Goal: Task Accomplishment & Management: Manage account settings

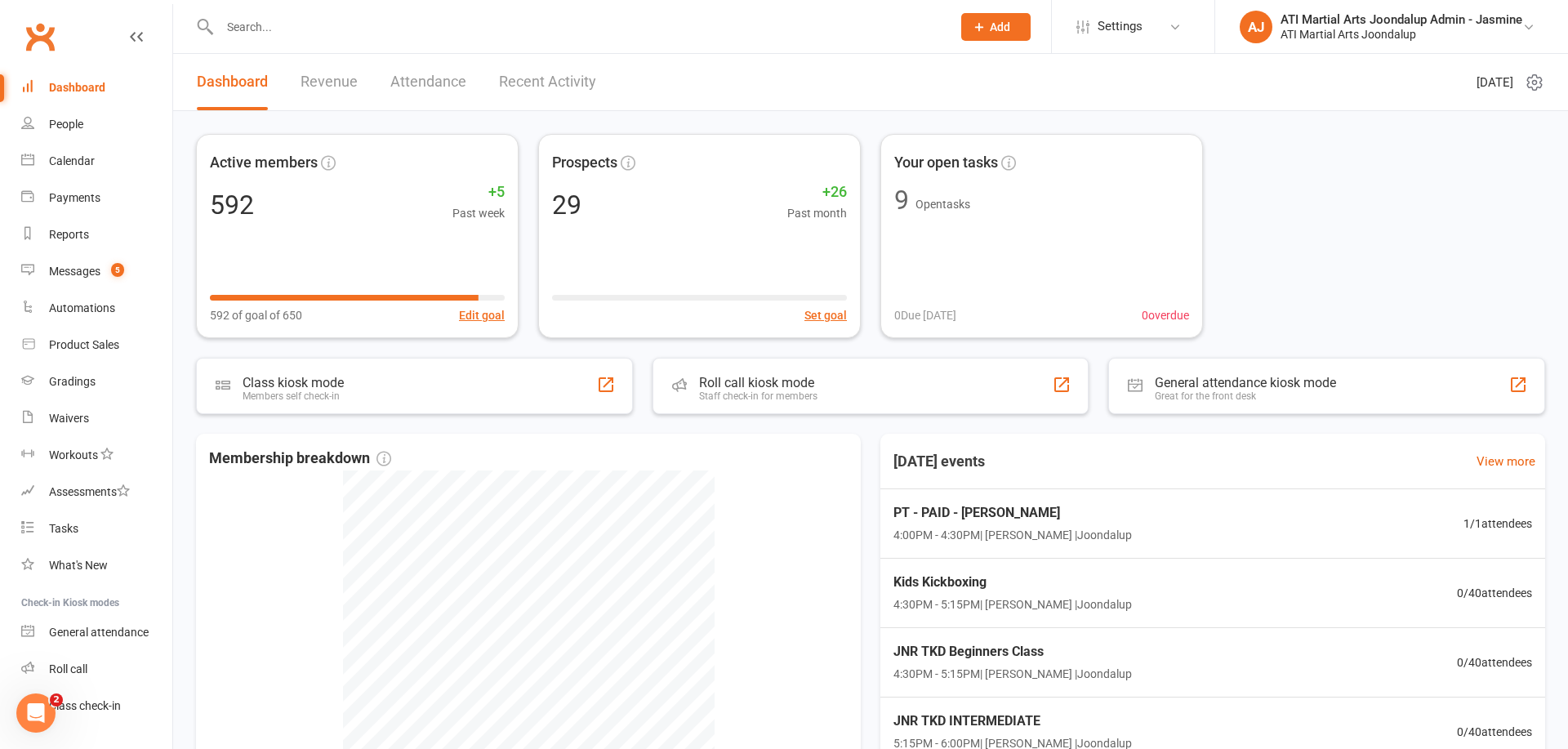
click at [386, 32] on input "text" at bounding box center [577, 27] width 726 height 23
type input "[PERSON_NAME]"
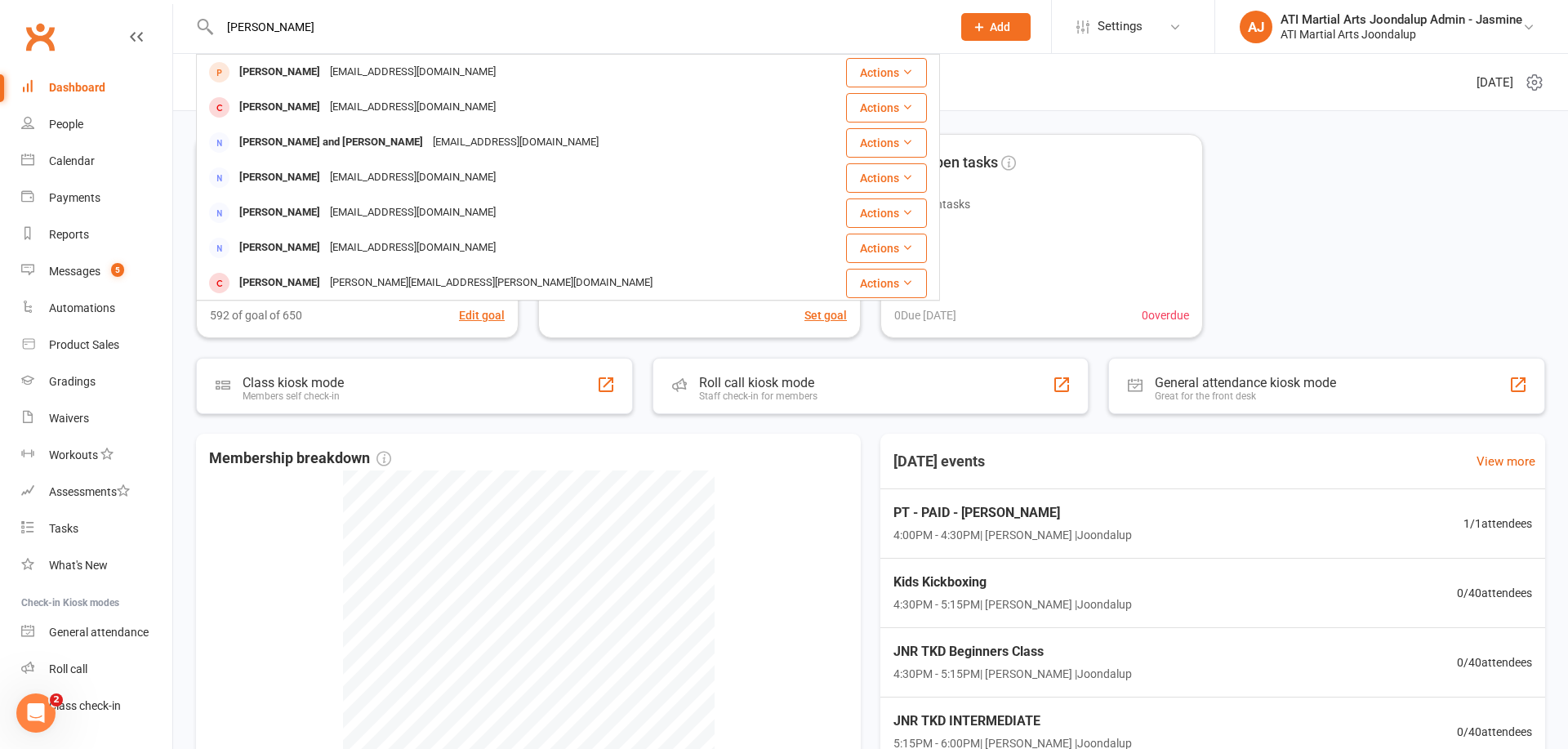
click at [442, 79] on div "[PERSON_NAME] [EMAIL_ADDRESS][DOMAIN_NAME]" at bounding box center [506, 72] width 617 height 33
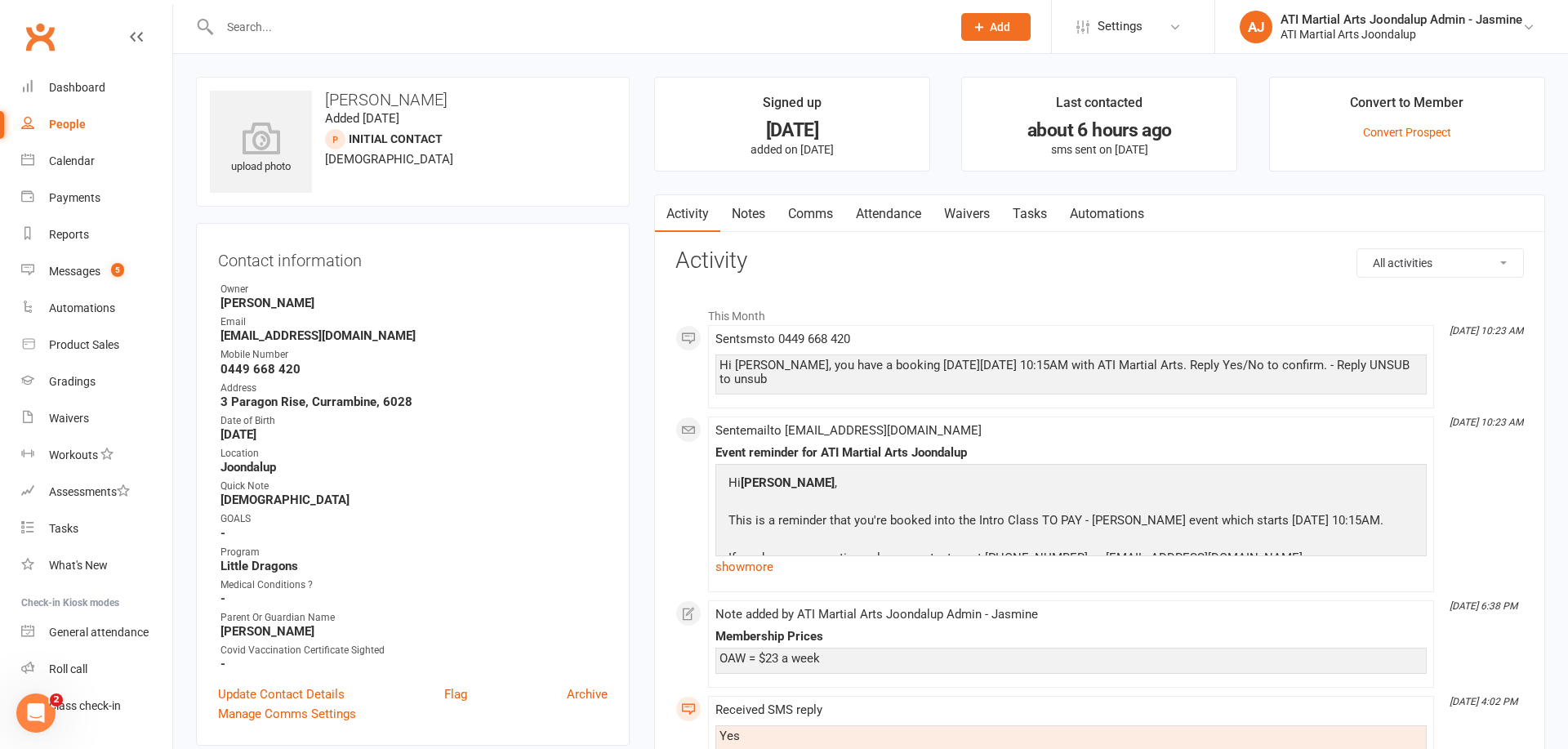
click at [759, 214] on link "Notes" at bounding box center [749, 214] width 57 height 38
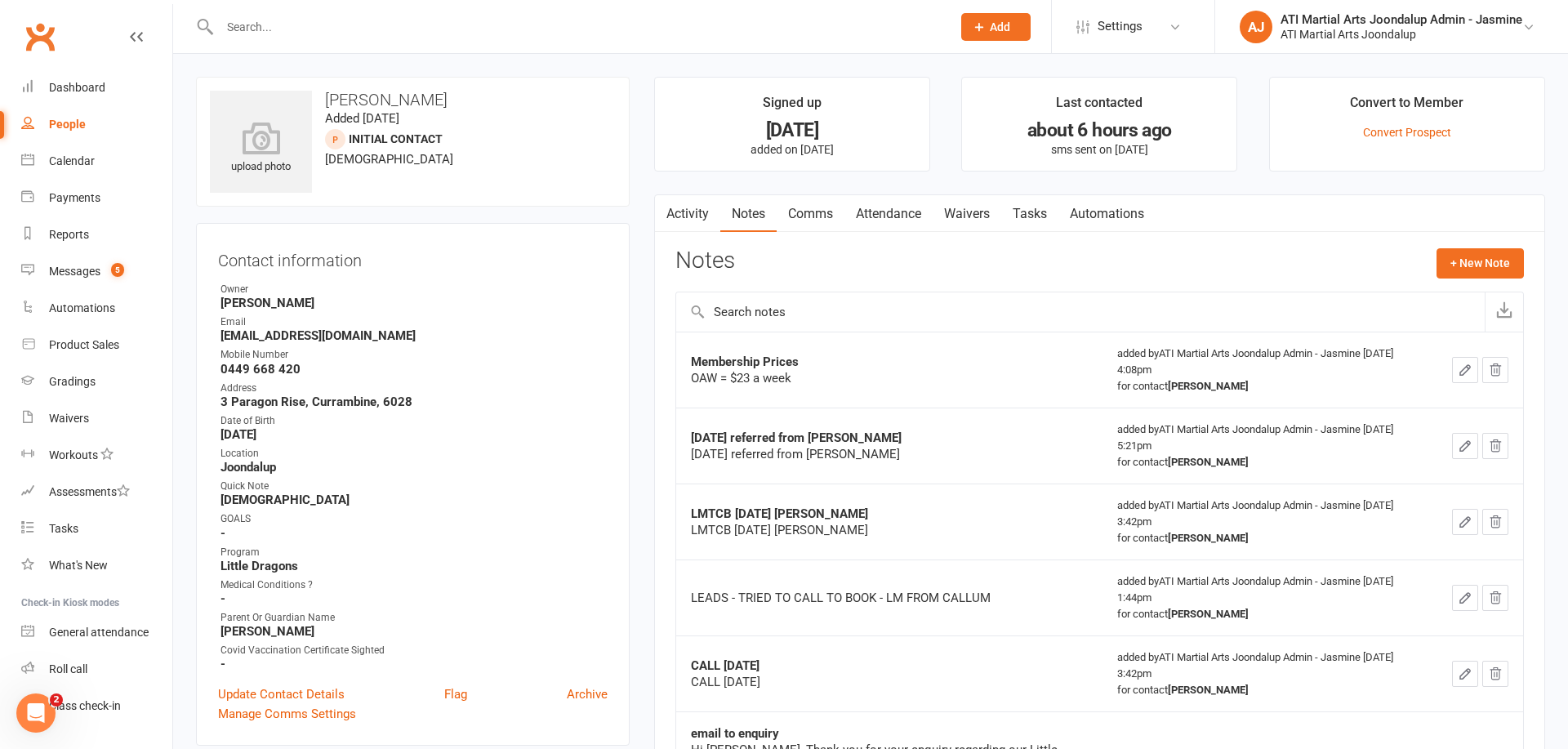
click at [376, 18] on input "text" at bounding box center [577, 27] width 726 height 23
type input "a"
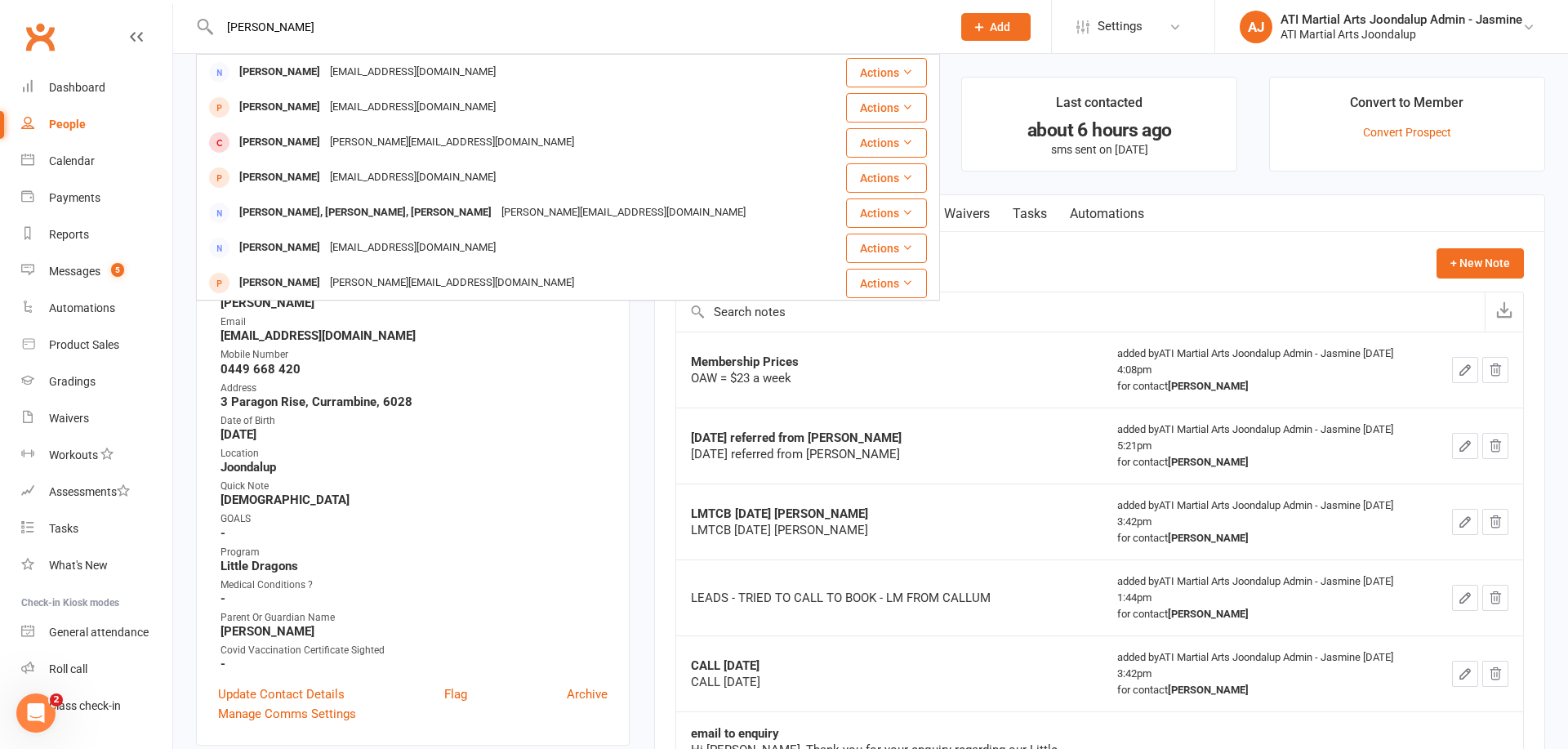
type input "[PERSON_NAME]"
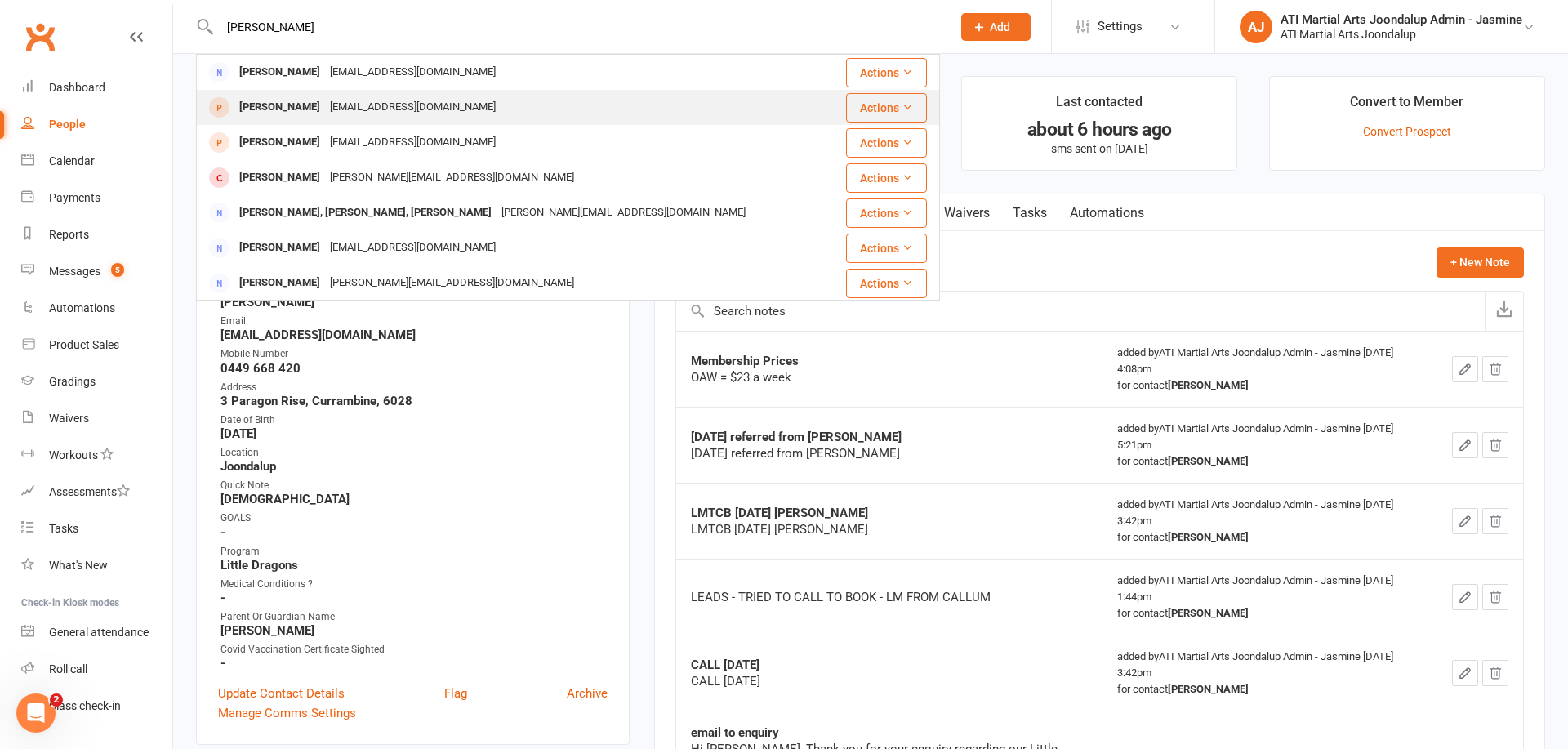
click at [325, 111] on div "[PERSON_NAME]" at bounding box center [280, 107] width 91 height 24
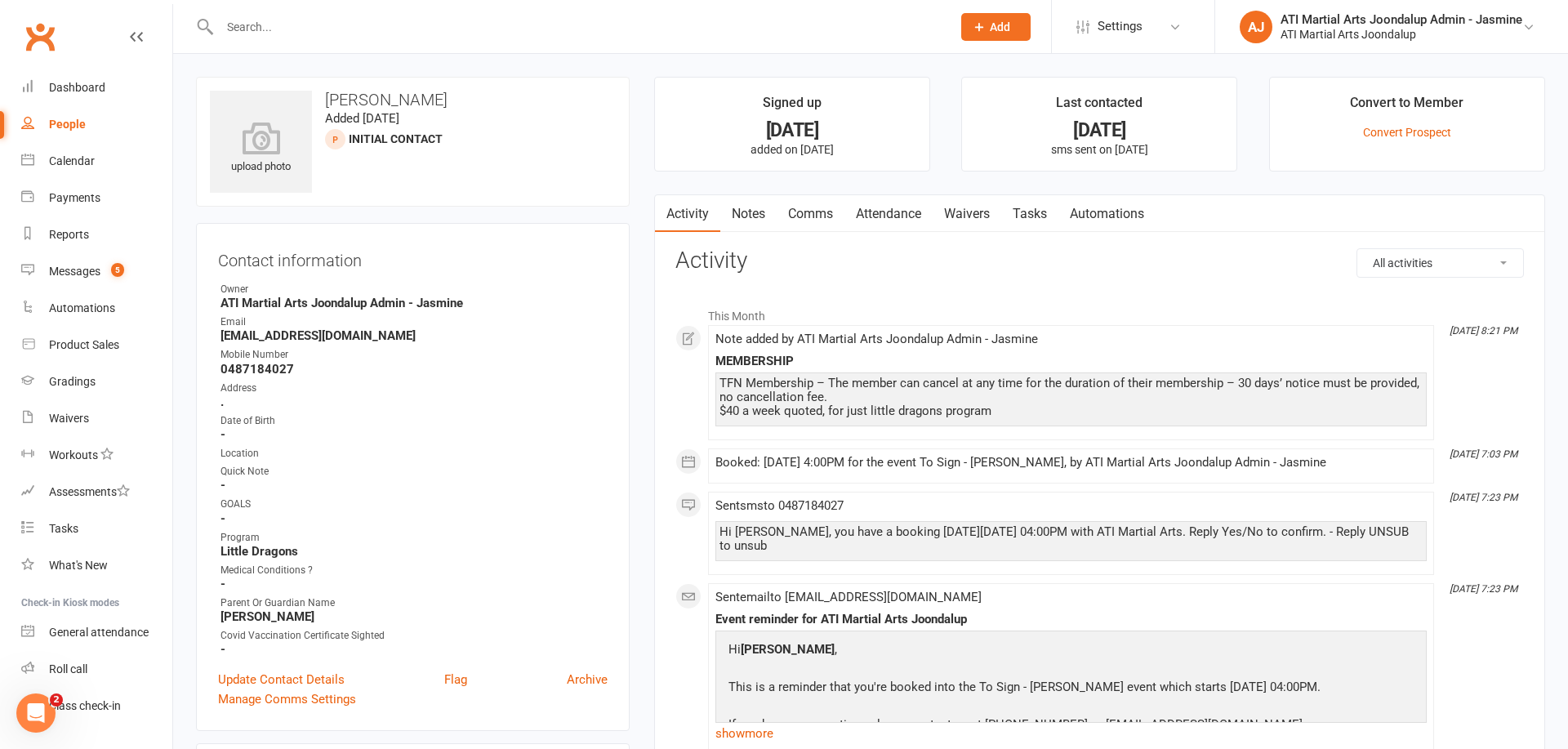
click at [493, 28] on input "text" at bounding box center [577, 27] width 726 height 23
type input "[PERSON_NAME]"
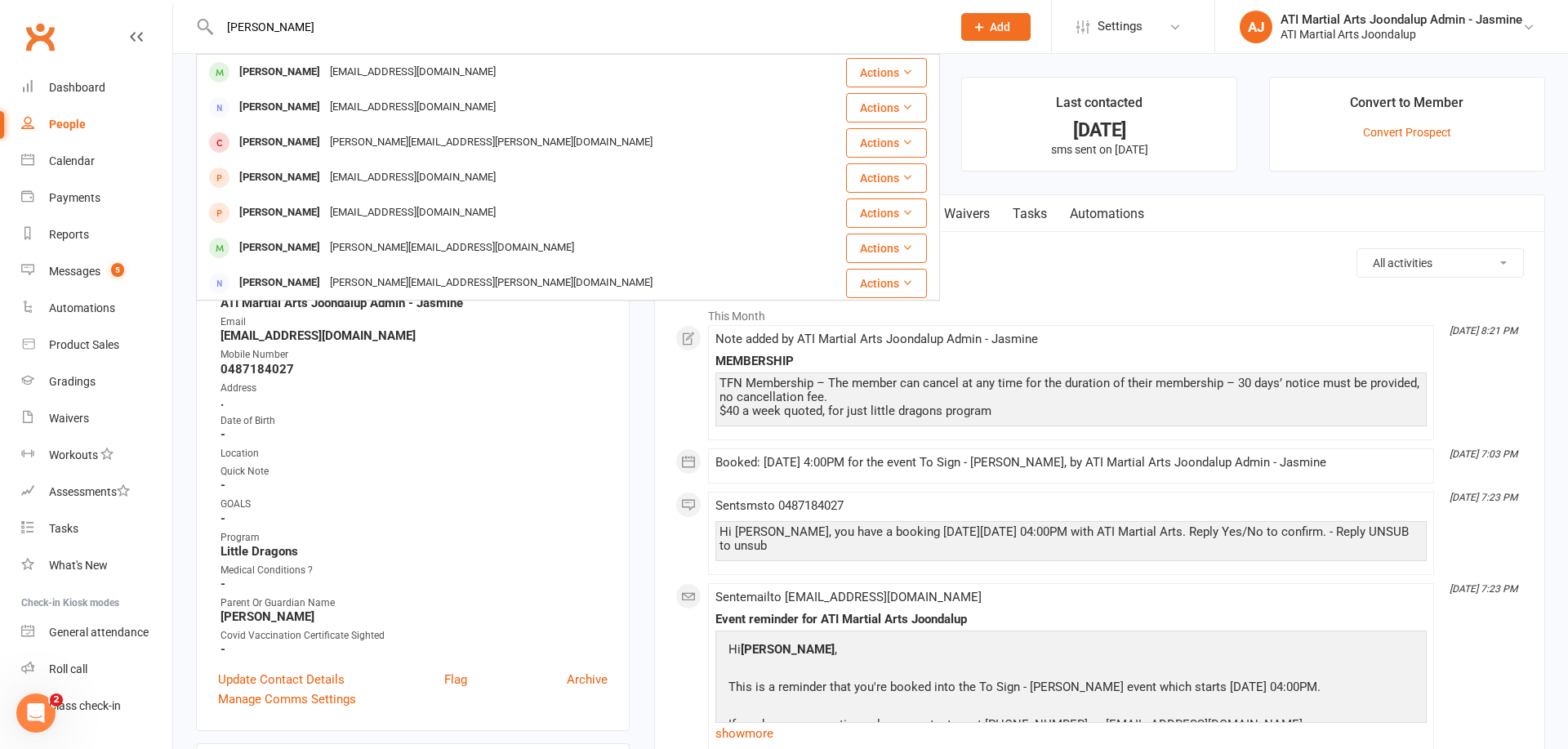
drag, startPoint x: 389, startPoint y: 72, endPoint x: 447, endPoint y: 85, distance: 59.4
click at [389, 71] on div "[EMAIL_ADDRESS][DOMAIN_NAME]" at bounding box center [413, 72] width 175 height 24
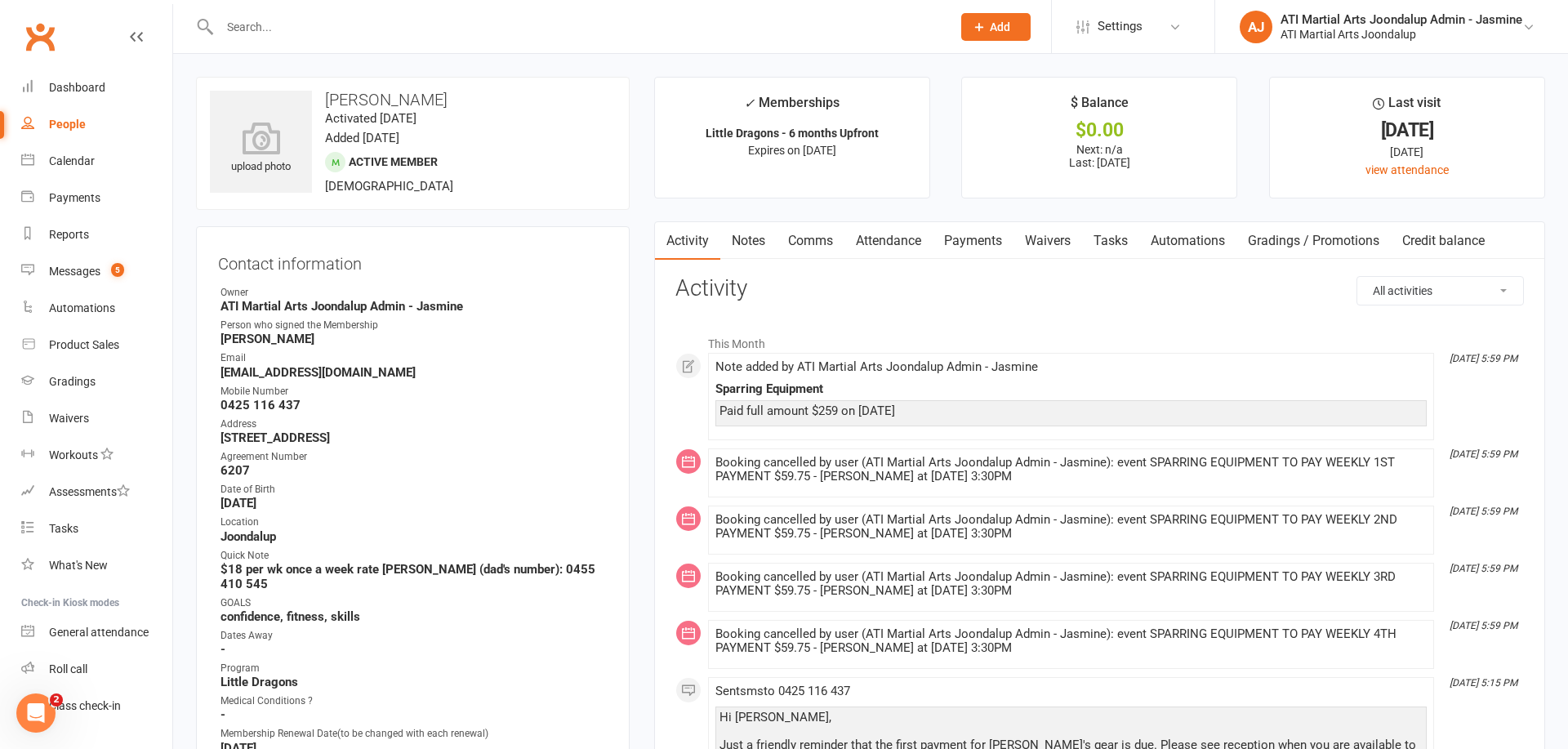
click at [894, 241] on link "Attendance" at bounding box center [888, 241] width 88 height 38
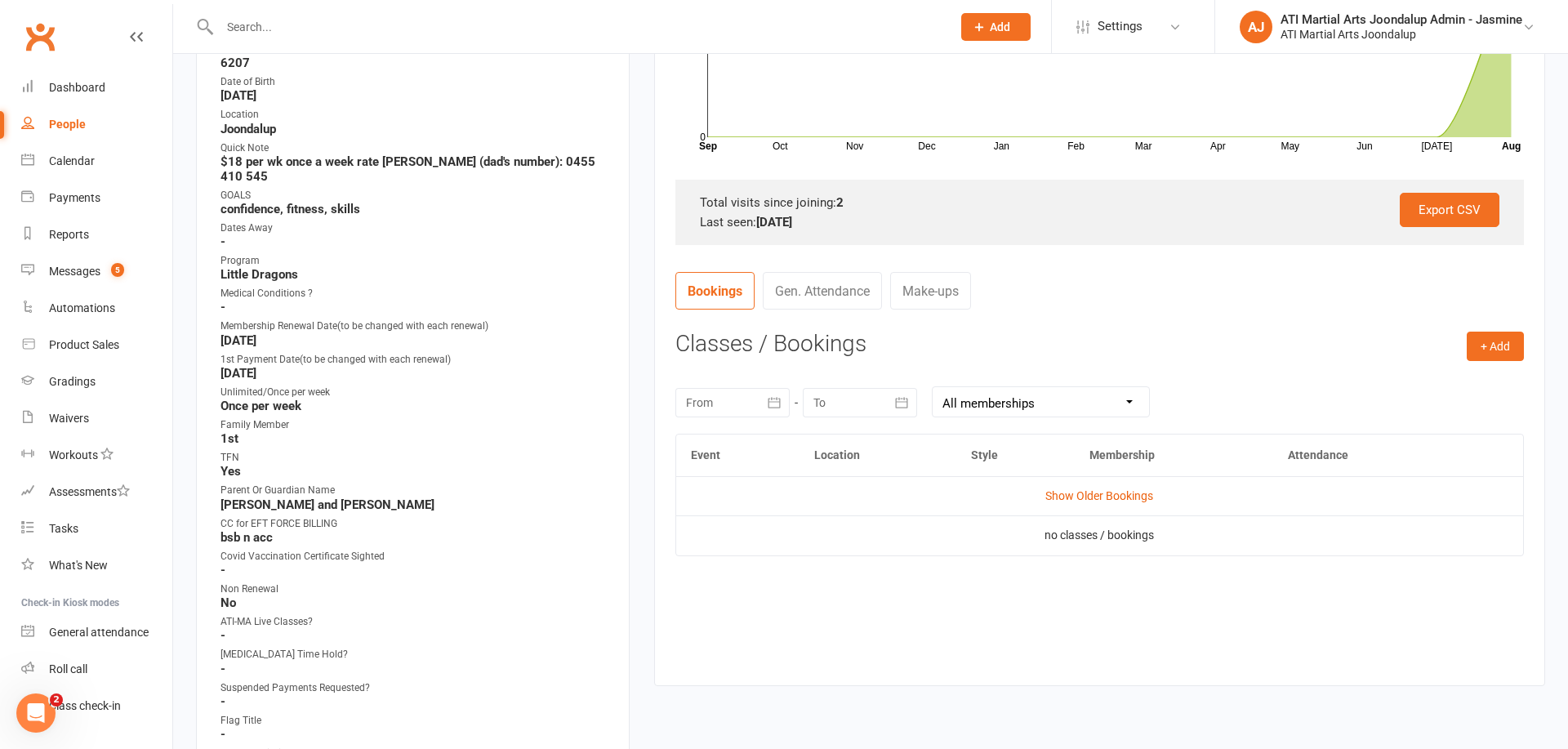
scroll to position [423, 0]
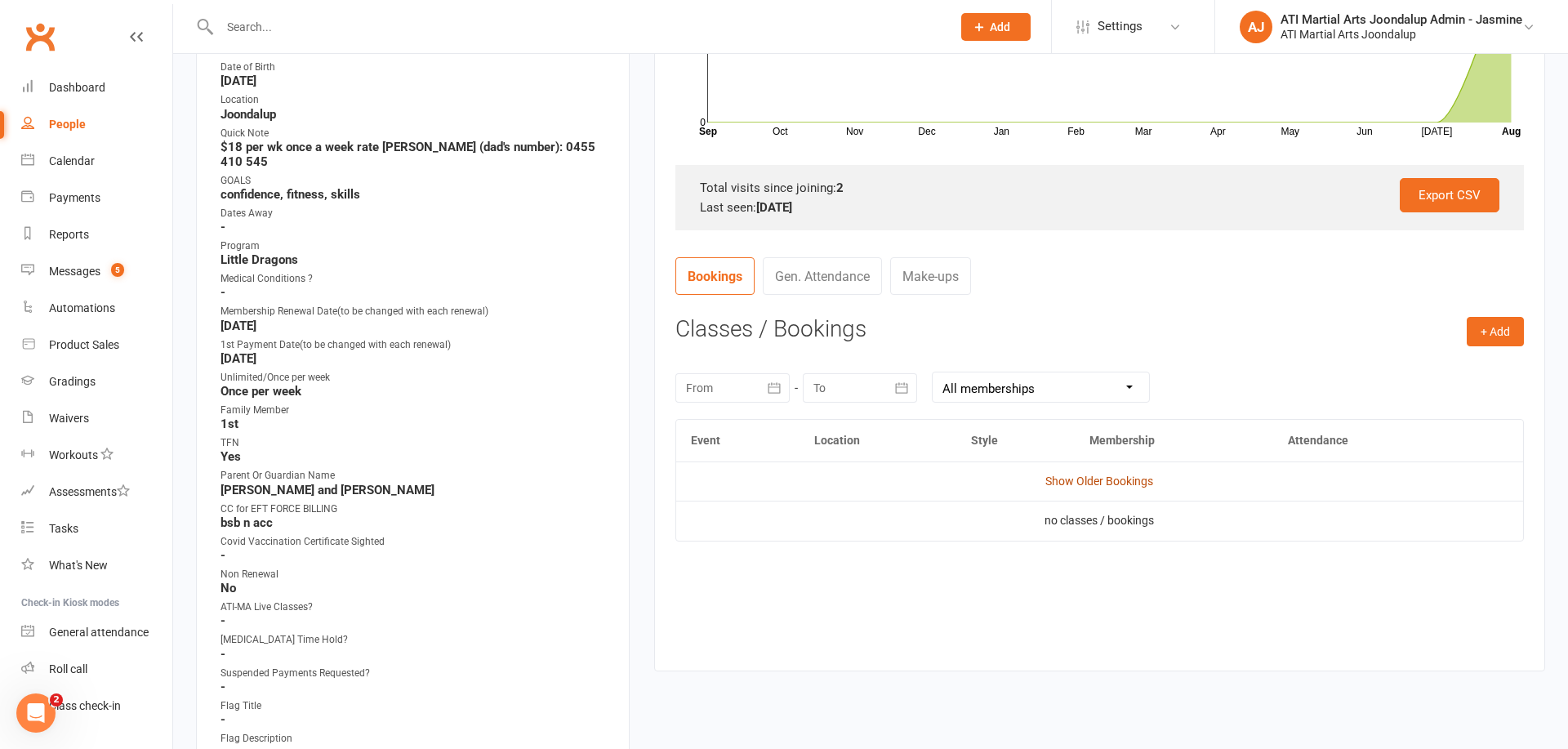
click at [1061, 481] on link "Show Older Bookings" at bounding box center [1099, 481] width 108 height 13
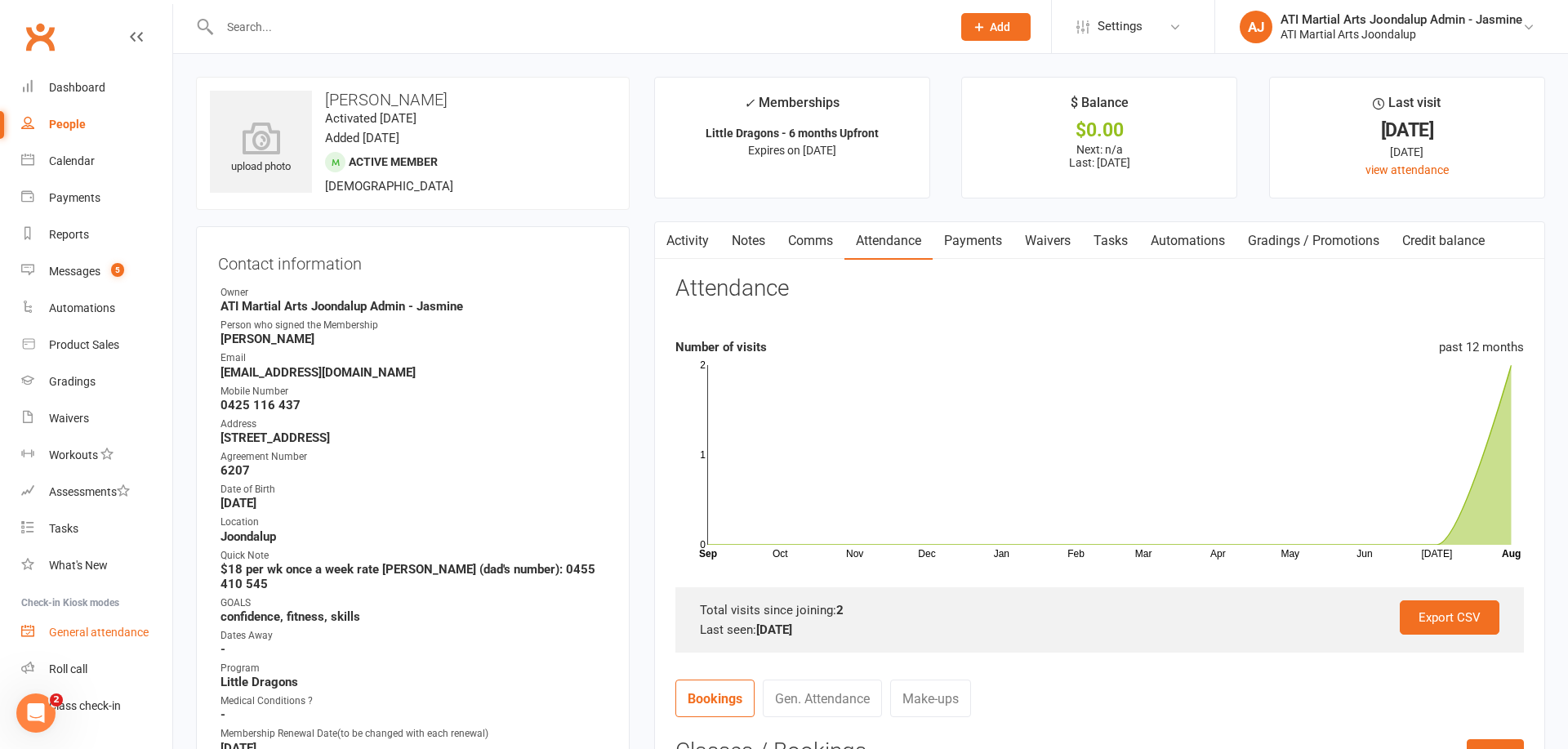
scroll to position [0, 0]
click at [58, 528] on div "Tasks" at bounding box center [64, 528] width 29 height 13
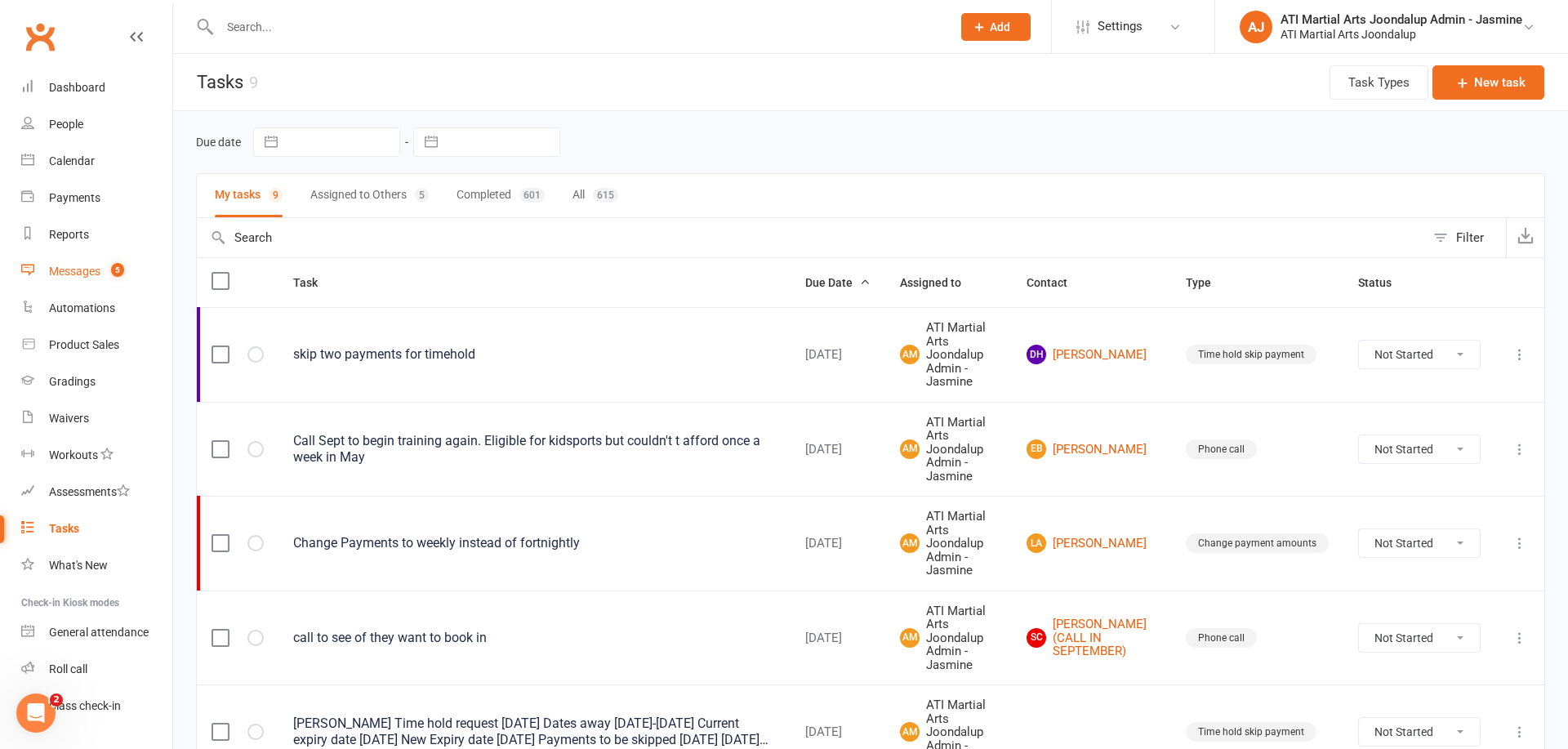
click at [76, 271] on div "Messages" at bounding box center [75, 271] width 52 height 13
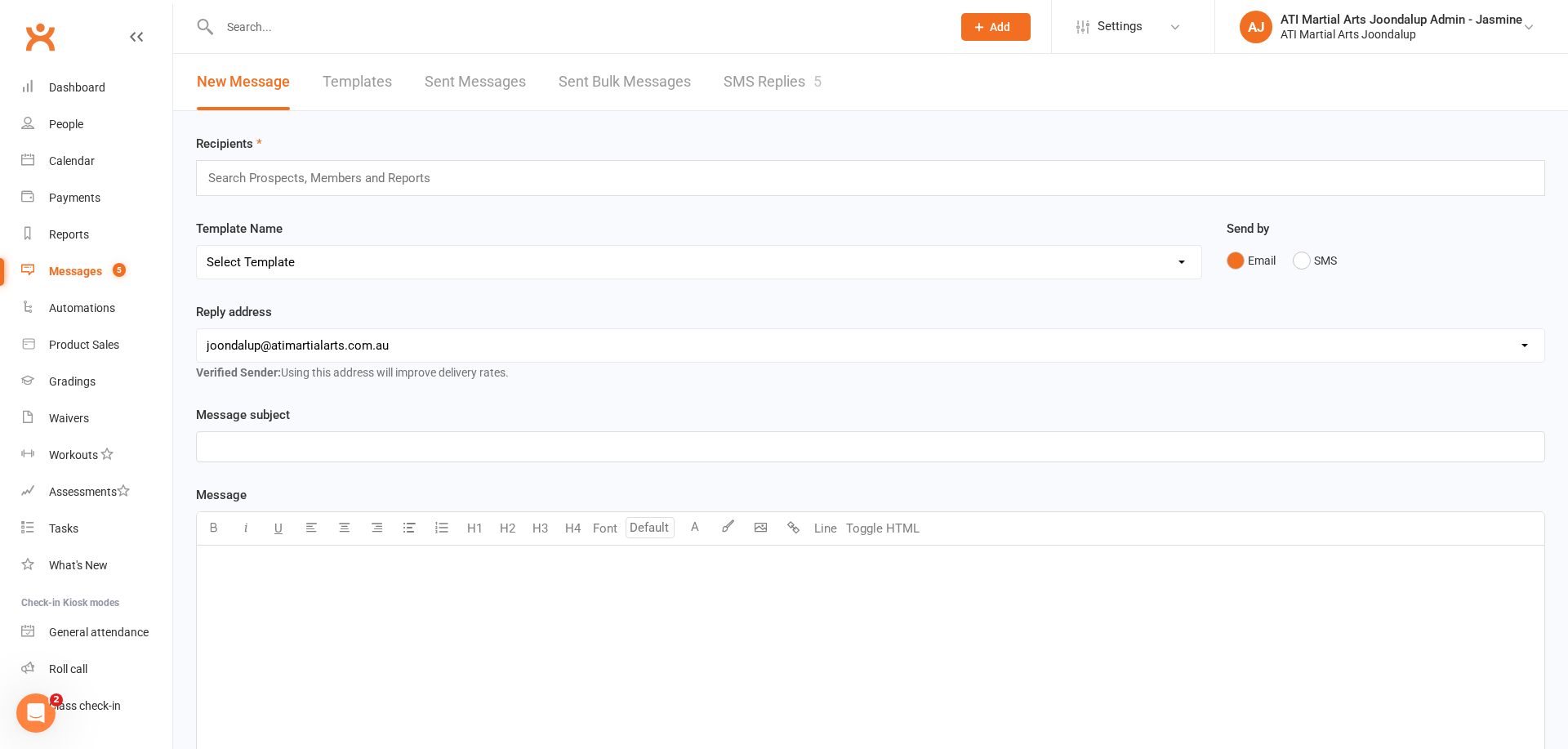
click at [793, 83] on link "SMS Replies 5" at bounding box center [773, 82] width 98 height 57
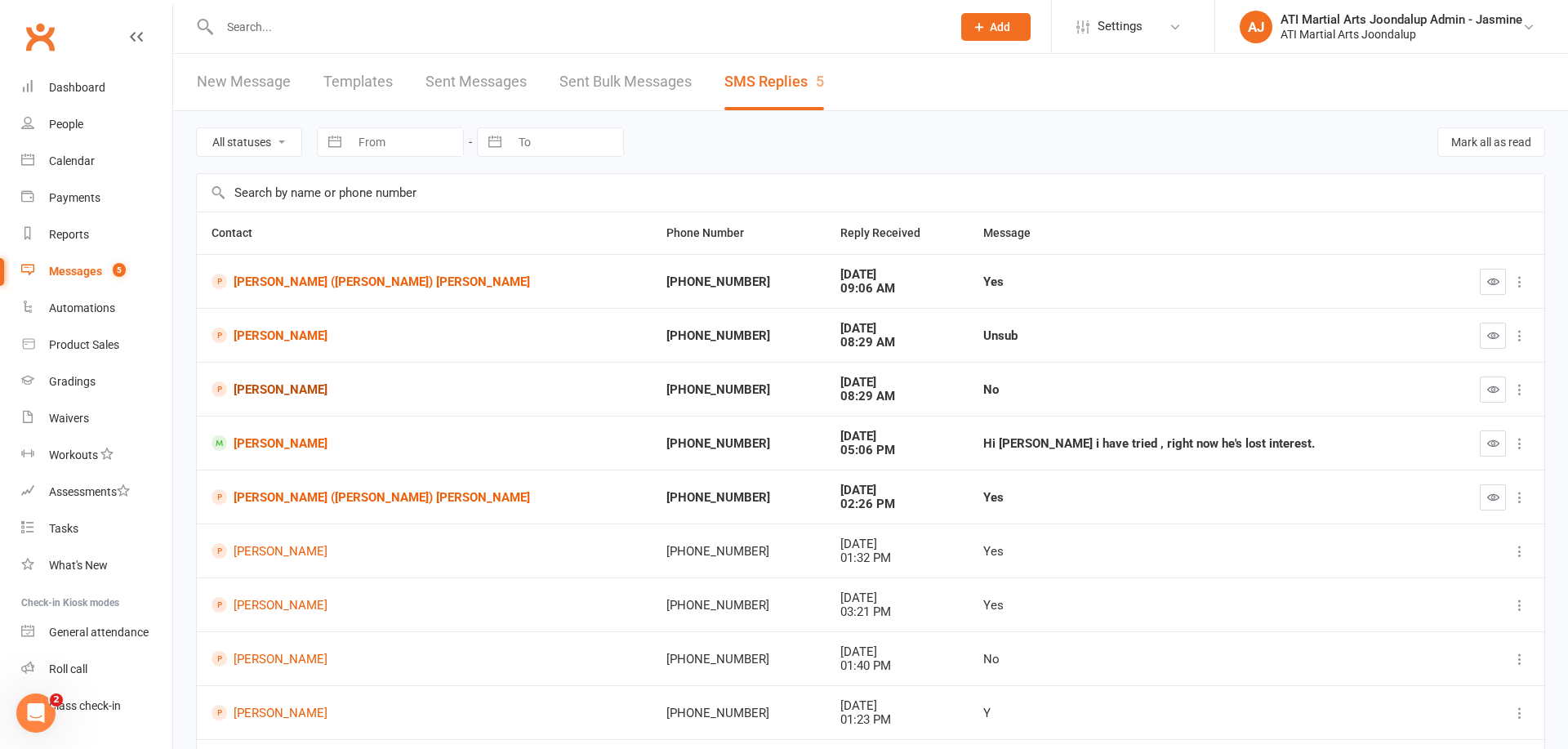
click at [261, 390] on link "[PERSON_NAME]" at bounding box center [424, 389] width 426 height 15
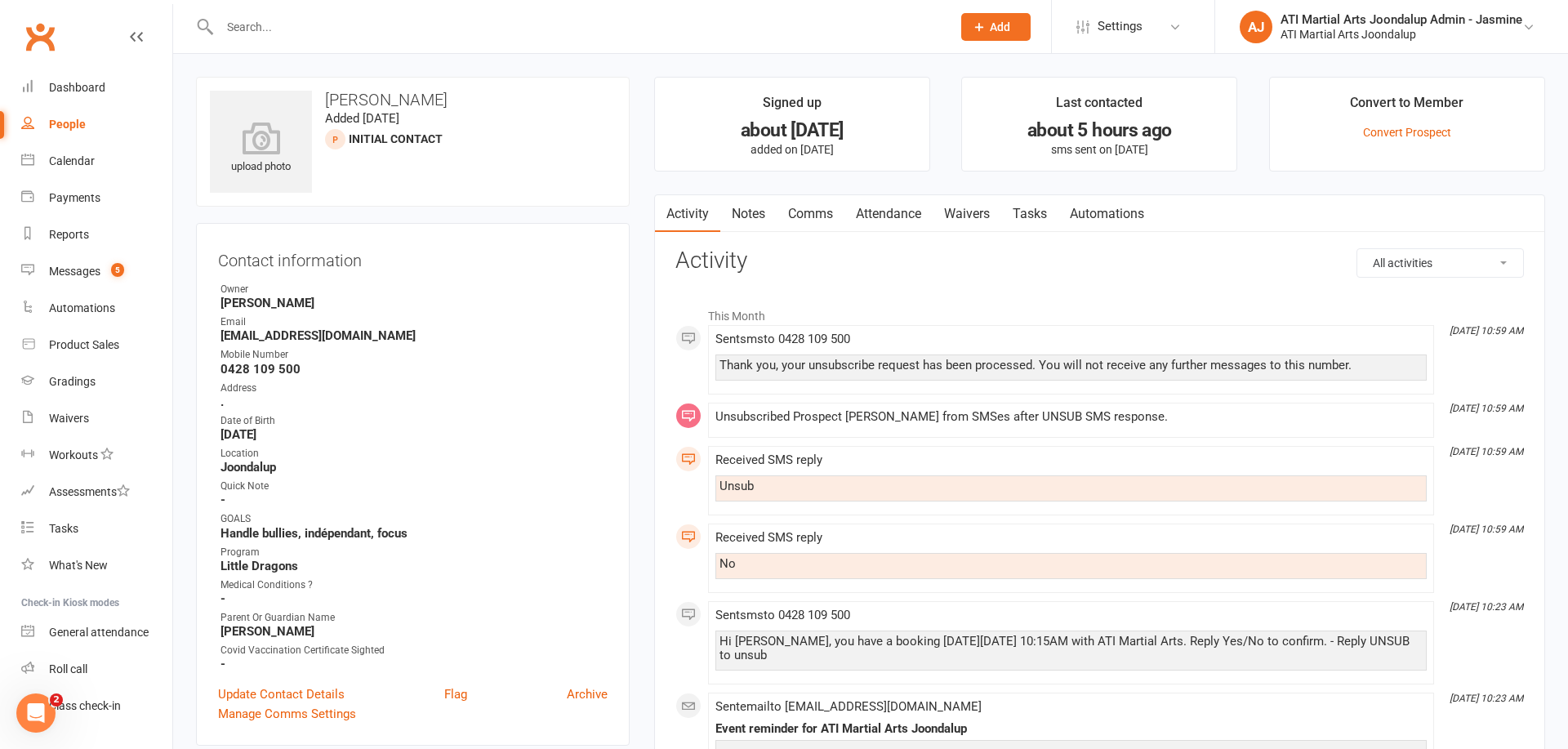
click at [873, 210] on link "Attendance" at bounding box center [888, 214] width 88 height 38
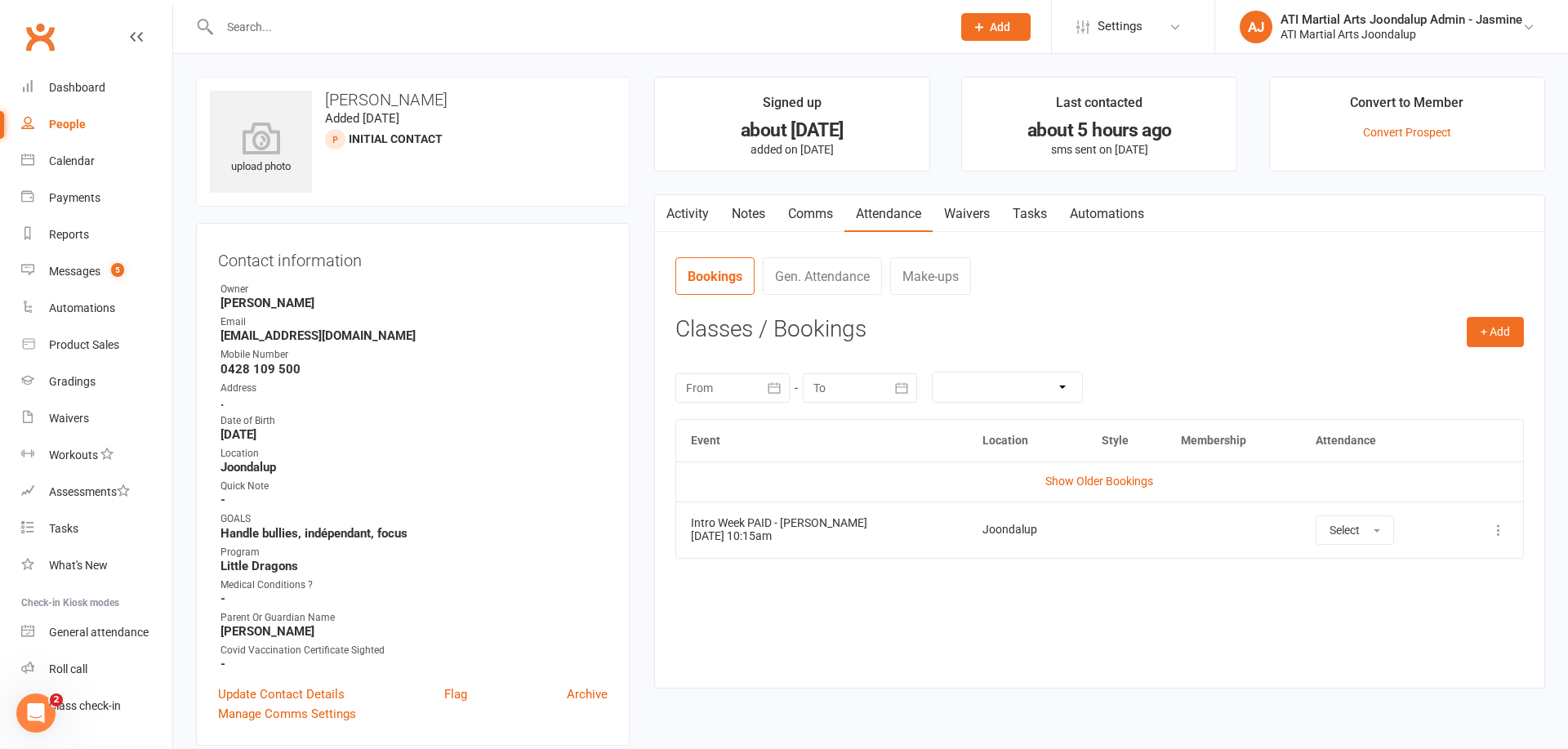
drag, startPoint x: 746, startPoint y: 214, endPoint x: 742, endPoint y: 234, distance: 20.4
click at [746, 214] on link "Notes" at bounding box center [749, 214] width 57 height 38
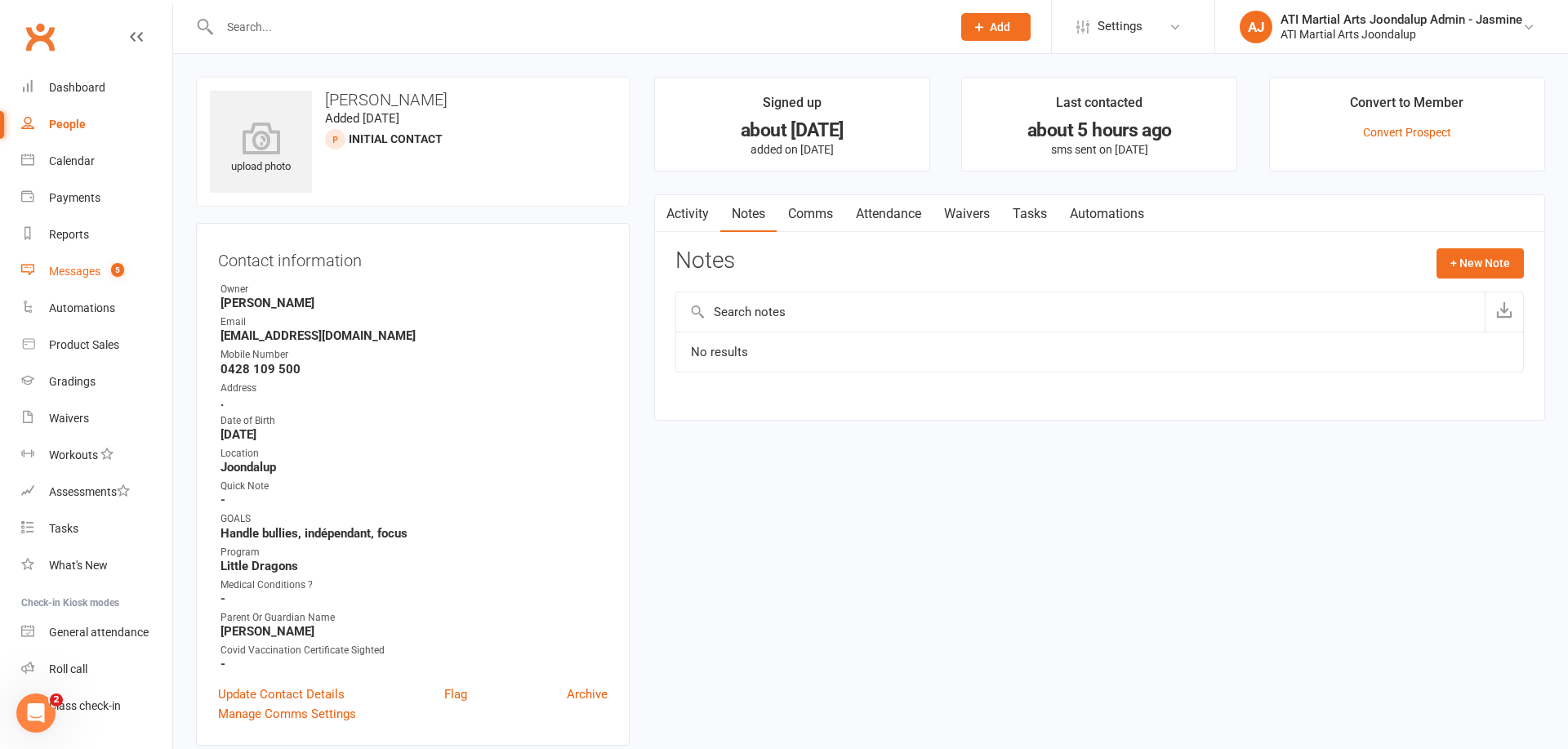
click at [74, 275] on div "Messages" at bounding box center [75, 271] width 52 height 13
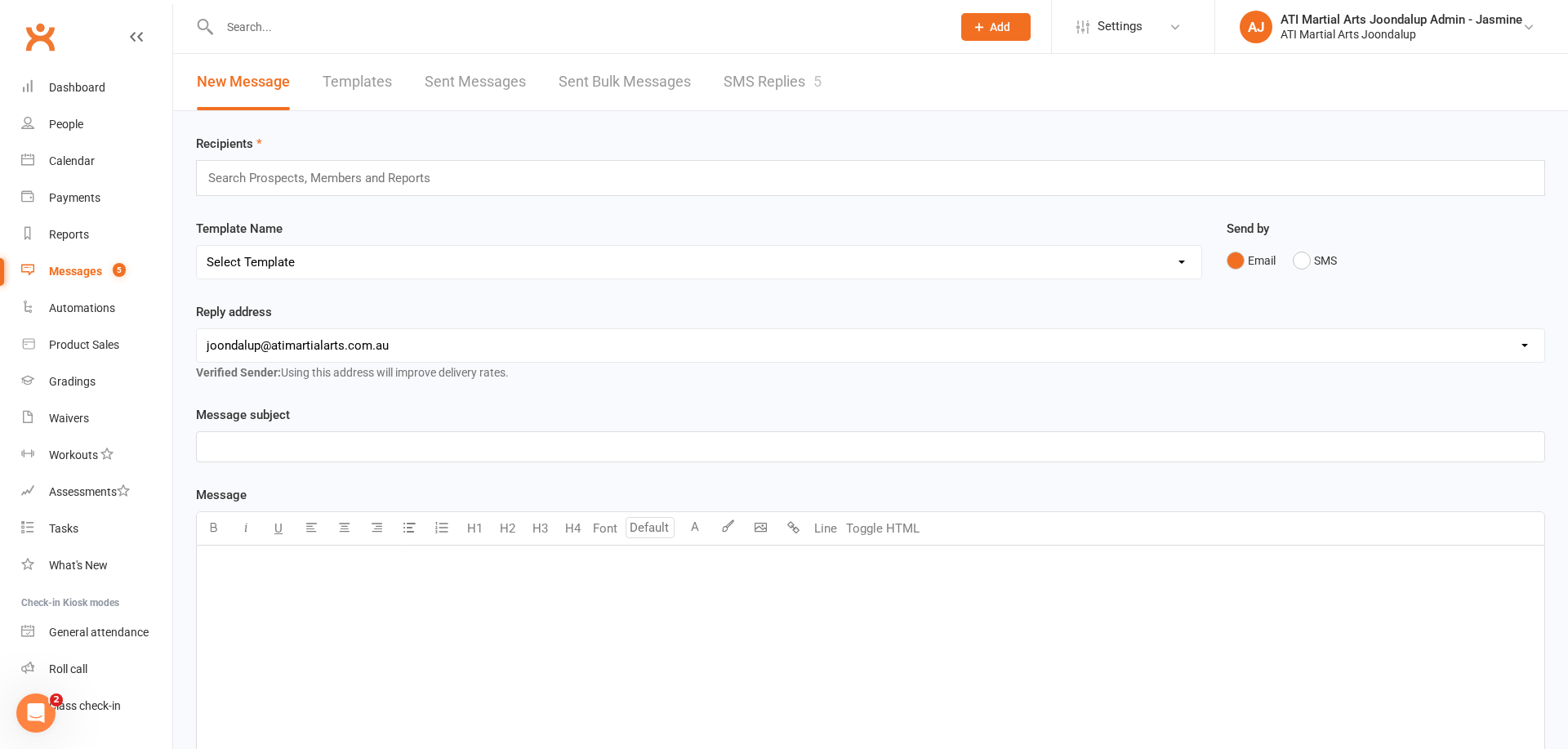
click at [776, 81] on link "SMS Replies 5" at bounding box center [773, 82] width 98 height 57
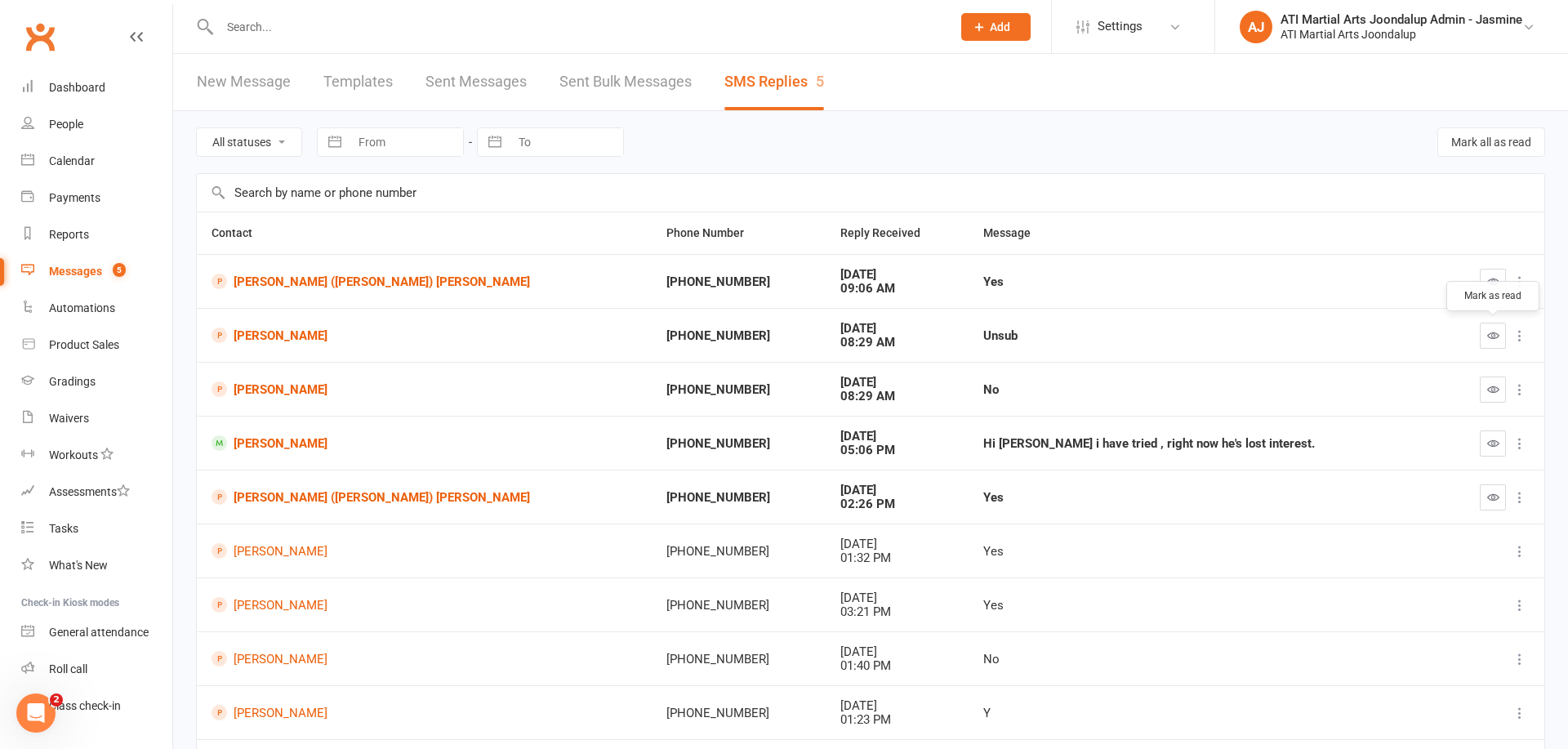
click at [1492, 338] on icon "button" at bounding box center [1493, 335] width 12 height 12
click at [261, 440] on link "[PERSON_NAME]" at bounding box center [424, 443] width 426 height 15
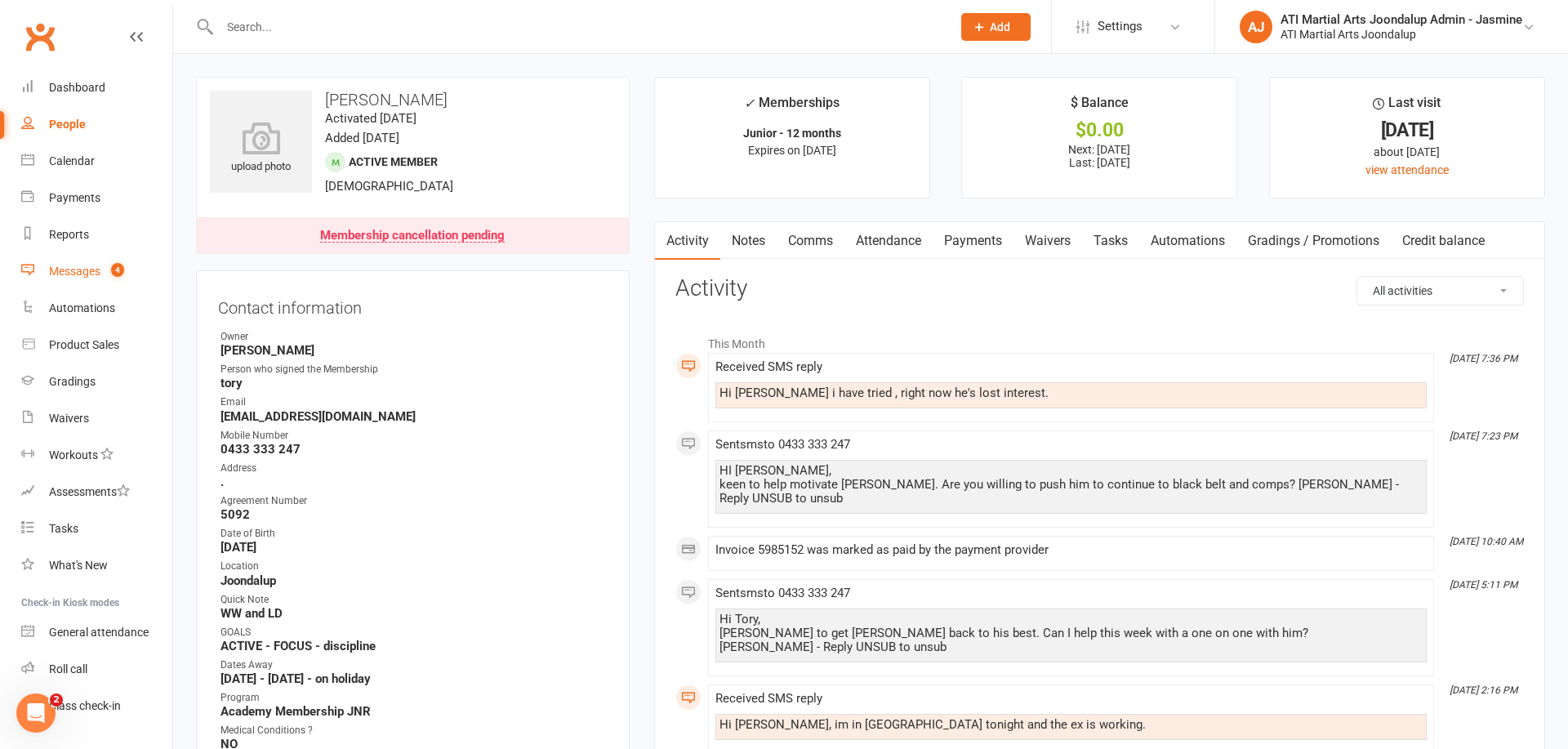
click at [87, 274] on div "Messages" at bounding box center [75, 271] width 52 height 13
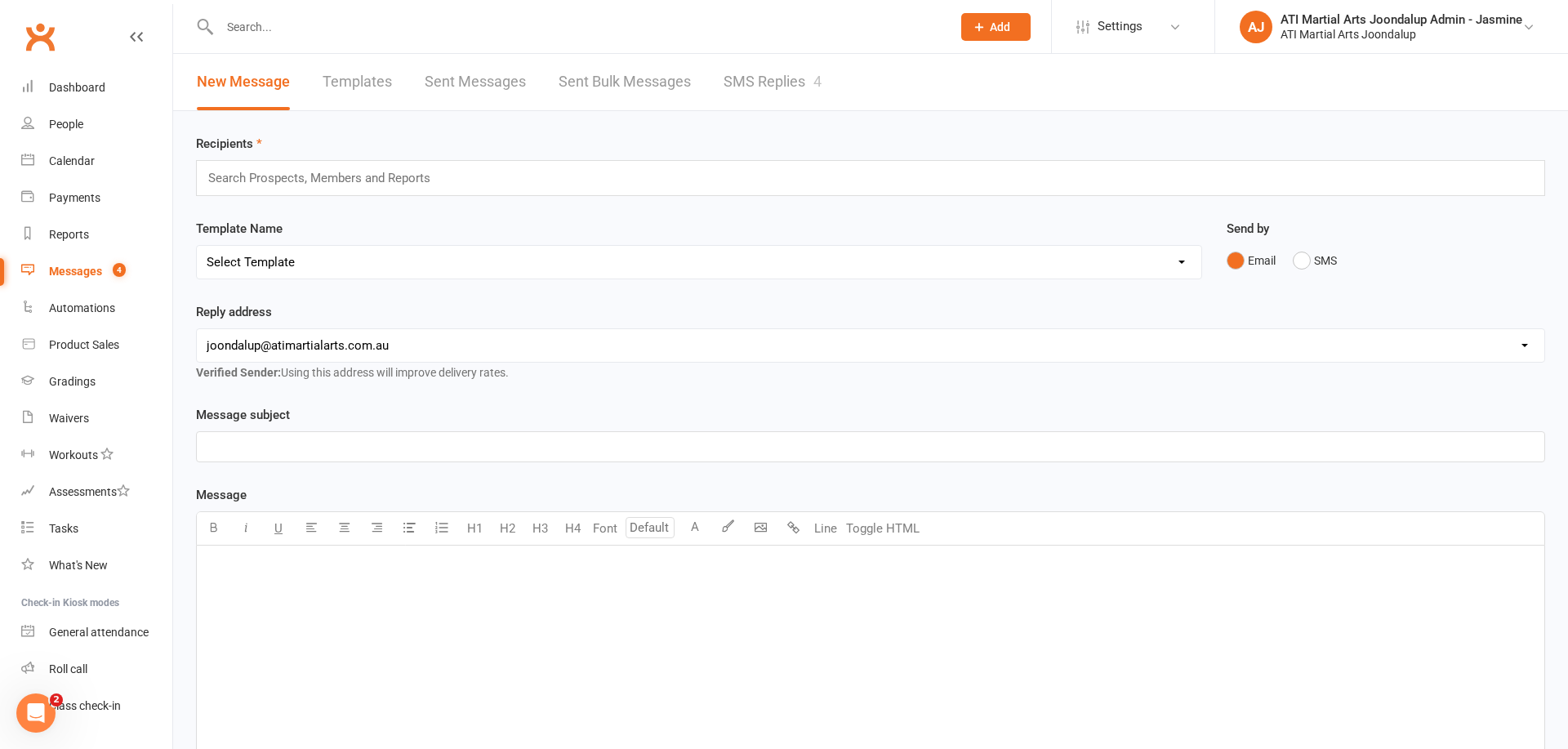
click at [767, 84] on link "SMS Replies 4" at bounding box center [773, 82] width 98 height 57
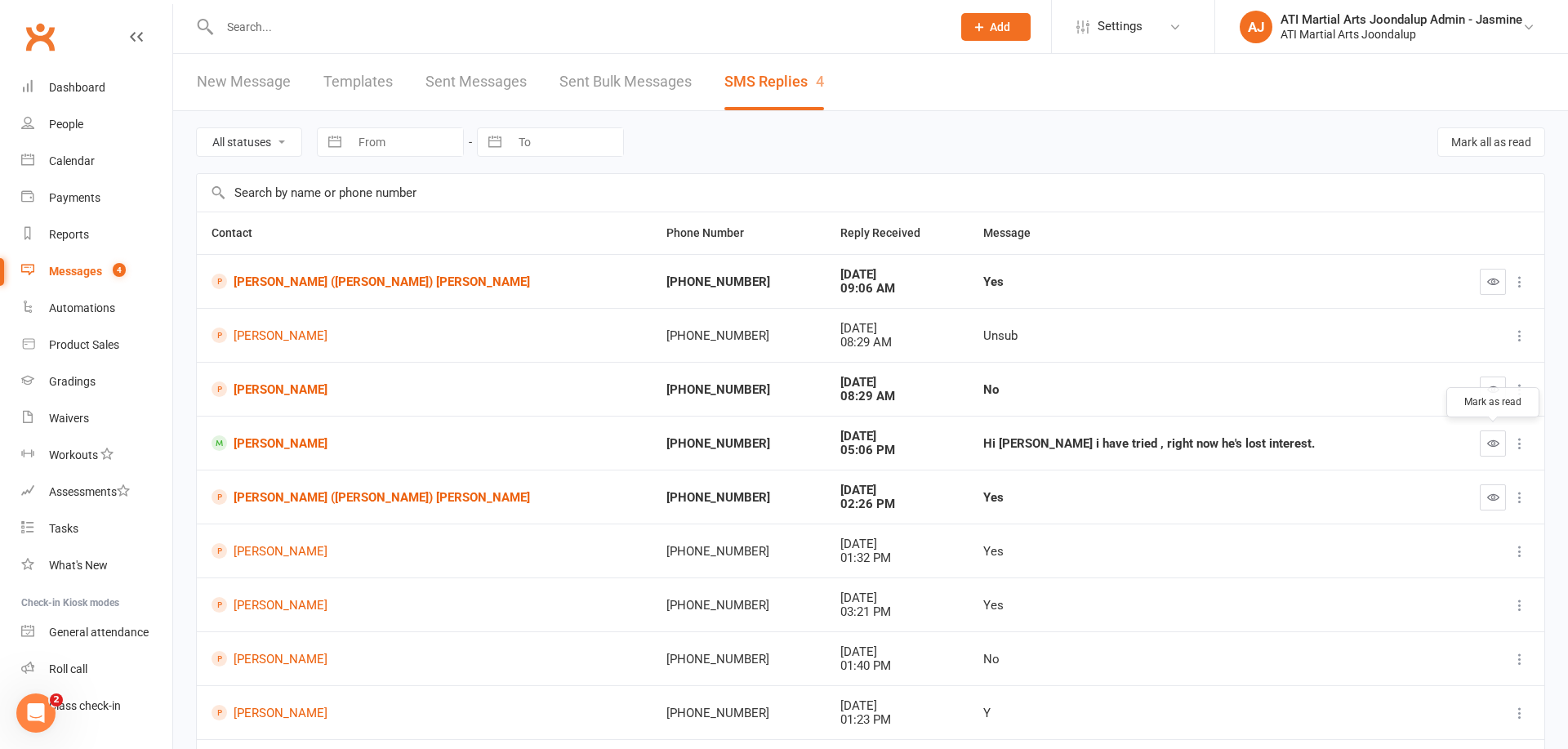
click at [1489, 437] on icon "button" at bounding box center [1493, 443] width 12 height 12
click at [1494, 497] on icon "button" at bounding box center [1493, 497] width 12 height 12
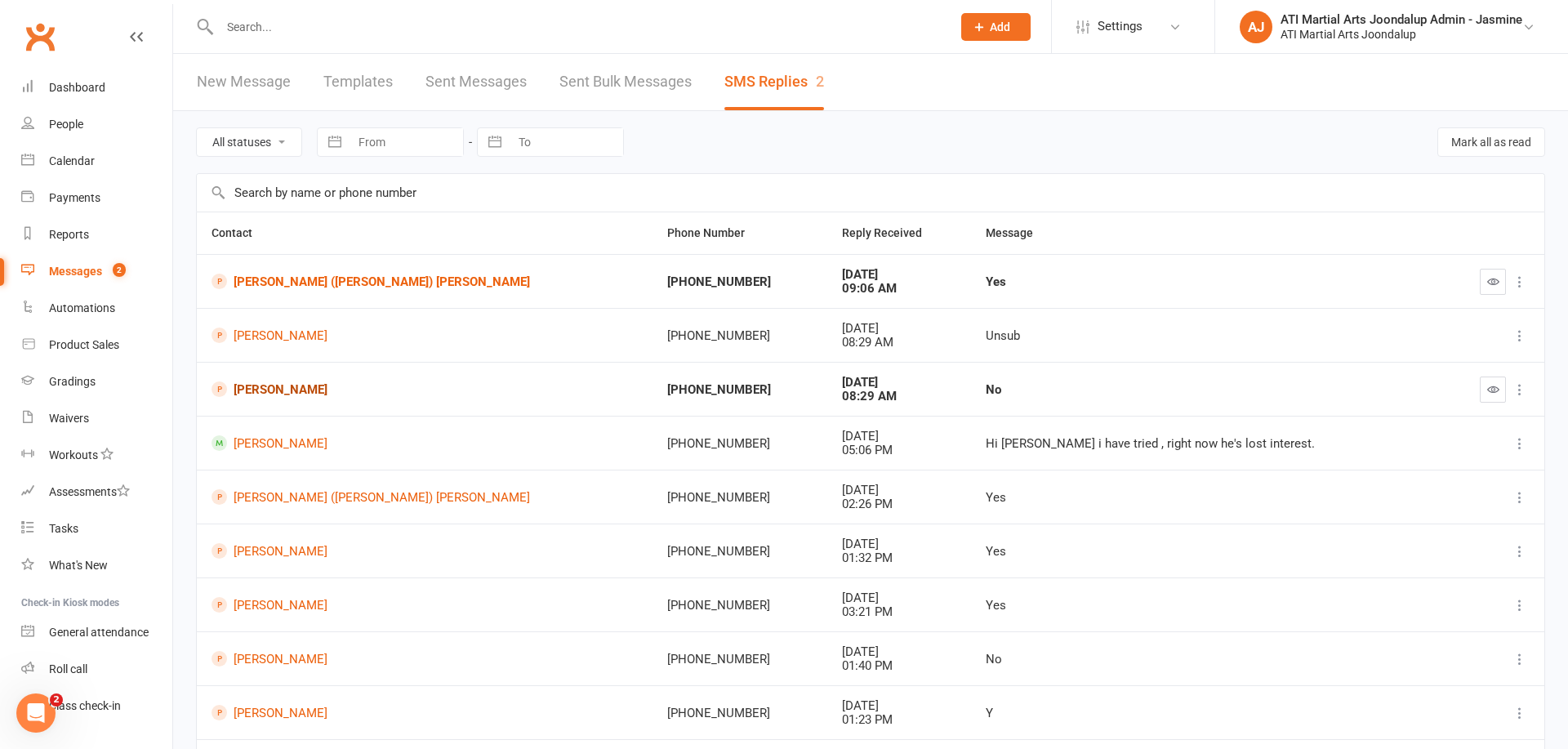
click at [277, 392] on link "[PERSON_NAME]" at bounding box center [424, 389] width 426 height 15
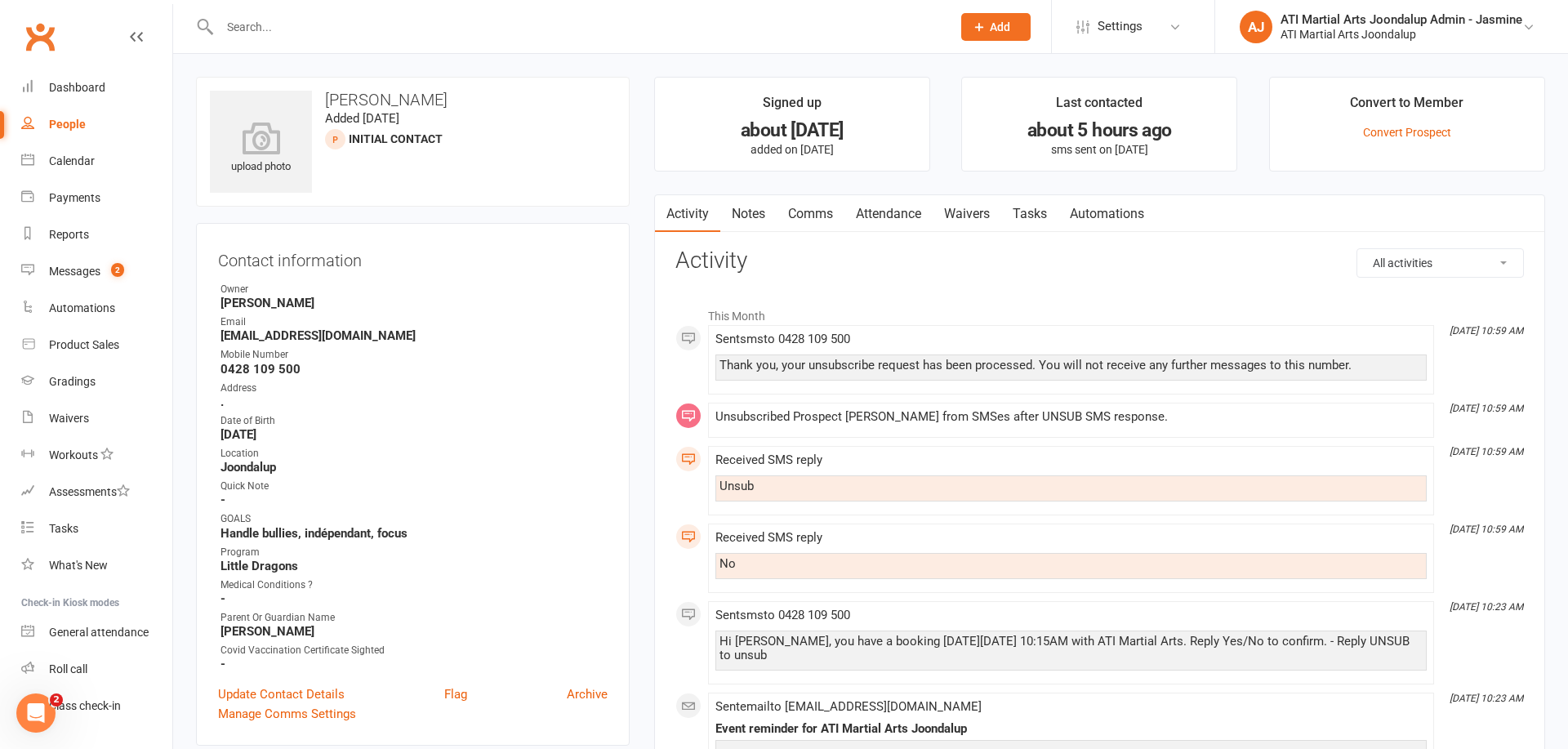
click at [900, 209] on link "Attendance" at bounding box center [888, 214] width 88 height 38
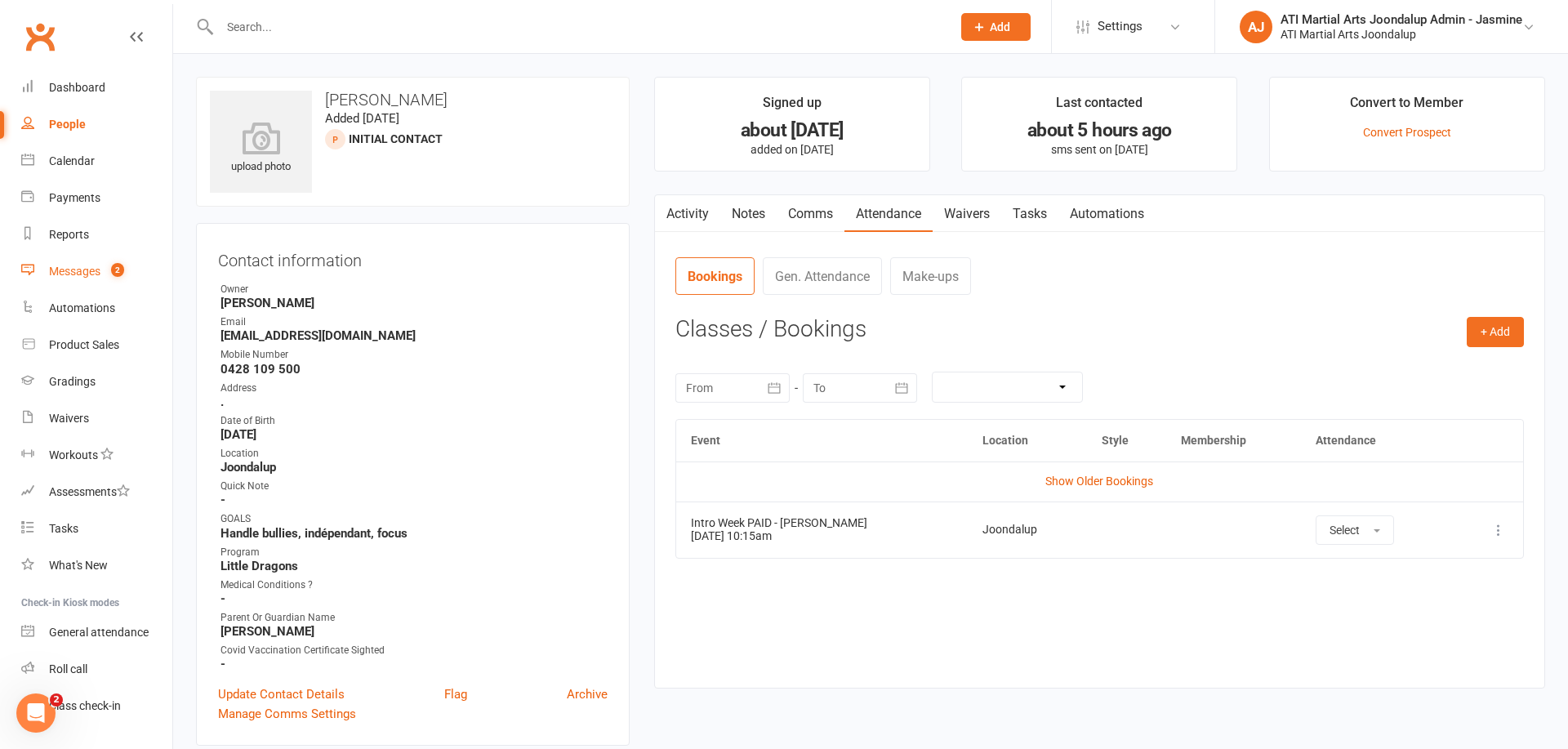
click at [80, 272] on div "Messages" at bounding box center [75, 271] width 52 height 13
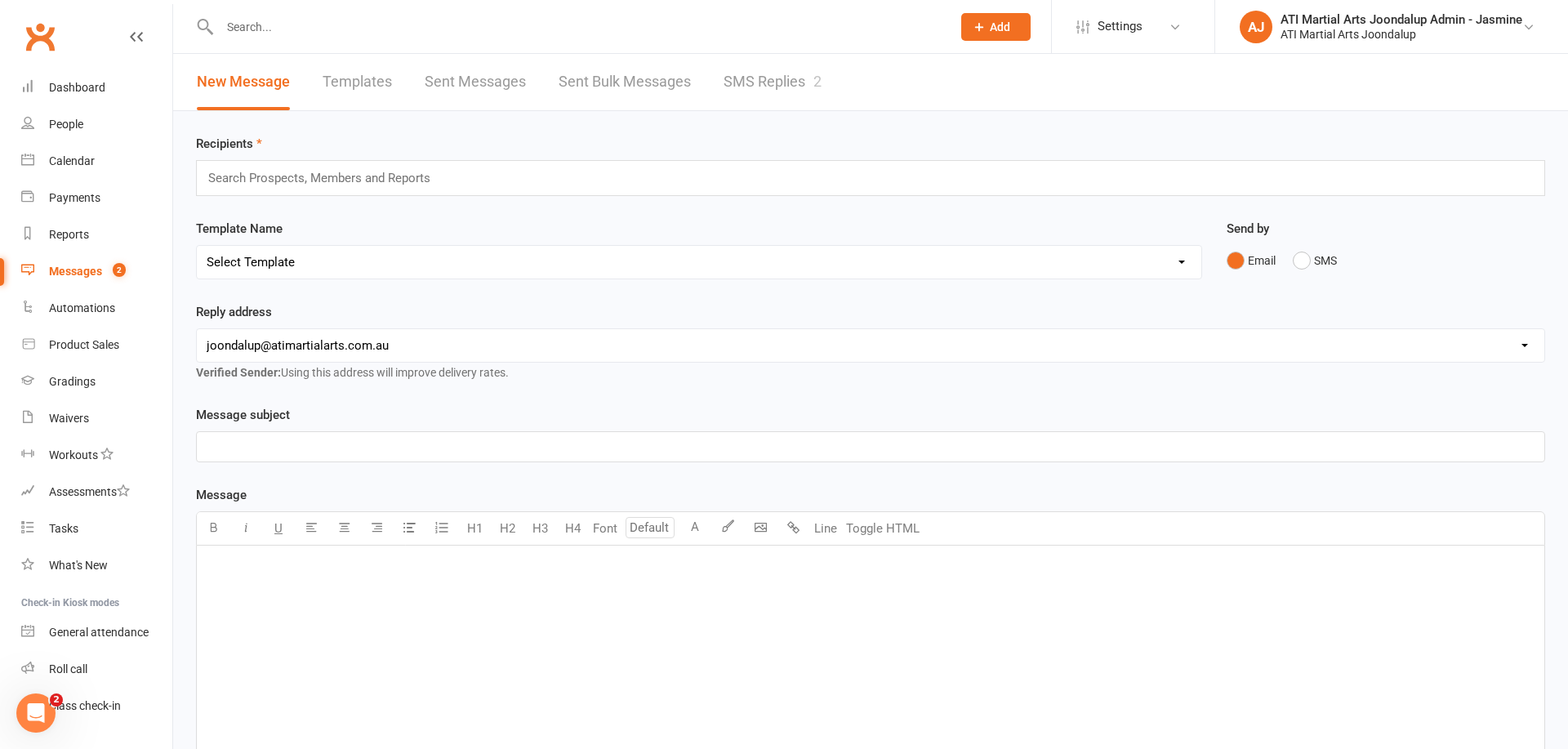
click at [783, 83] on link "SMS Replies 2" at bounding box center [773, 82] width 98 height 57
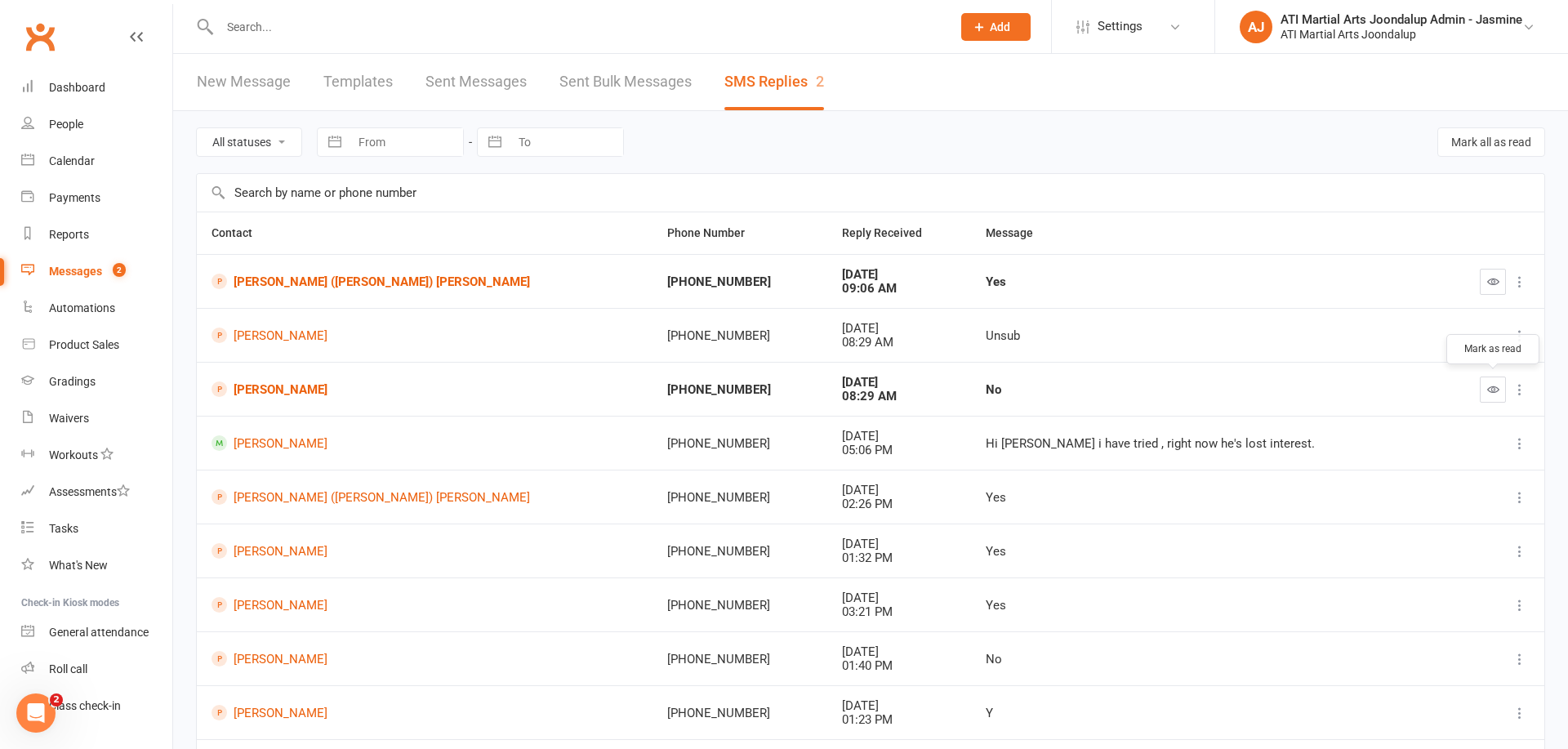
click at [1493, 388] on icon "button" at bounding box center [1493, 389] width 12 height 12
click at [384, 283] on link "[PERSON_NAME] ([PERSON_NAME]) [PERSON_NAME]" at bounding box center [424, 282] width 426 height 15
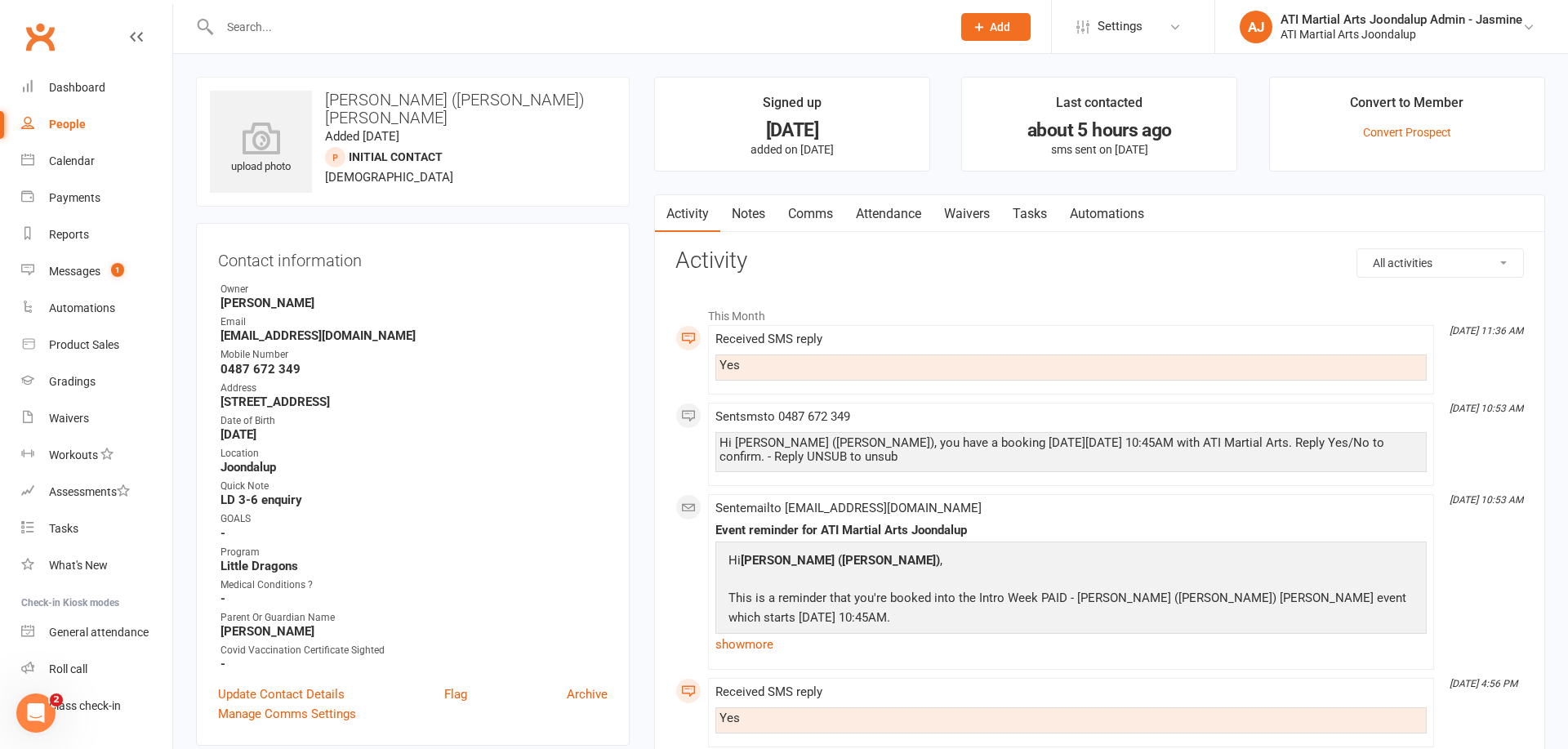
click at [890, 217] on link "Attendance" at bounding box center [888, 214] width 88 height 38
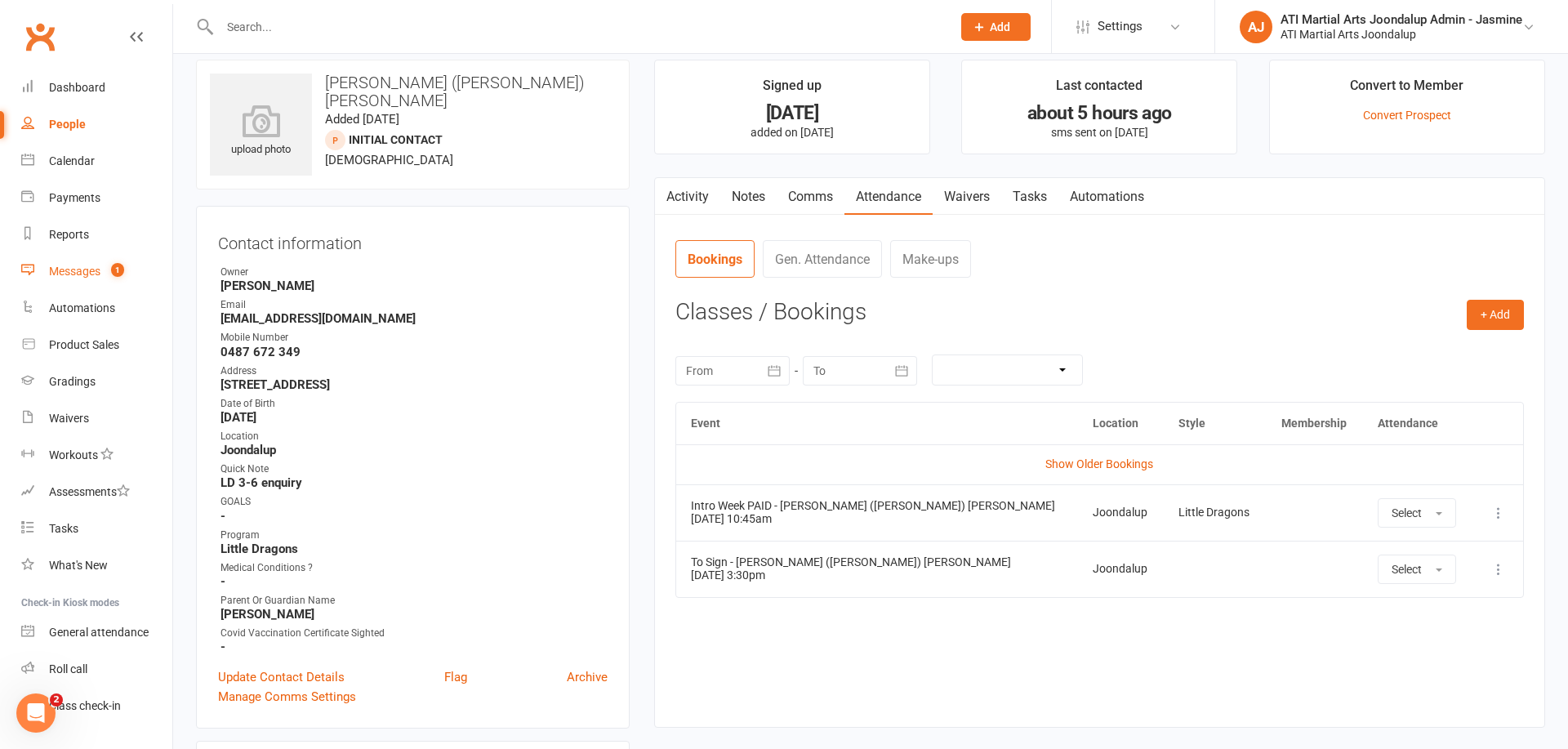
scroll to position [17, 0]
click at [73, 165] on div "Calendar" at bounding box center [71, 161] width 46 height 13
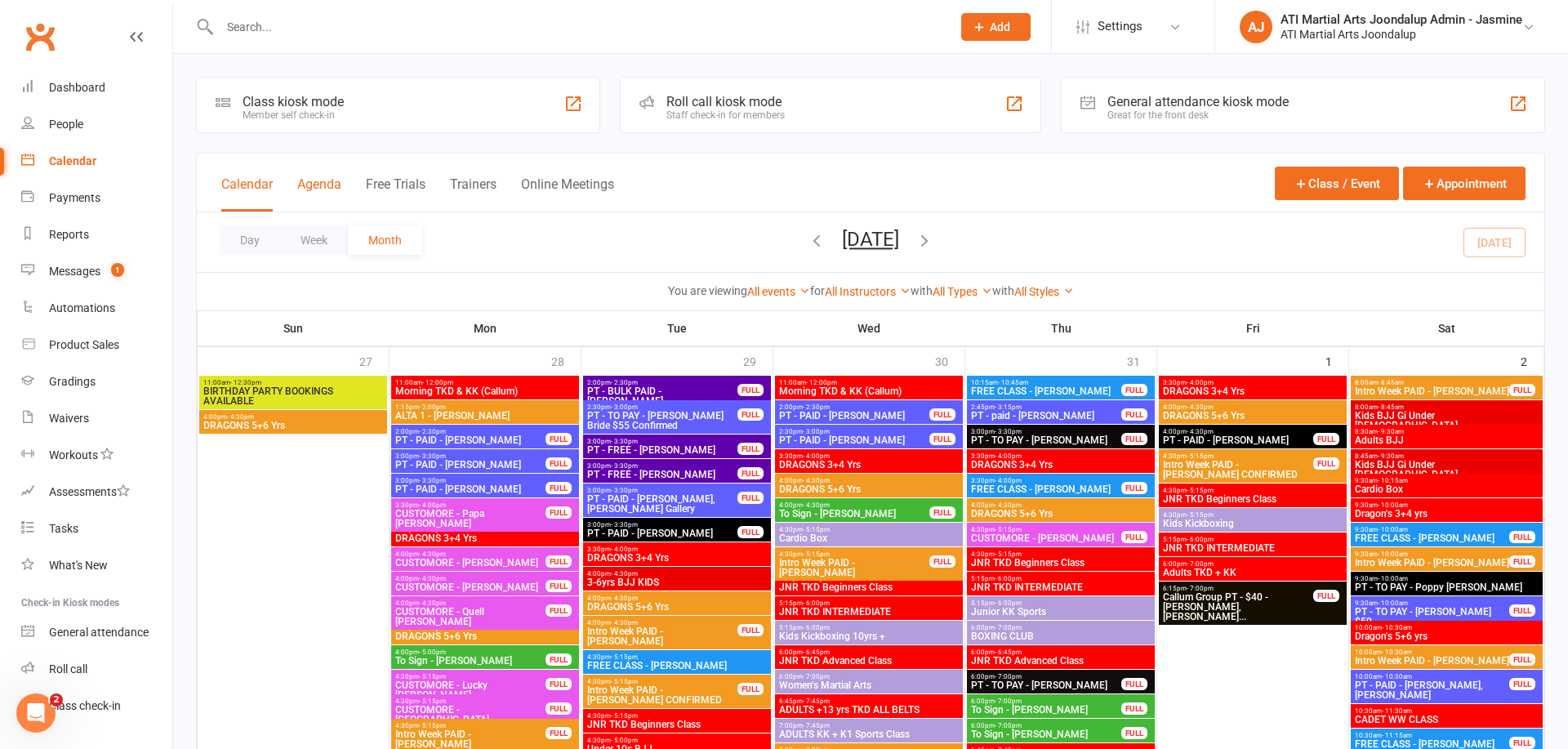
click at [310, 183] on button "Agenda" at bounding box center [319, 193] width 44 height 35
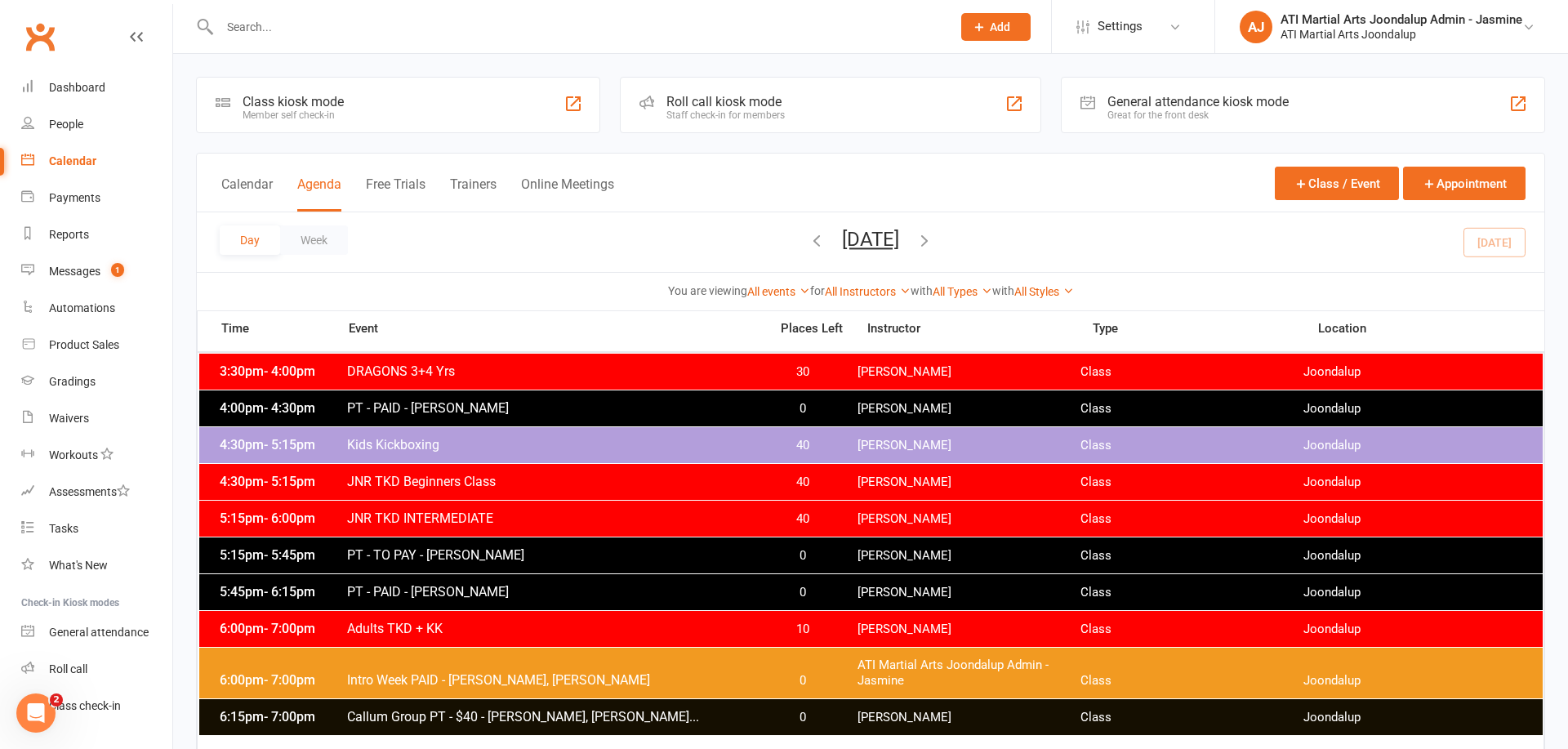
click at [251, 242] on button "Day" at bounding box center [250, 241] width 60 height 29
click at [71, 125] on div "People" at bounding box center [66, 124] width 34 height 13
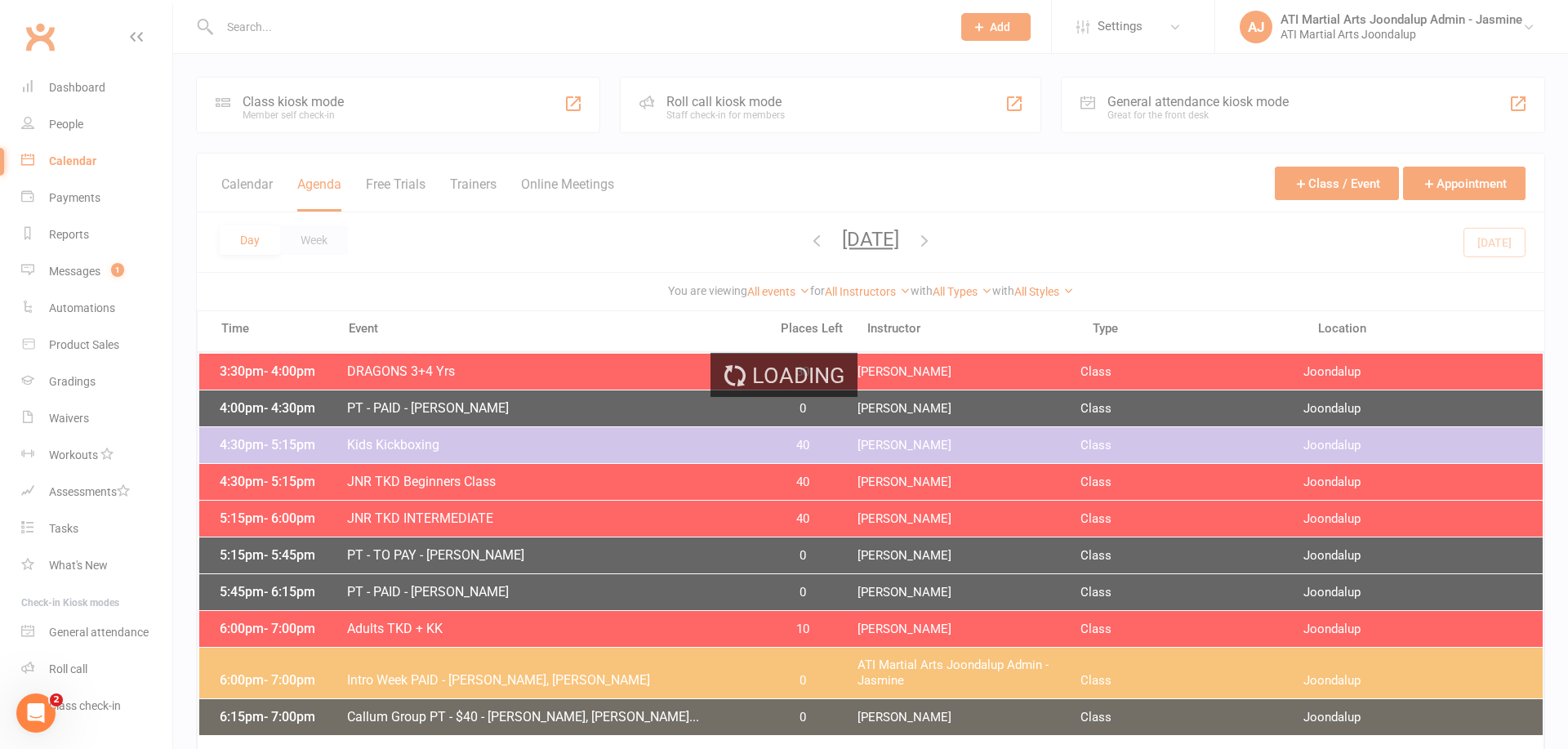
select select "100"
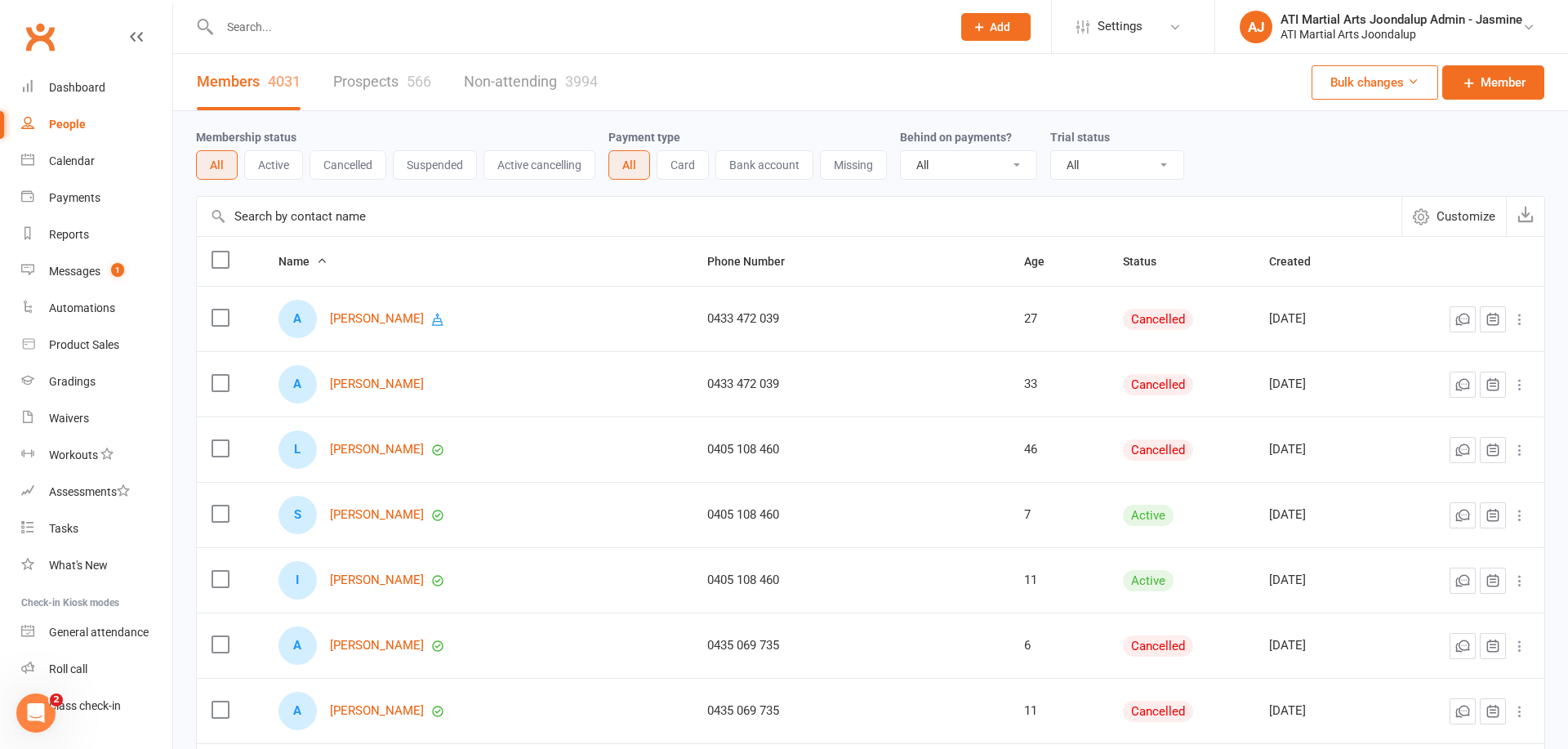
click at [348, 83] on link "Prospects 566" at bounding box center [382, 82] width 98 height 57
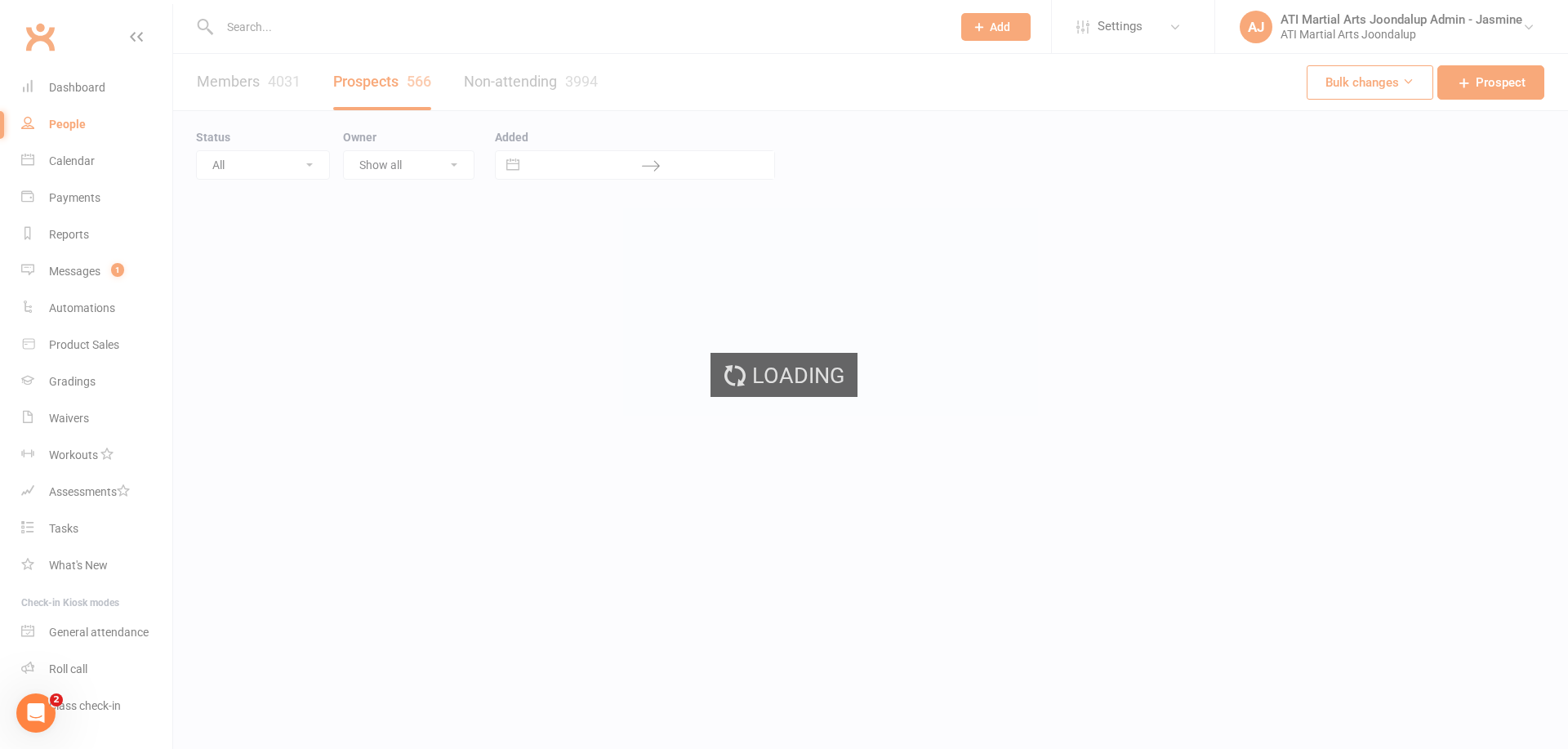
select select "100"
click at [226, 166] on div "Loading" at bounding box center [784, 374] width 1568 height 749
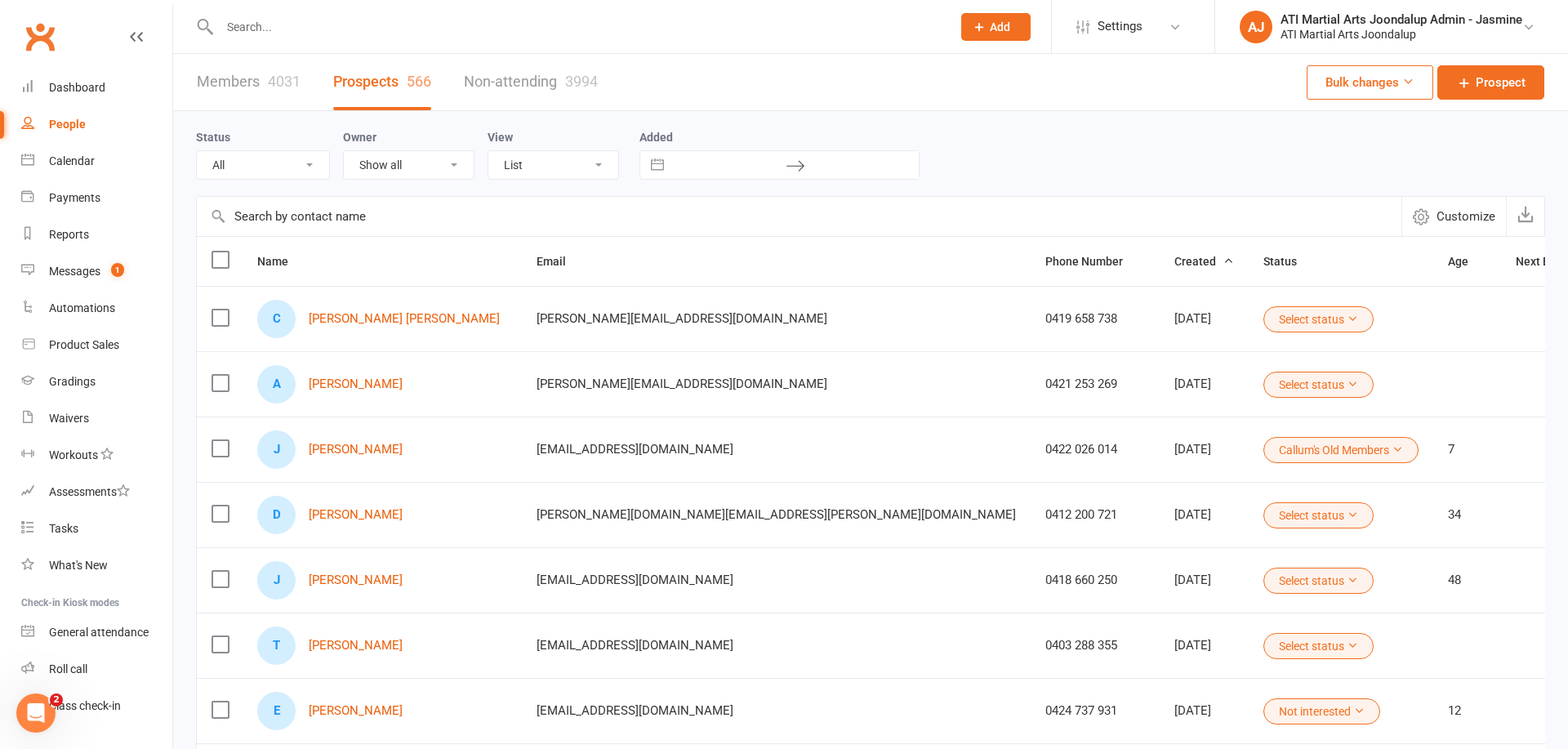
select select "Initial Contact"
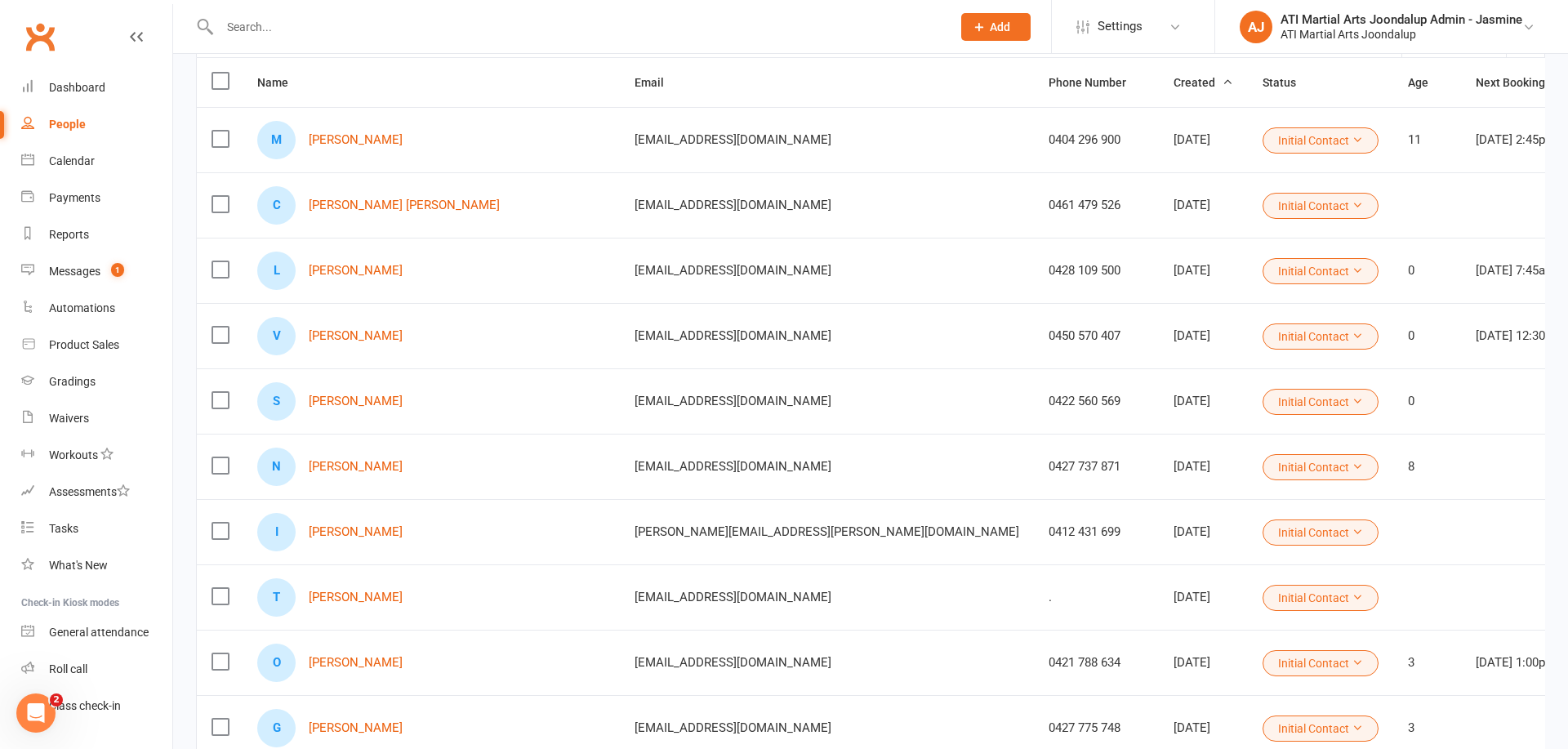
scroll to position [142, 0]
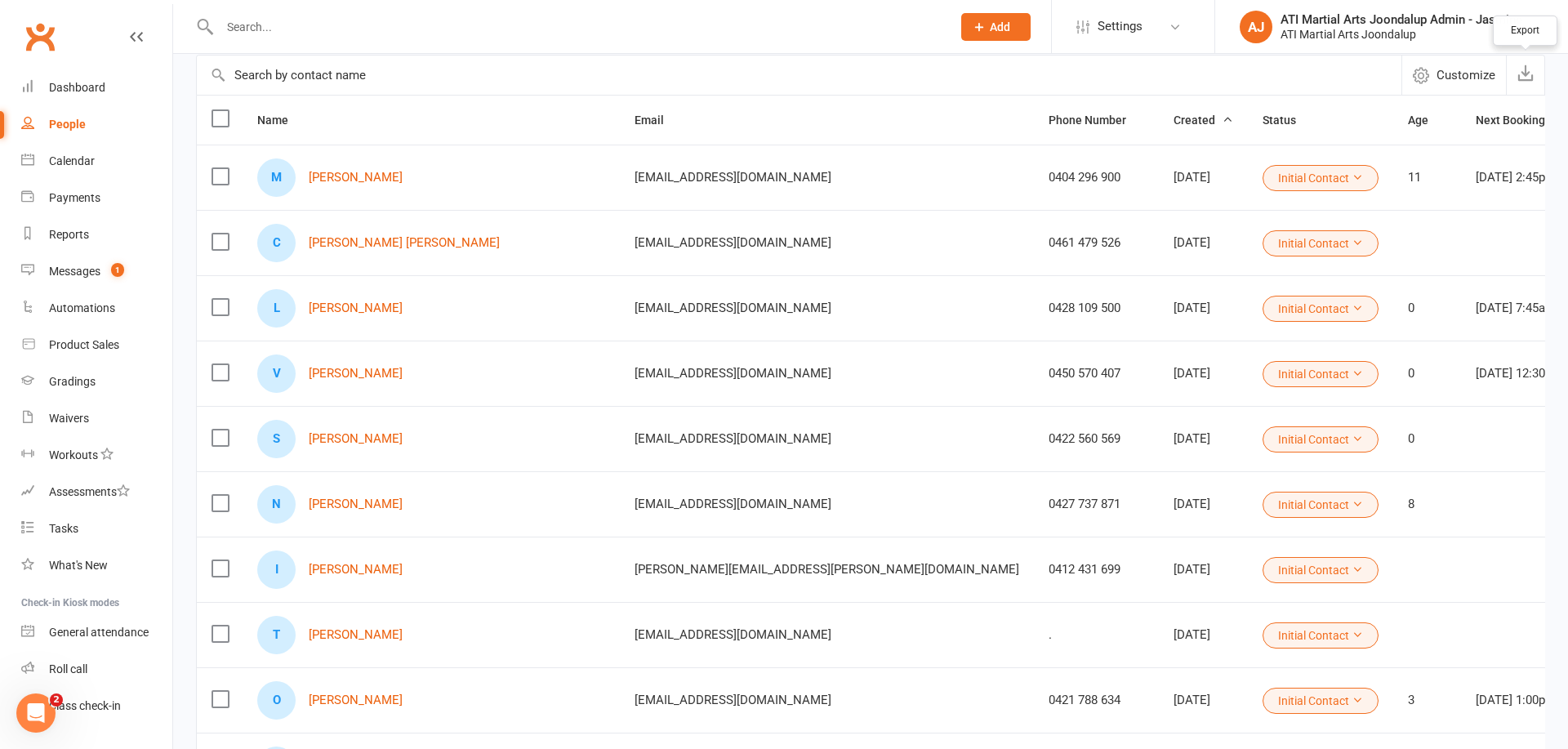
click at [1529, 76] on icon "button" at bounding box center [1525, 72] width 16 height 16
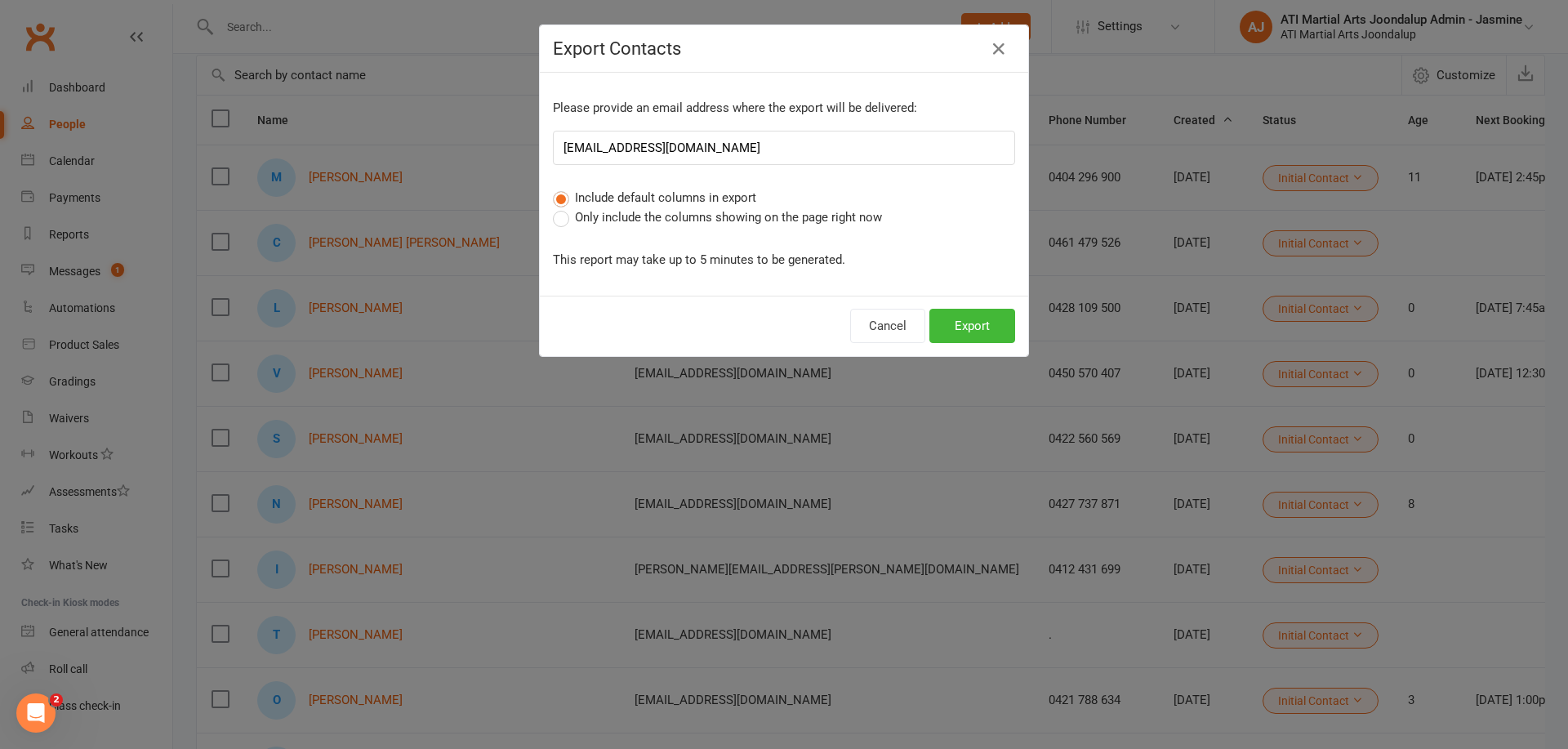
click at [874, 214] on span "Only include the columns showing on the page right now" at bounding box center [729, 216] width 307 height 17
click at [563, 208] on input "Only include the columns showing on the page right now" at bounding box center [558, 208] width 10 height 0
drag, startPoint x: 974, startPoint y: 323, endPoint x: 810, endPoint y: 315, distance: 164.2
click at [974, 323] on button "Export" at bounding box center [972, 326] width 86 height 34
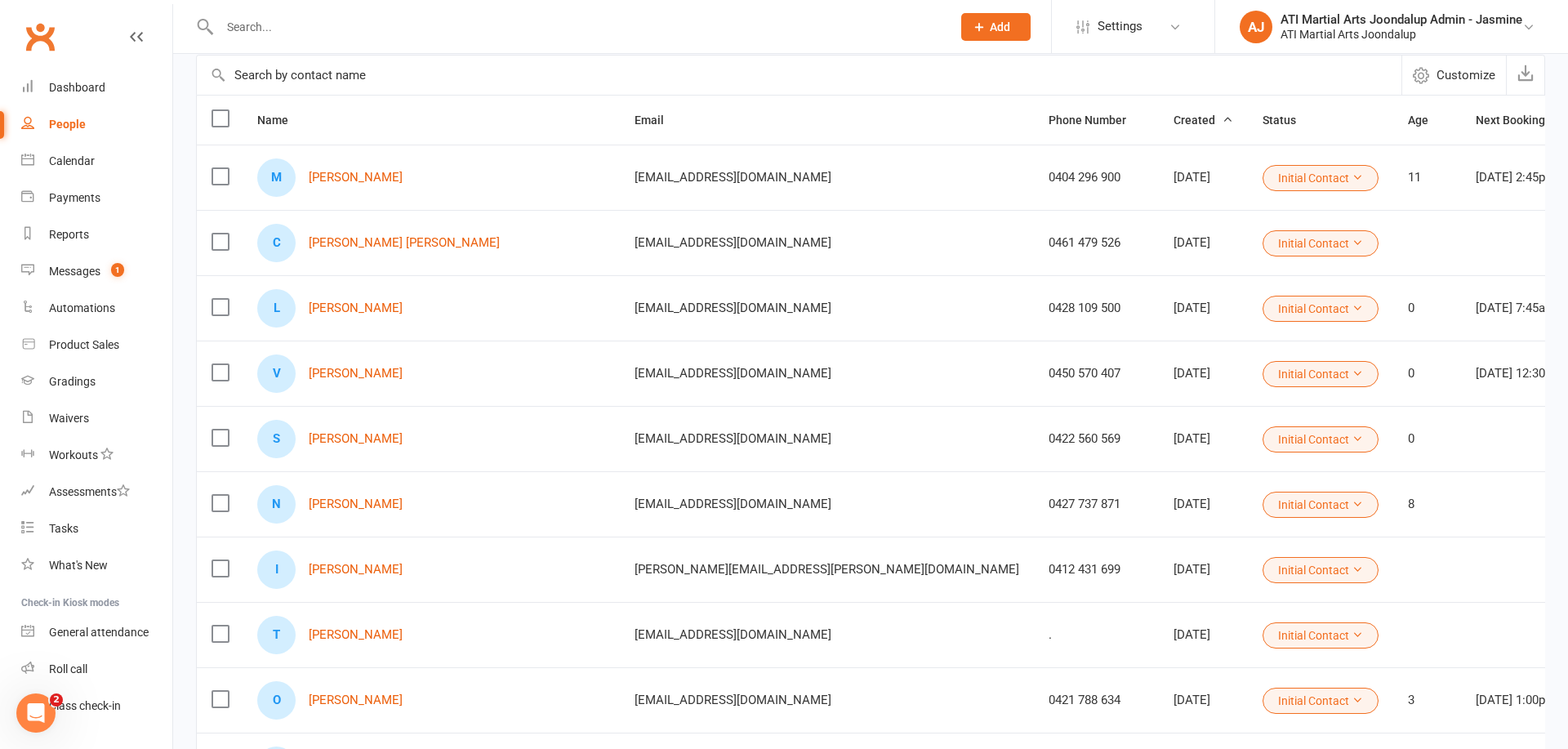
click at [387, 30] on input "text" at bounding box center [577, 27] width 726 height 23
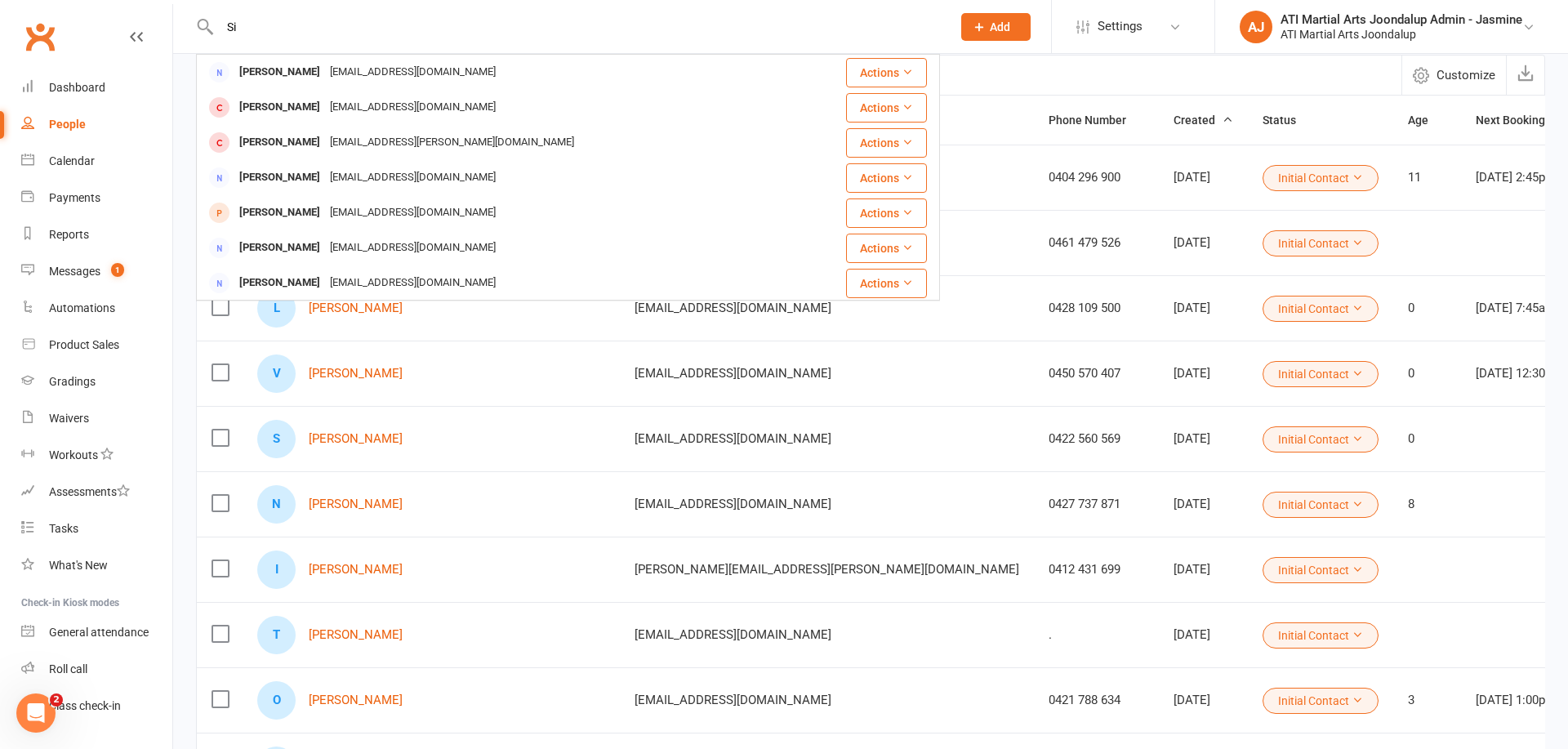
type input "S"
click at [421, 24] on input "[PERSON_NAME]" at bounding box center [577, 27] width 726 height 23
type input "C"
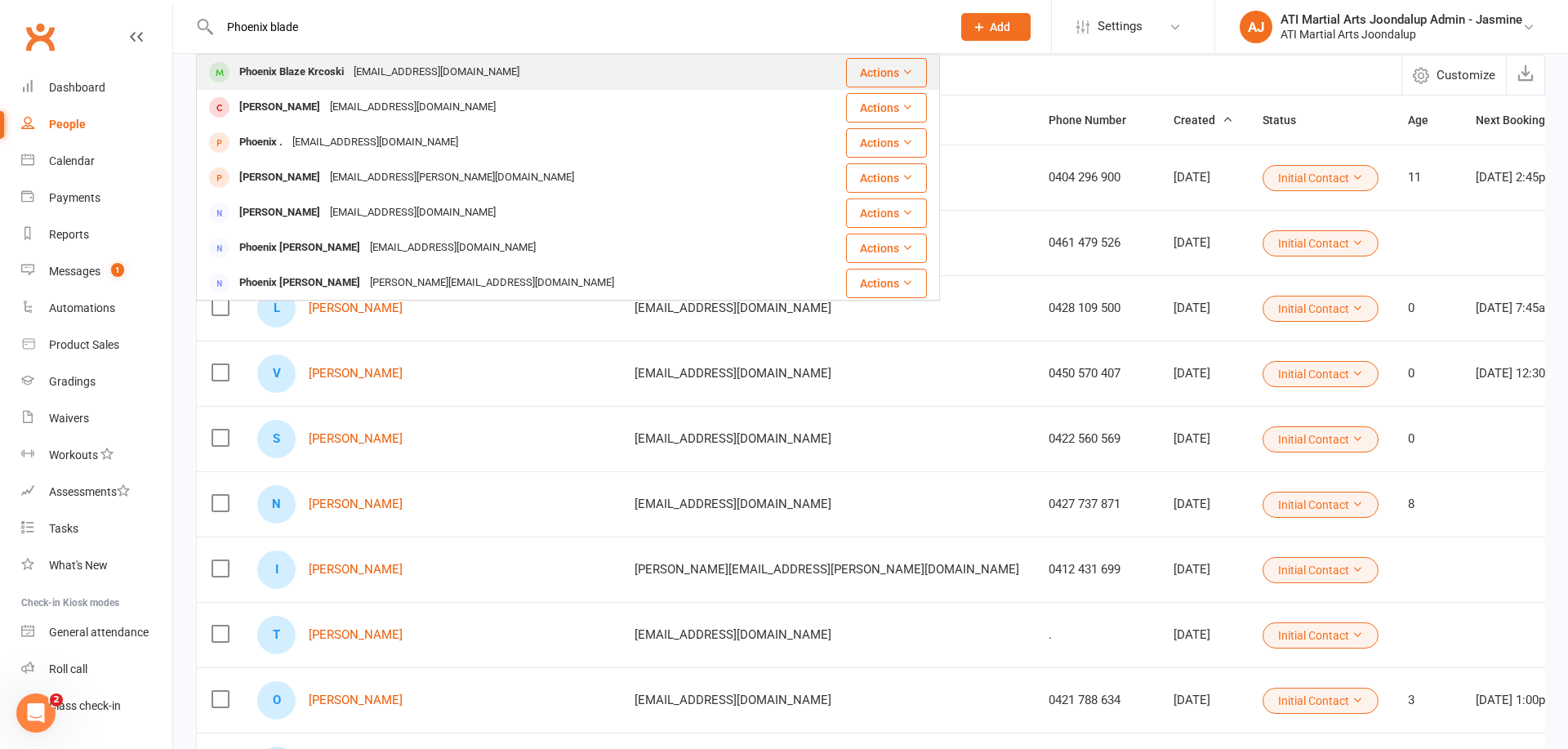
type input "Phoenix blade"
click at [358, 69] on div "[EMAIL_ADDRESS][DOMAIN_NAME]" at bounding box center [436, 72] width 175 height 24
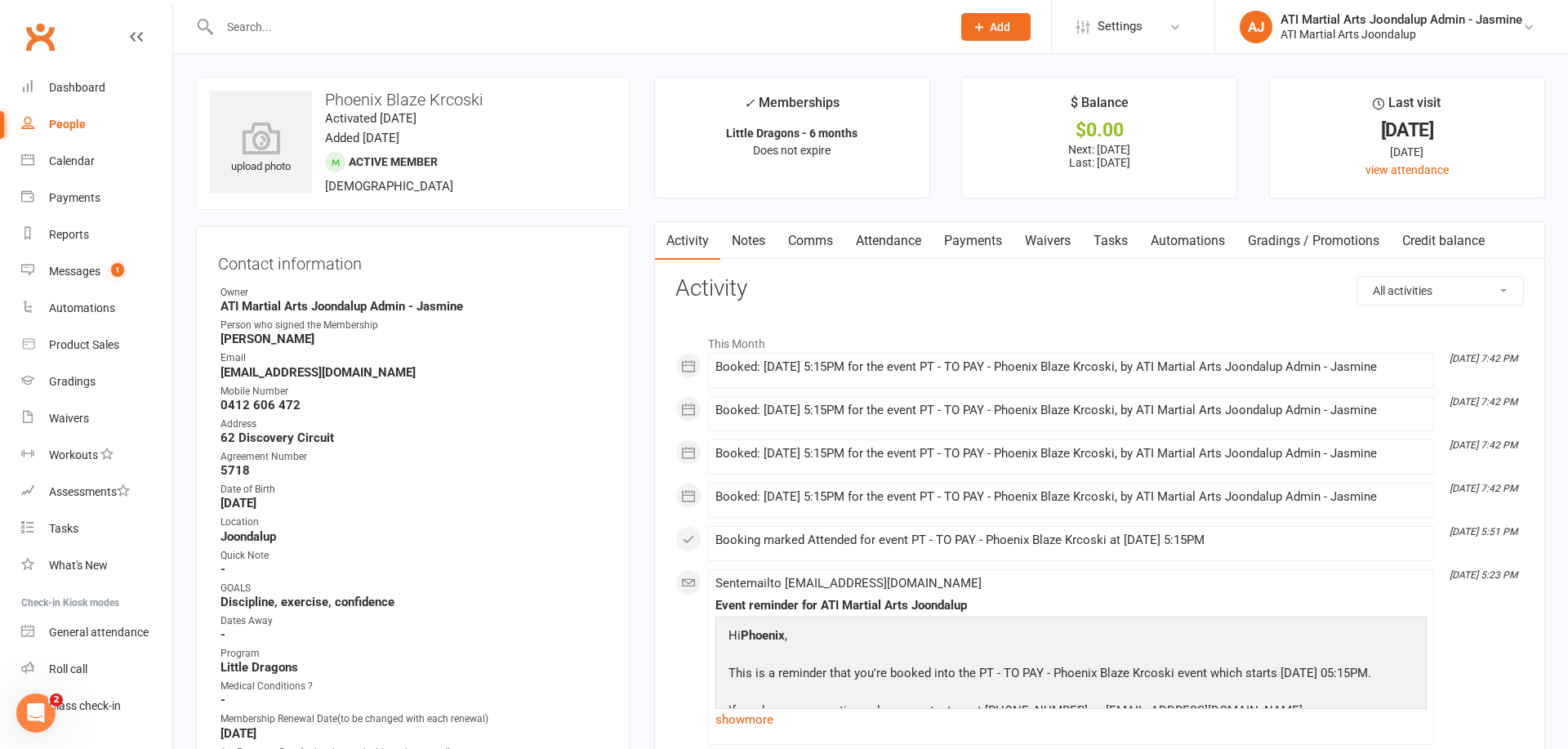
click at [875, 242] on link "Attendance" at bounding box center [888, 241] width 88 height 38
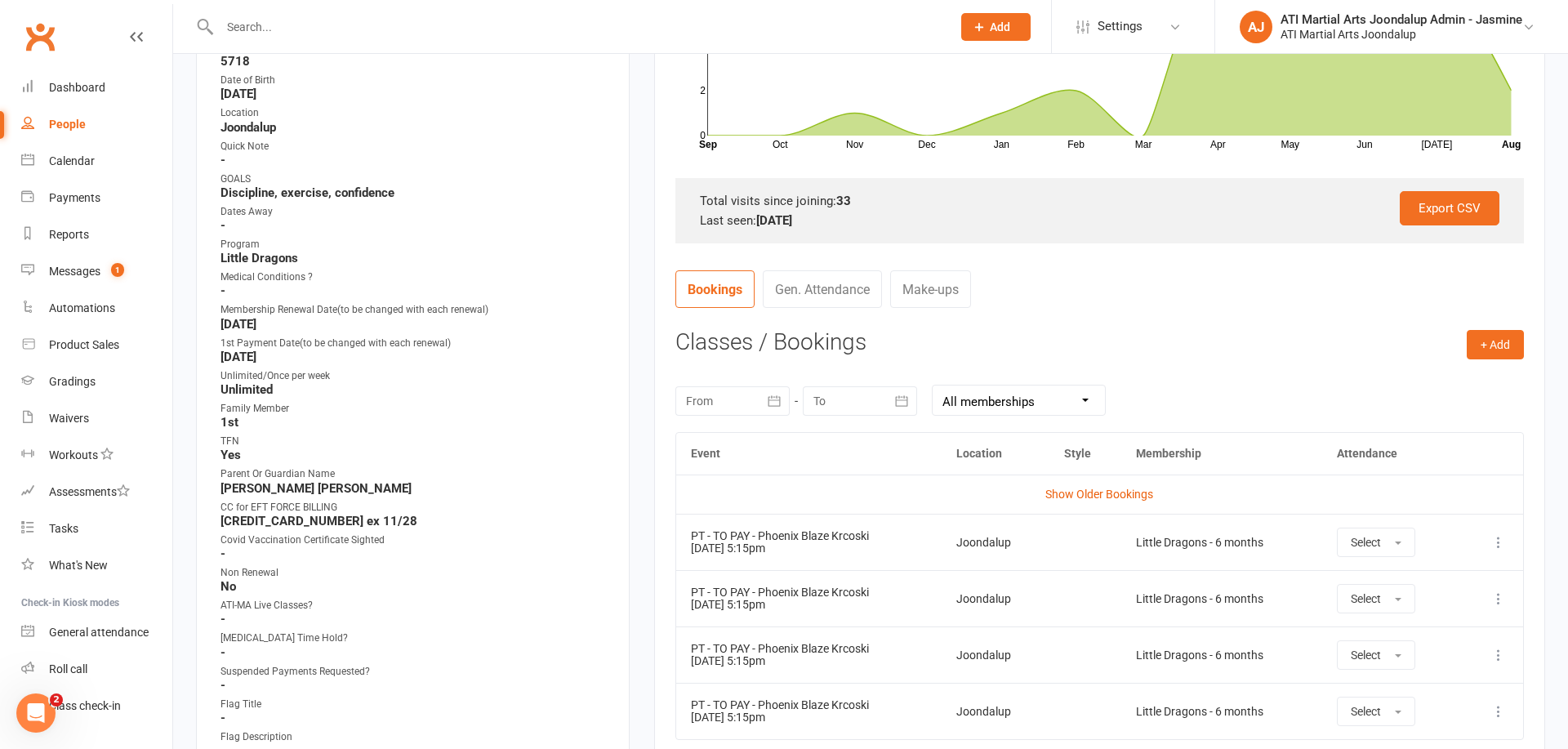
scroll to position [429, 0]
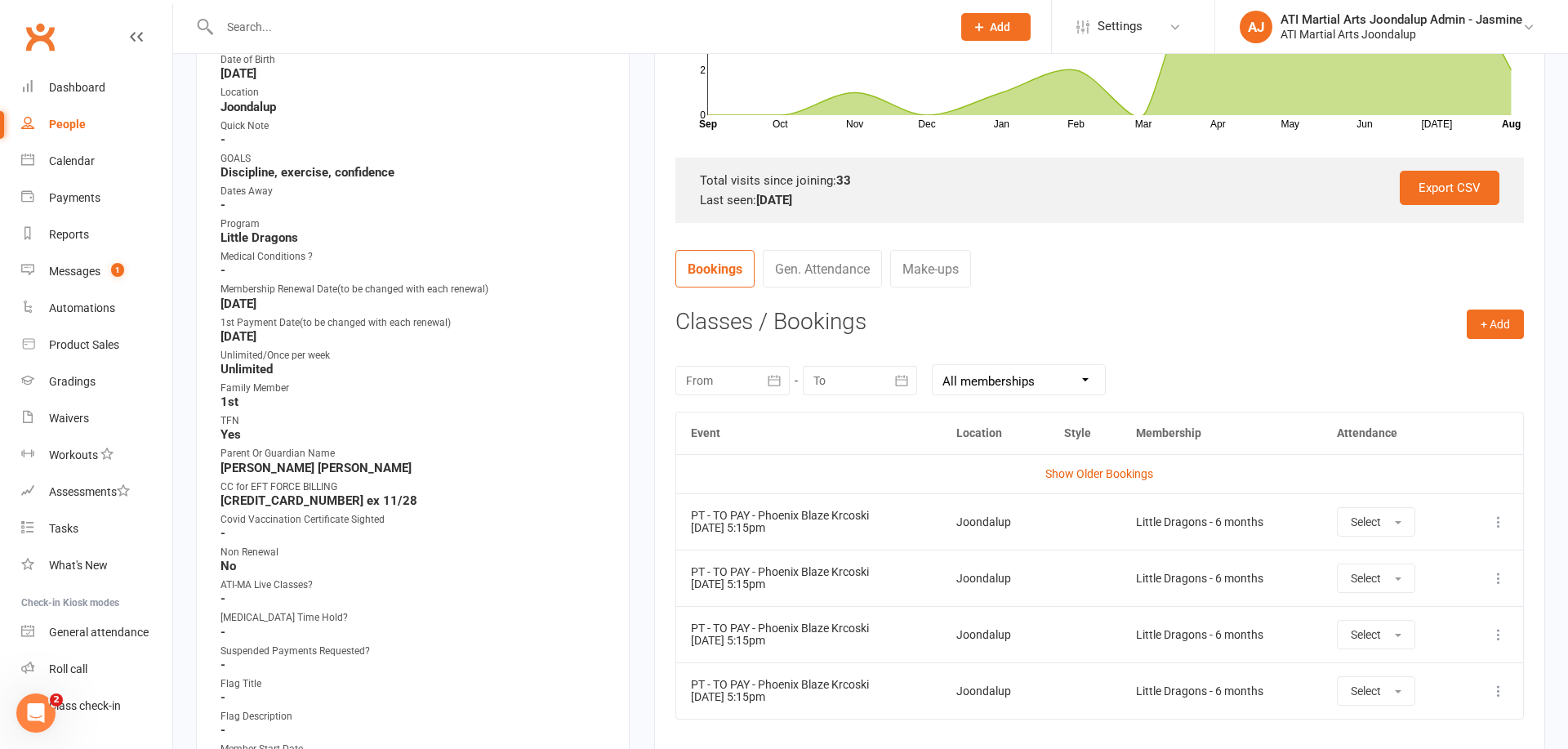
click at [61, 125] on div "People" at bounding box center [67, 124] width 37 height 13
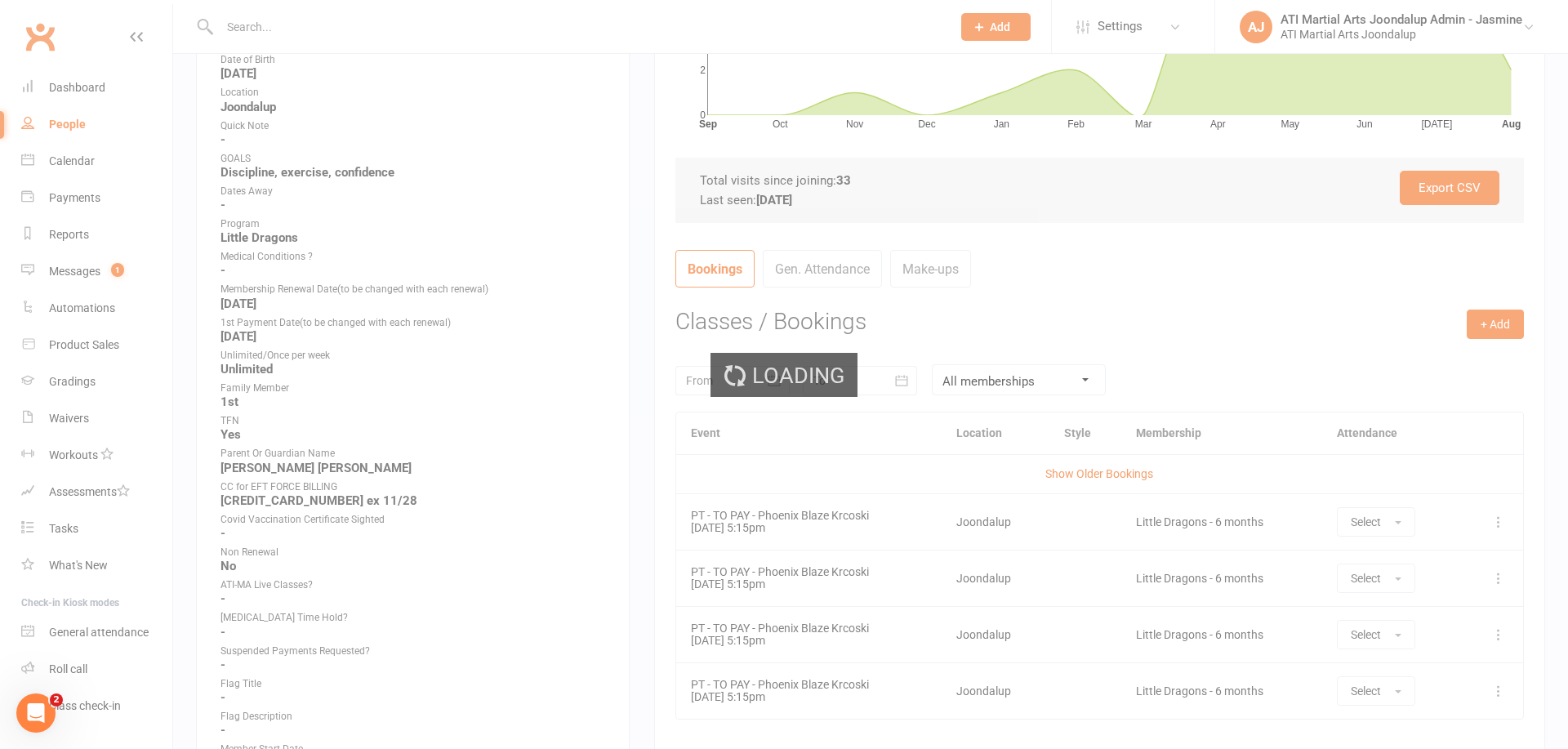
select select "100"
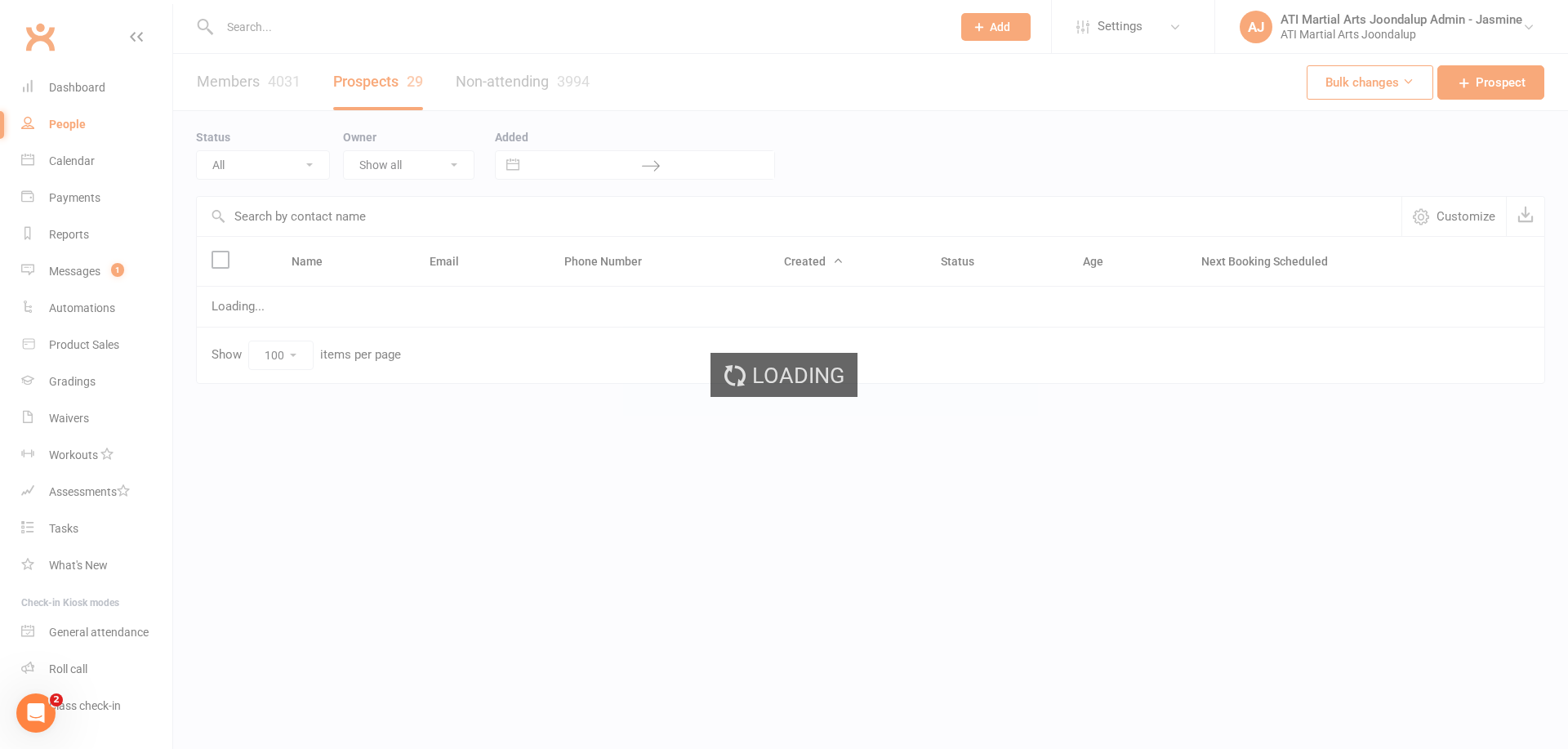
select select "Initial Contact"
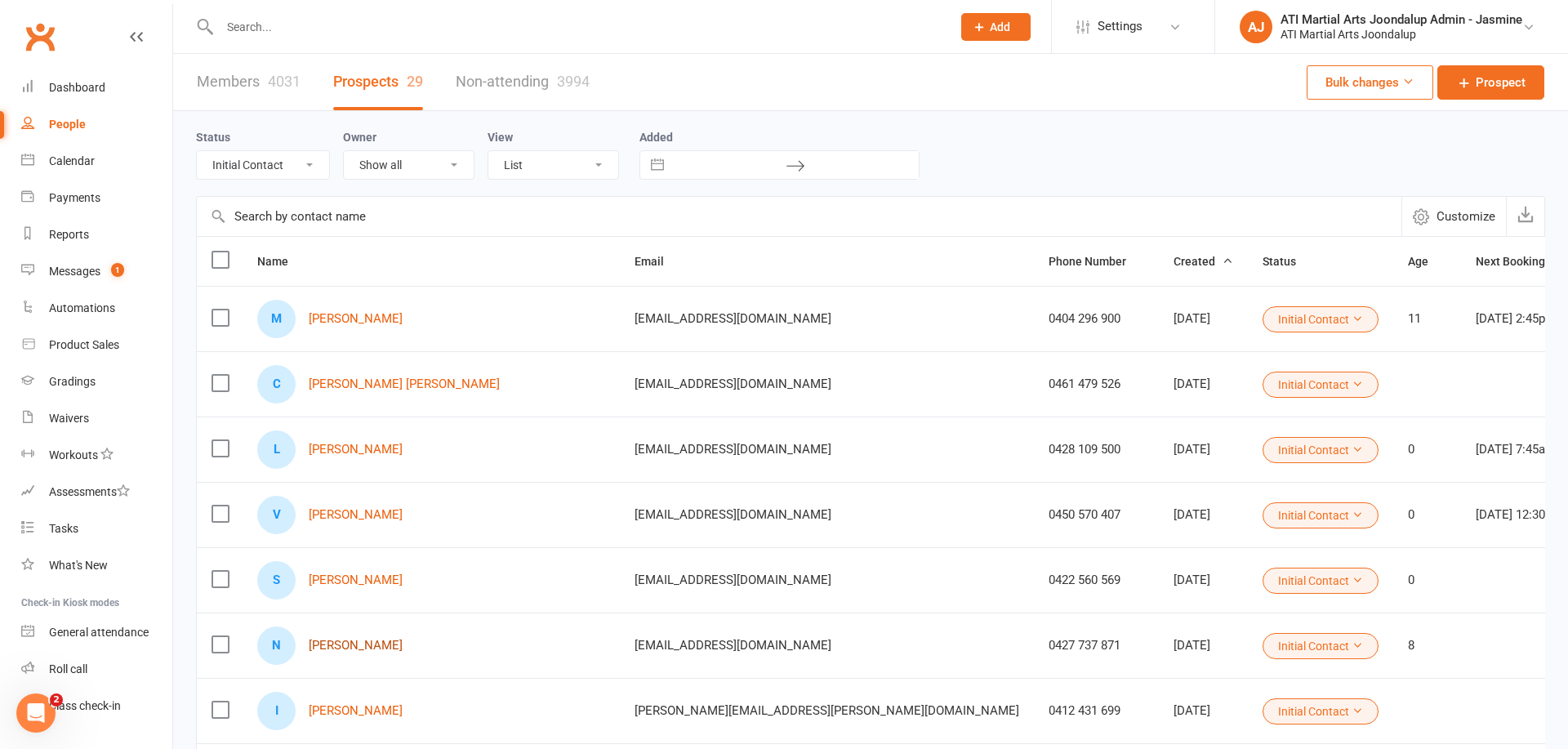
click at [362, 644] on link "[PERSON_NAME]" at bounding box center [356, 646] width 94 height 14
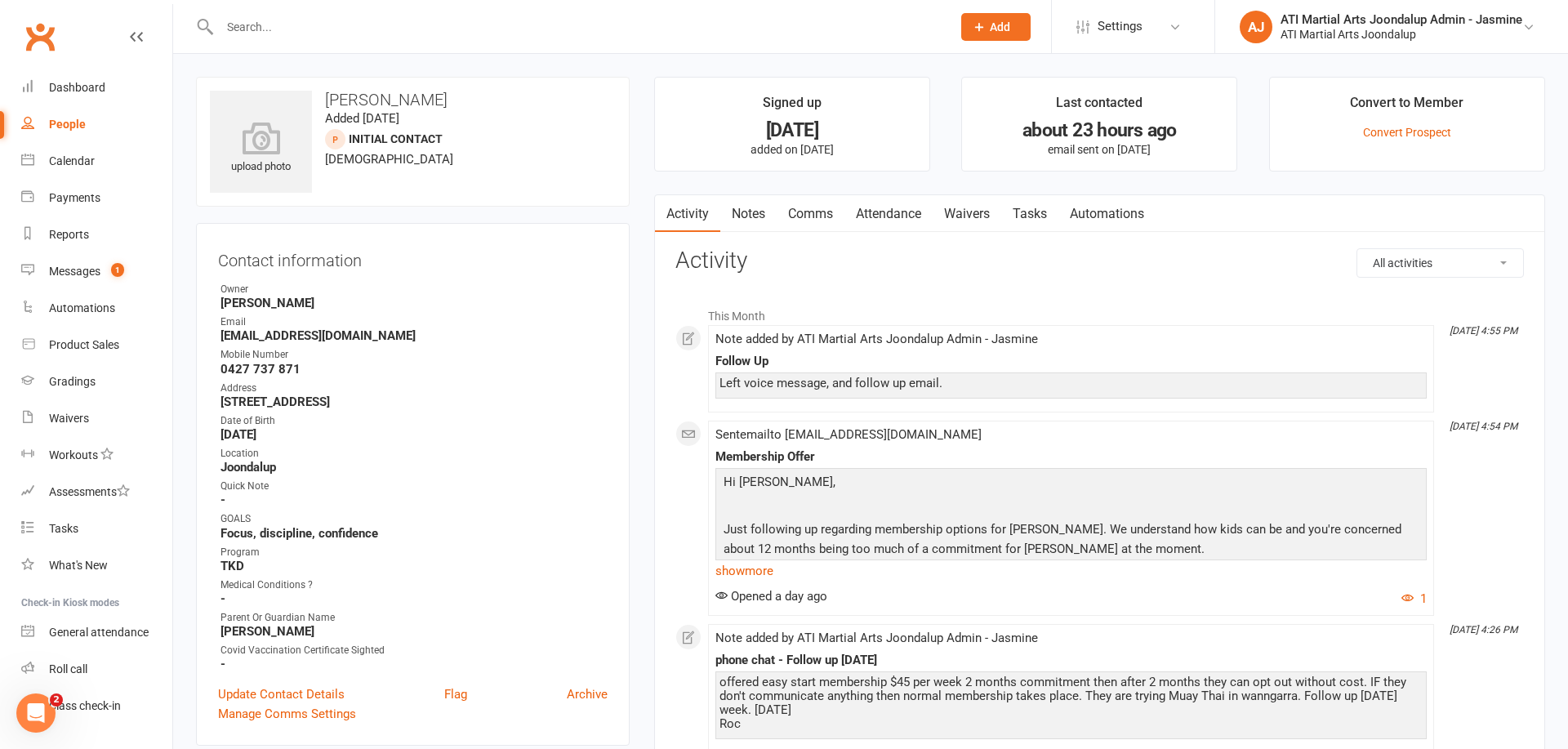
click at [77, 125] on div "People" at bounding box center [67, 124] width 37 height 13
select select "100"
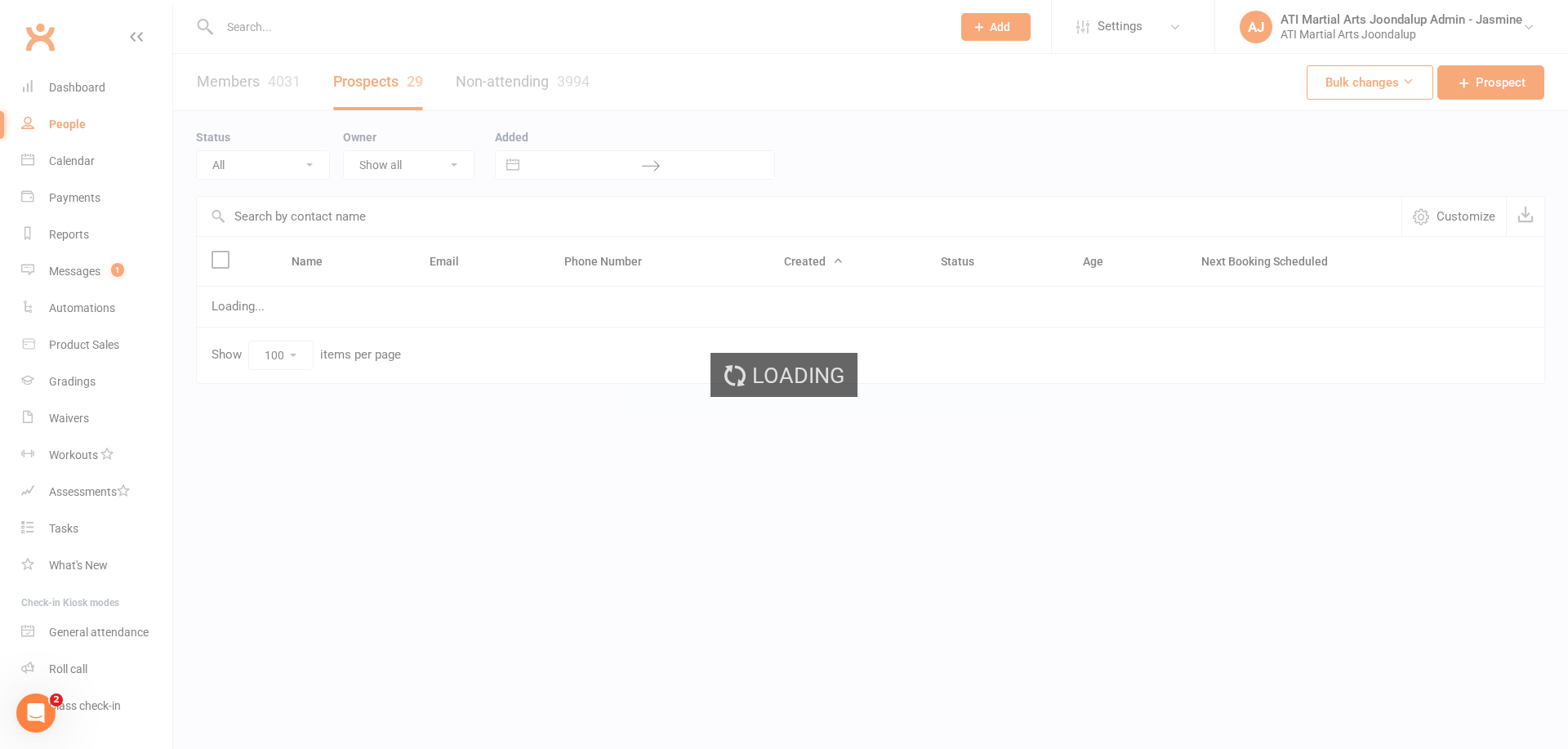
select select "Initial Contact"
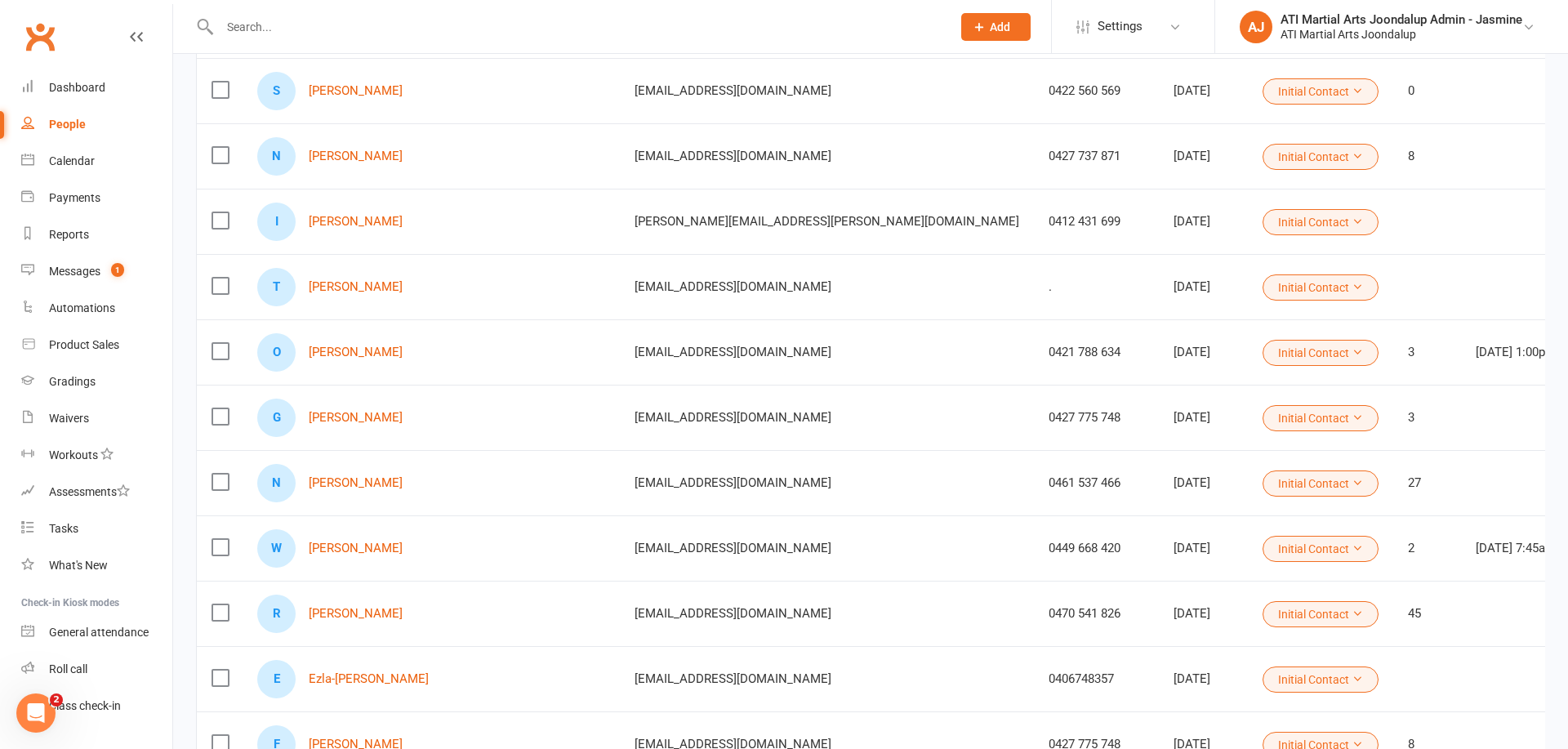
click at [361, 421] on link "[PERSON_NAME]" at bounding box center [356, 417] width 94 height 14
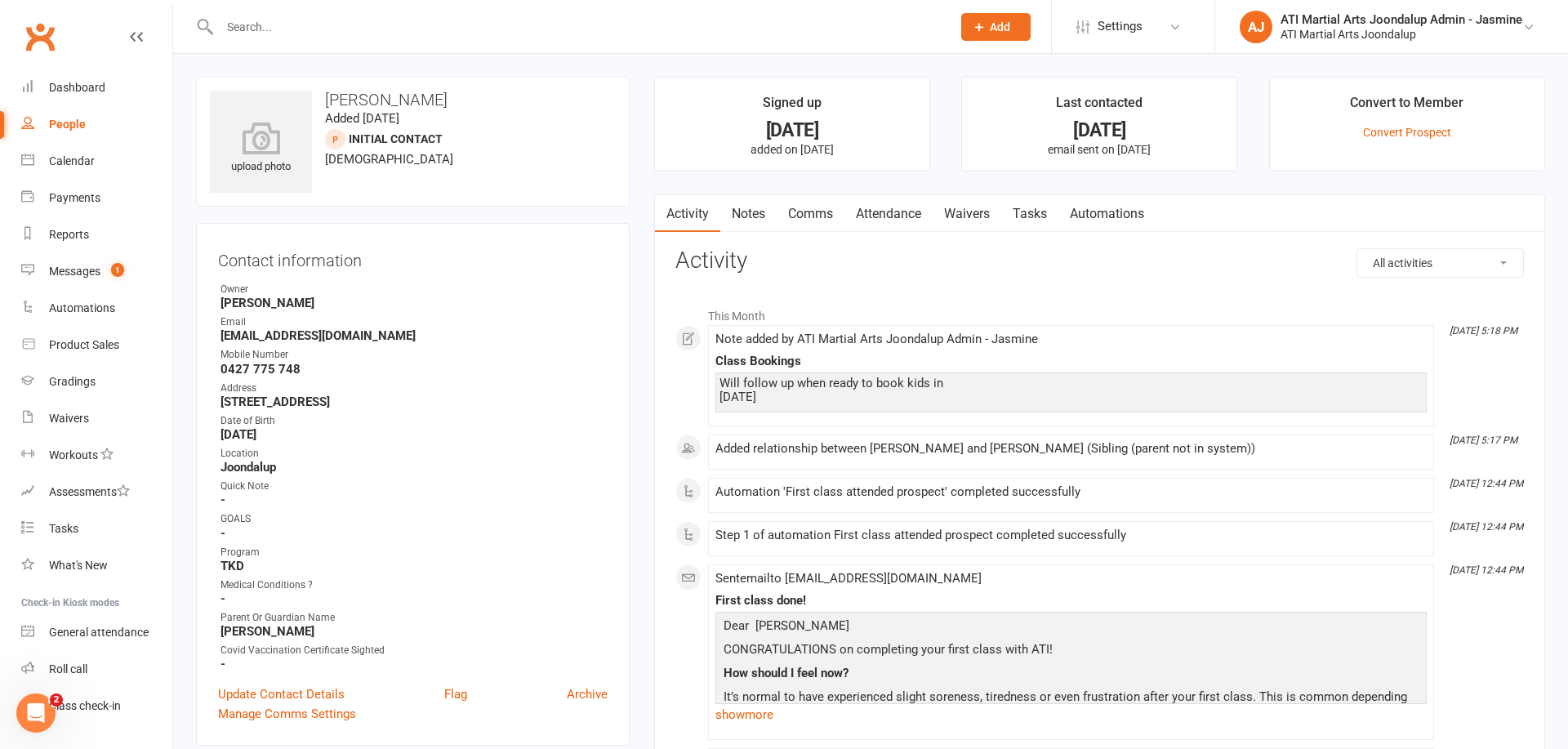
click at [76, 128] on div "People" at bounding box center [67, 124] width 37 height 13
select select "100"
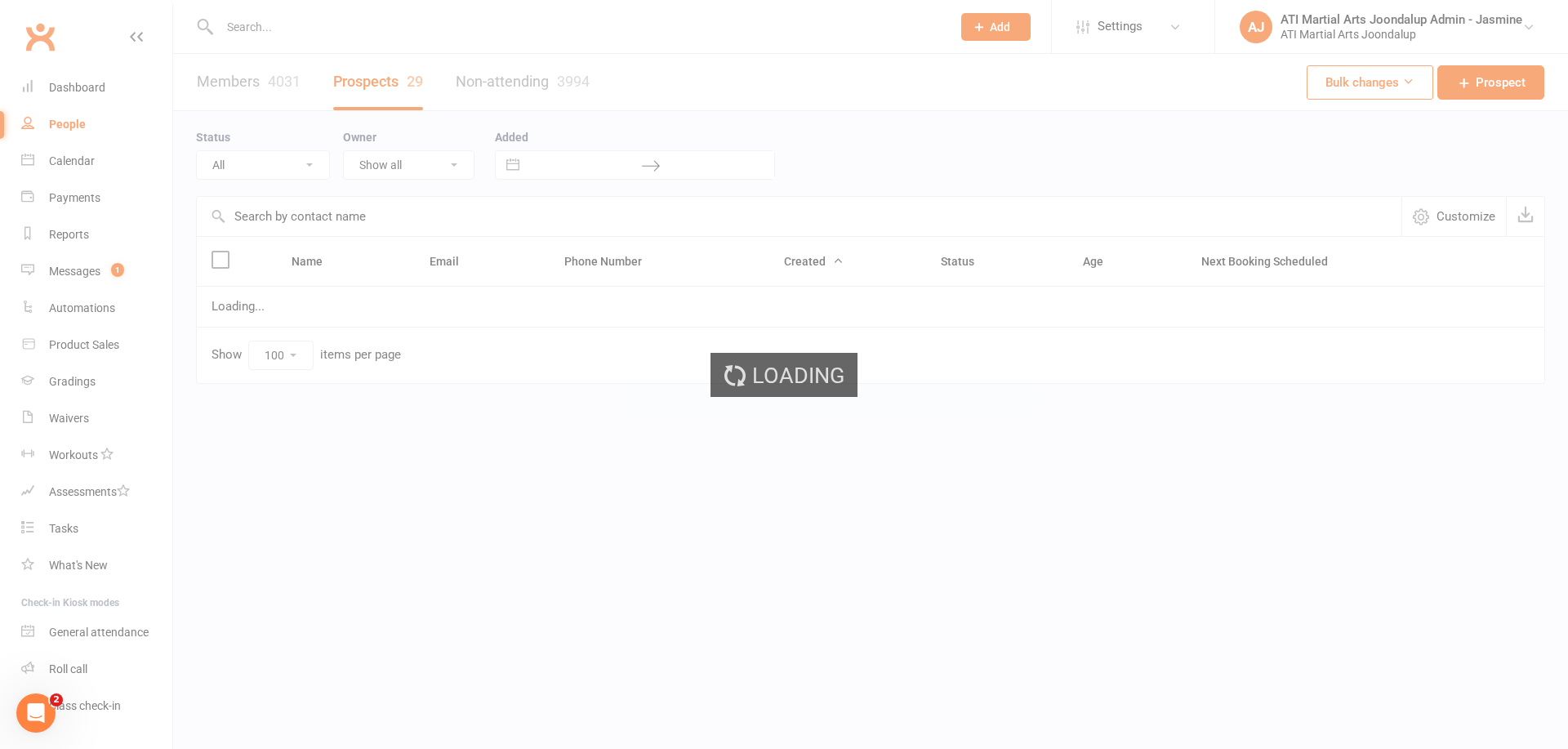
select select "Initial Contact"
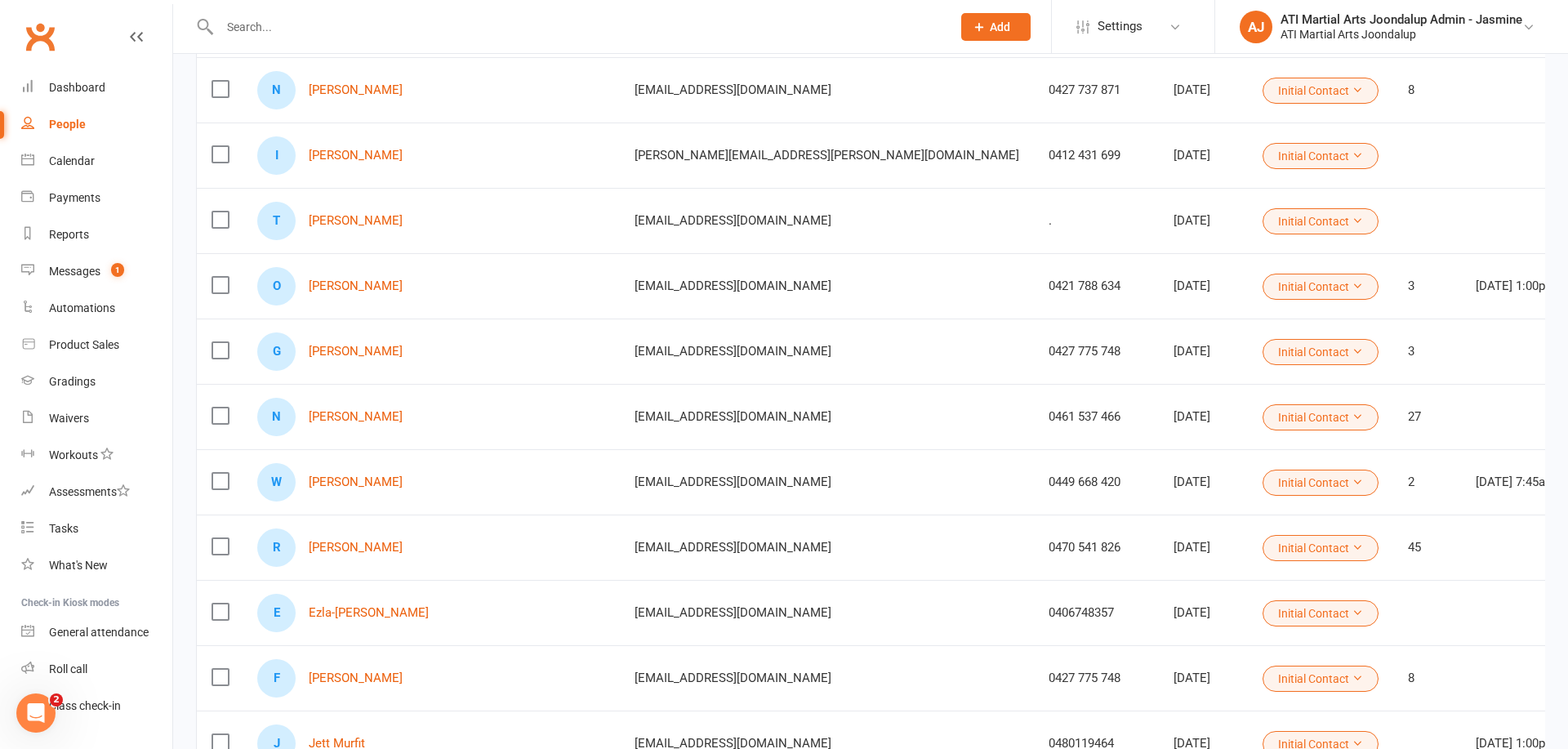
scroll to position [557, 0]
click at [355, 556] on div "R [PERSON_NAME]" at bounding box center [431, 546] width 348 height 39
click at [356, 551] on link "[PERSON_NAME]" at bounding box center [356, 547] width 94 height 14
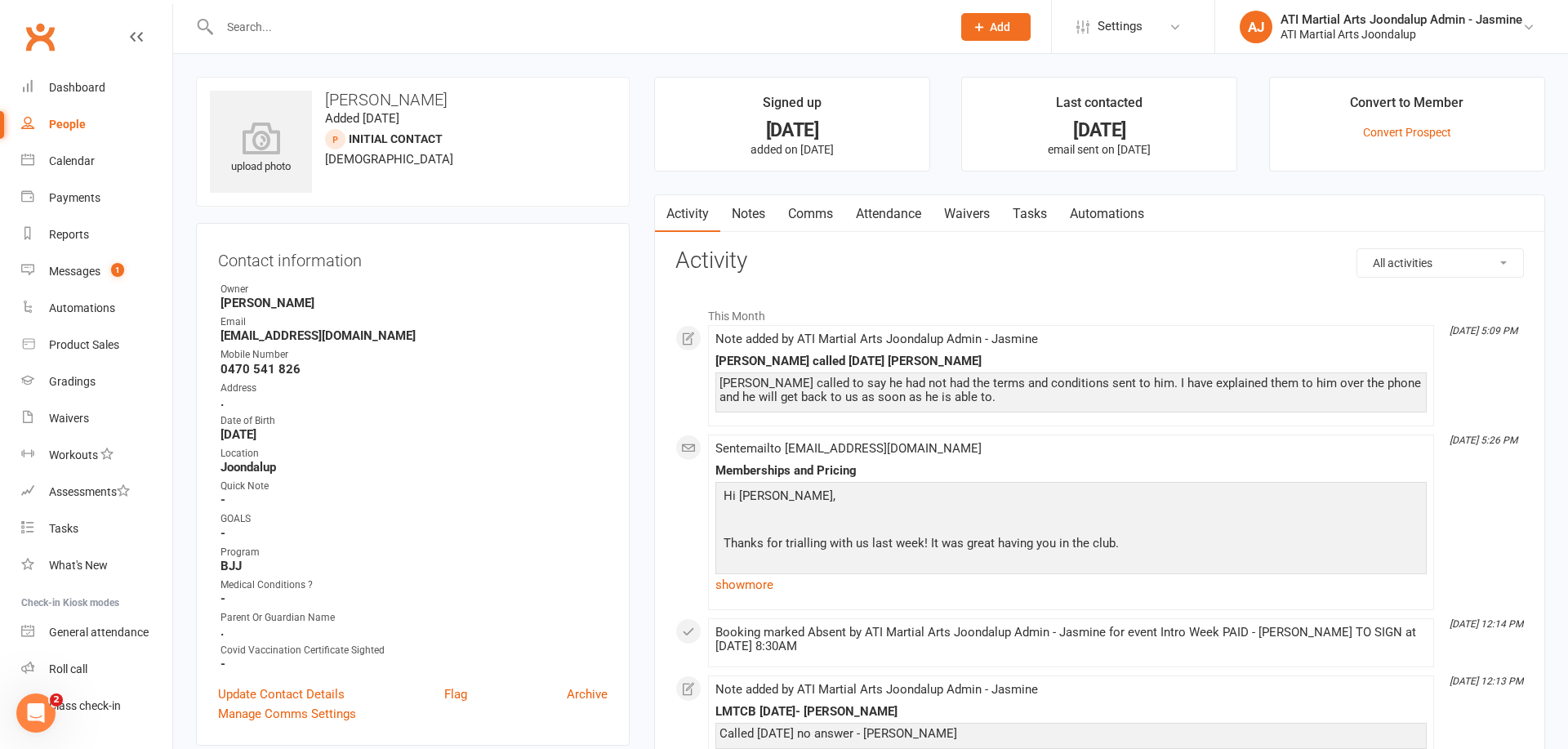
click at [66, 125] on div "People" at bounding box center [67, 124] width 37 height 13
select select "100"
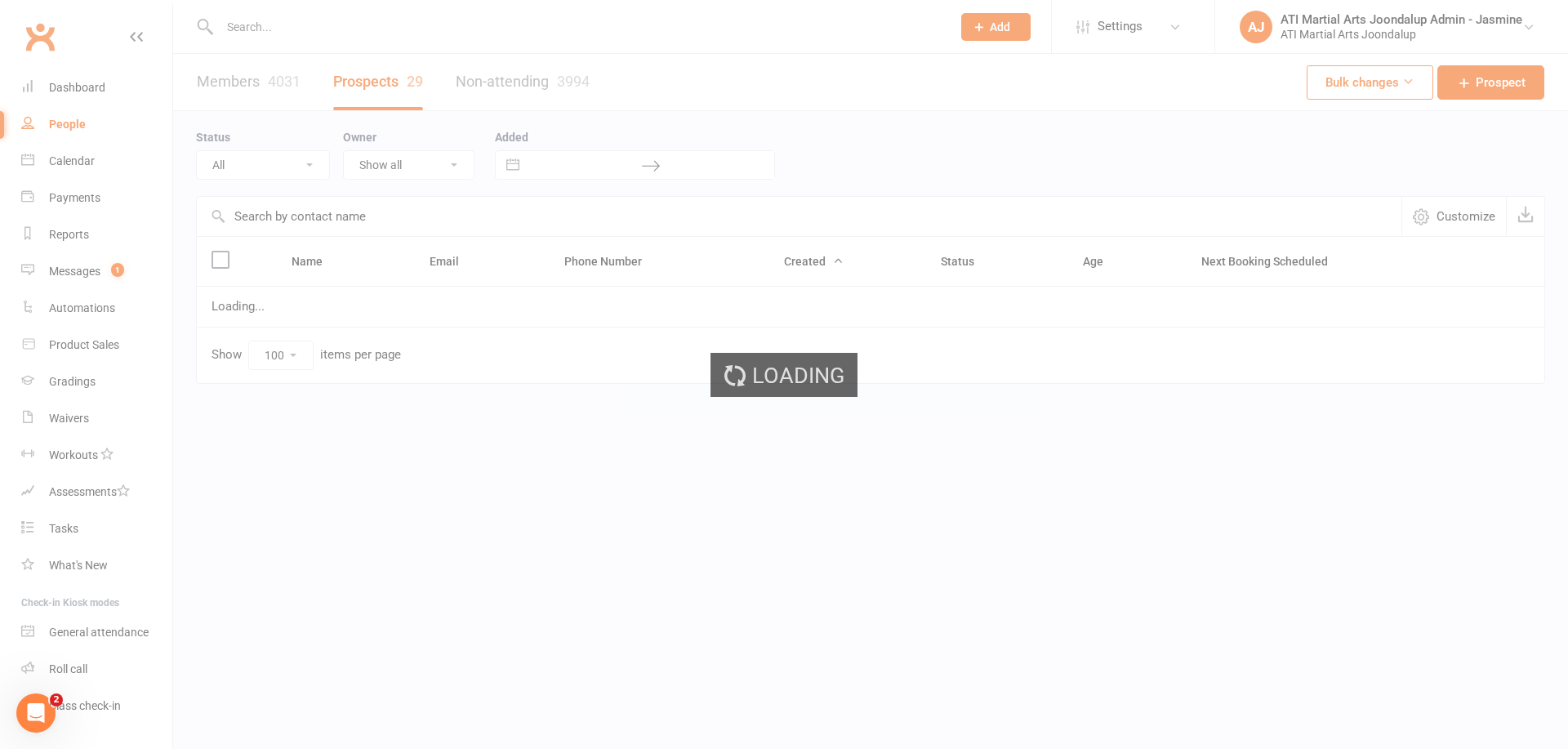
select select "Initial Contact"
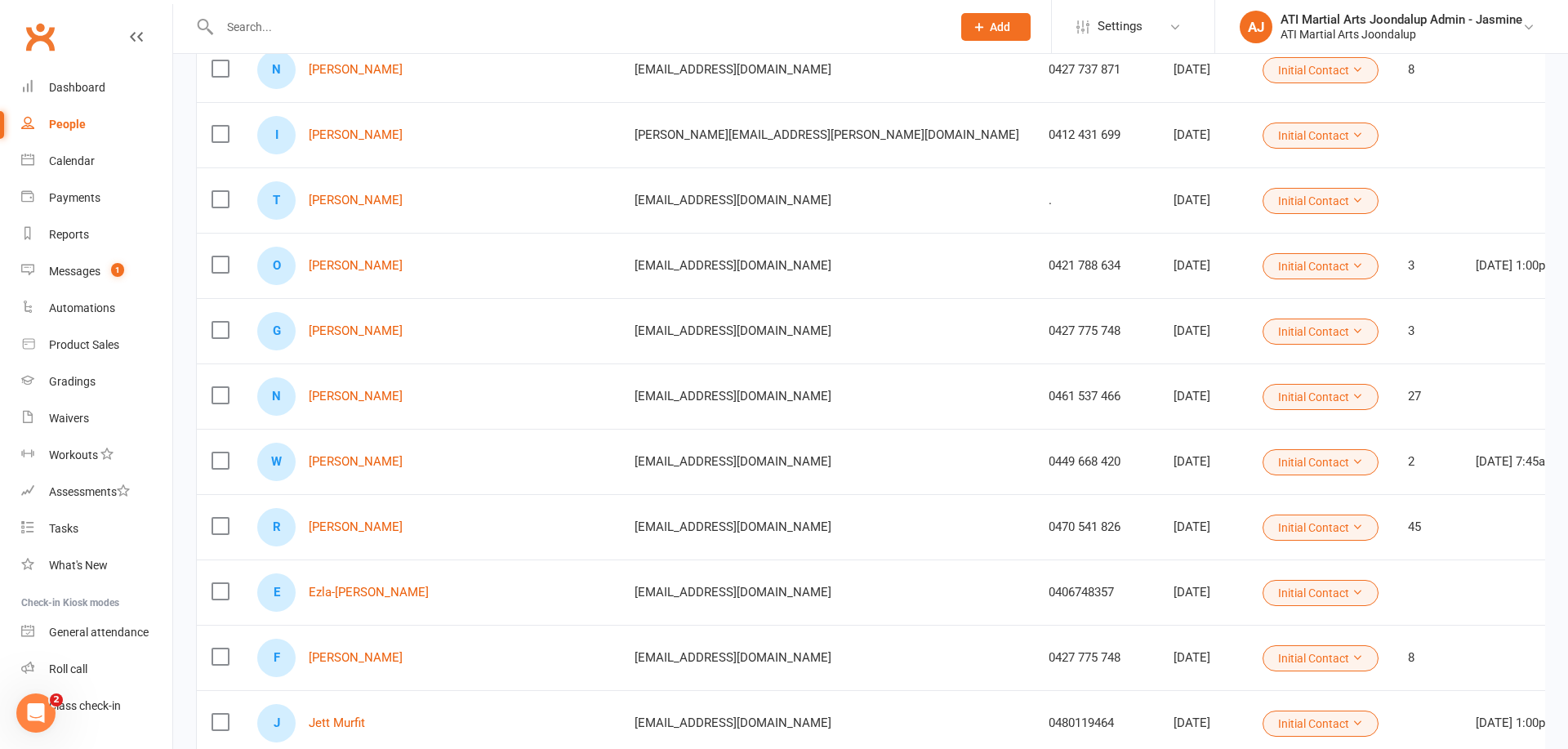
scroll to position [590, 0]
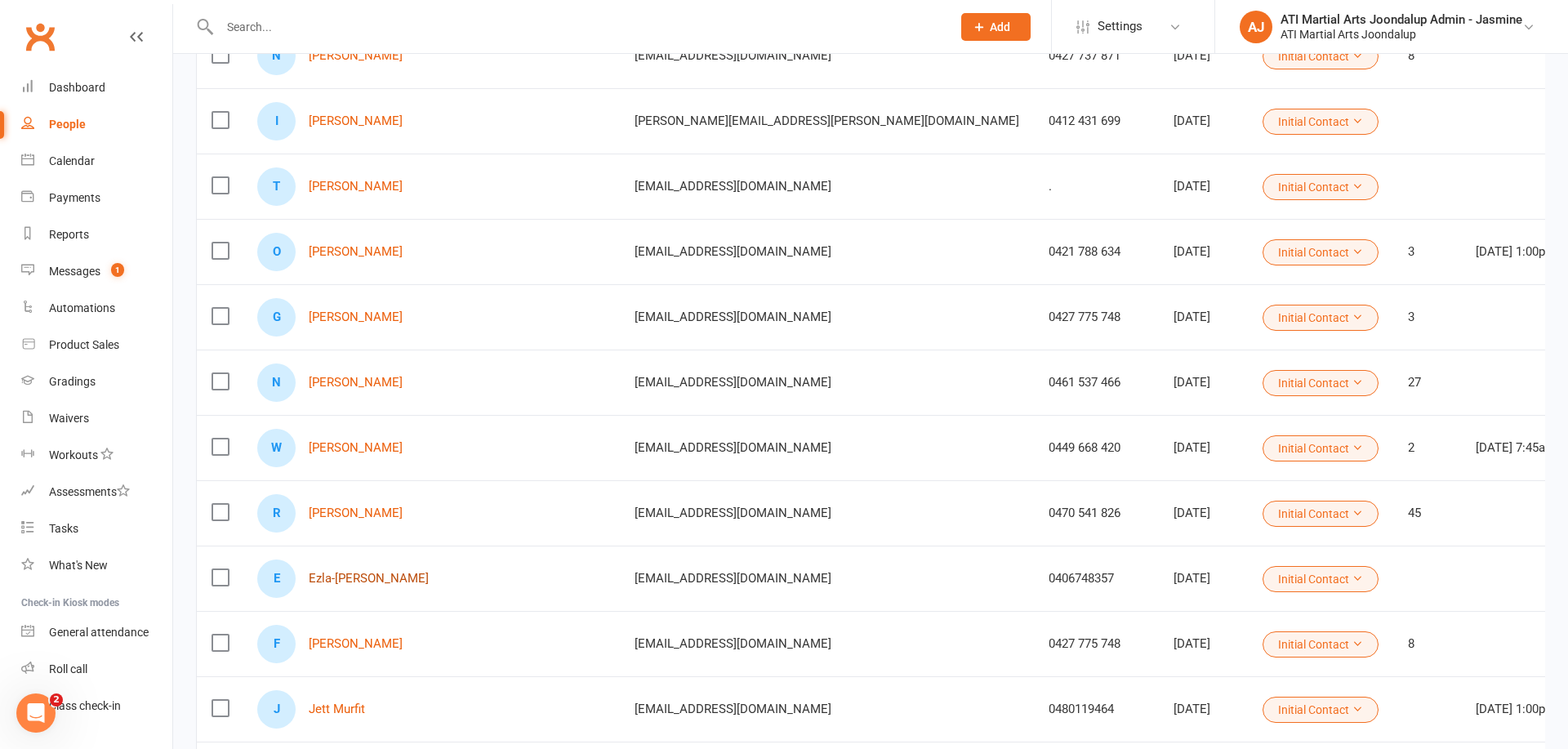
click at [361, 581] on link "Ezla-[PERSON_NAME]" at bounding box center [369, 579] width 120 height 14
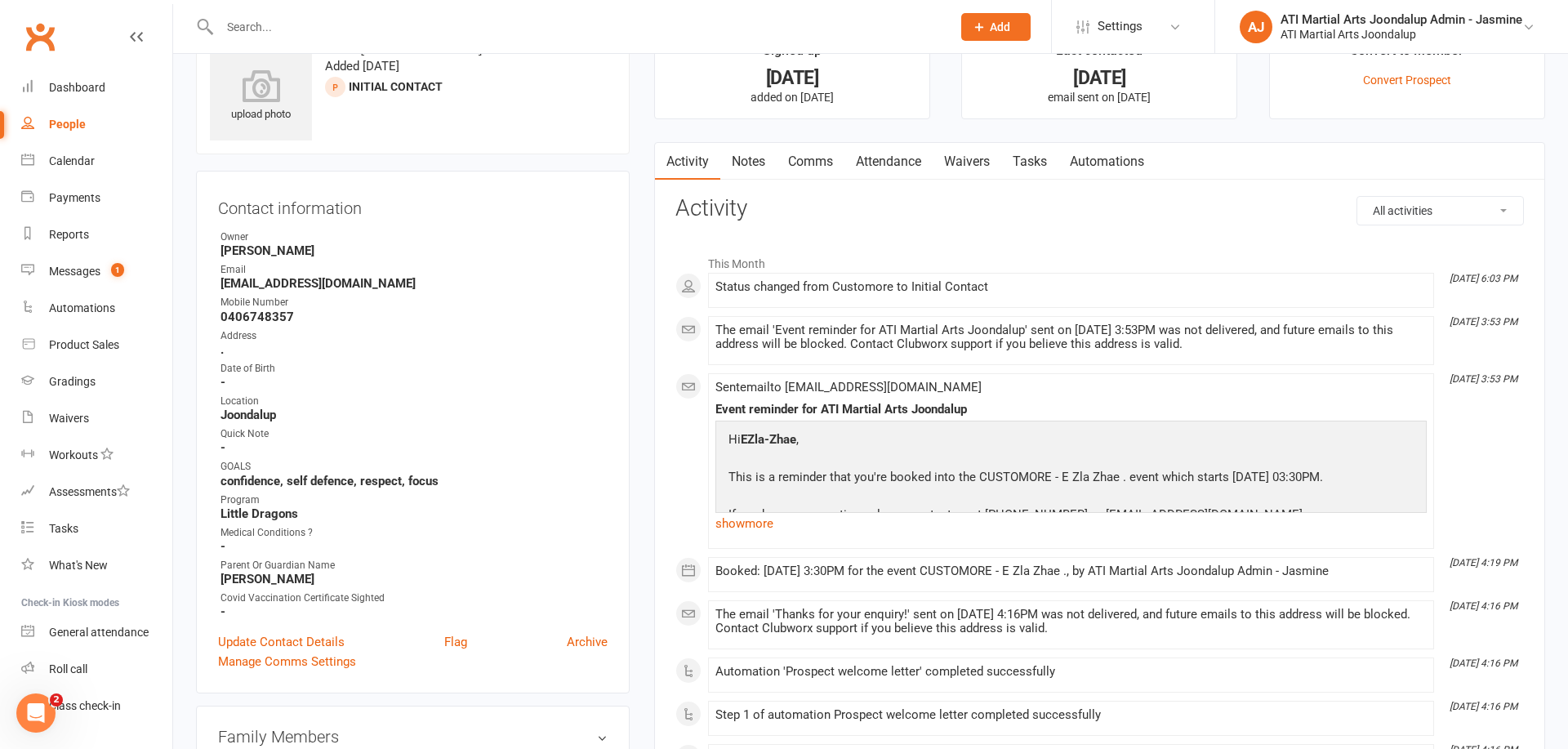
scroll to position [58, 0]
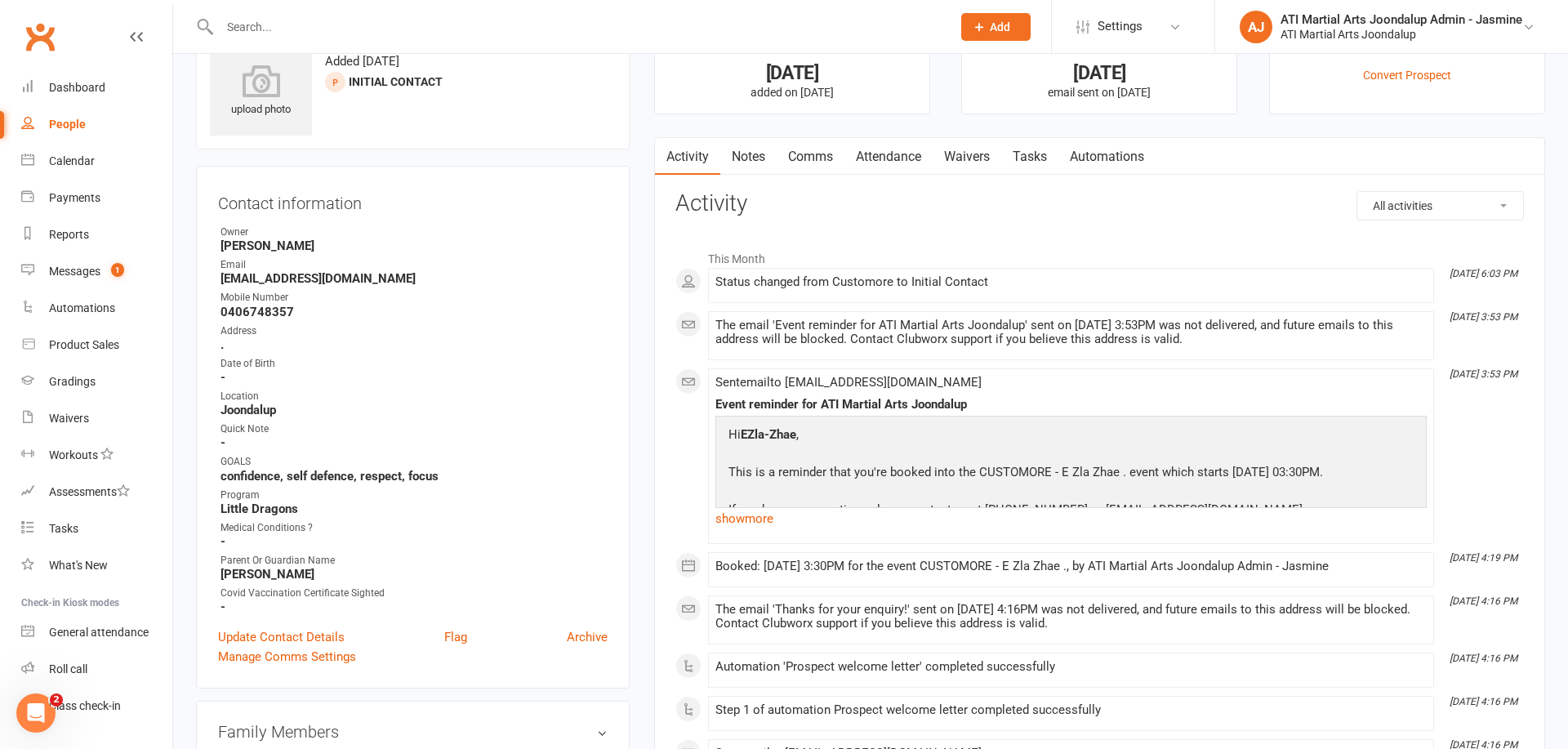
click at [889, 161] on link "Attendance" at bounding box center [888, 157] width 88 height 38
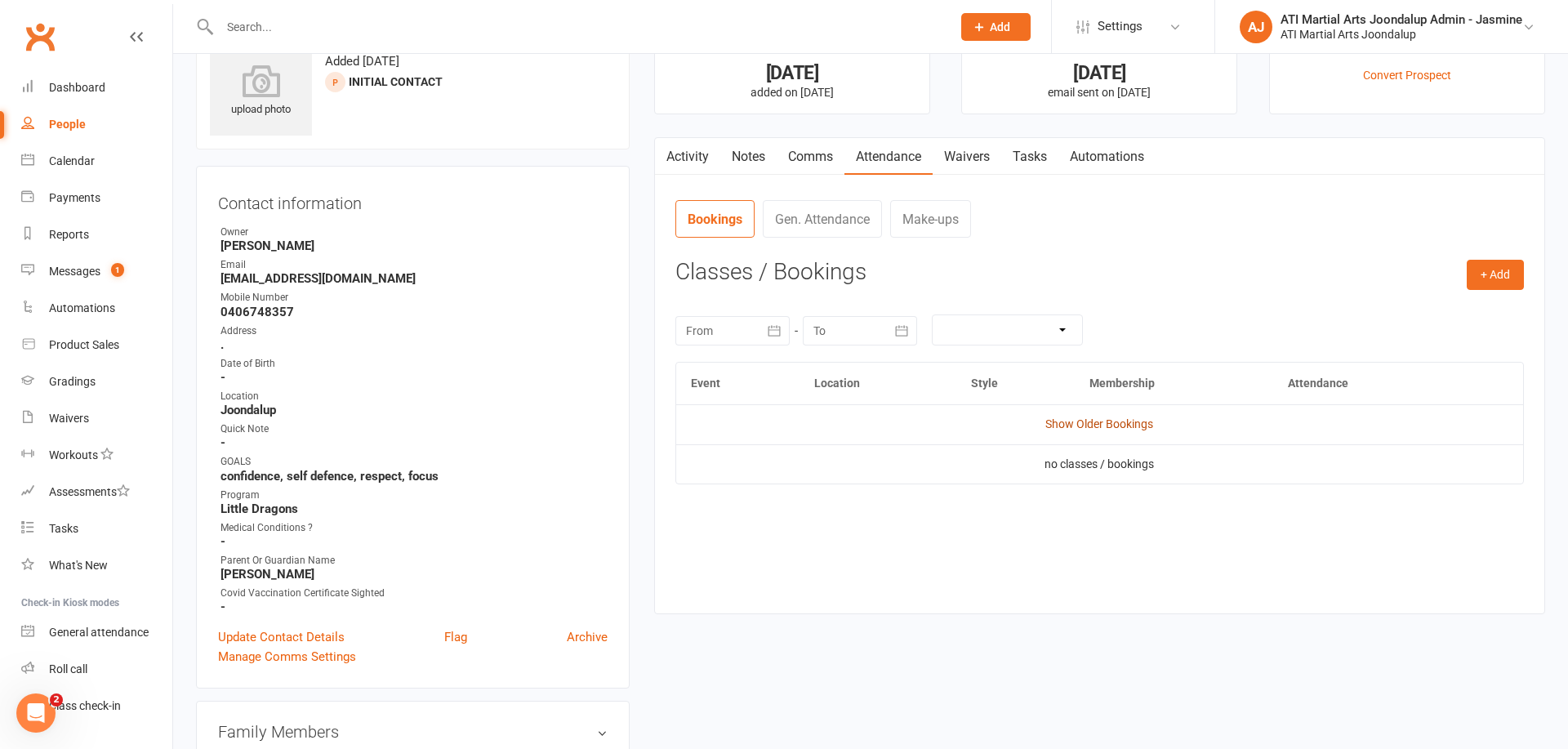
click at [1111, 424] on link "Show Older Bookings" at bounding box center [1099, 423] width 108 height 13
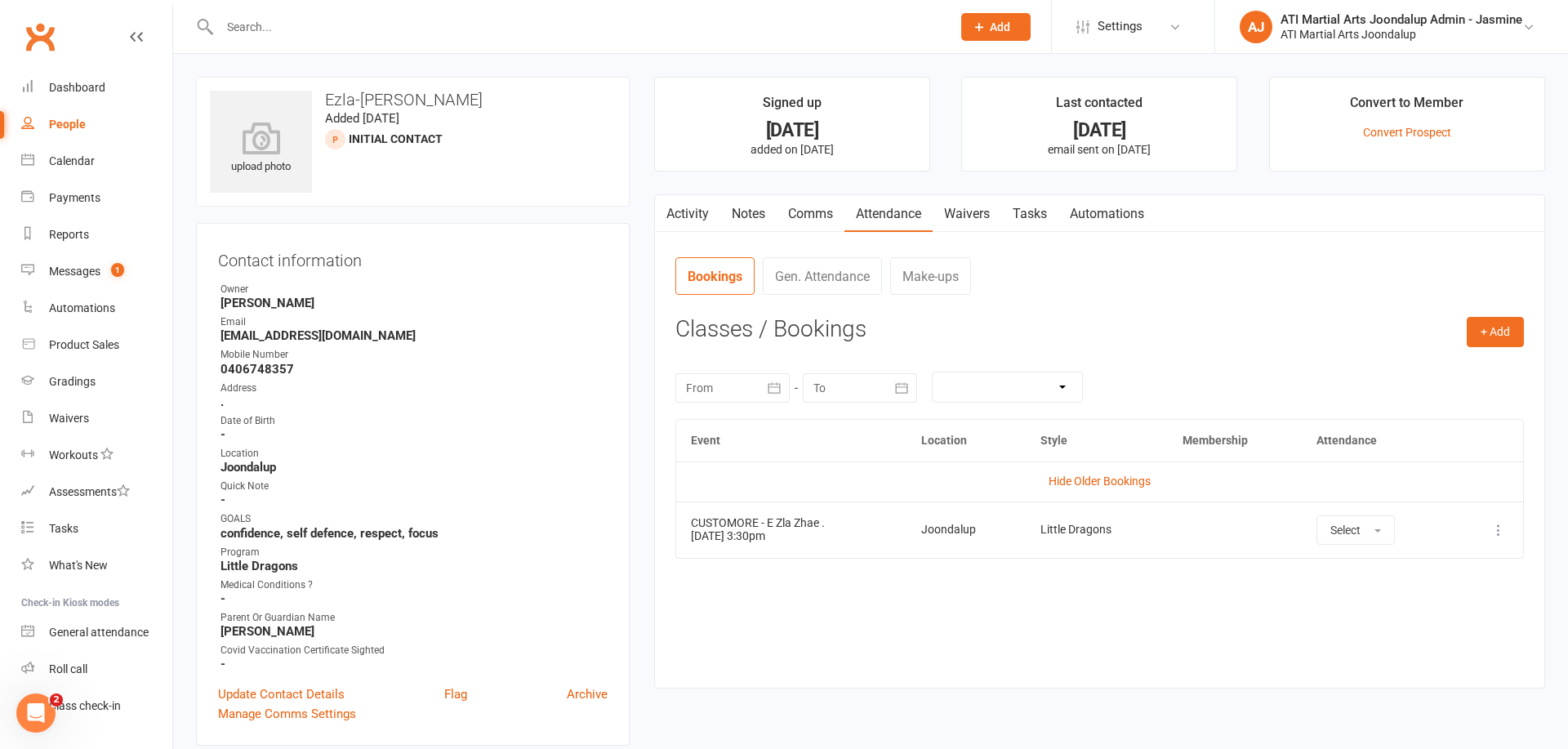
click at [72, 125] on div "People" at bounding box center [67, 124] width 37 height 13
select select "100"
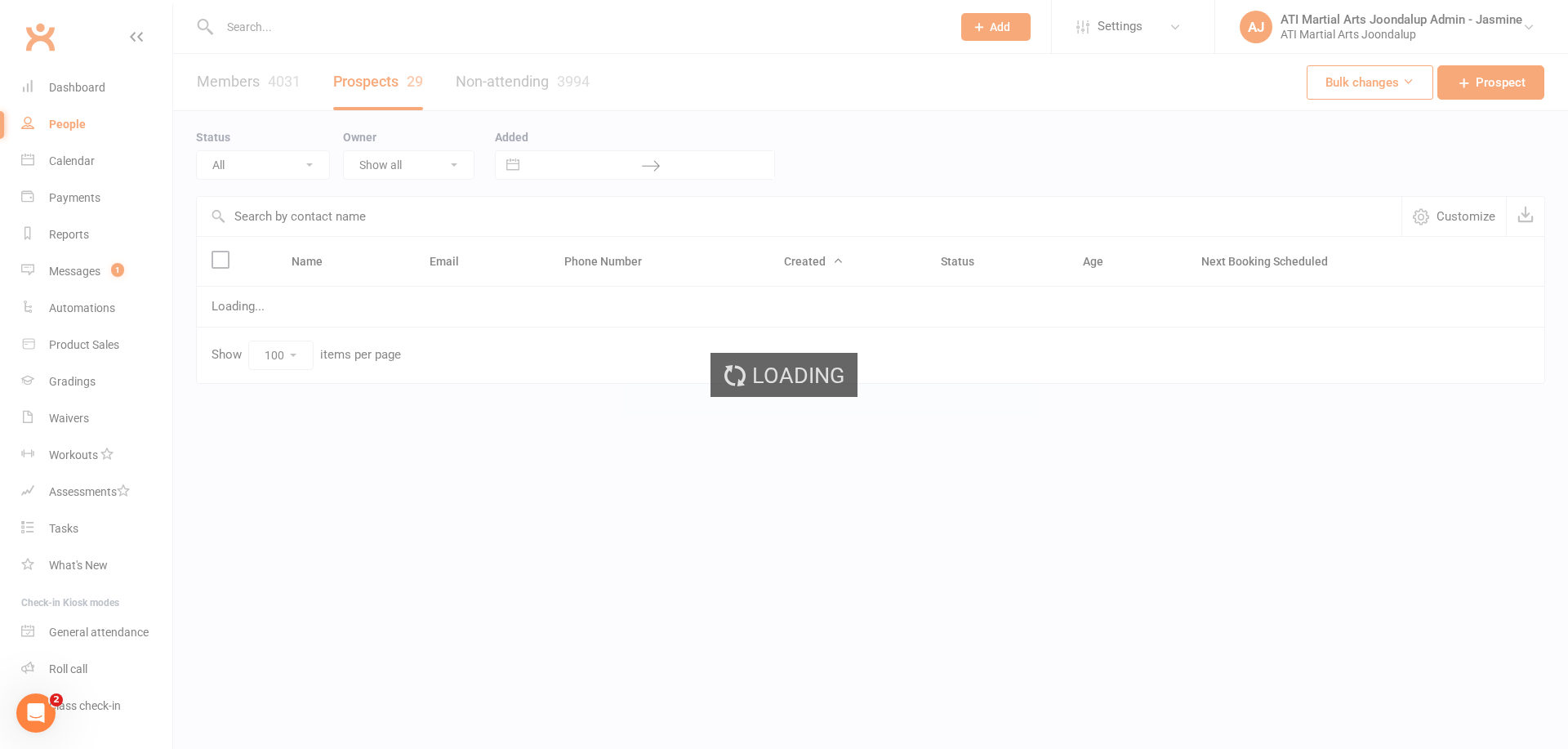
select select "Initial Contact"
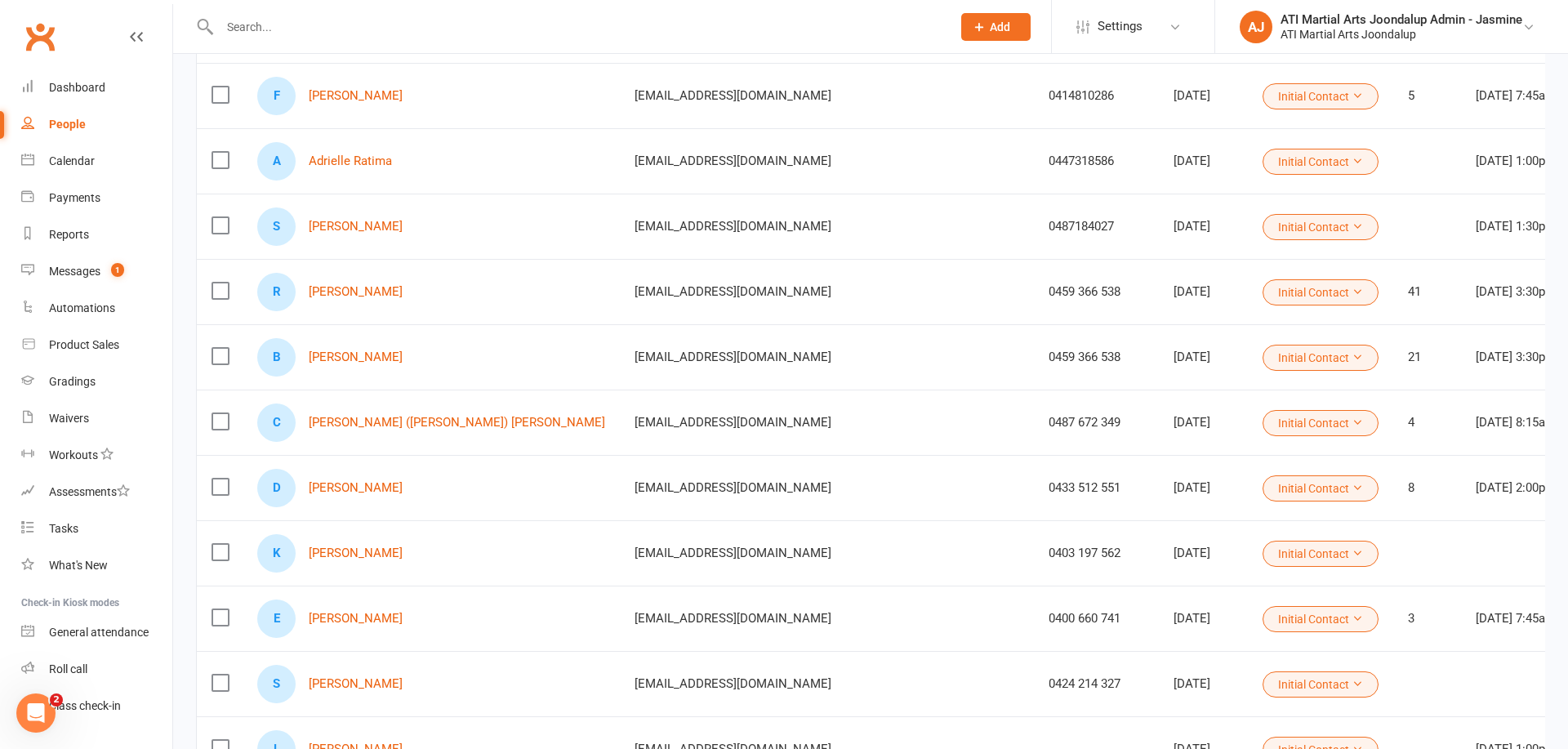
scroll to position [1347, 0]
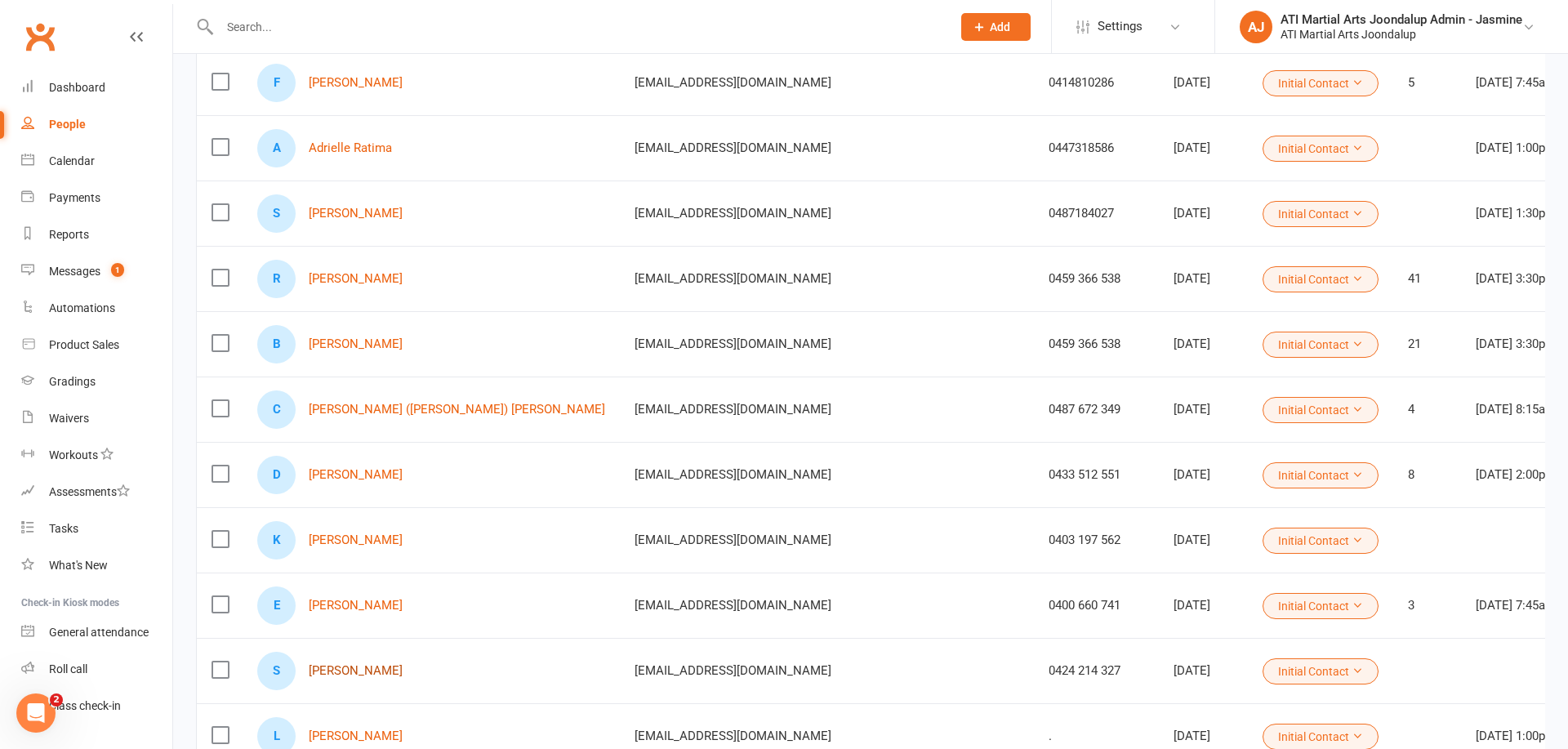
click at [373, 669] on link "[PERSON_NAME]" at bounding box center [356, 671] width 94 height 14
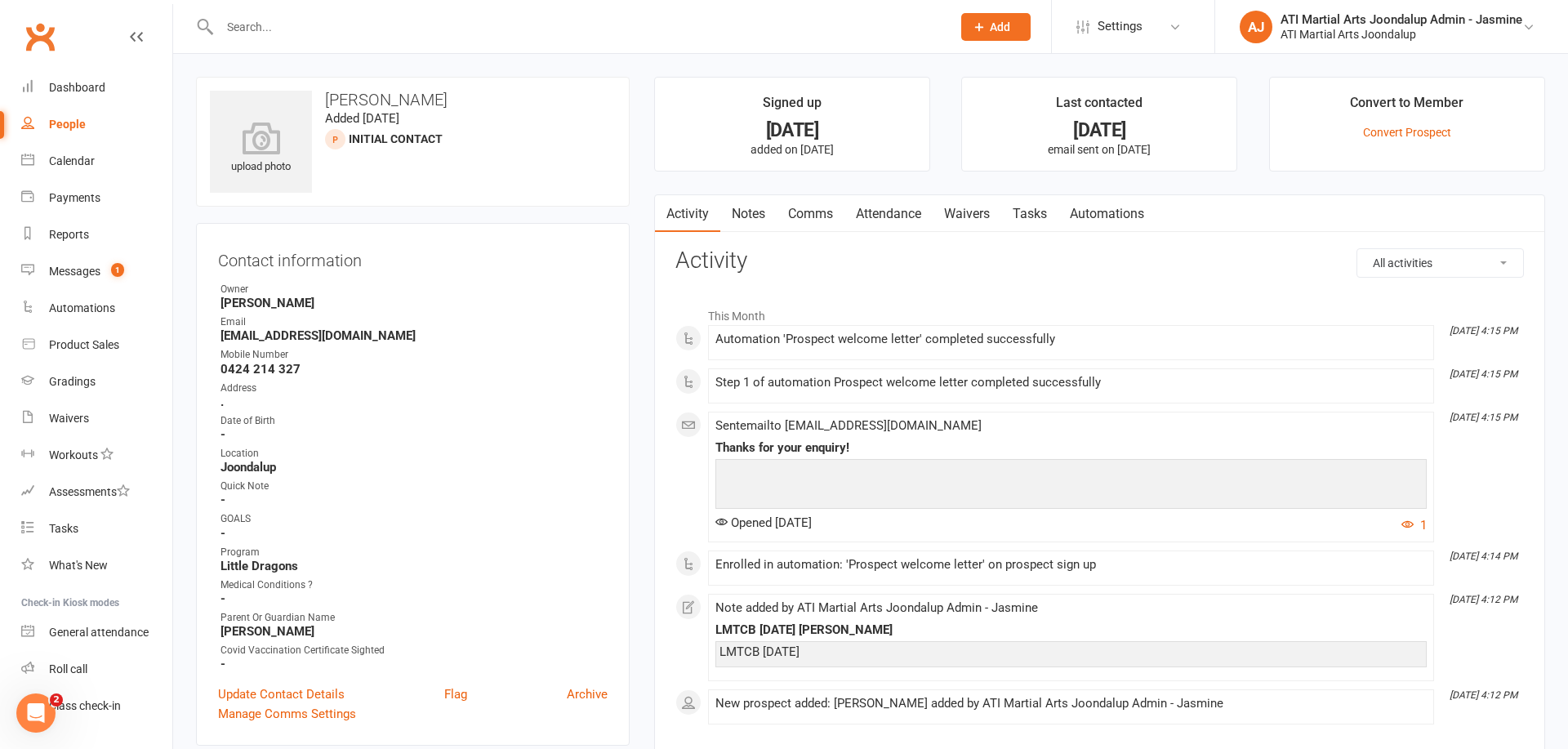
click at [752, 211] on link "Notes" at bounding box center [749, 214] width 57 height 38
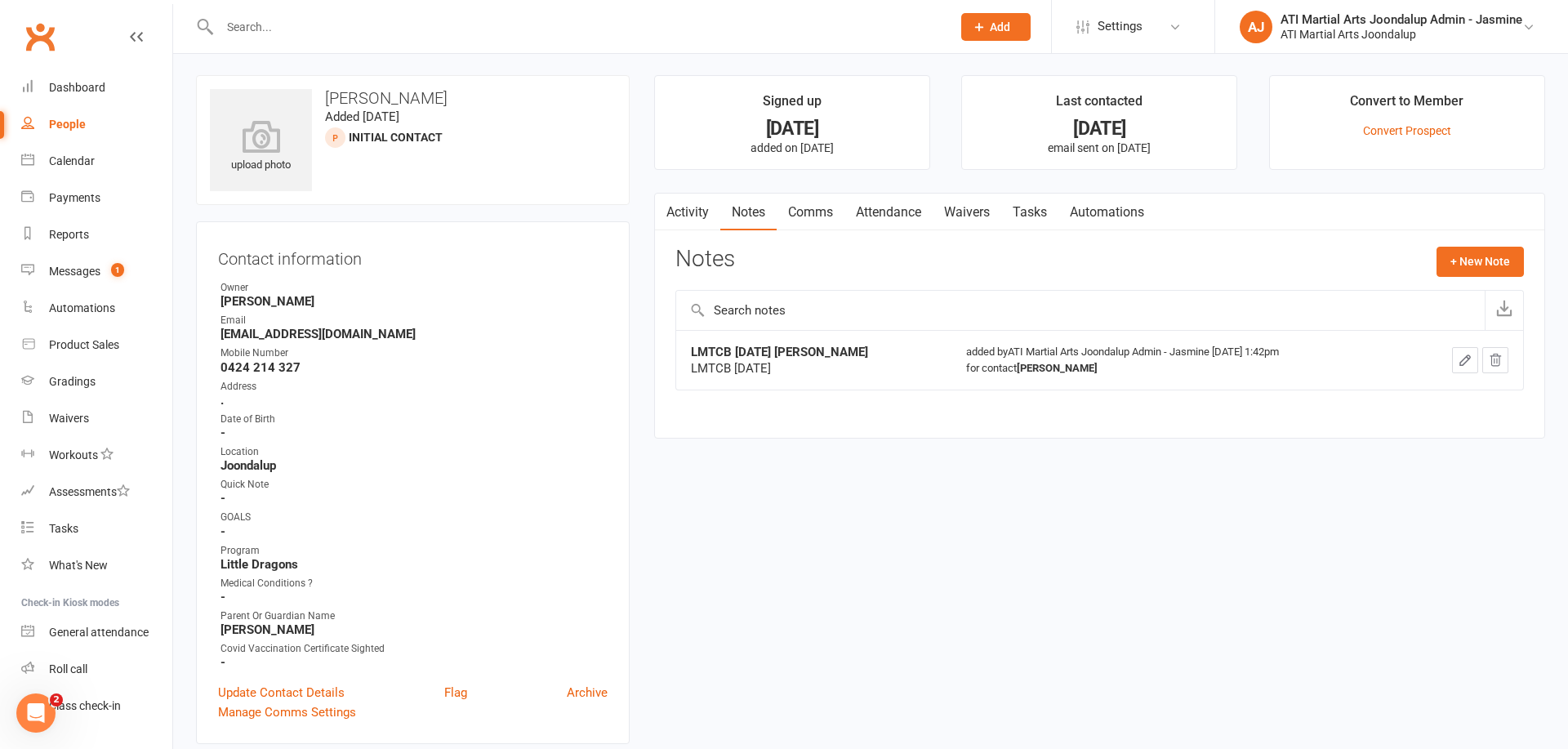
scroll to position [2, 0]
drag, startPoint x: 68, startPoint y: 128, endPoint x: 197, endPoint y: 292, distance: 208.7
click at [68, 128] on div "People" at bounding box center [67, 124] width 37 height 13
select select "100"
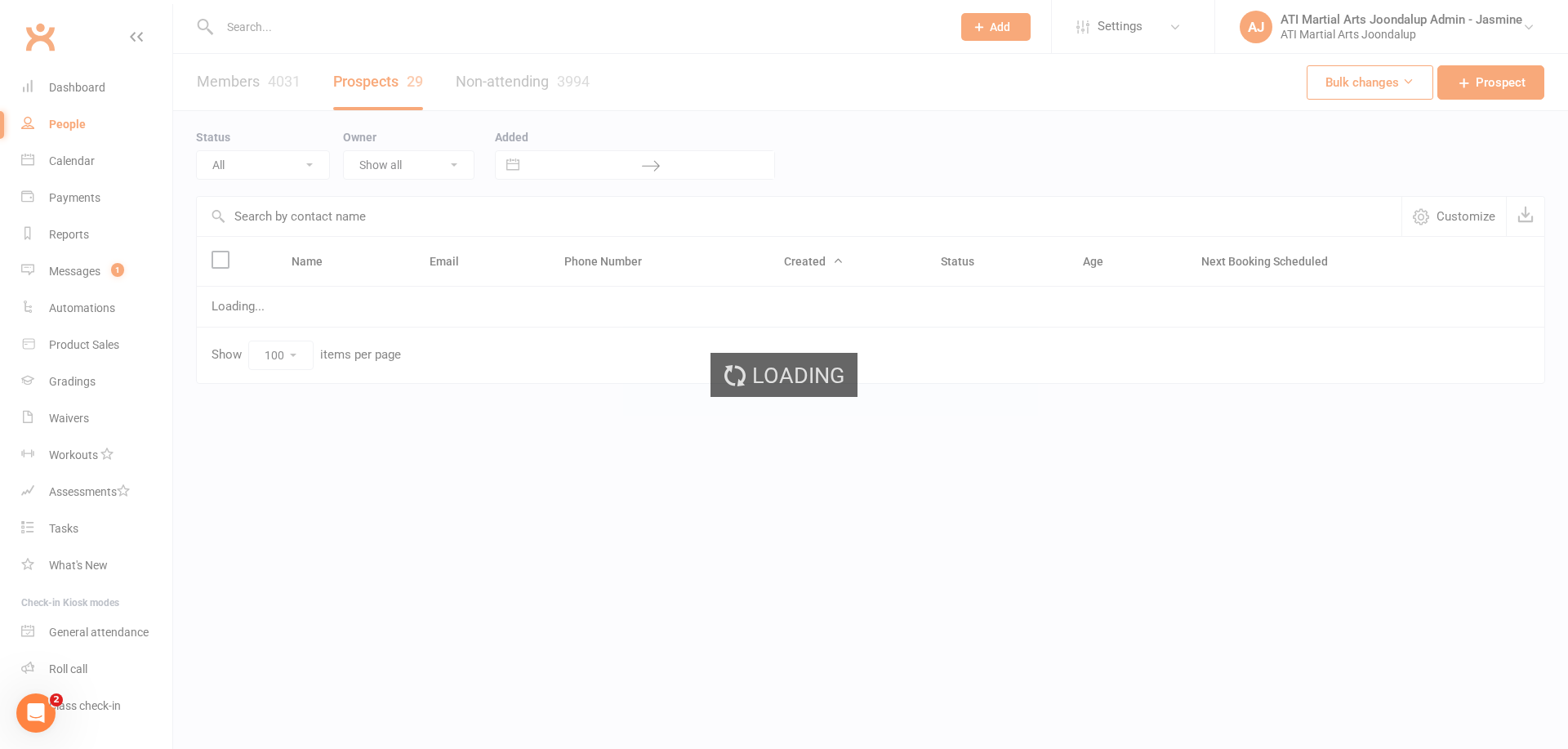
select select "Initial Contact"
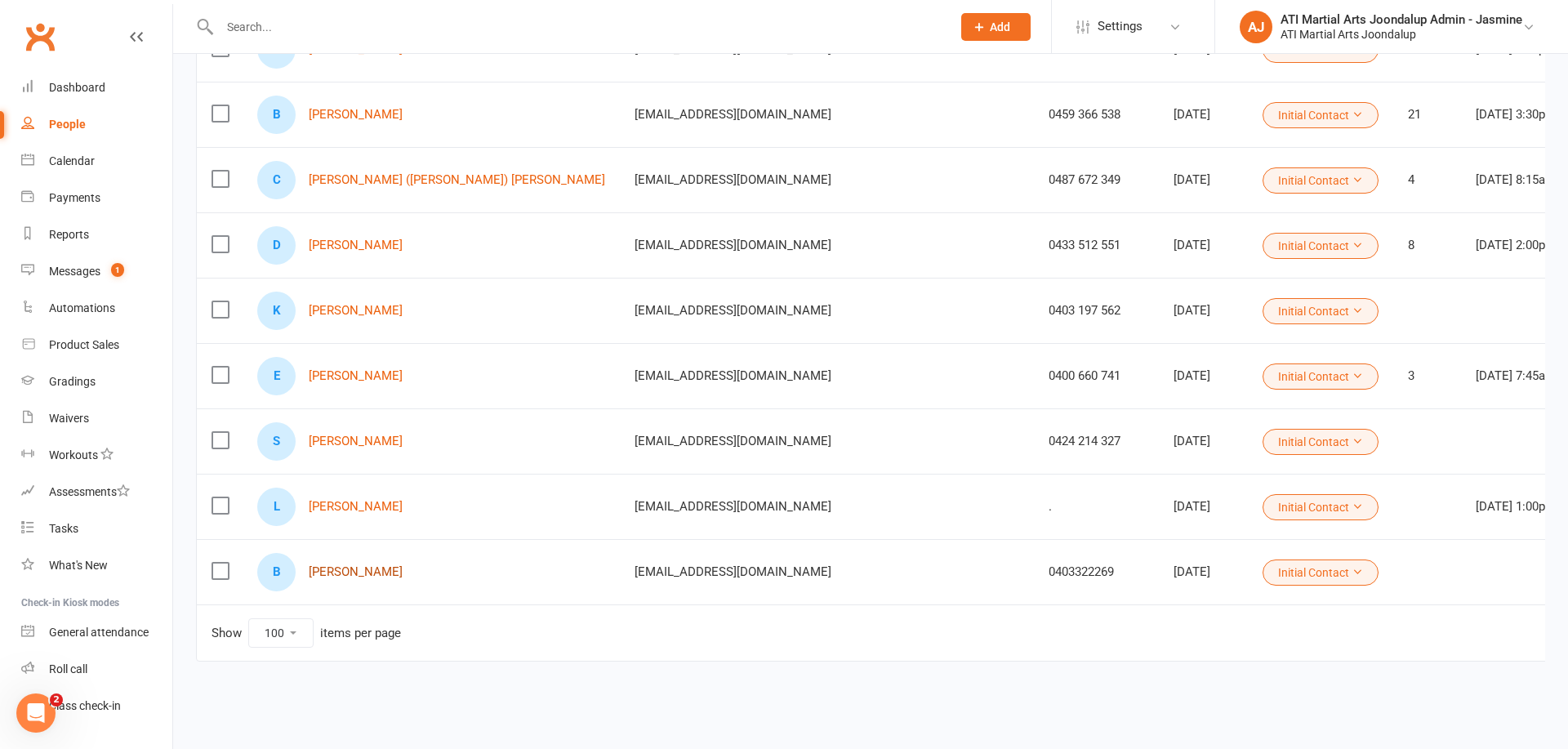
scroll to position [1577, 0]
click at [354, 574] on link "[PERSON_NAME]" at bounding box center [356, 572] width 94 height 14
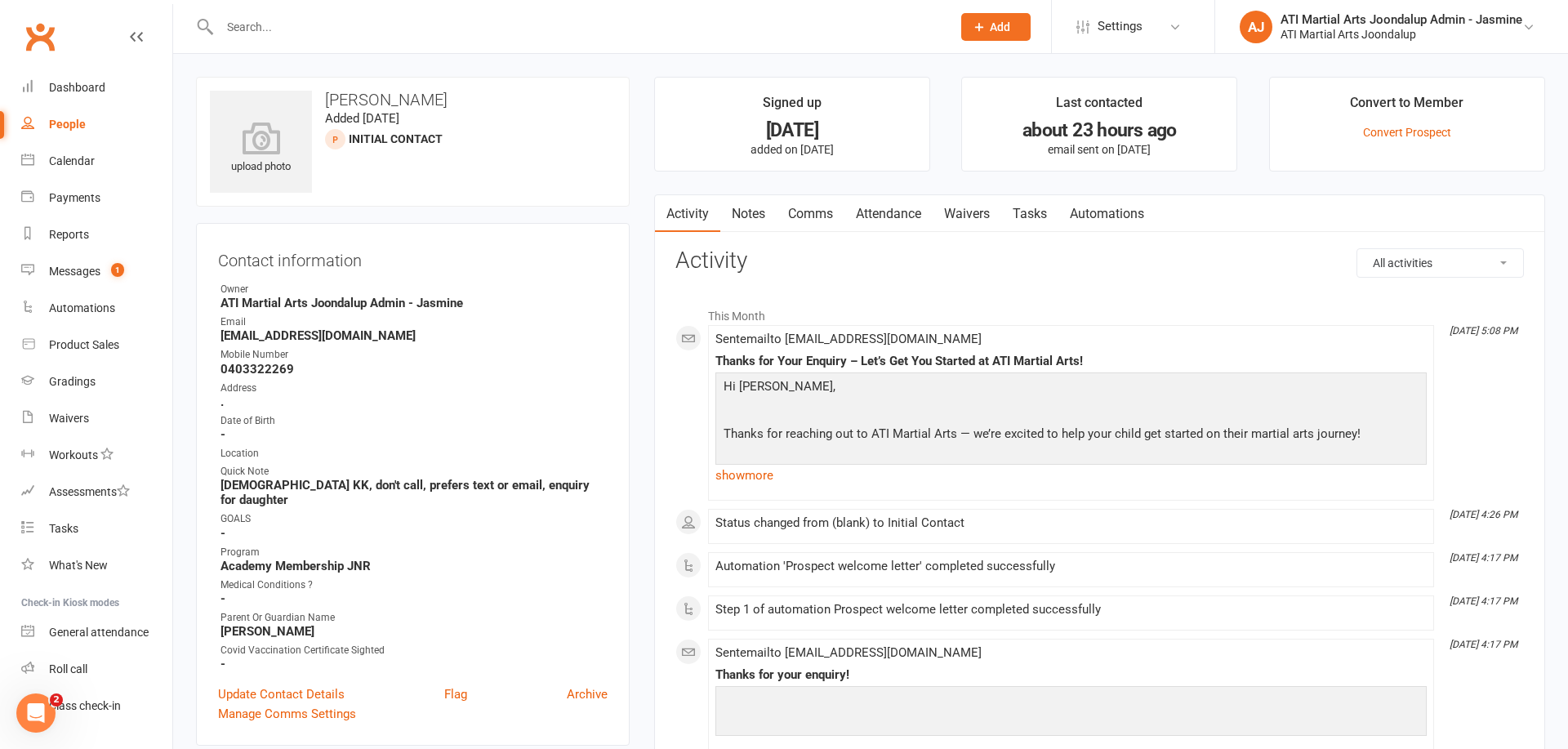
click at [740, 476] on link "show more" at bounding box center [1071, 475] width 711 height 23
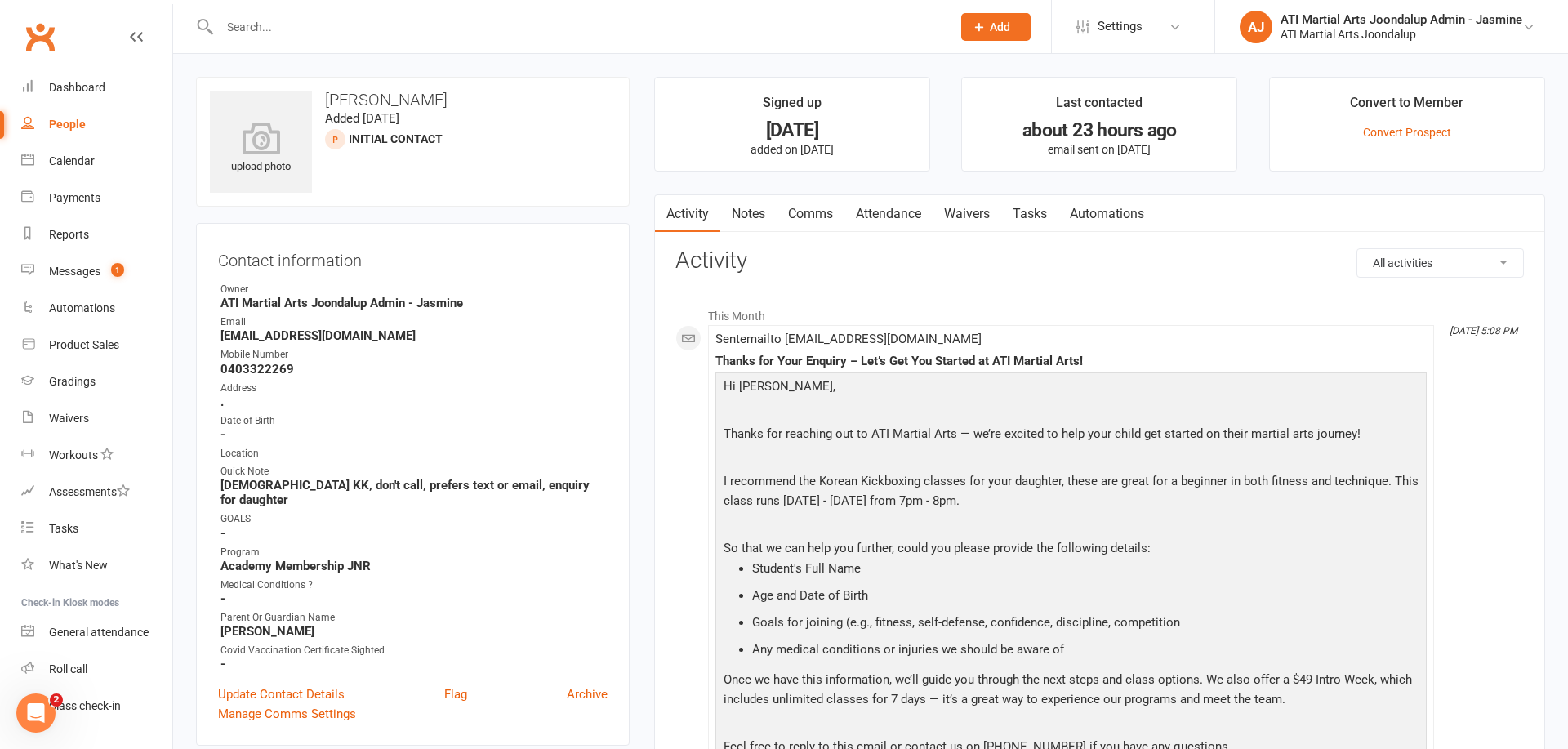
click at [73, 130] on div "People" at bounding box center [67, 124] width 37 height 13
select select "100"
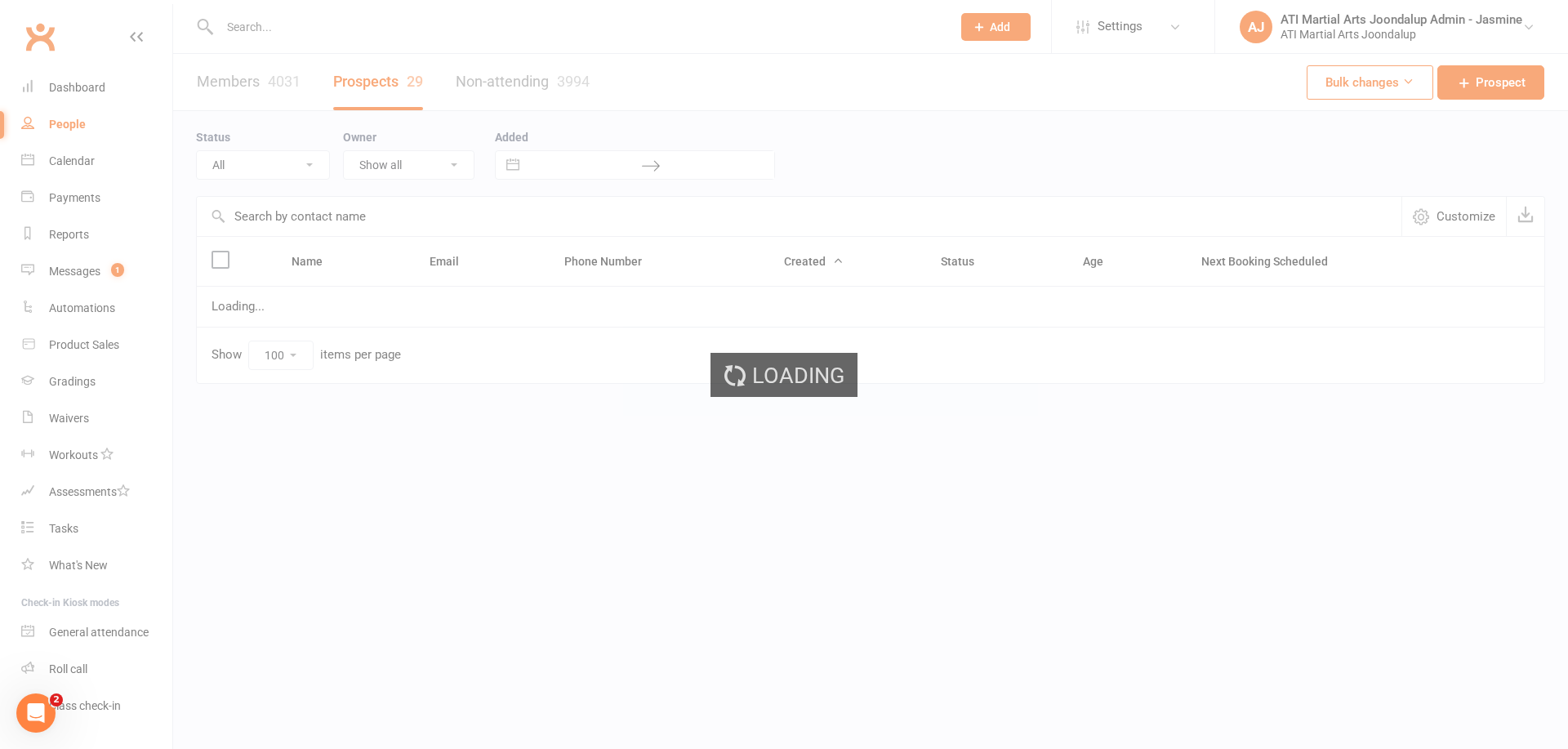
select select "Initial Contact"
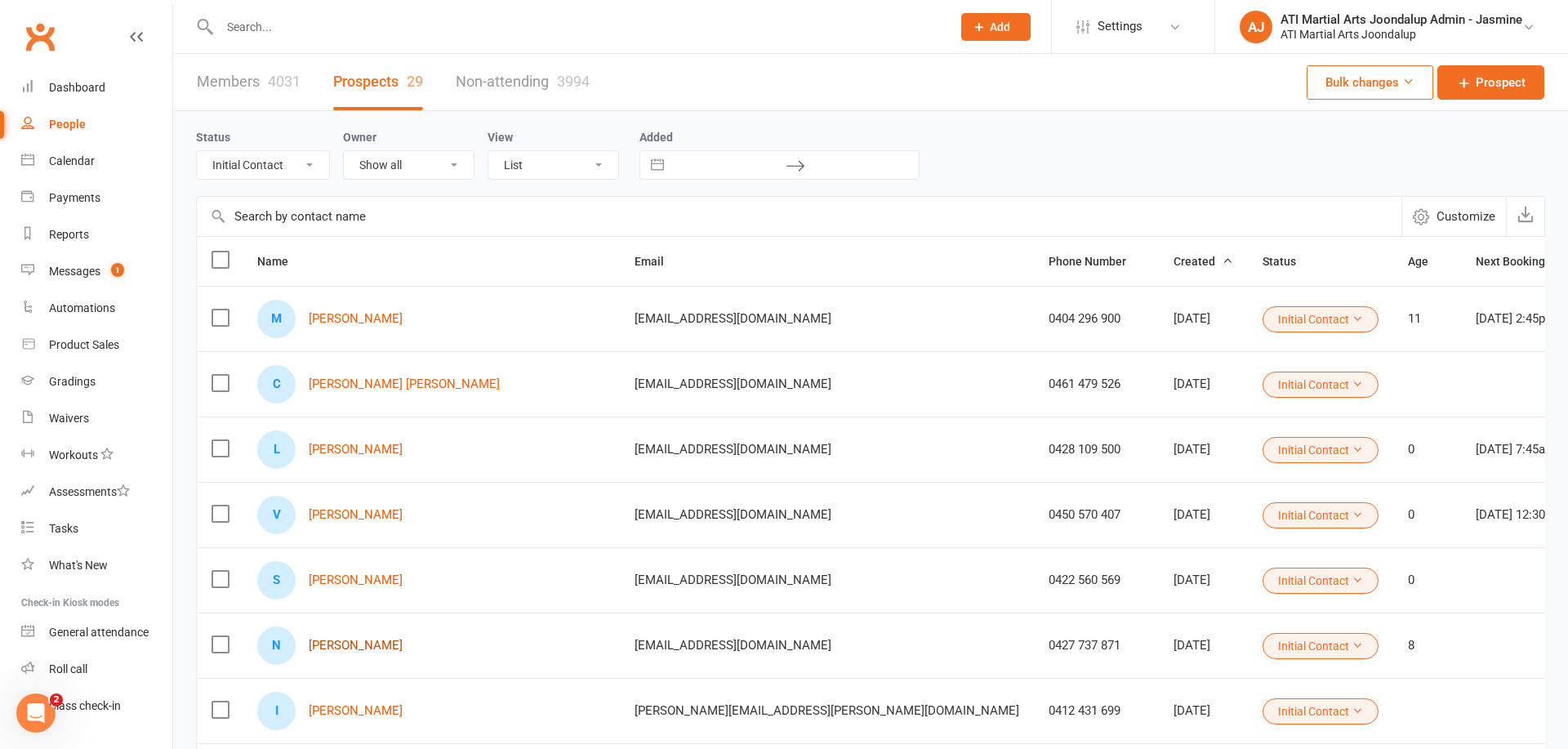
click at [343, 647] on link "[PERSON_NAME]" at bounding box center [356, 646] width 94 height 14
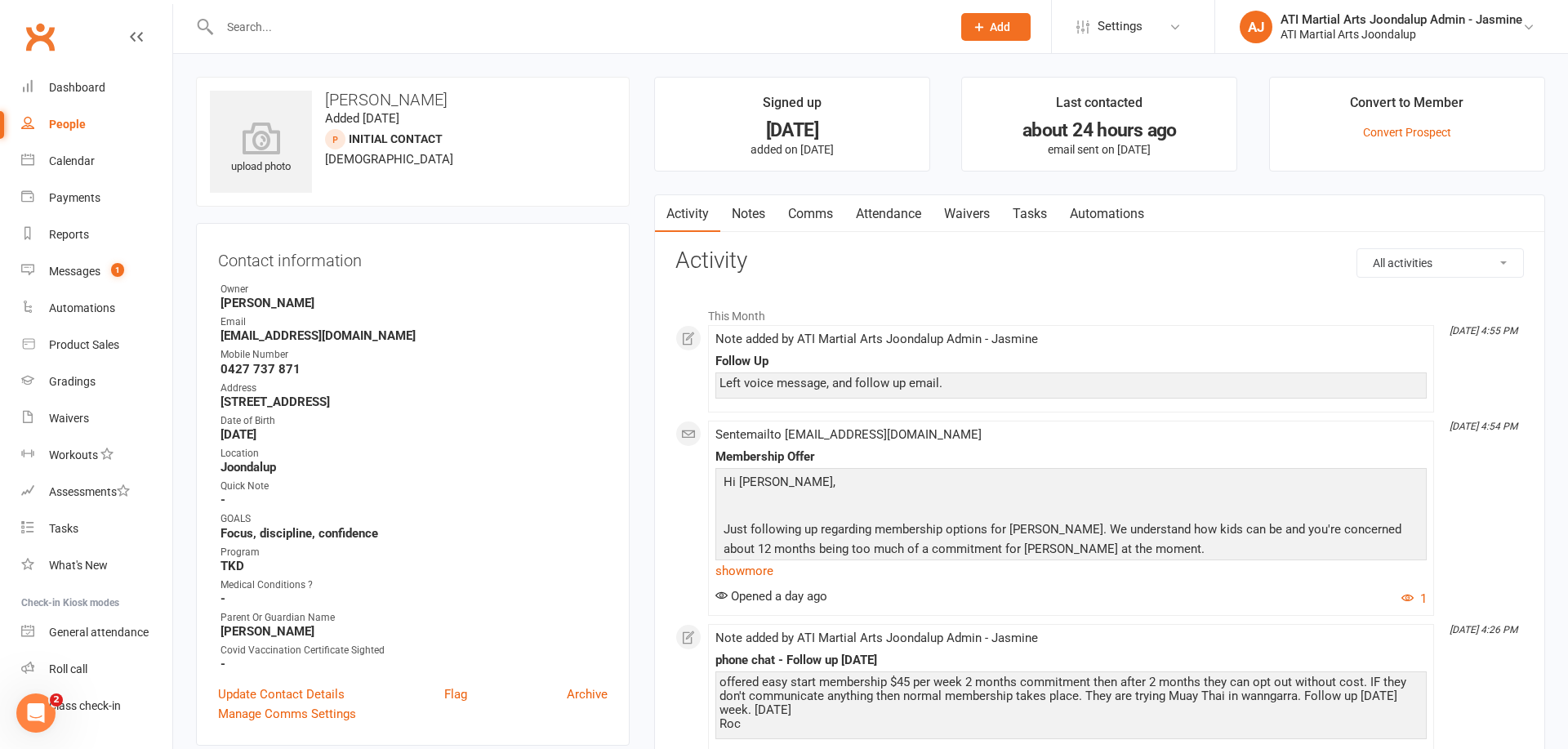
click at [750, 568] on link "show more" at bounding box center [1071, 570] width 711 height 23
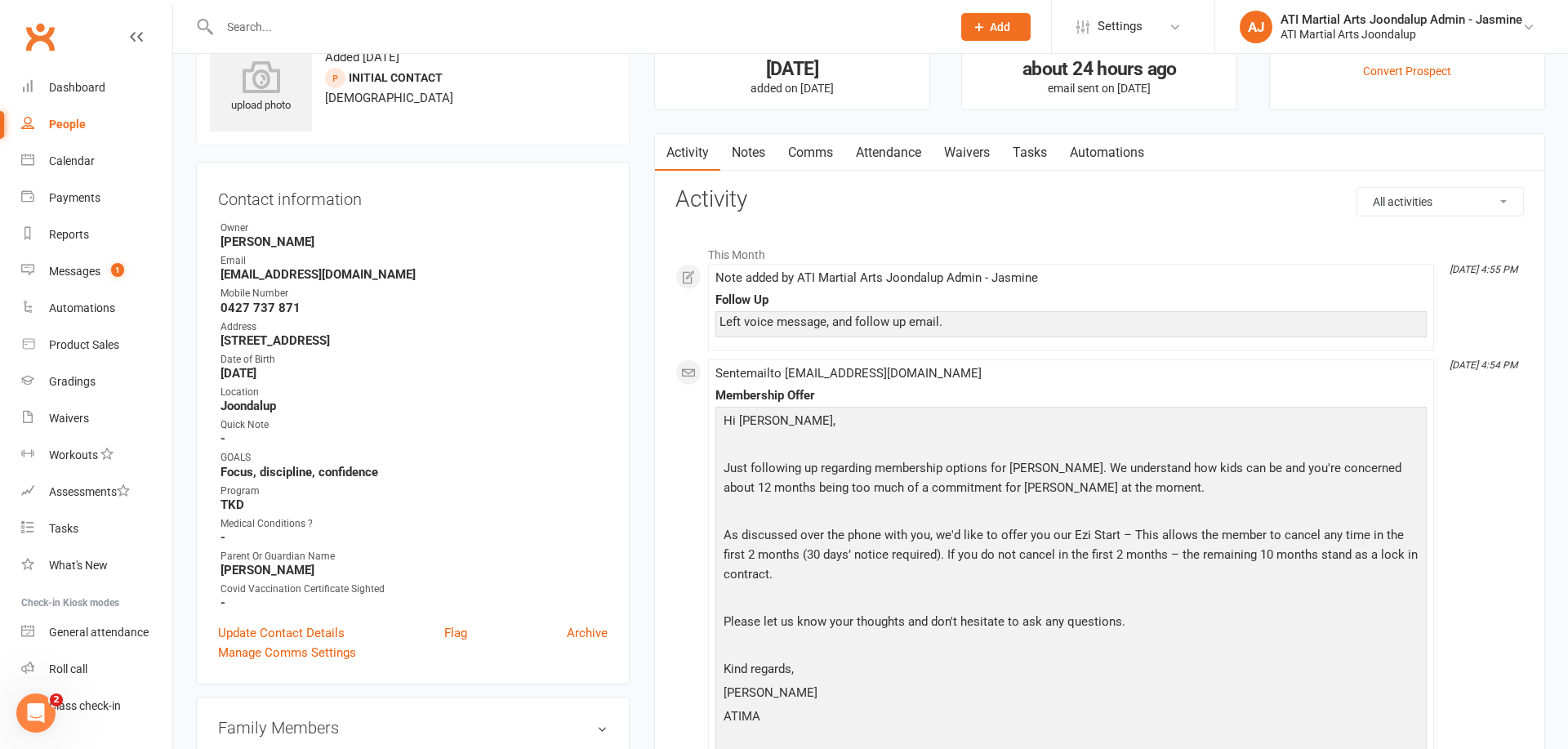
scroll to position [64, 0]
click at [746, 149] on link "Notes" at bounding box center [749, 150] width 57 height 38
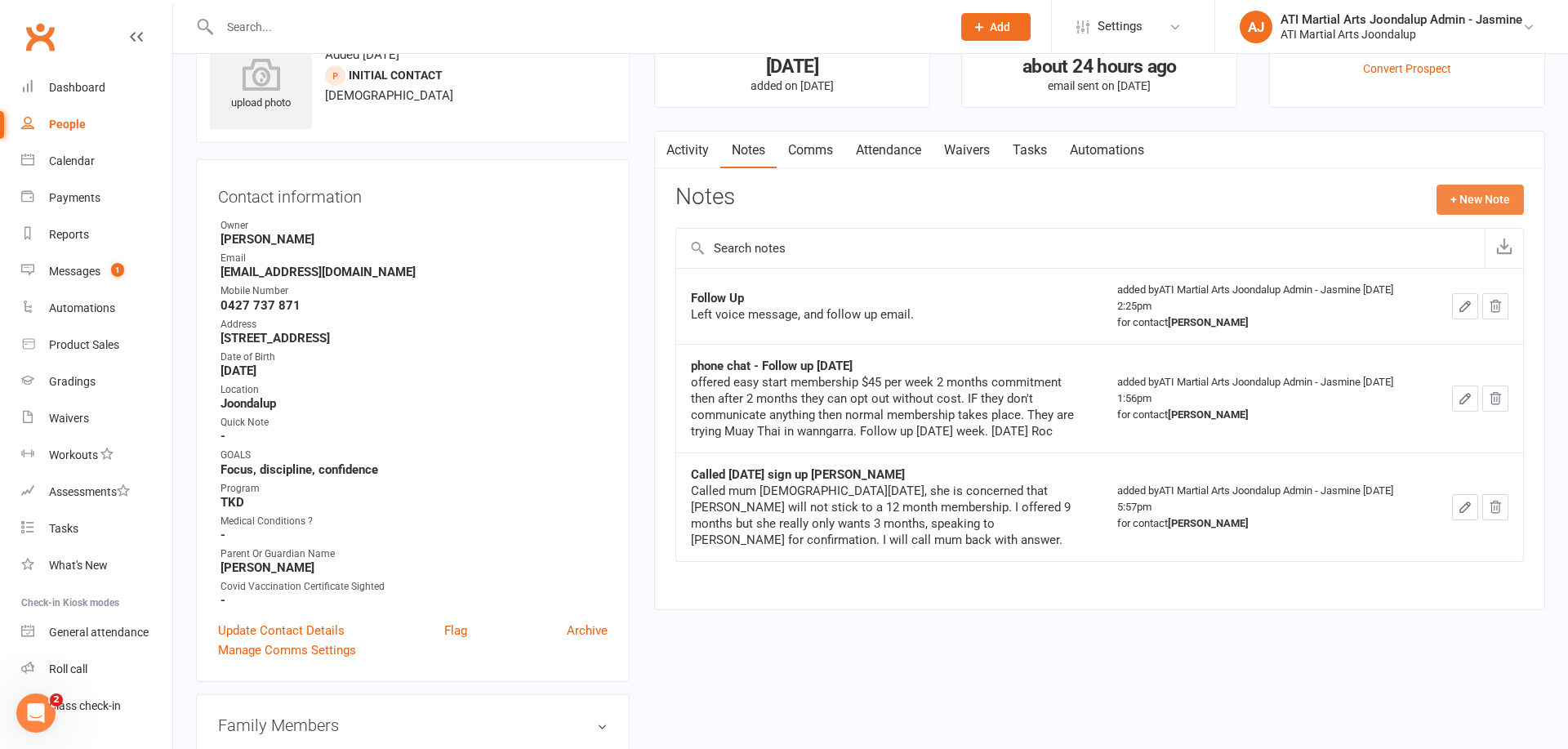
click at [1472, 200] on button "+ New Note" at bounding box center [1480, 199] width 88 height 29
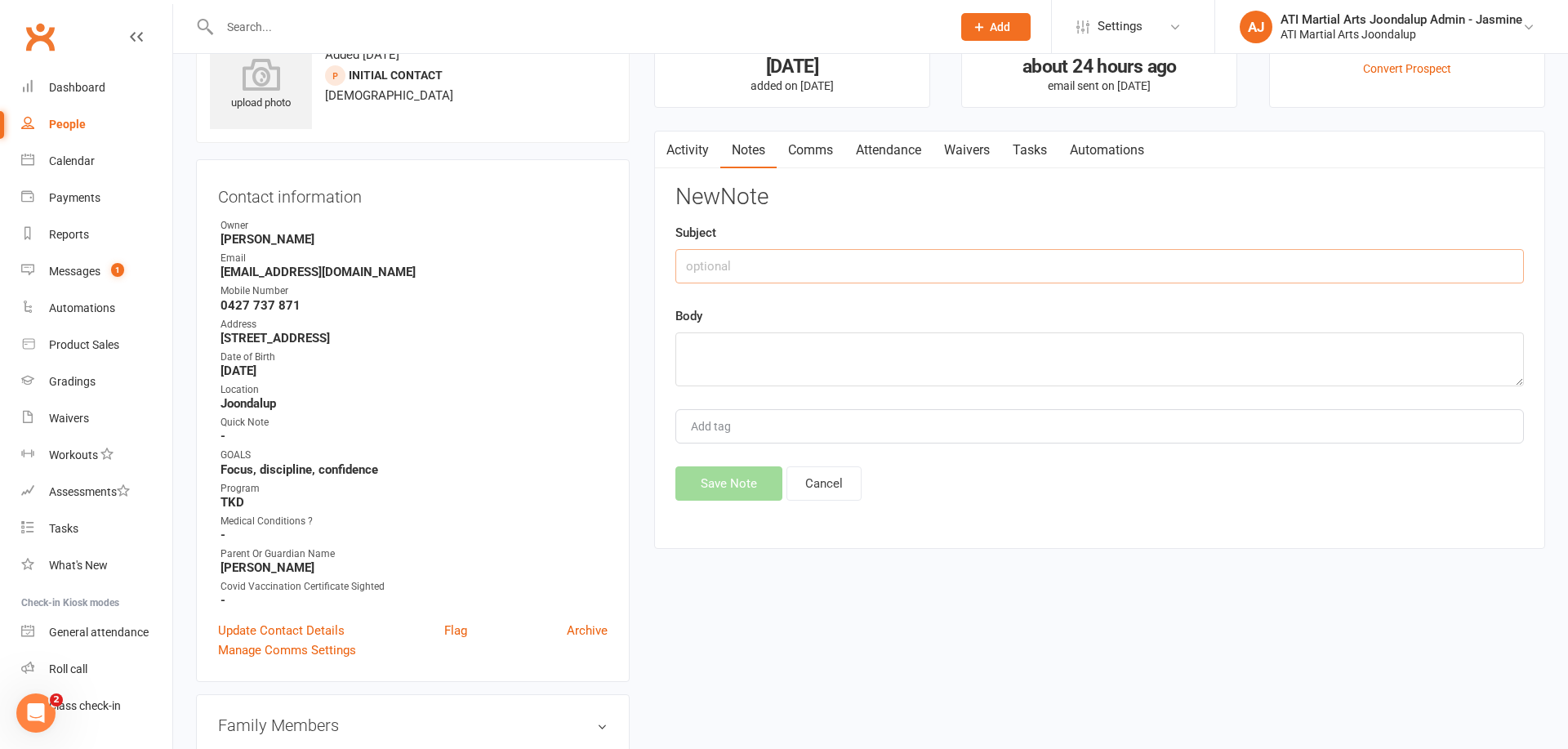
click at [757, 271] on input "text" at bounding box center [1100, 266] width 848 height 34
drag, startPoint x: 878, startPoint y: 262, endPoint x: 703, endPoint y: 262, distance: 175.0
click at [659, 267] on div "Activity Notes Comms Attendance Waivers Tasks Automations Notes + New Note Foll…" at bounding box center [1100, 340] width 891 height 419
type input "CALLED [DATE] LMTCB [PERSON_NAME]"
paste textarea "CALLED [DATE] LMTCB [PERSON_NAME]"
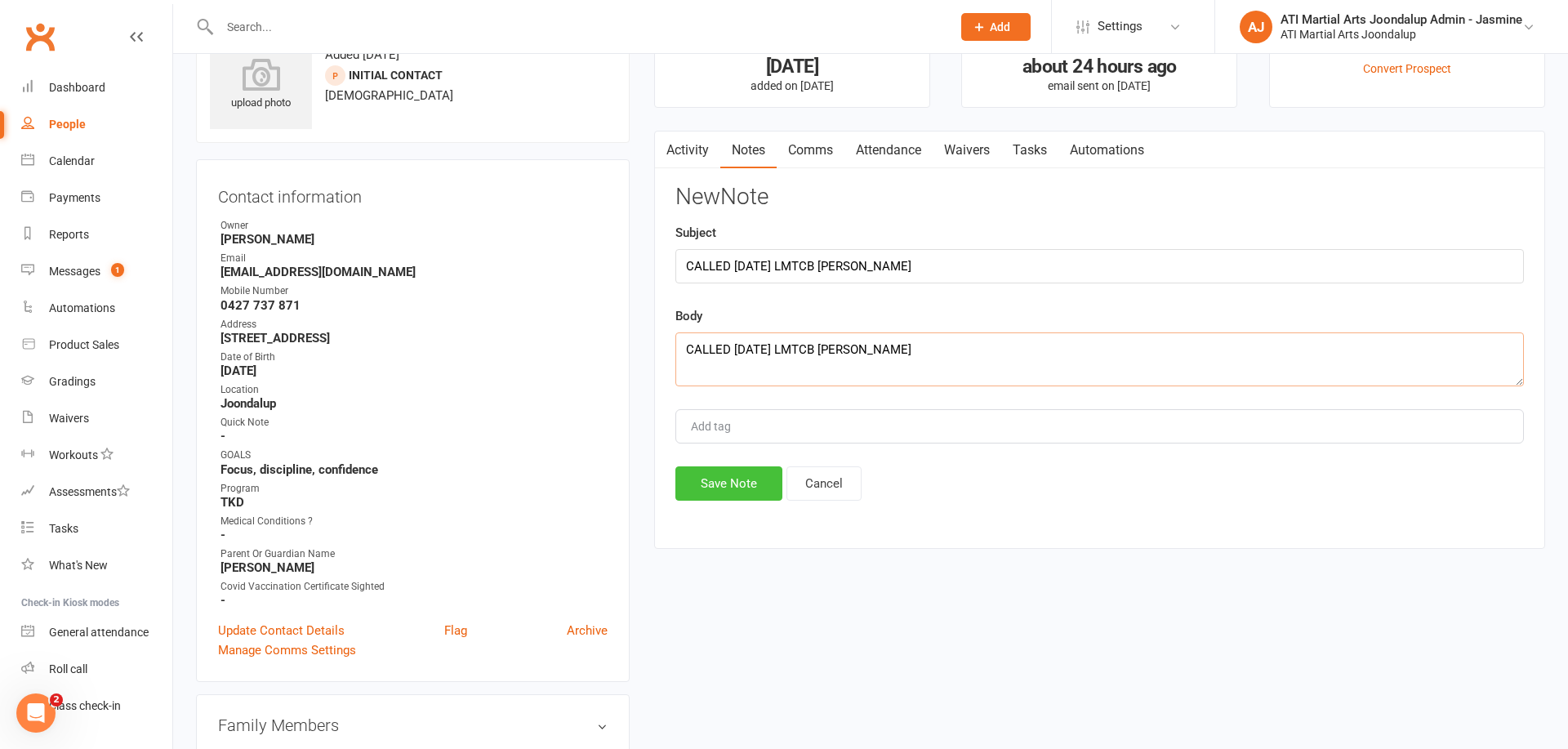
type textarea "CALLED [DATE] LMTCB [PERSON_NAME]"
click at [714, 490] on button "Save Note" at bounding box center [729, 484] width 107 height 34
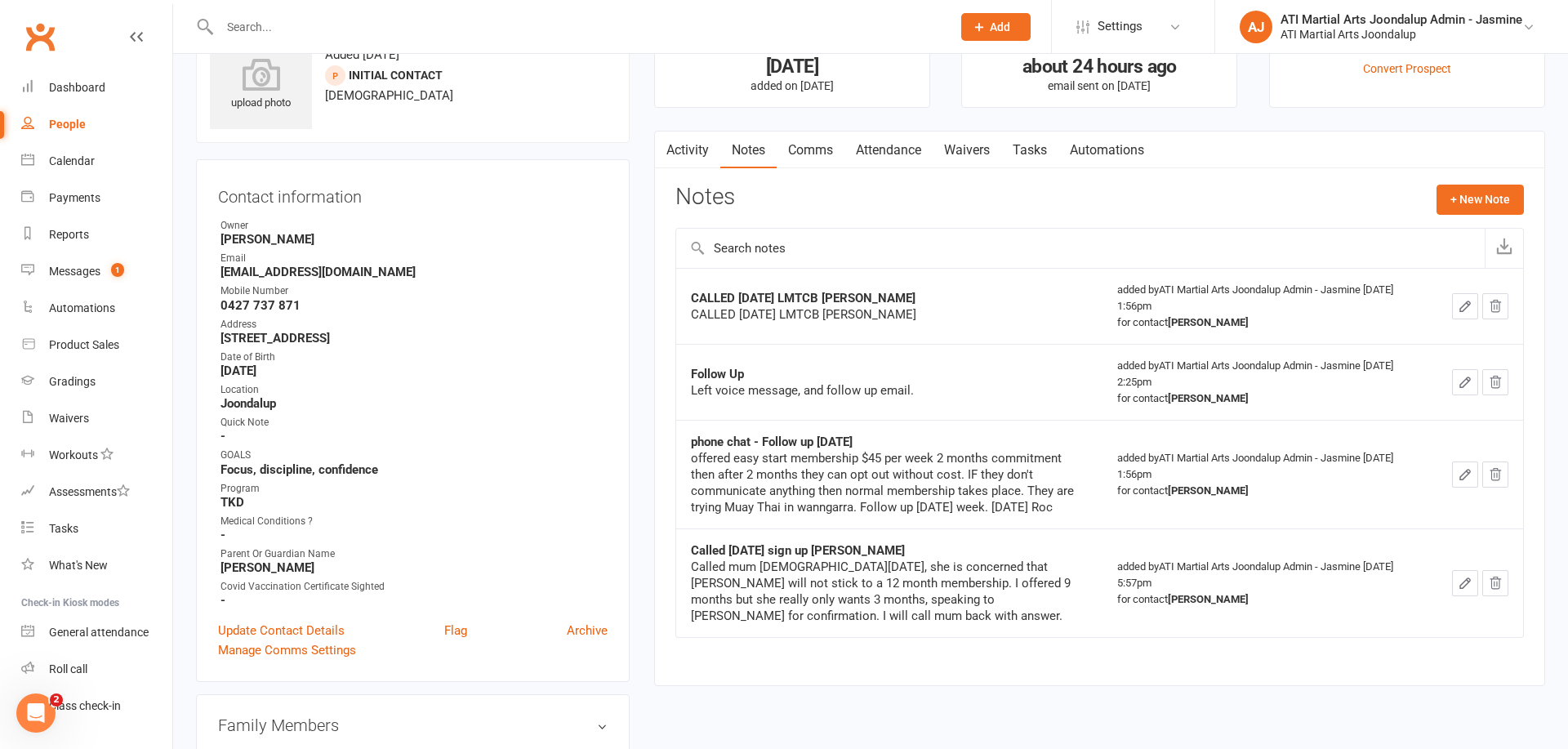
click at [65, 131] on link "People" at bounding box center [97, 125] width 151 height 37
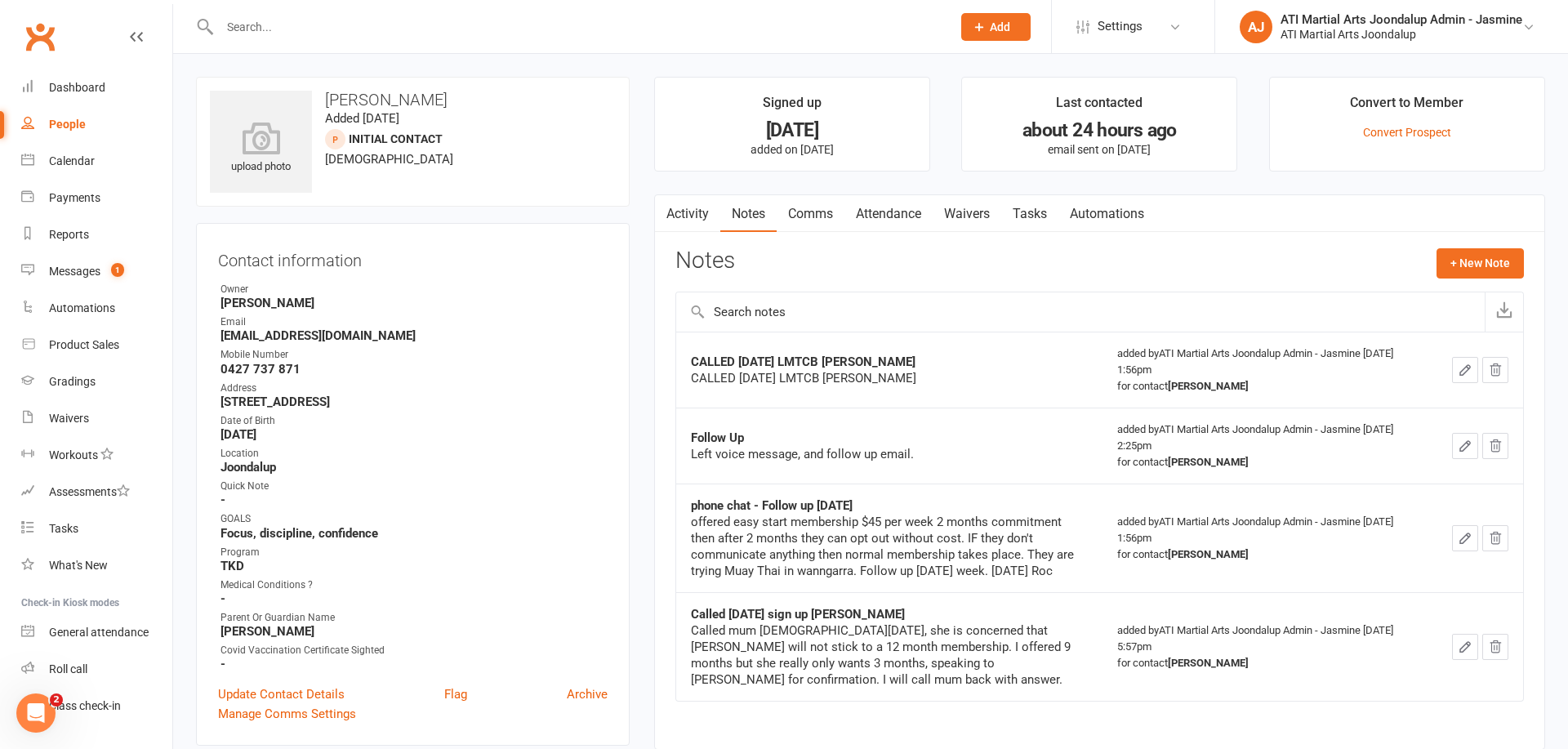
select select "100"
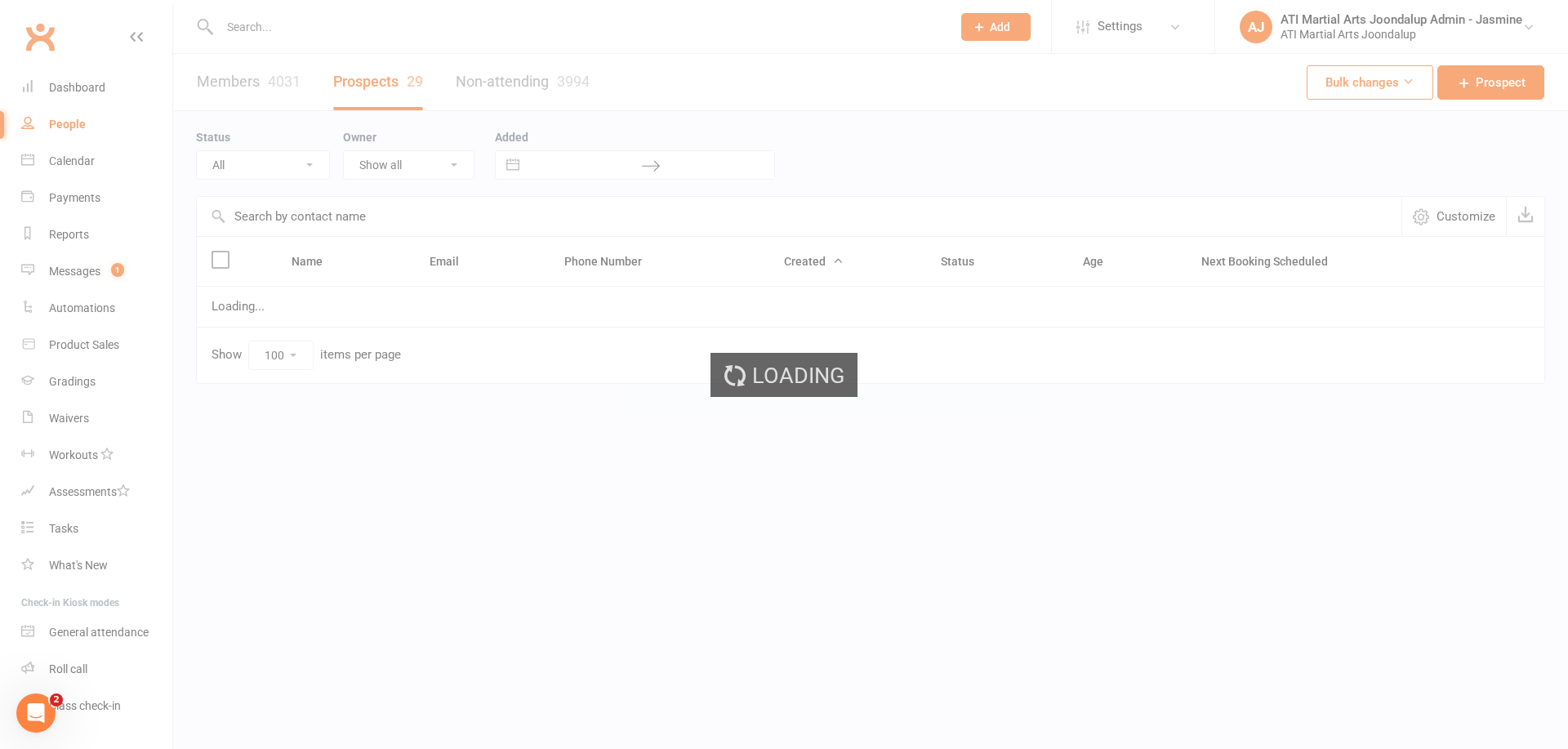
select select "Initial Contact"
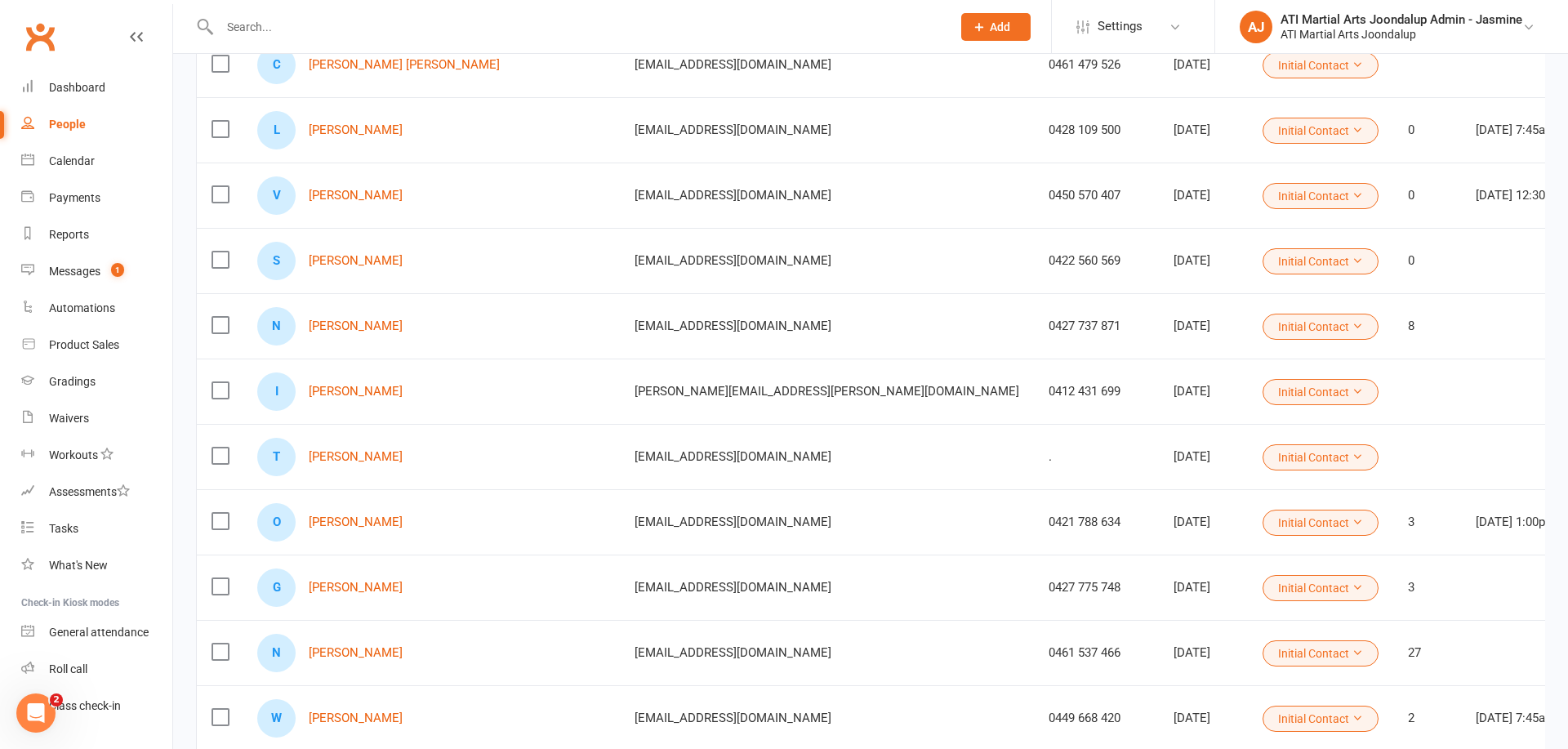
scroll to position [336, 0]
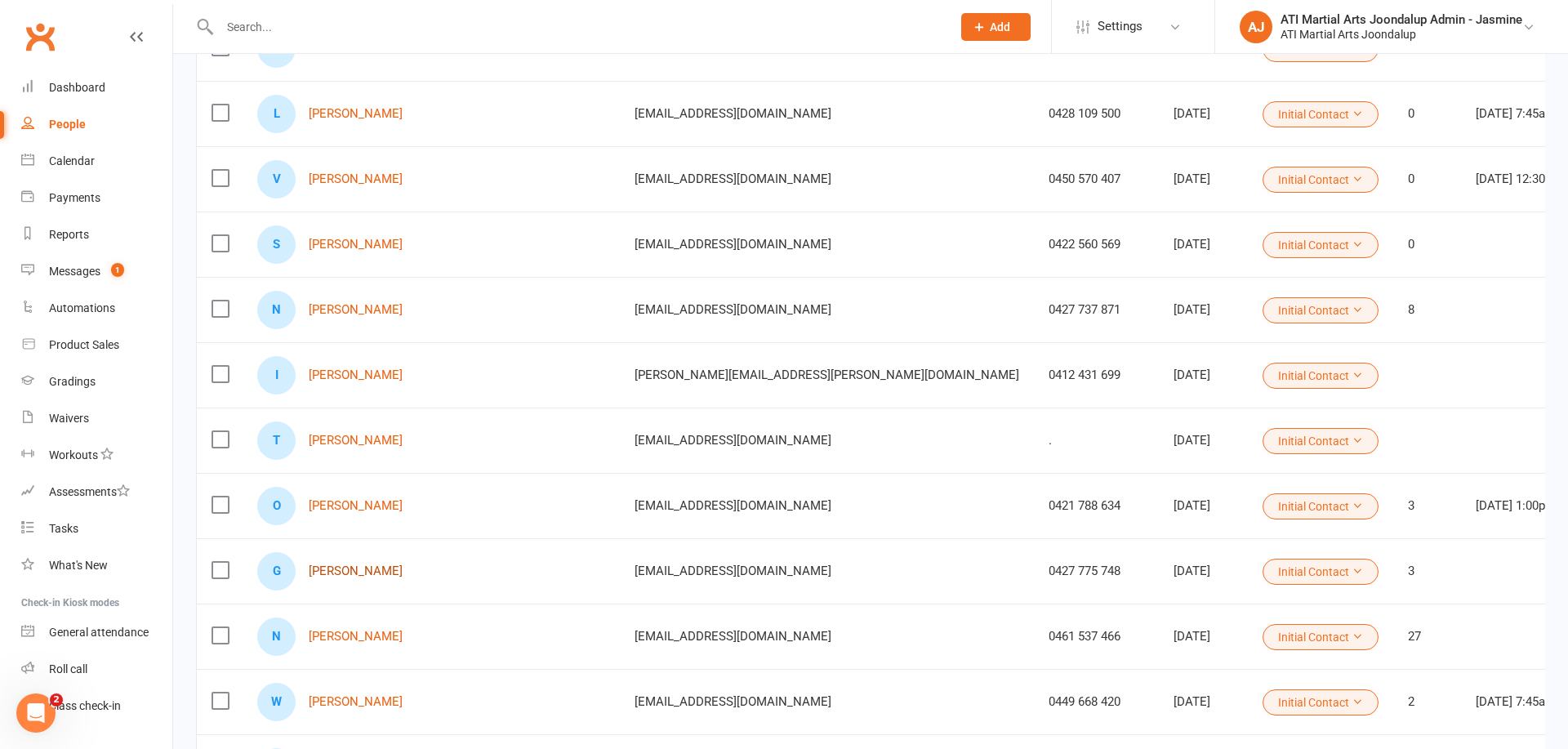
click at [351, 576] on link "[PERSON_NAME]" at bounding box center [356, 571] width 94 height 14
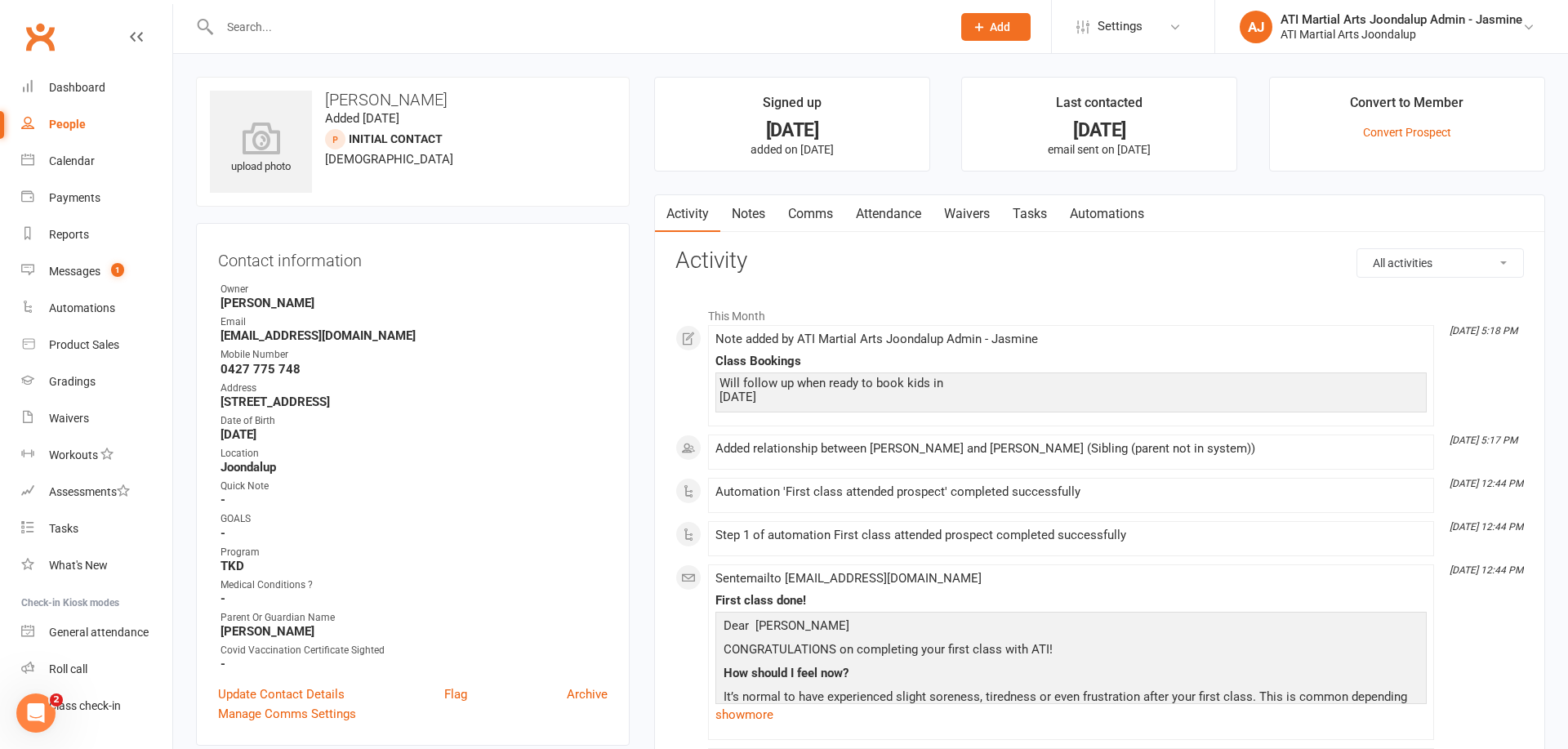
click at [749, 209] on link "Notes" at bounding box center [749, 214] width 57 height 38
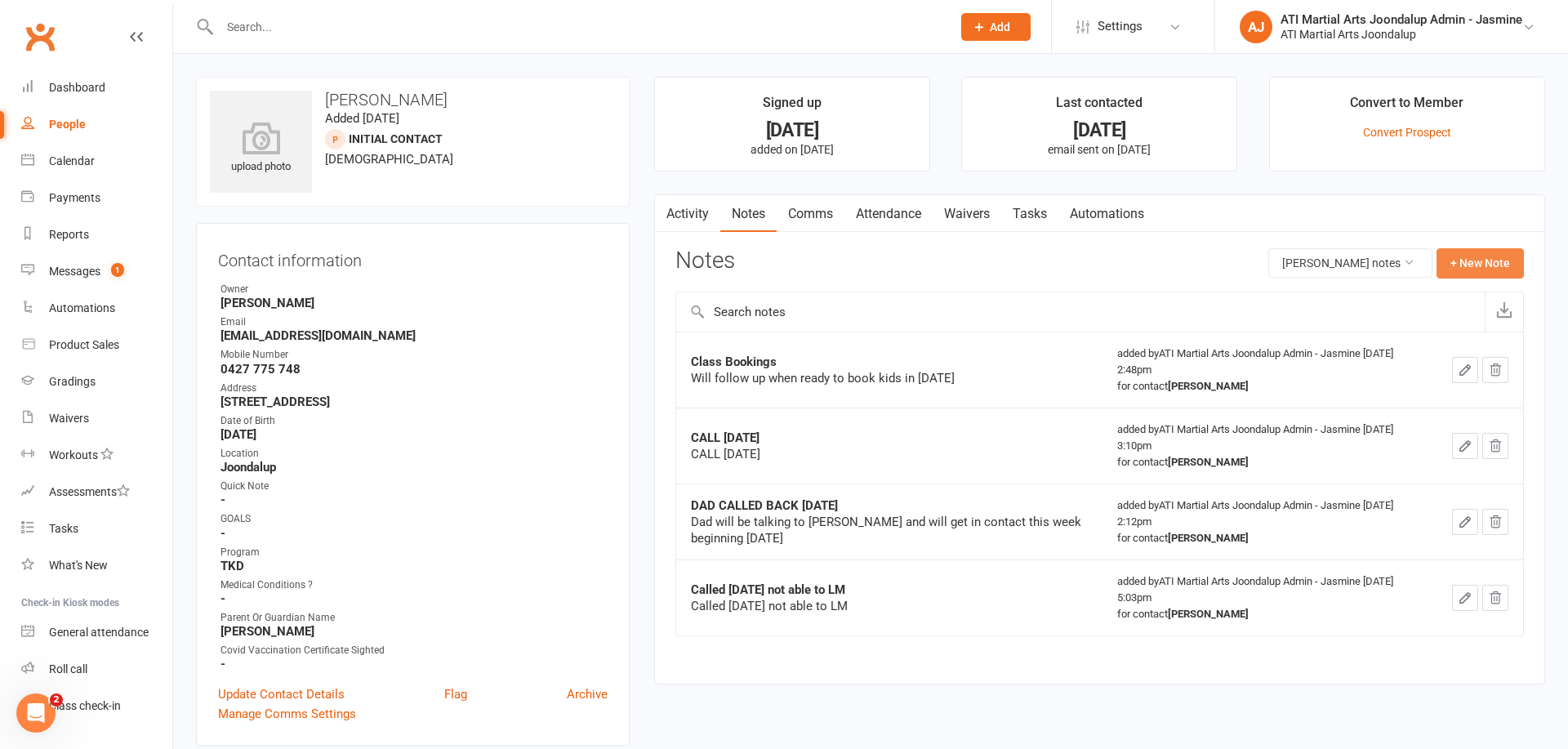
click at [1463, 259] on button "+ New Note" at bounding box center [1480, 263] width 88 height 29
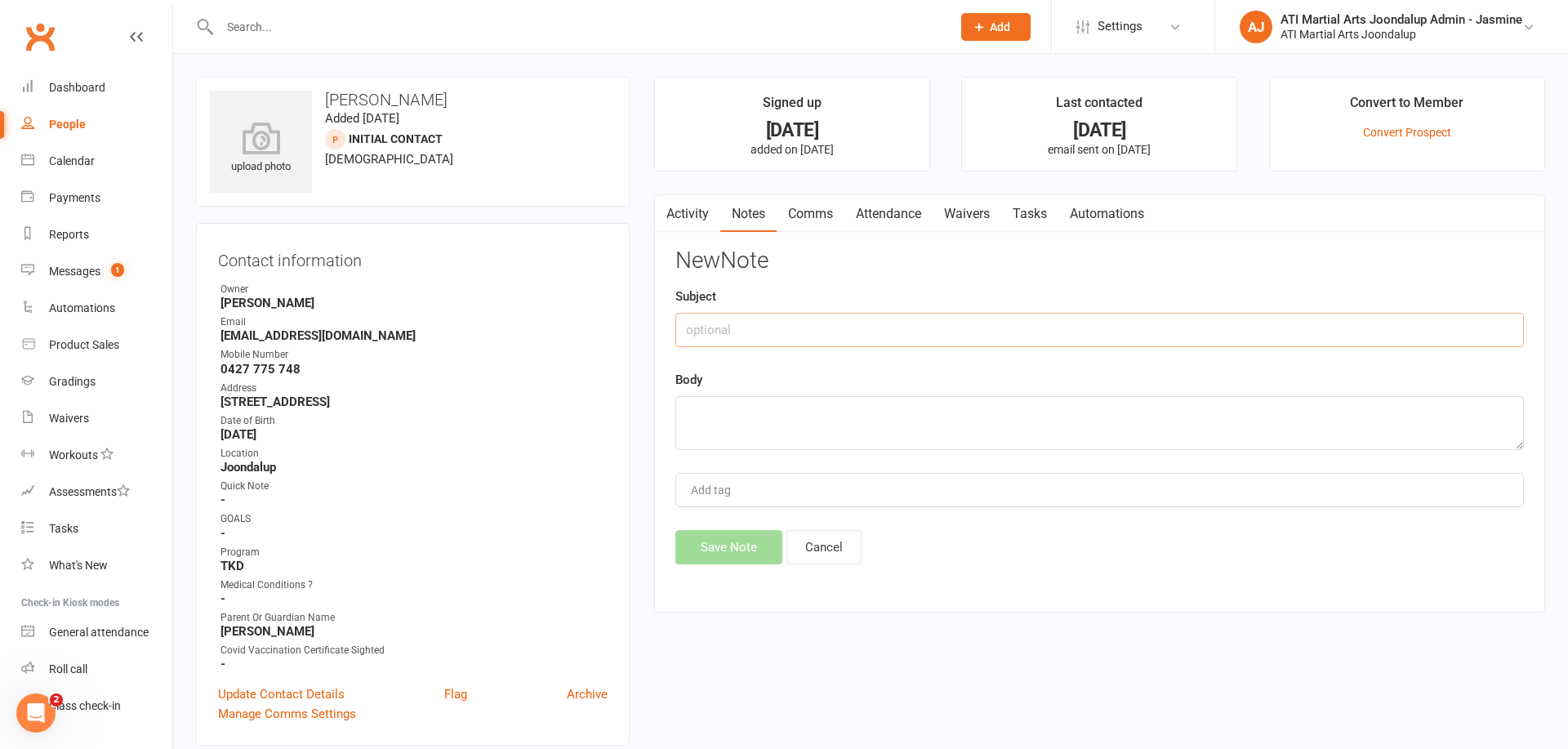
paste input "CALLED [DATE] LMTCB [PERSON_NAME]"
click at [827, 330] on input "CALLED [DATE] LMTCB [PERSON_NAME]" at bounding box center [1100, 330] width 848 height 34
type input "CALLED [DATE] not able to LM [PERSON_NAME]"
paste textarea "CALLED [DATE] LMTCB [PERSON_NAME]"
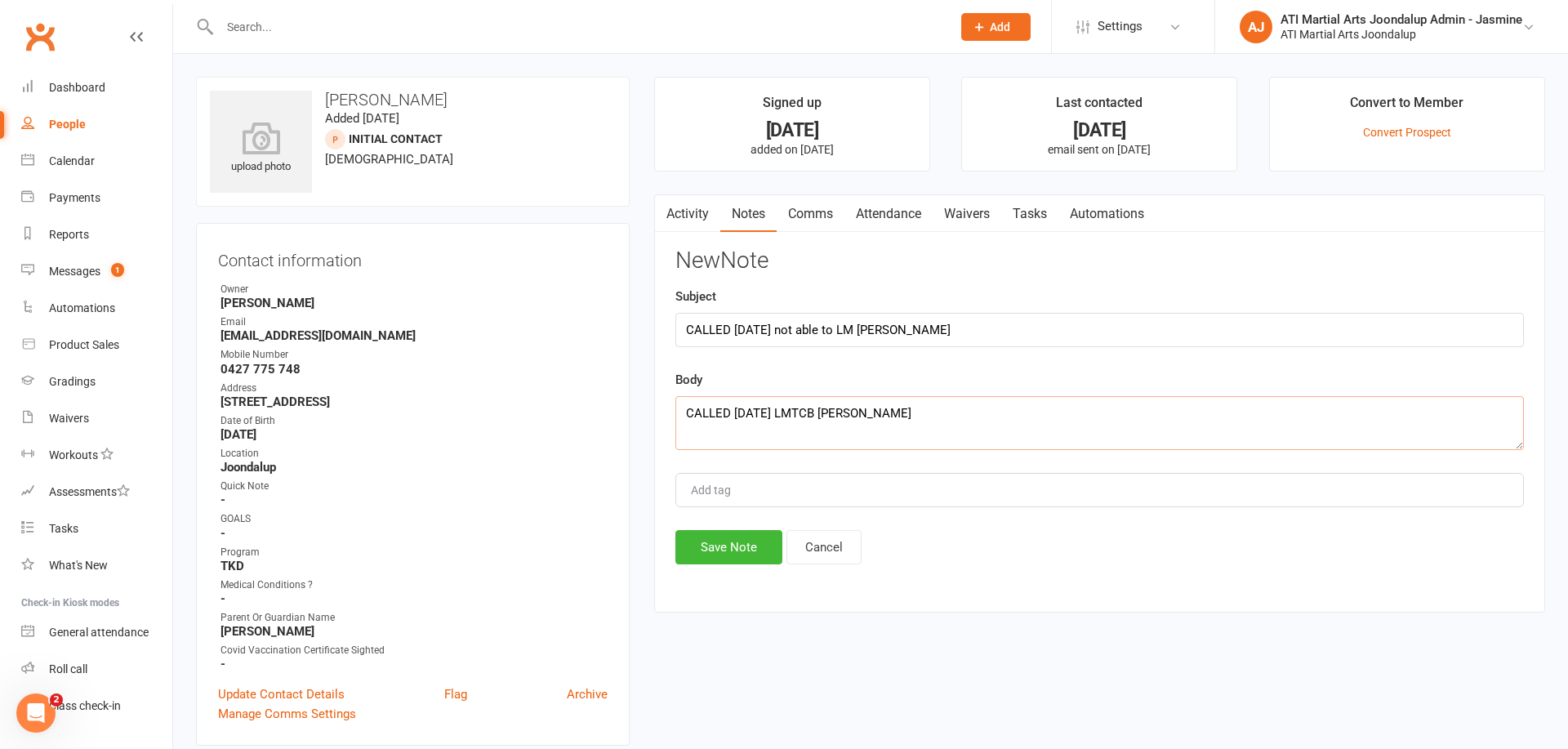
click at [828, 418] on textarea "CALLED [DATE] LMTCB [PERSON_NAME]" at bounding box center [1100, 423] width 848 height 54
type textarea "CALLED [DATE] not able to LM [PERSON_NAME]"
click at [730, 543] on button "Save Note" at bounding box center [729, 547] width 107 height 34
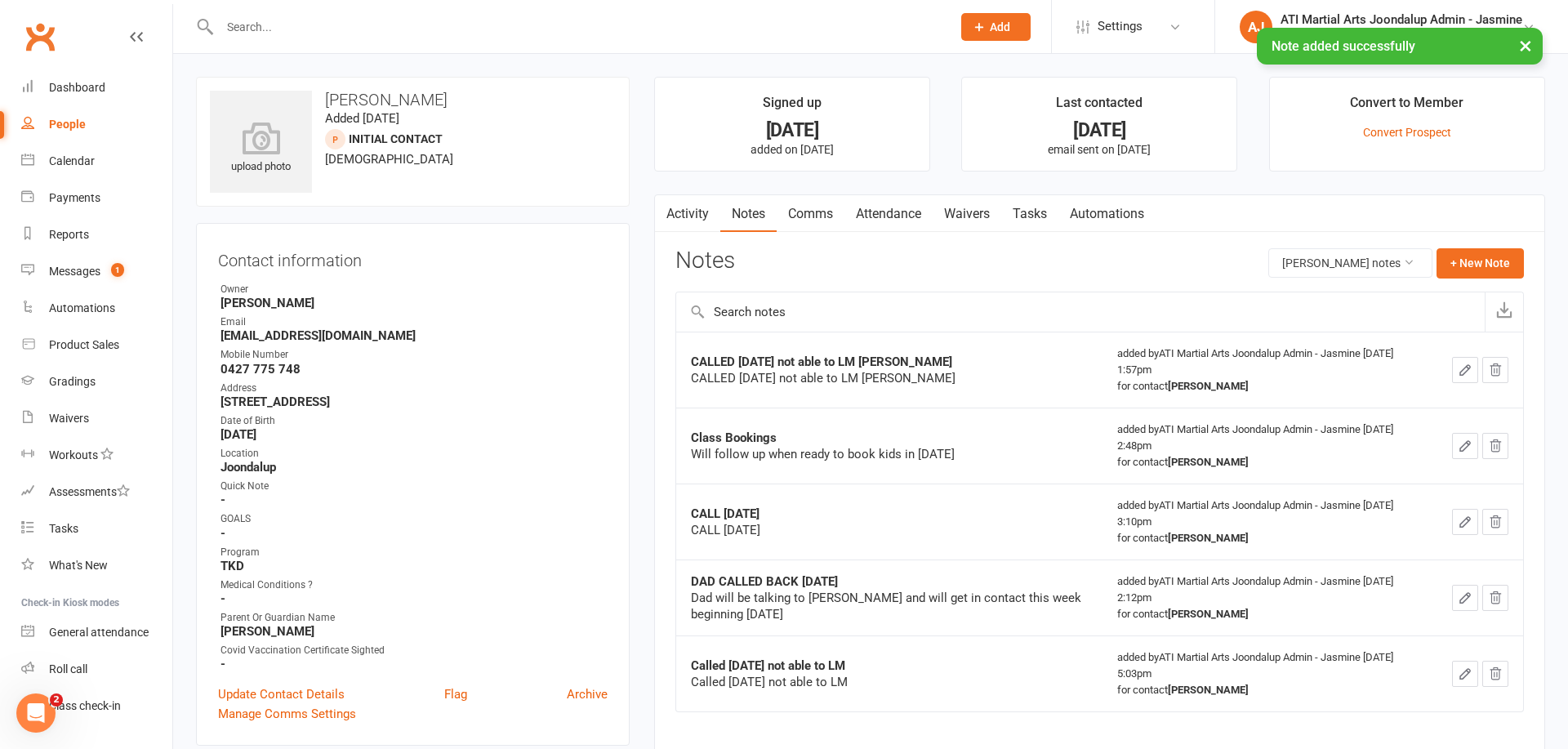
click at [817, 215] on link "Comms" at bounding box center [810, 214] width 68 height 38
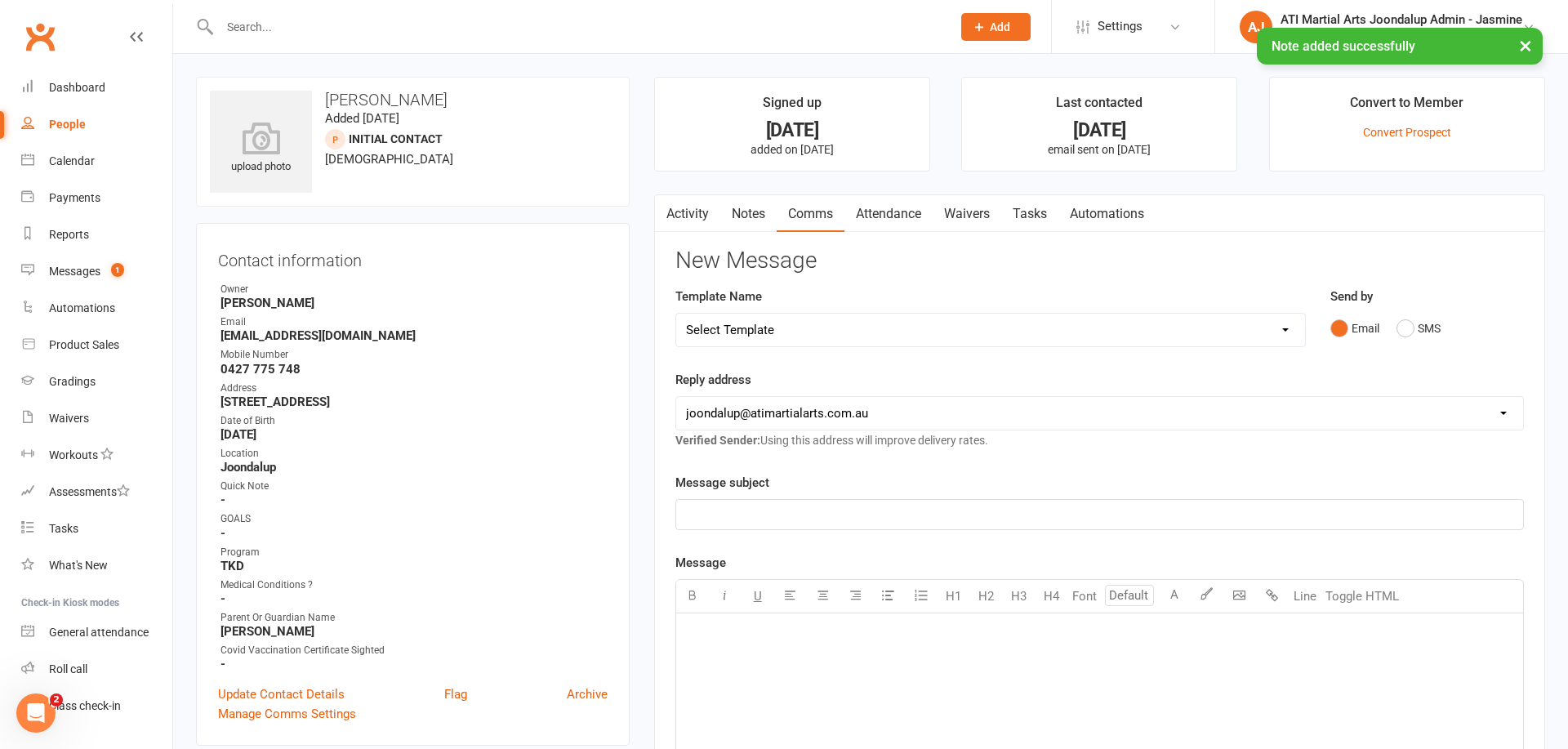
click at [753, 513] on p "﻿" at bounding box center [1099, 515] width 827 height 20
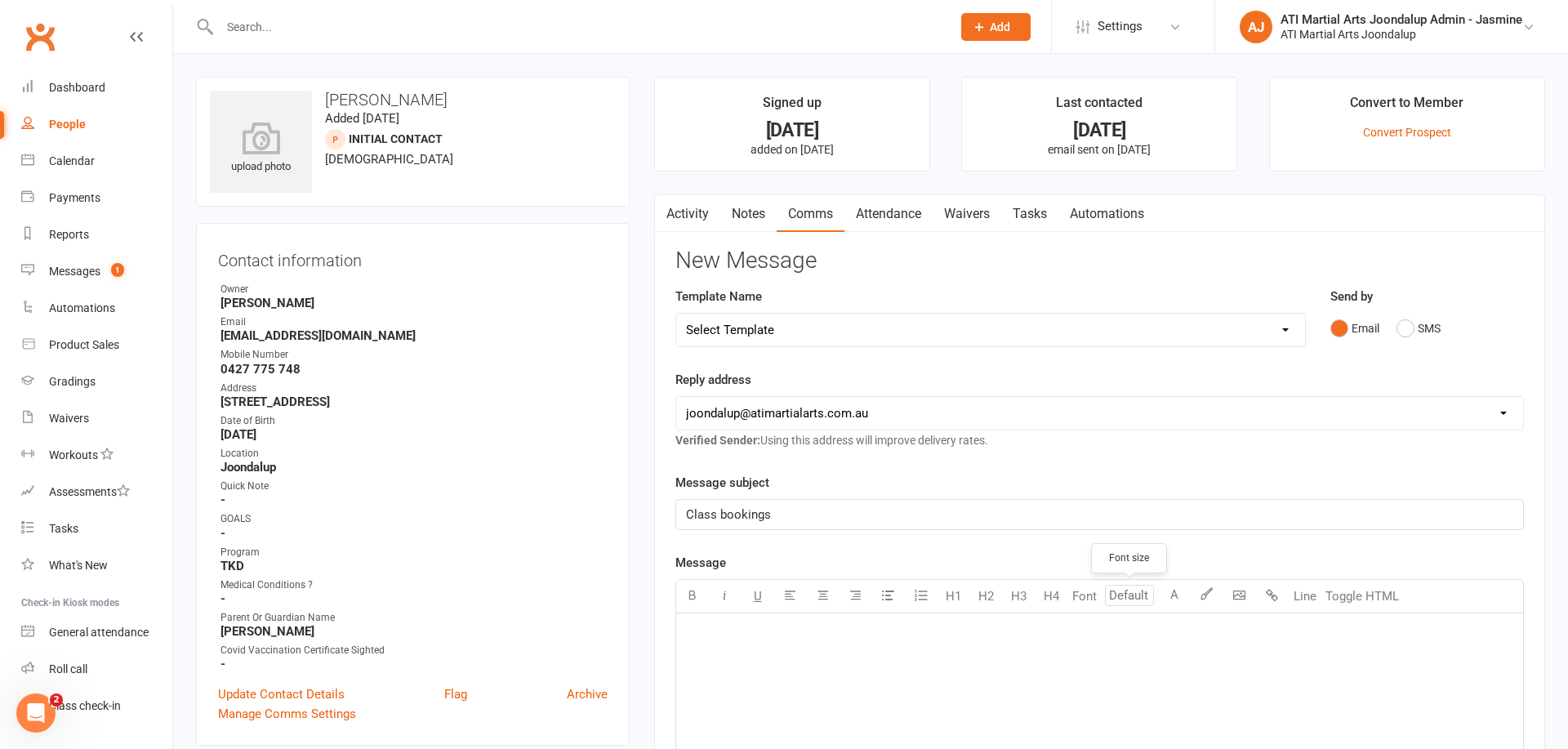
click at [705, 625] on p "﻿" at bounding box center [1099, 634] width 827 height 20
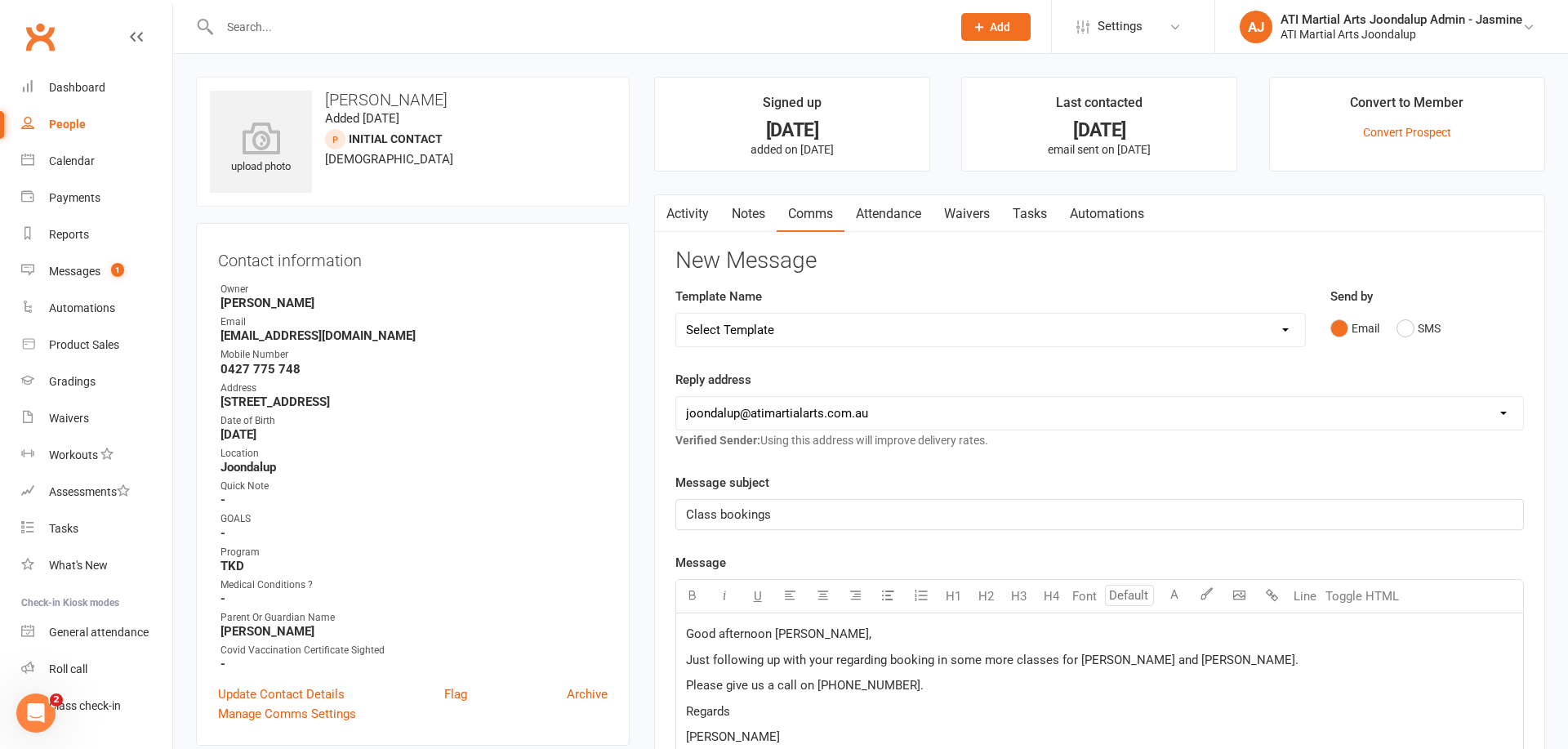
scroll to position [387, 0]
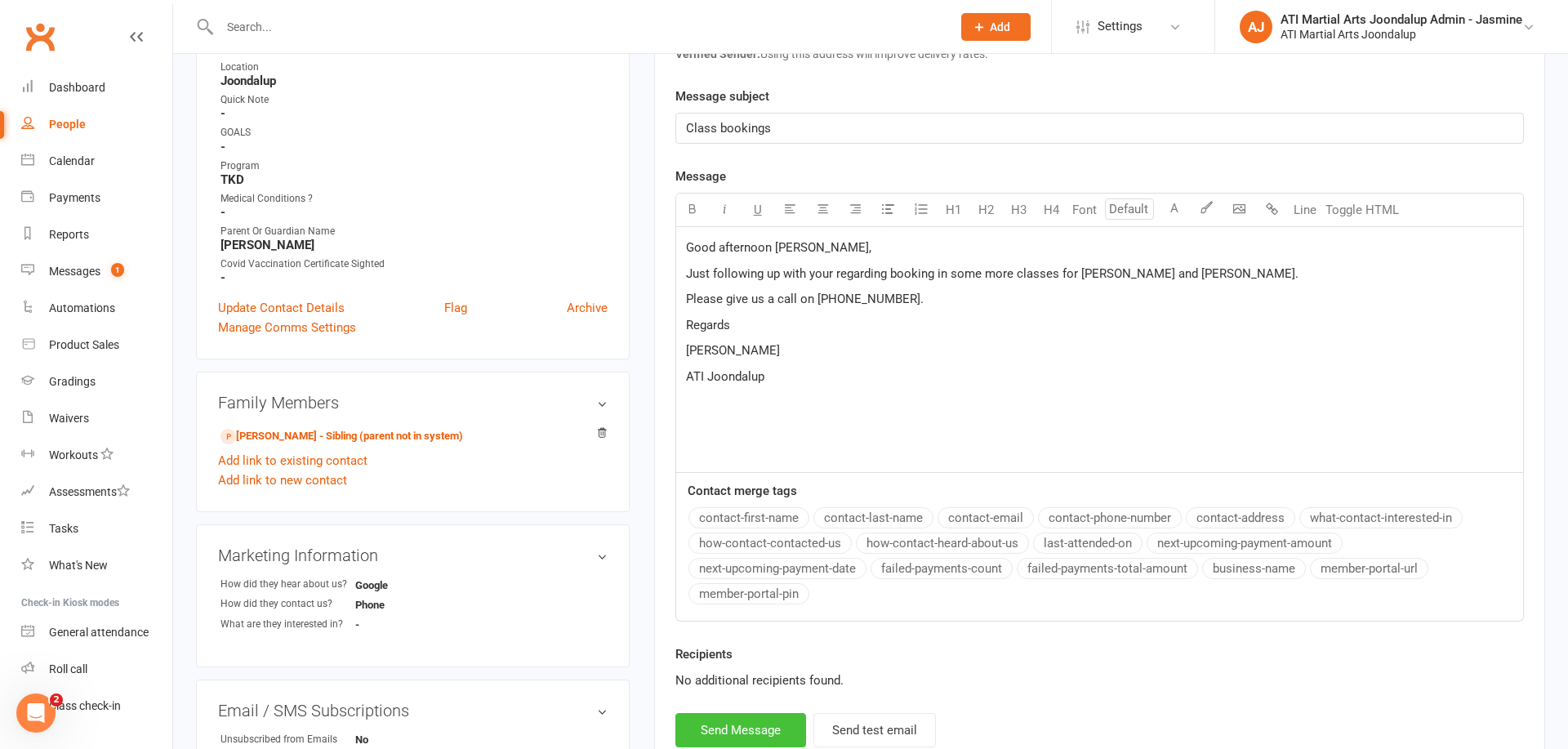
click at [698, 722] on button "Send Message" at bounding box center [741, 730] width 131 height 34
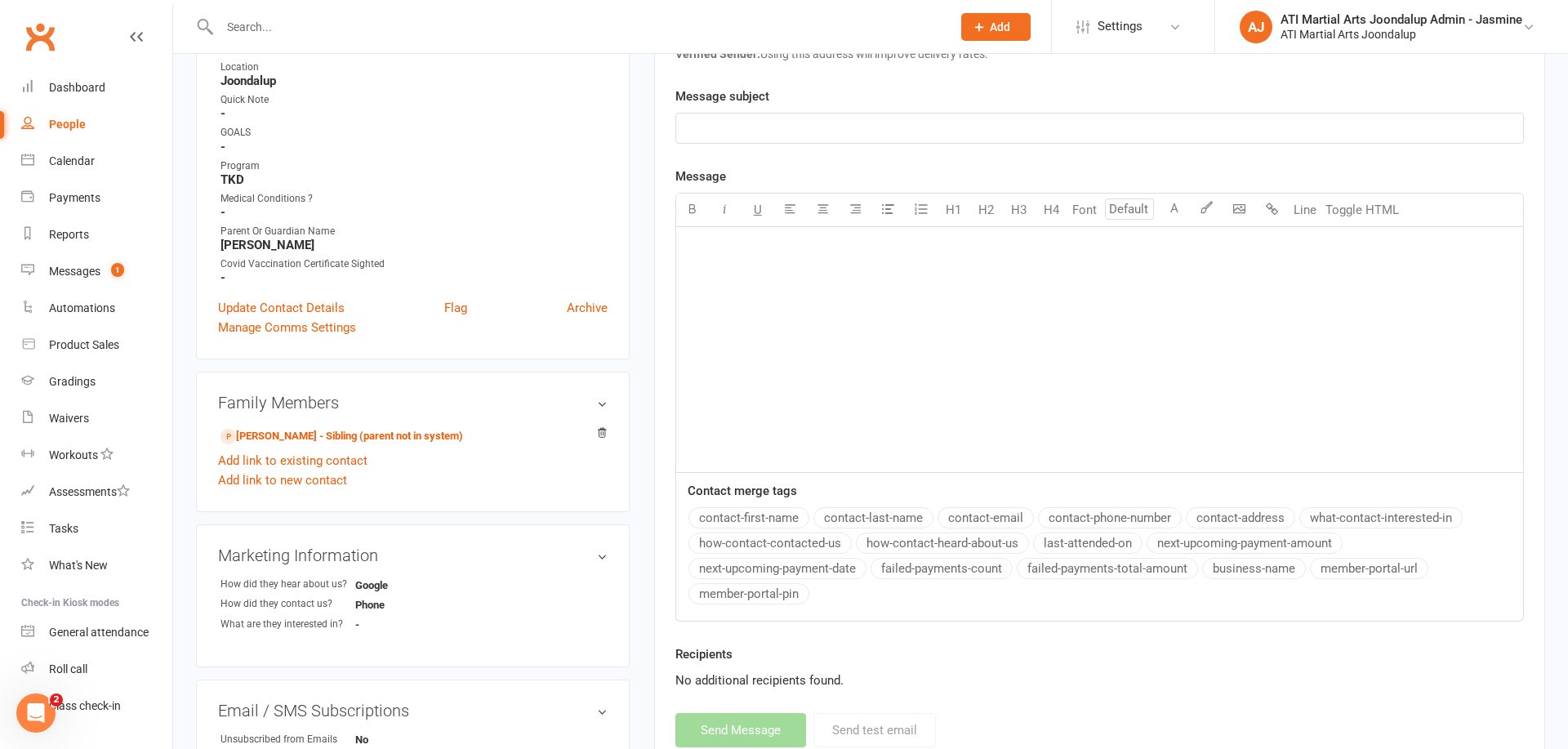
click at [75, 131] on link "People" at bounding box center [97, 125] width 151 height 37
select select "100"
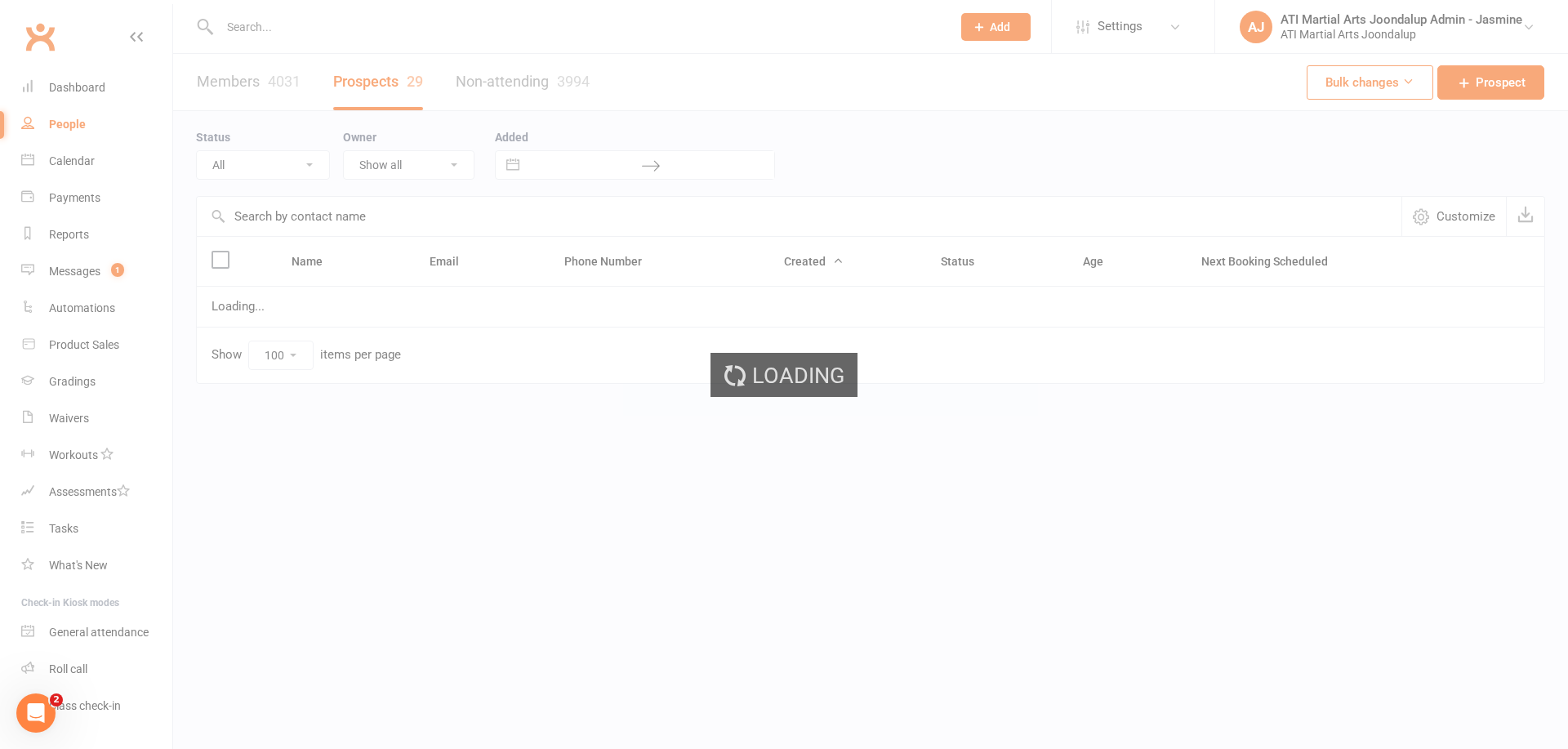
select select "Initial Contact"
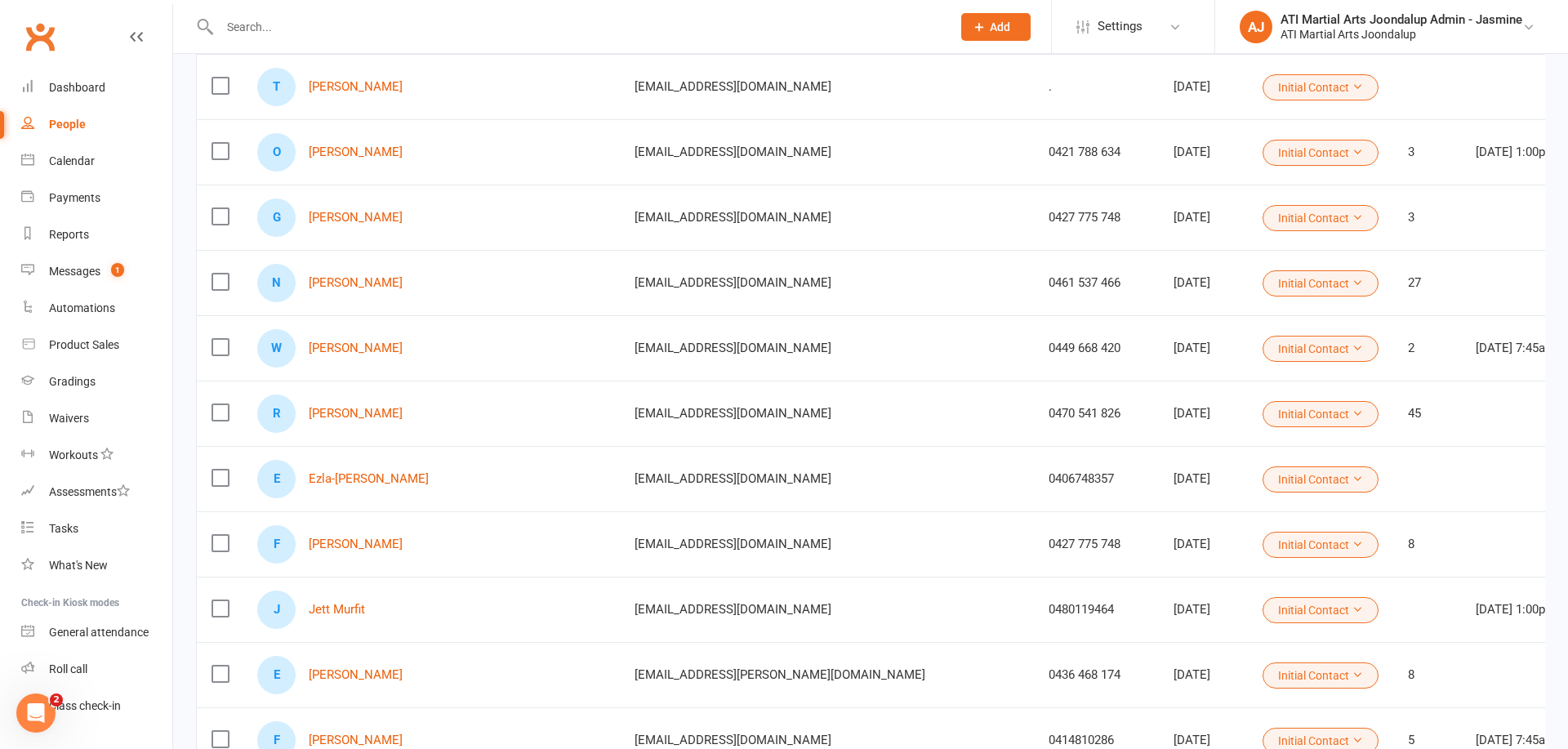
scroll to position [692, 0]
click at [370, 669] on link "[PERSON_NAME]" at bounding box center [356, 673] width 94 height 14
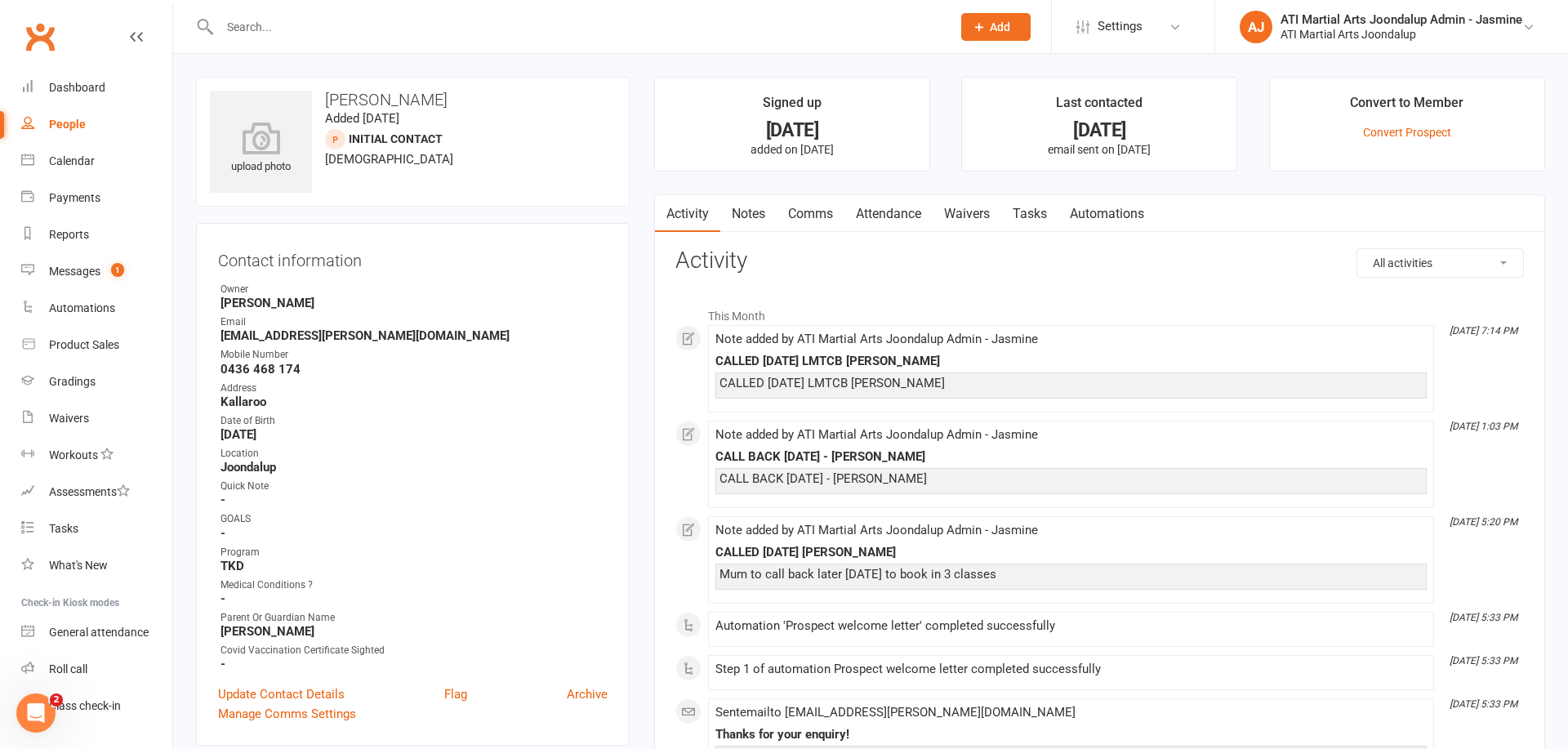
click at [895, 208] on link "Attendance" at bounding box center [888, 214] width 88 height 38
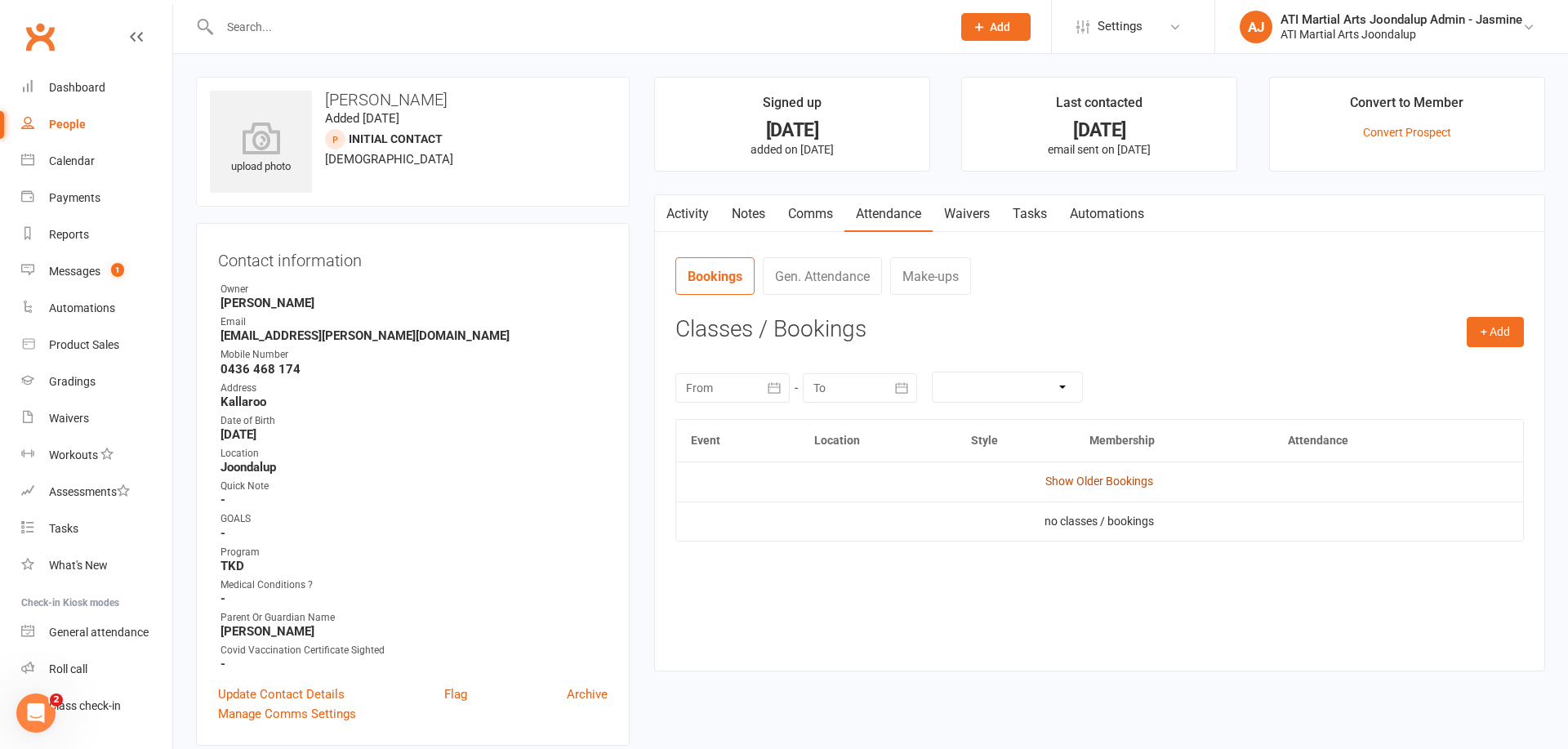
click at [1110, 478] on link "Show Older Bookings" at bounding box center [1099, 481] width 108 height 13
click at [747, 222] on link "Notes" at bounding box center [749, 214] width 57 height 38
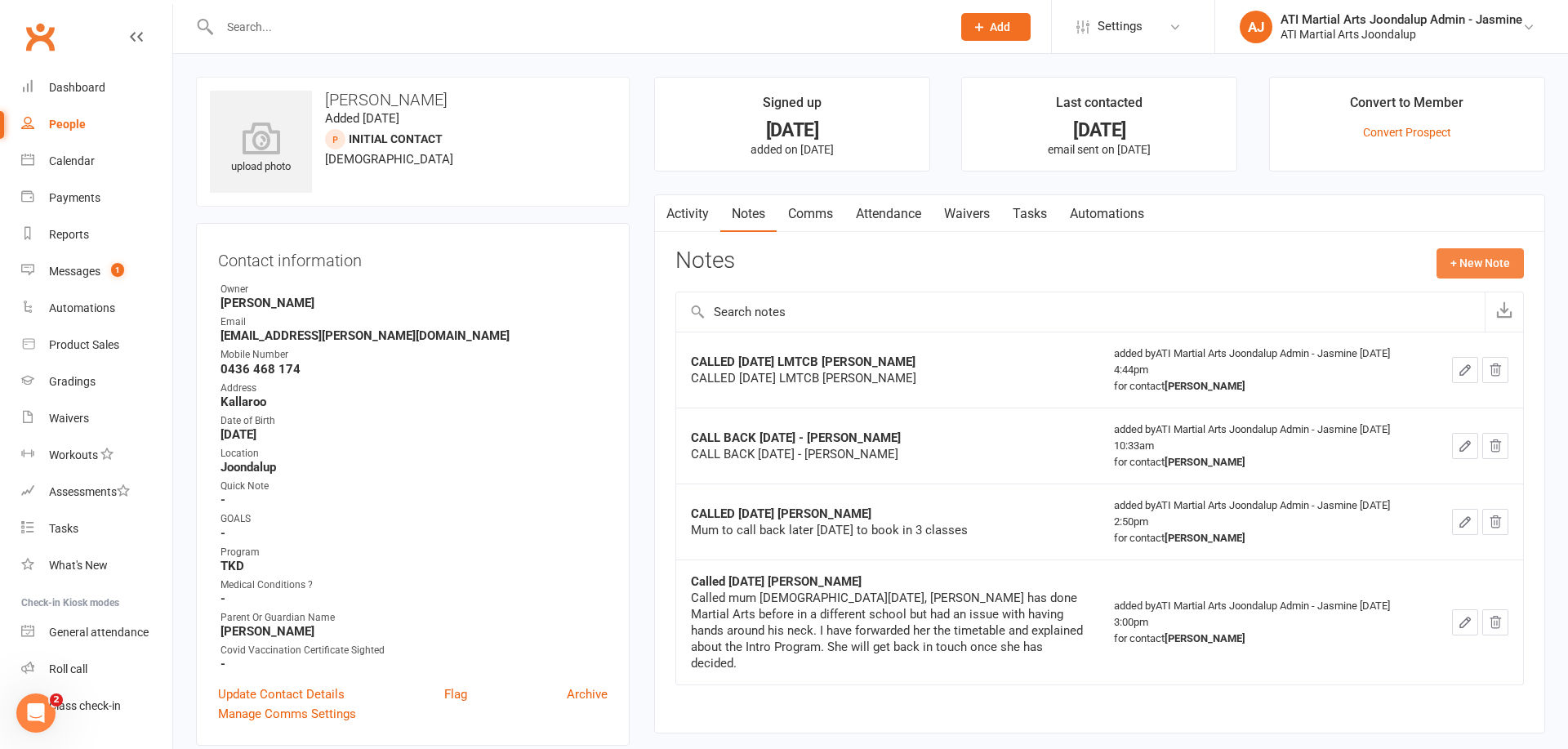
click at [1476, 265] on button "+ New Note" at bounding box center [1480, 263] width 88 height 29
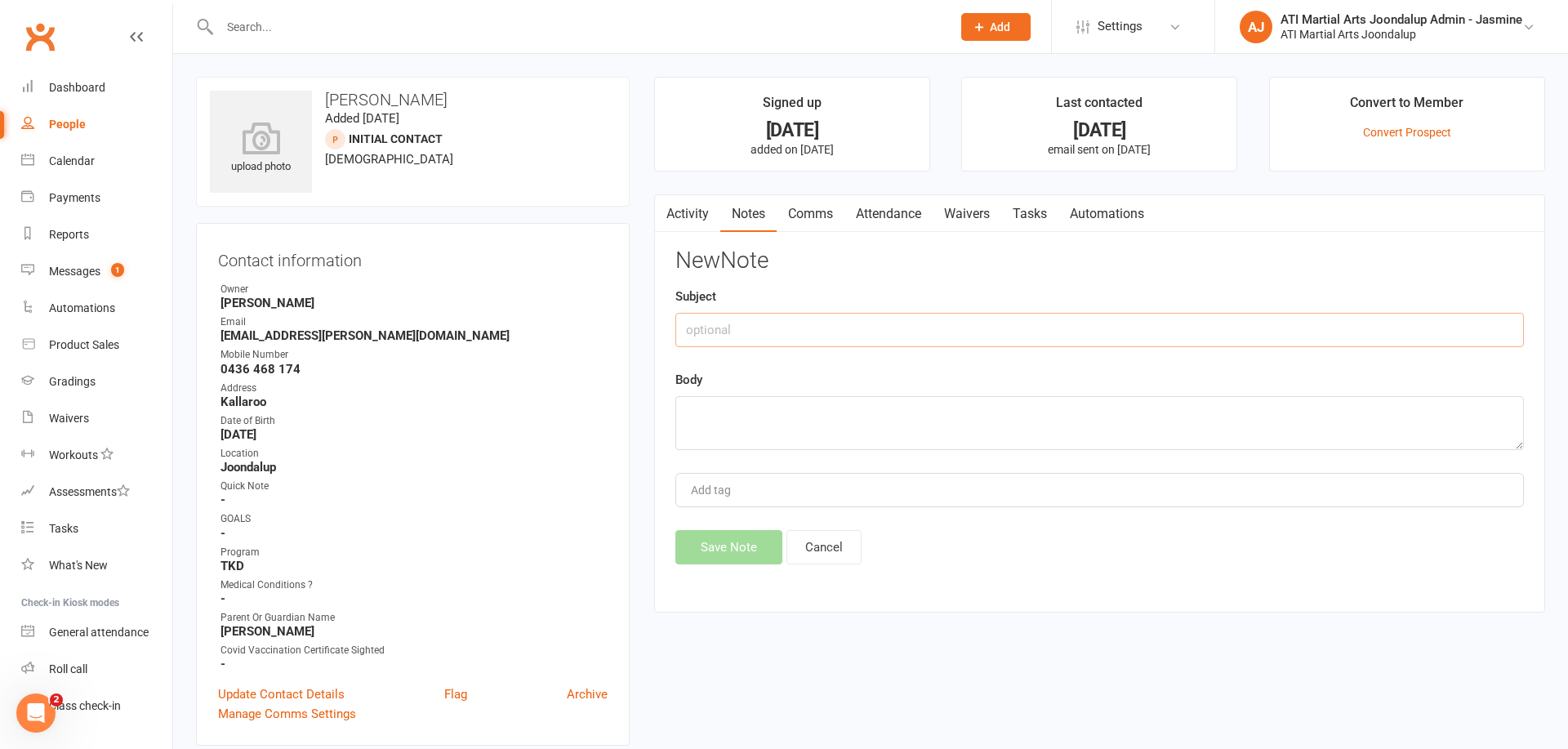
paste input "CALLED [DATE] LMTCB [PERSON_NAME]"
type input "CALLED [DATE] LMTCB [PERSON_NAME]"
paste textarea "CALLED [DATE] LMTCB [PERSON_NAME]"
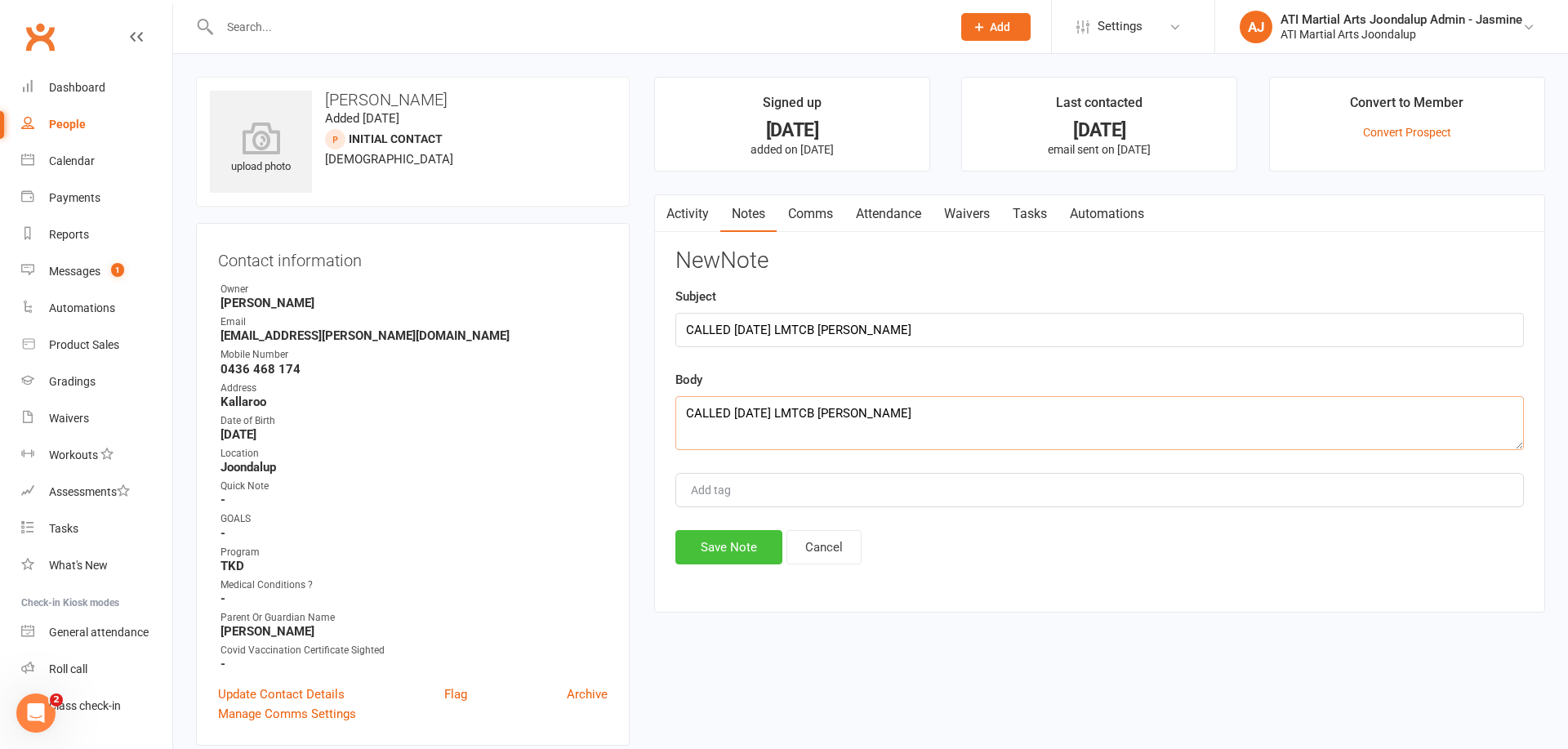
type textarea "CALLED [DATE] LMTCB [PERSON_NAME]"
click at [735, 533] on button "Save Note" at bounding box center [729, 547] width 107 height 34
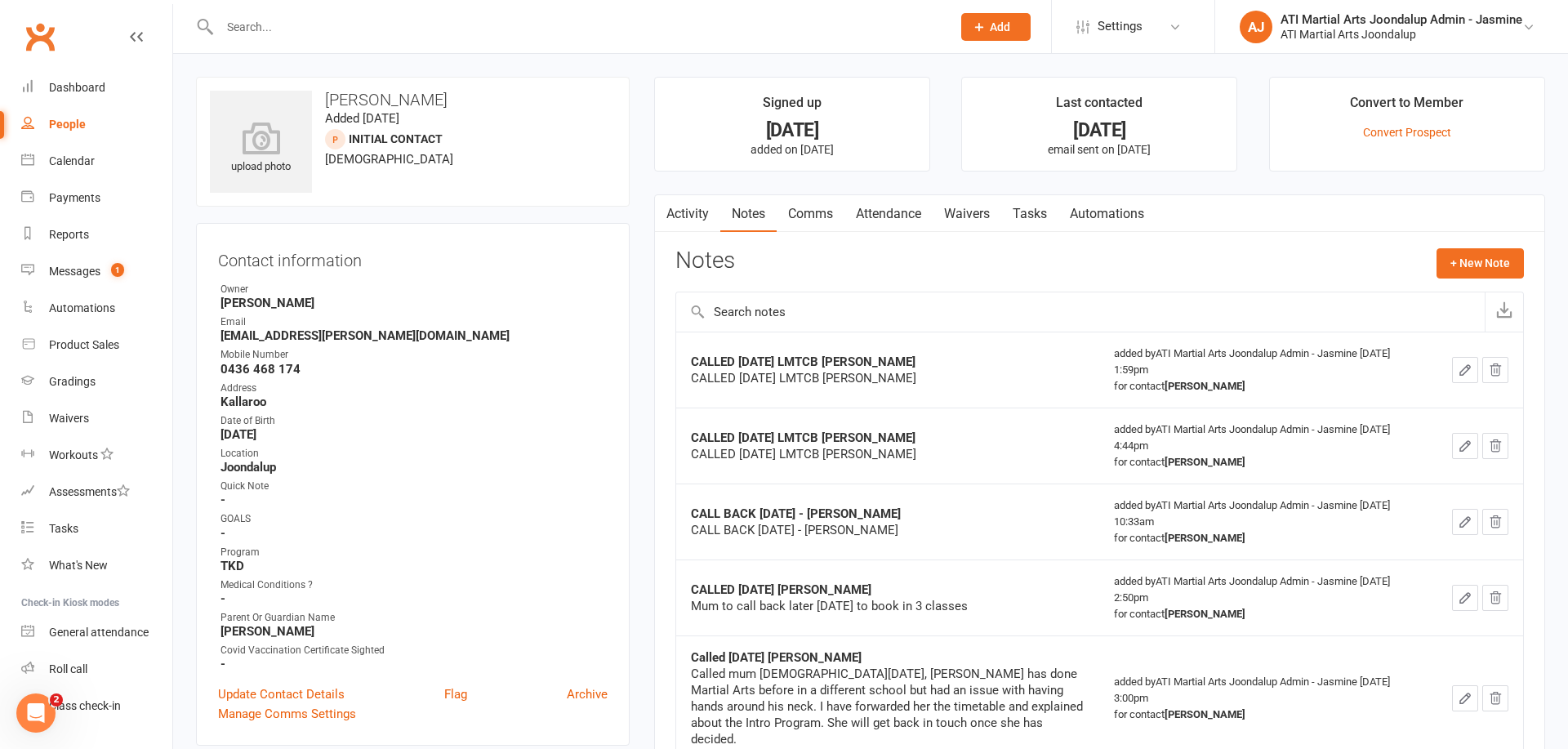
click at [362, 26] on input "text" at bounding box center [577, 27] width 726 height 23
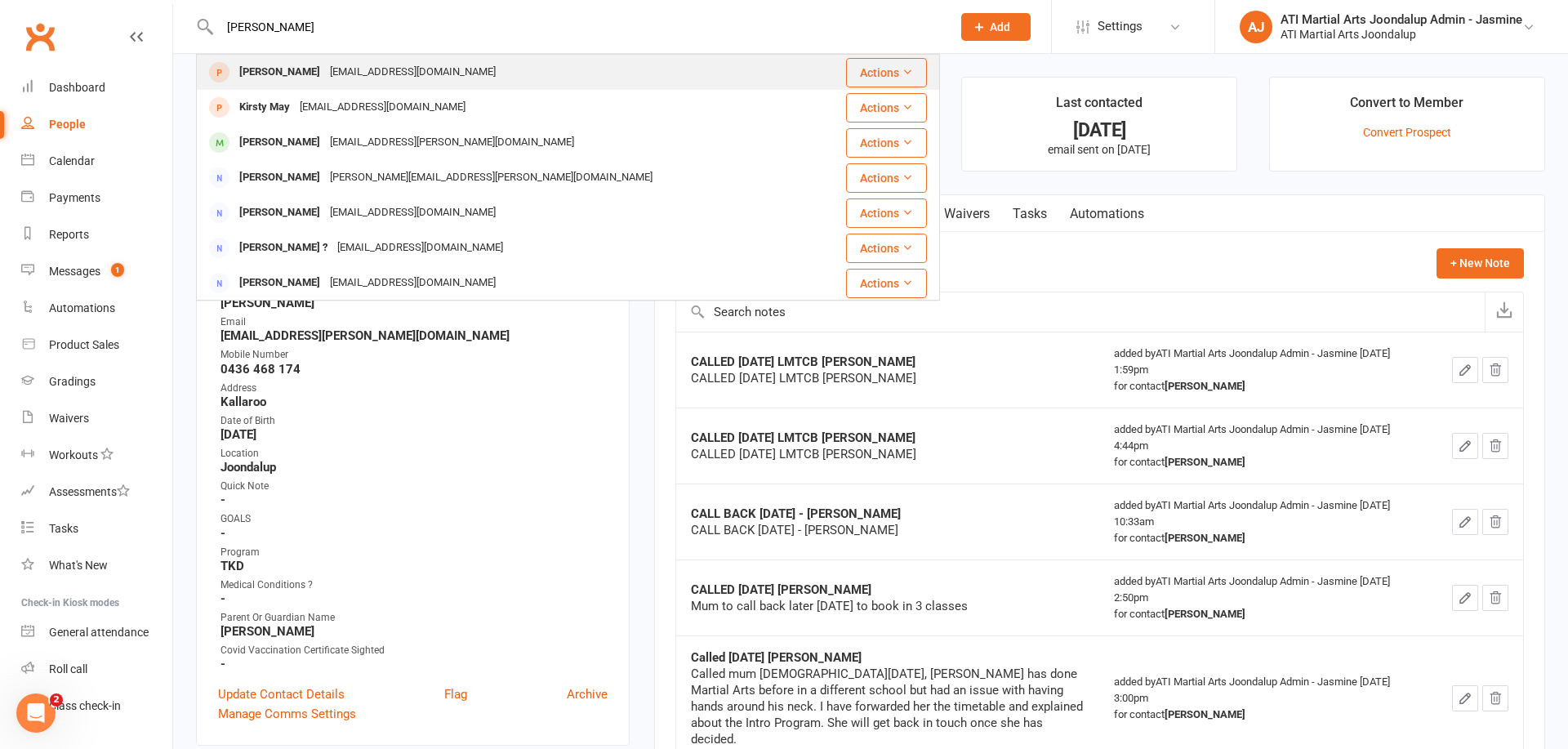
type input "[PERSON_NAME]"
click at [273, 70] on div "[PERSON_NAME]" at bounding box center [280, 72] width 91 height 24
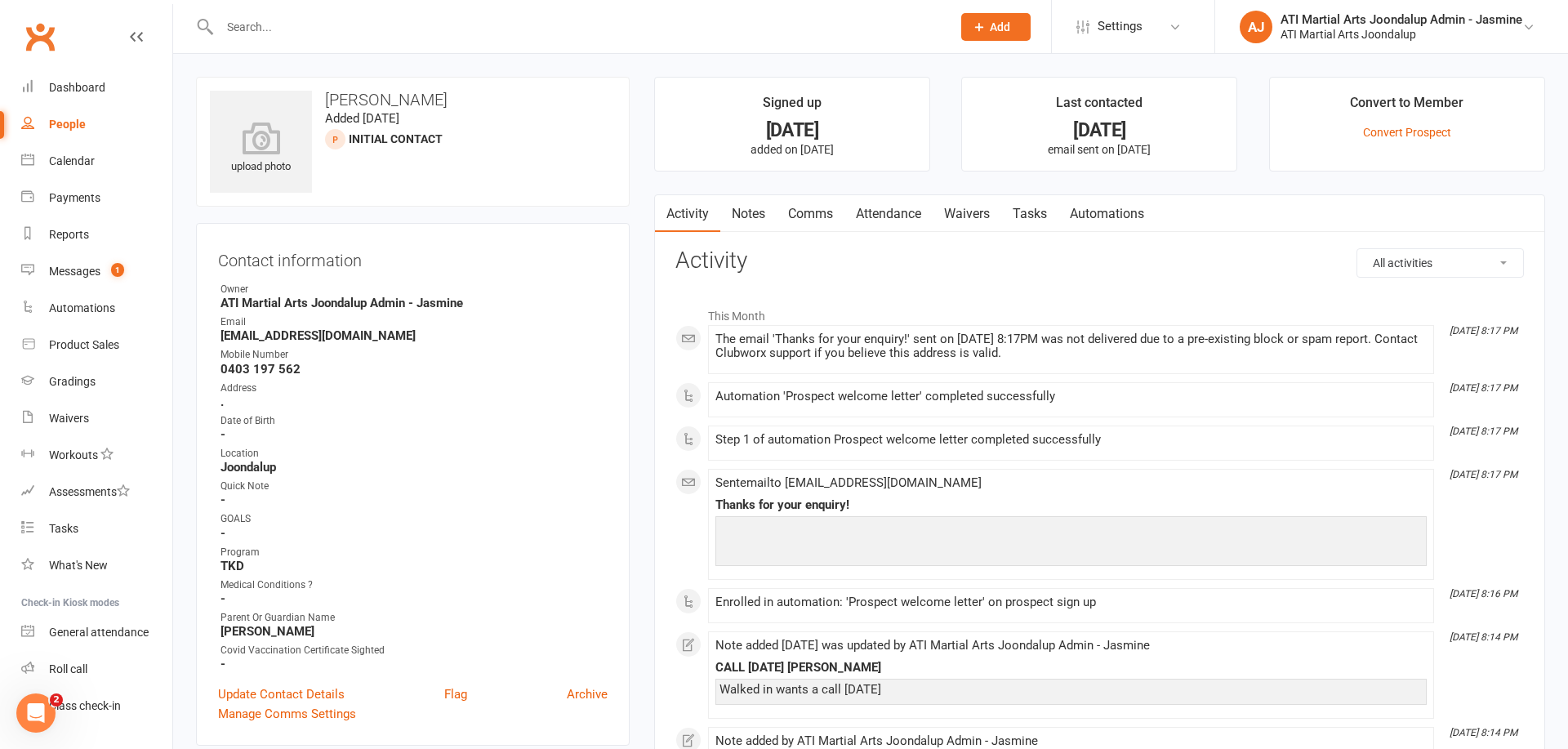
click at [748, 214] on link "Notes" at bounding box center [749, 214] width 57 height 38
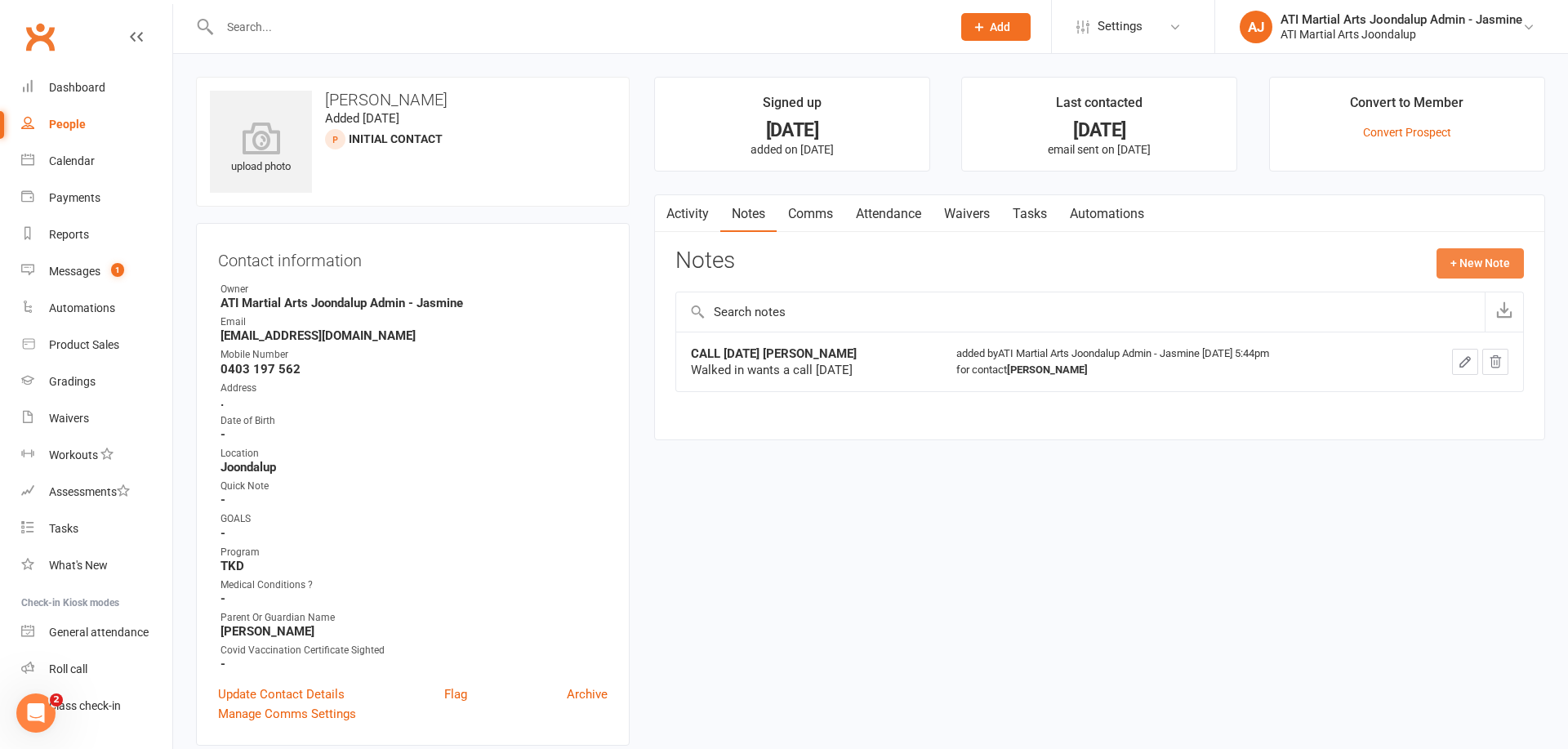
click at [1462, 264] on button "+ New Note" at bounding box center [1480, 263] width 88 height 29
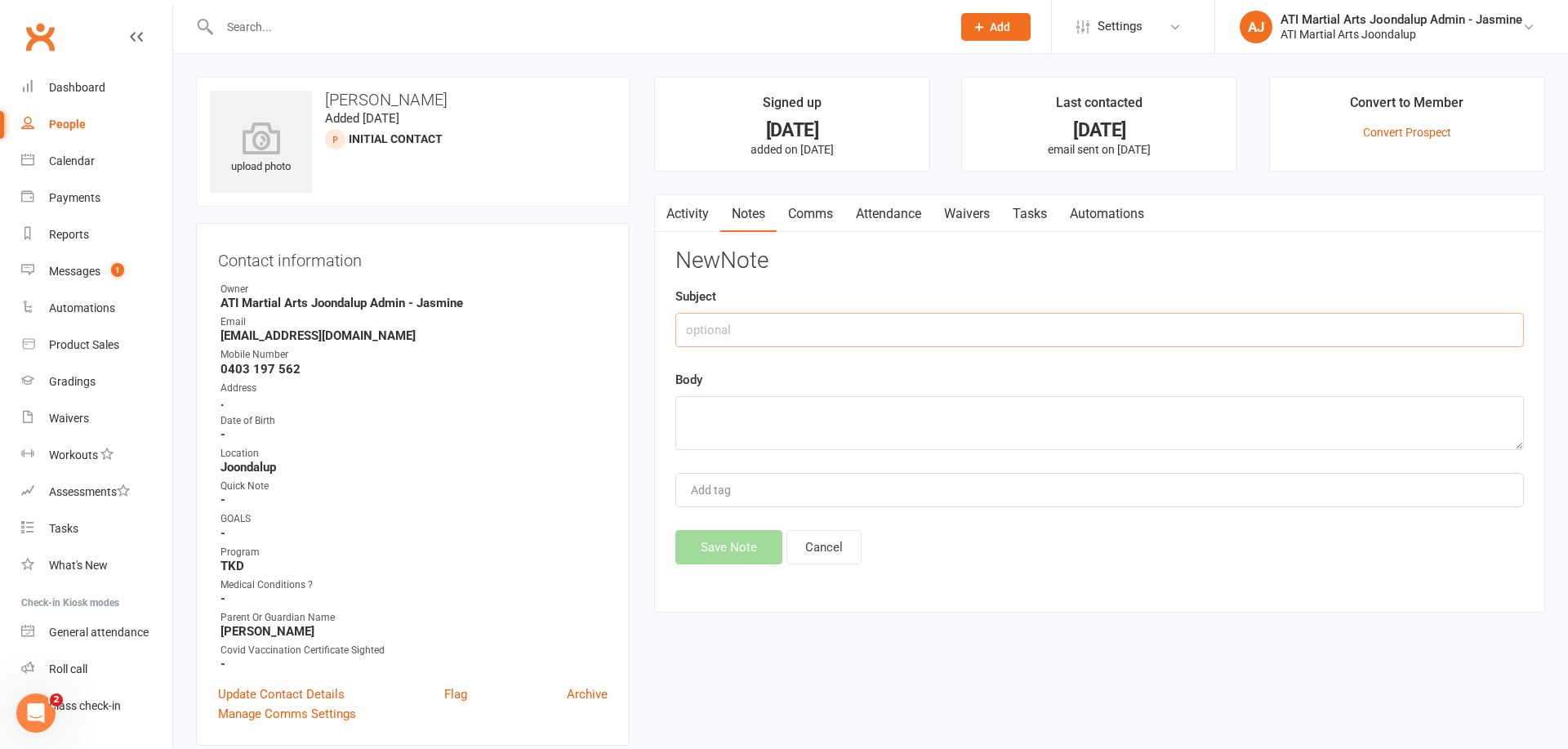
paste input "CALLED [DATE] LMTCB [PERSON_NAME]"
type input "CALLED [DATE] LMTCB [PERSON_NAME]"
paste textarea "CALLED [DATE] LMTCB [PERSON_NAME]"
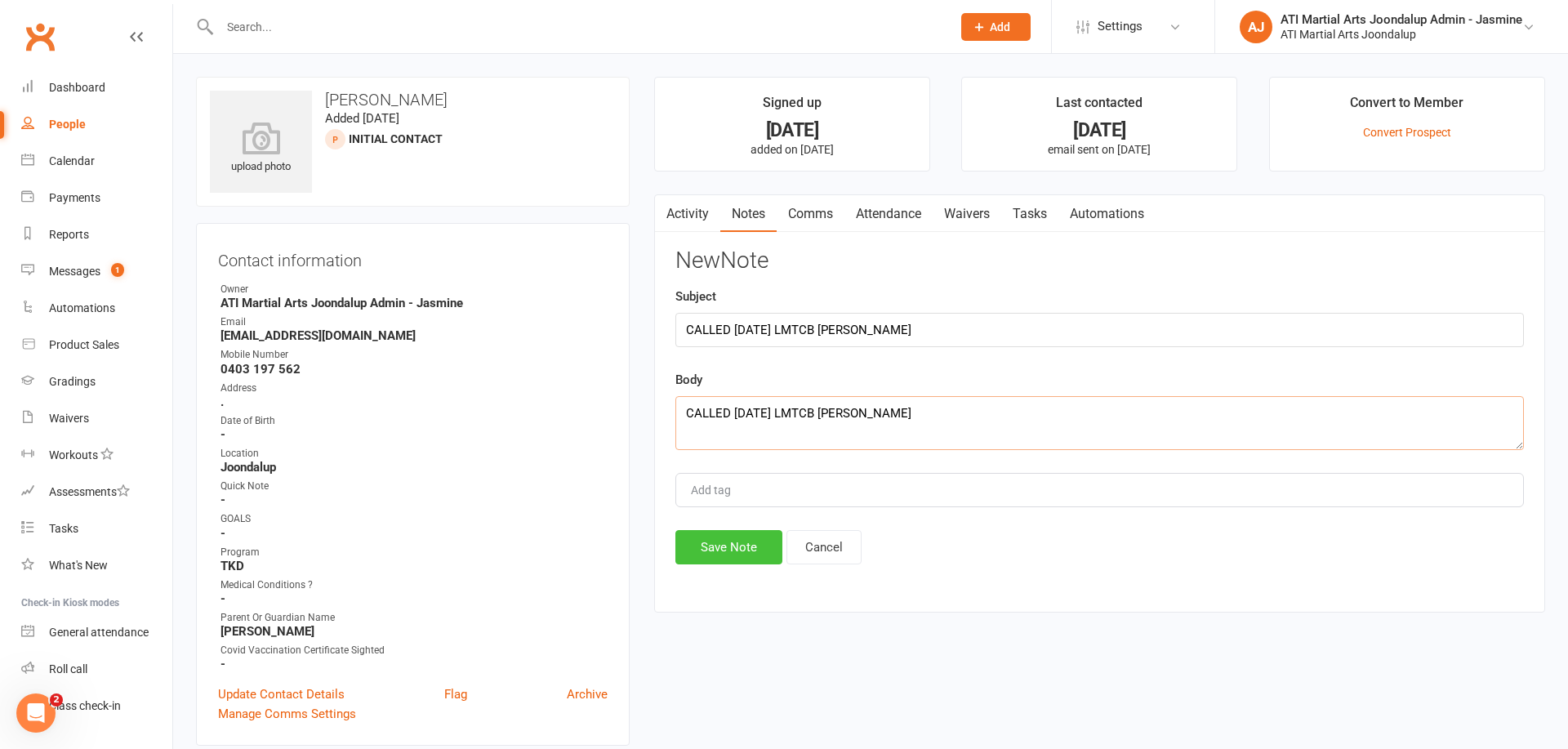
type textarea "CALLED [DATE] LMTCB [PERSON_NAME]"
click at [729, 545] on button "Save Note" at bounding box center [729, 547] width 107 height 34
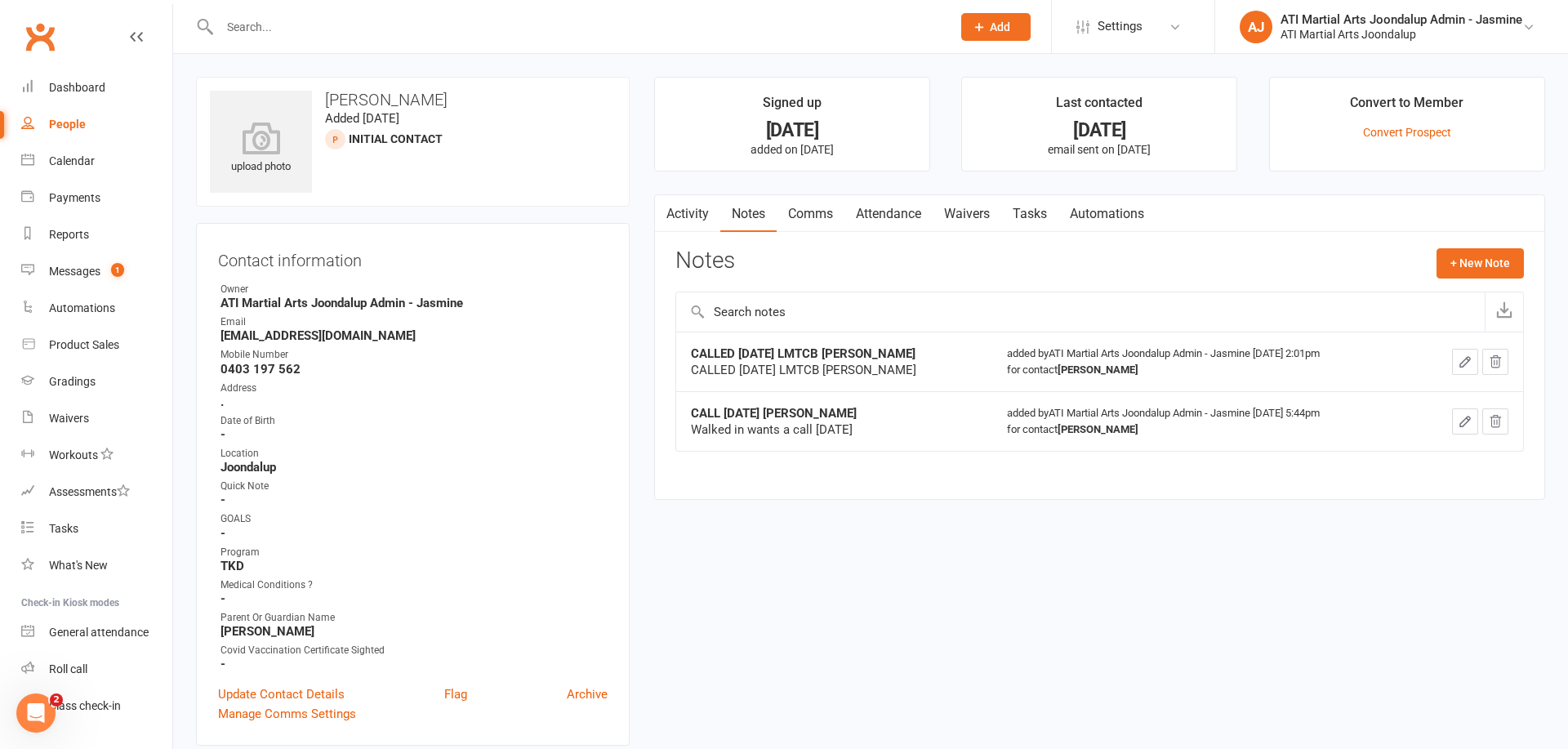
click at [71, 127] on div "People" at bounding box center [67, 124] width 37 height 13
select select "100"
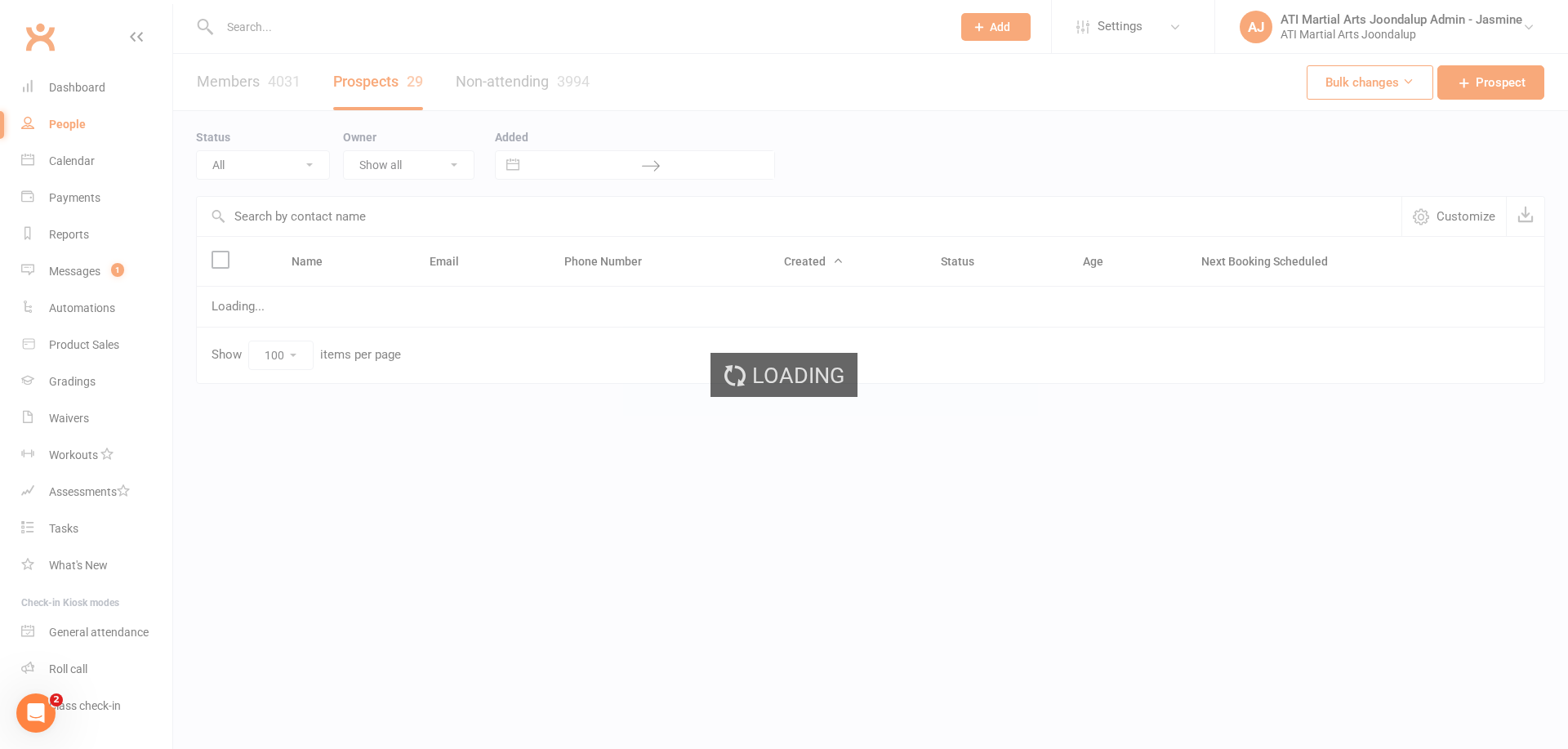
select select "Initial Contact"
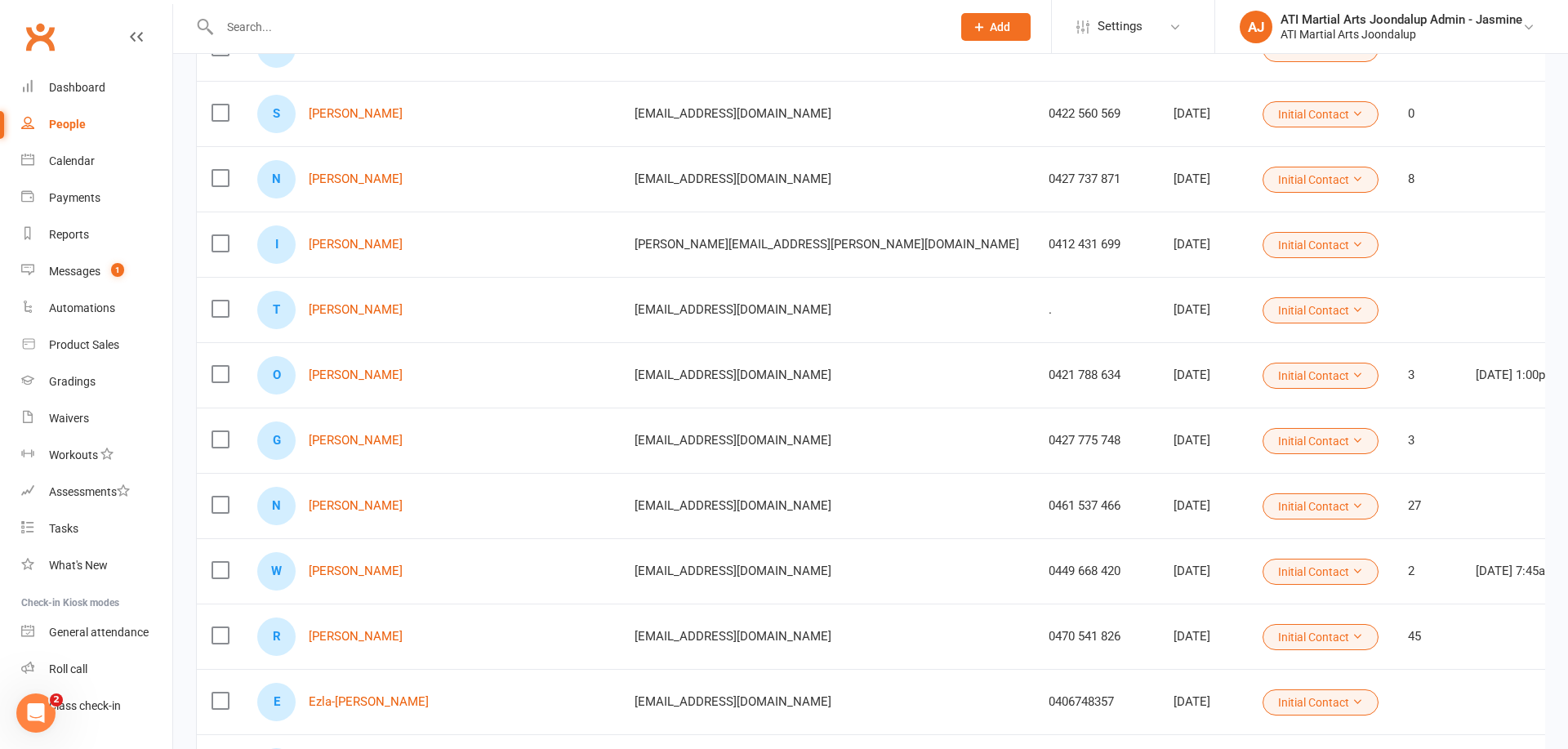
scroll to position [471, 0]
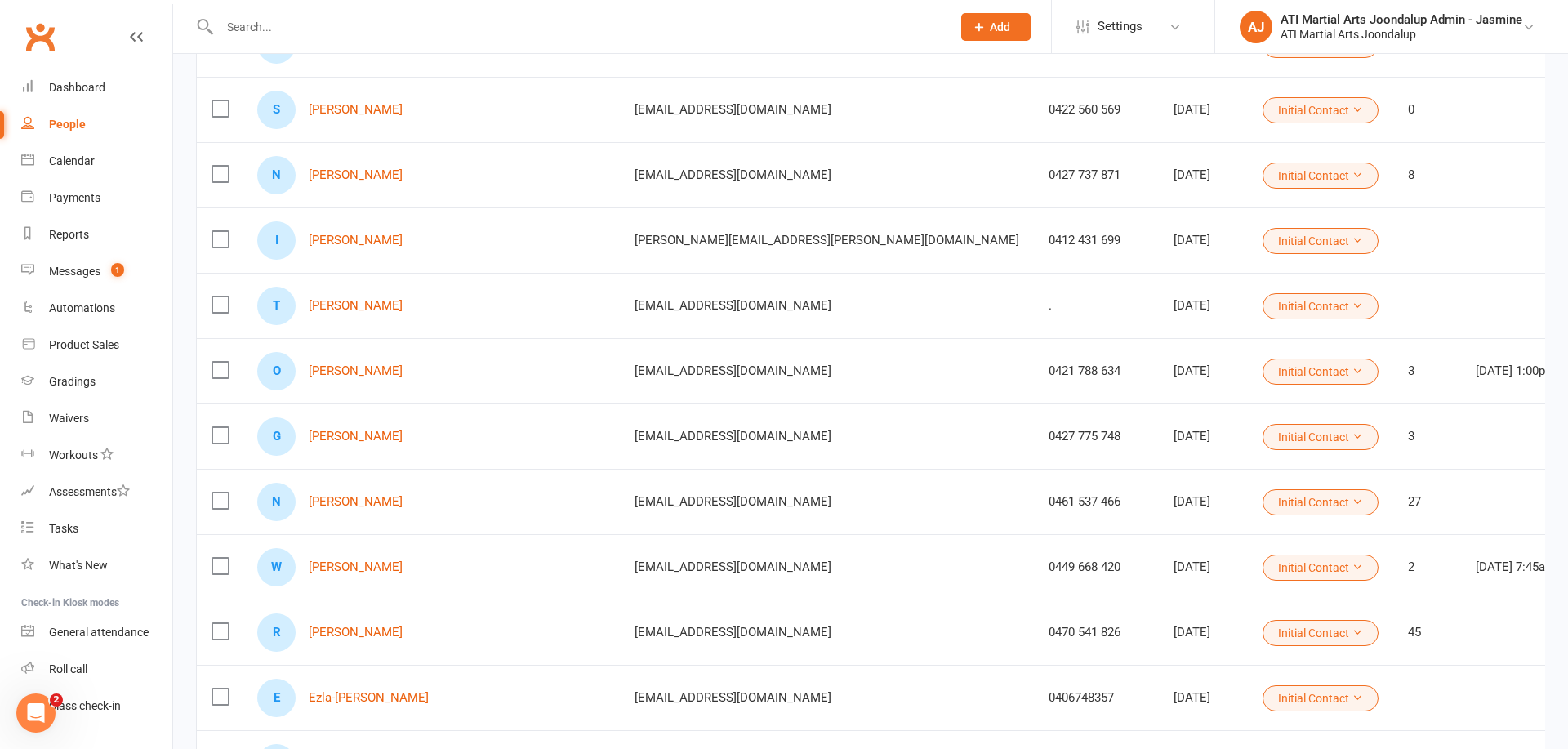
click at [375, 637] on link "[PERSON_NAME]" at bounding box center [356, 633] width 94 height 14
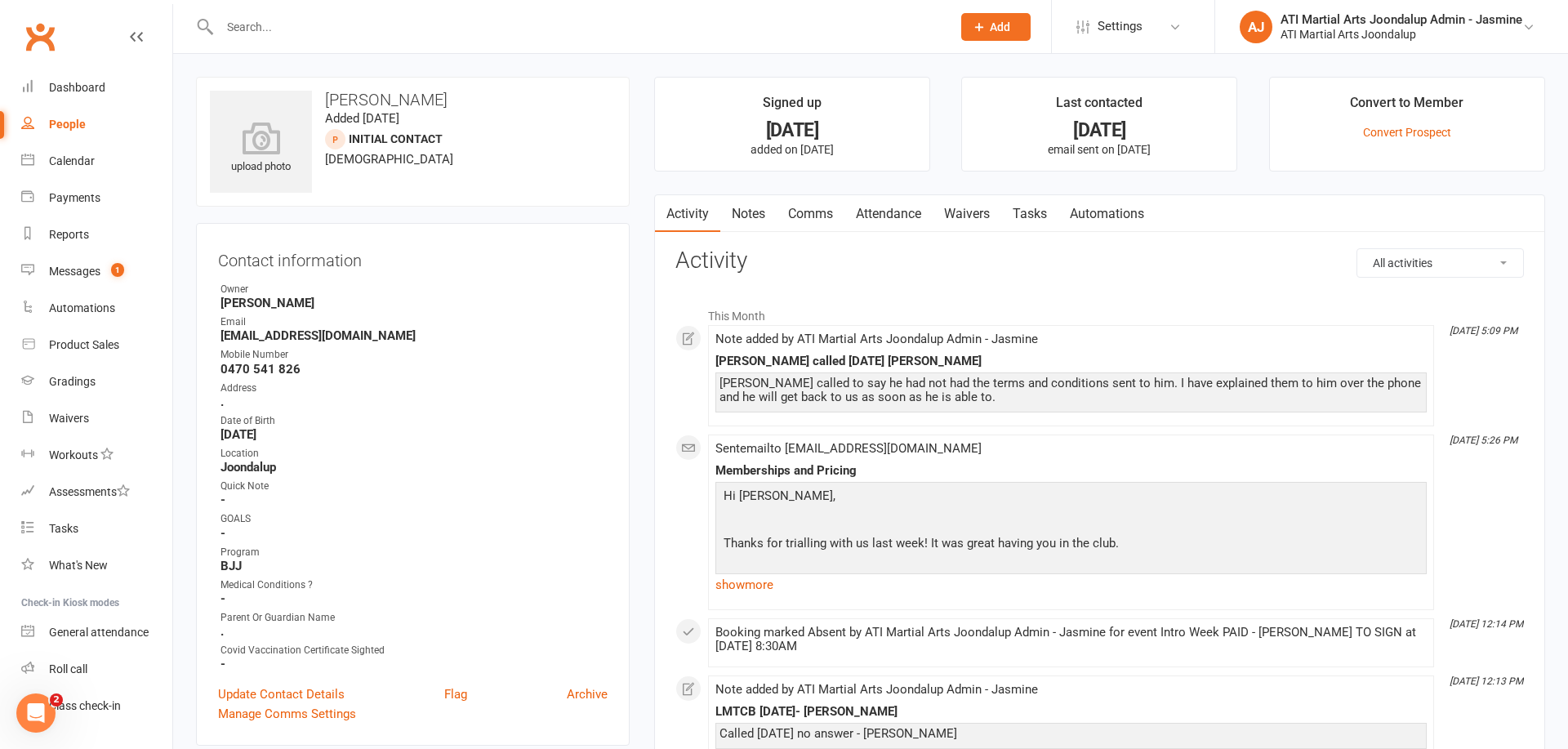
click at [757, 217] on link "Notes" at bounding box center [749, 214] width 57 height 38
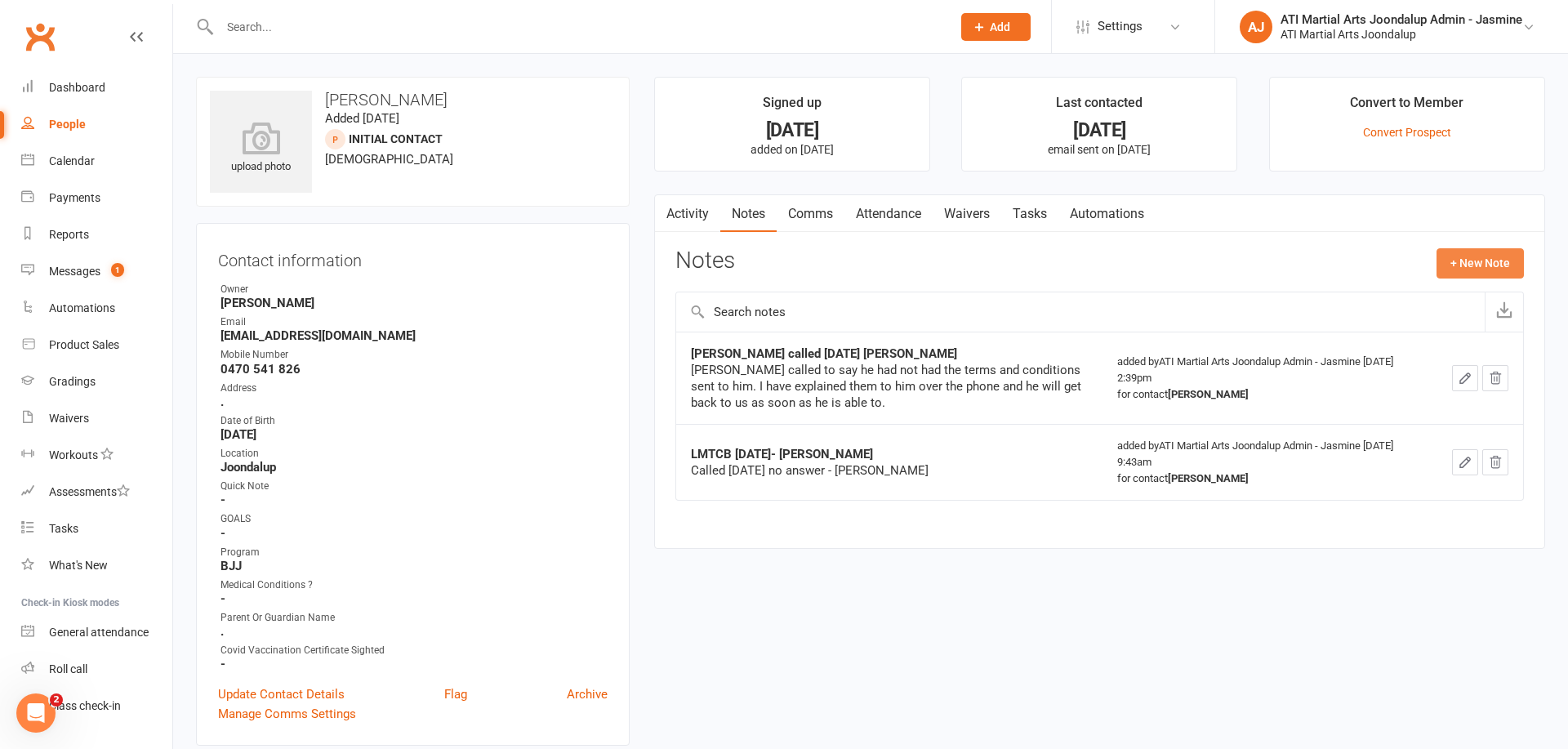
drag, startPoint x: 1455, startPoint y: 260, endPoint x: 1441, endPoint y: 262, distance: 14.1
click at [1441, 262] on button "+ New Note" at bounding box center [1480, 263] width 88 height 29
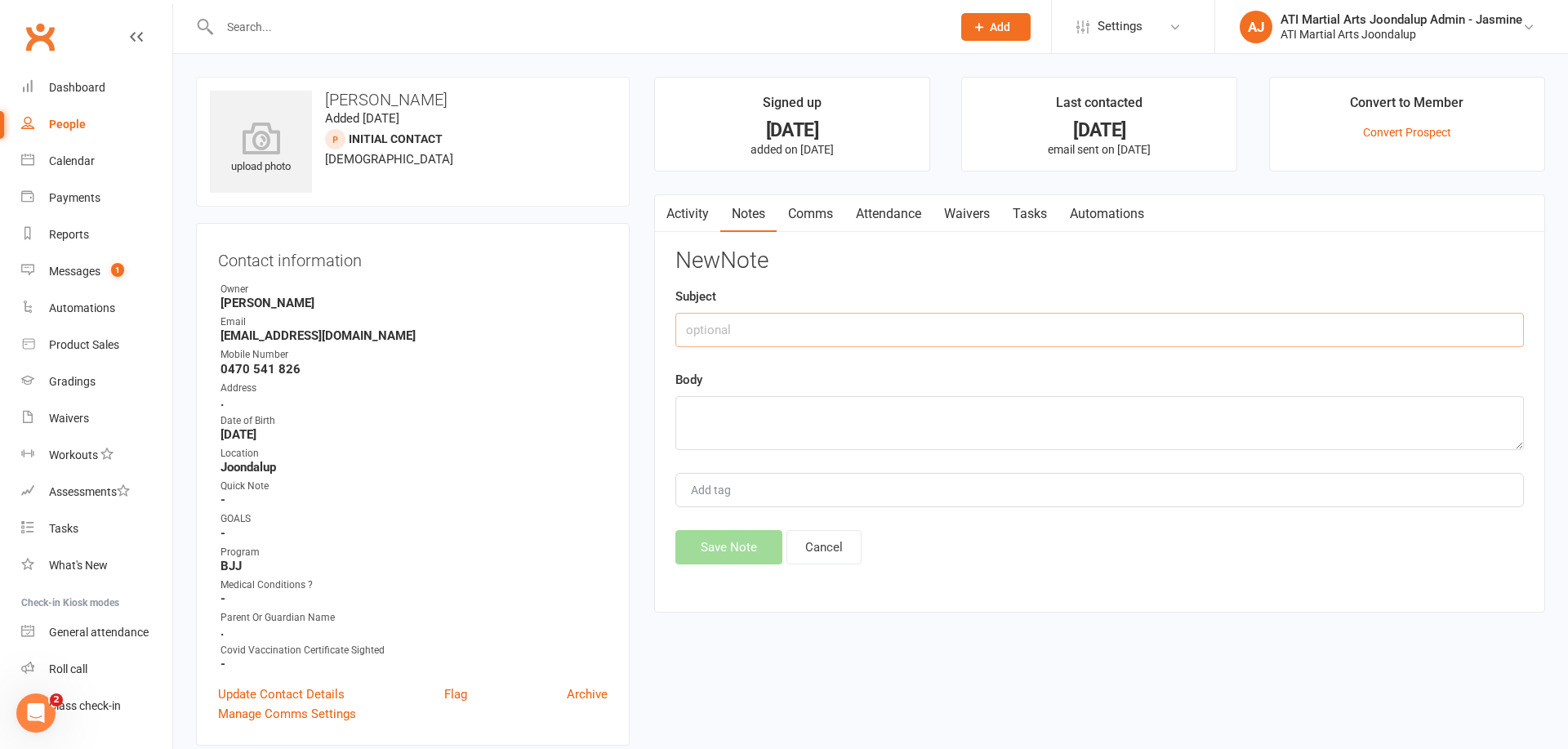
paste input "CALLED [DATE] LMTCB [PERSON_NAME]"
type input "CALLED [DATE] LMTCB [PERSON_NAME]"
paste textarea "CALLED [DATE] LMTCB [PERSON_NAME]"
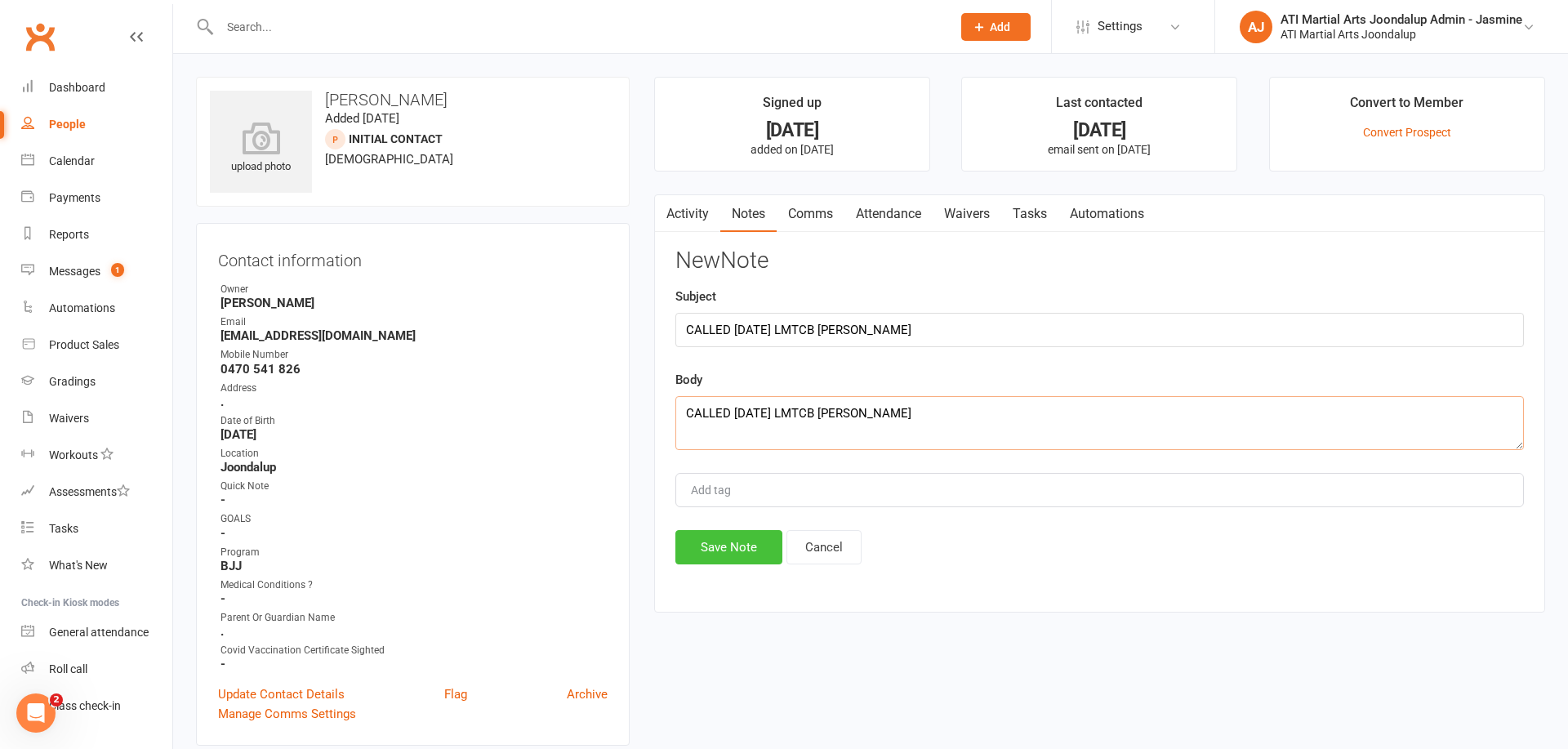
type textarea "CALLED [DATE] LMTCB [PERSON_NAME]"
click at [725, 542] on button "Save Note" at bounding box center [729, 547] width 107 height 34
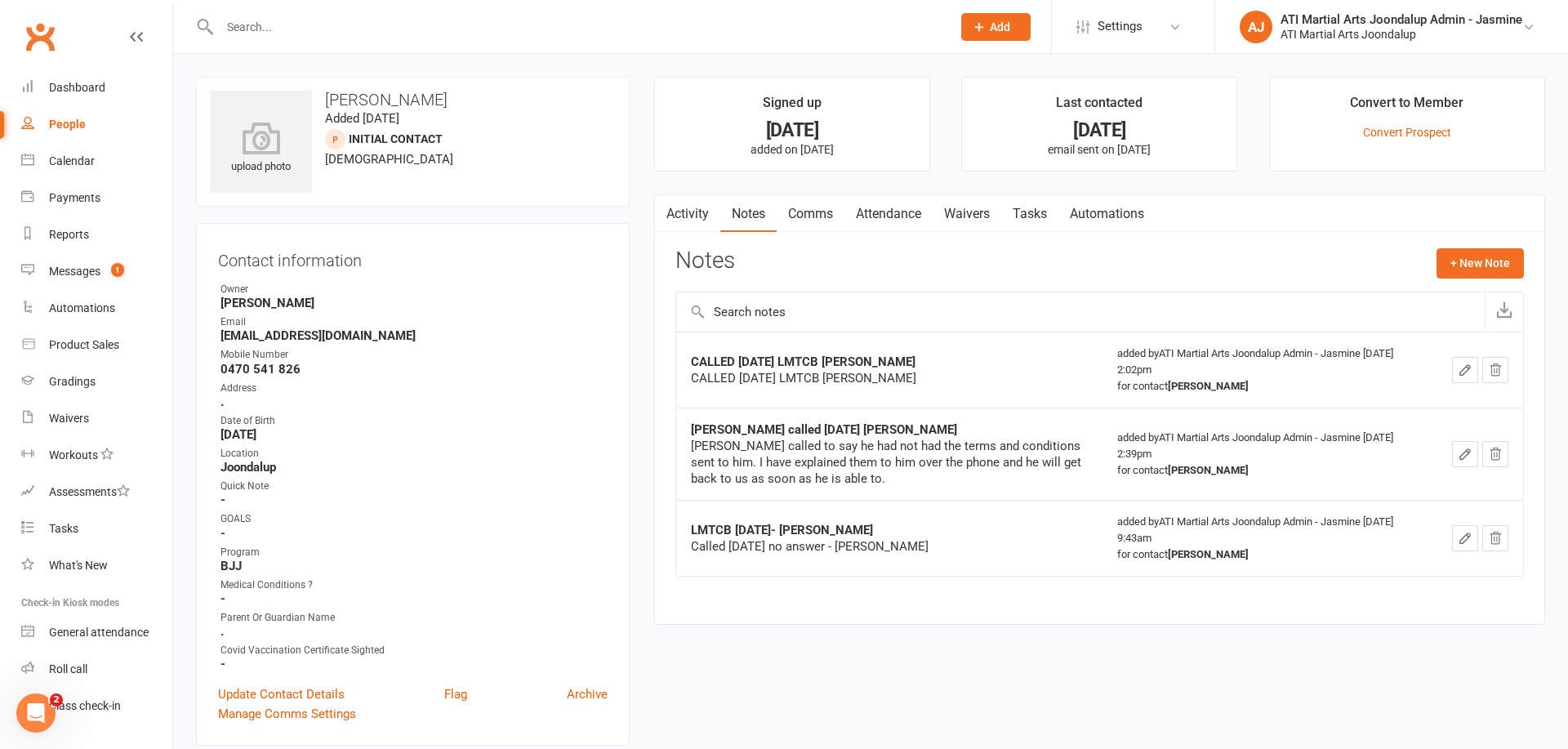
click at [332, 27] on input "text" at bounding box center [577, 27] width 726 height 23
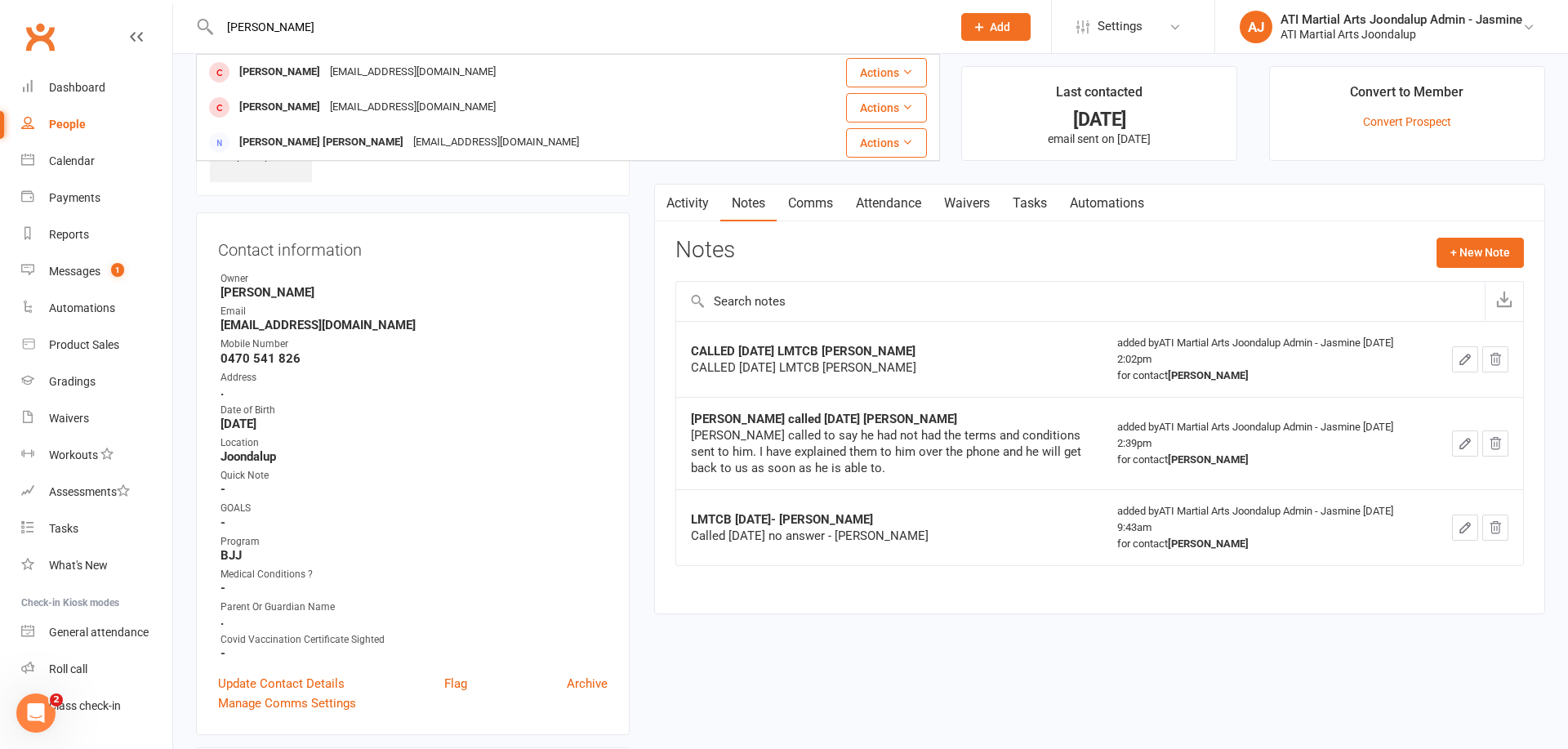
scroll to position [15, 0]
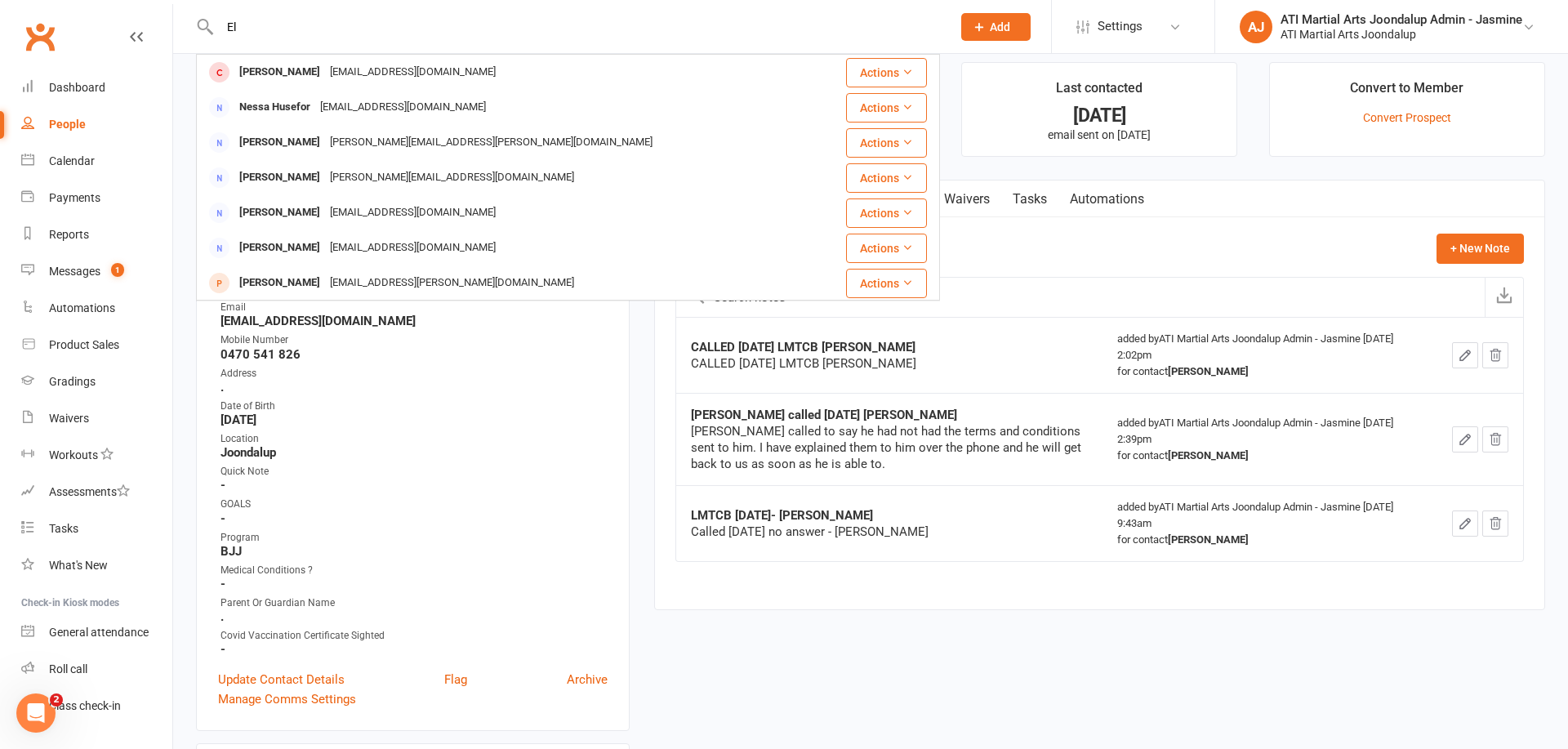
type input "E"
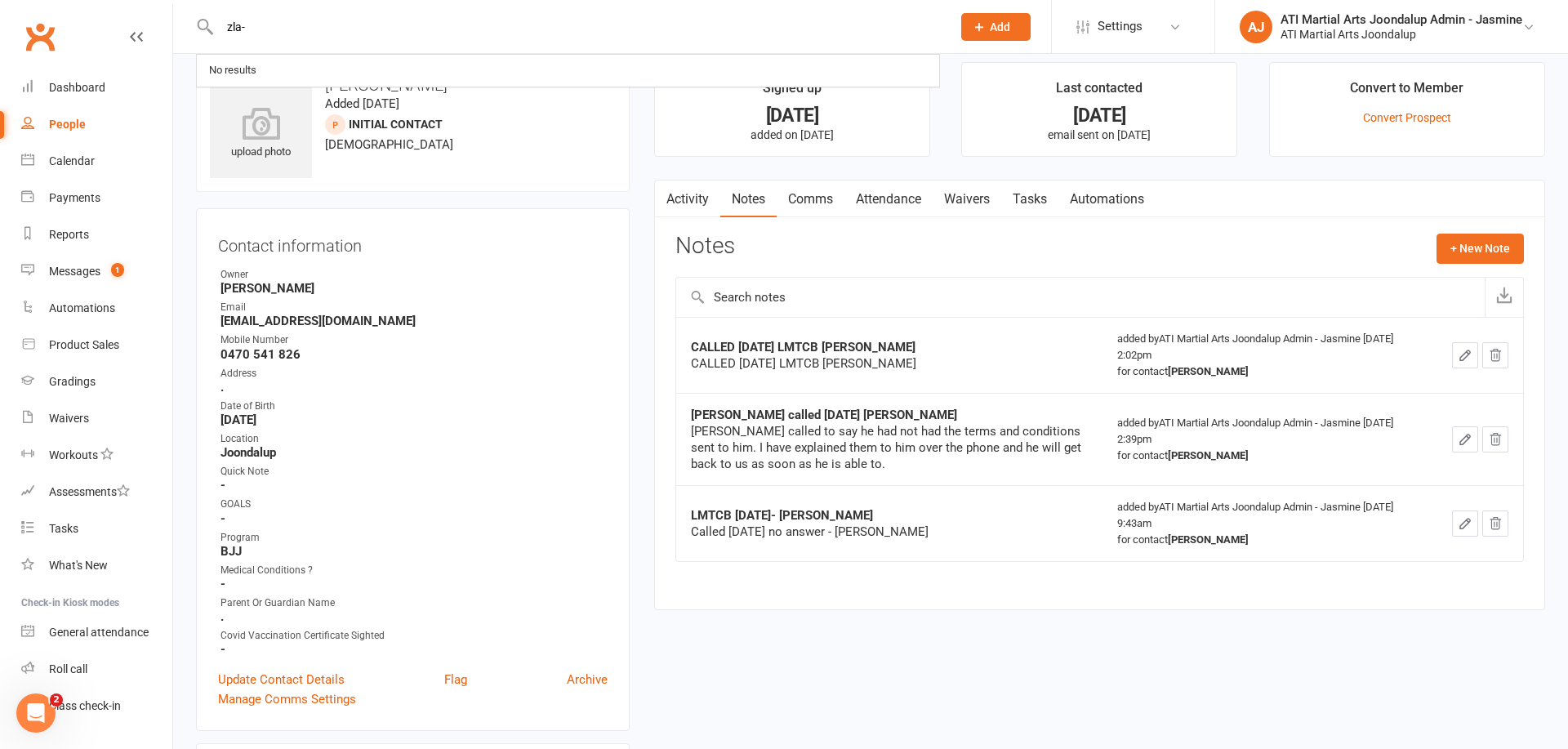
drag, startPoint x: 263, startPoint y: 27, endPoint x: 157, endPoint y: 40, distance: 106.8
drag, startPoint x: 254, startPoint y: 27, endPoint x: 221, endPoint y: 30, distance: 33.1
click at [221, 30] on input "zla-" at bounding box center [577, 27] width 726 height 23
type input "[PERSON_NAME]"
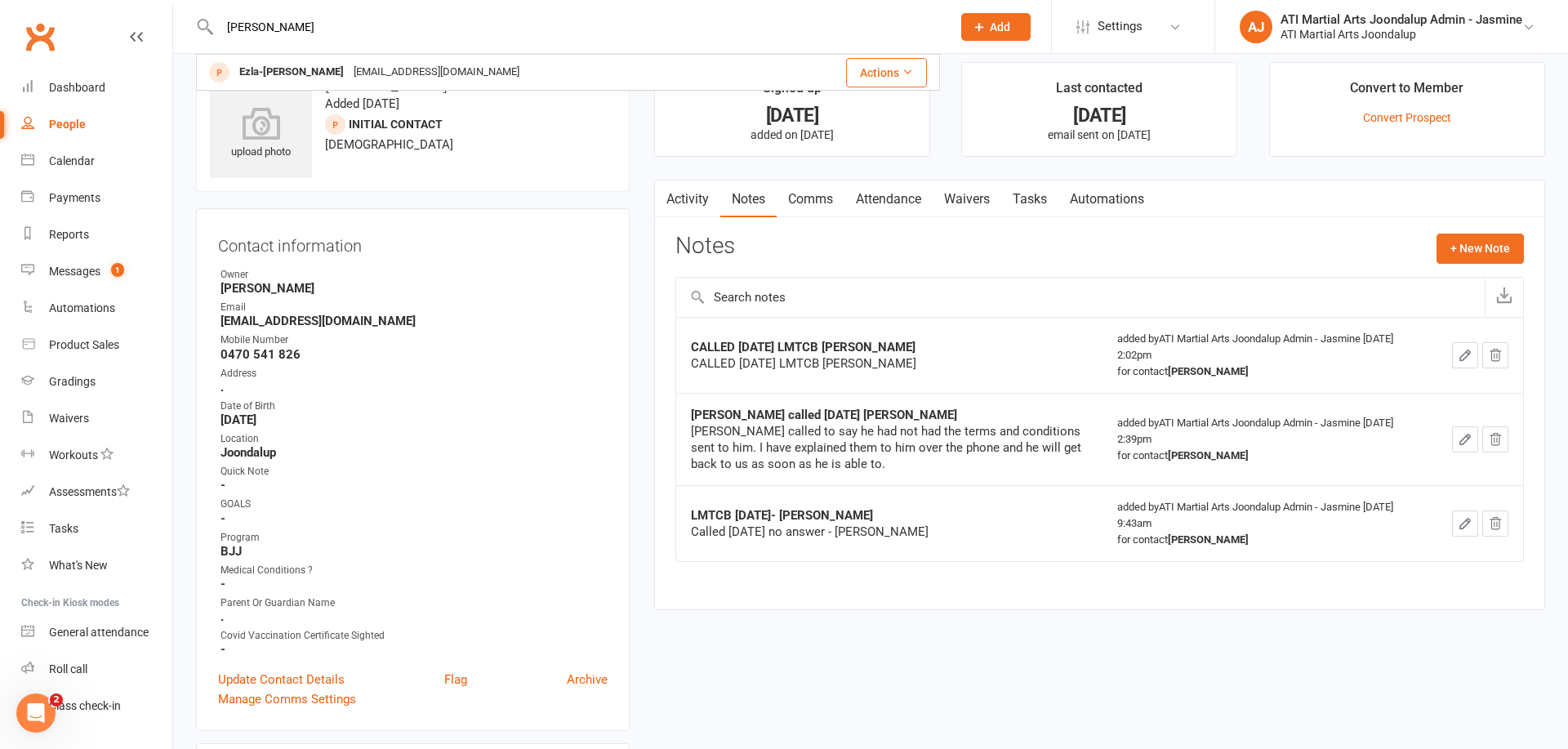
drag, startPoint x: 226, startPoint y: 54, endPoint x: 287, endPoint y: 76, distance: 64.8
click at [287, 76] on div "Ezla-[PERSON_NAME]" at bounding box center [291, 72] width 114 height 24
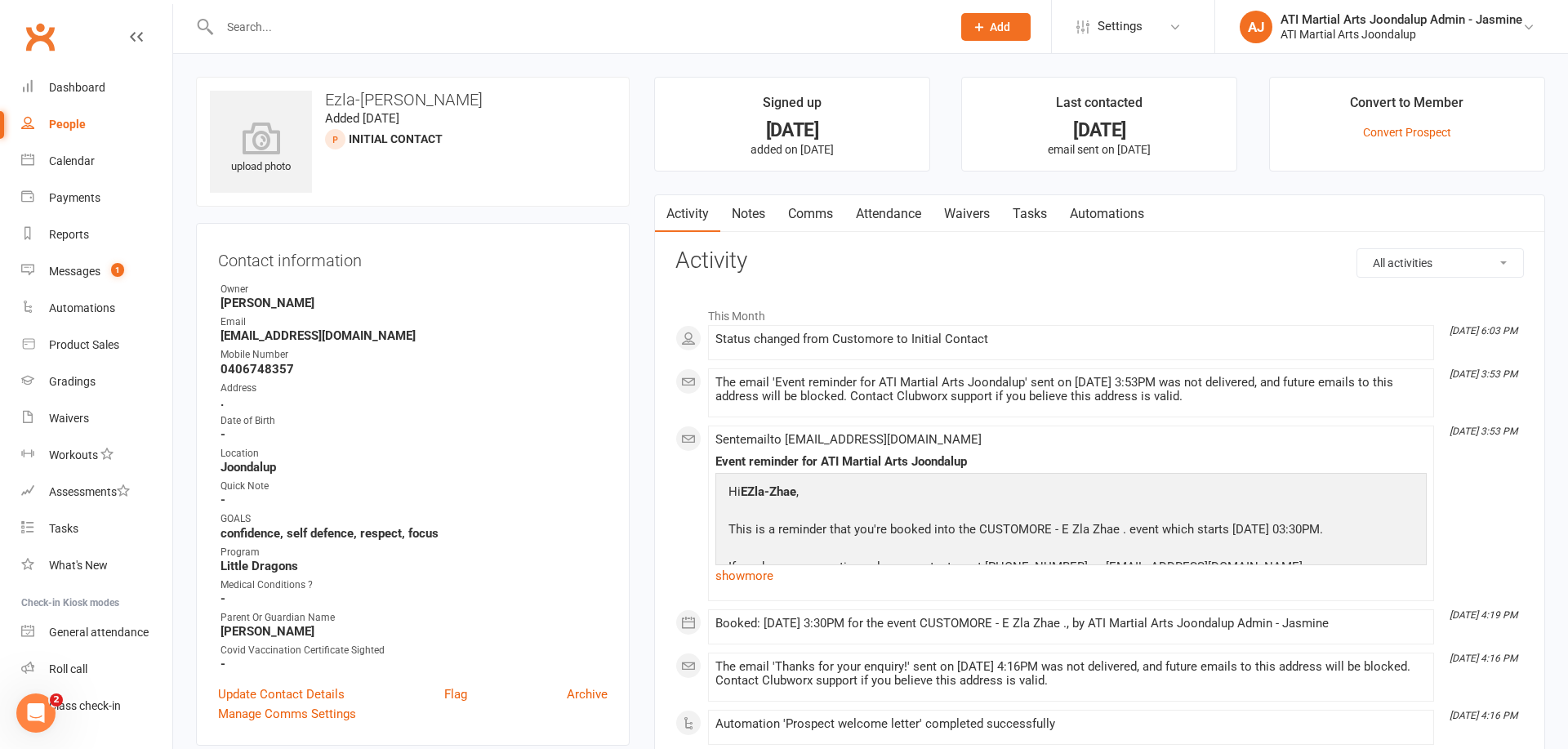
click at [755, 209] on link "Notes" at bounding box center [749, 214] width 57 height 38
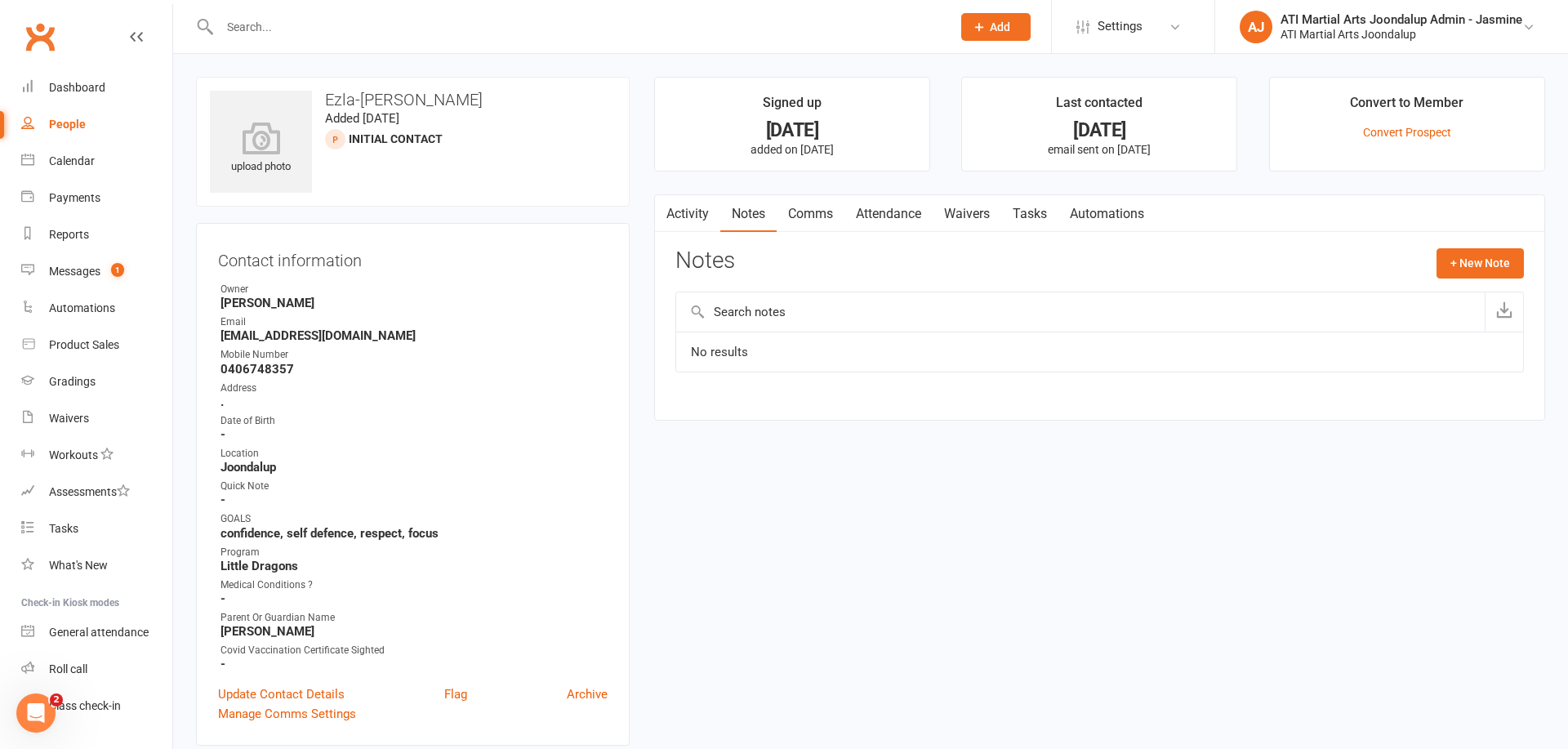
click at [806, 210] on link "Comms" at bounding box center [810, 214] width 68 height 38
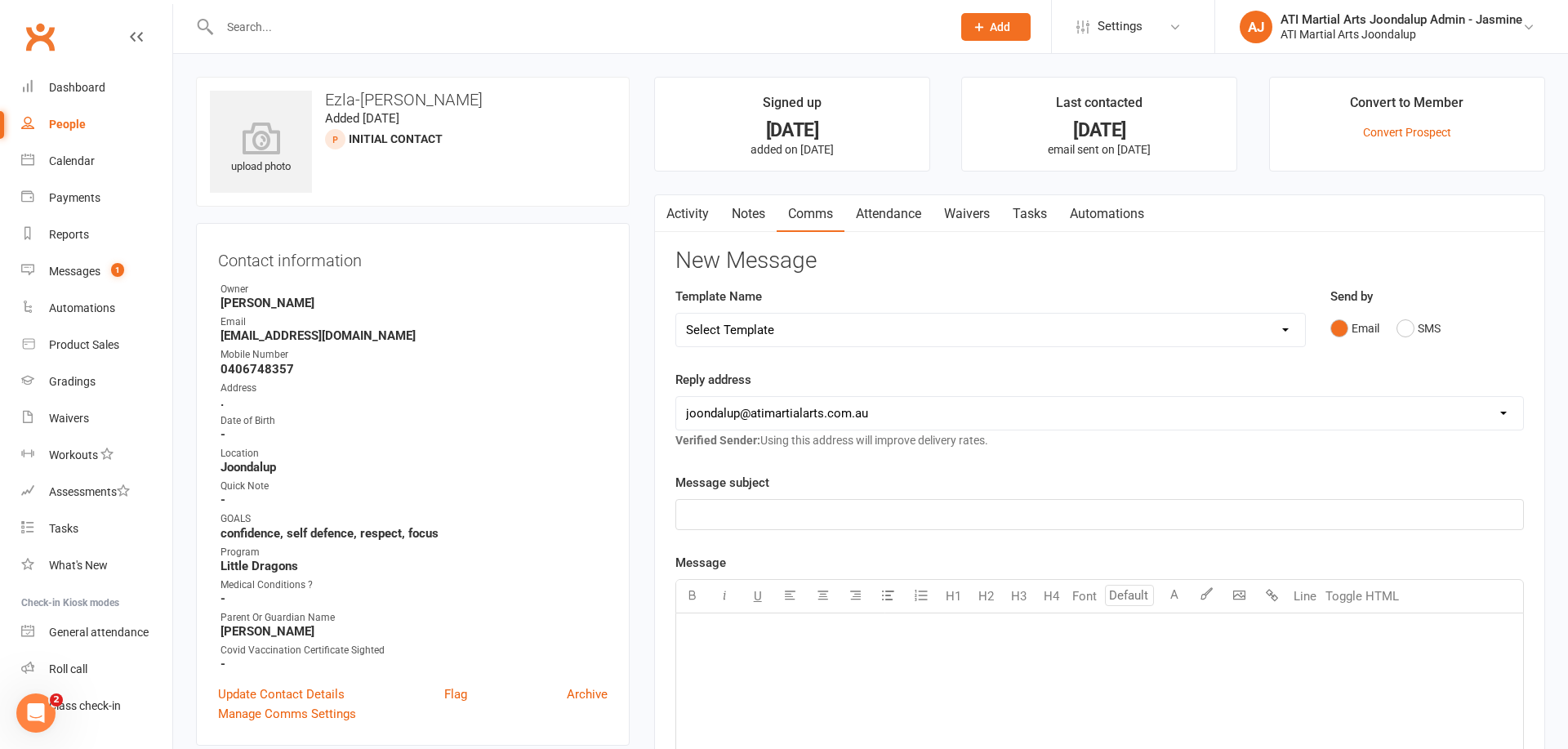
drag, startPoint x: 884, startPoint y: 211, endPoint x: 876, endPoint y: 249, distance: 38.8
click at [884, 211] on link "Attendance" at bounding box center [888, 214] width 88 height 38
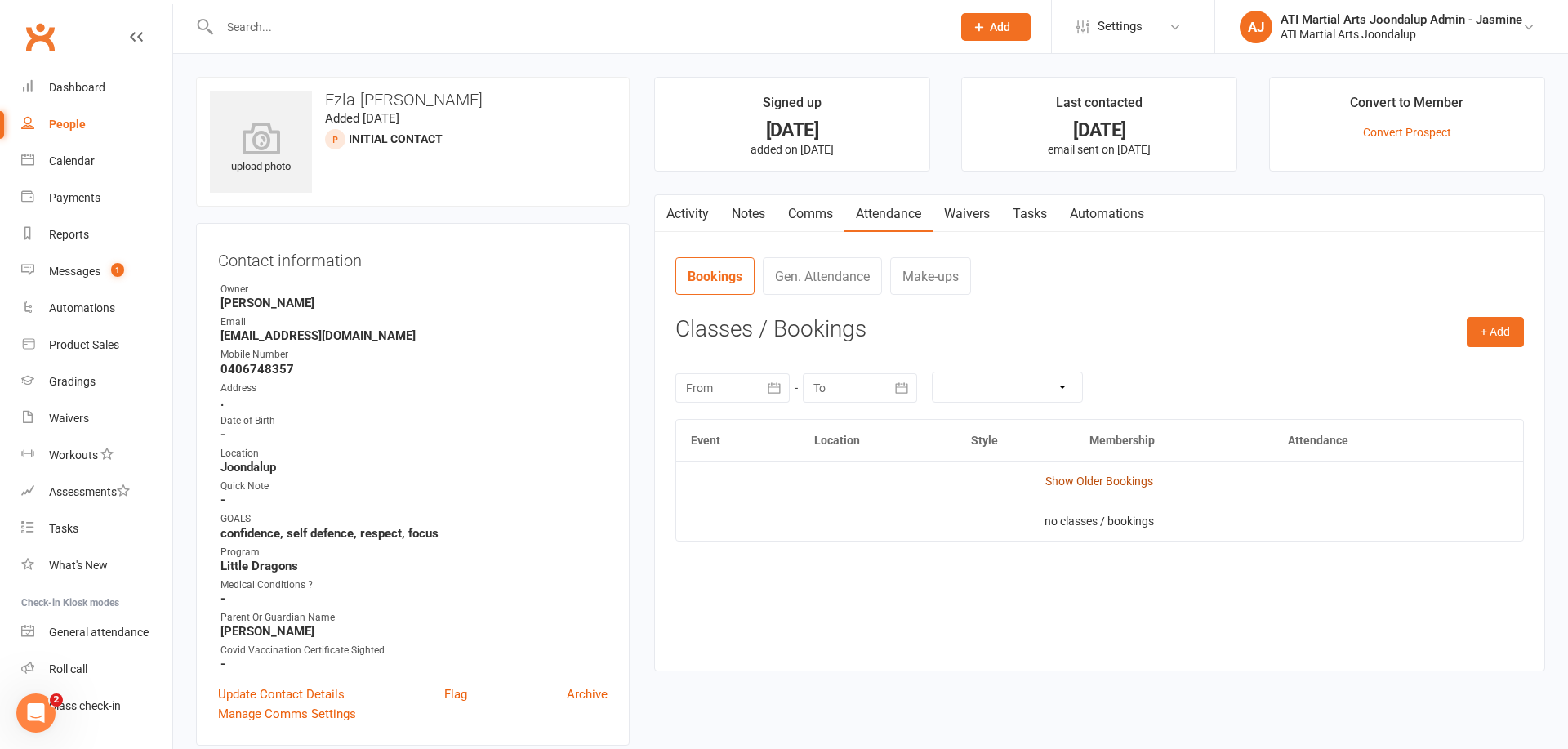
click at [1139, 482] on link "Show Older Bookings" at bounding box center [1099, 481] width 108 height 13
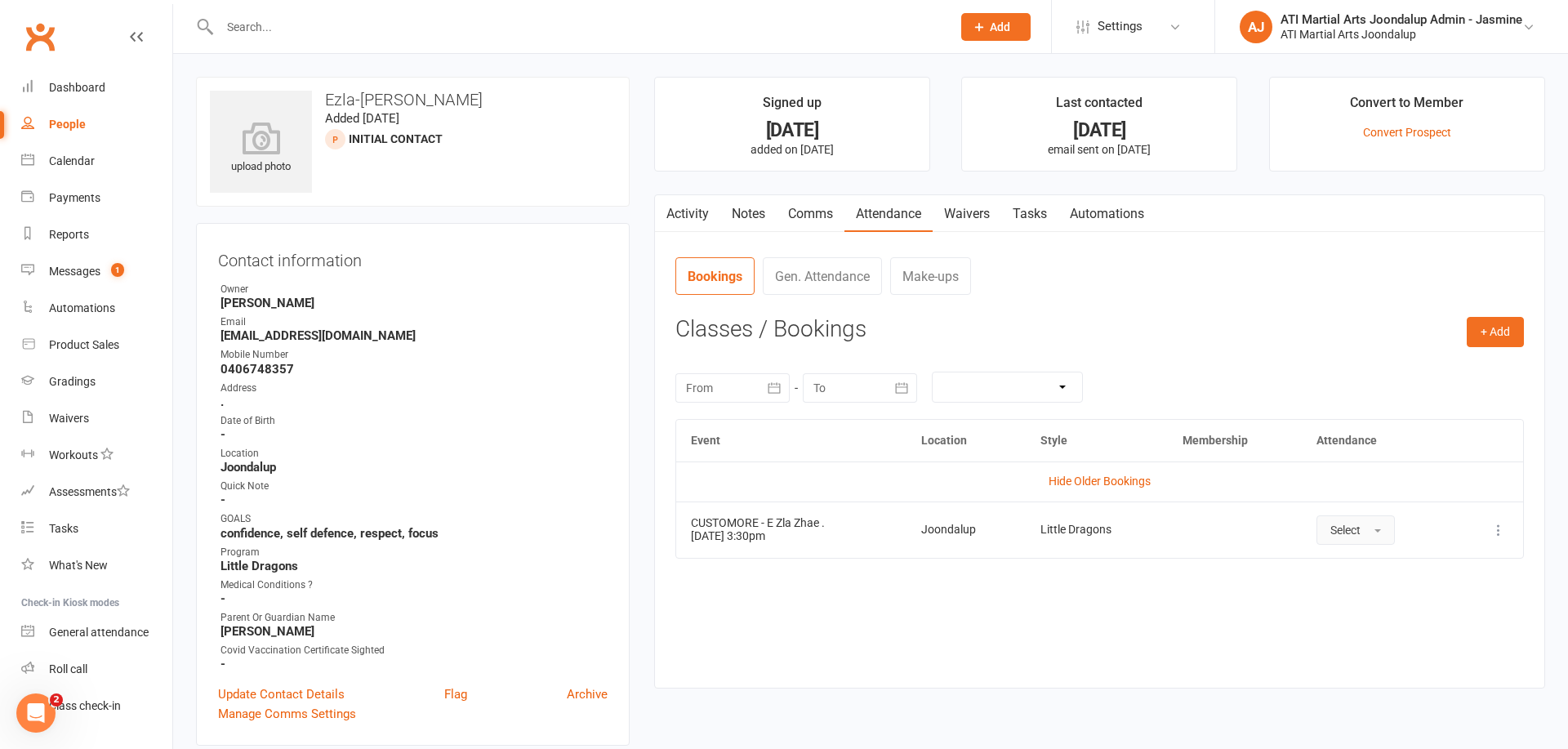
click at [1377, 529] on span "button" at bounding box center [1378, 531] width 7 height 3
drag, startPoint x: 1361, startPoint y: 563, endPoint x: 1129, endPoint y: 589, distance: 233.5
click at [1361, 563] on span "Attended" at bounding box center [1354, 566] width 49 height 15
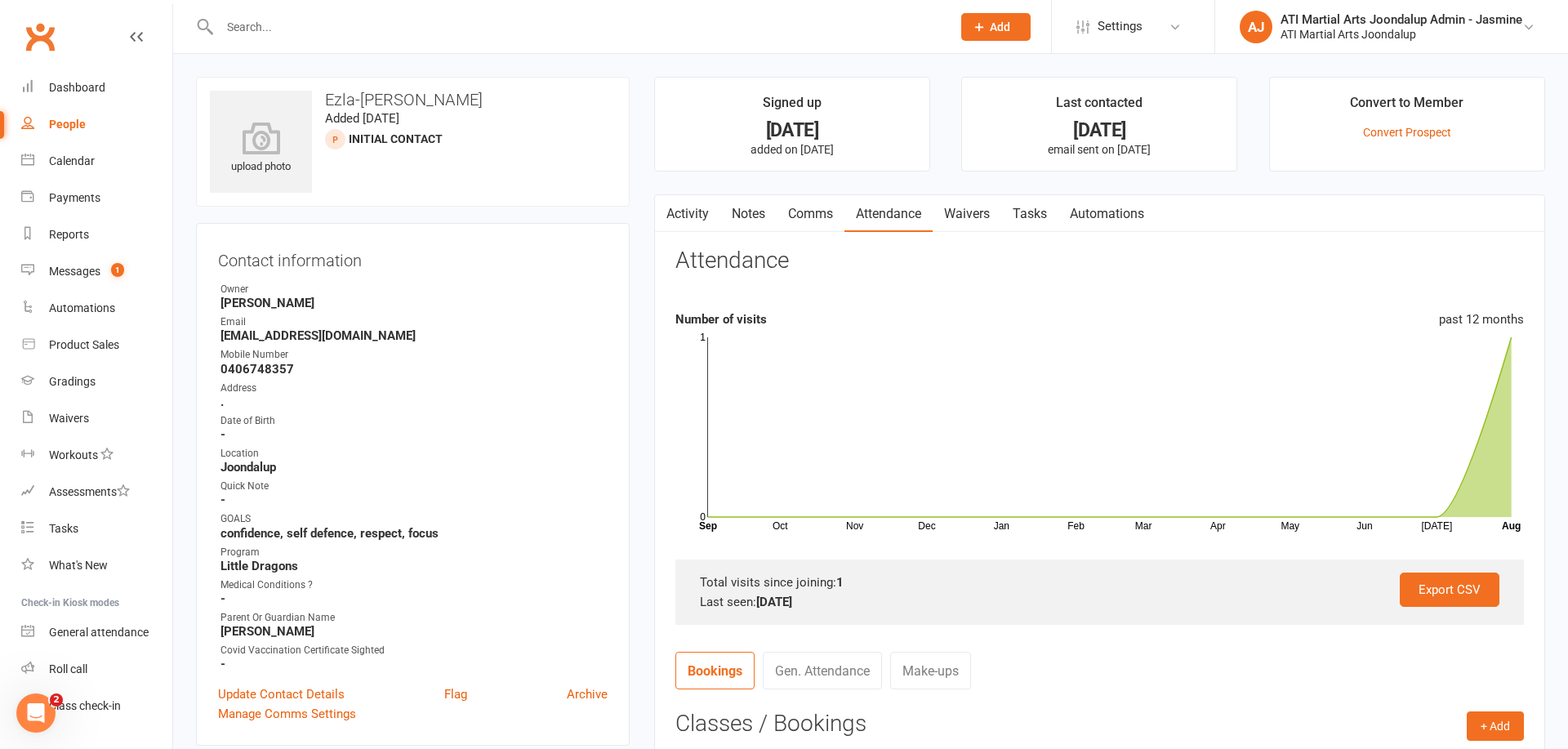
click at [77, 128] on div "People" at bounding box center [67, 124] width 37 height 13
select select "100"
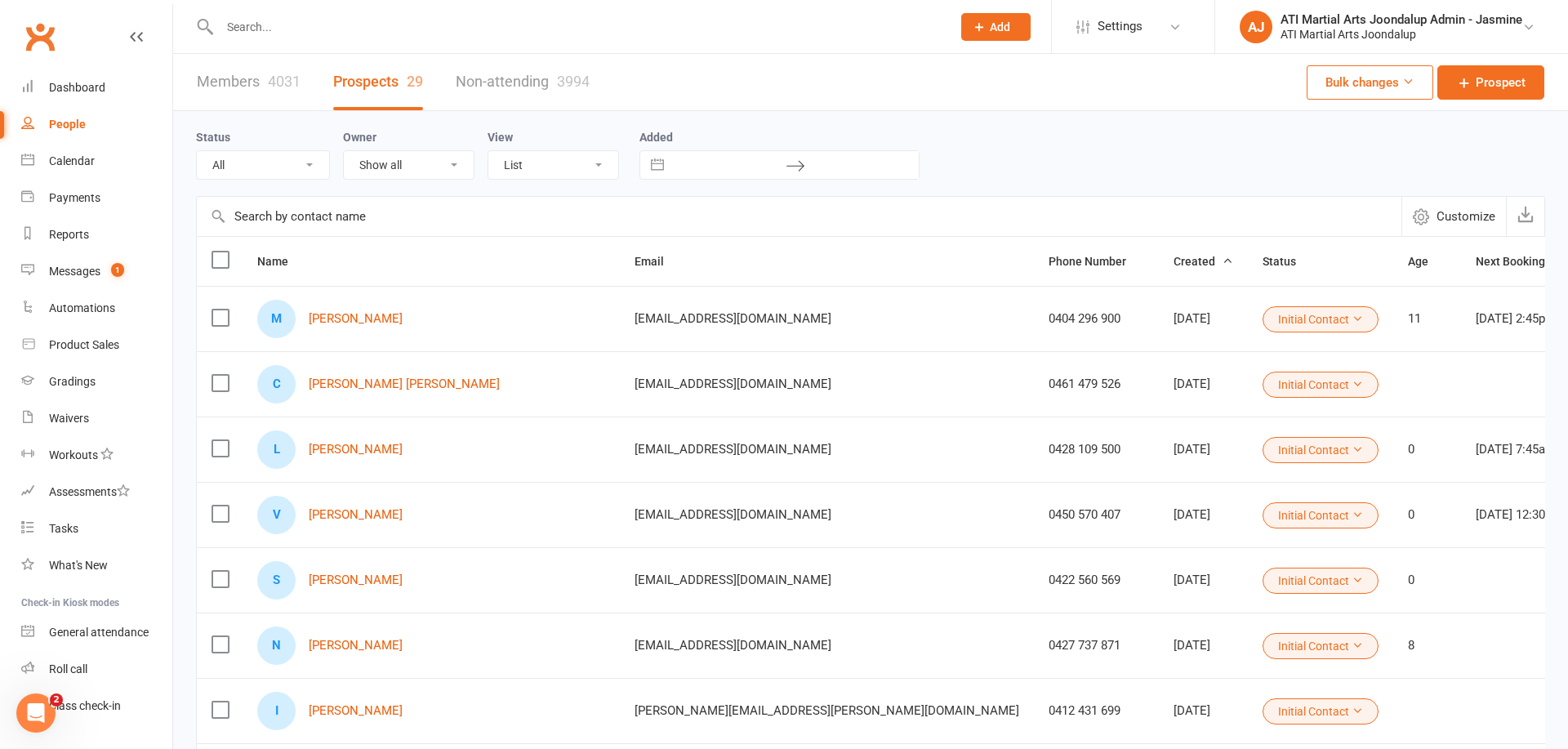
select select "Initial Contact"
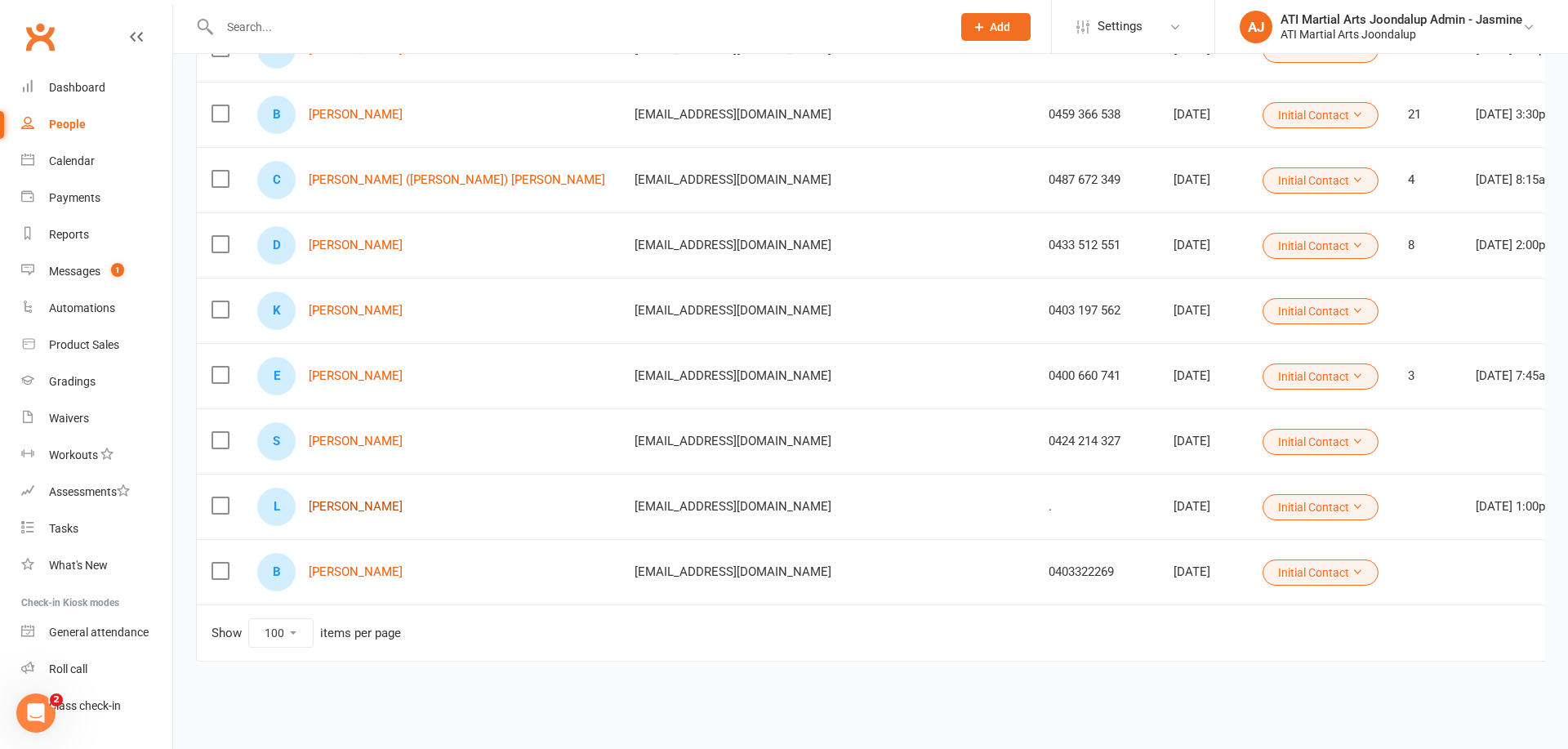
scroll to position [1577, 0]
click at [360, 441] on link "[PERSON_NAME]" at bounding box center [356, 441] width 94 height 14
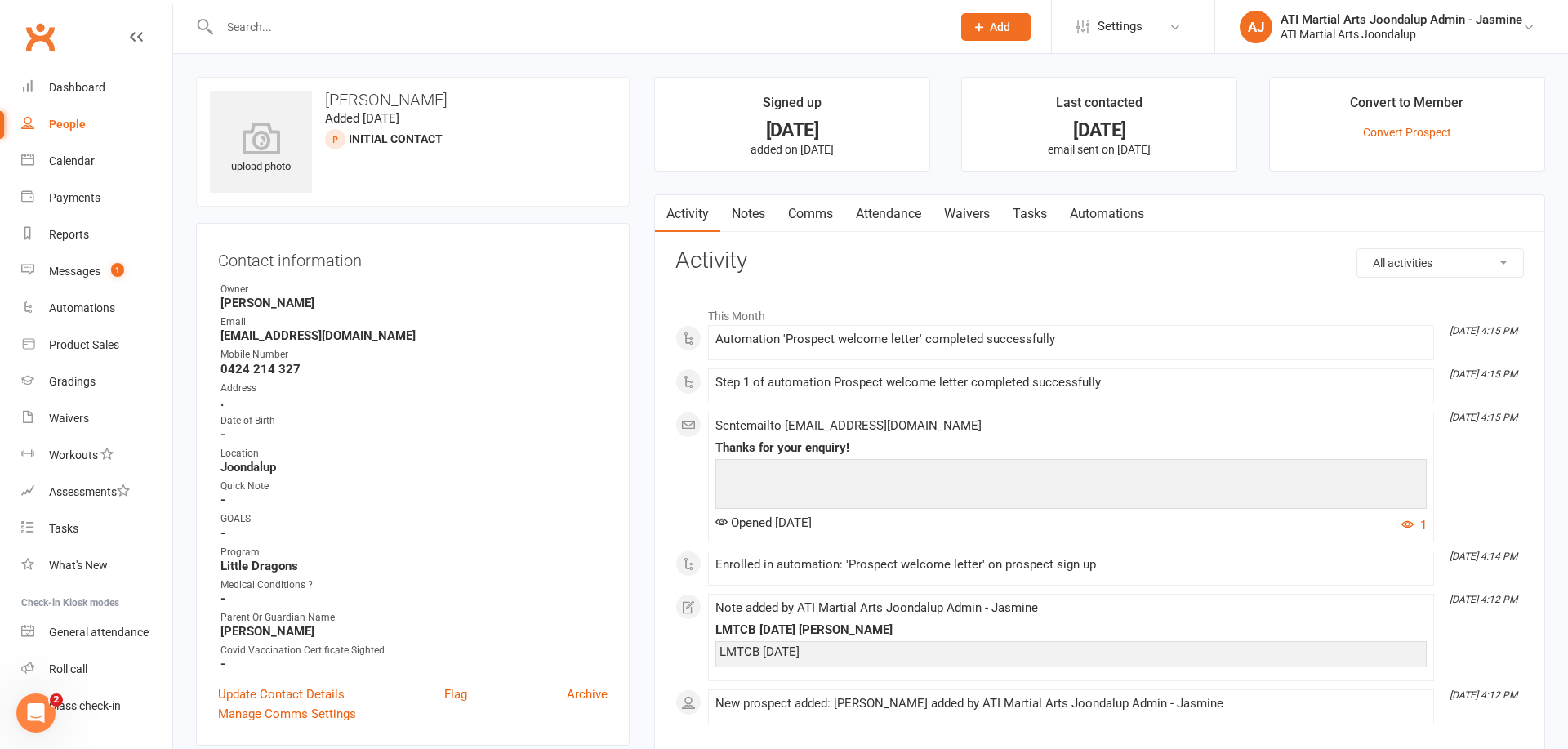
drag, startPoint x: 740, startPoint y: 197, endPoint x: 745, endPoint y: 206, distance: 10.3
click at [741, 197] on link "Notes" at bounding box center [749, 214] width 57 height 38
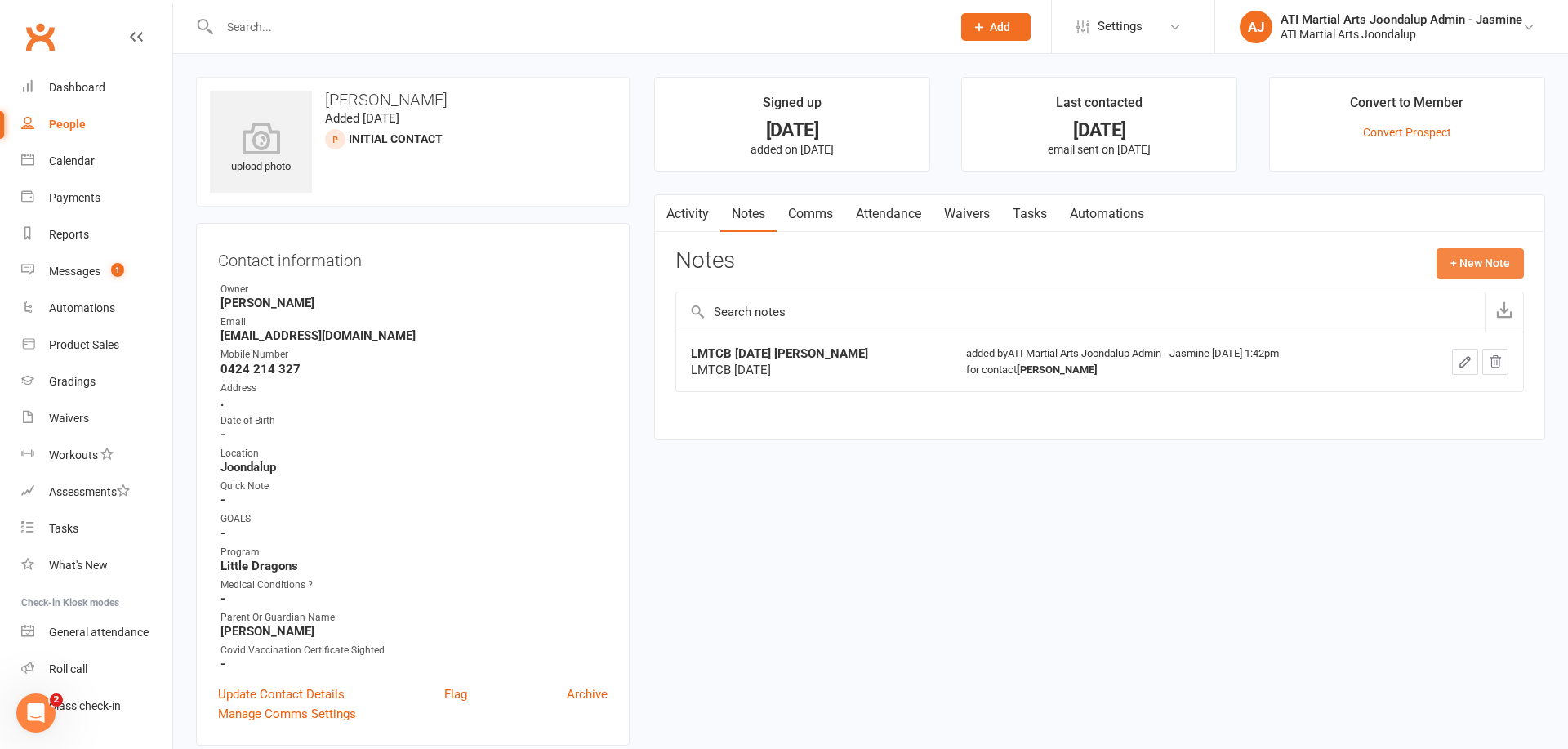
drag, startPoint x: 1480, startPoint y: 265, endPoint x: 1468, endPoint y: 267, distance: 12.2
click at [1468, 267] on button "+ New Note" at bounding box center [1480, 263] width 88 height 29
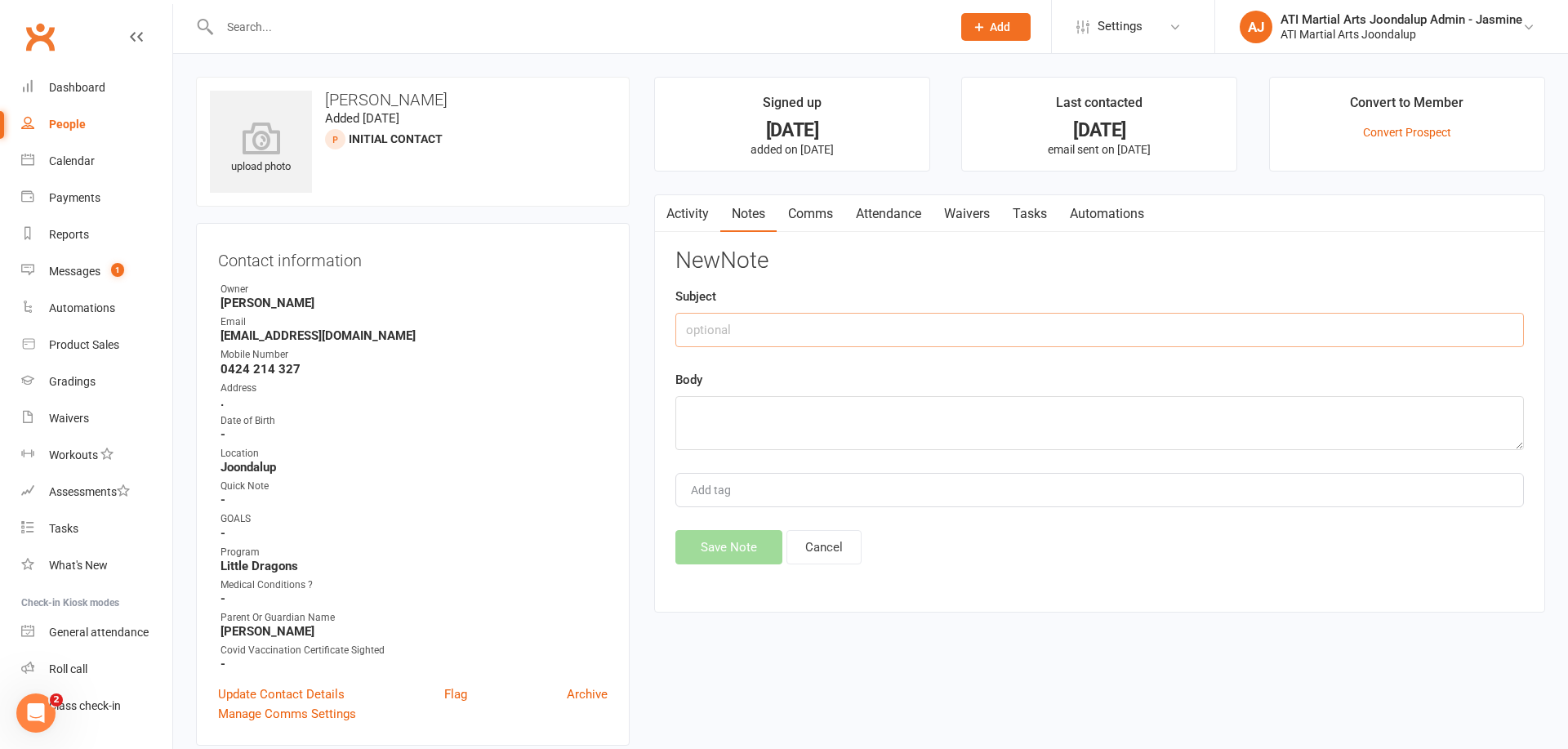
paste input "CALLED [DATE] LMTCB [PERSON_NAME]"
type input "CALLED [DATE] LMTCB [PERSON_NAME]"
paste textarea "CALLED [DATE] LMTCB [PERSON_NAME]"
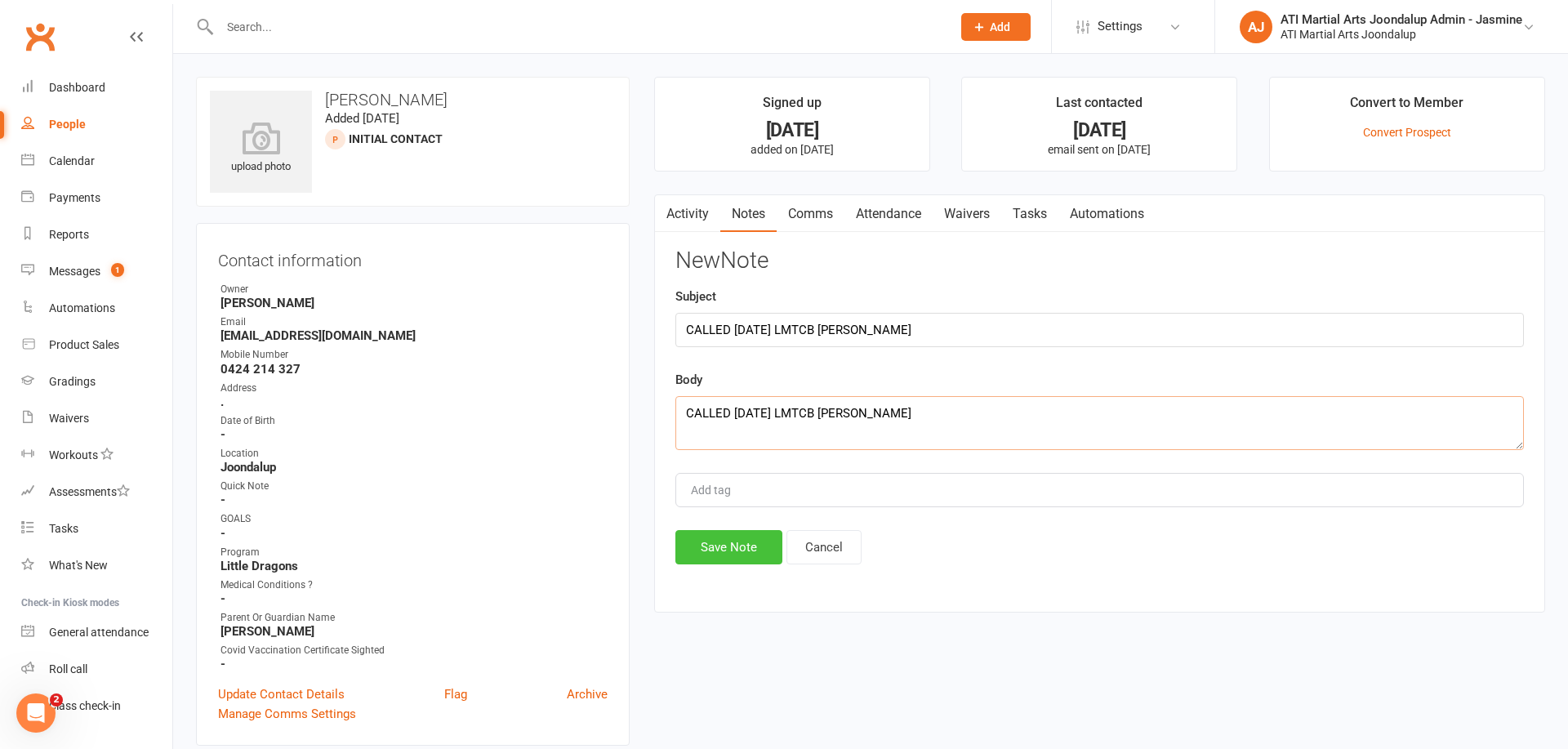
type textarea "CALLED [DATE] LMTCB [PERSON_NAME]"
click at [726, 551] on button "Save Note" at bounding box center [729, 547] width 107 height 34
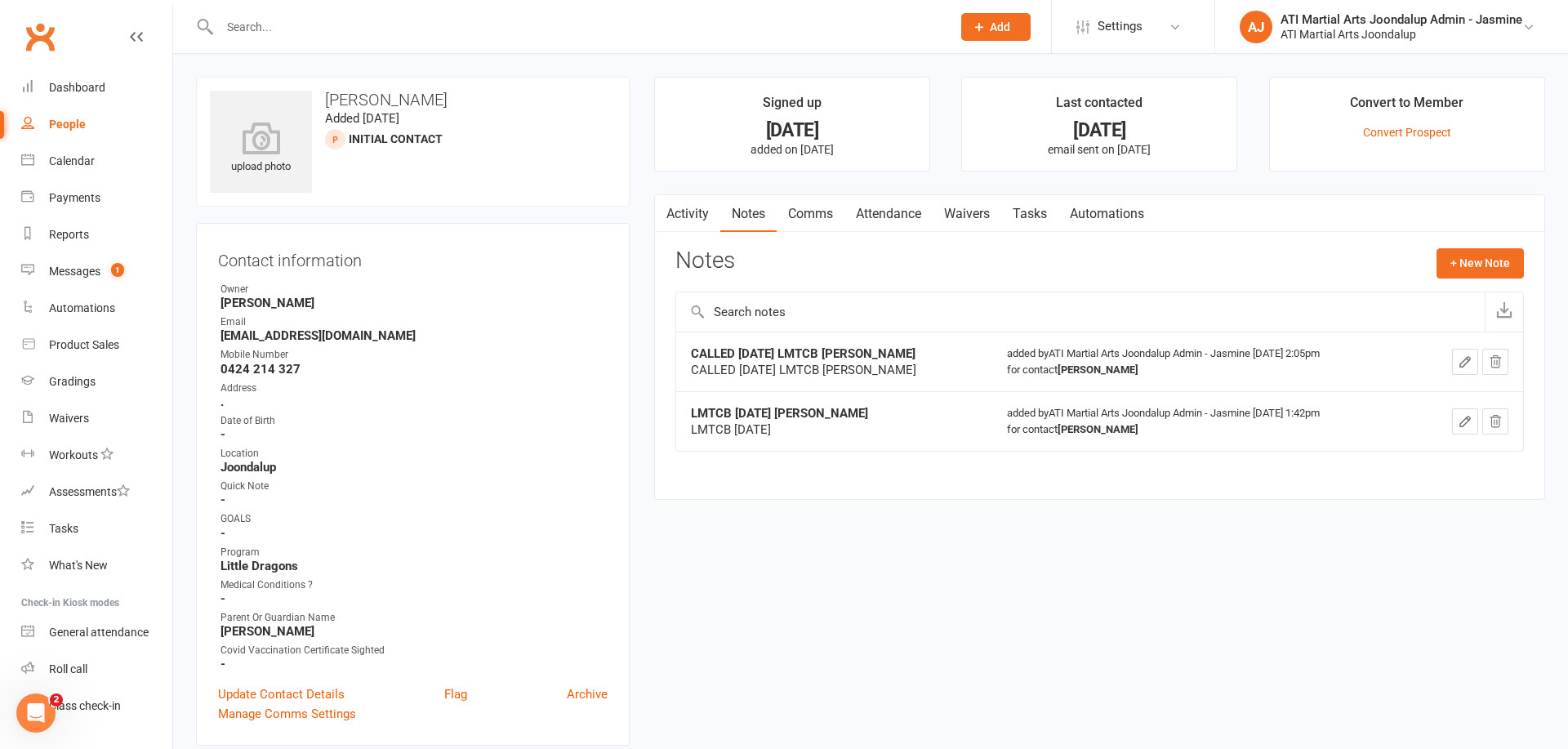
click at [317, 22] on input "text" at bounding box center [577, 27] width 726 height 23
type input "[PERSON_NAME]"
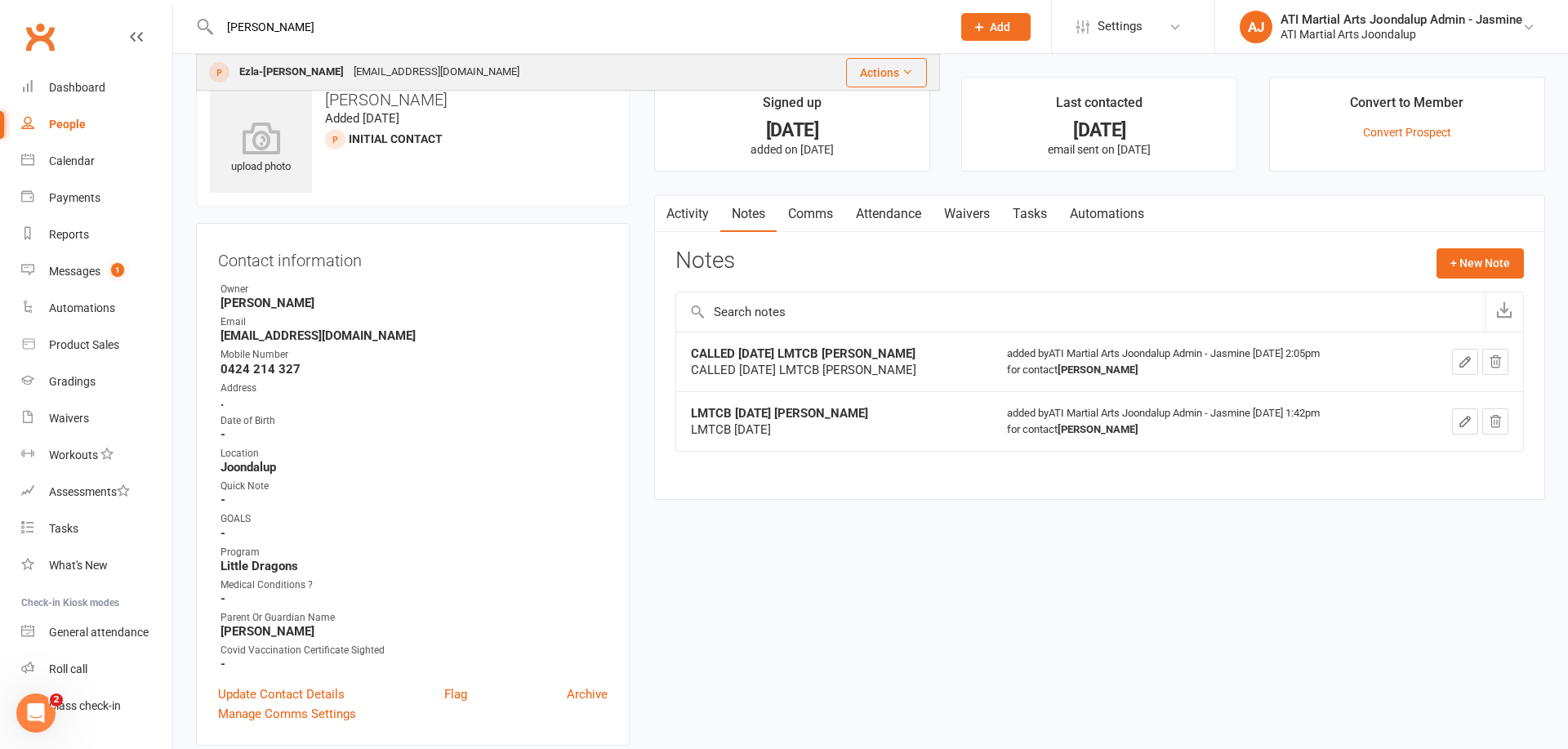
drag, startPoint x: 316, startPoint y: 22, endPoint x: 294, endPoint y: 76, distance: 58.3
click at [294, 76] on div "Ezla-[PERSON_NAME]" at bounding box center [291, 72] width 114 height 24
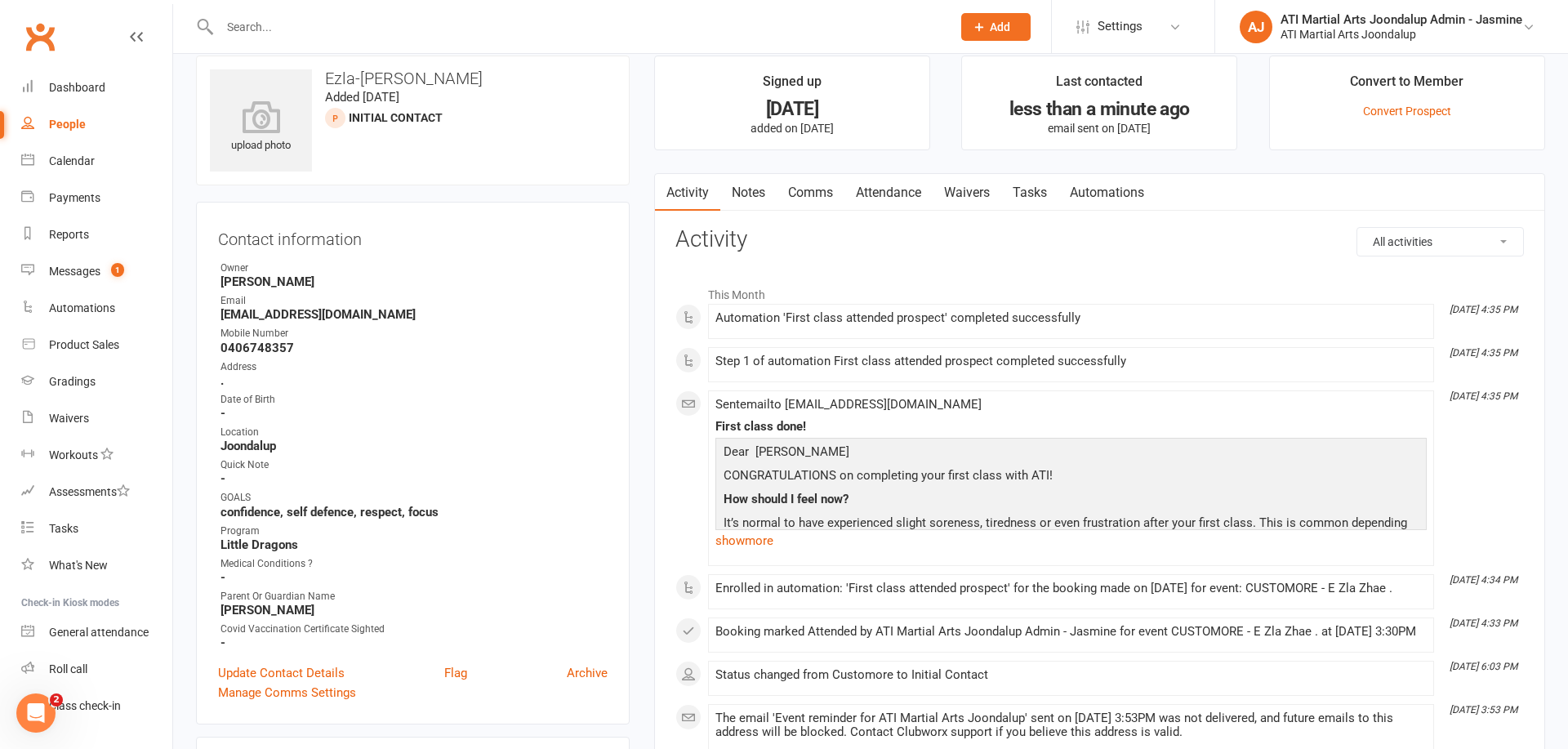
scroll to position [31, 0]
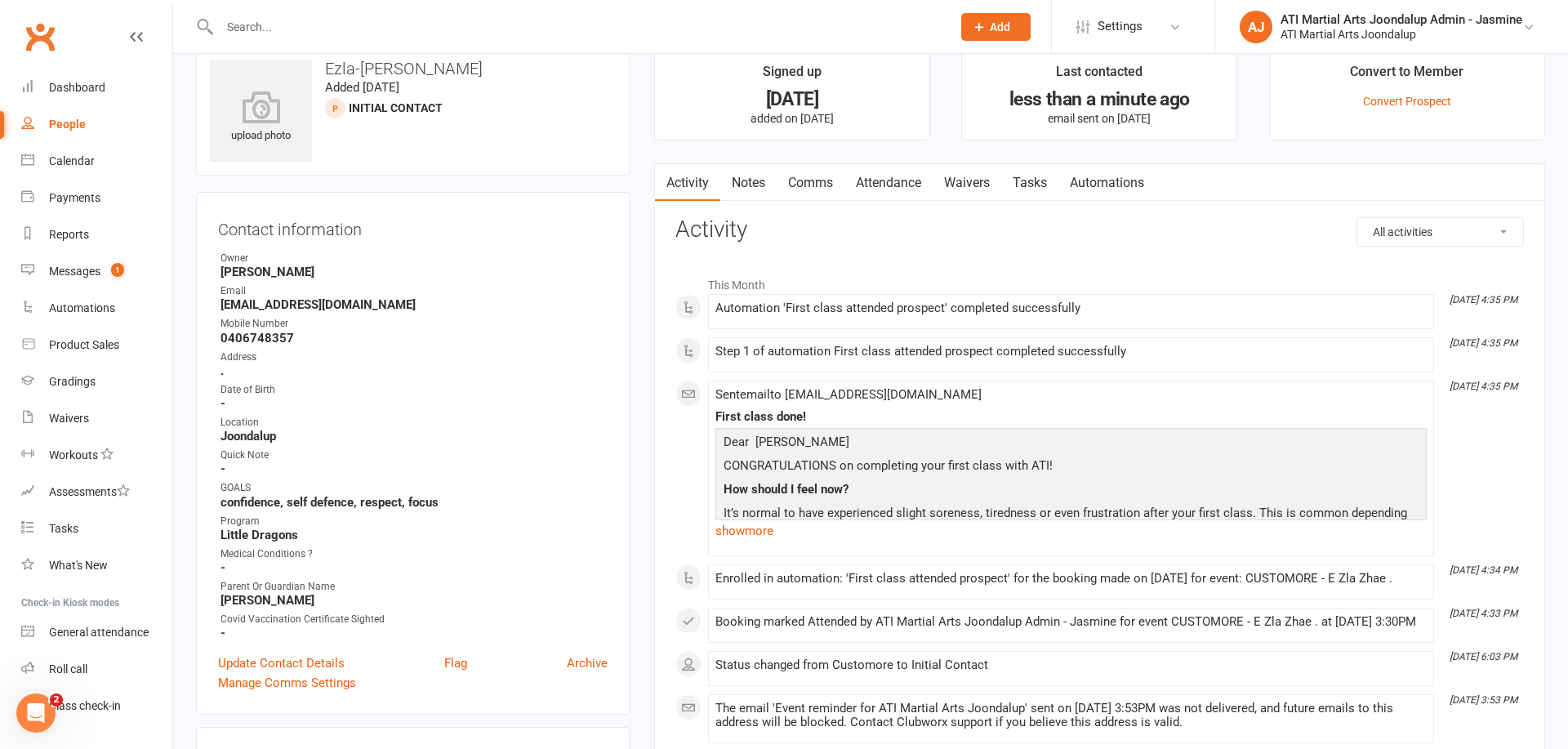
click at [751, 190] on link "Notes" at bounding box center [749, 183] width 57 height 38
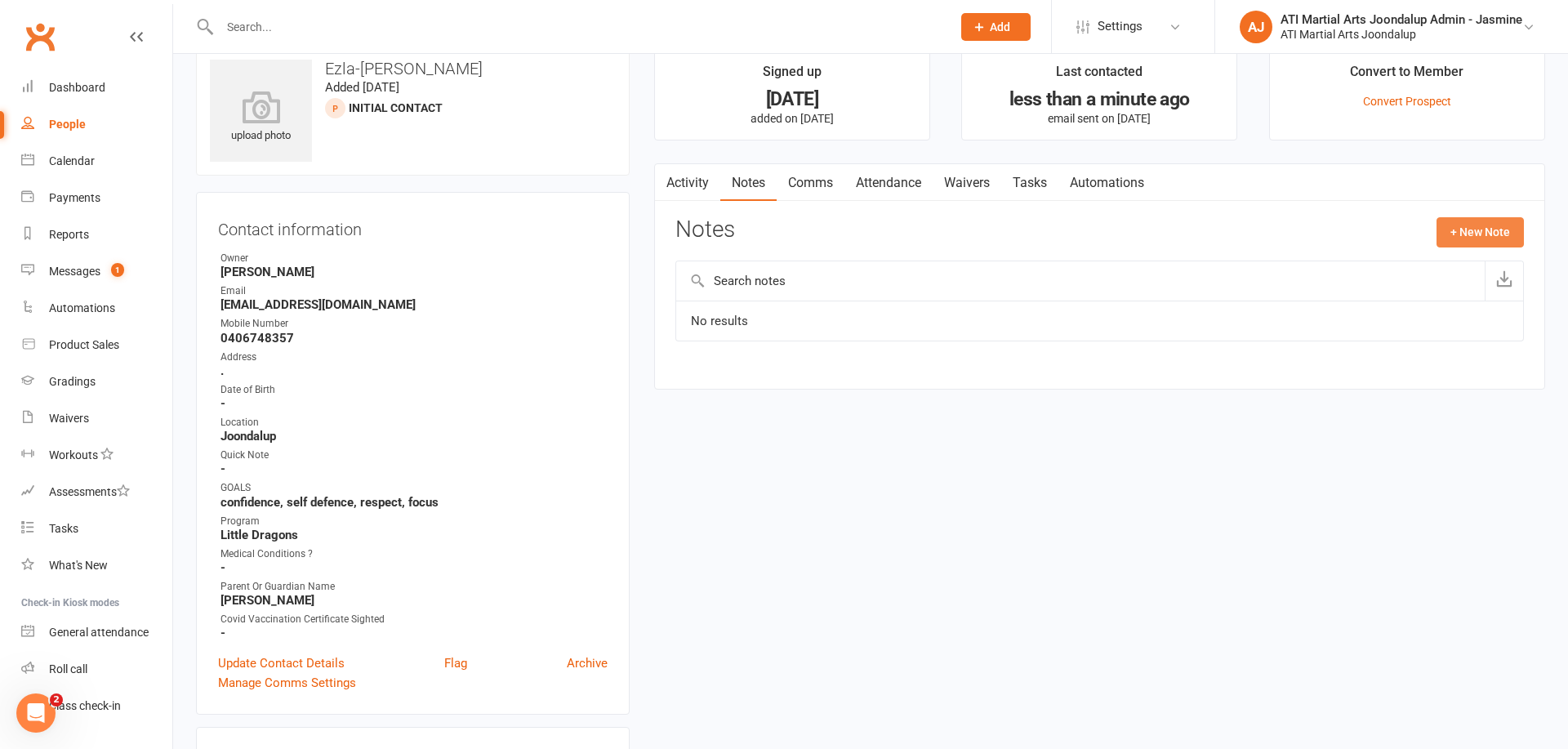
click at [1482, 234] on button "+ New Note" at bounding box center [1480, 232] width 88 height 29
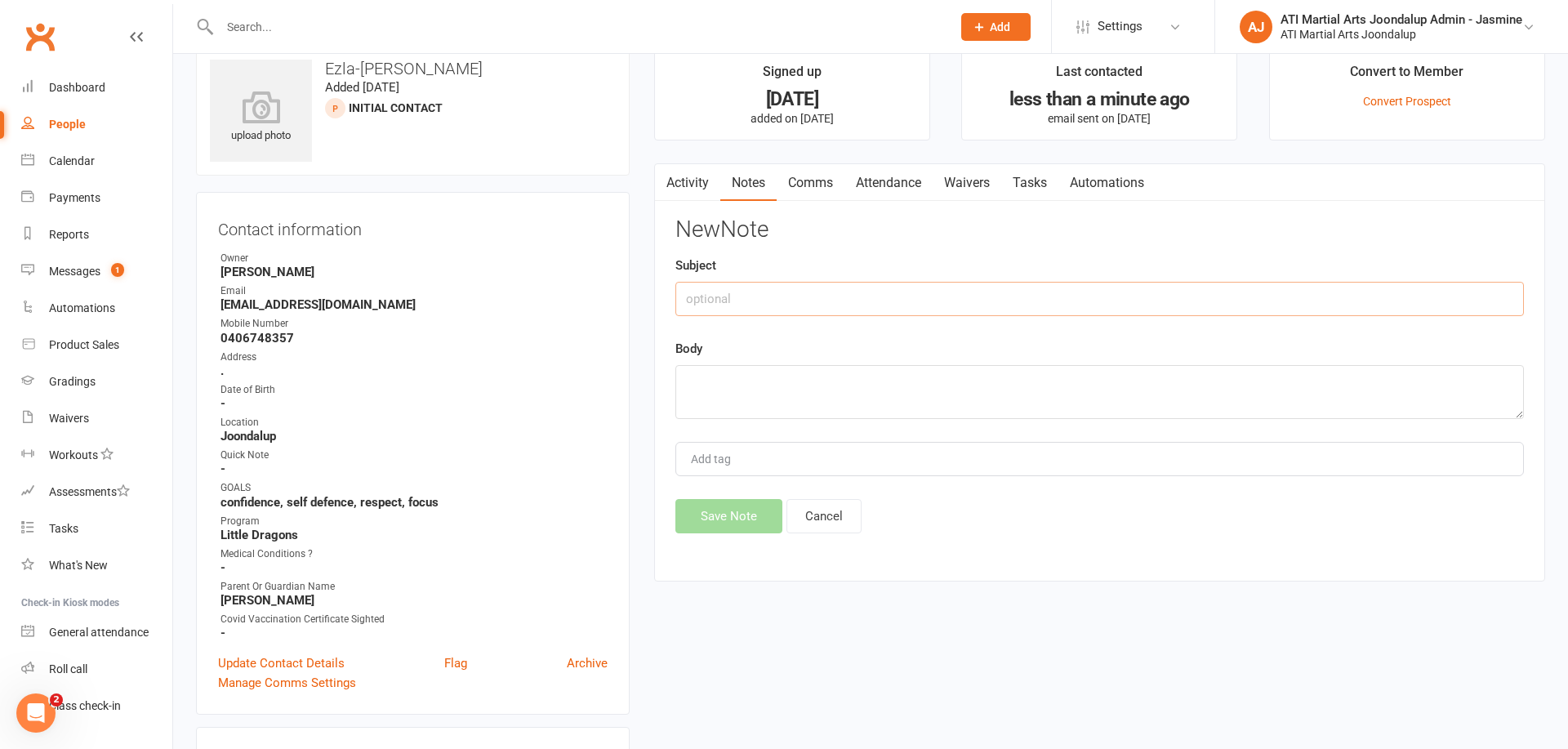
click at [868, 297] on input "text" at bounding box center [1100, 299] width 848 height 34
click at [690, 296] on input "Called [DATE] [PERSON_NAME]" at bounding box center [1100, 299] width 848 height 34
type input "Call [DATE] Called [DATE] [PERSON_NAME]"
click at [690, 371] on textarea at bounding box center [1100, 392] width 848 height 54
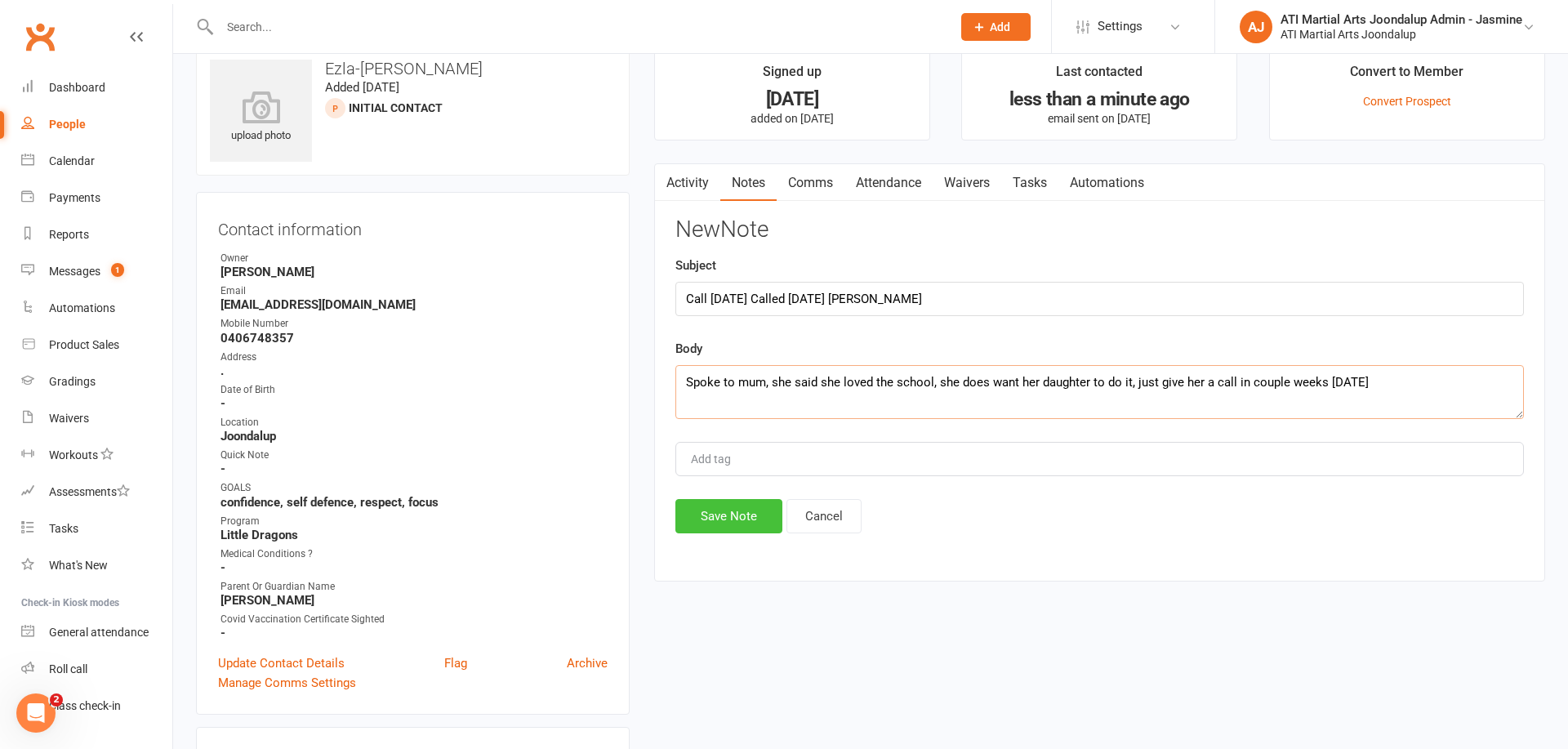
type textarea "Spoke to mum, she said she loved the school, she does want her daughter to do i…"
click at [724, 502] on button "Save Note" at bounding box center [729, 516] width 107 height 34
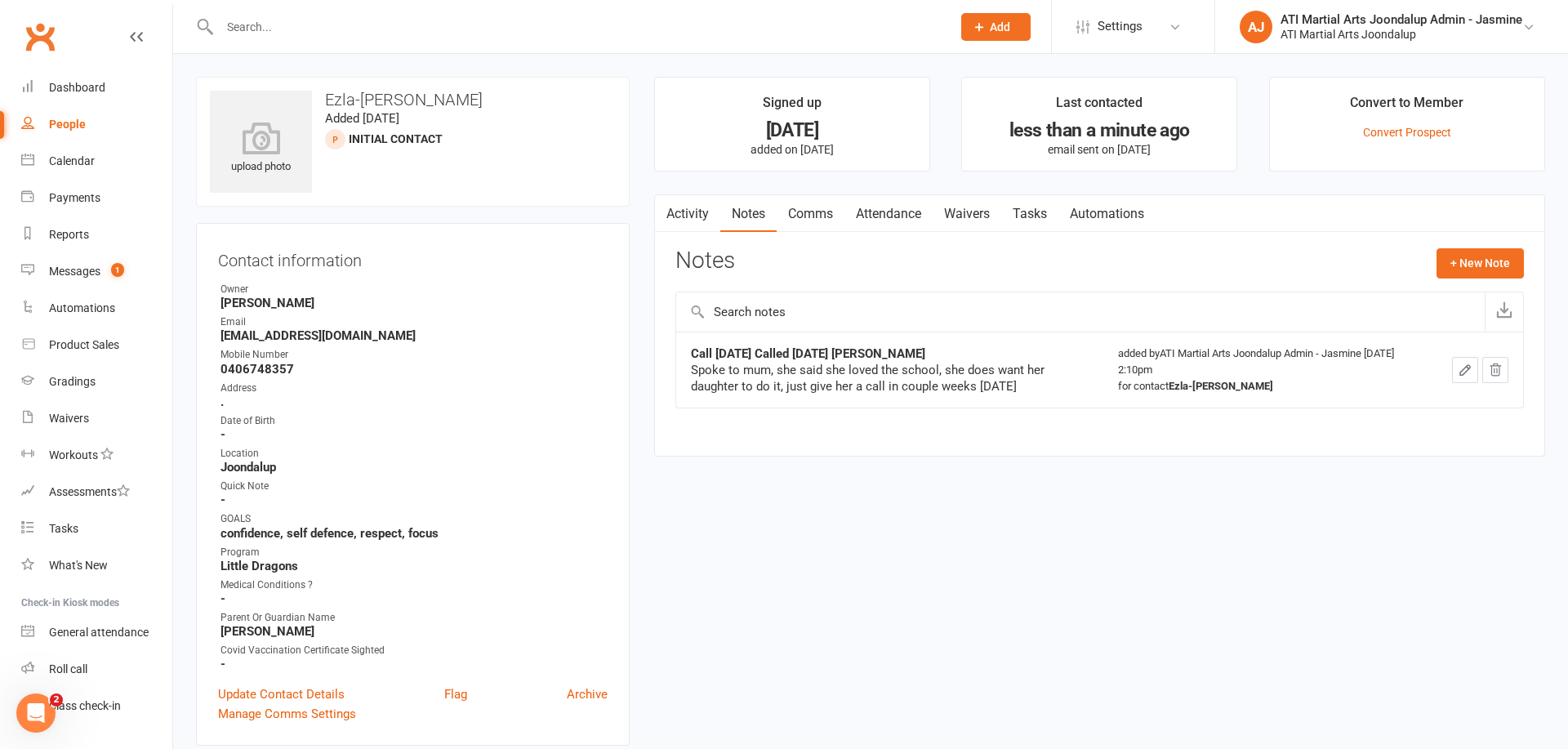
click at [76, 270] on div "Messages" at bounding box center [75, 271] width 52 height 13
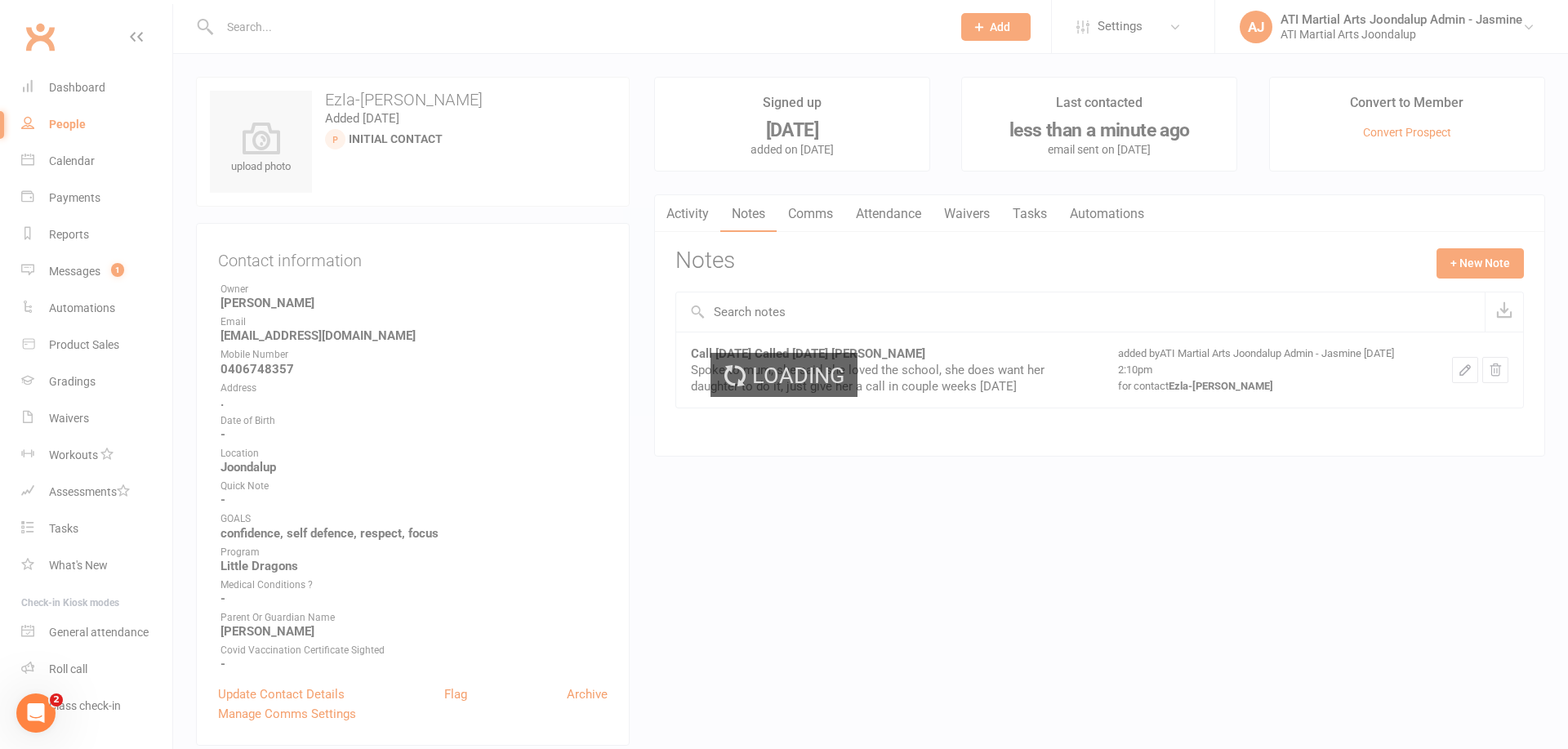
scroll to position [-1, 0]
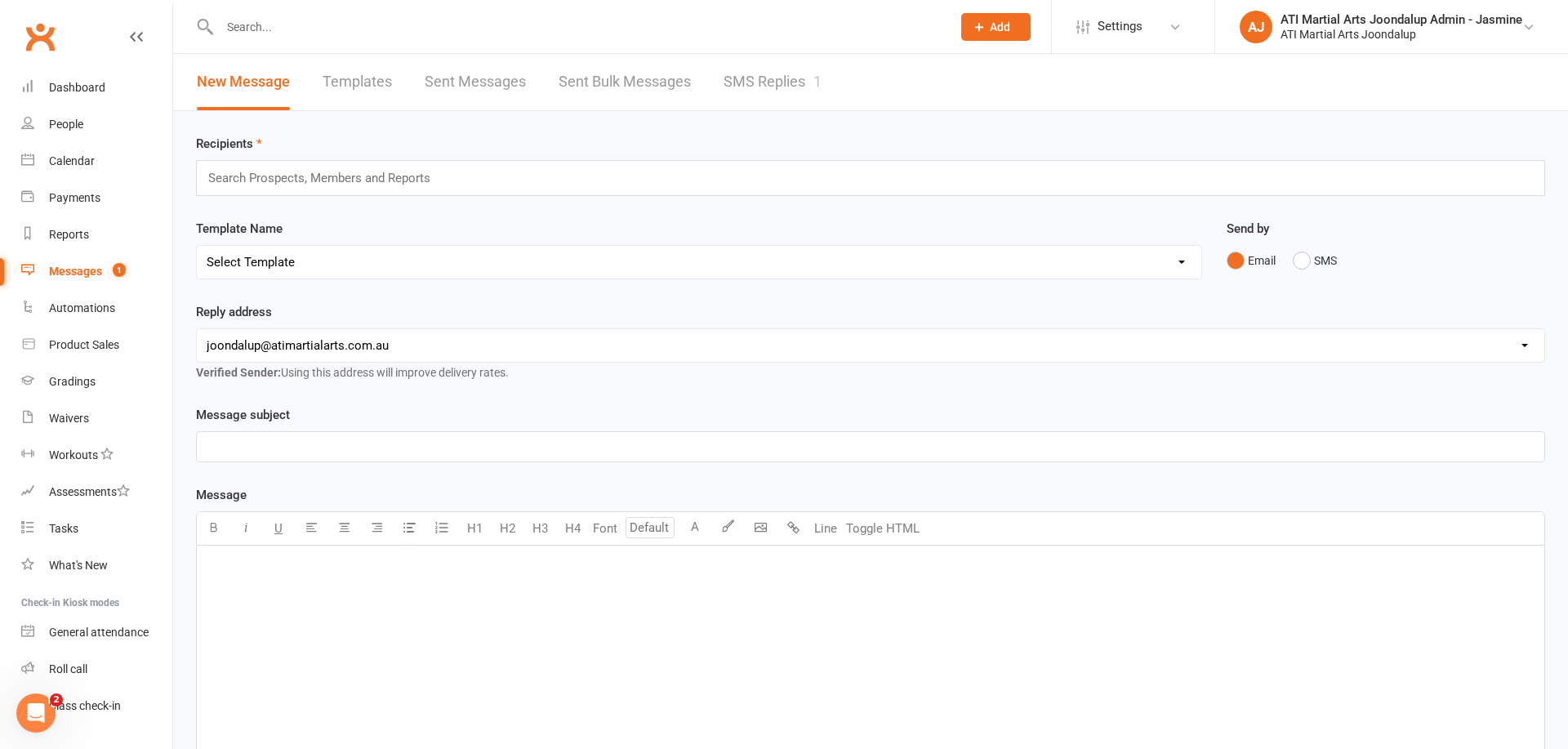
click at [760, 86] on link "SMS Replies 1" at bounding box center [773, 82] width 98 height 57
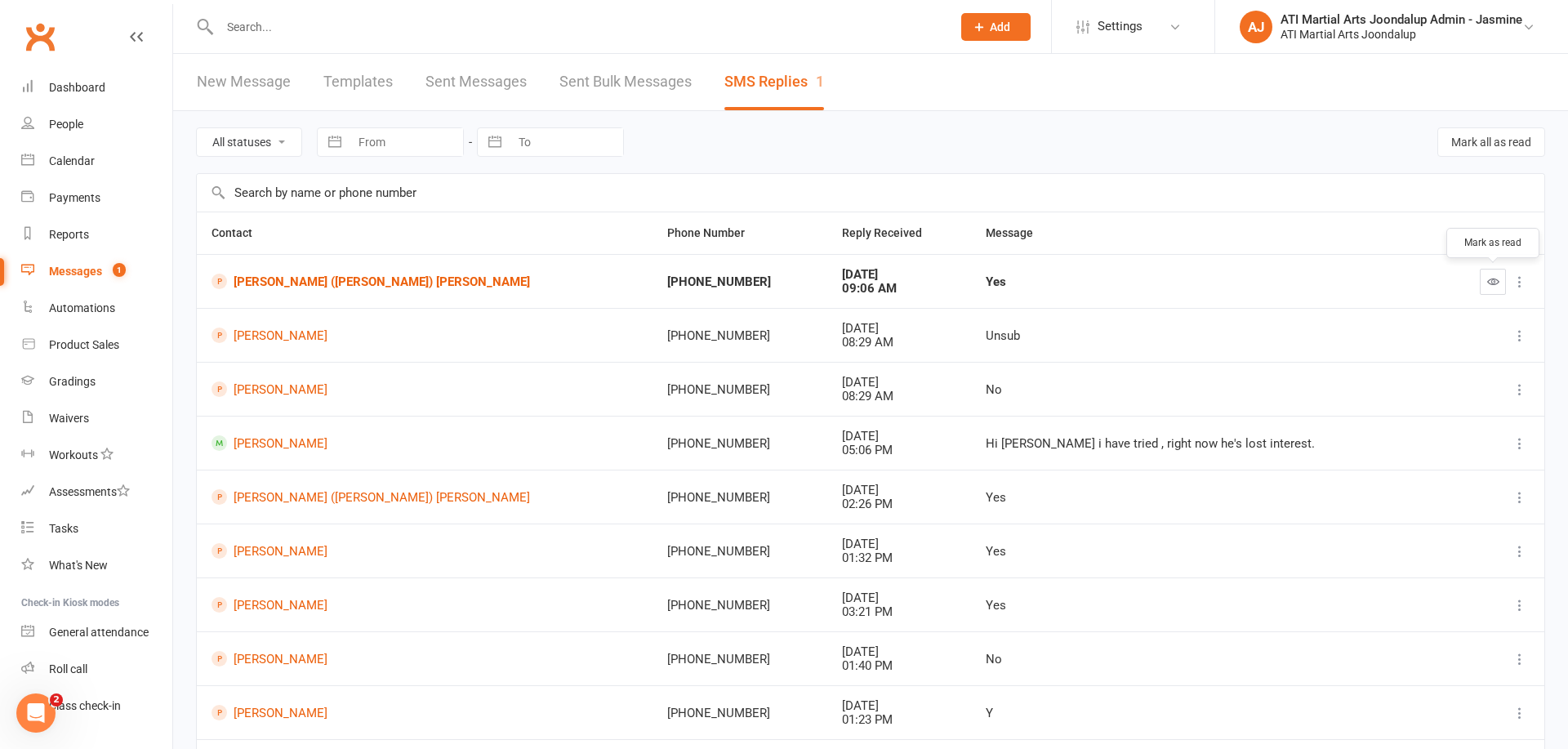
click at [1494, 279] on icon "button" at bounding box center [1493, 282] width 12 height 12
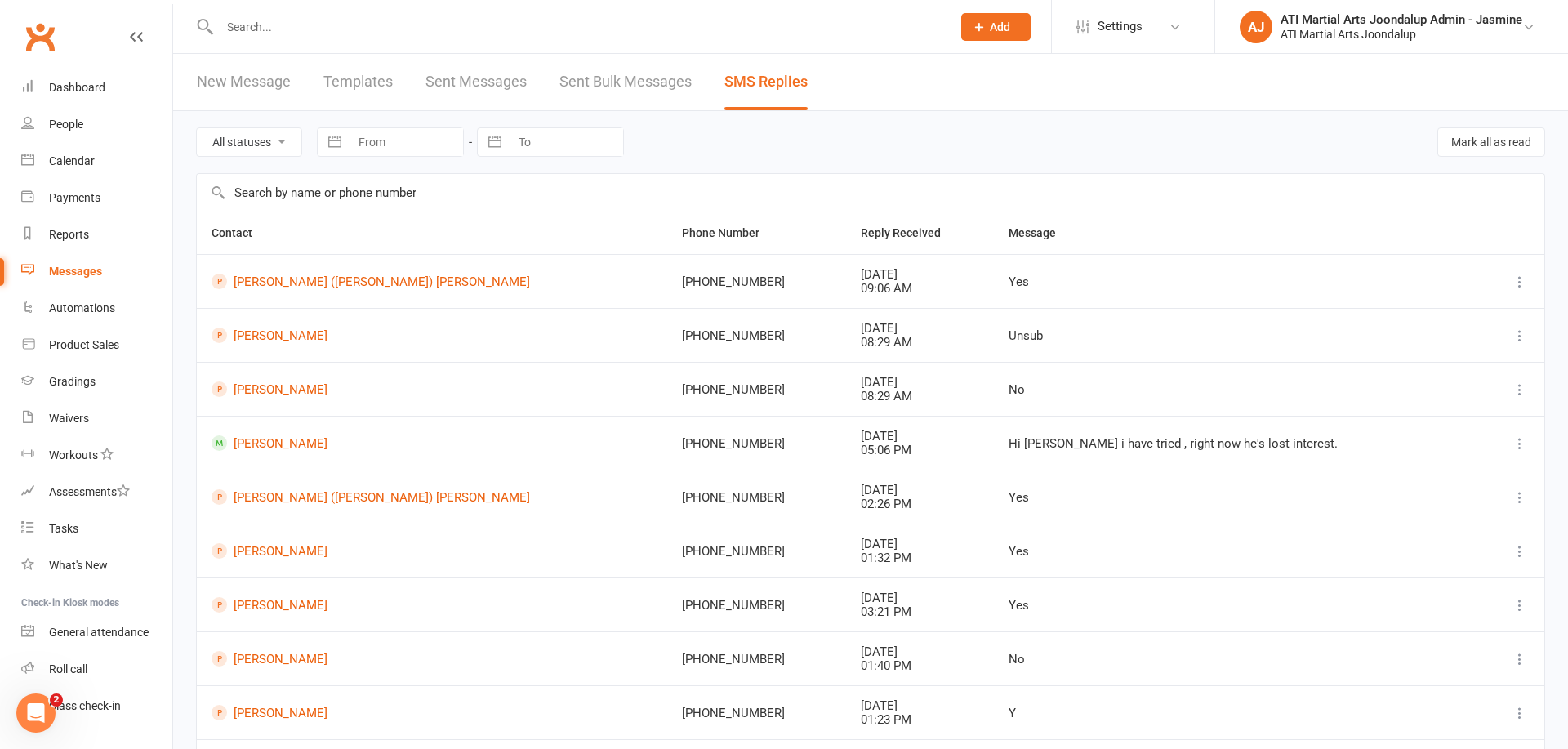
drag, startPoint x: 75, startPoint y: 168, endPoint x: 222, endPoint y: 192, distance: 148.9
click at [75, 168] on link "Calendar" at bounding box center [97, 161] width 151 height 37
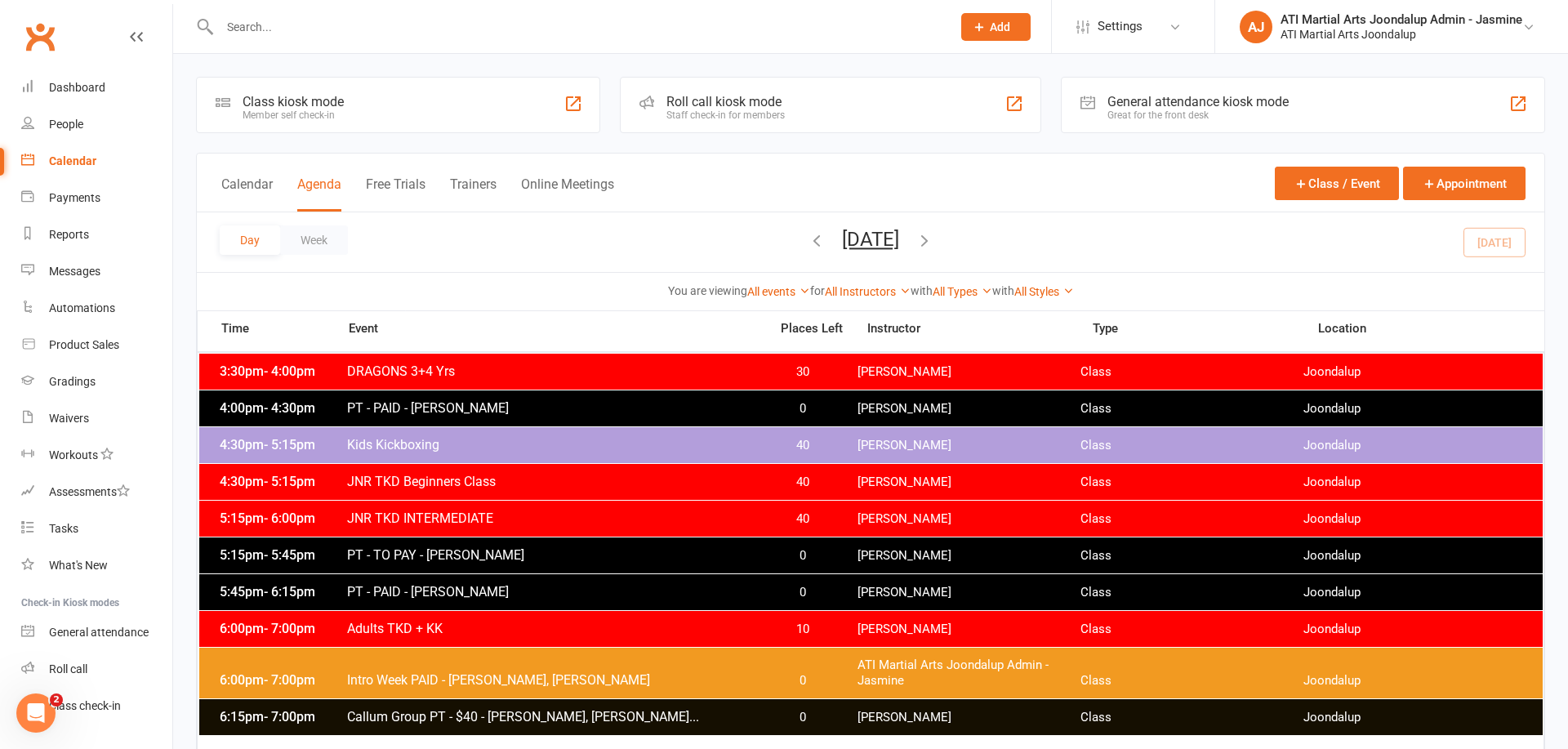
click at [933, 240] on icon "button" at bounding box center [924, 240] width 18 height 18
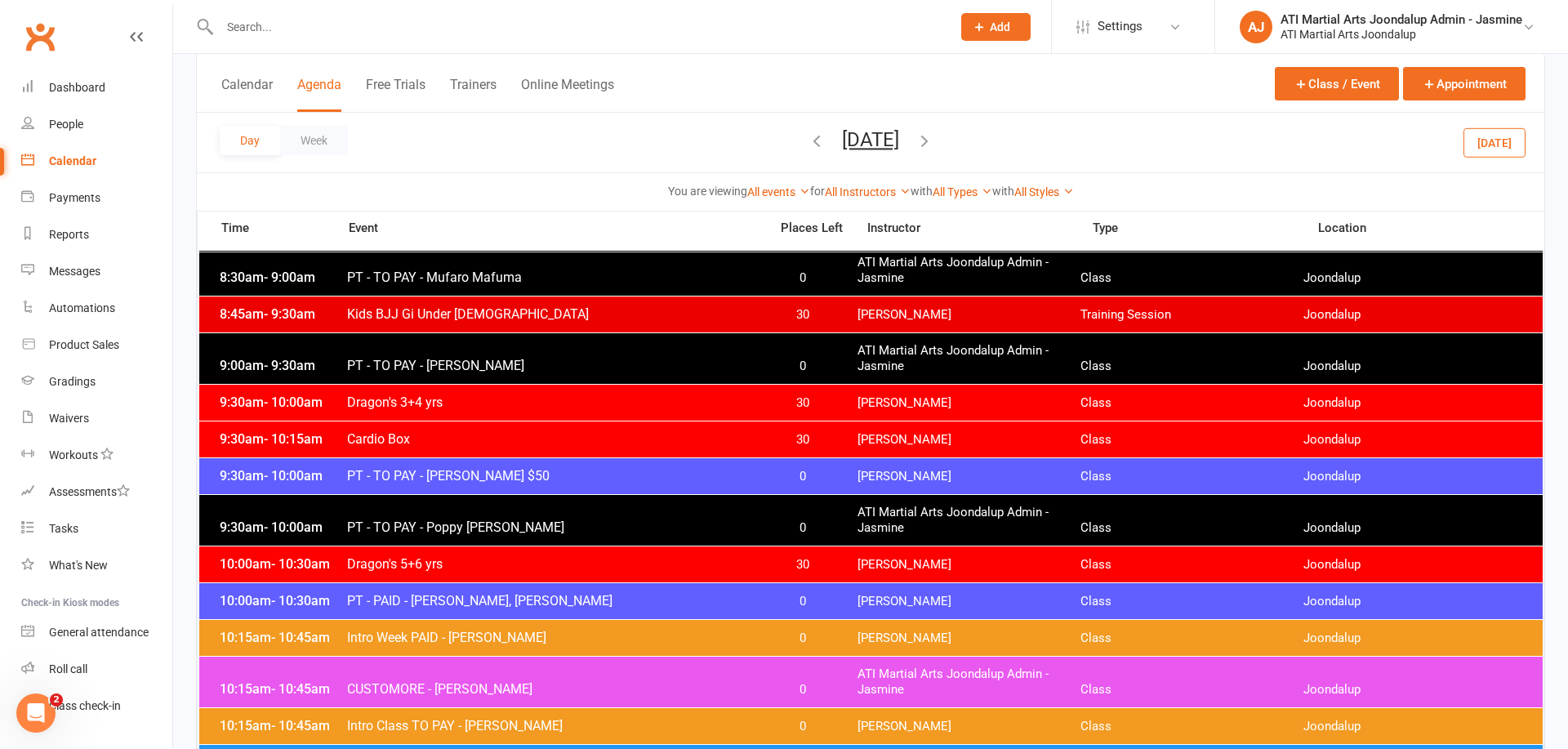
scroll to position [185, 0]
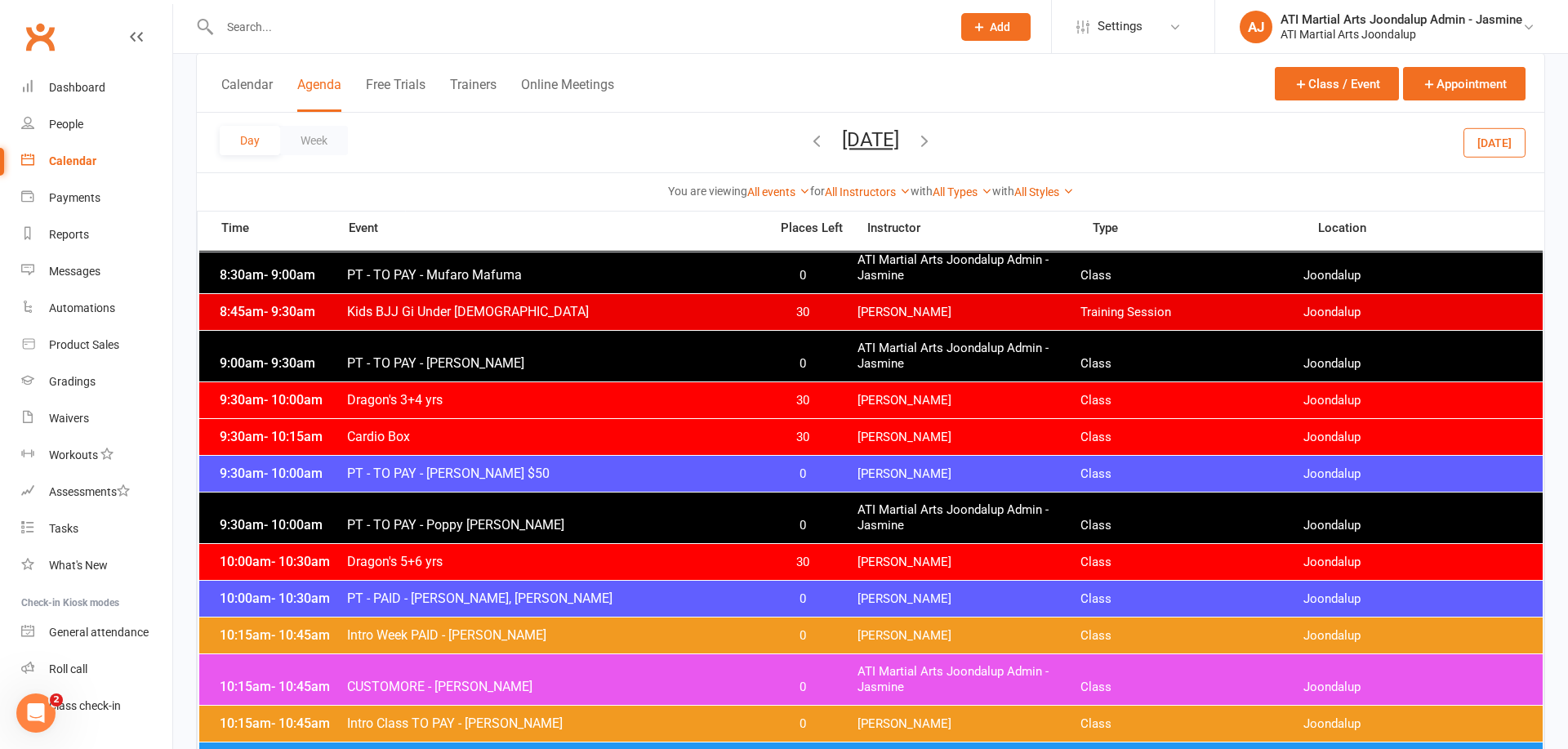
click at [526, 22] on input "text" at bounding box center [577, 27] width 726 height 23
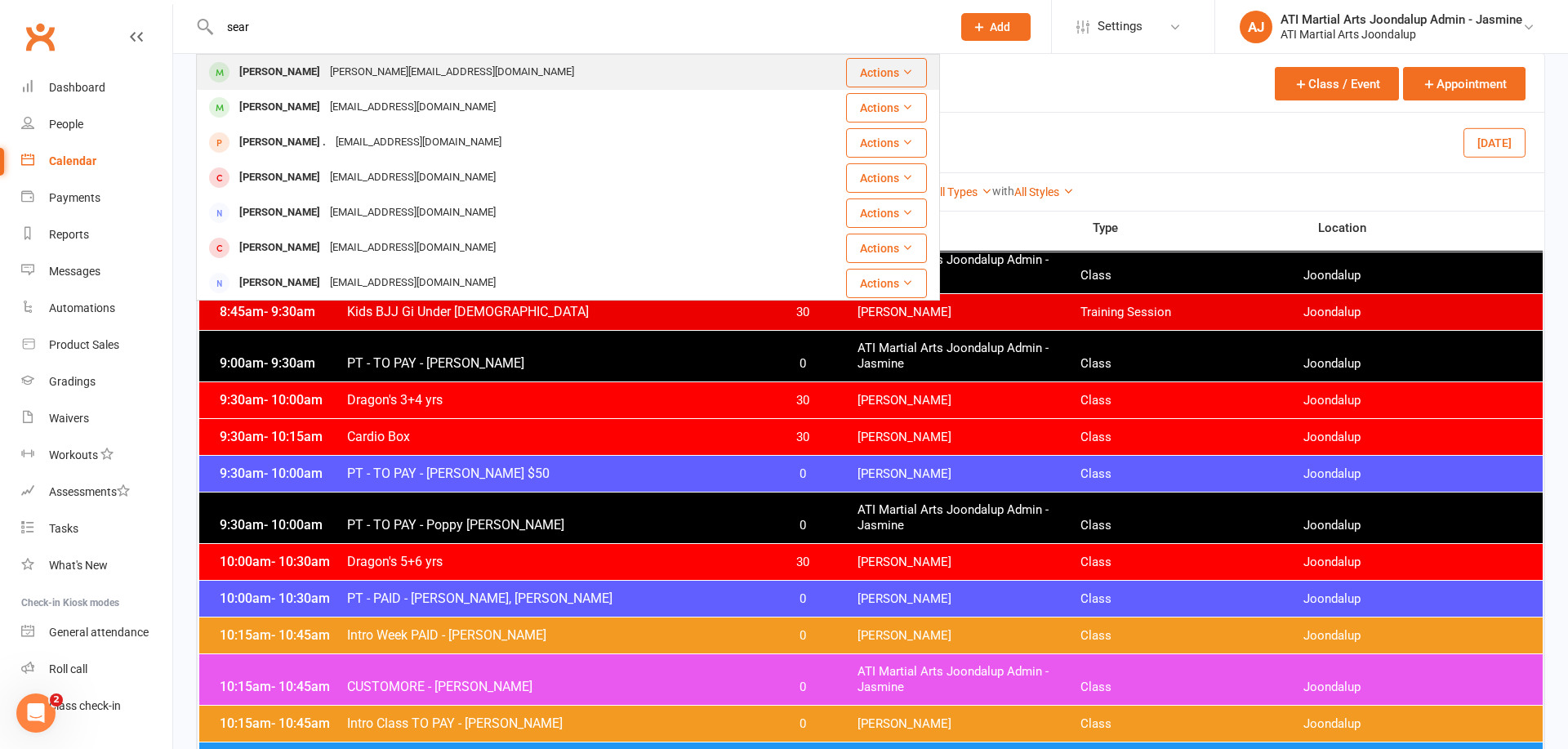
type input "sear"
click at [258, 77] on div "[PERSON_NAME]" at bounding box center [280, 72] width 91 height 24
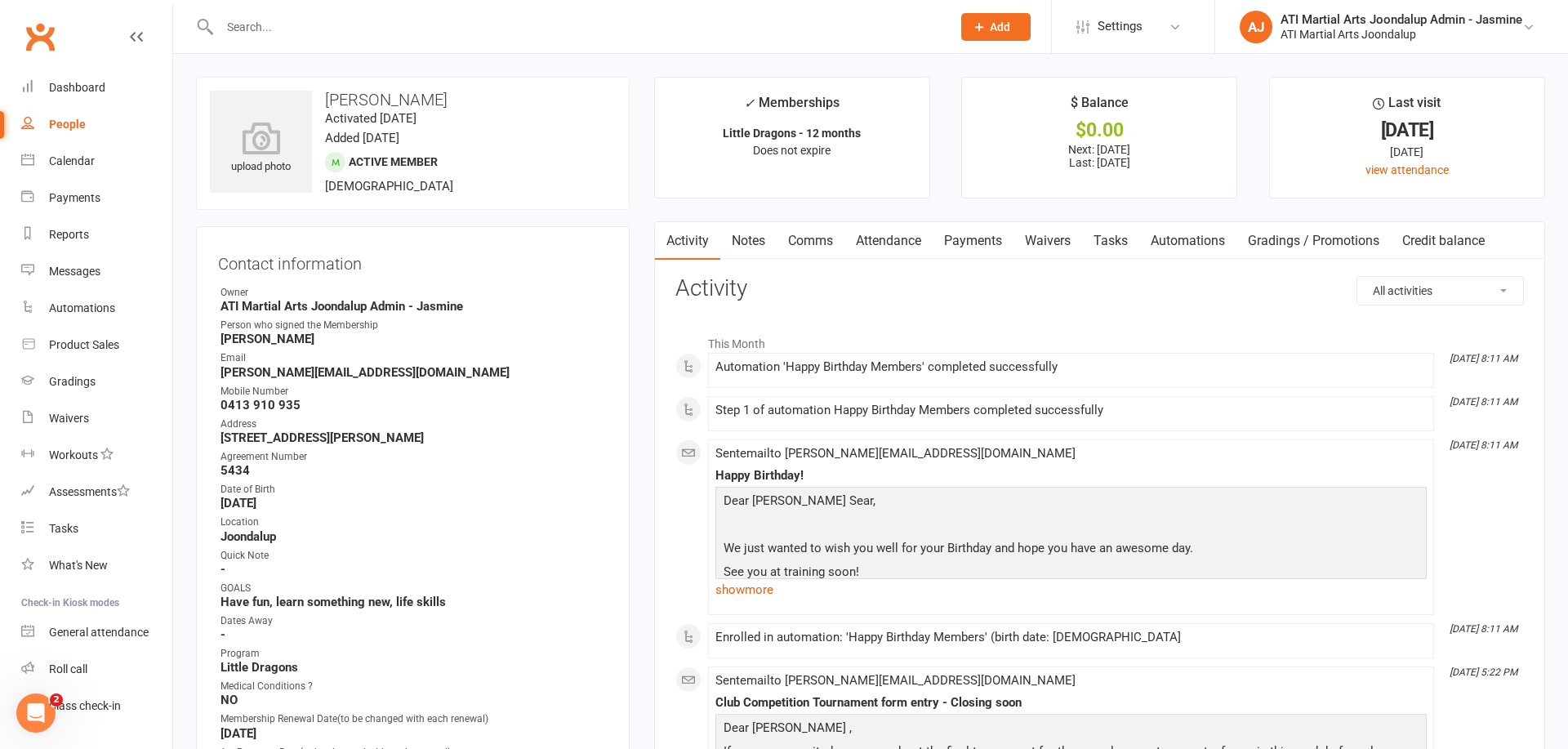
click at [915, 239] on link "Attendance" at bounding box center [888, 241] width 88 height 38
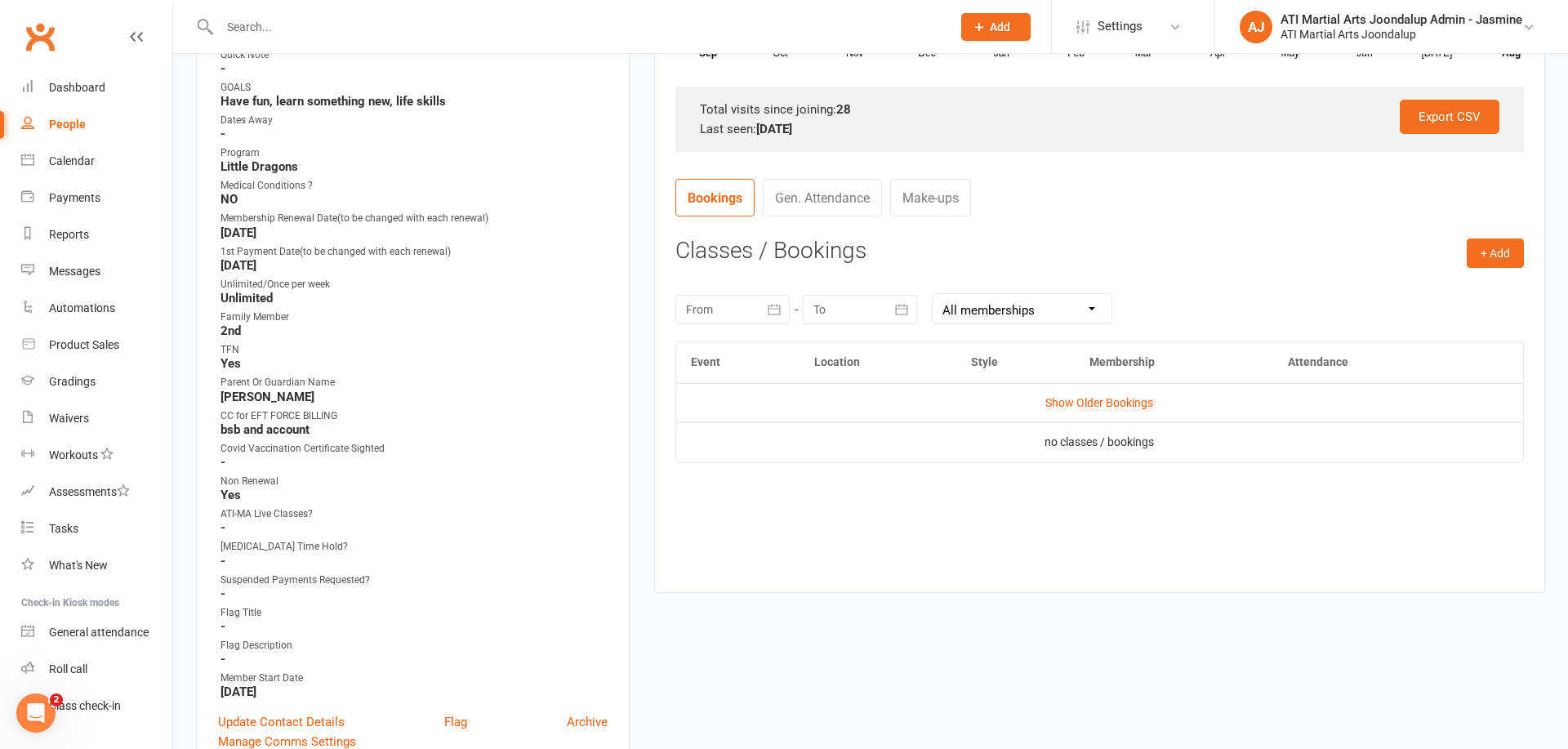
scroll to position [505, 0]
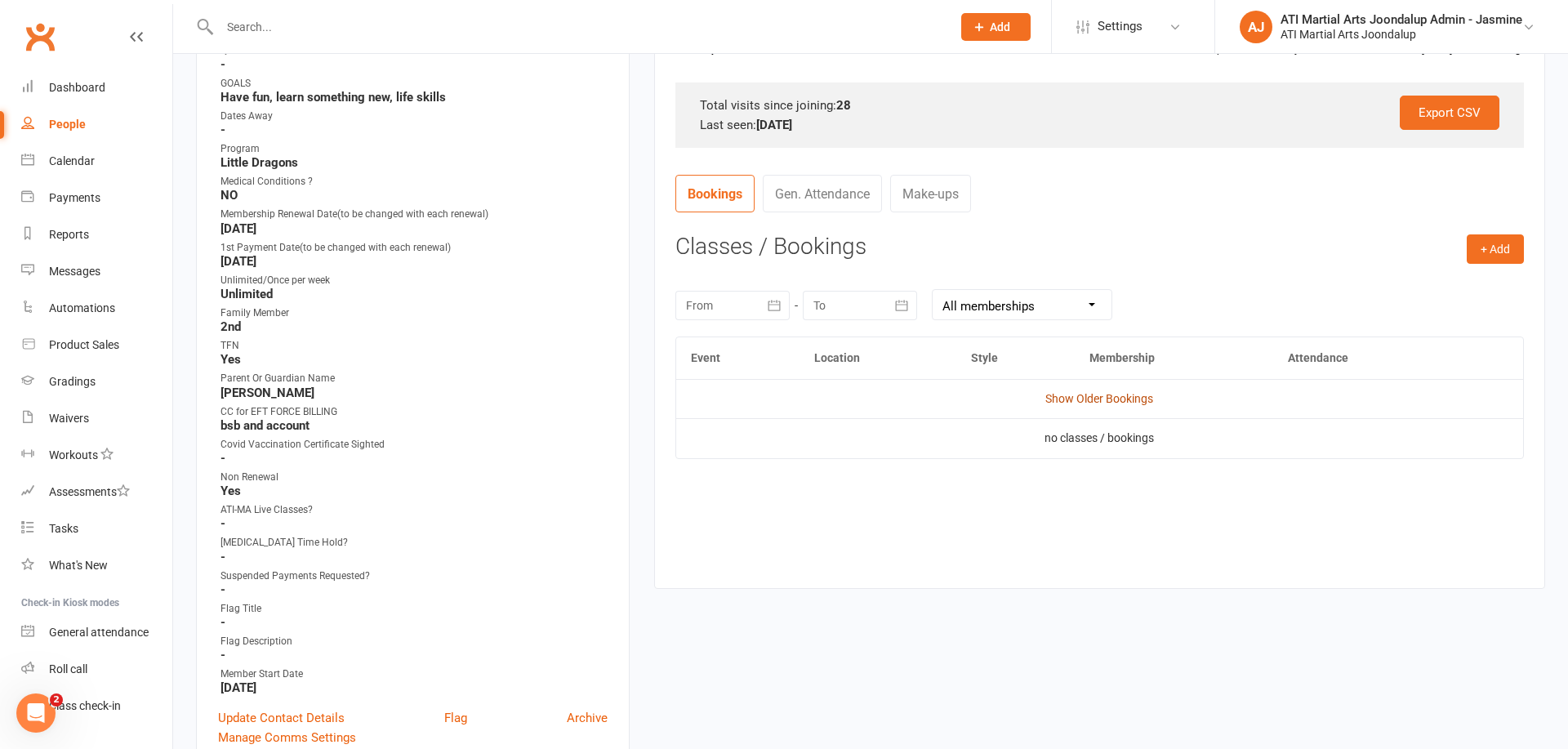
click at [1073, 399] on link "Show Older Bookings" at bounding box center [1099, 399] width 108 height 13
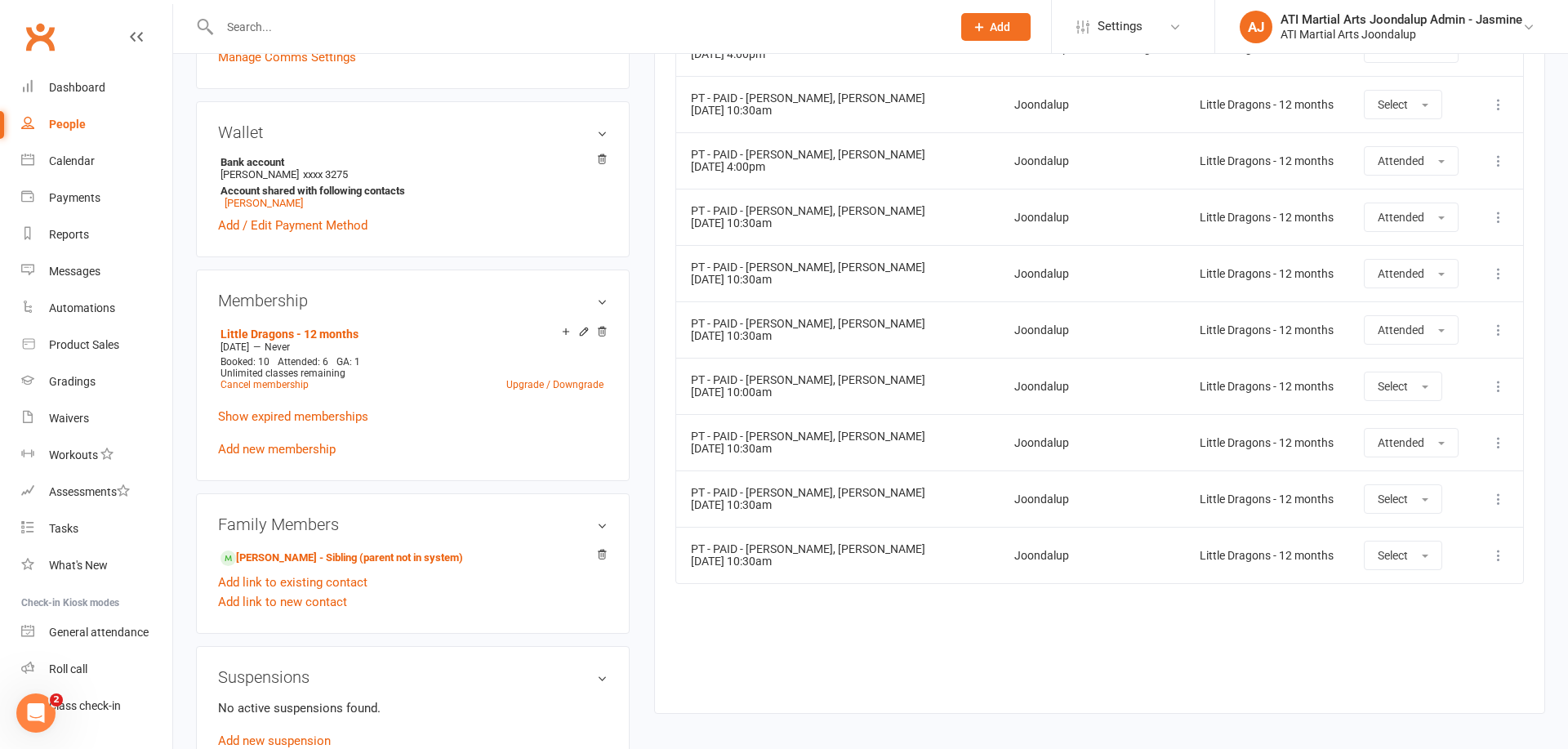
scroll to position [1188, 0]
click at [333, 551] on link "[PERSON_NAME] - Sibling (parent not in system)" at bounding box center [342, 556] width 242 height 17
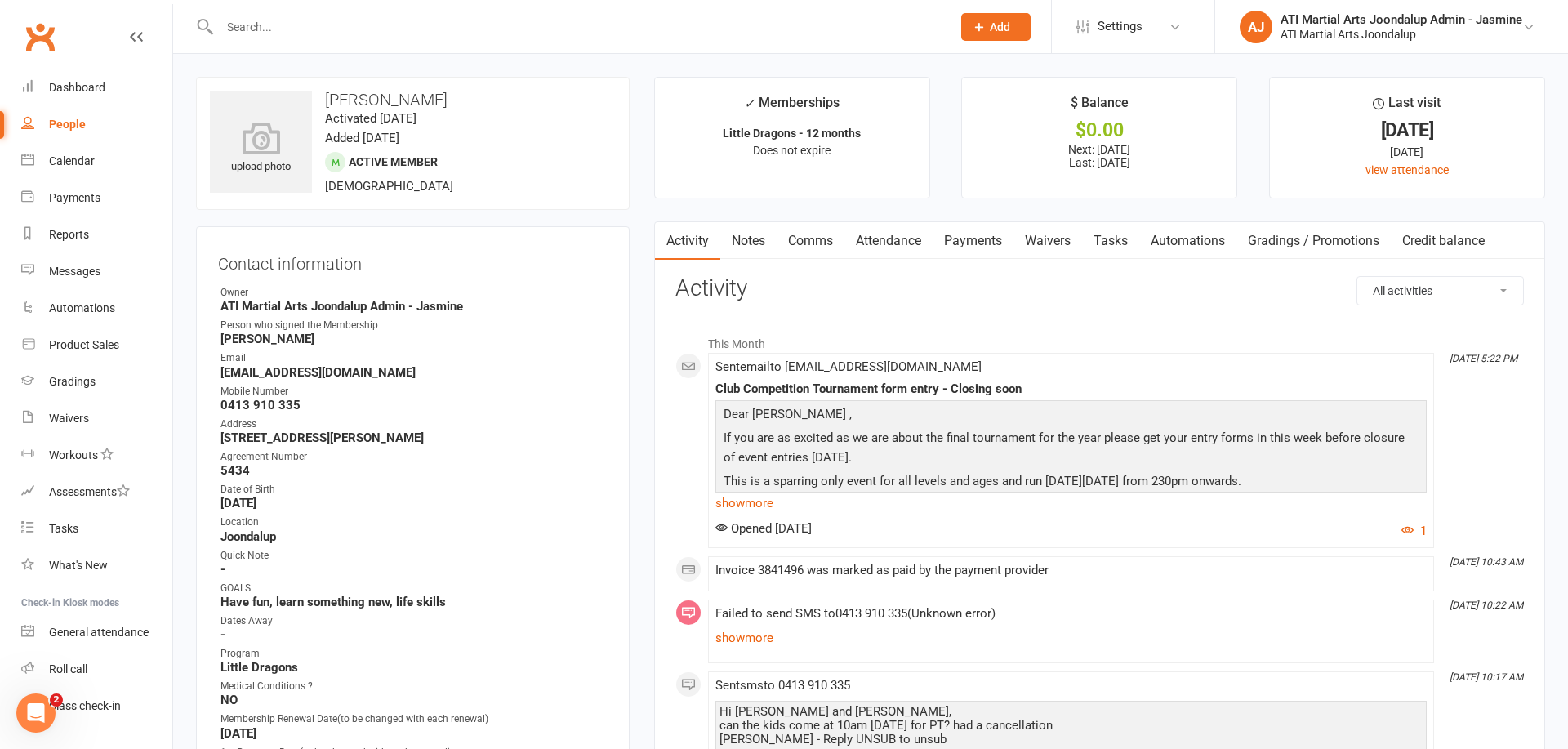
click at [890, 245] on link "Attendance" at bounding box center [888, 241] width 88 height 38
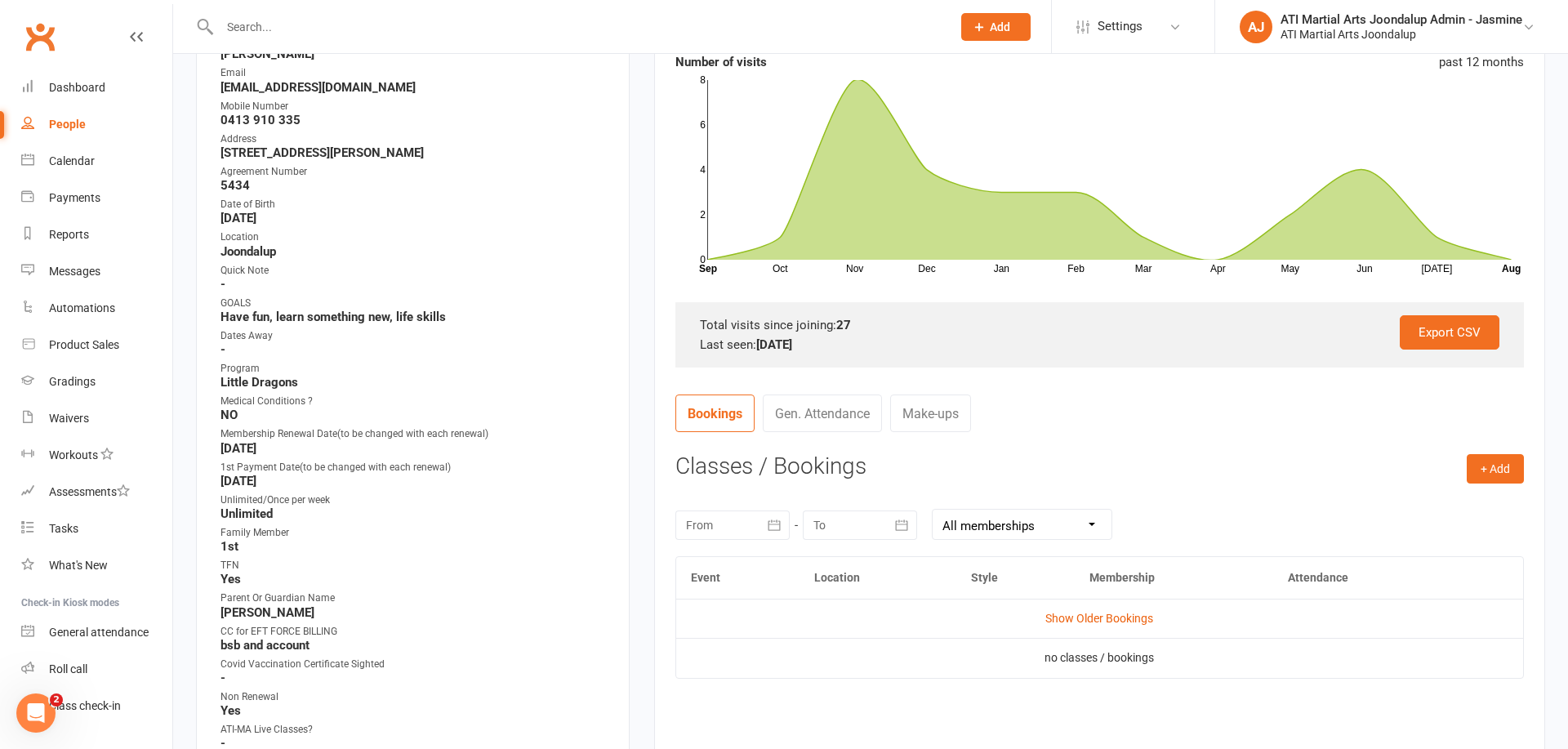
scroll to position [308, 0]
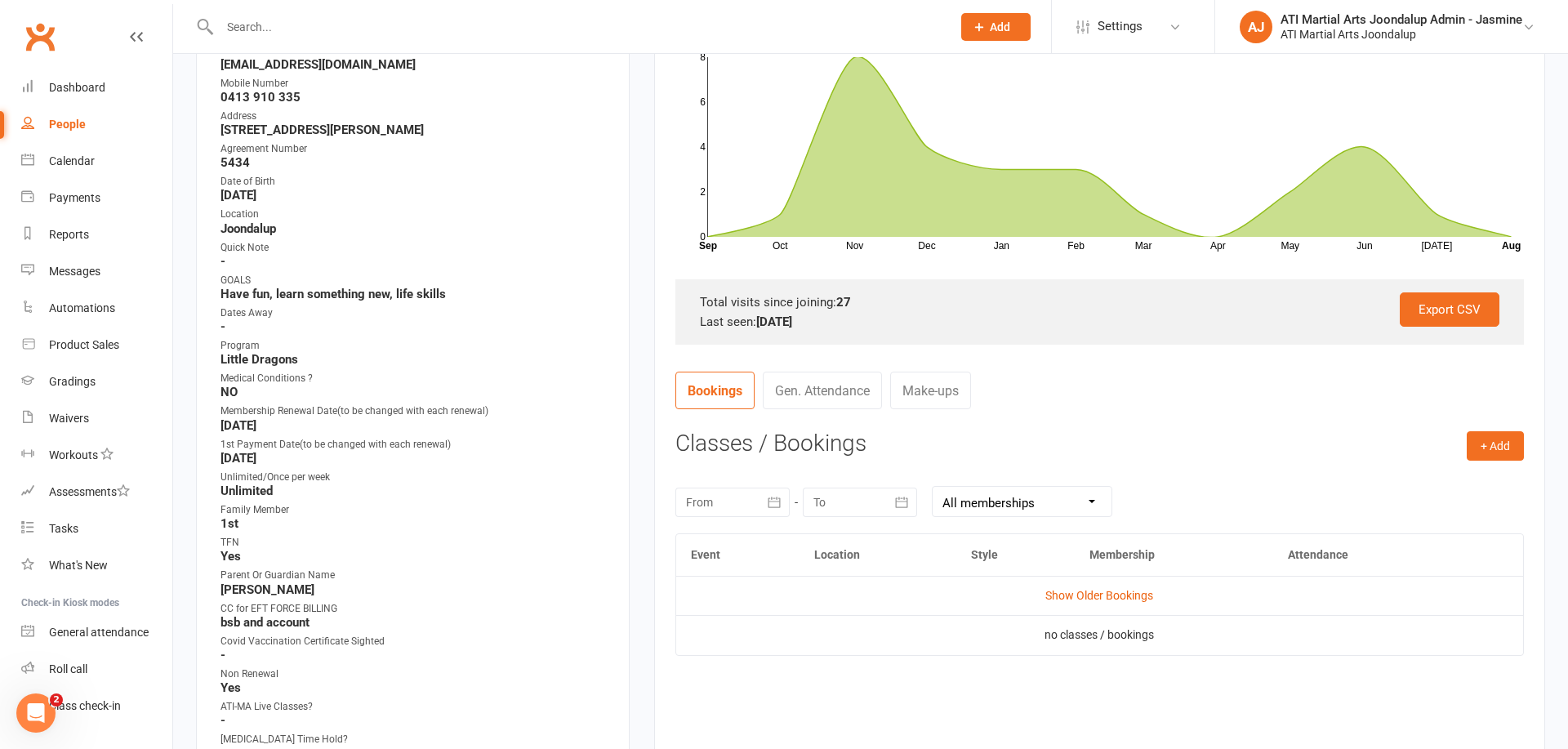
click at [1079, 585] on td "Show Older Bookings" at bounding box center [1100, 596] width 847 height 40
click at [1081, 589] on link "Show Older Bookings" at bounding box center [1099, 595] width 108 height 13
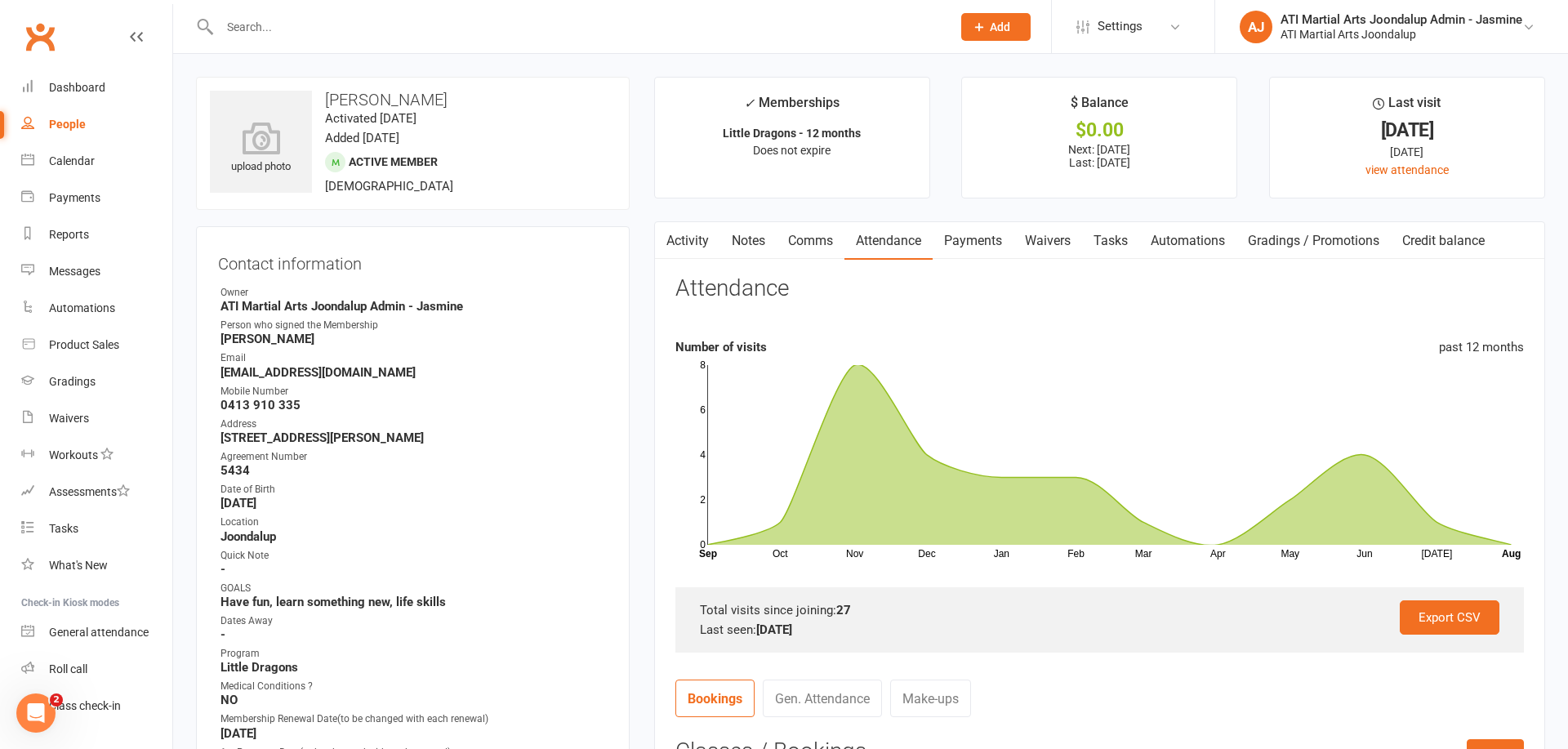
scroll to position [0, 0]
click at [520, 30] on input "text" at bounding box center [577, 27] width 726 height 23
type input "czid"
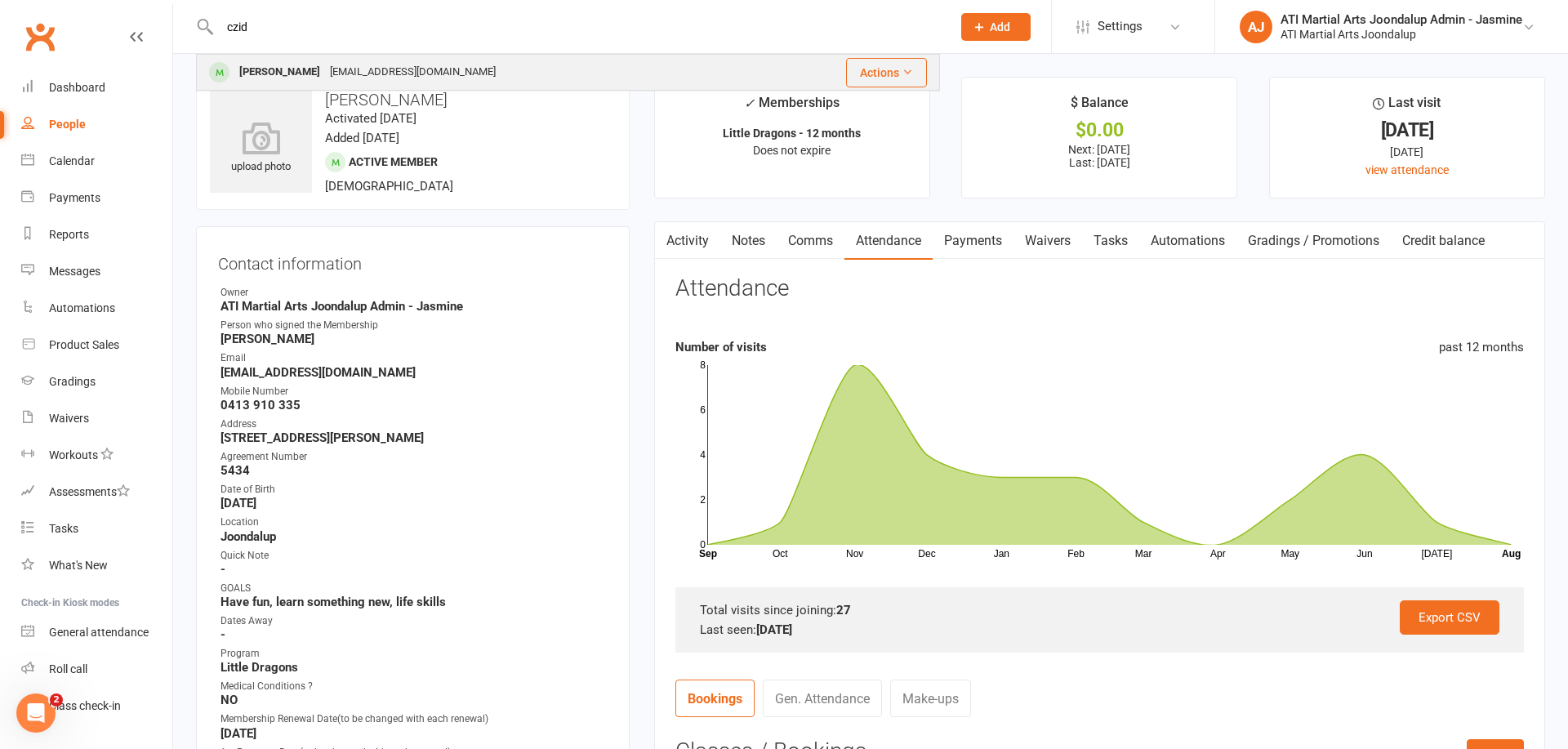
click at [361, 82] on div "[EMAIL_ADDRESS][DOMAIN_NAME]" at bounding box center [413, 72] width 175 height 24
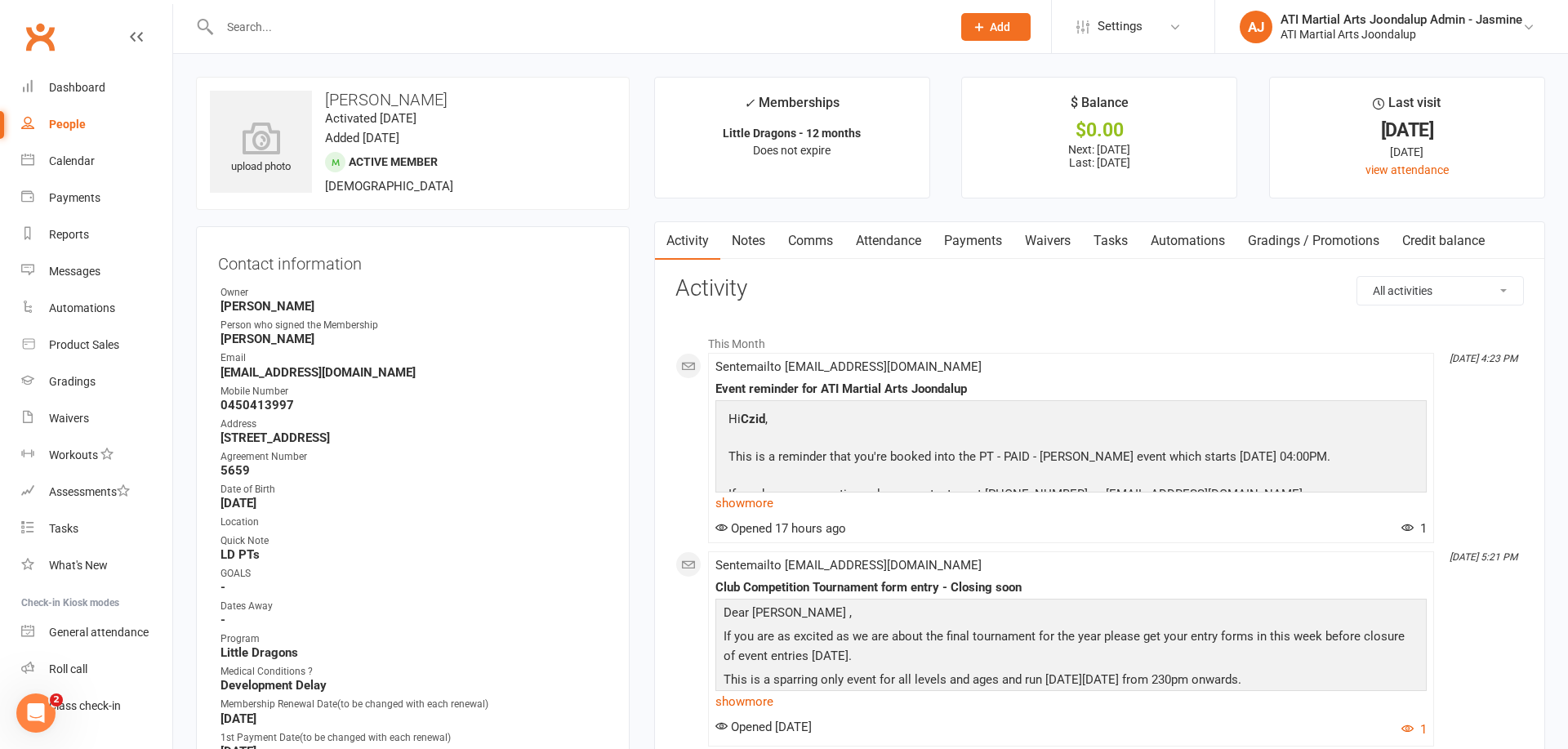
click at [904, 233] on link "Attendance" at bounding box center [888, 241] width 88 height 38
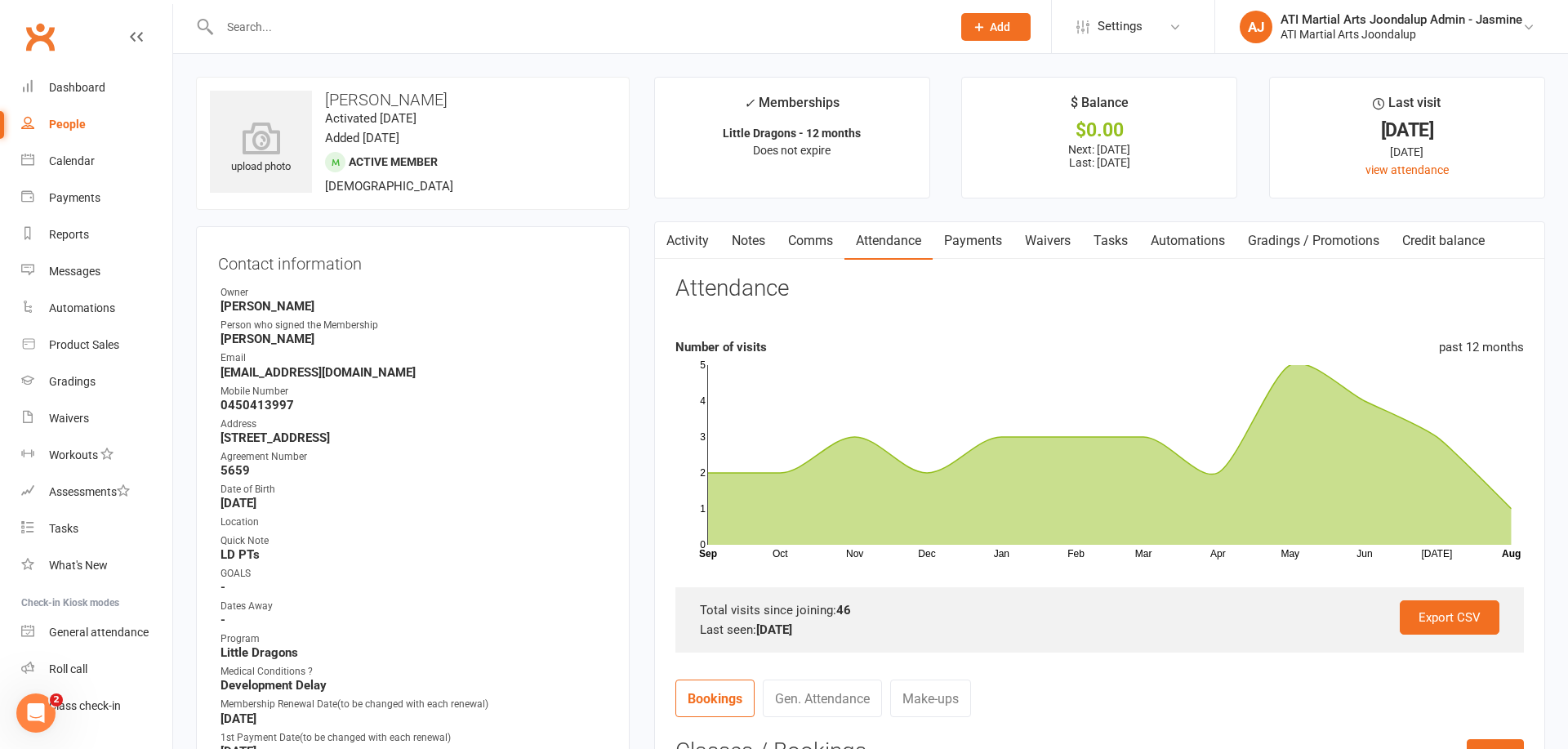
click at [72, 202] on div "Payments" at bounding box center [75, 198] width 52 height 13
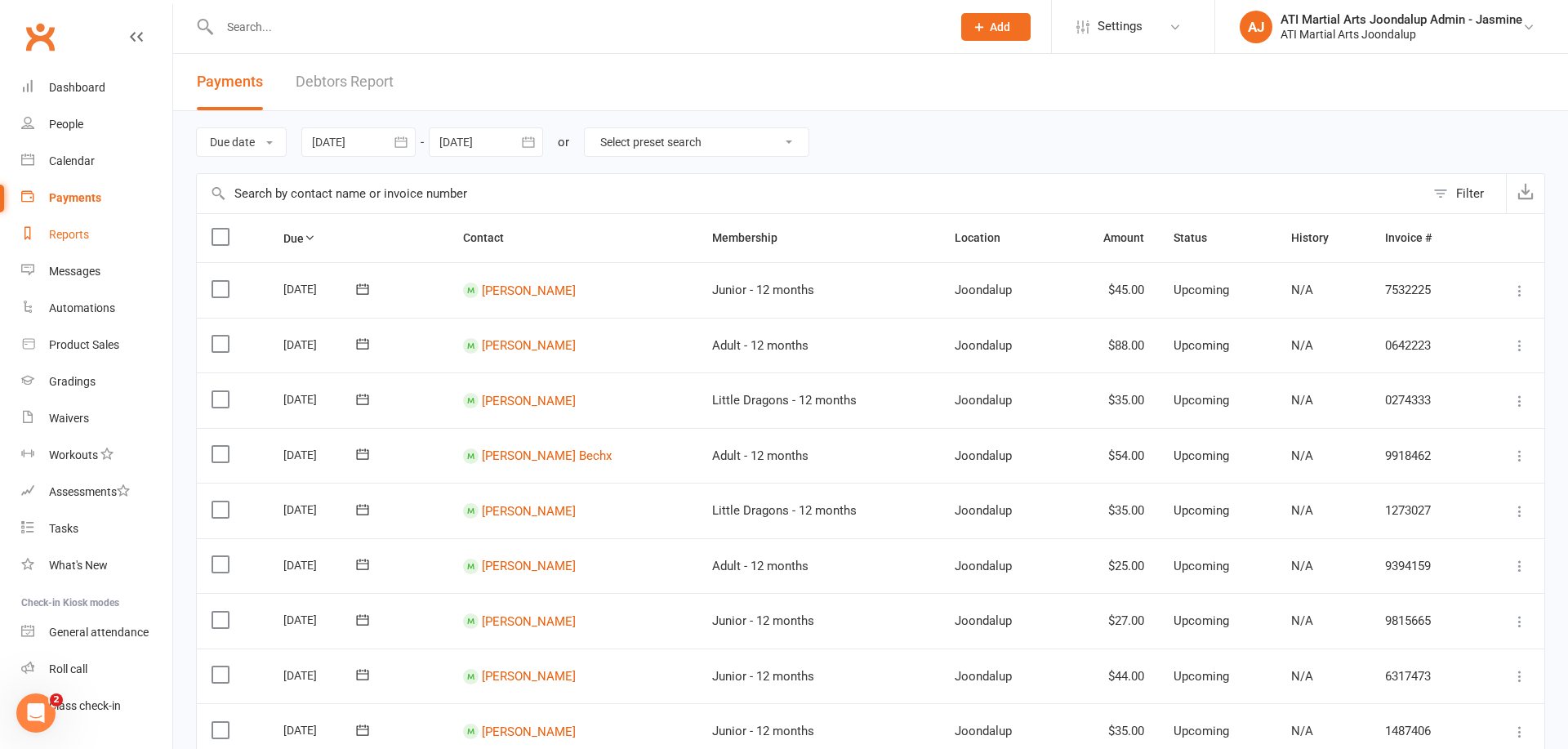
drag, startPoint x: 68, startPoint y: 234, endPoint x: 90, endPoint y: 226, distance: 23.4
click at [68, 234] on div "Reports" at bounding box center [69, 234] width 40 height 13
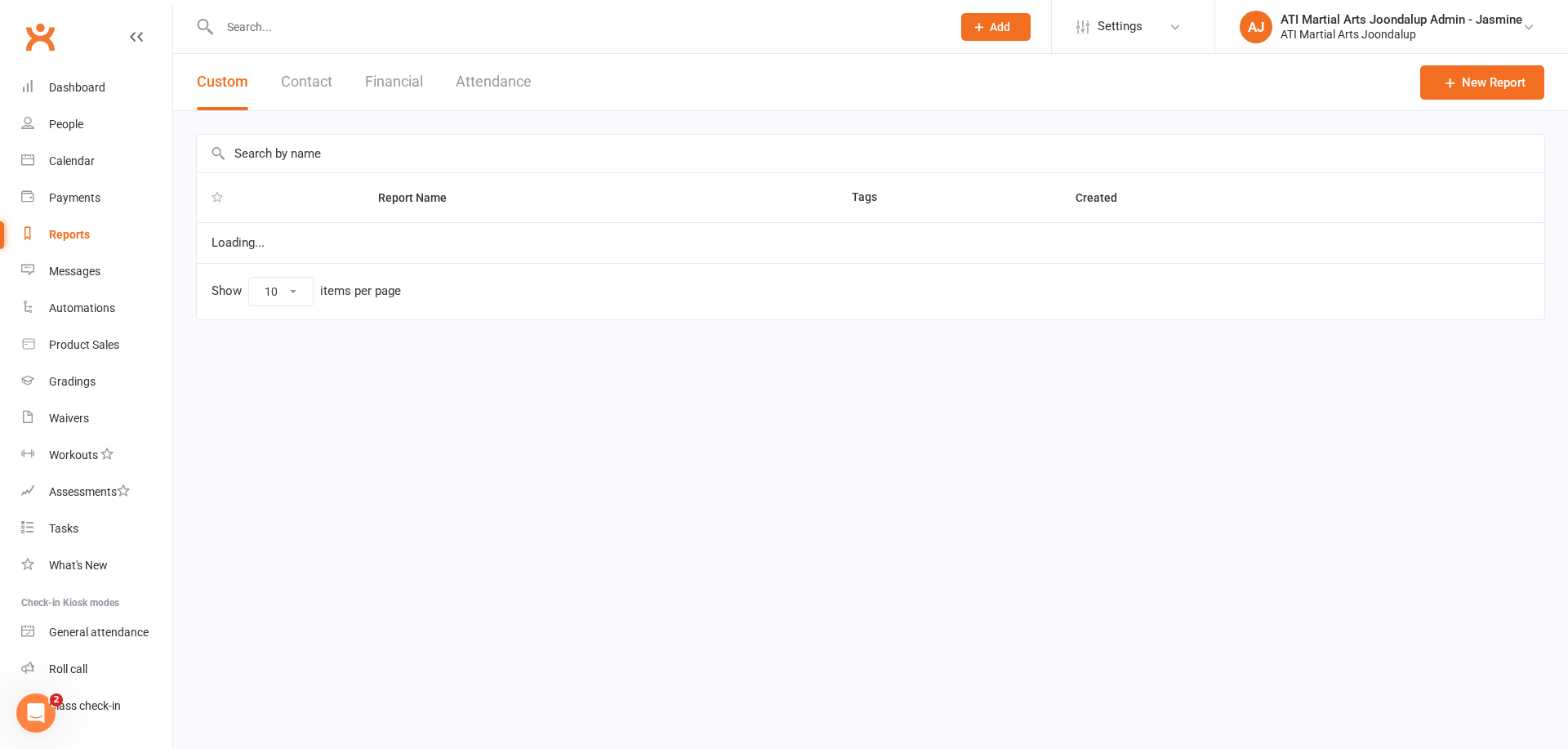
select select "100"
click at [406, 82] on button "Financial" at bounding box center [394, 82] width 58 height 57
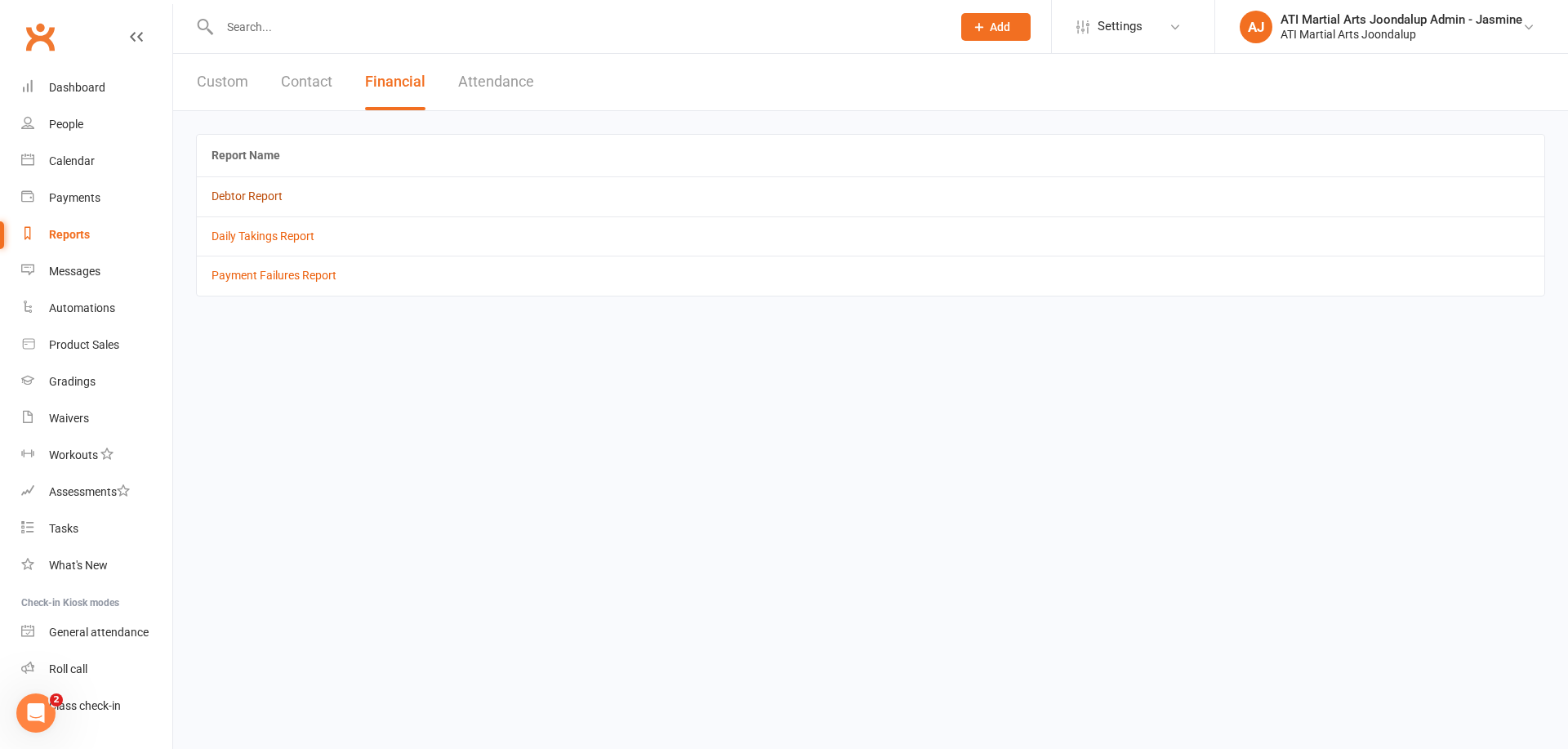
click at [240, 193] on link "Debtor Report" at bounding box center [246, 196] width 71 height 13
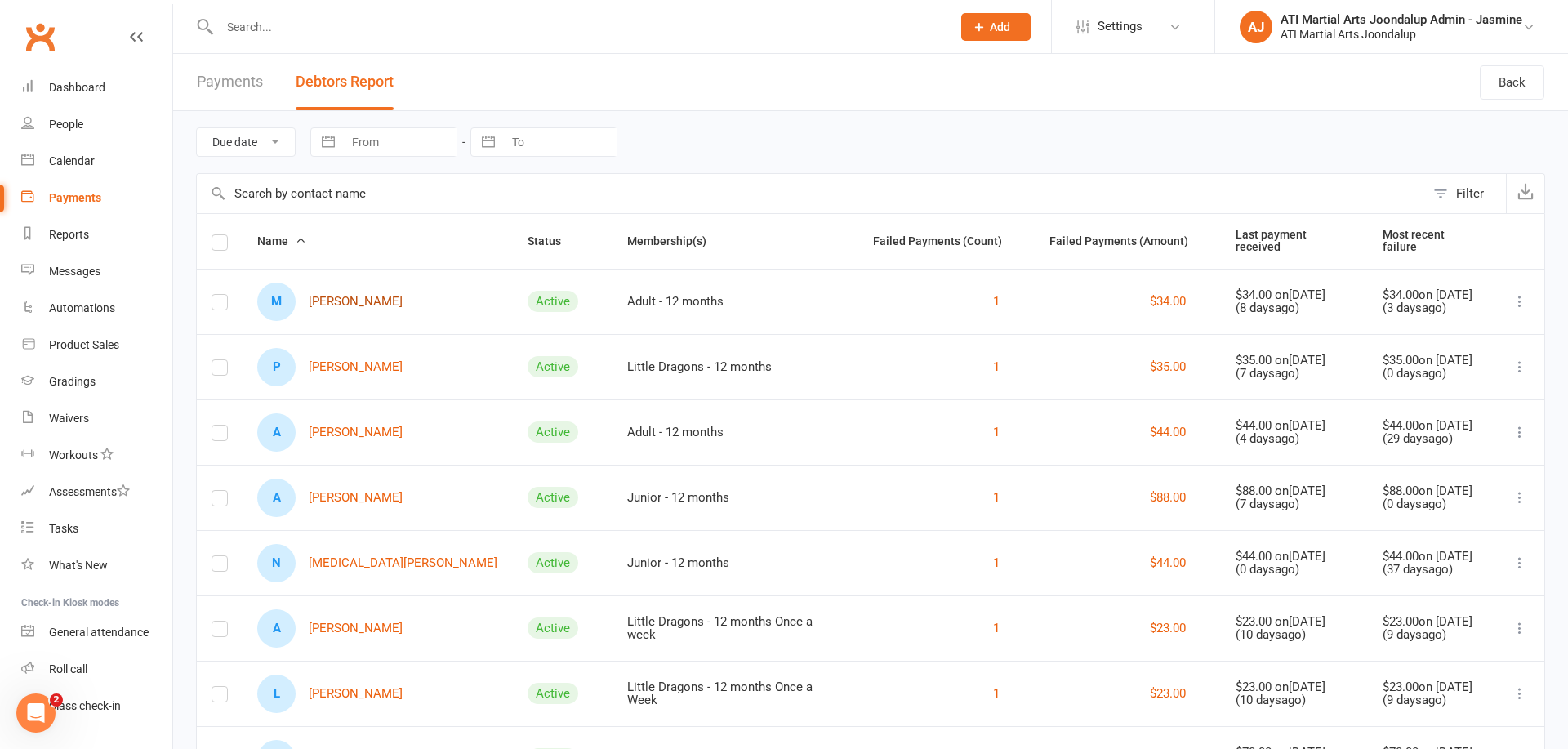
click at [374, 298] on link "M [PERSON_NAME]" at bounding box center [330, 301] width 145 height 39
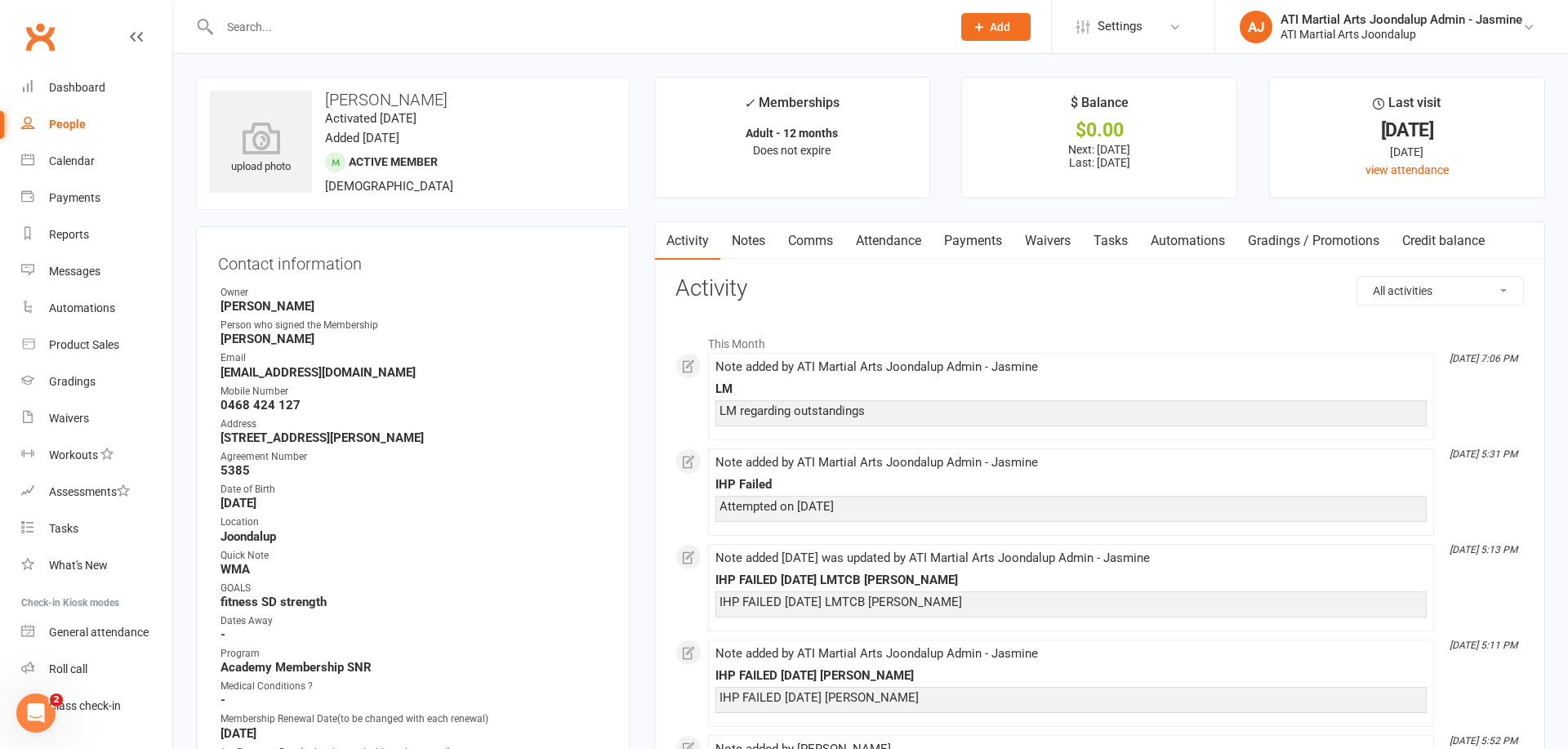
click at [757, 241] on link "Notes" at bounding box center [749, 241] width 57 height 38
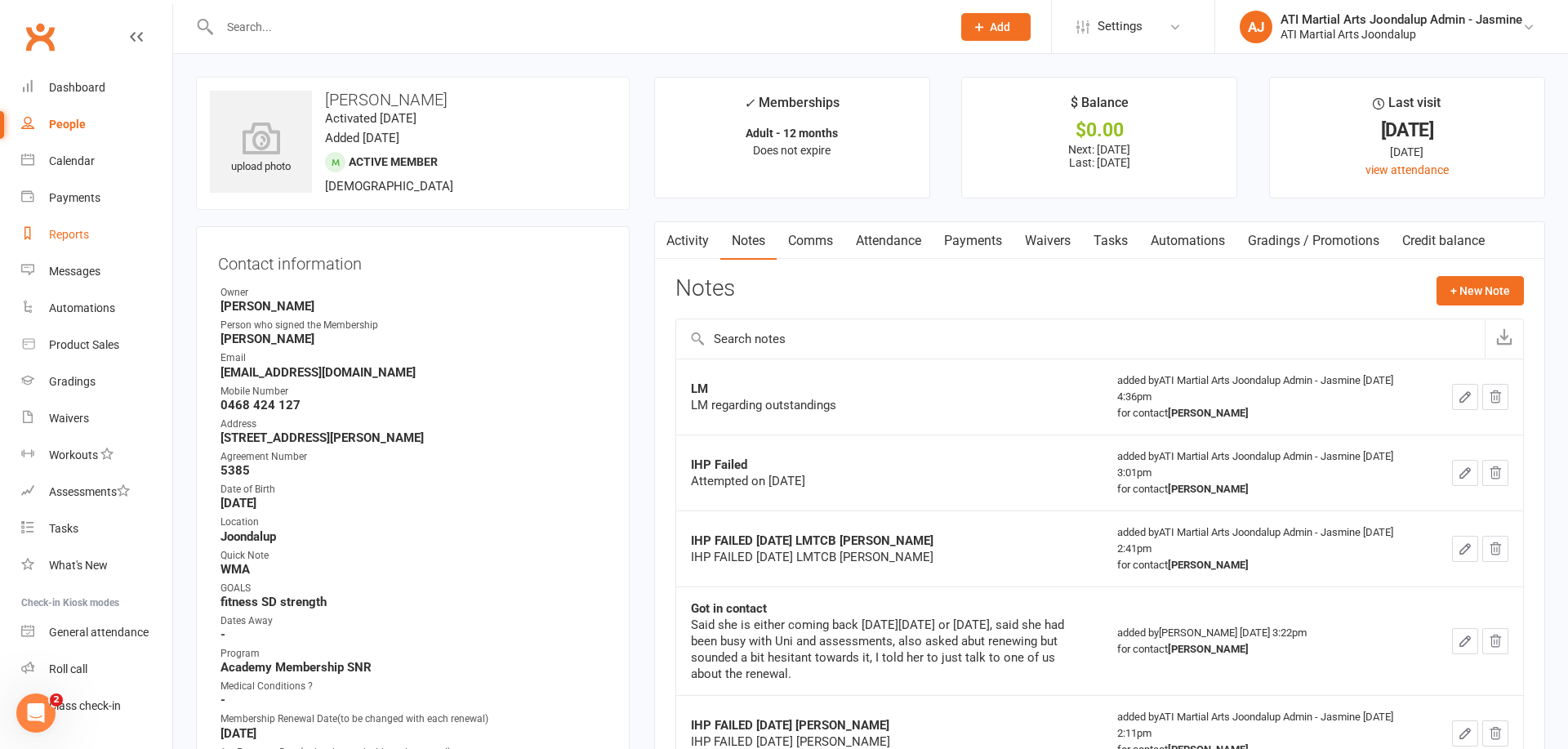
click at [76, 241] on link "Reports" at bounding box center [97, 234] width 151 height 37
select select "100"
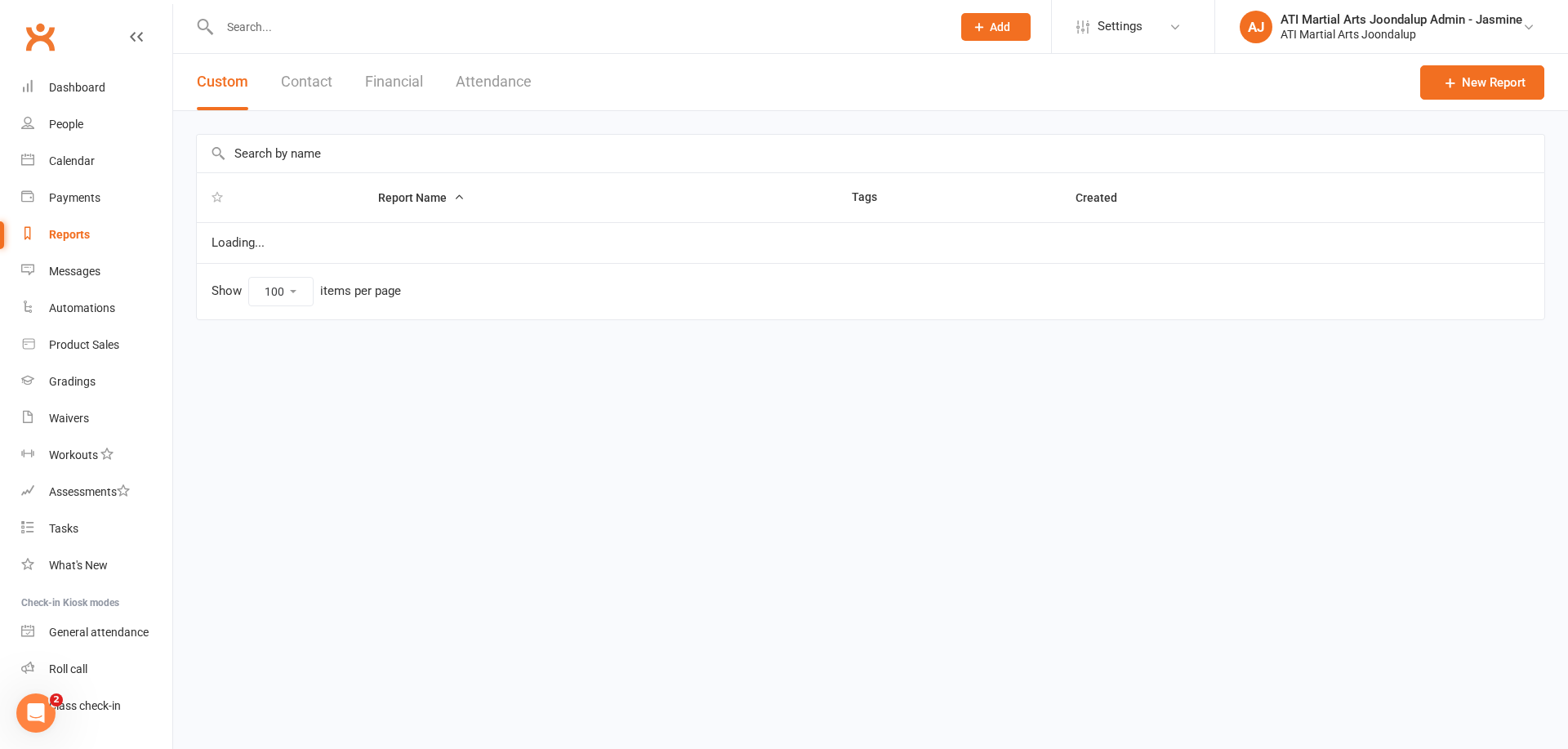
click at [410, 81] on button "Financial" at bounding box center [394, 82] width 58 height 57
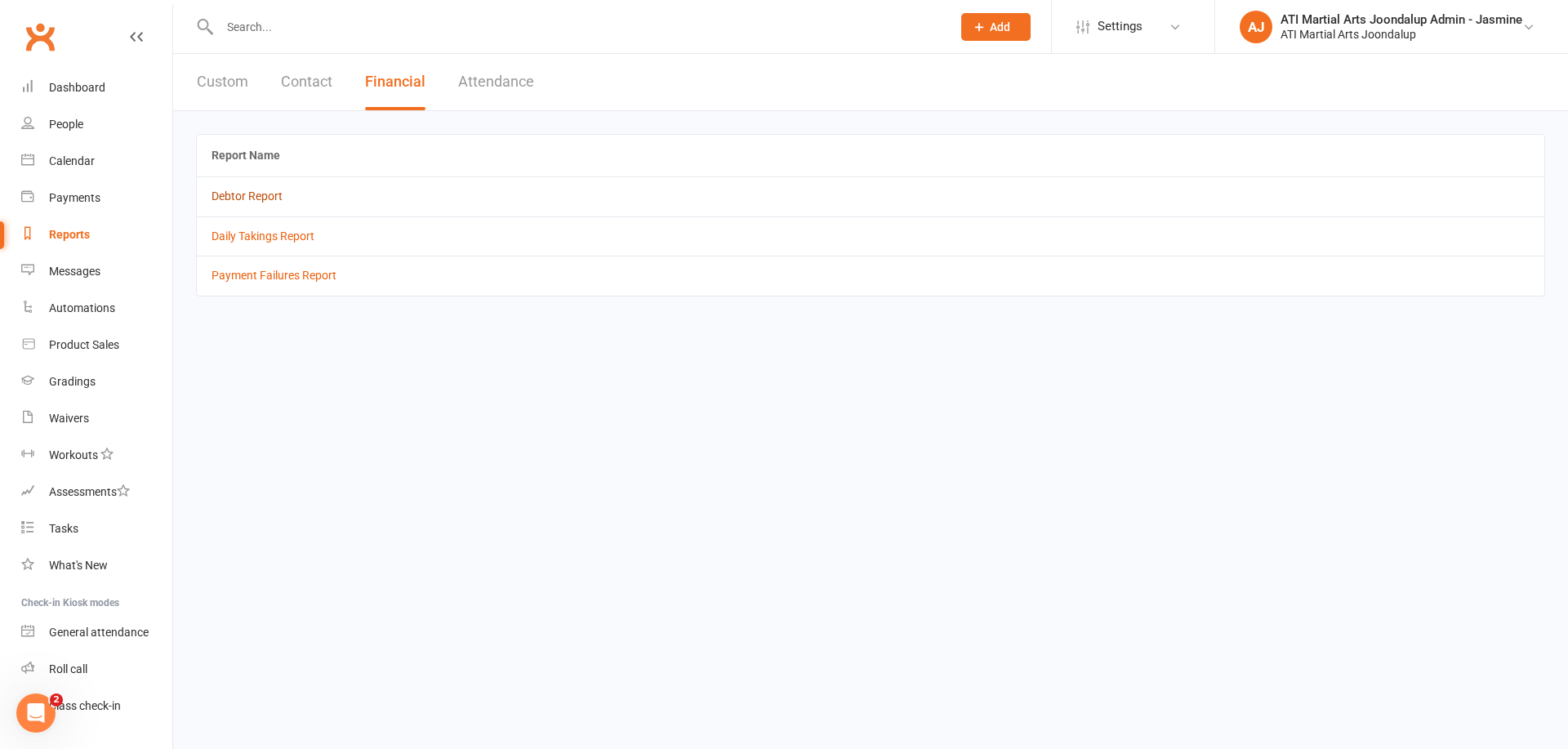
click at [260, 196] on link "Debtor Report" at bounding box center [246, 196] width 71 height 13
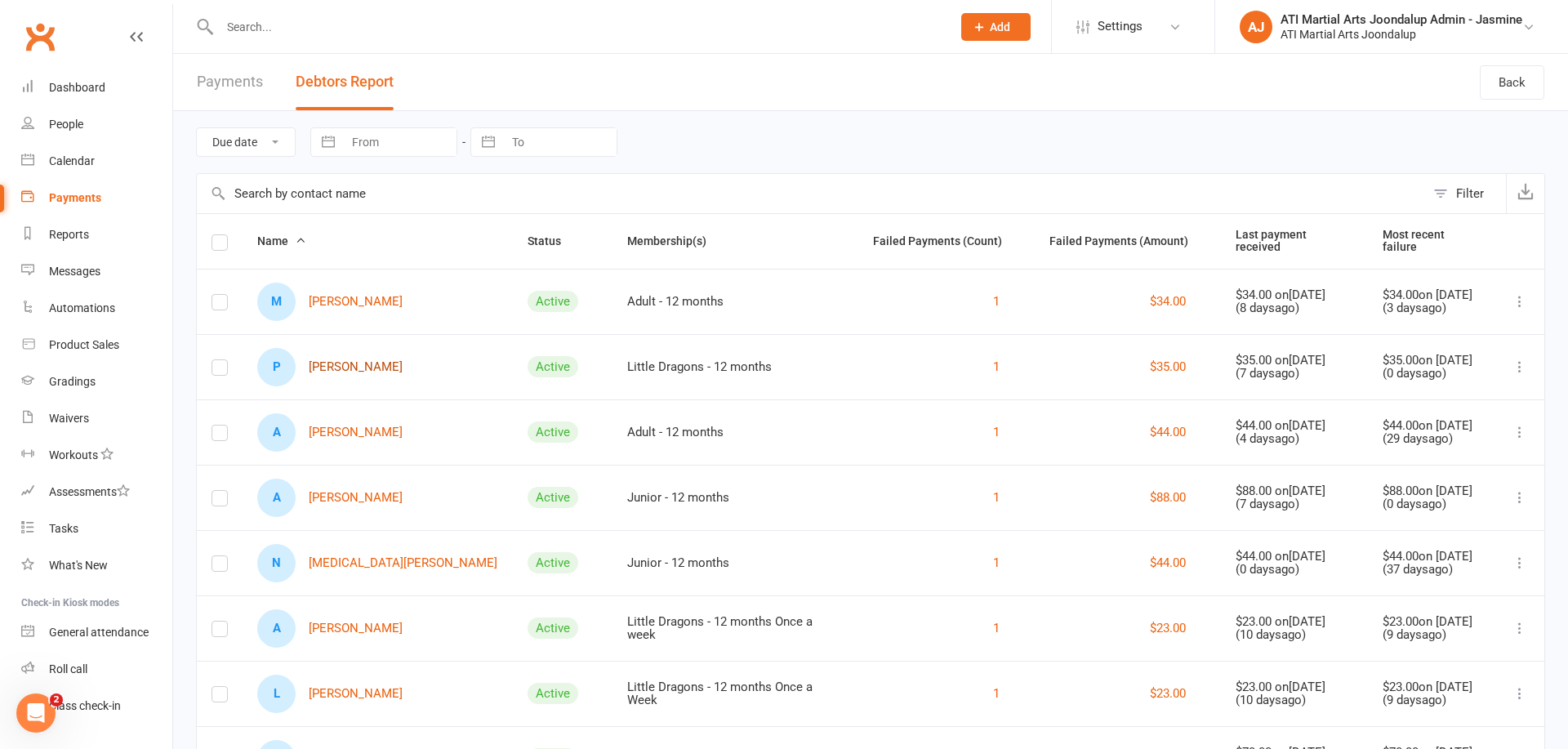
click at [368, 368] on link "P [PERSON_NAME]" at bounding box center [330, 367] width 145 height 39
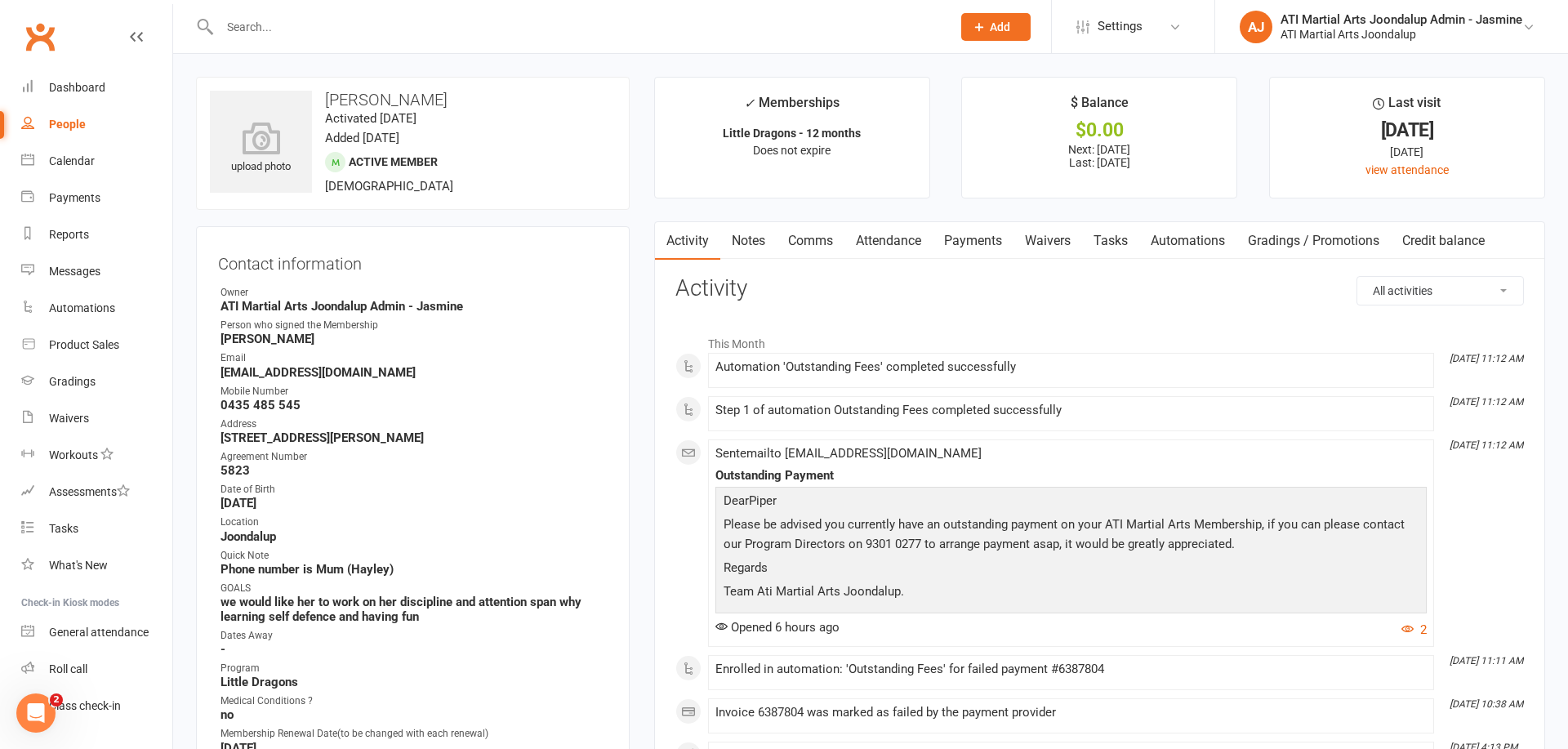
drag, startPoint x: 740, startPoint y: 242, endPoint x: 709, endPoint y: 259, distance: 35.4
click at [740, 242] on link "Notes" at bounding box center [749, 241] width 57 height 38
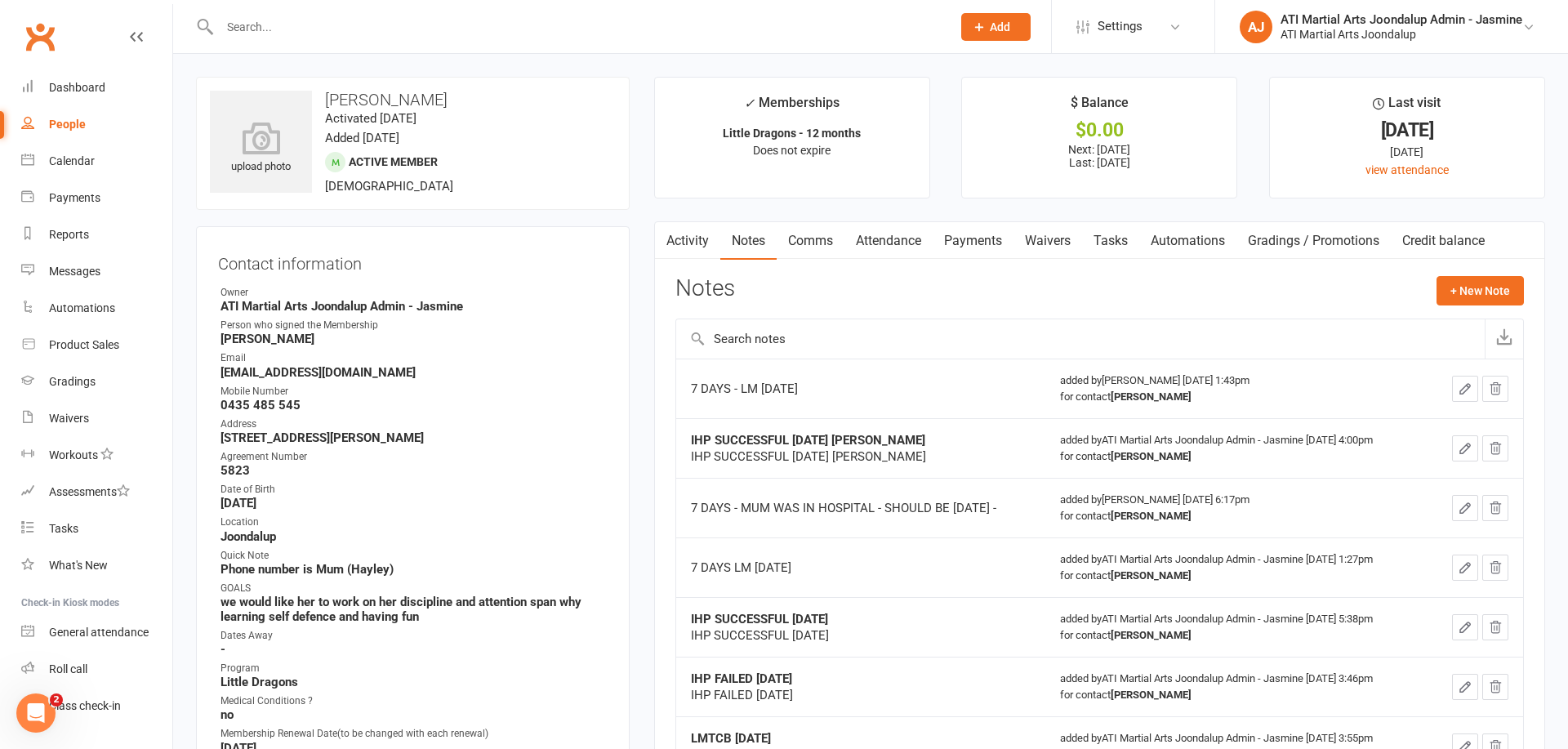
click at [68, 197] on div "Payments" at bounding box center [75, 198] width 52 height 13
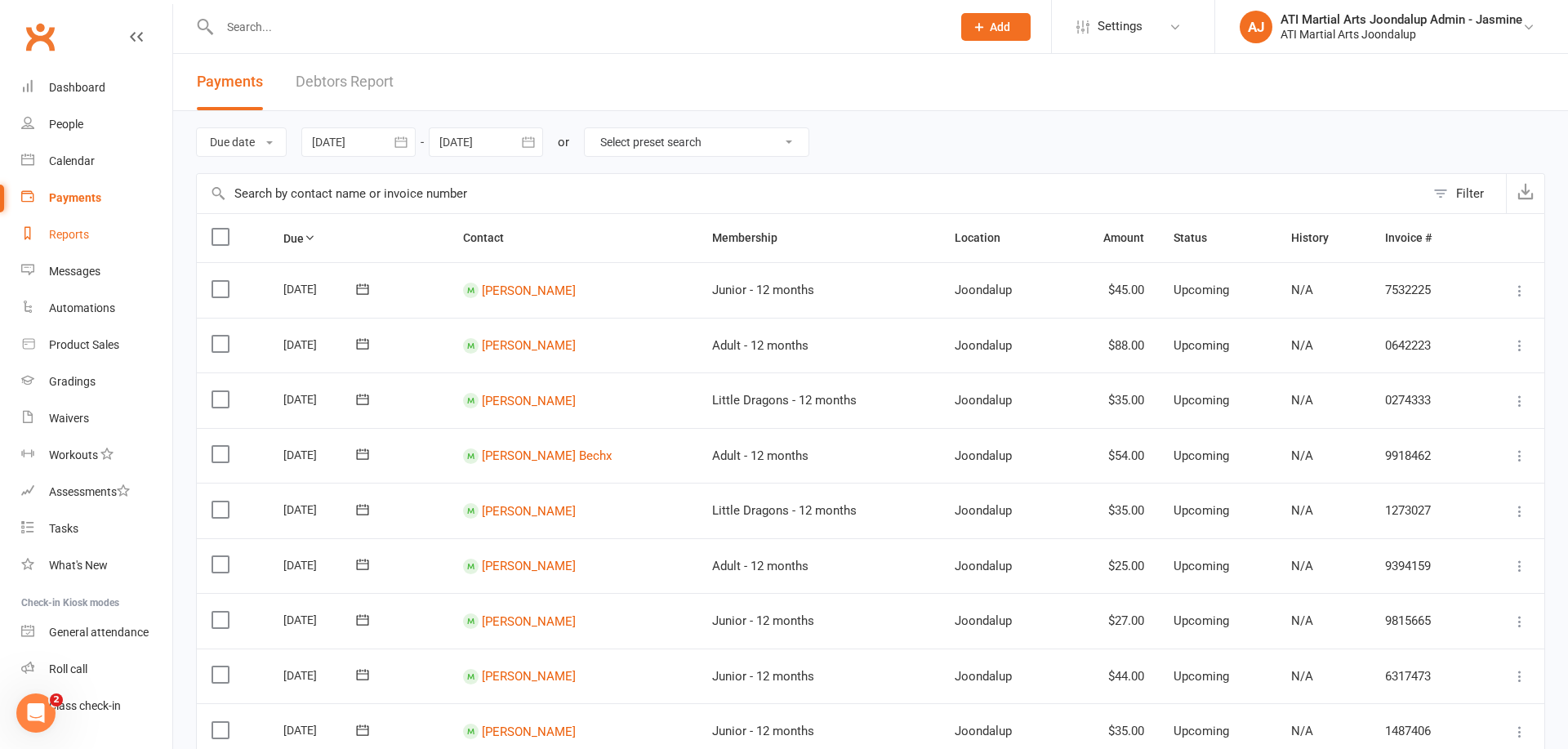
click at [72, 241] on link "Reports" at bounding box center [97, 234] width 151 height 37
select select "100"
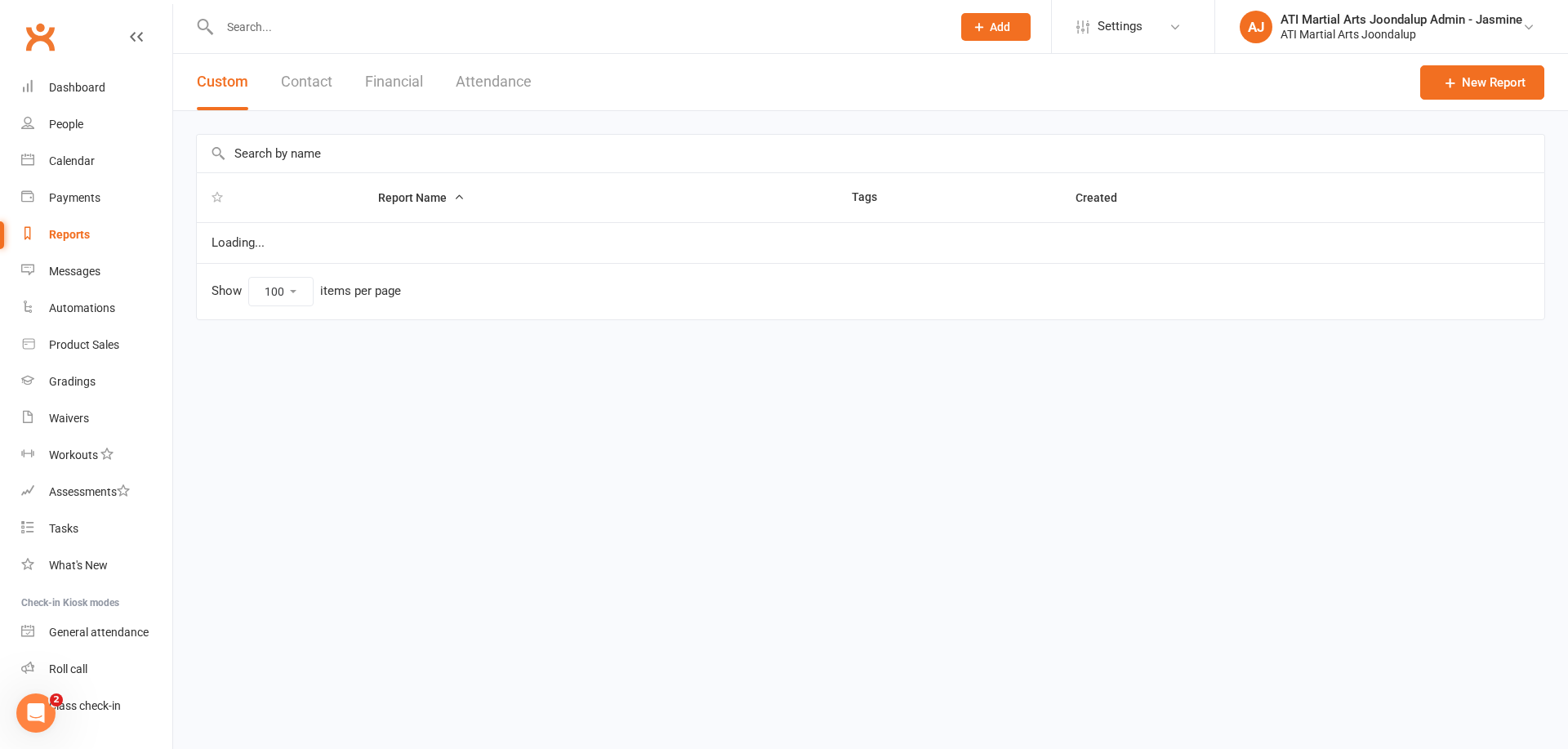
click at [394, 85] on button "Financial" at bounding box center [394, 82] width 58 height 57
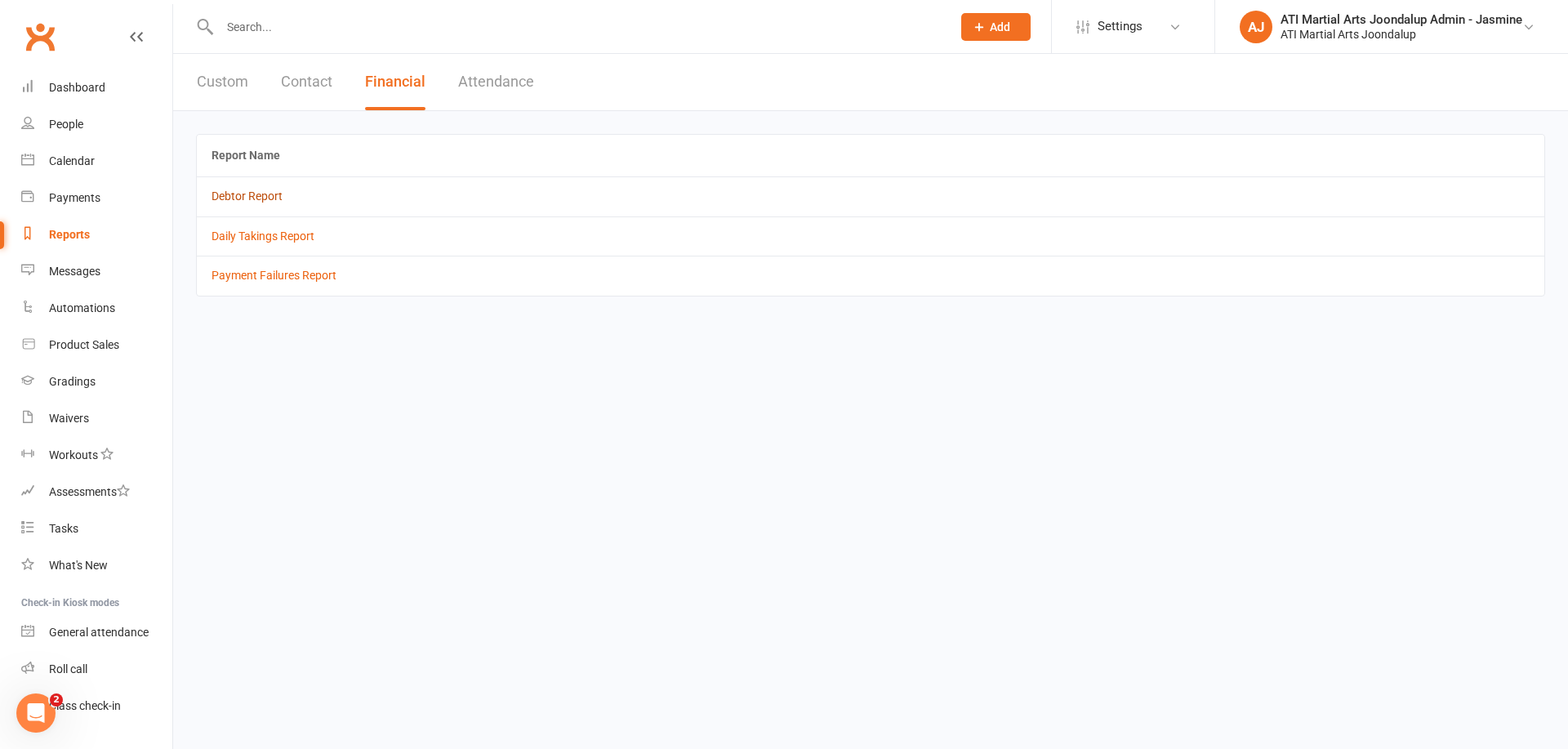
click at [244, 195] on link "Debtor Report" at bounding box center [246, 196] width 71 height 13
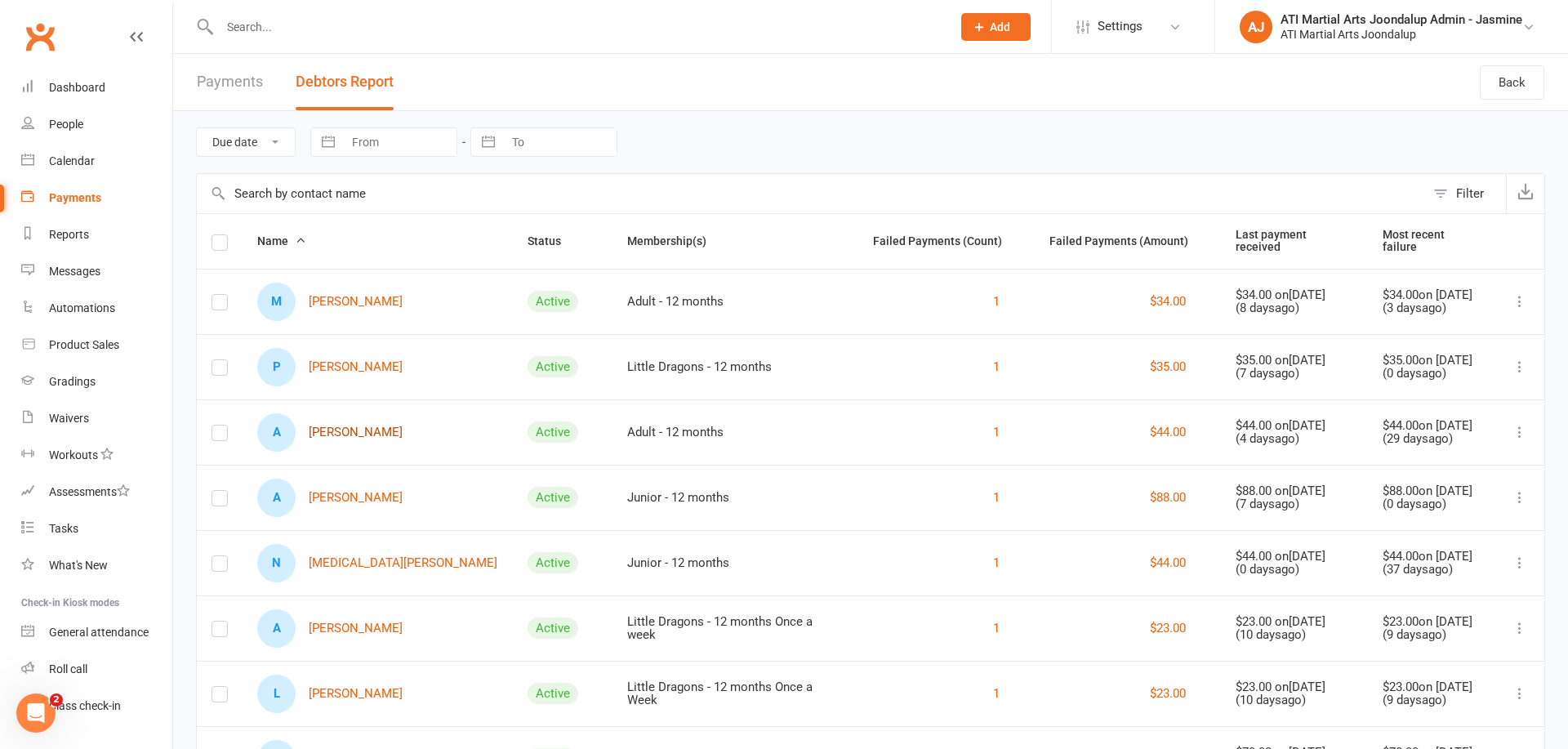
click at [331, 432] on link "A [PERSON_NAME]" at bounding box center [330, 432] width 145 height 39
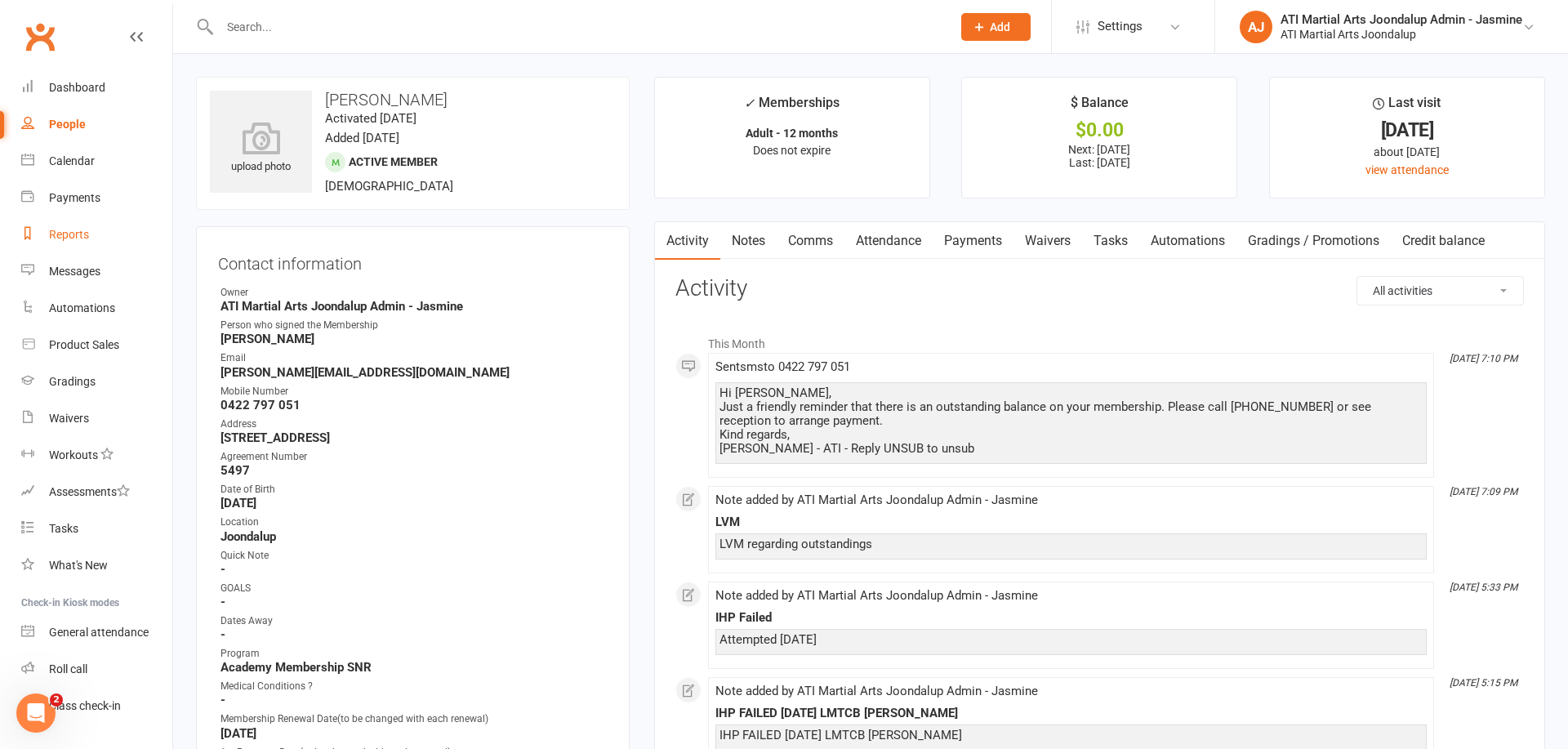
click at [73, 234] on div "Reports" at bounding box center [69, 234] width 40 height 13
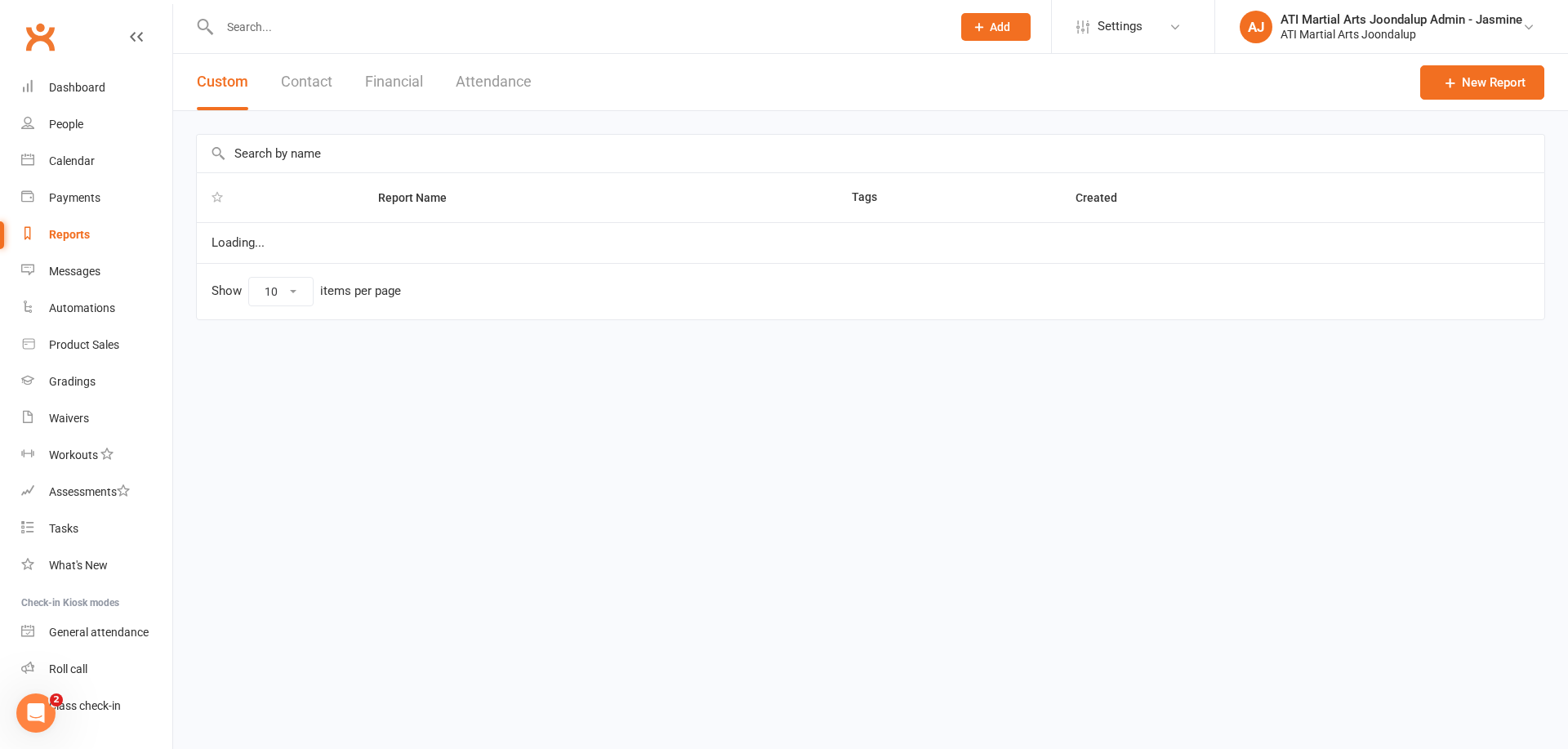
select select "100"
click at [405, 76] on button "Financial" at bounding box center [394, 82] width 58 height 57
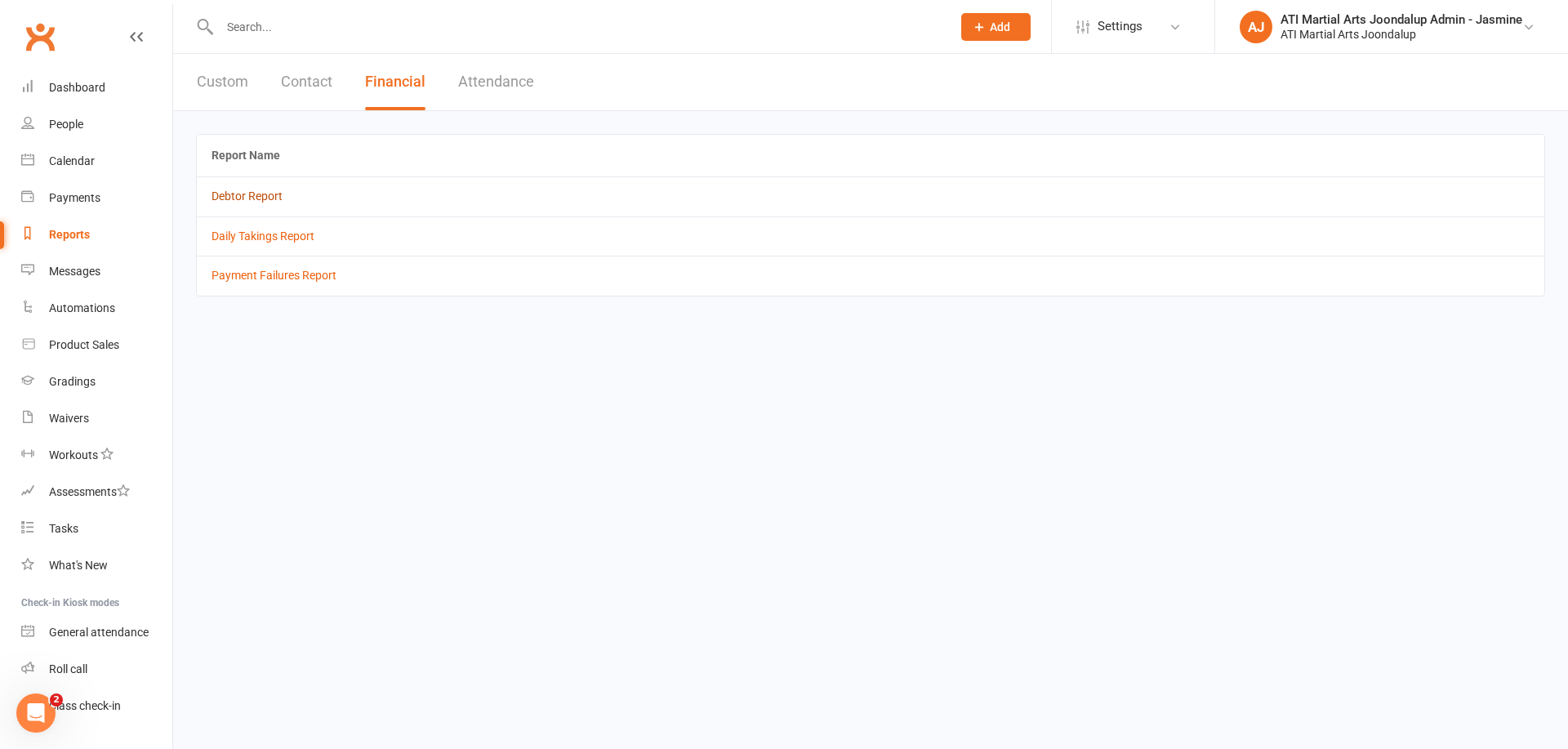
click at [237, 199] on link "Debtor Report" at bounding box center [246, 196] width 71 height 13
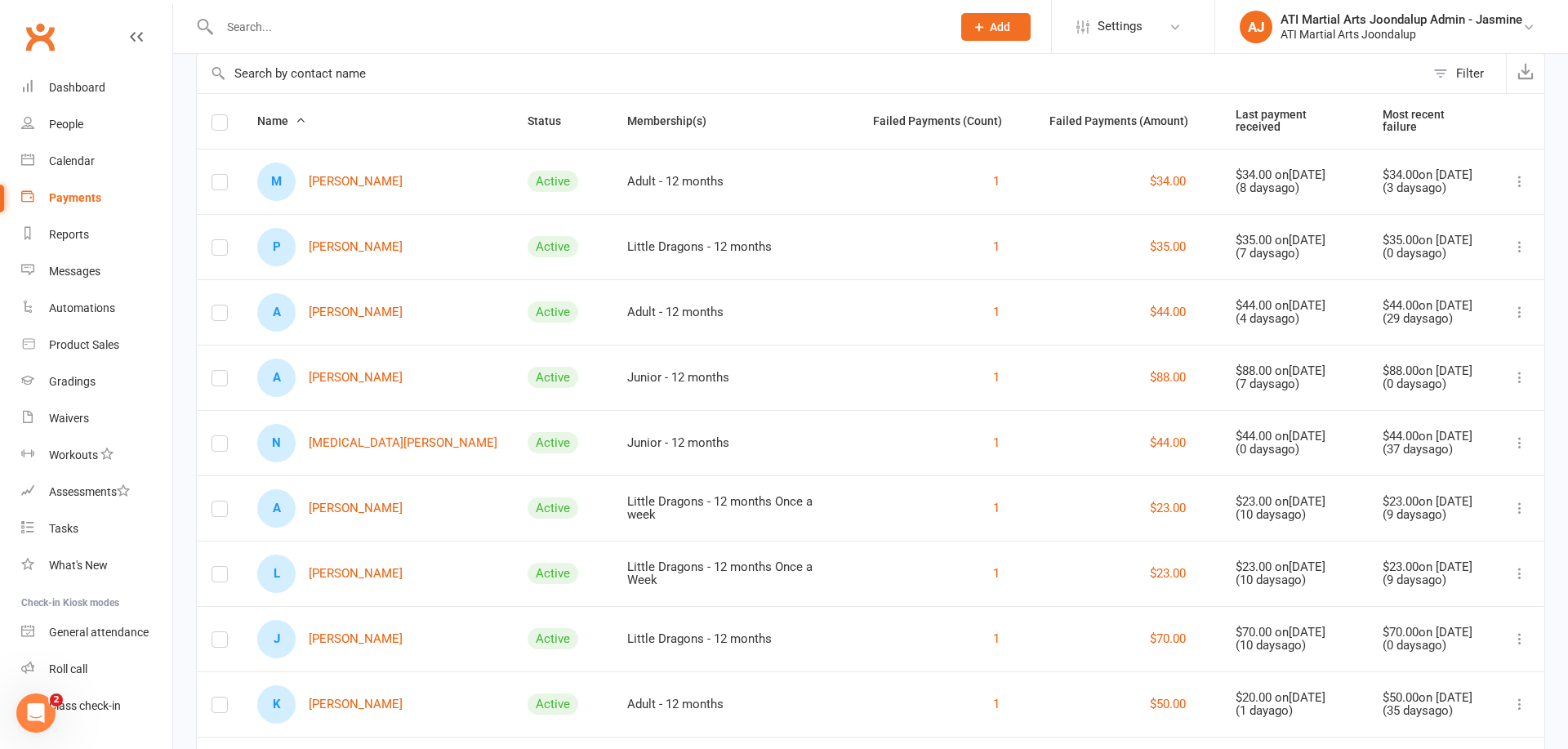
scroll to position [131, 0]
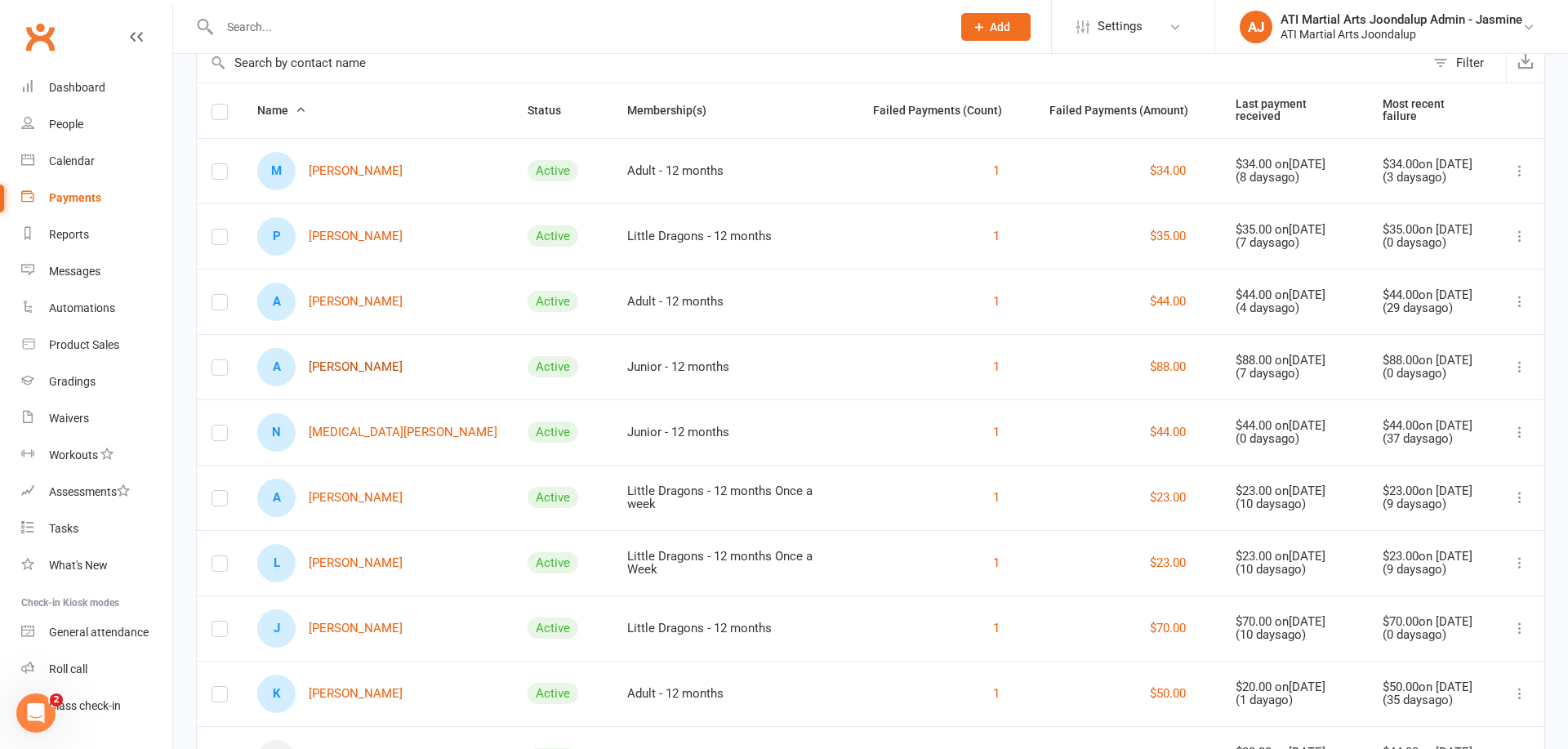
click at [346, 362] on link "A [PERSON_NAME]" at bounding box center [330, 367] width 145 height 39
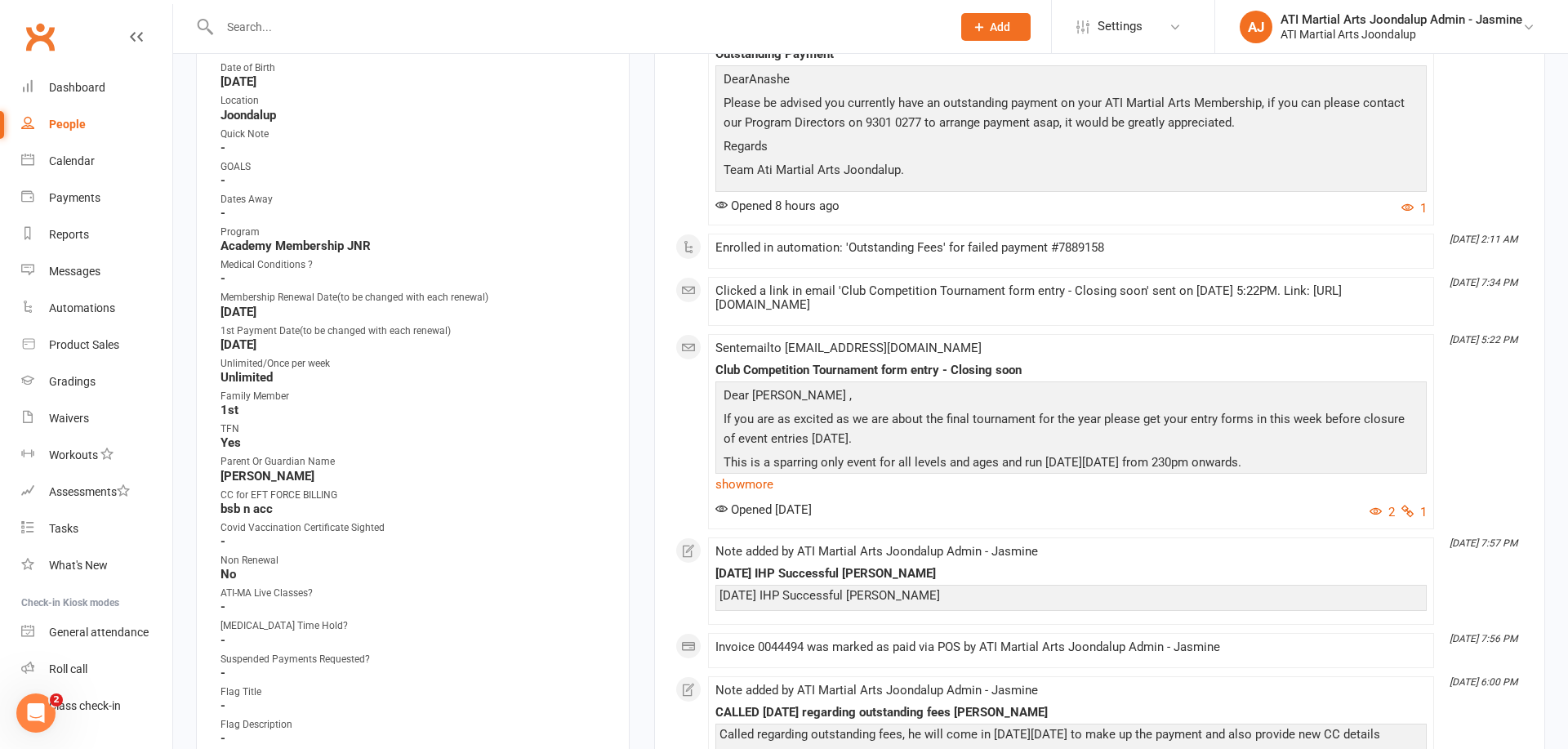
scroll to position [428, 0]
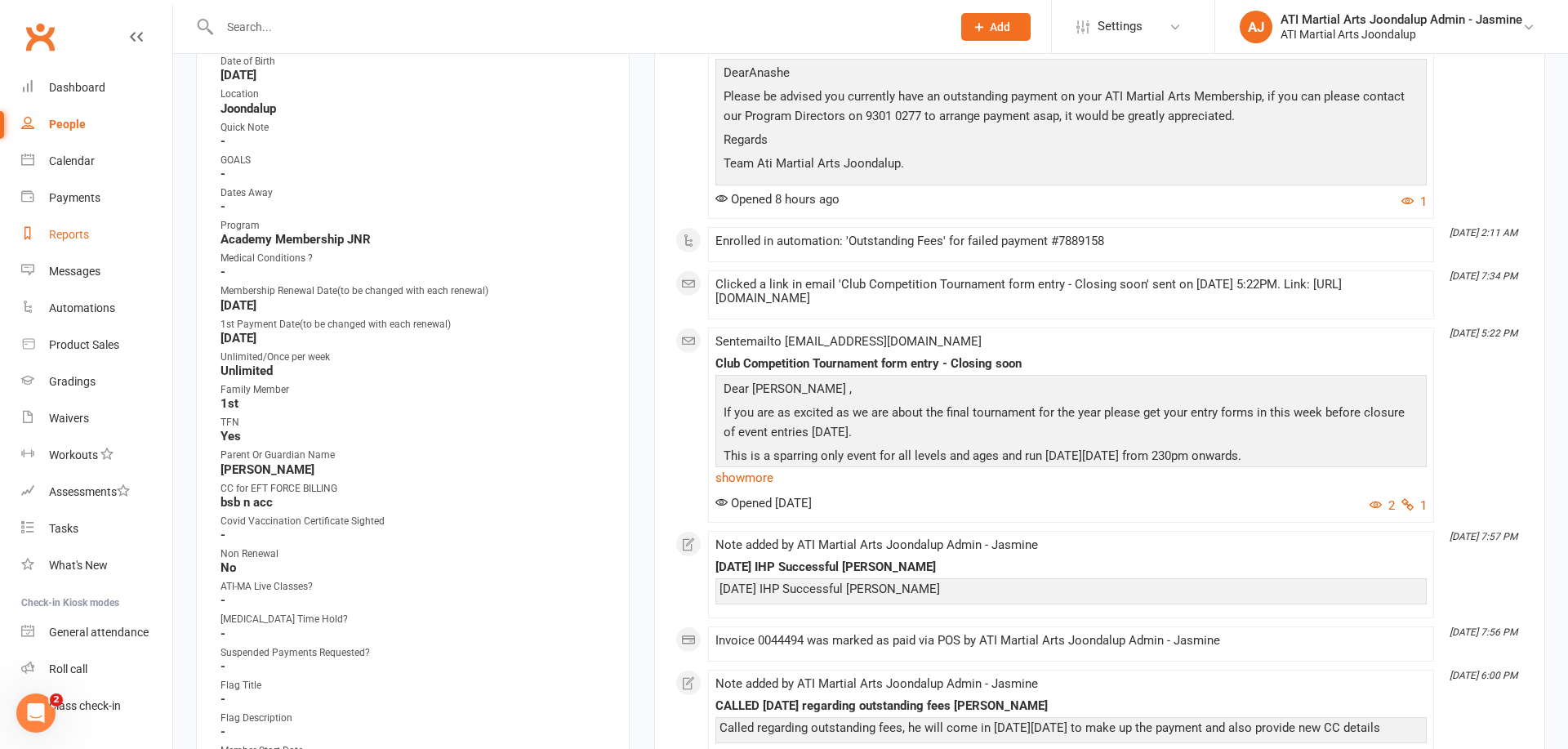
click at [69, 230] on div "Reports" at bounding box center [69, 234] width 40 height 13
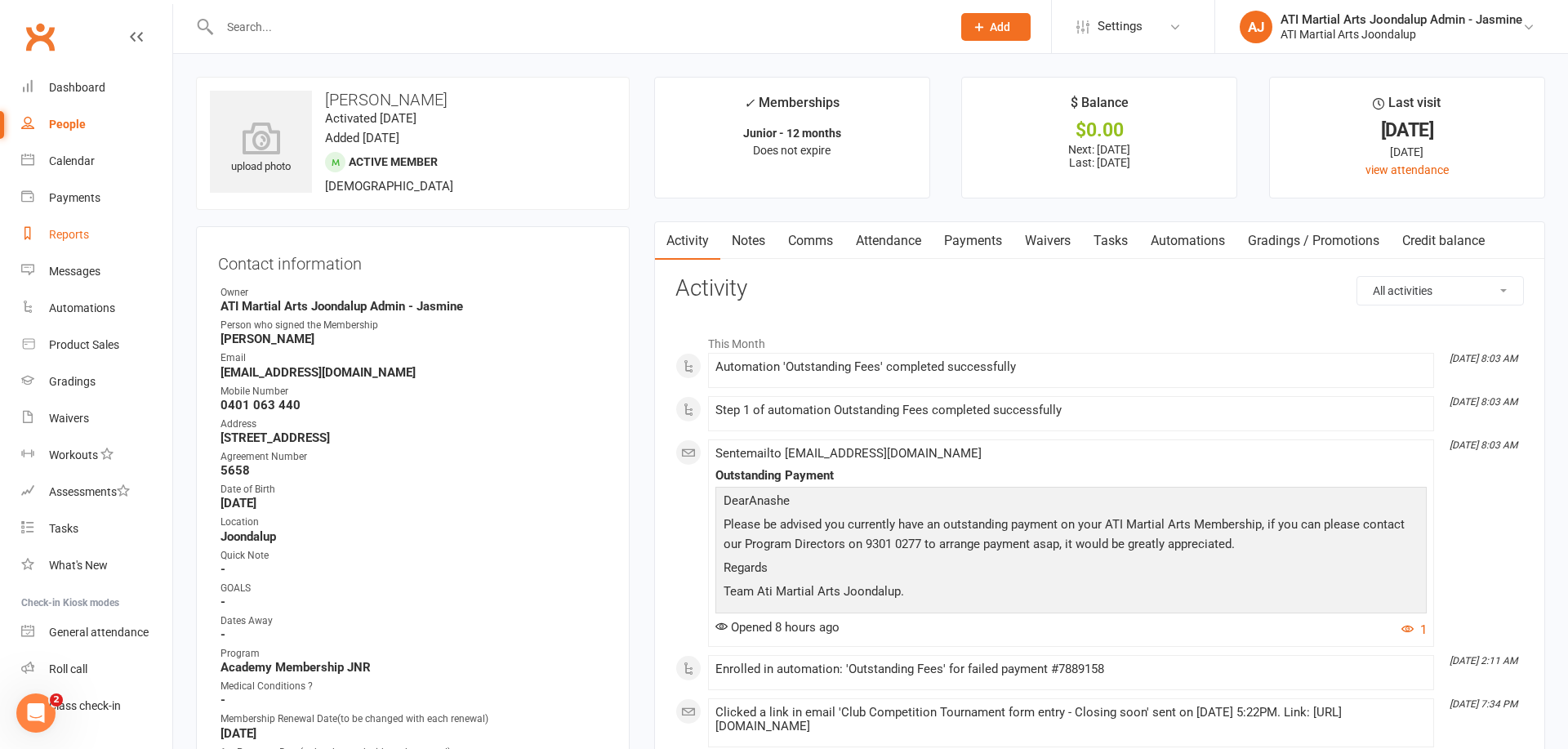
select select "100"
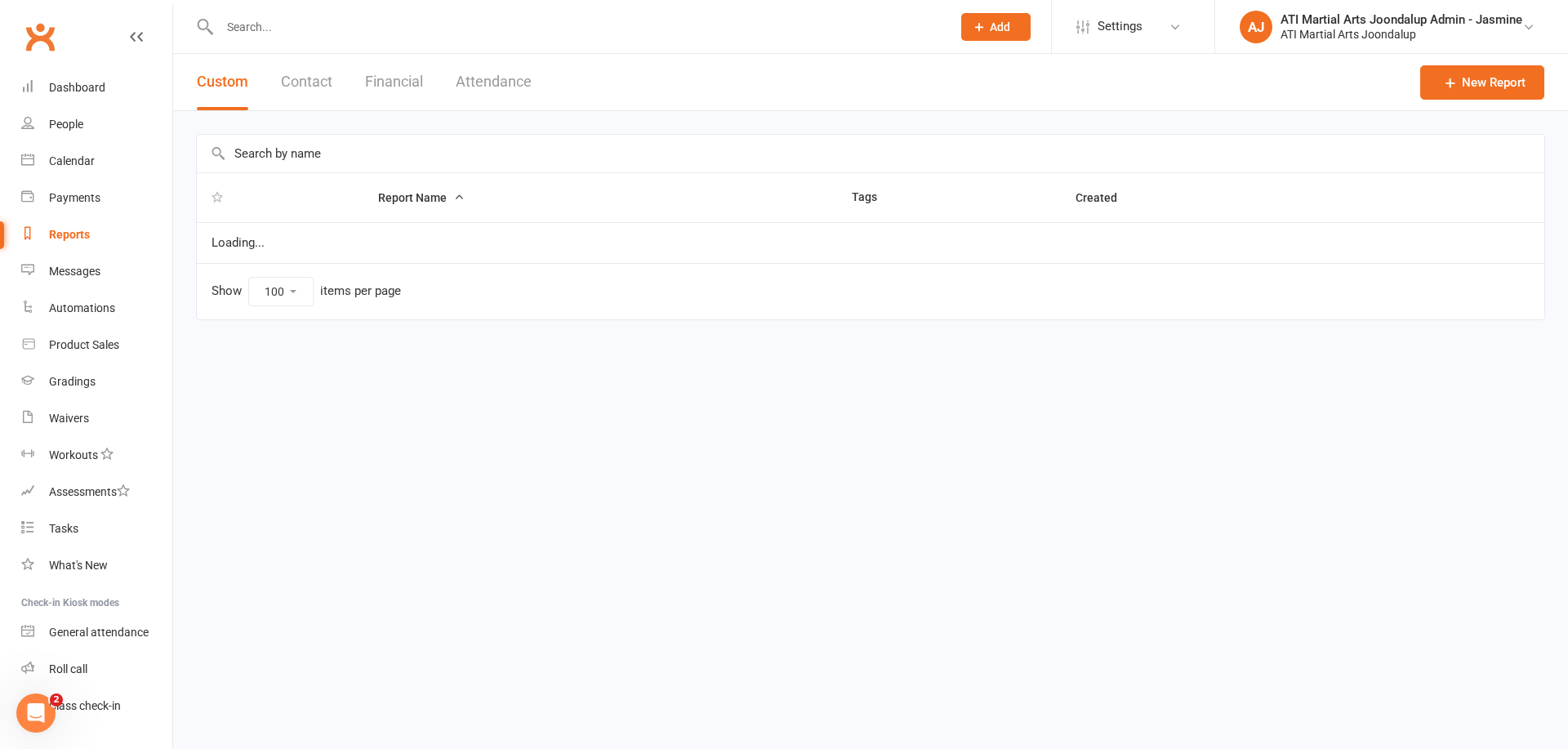
click at [411, 84] on button "Financial" at bounding box center [394, 82] width 58 height 57
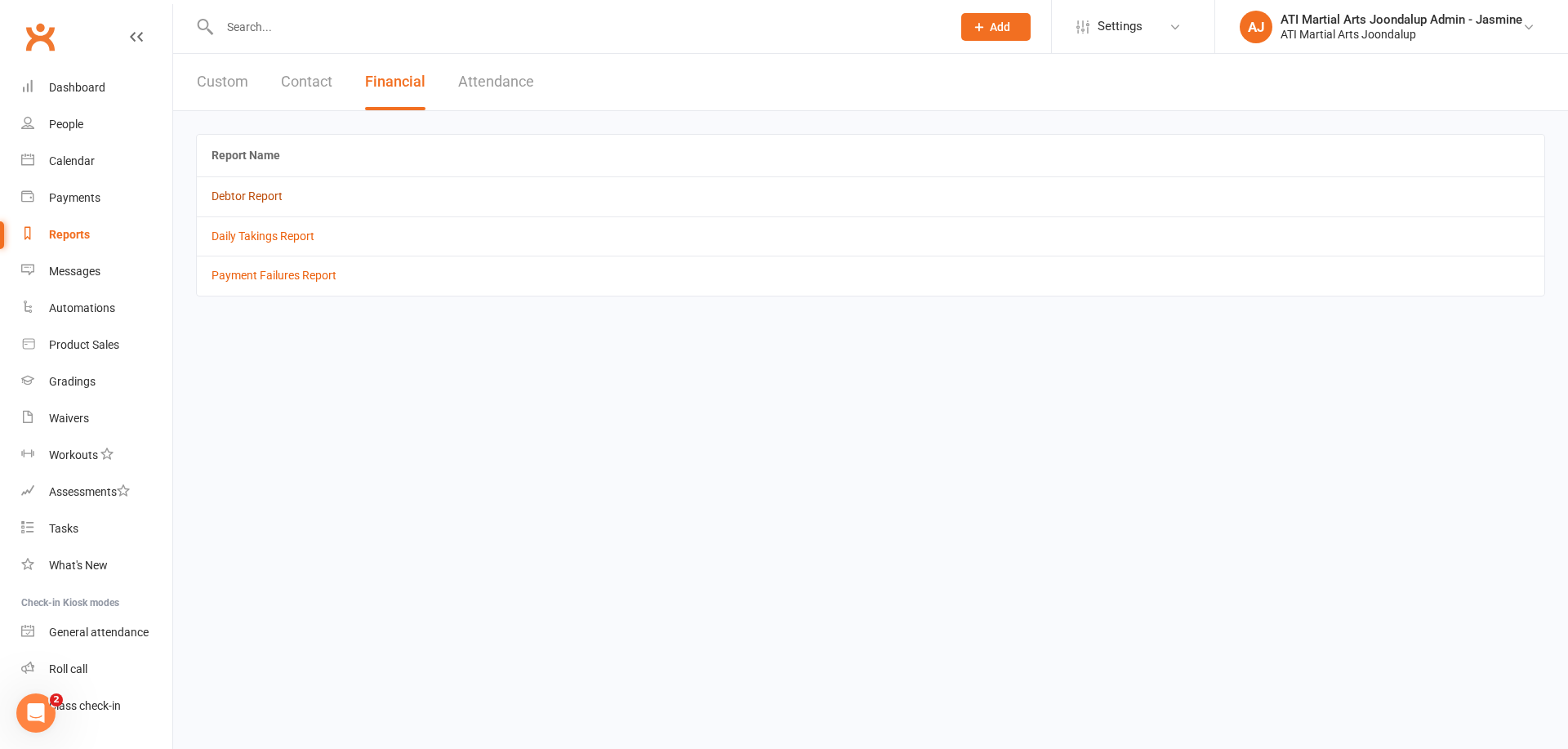
click at [253, 194] on link "Debtor Report" at bounding box center [246, 196] width 71 height 13
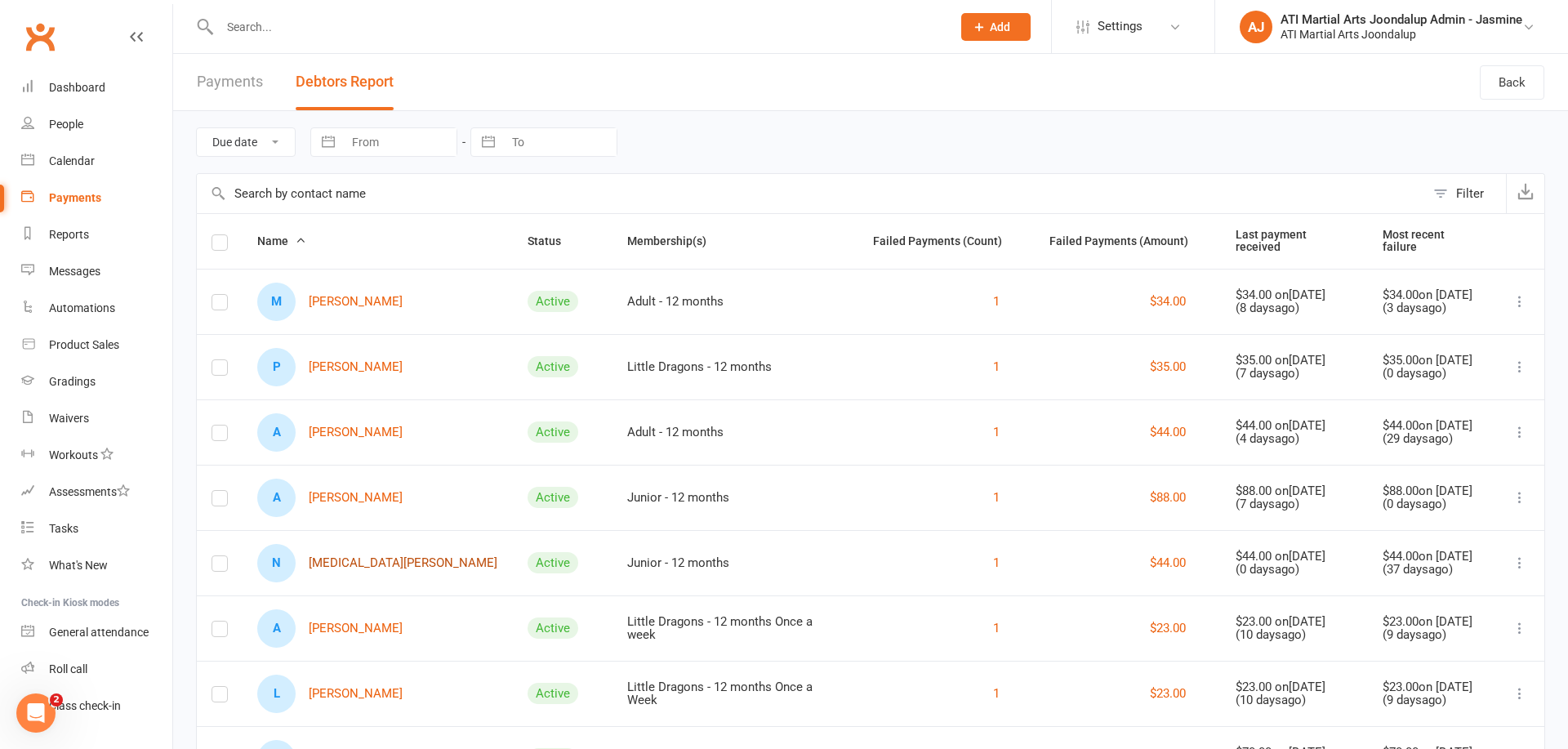
click at [343, 551] on link "N [MEDICAL_DATA][PERSON_NAME]" at bounding box center [378, 563] width 240 height 39
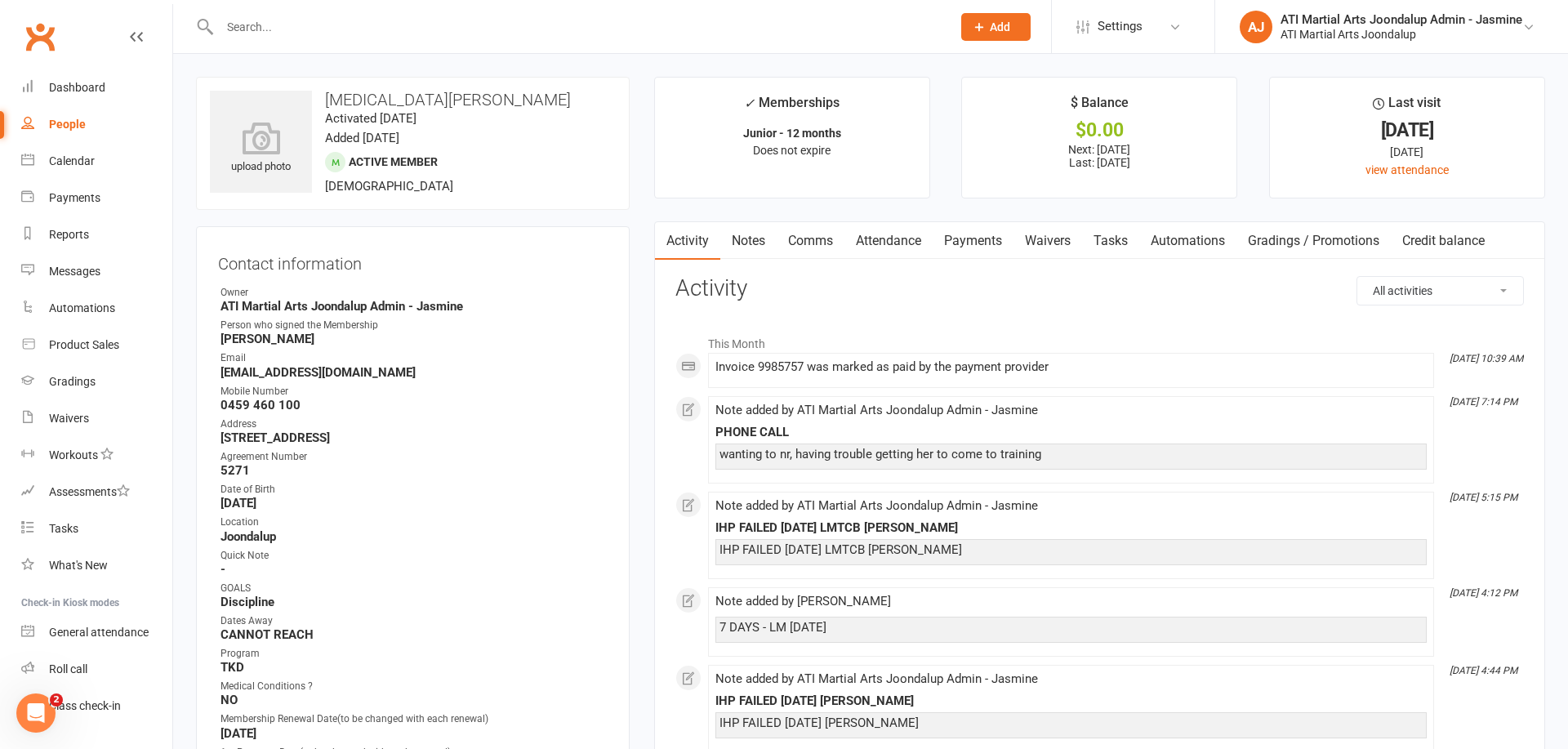
click at [754, 241] on link "Notes" at bounding box center [749, 241] width 57 height 38
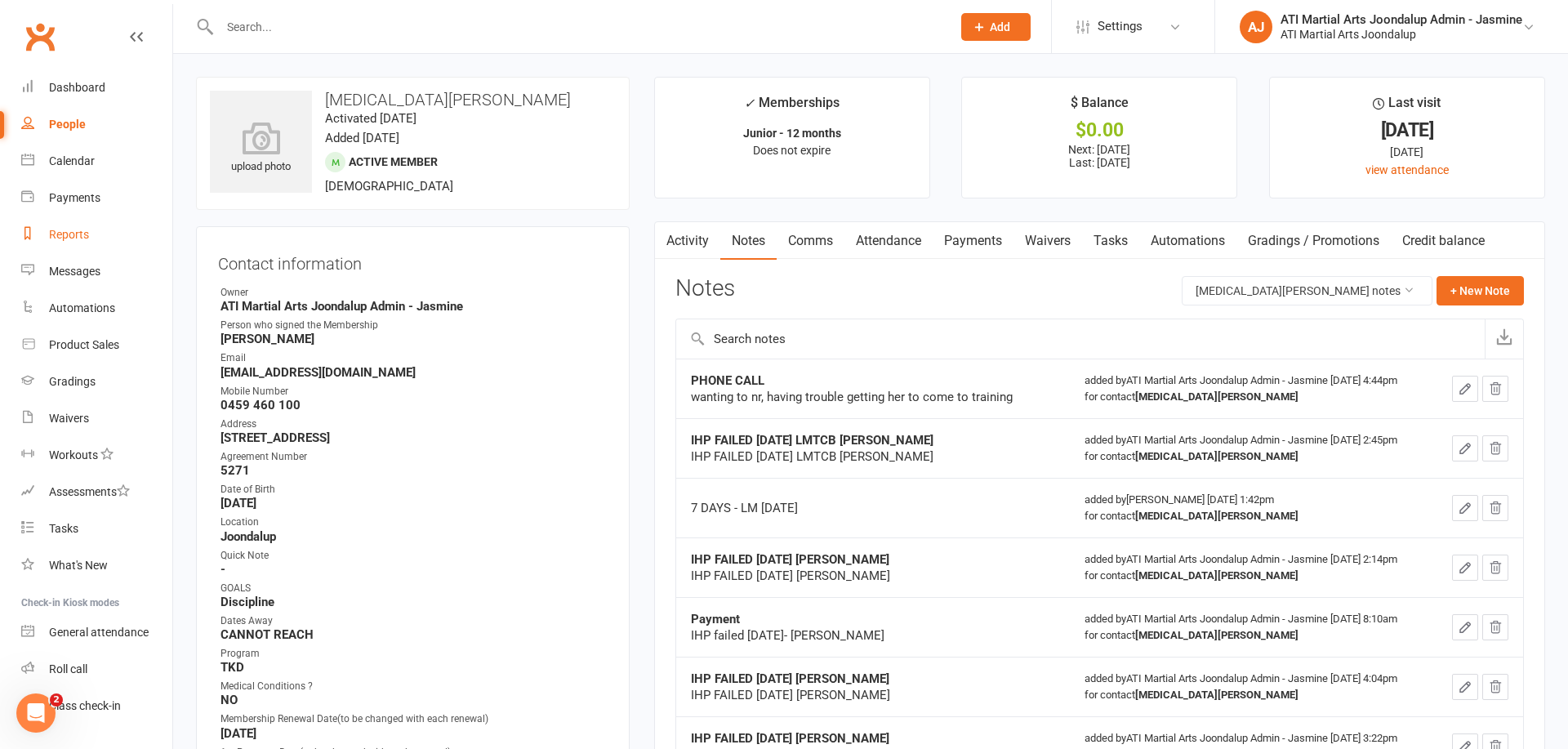
click at [71, 234] on div "Reports" at bounding box center [69, 234] width 40 height 13
select select "100"
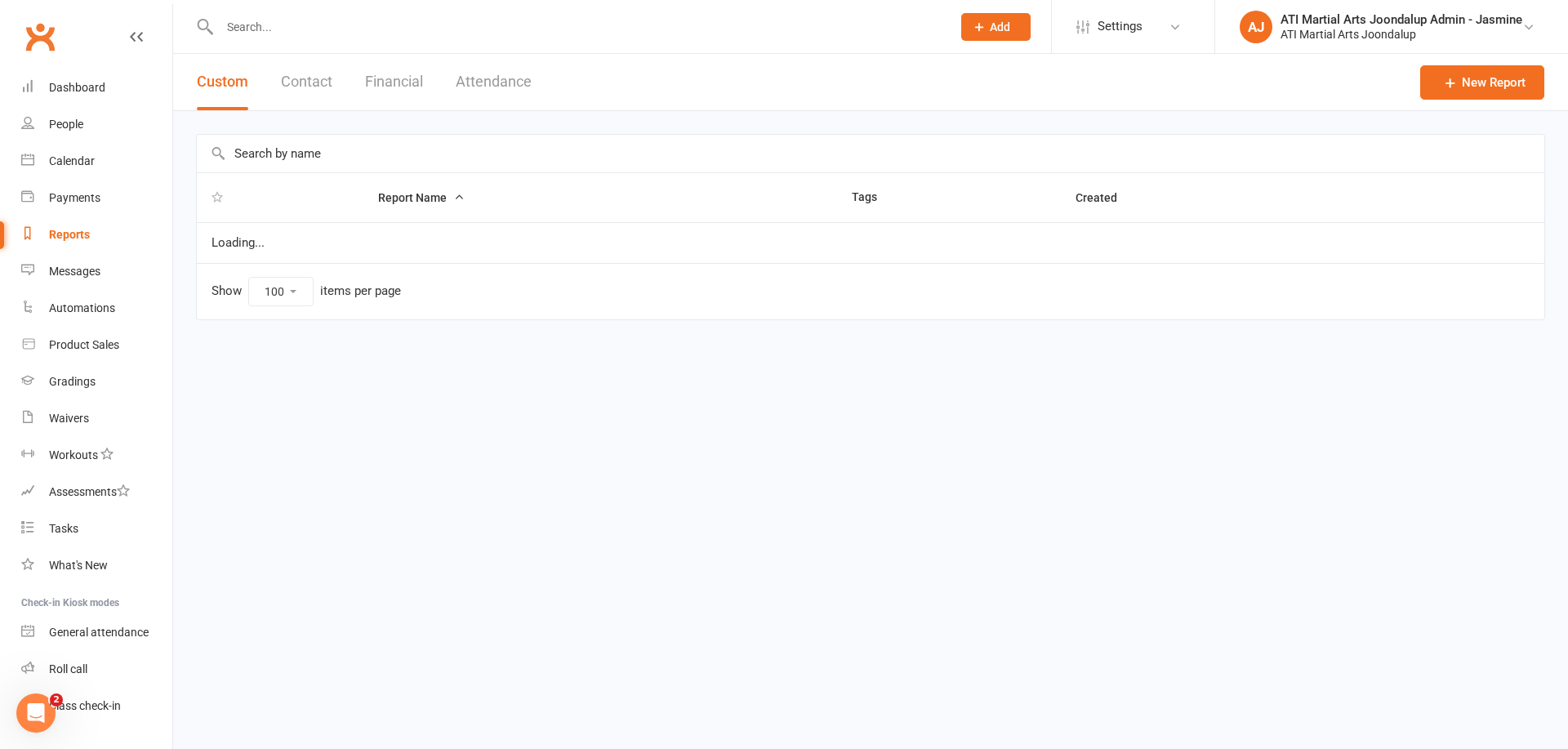
drag, startPoint x: 398, startPoint y: 83, endPoint x: 397, endPoint y: 95, distance: 12.0
click at [398, 83] on button "Financial" at bounding box center [394, 82] width 58 height 57
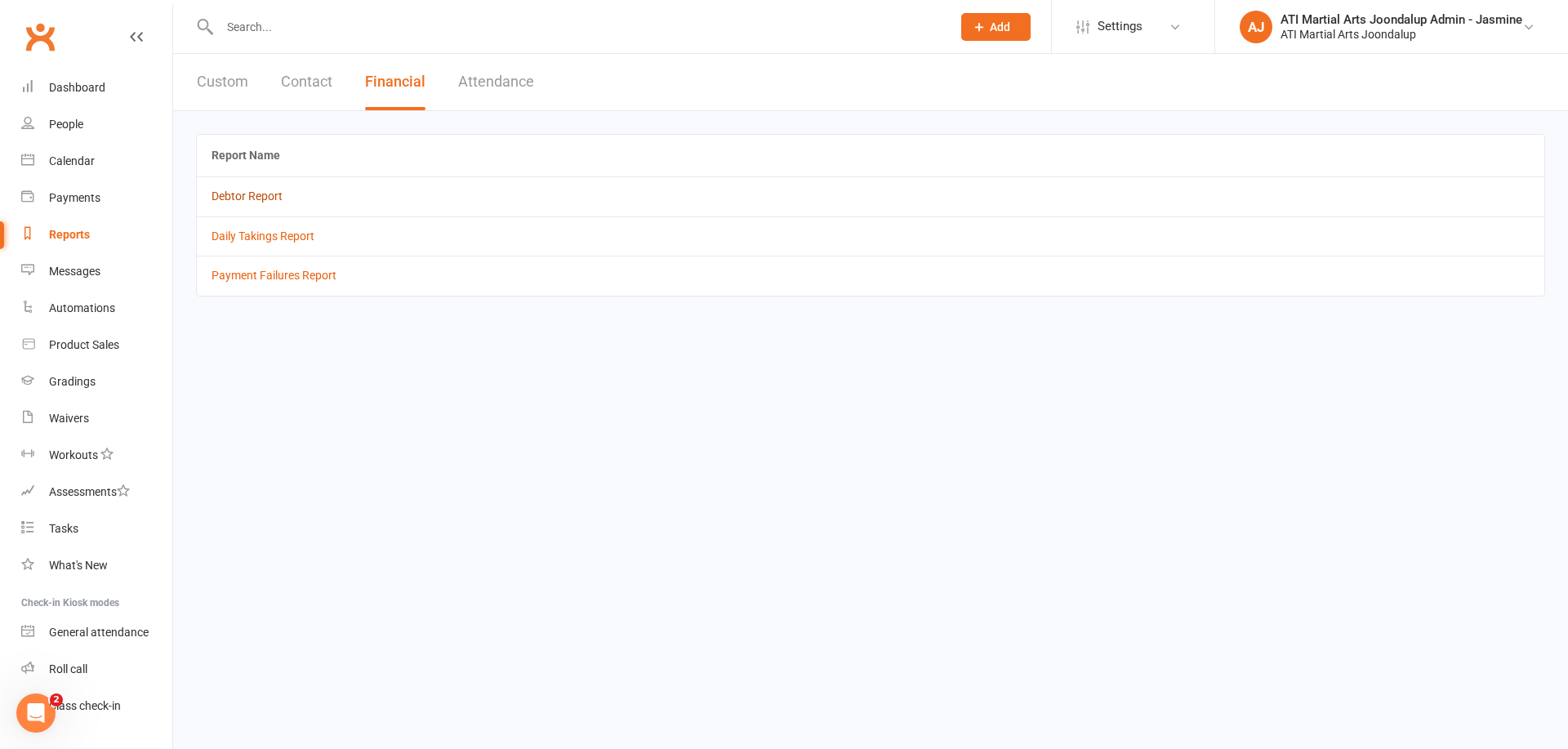
click at [229, 194] on link "Debtor Report" at bounding box center [246, 196] width 71 height 13
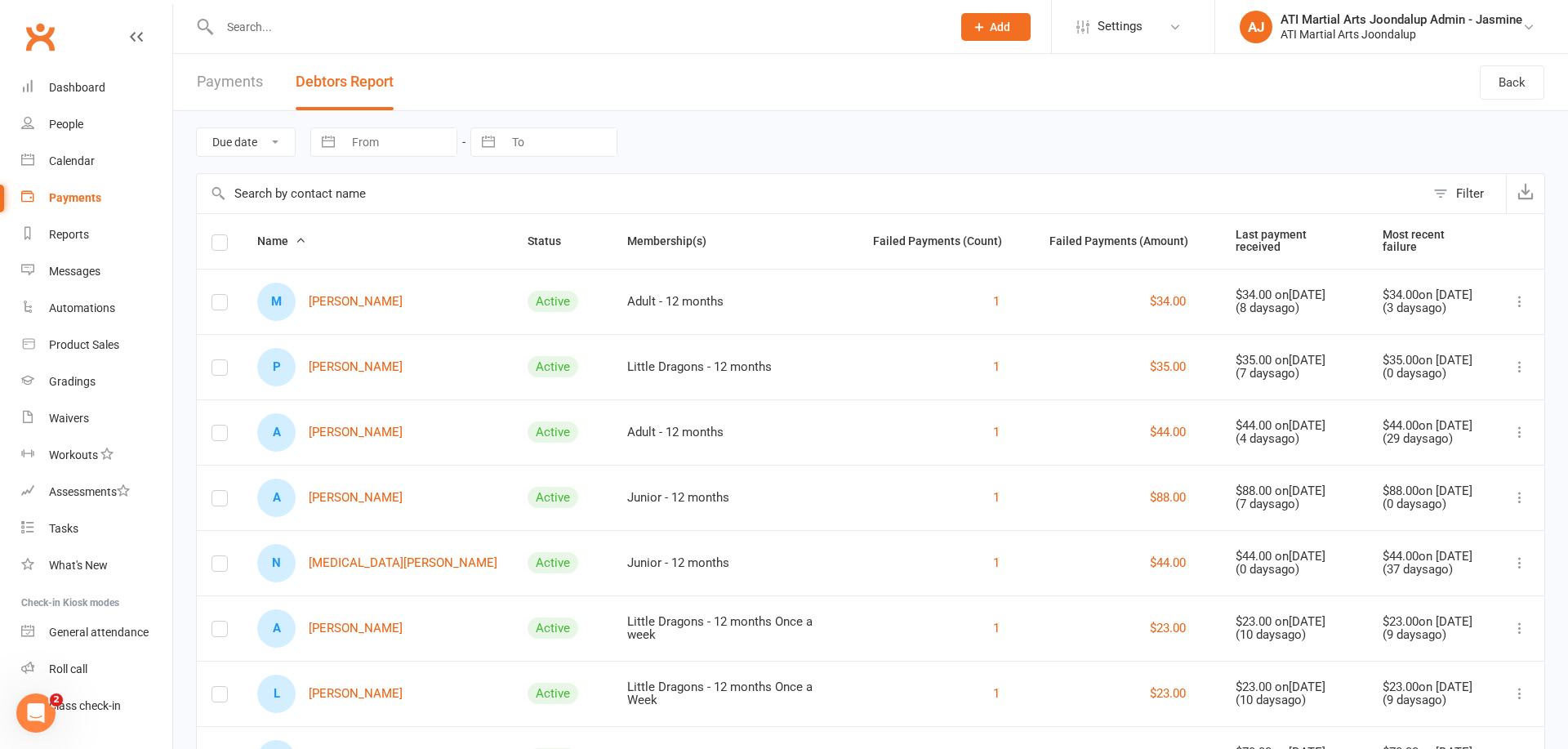
click at [365, 295] on link "M [PERSON_NAME]" at bounding box center [330, 301] width 145 height 39
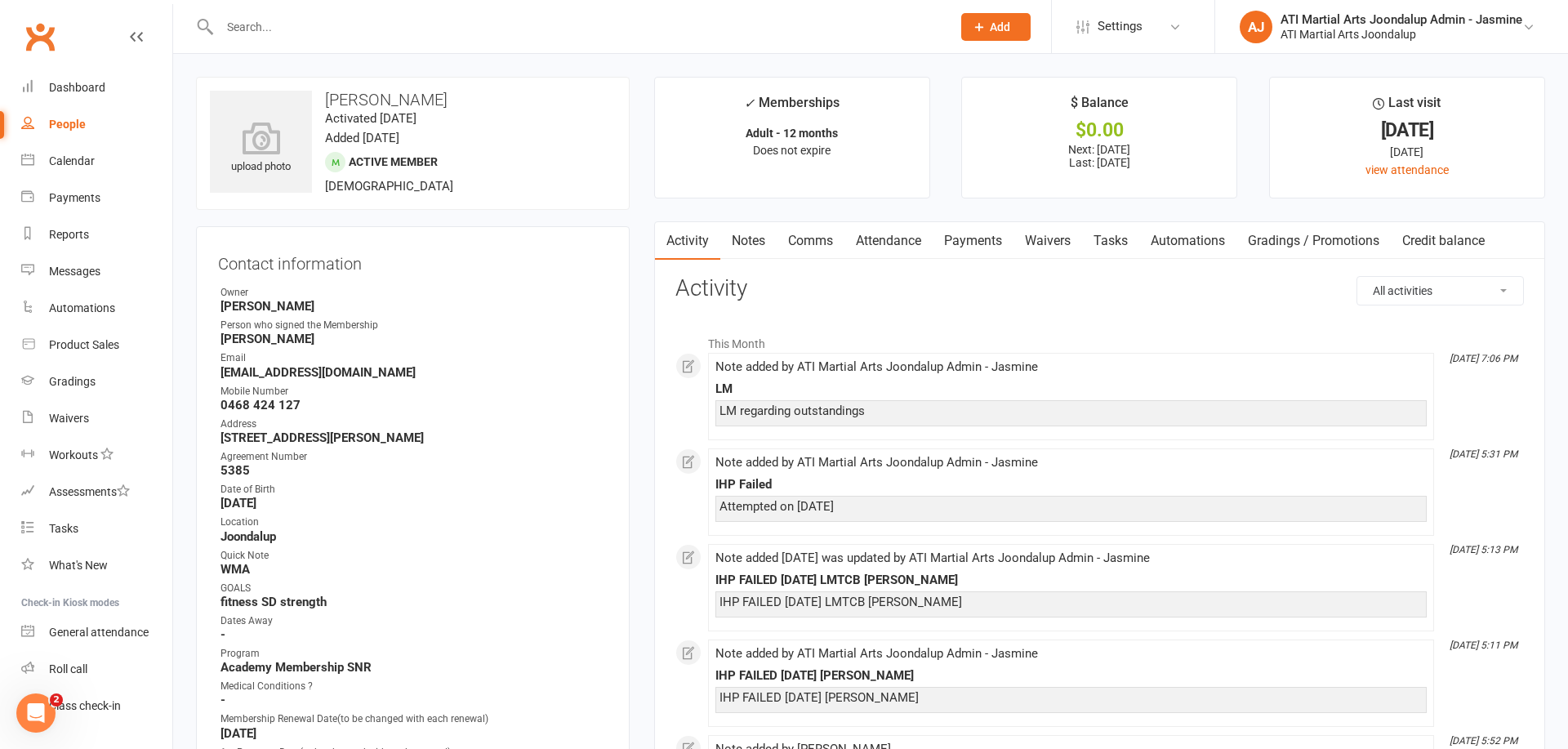
click at [967, 241] on link "Payments" at bounding box center [973, 241] width 81 height 38
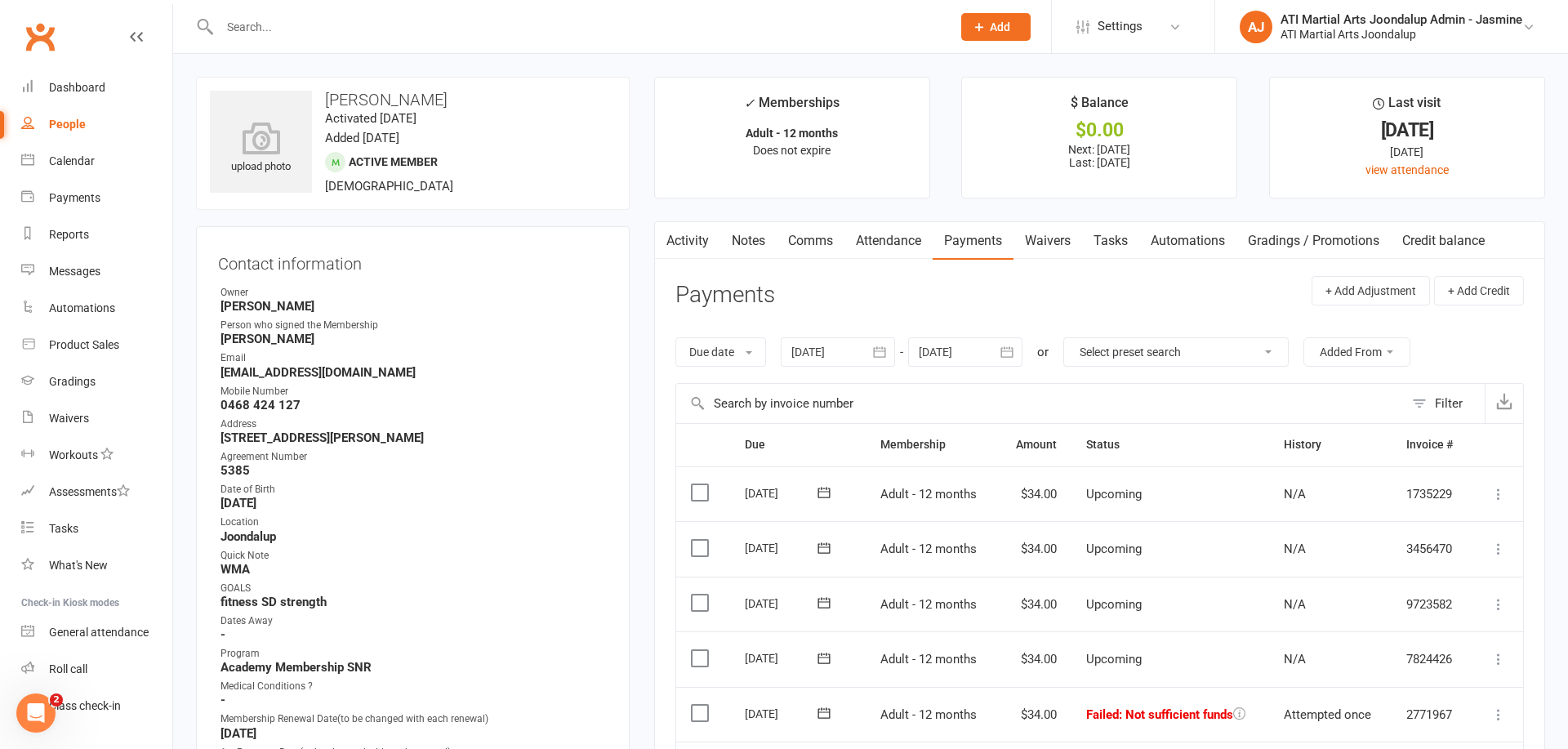
click at [753, 239] on link "Notes" at bounding box center [749, 241] width 57 height 38
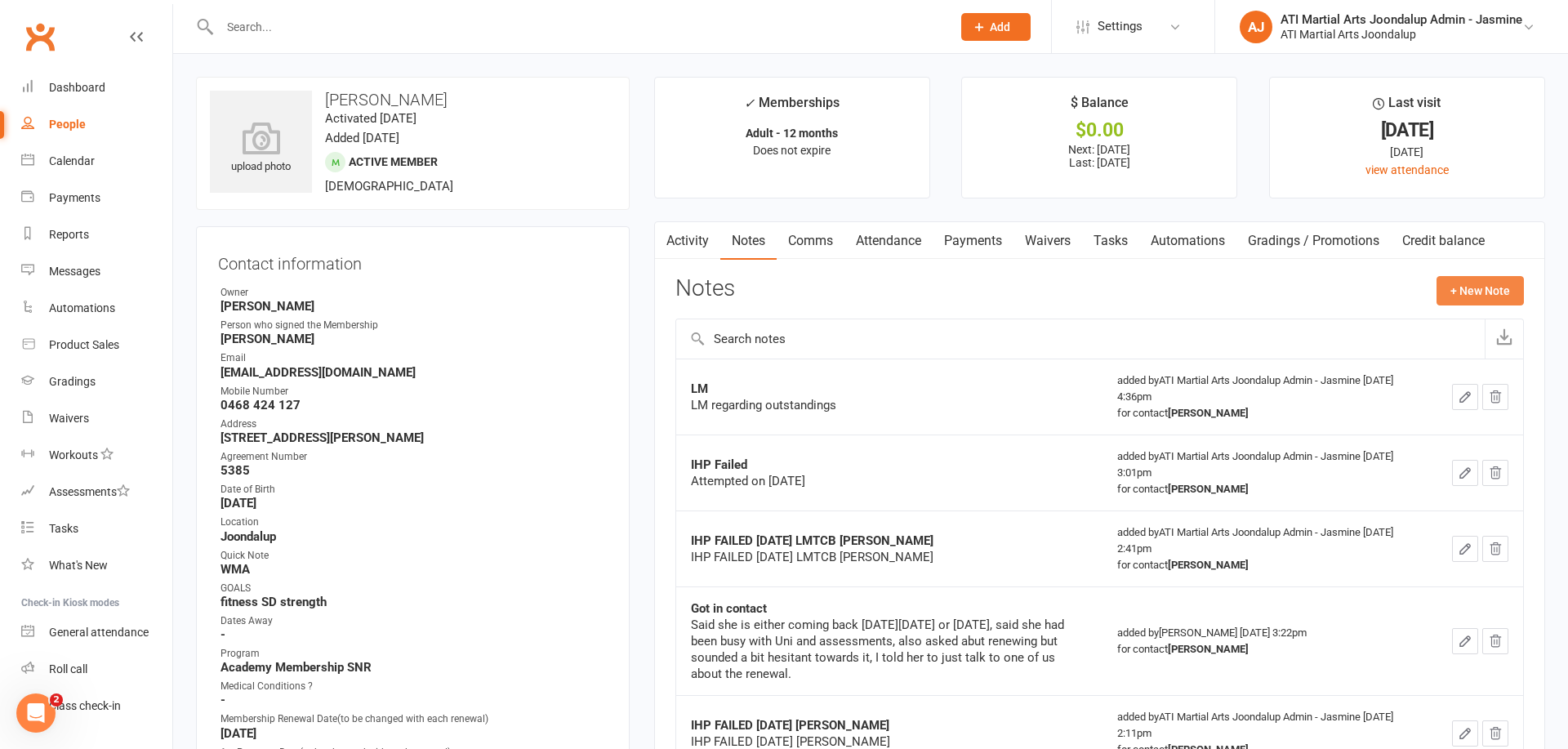
click at [1483, 279] on button "+ New Note" at bounding box center [1480, 290] width 88 height 29
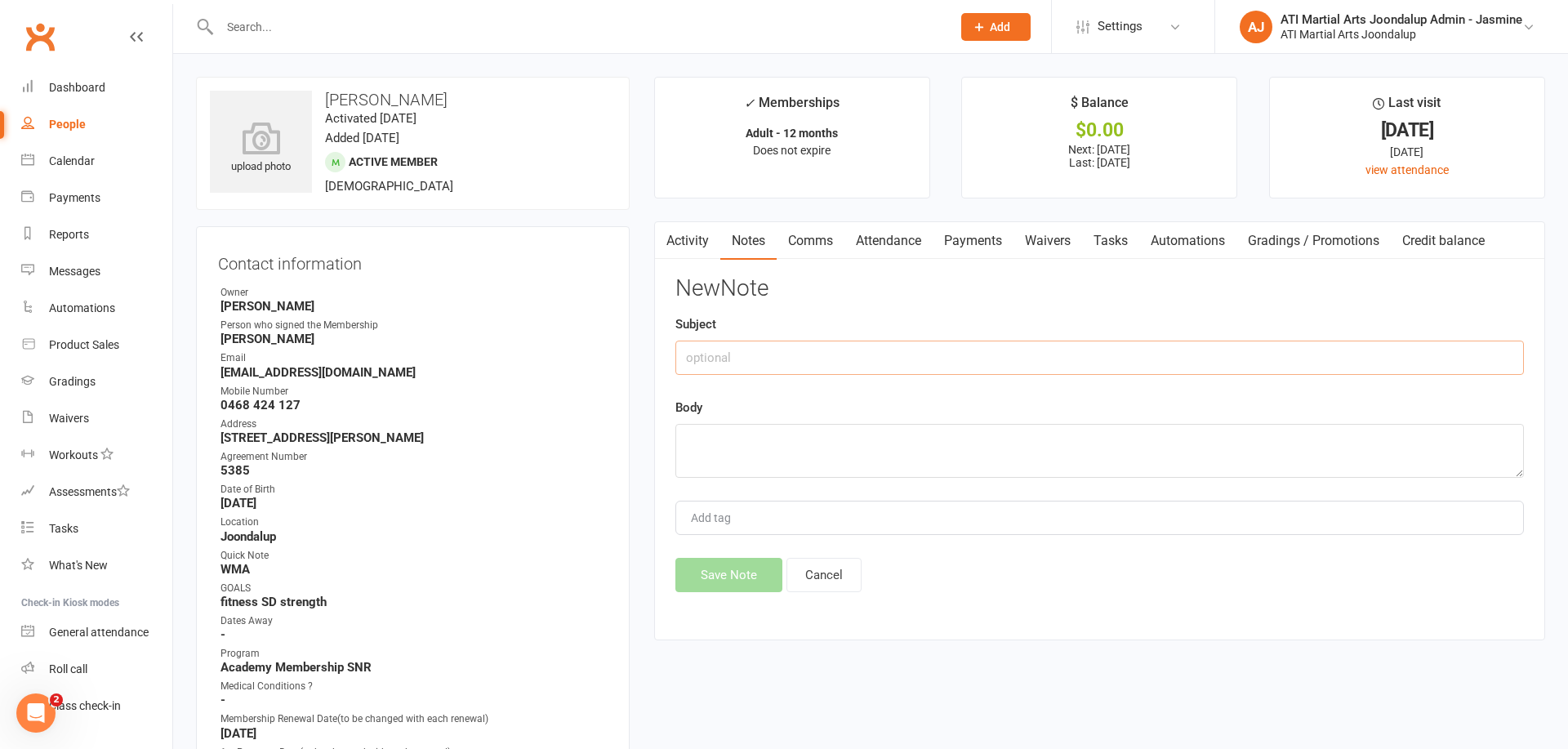
click at [890, 359] on input "text" at bounding box center [1100, 358] width 848 height 34
type input "h"
drag, startPoint x: 870, startPoint y: 354, endPoint x: 679, endPoint y: 359, distance: 191.1
click at [664, 359] on div "Activity Notes Comms Attendance Payments Waivers Tasks Automations Gradings / P…" at bounding box center [1100, 431] width 891 height 419
type input "IHP FAILED [DATE] [PERSON_NAME]"
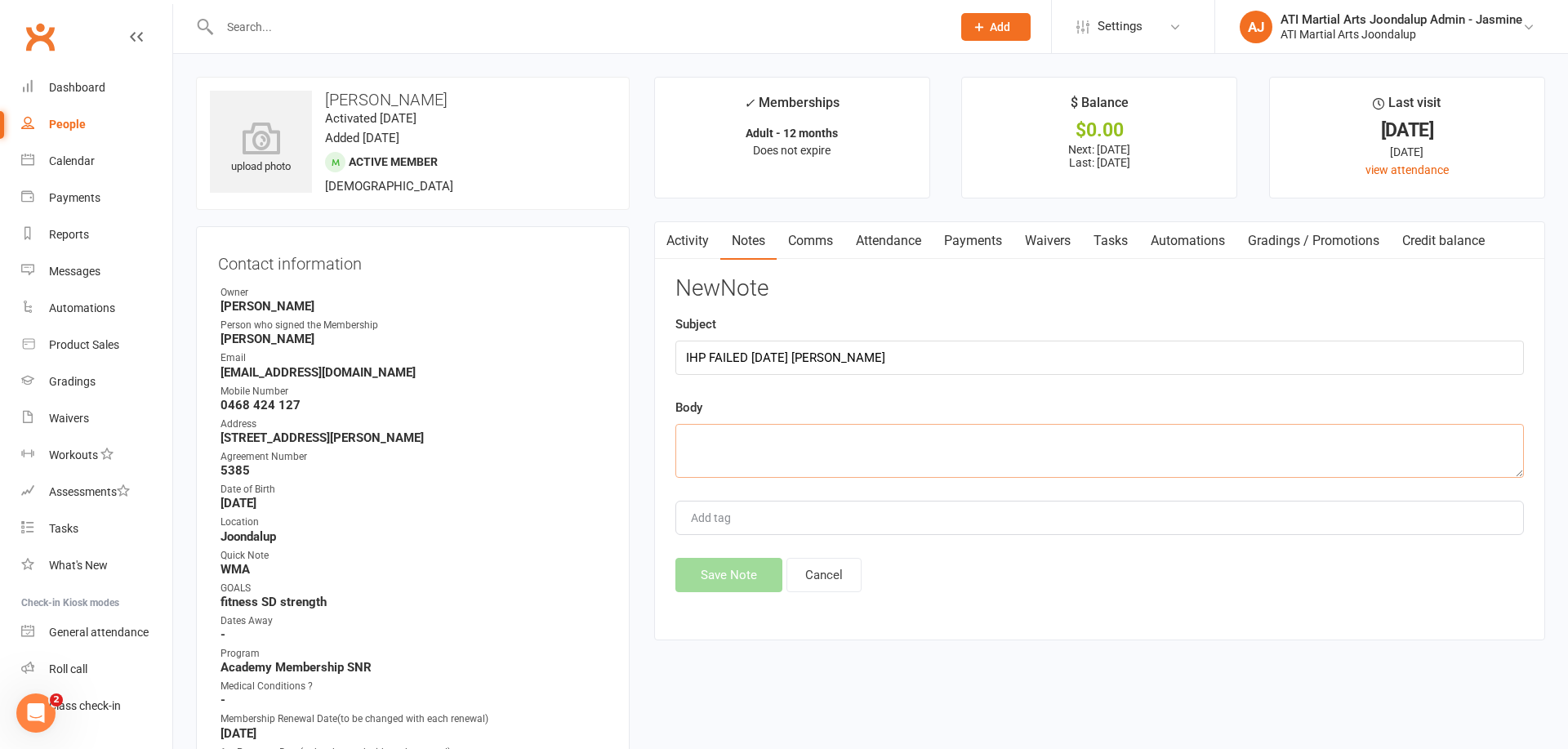
paste textarea "IHP FAILED [DATE] [PERSON_NAME]"
type textarea "IHP FAILED [DATE] [PERSON_NAME]"
drag, startPoint x: 725, startPoint y: 563, endPoint x: 658, endPoint y: 532, distance: 73.8
click at [725, 563] on button "Save Note" at bounding box center [729, 575] width 107 height 34
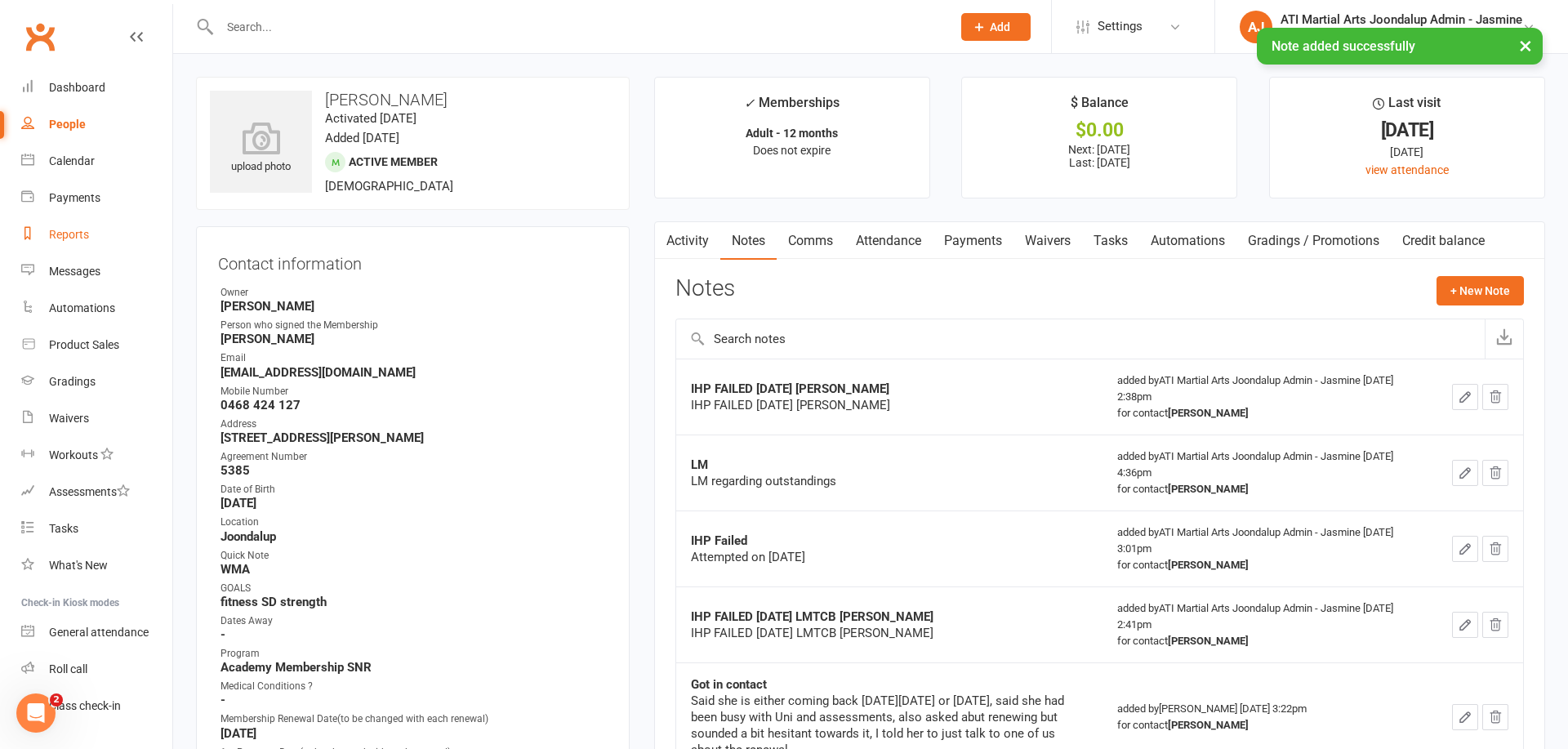
click at [82, 234] on div "Reports" at bounding box center [69, 234] width 40 height 13
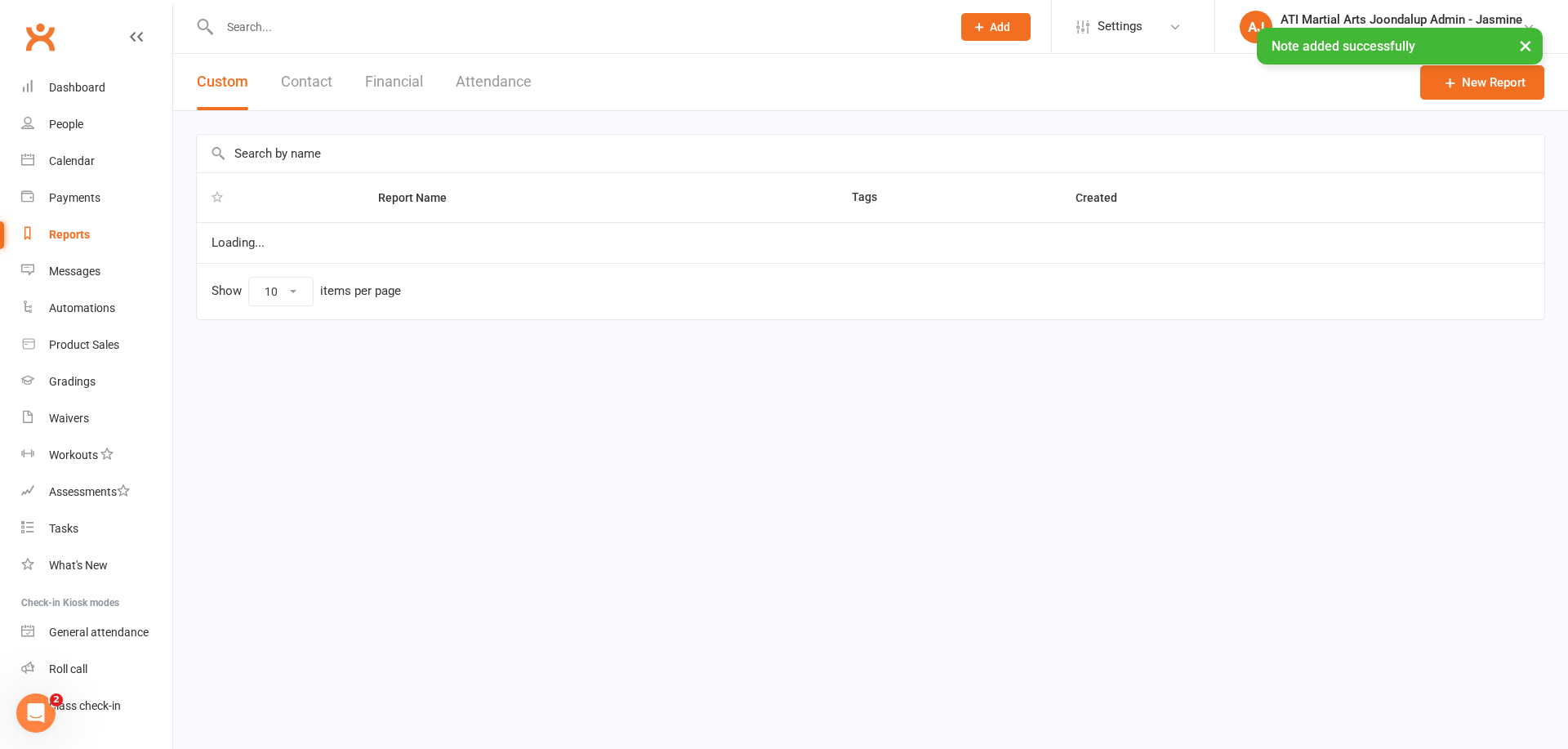
select select "100"
click at [392, 83] on button "Financial" at bounding box center [394, 82] width 58 height 57
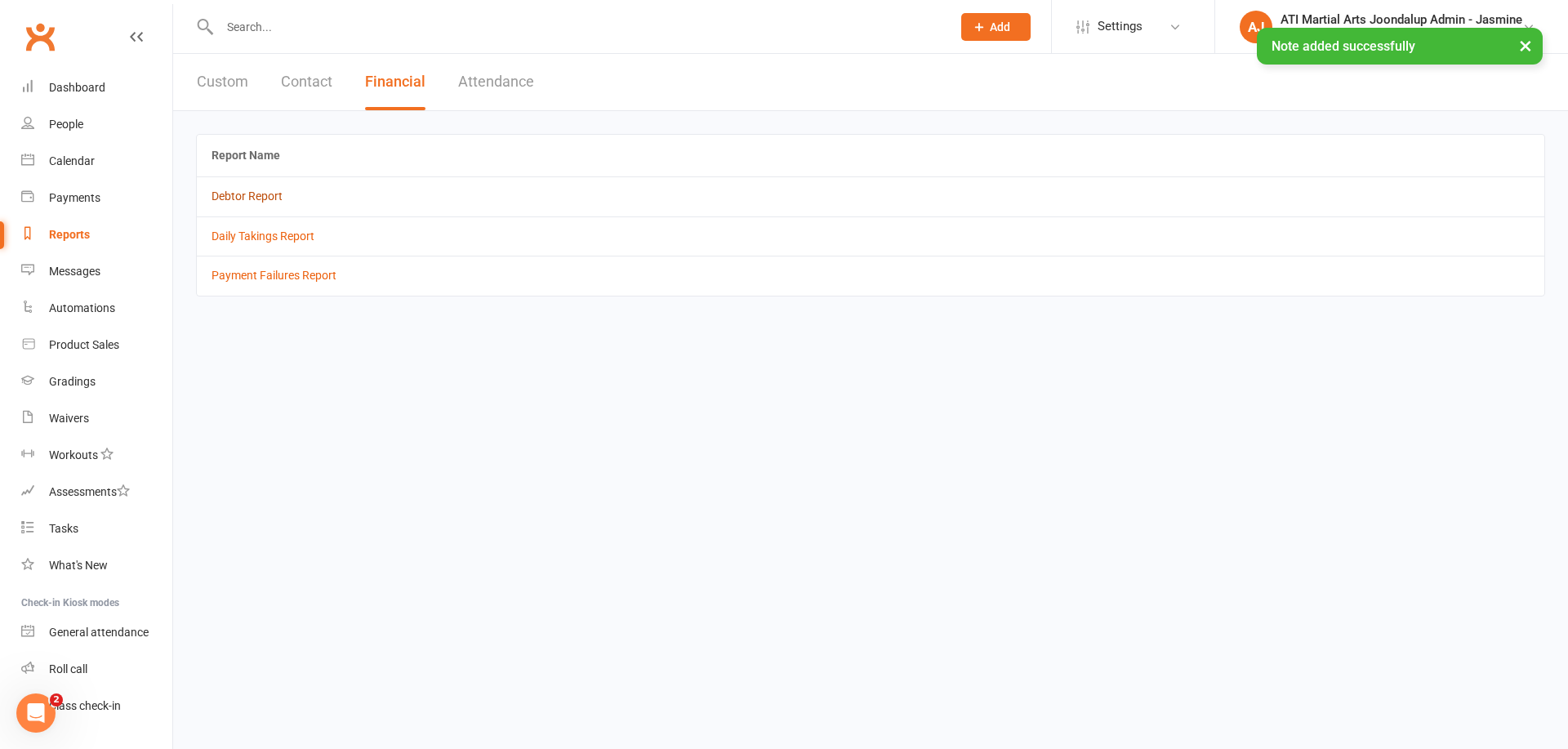
click at [246, 197] on link "Debtor Report" at bounding box center [246, 196] width 71 height 13
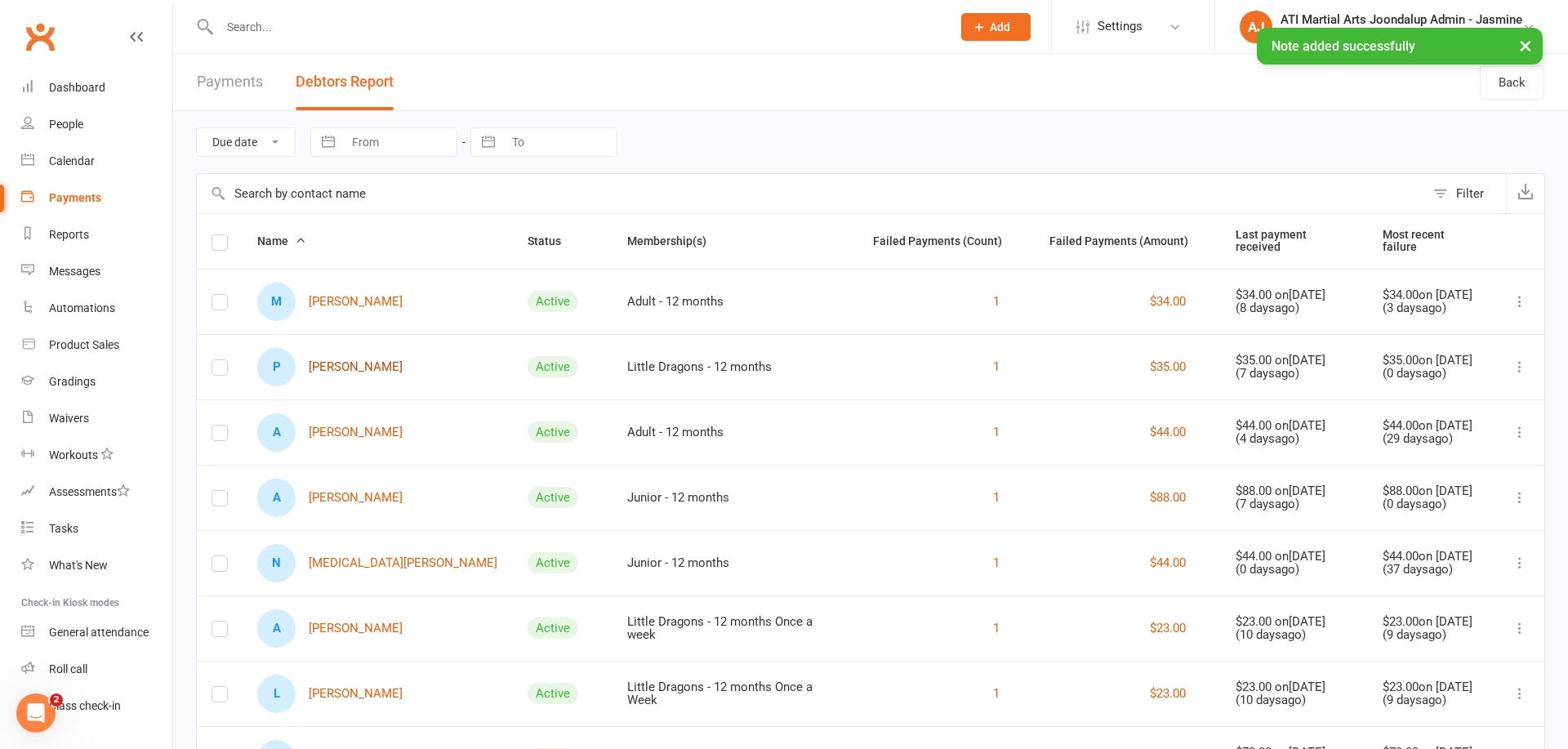
click at [338, 368] on link "P [PERSON_NAME]" at bounding box center [330, 367] width 145 height 39
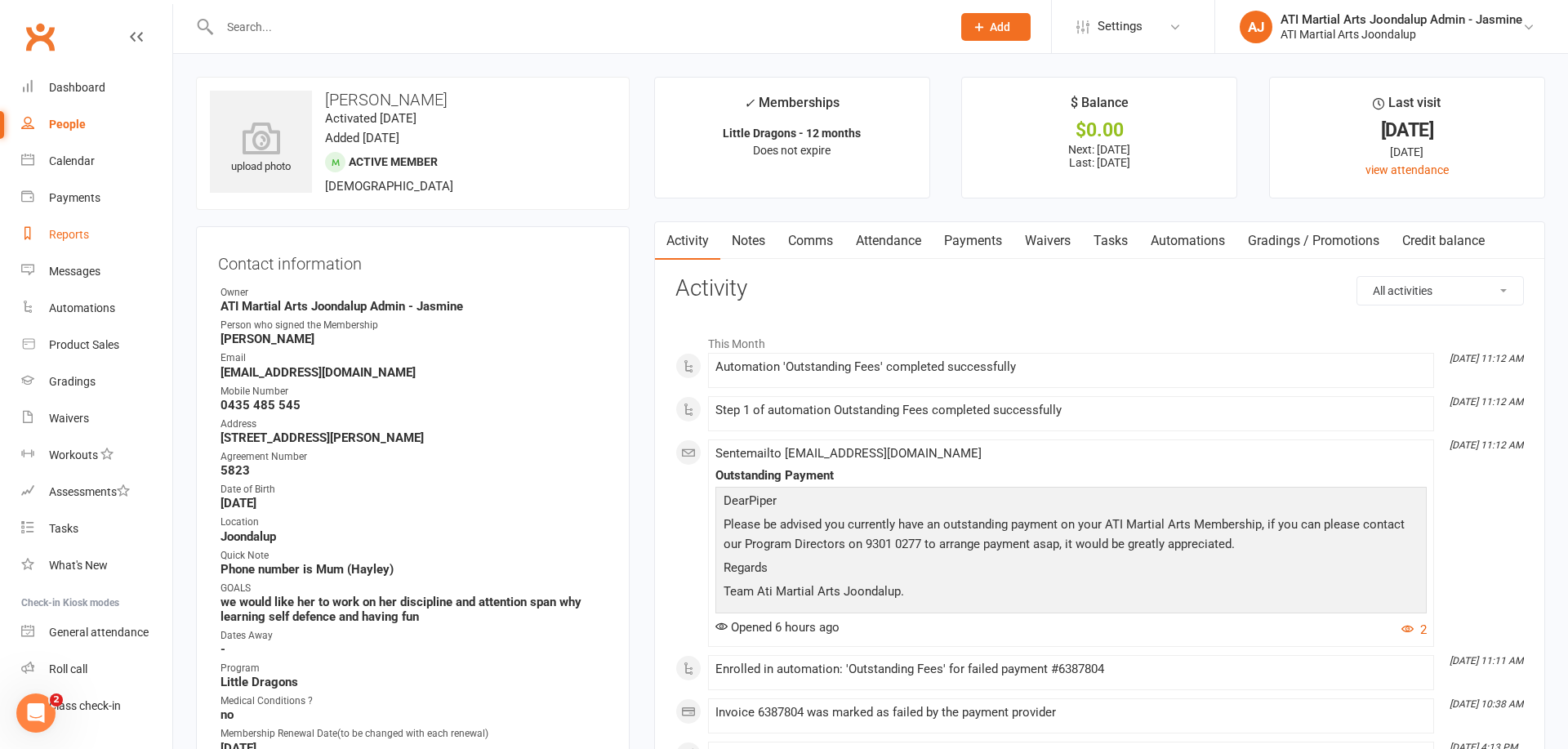
click at [66, 239] on div "Reports" at bounding box center [69, 234] width 40 height 13
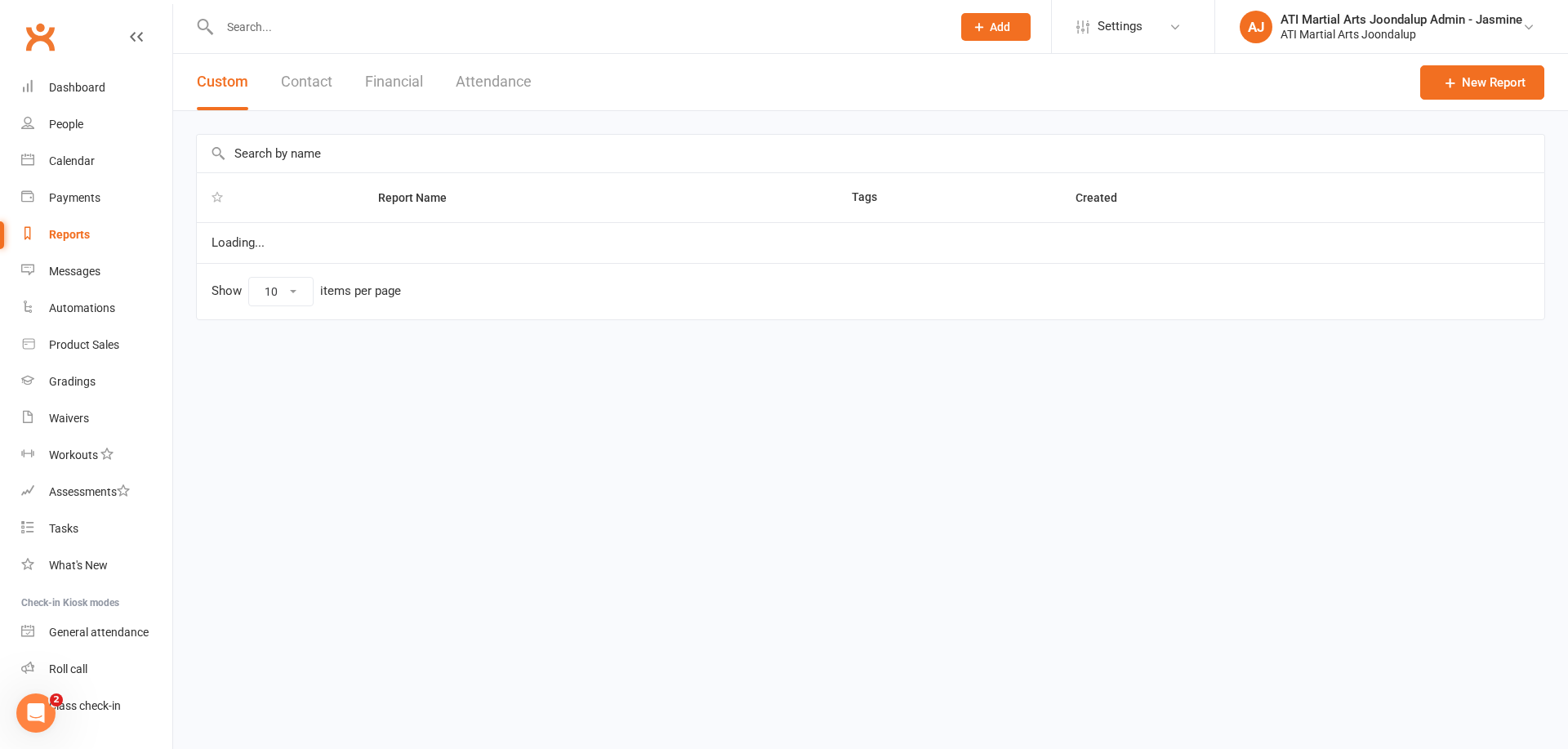
select select "100"
click at [391, 84] on button "Financial" at bounding box center [394, 82] width 58 height 57
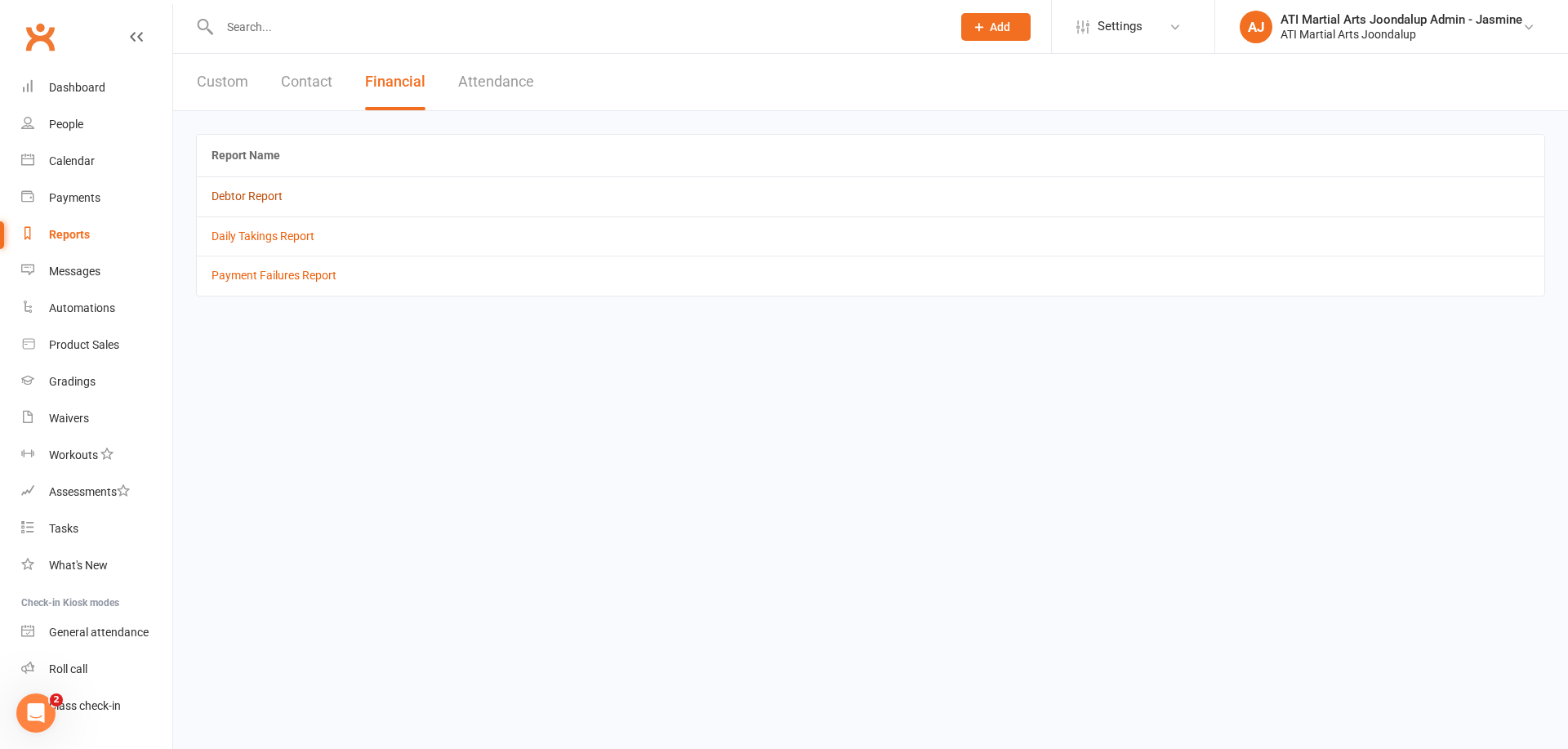
click at [249, 197] on link "Debtor Report" at bounding box center [246, 196] width 71 height 13
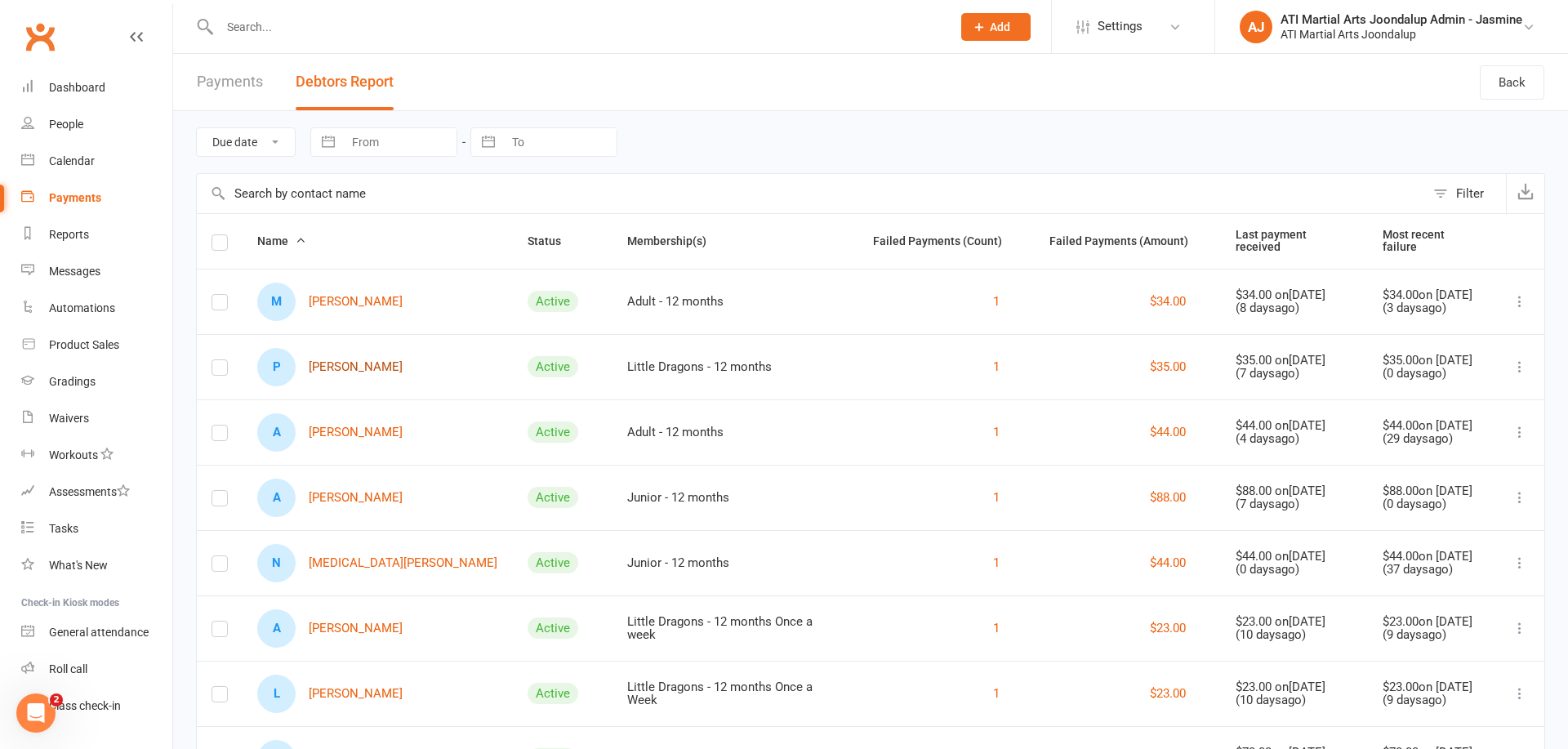
click at [331, 359] on link "P [PERSON_NAME]" at bounding box center [330, 367] width 145 height 39
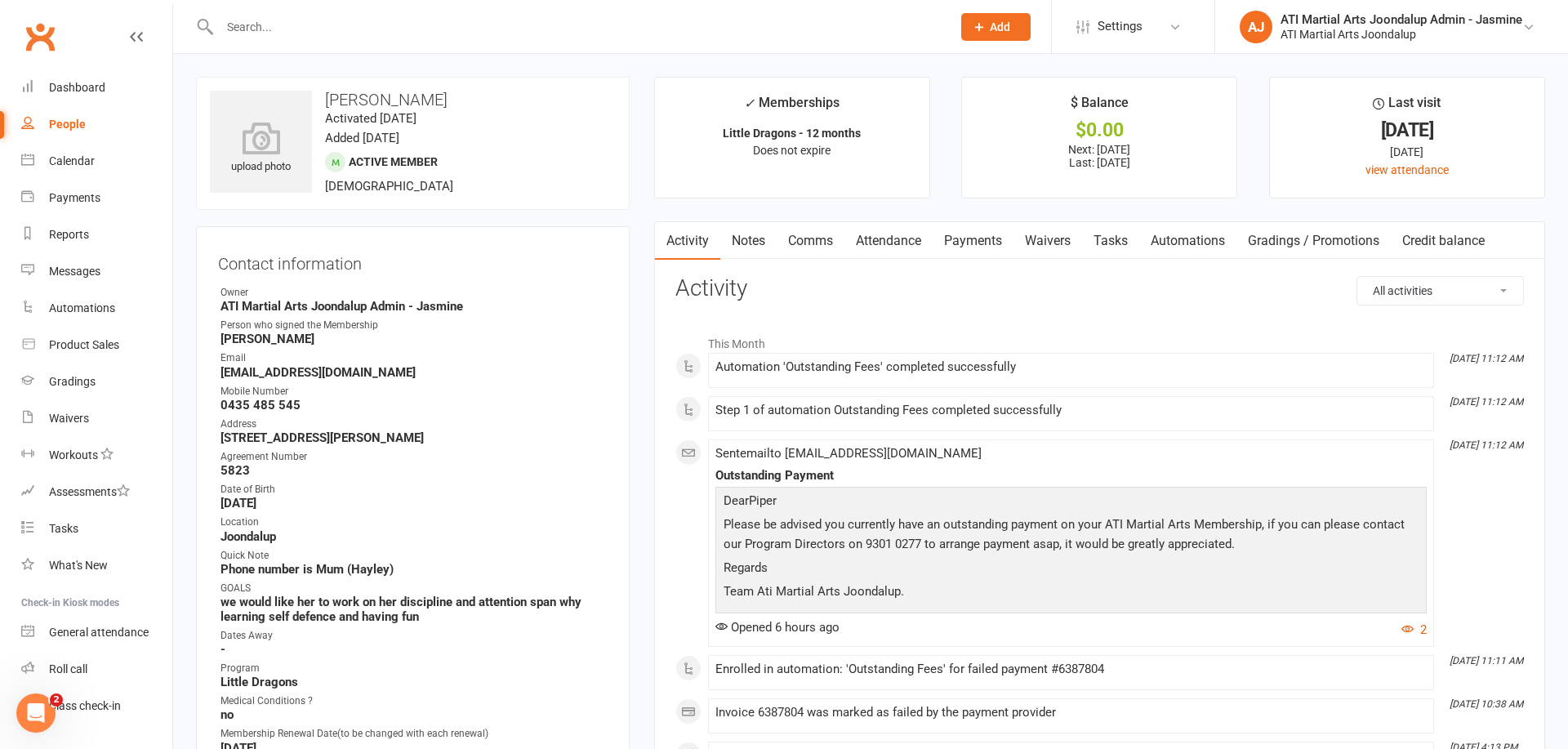
click at [966, 236] on link "Payments" at bounding box center [973, 241] width 81 height 38
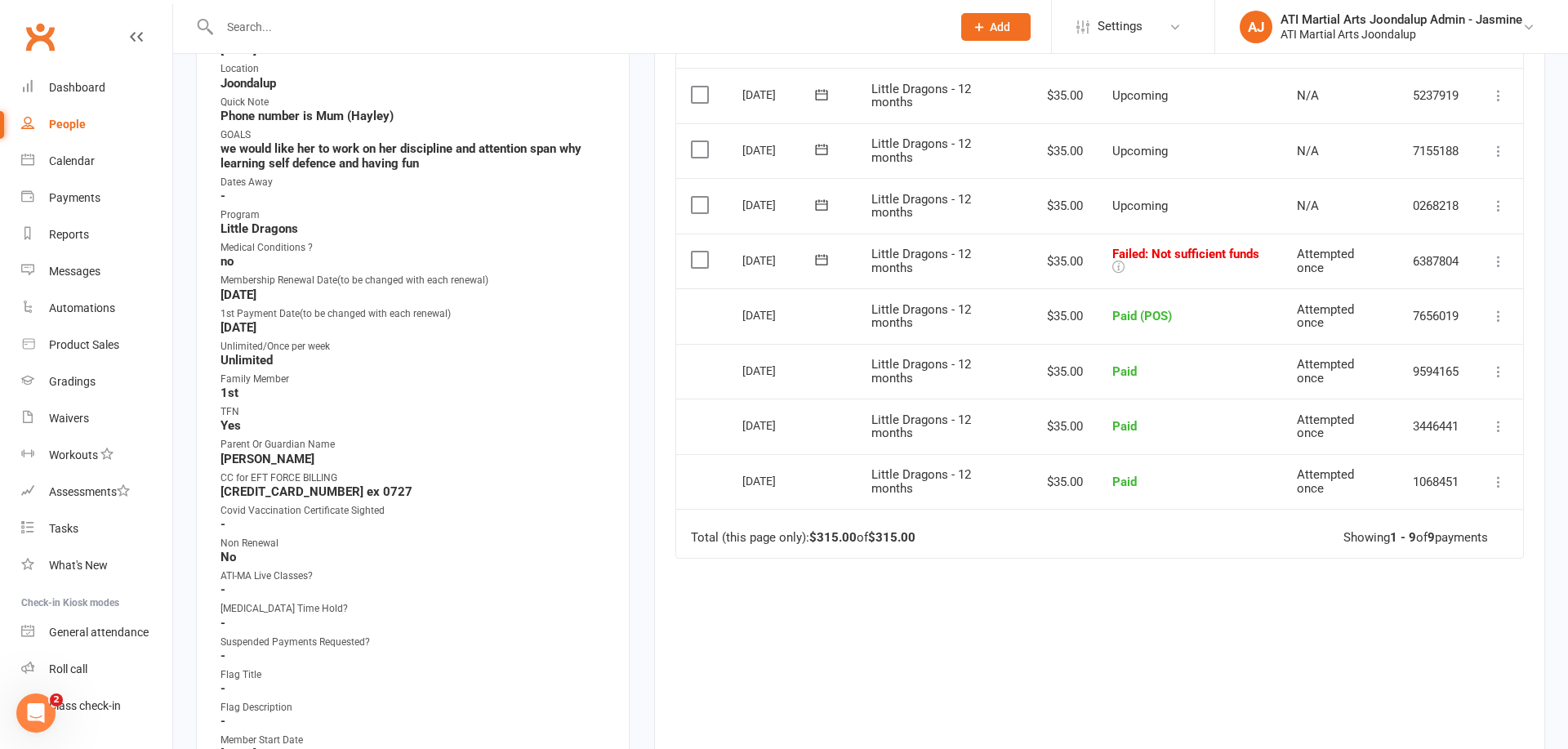
scroll to position [549, 0]
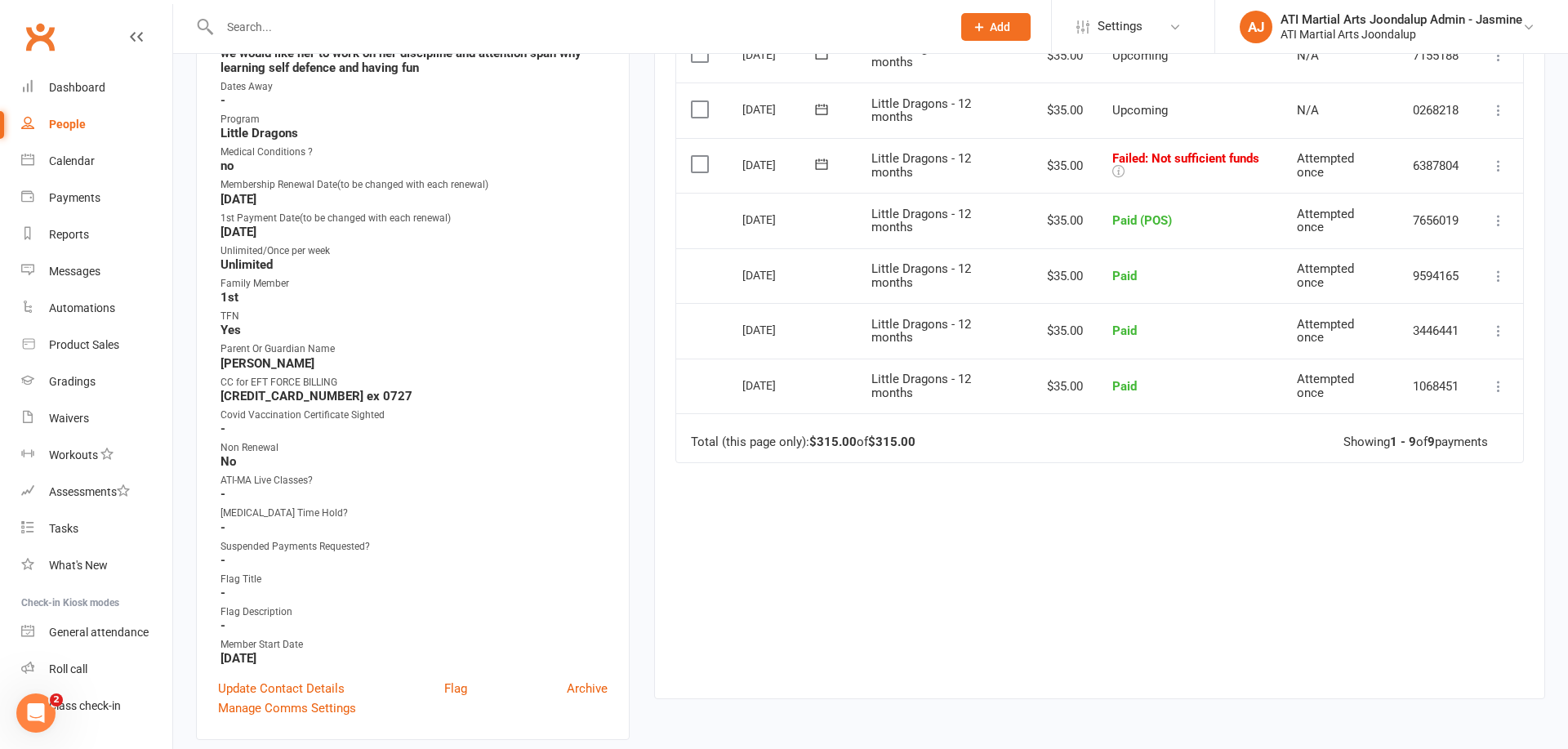
click at [1494, 158] on icon at bounding box center [1498, 166] width 16 height 16
click at [1414, 218] on link "Mark as Paid (POS)" at bounding box center [1426, 230] width 161 height 33
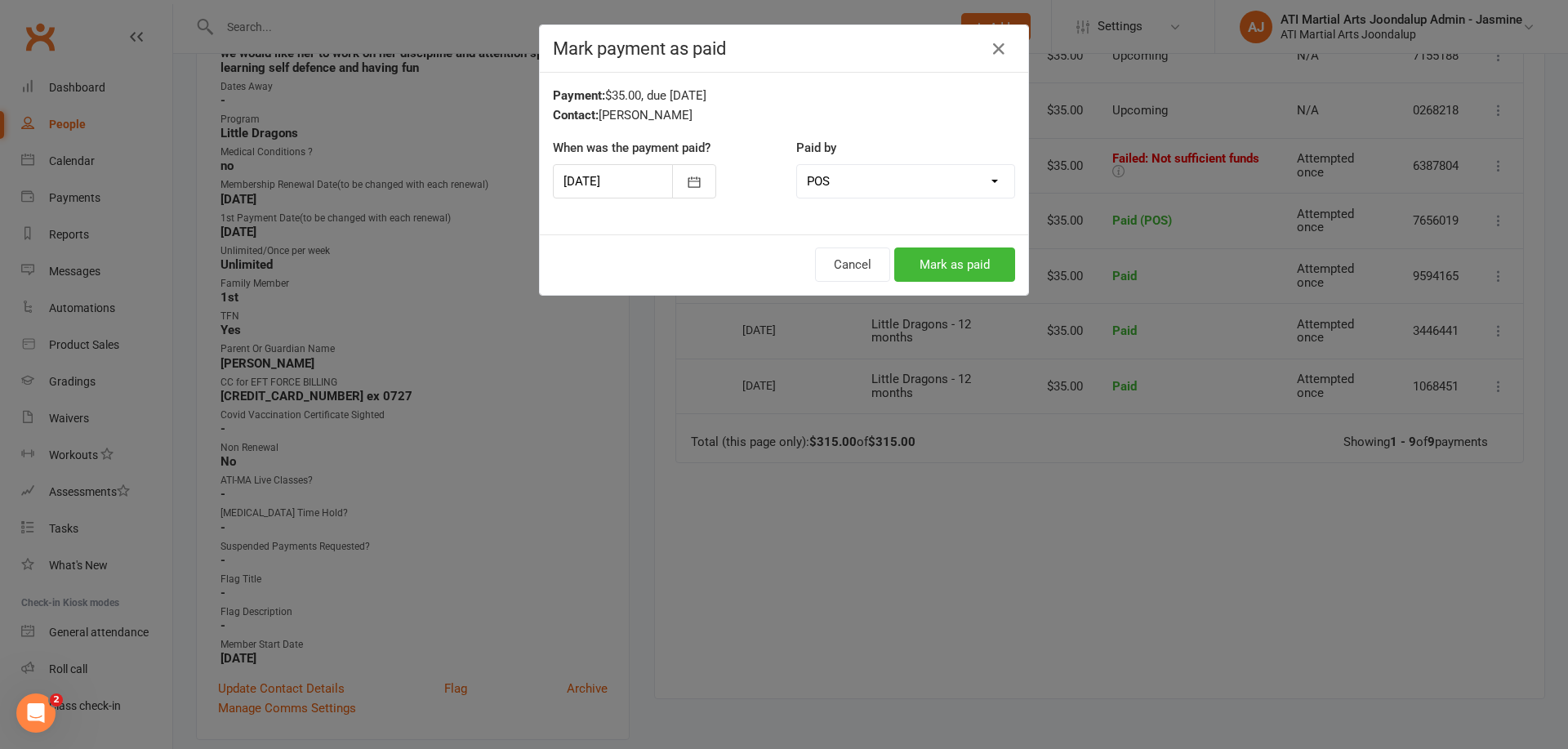
drag, startPoint x: 949, startPoint y: 265, endPoint x: 931, endPoint y: 266, distance: 18.0
click at [949, 265] on button "Mark as paid" at bounding box center [954, 265] width 121 height 34
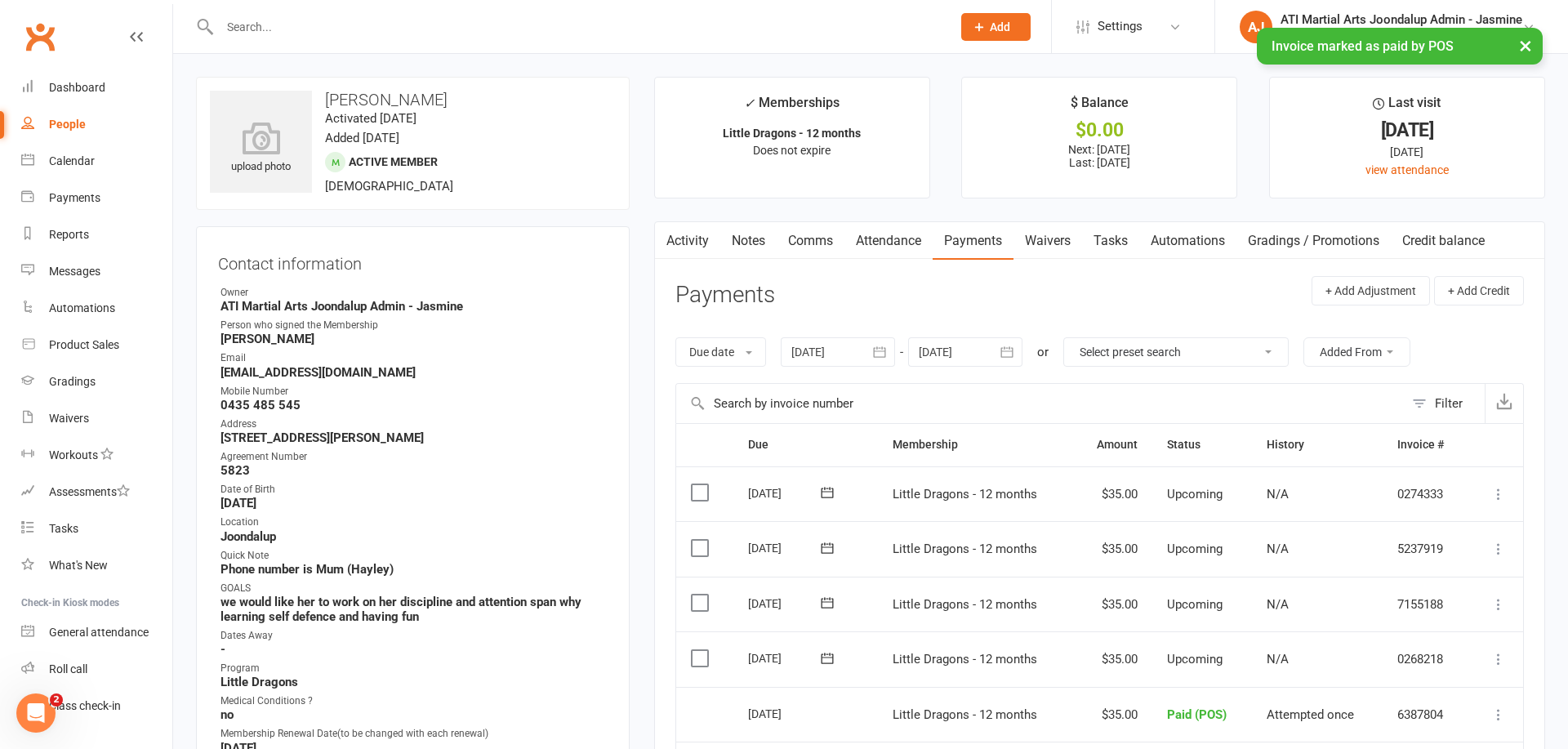
scroll to position [0, 0]
click at [744, 241] on link "Notes" at bounding box center [749, 241] width 57 height 38
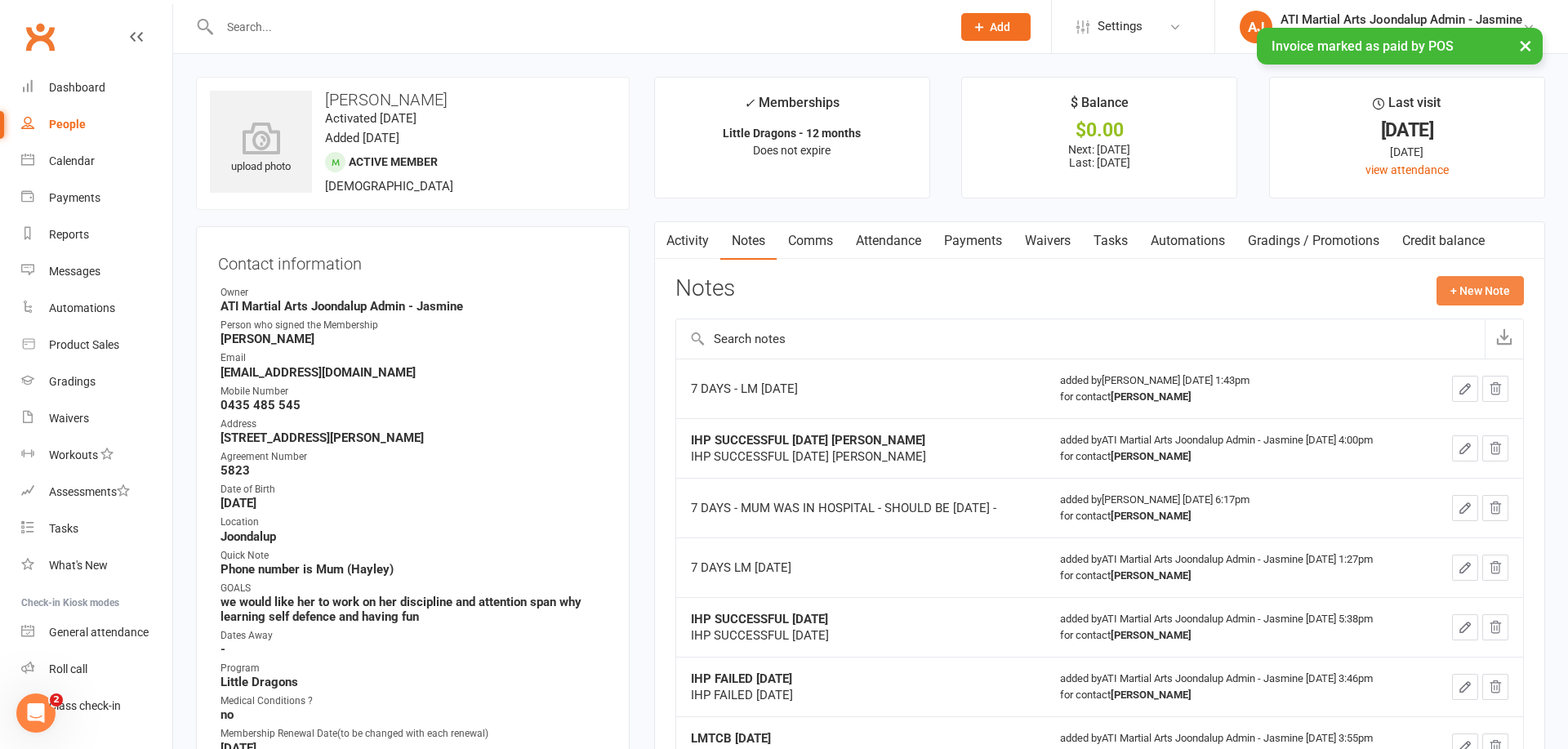
click at [1491, 287] on button "+ New Note" at bounding box center [1480, 290] width 88 height 29
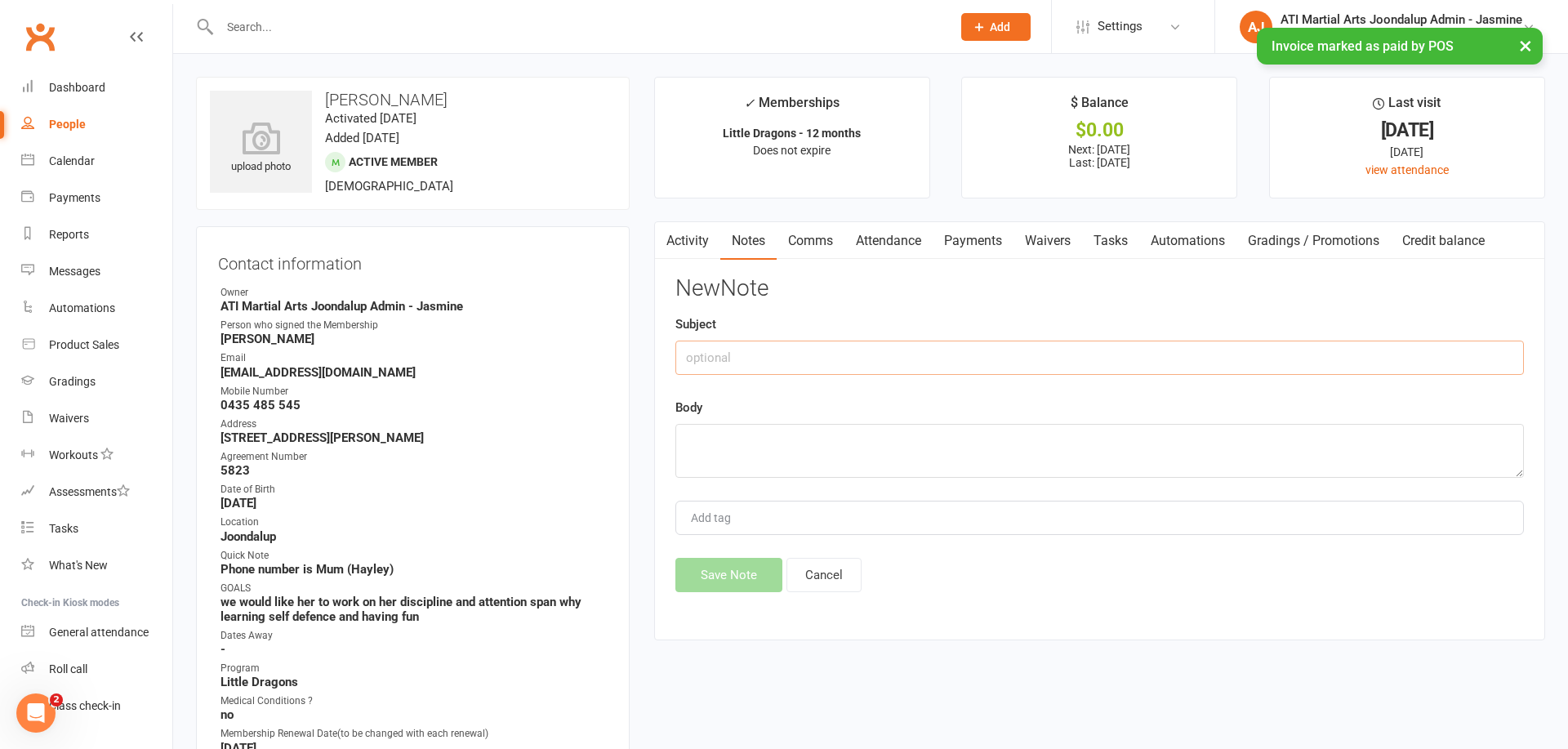
click at [794, 351] on input "text" at bounding box center [1100, 358] width 848 height 34
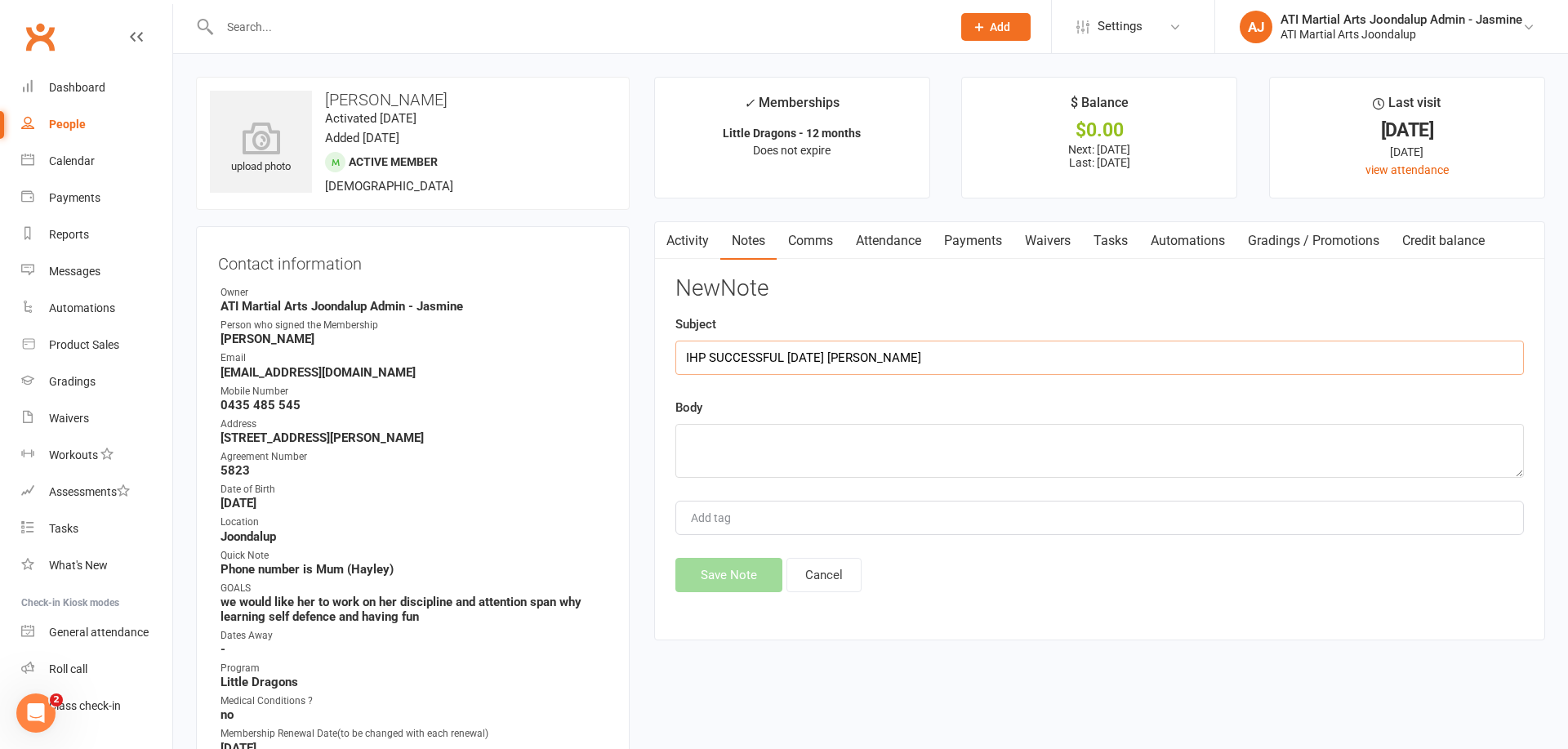
type input "IHP SUCCESSFUL [DATE] [PERSON_NAME]"
click at [749, 432] on textarea at bounding box center [1100, 451] width 848 height 54
type textarea "IHP SUCESSFUL [DATE]"
click at [742, 577] on button "Save Note" at bounding box center [729, 575] width 107 height 34
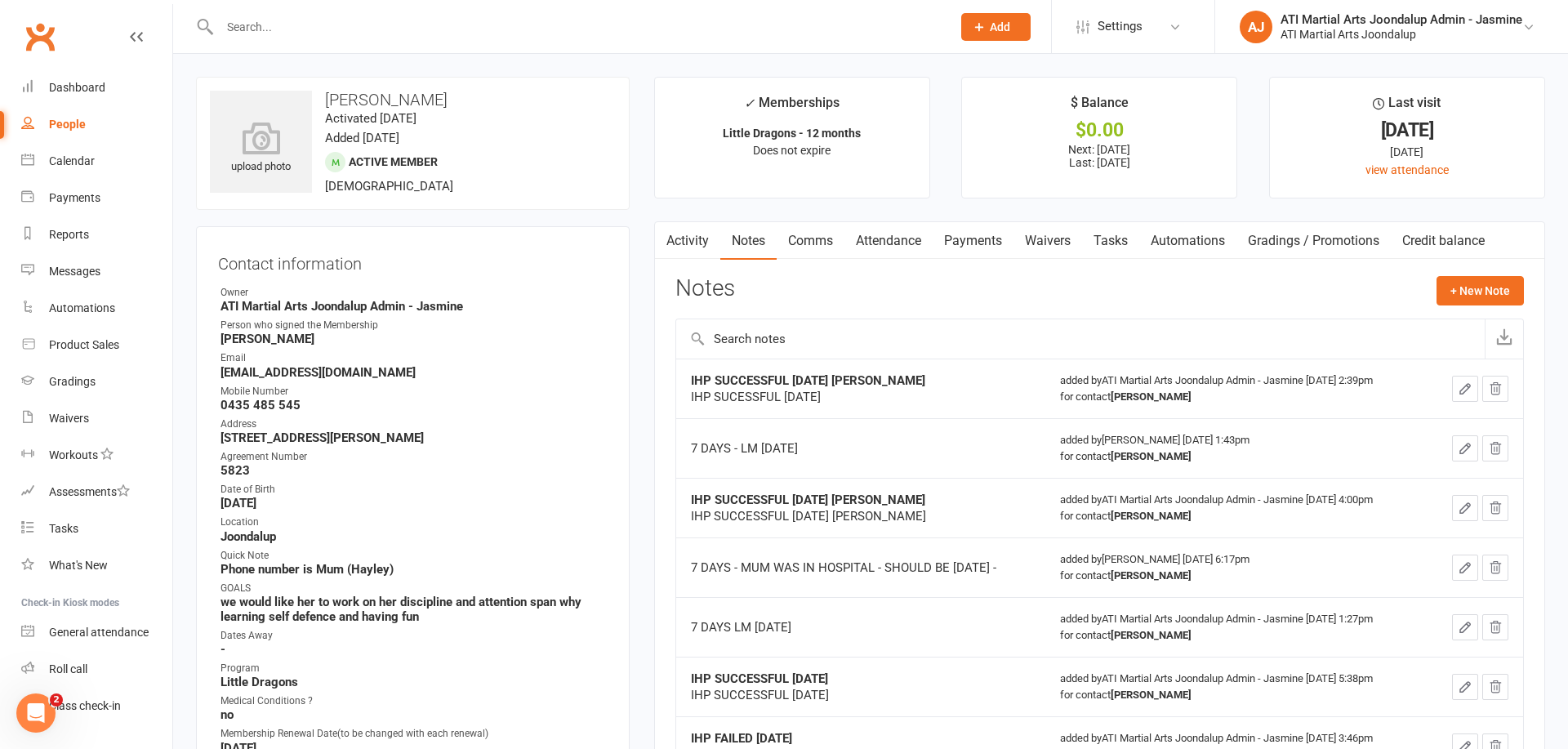
click at [974, 237] on link "Payments" at bounding box center [973, 241] width 81 height 38
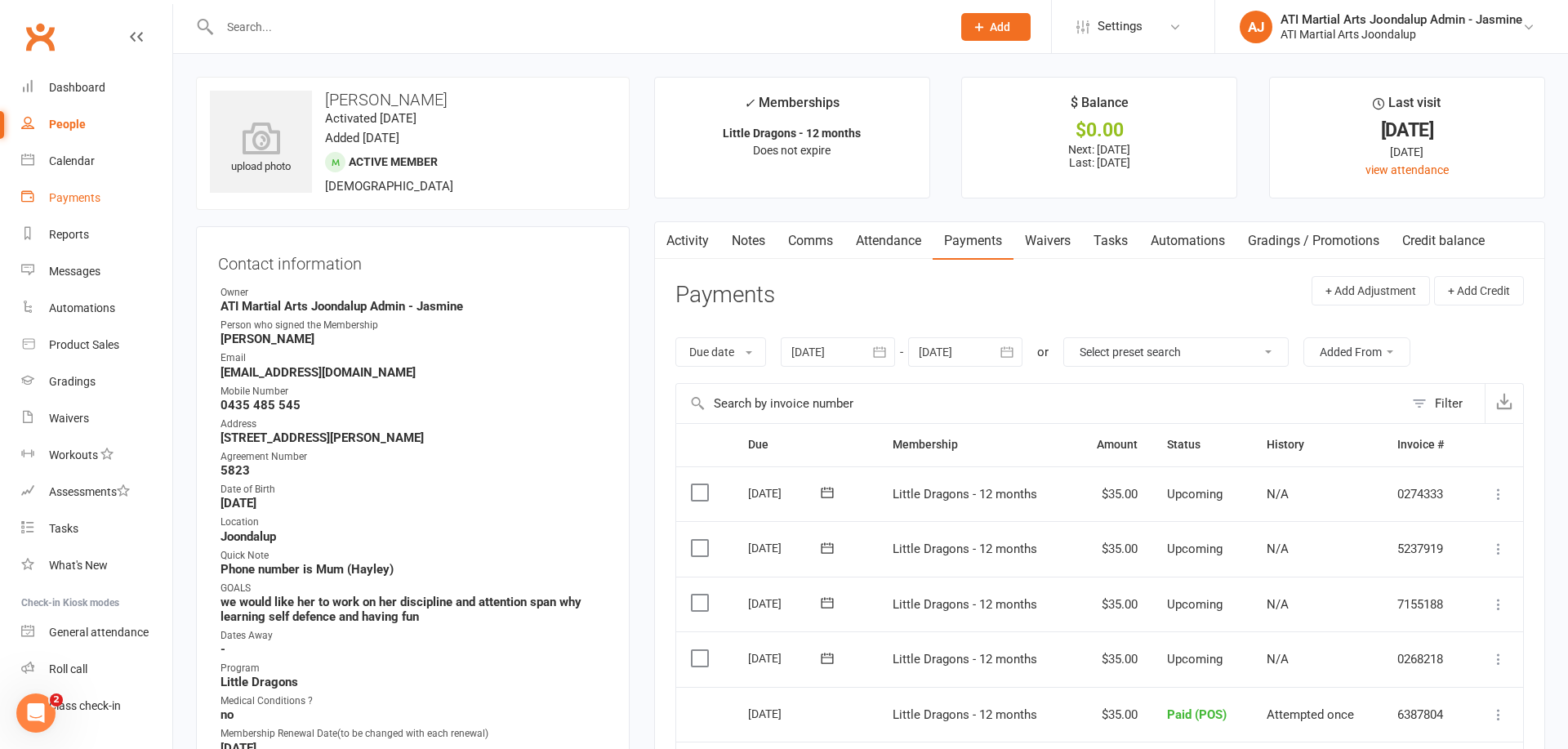
drag, startPoint x: 69, startPoint y: 230, endPoint x: 125, endPoint y: 208, distance: 60.2
click at [70, 229] on div "Reports" at bounding box center [69, 234] width 40 height 13
select select "100"
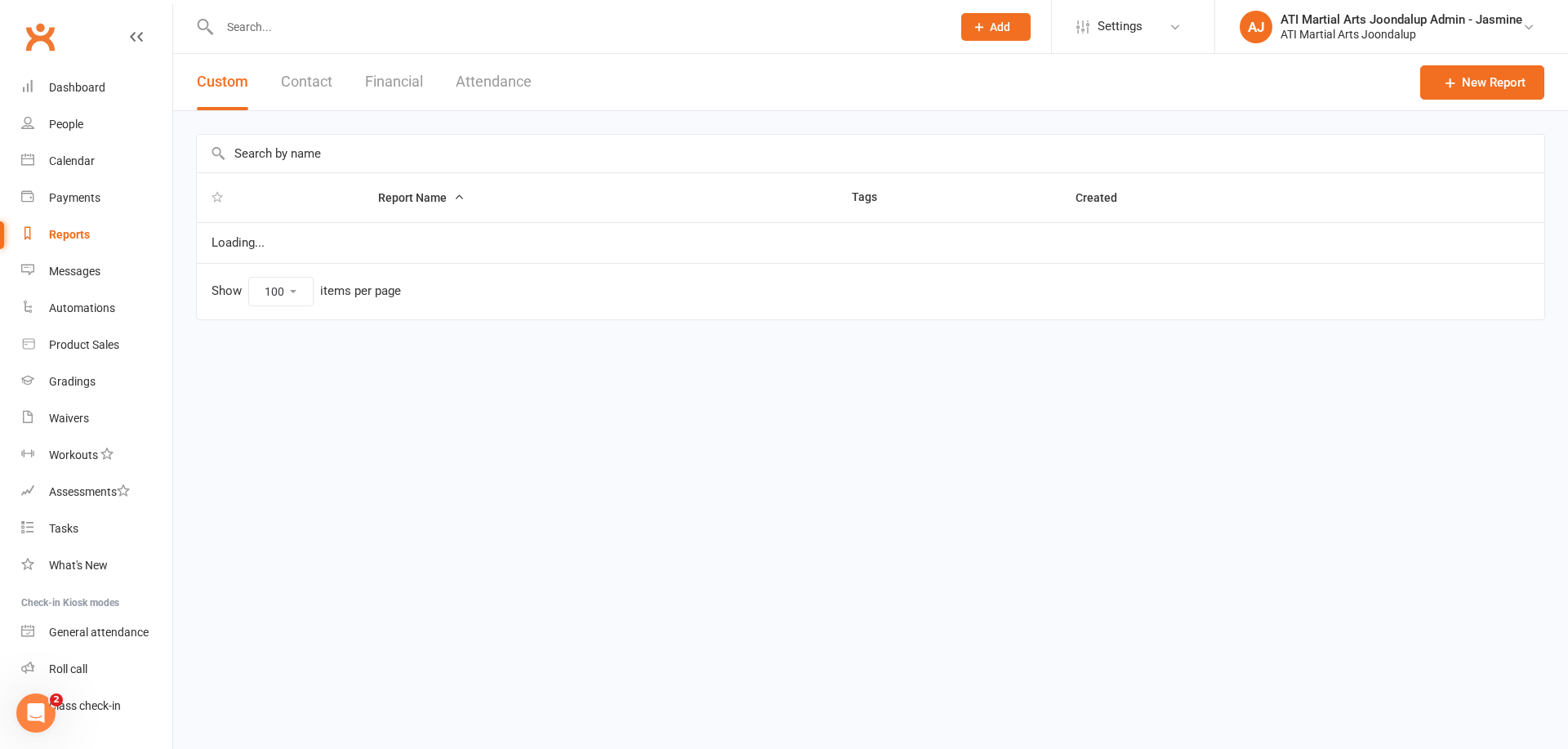
drag, startPoint x: 408, startPoint y: 80, endPoint x: 416, endPoint y: 84, distance: 8.9
click at [409, 81] on button "Financial" at bounding box center [394, 82] width 58 height 57
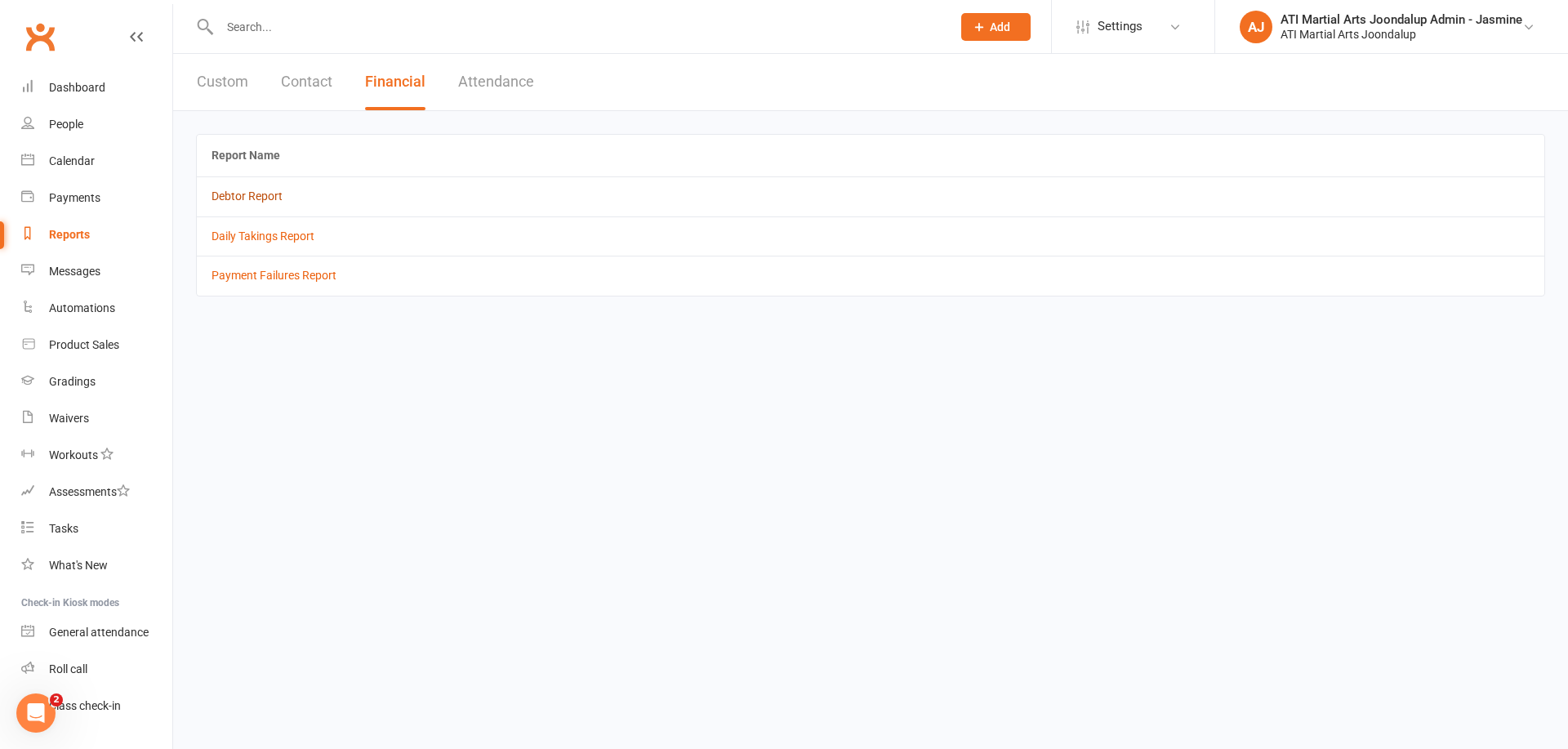
click at [252, 201] on link "Debtor Report" at bounding box center [246, 196] width 71 height 13
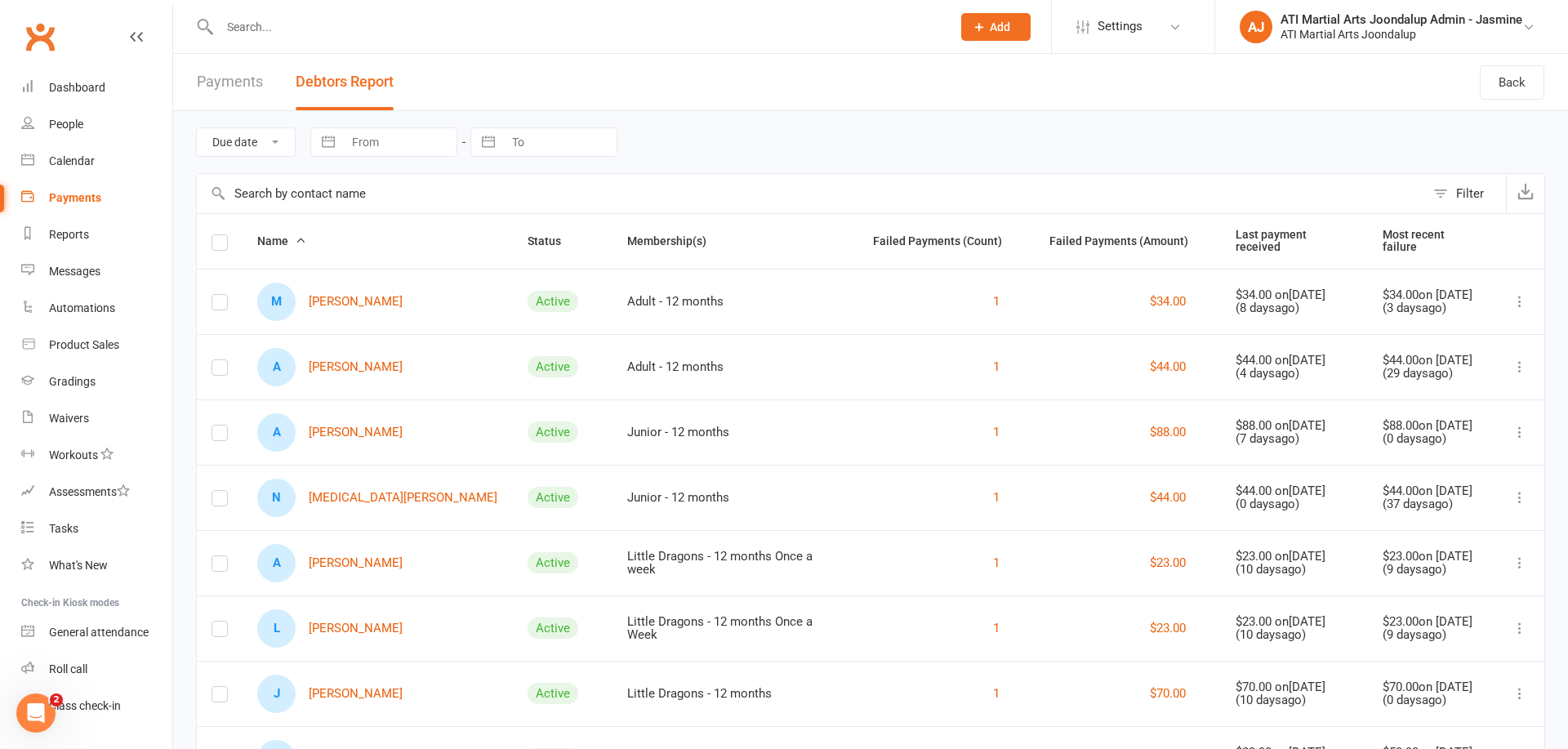
click at [350, 363] on link "A [PERSON_NAME]" at bounding box center [330, 367] width 145 height 39
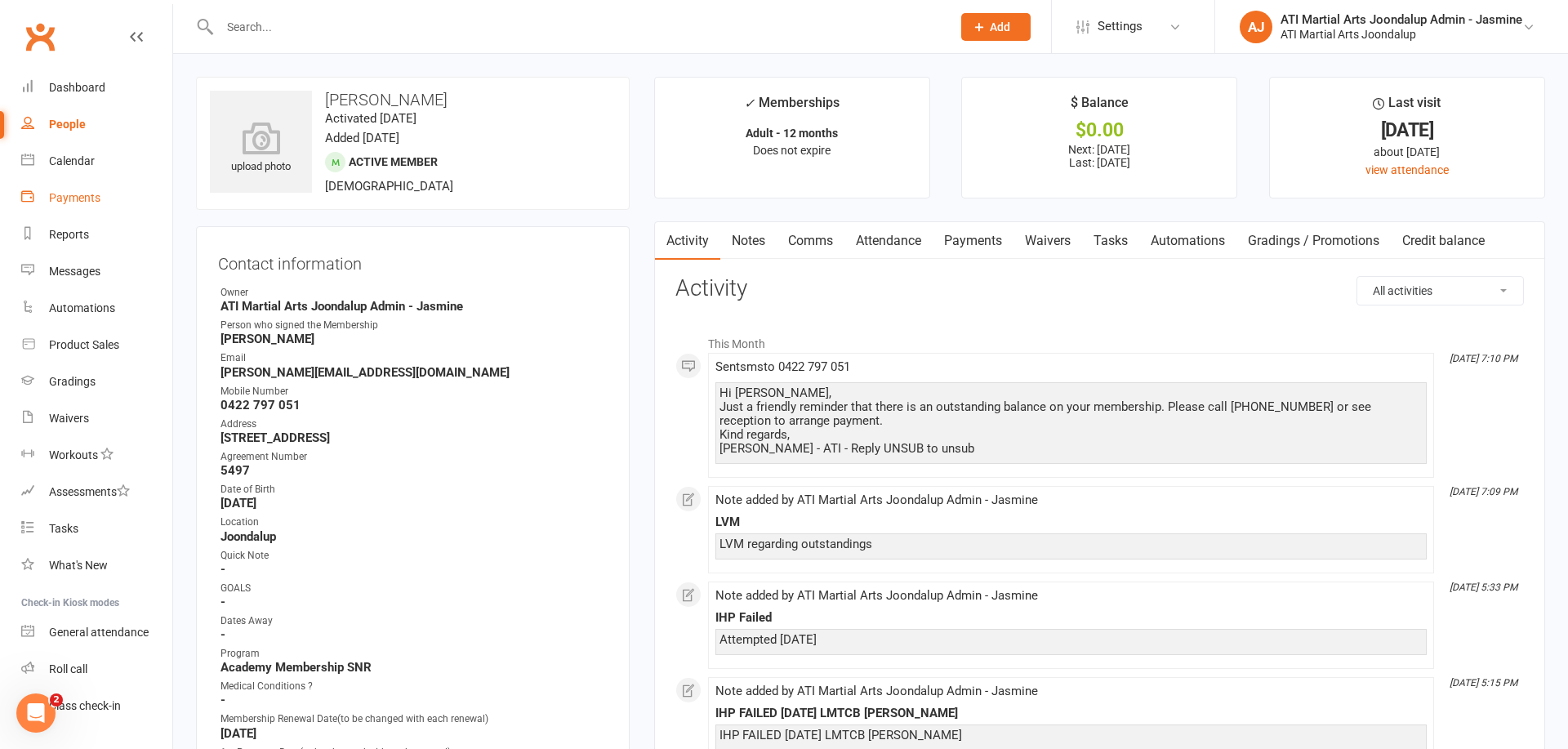
drag, startPoint x: 63, startPoint y: 236, endPoint x: 162, endPoint y: 182, distance: 112.8
click at [65, 235] on div "Reports" at bounding box center [69, 234] width 40 height 13
select select "100"
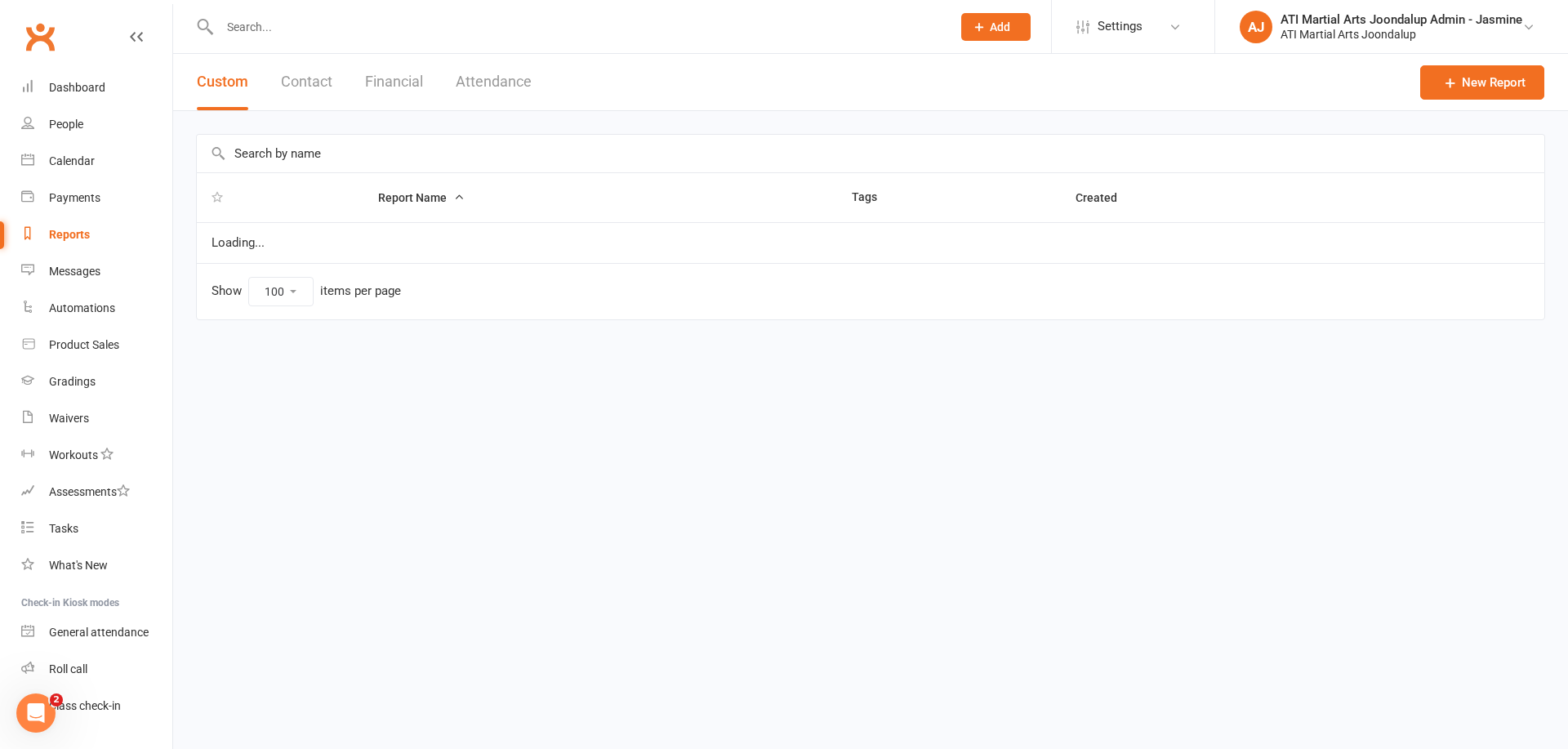
drag, startPoint x: 388, startPoint y: 84, endPoint x: 339, endPoint y: 128, distance: 65.9
click at [388, 84] on button "Financial" at bounding box center [394, 82] width 58 height 57
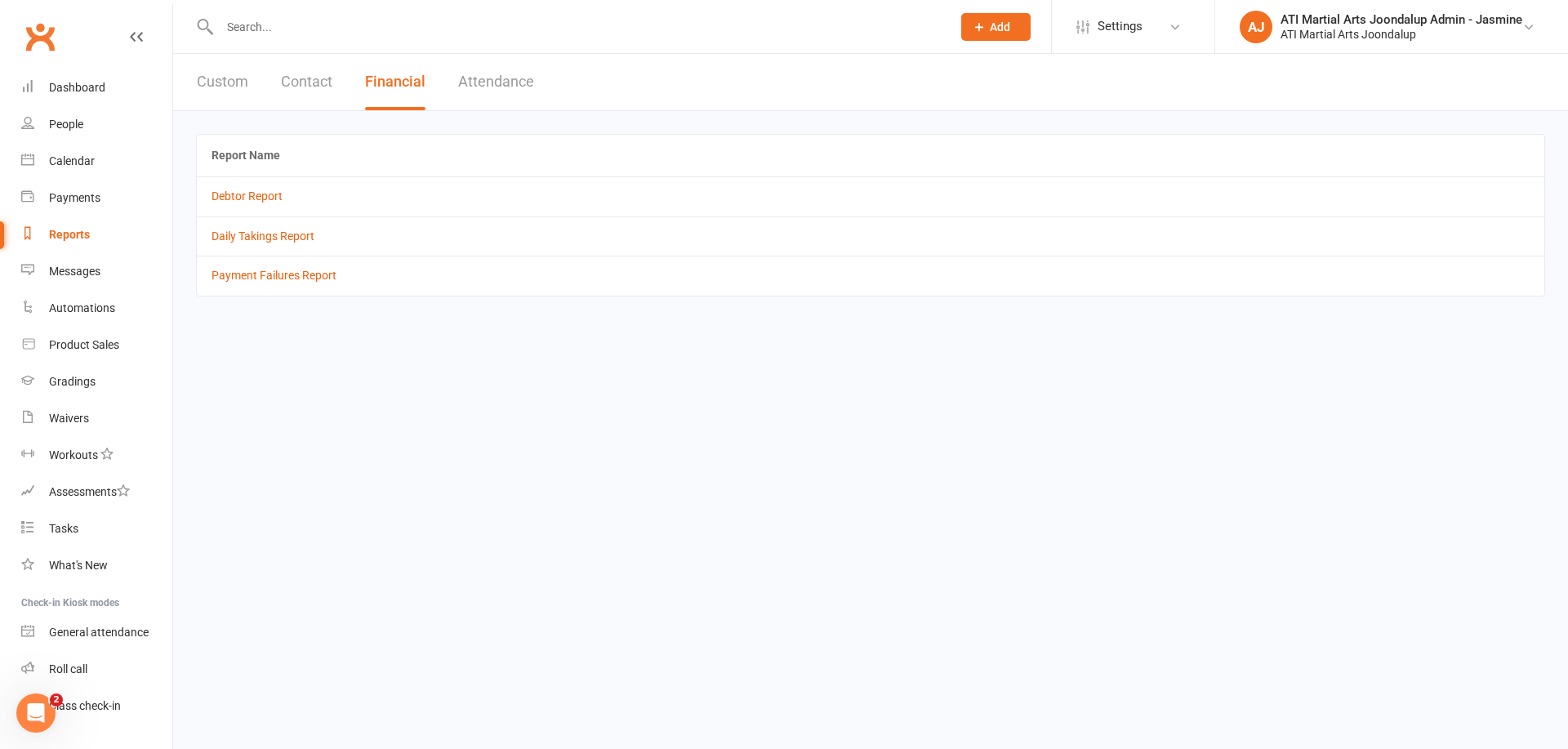
click at [252, 207] on td "Debtor Report" at bounding box center [870, 196] width 1347 height 40
click at [257, 198] on link "Debtor Report" at bounding box center [246, 196] width 71 height 13
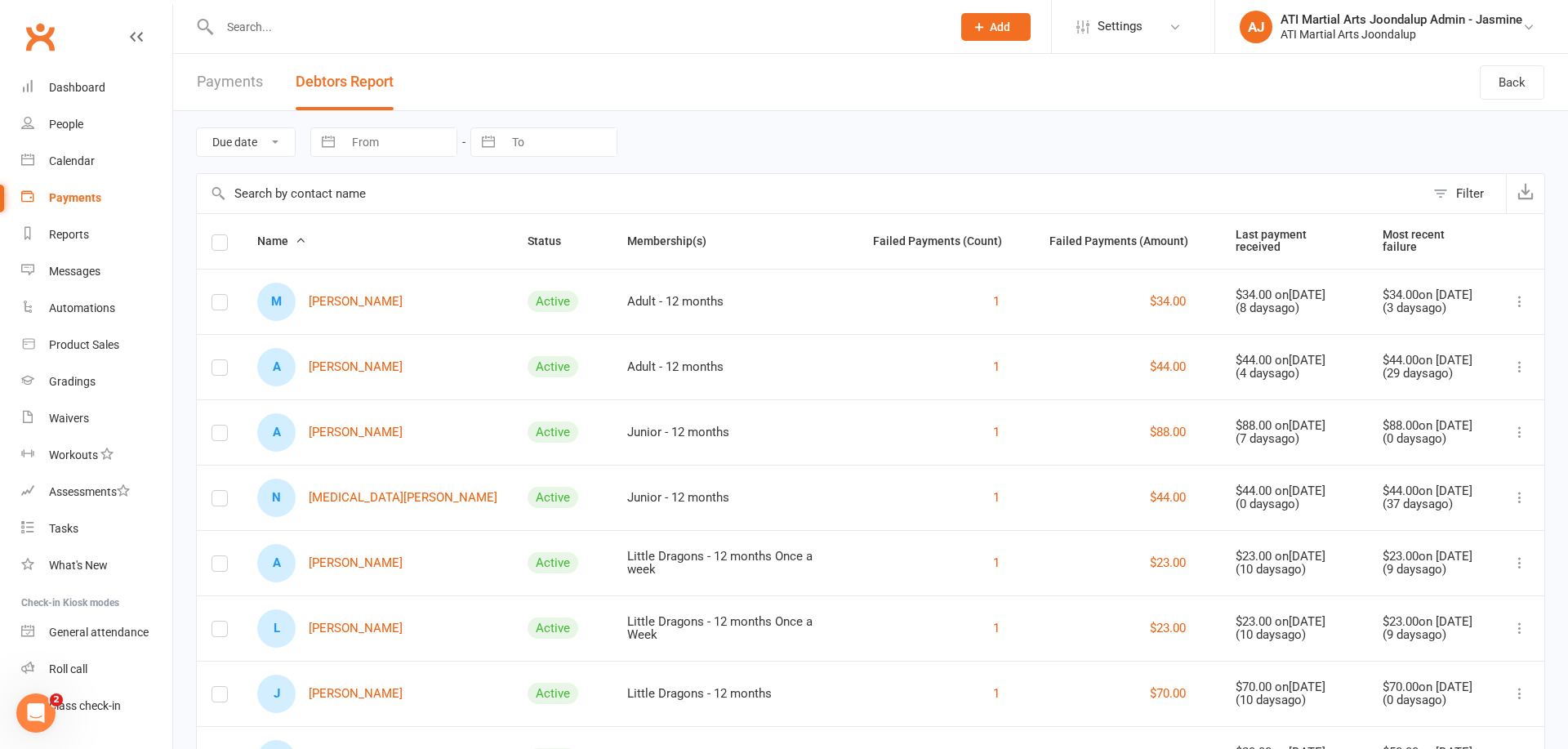
click at [358, 370] on link "A [PERSON_NAME]" at bounding box center [330, 367] width 145 height 39
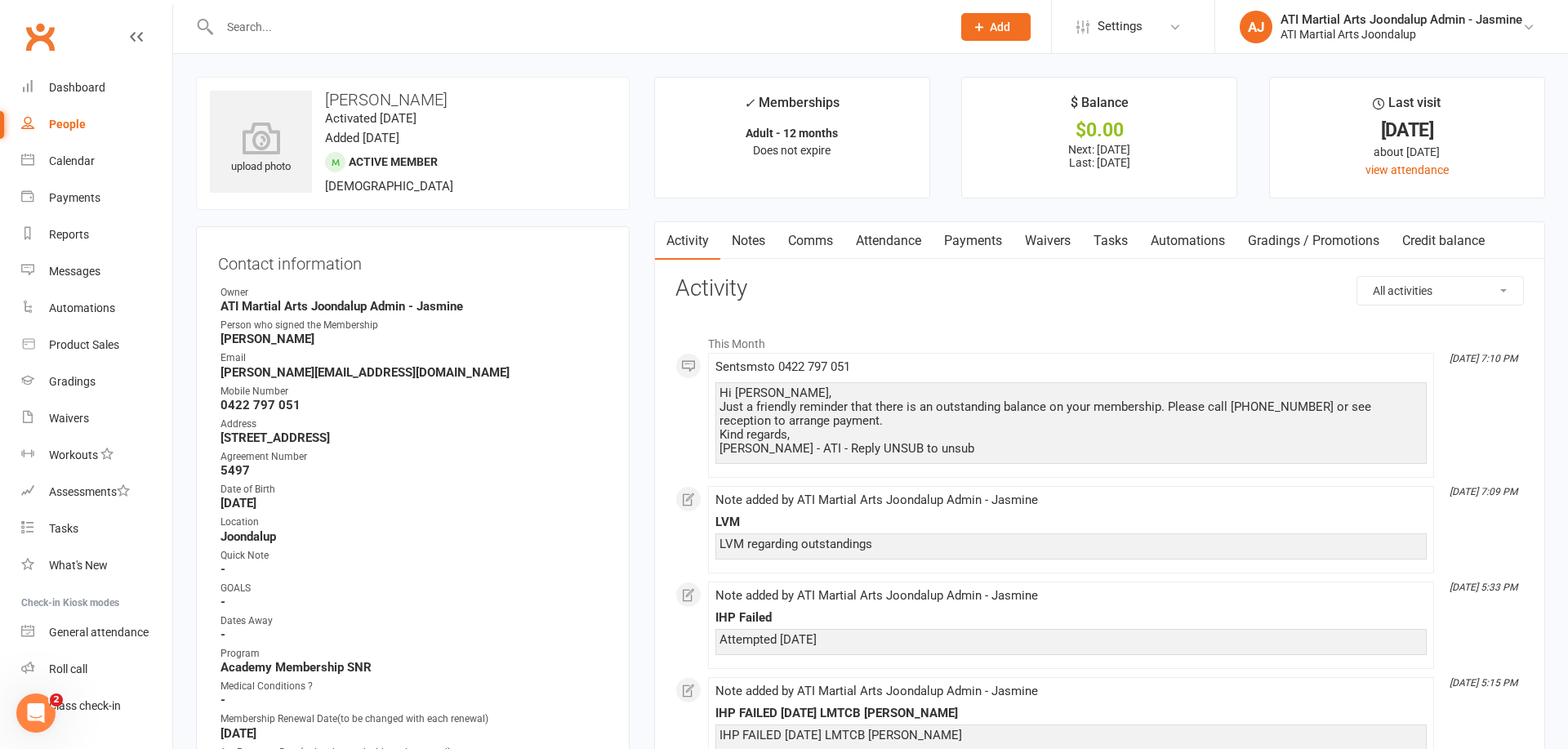
click at [752, 229] on link "Notes" at bounding box center [749, 241] width 57 height 38
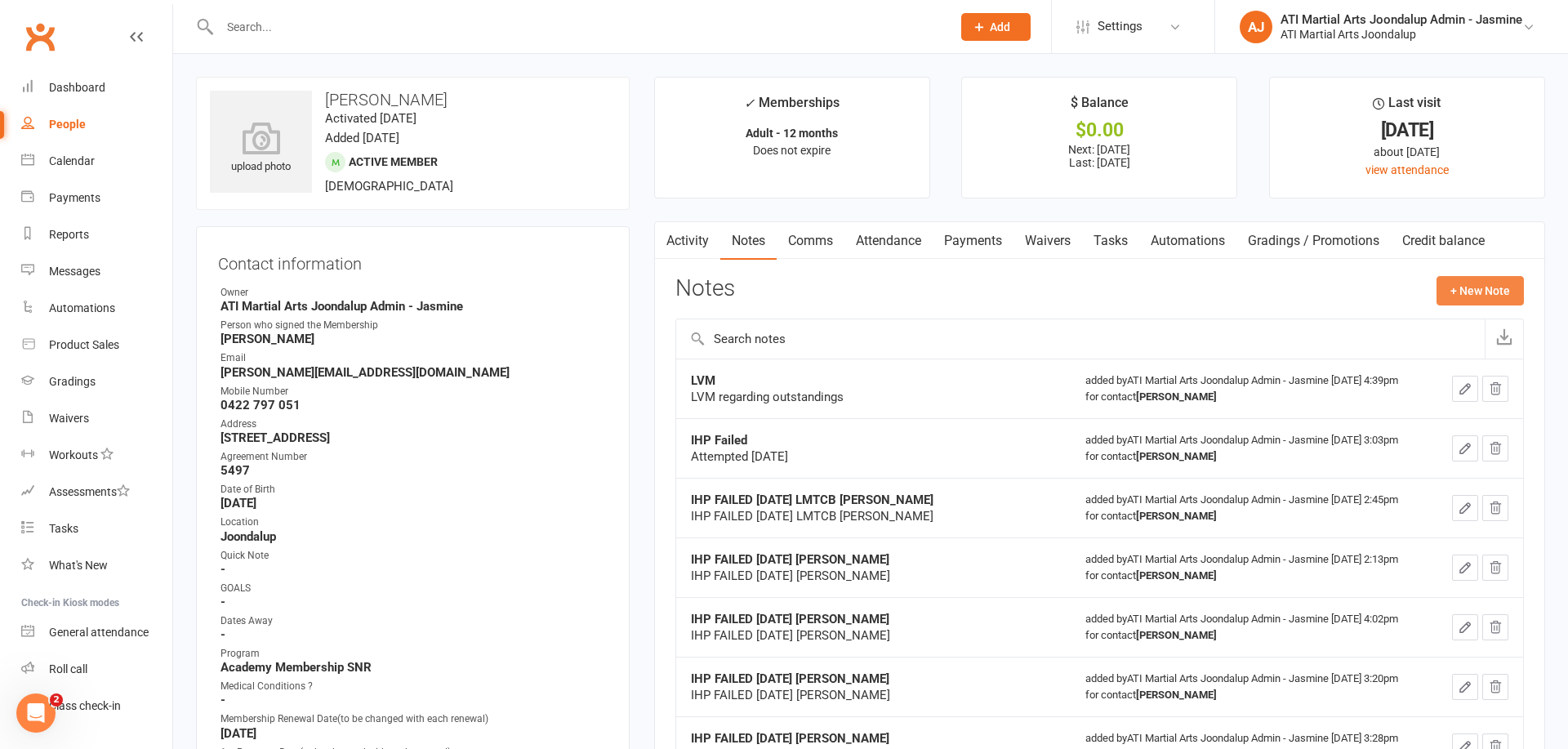
click at [1442, 289] on button "+ New Note" at bounding box center [1480, 290] width 88 height 29
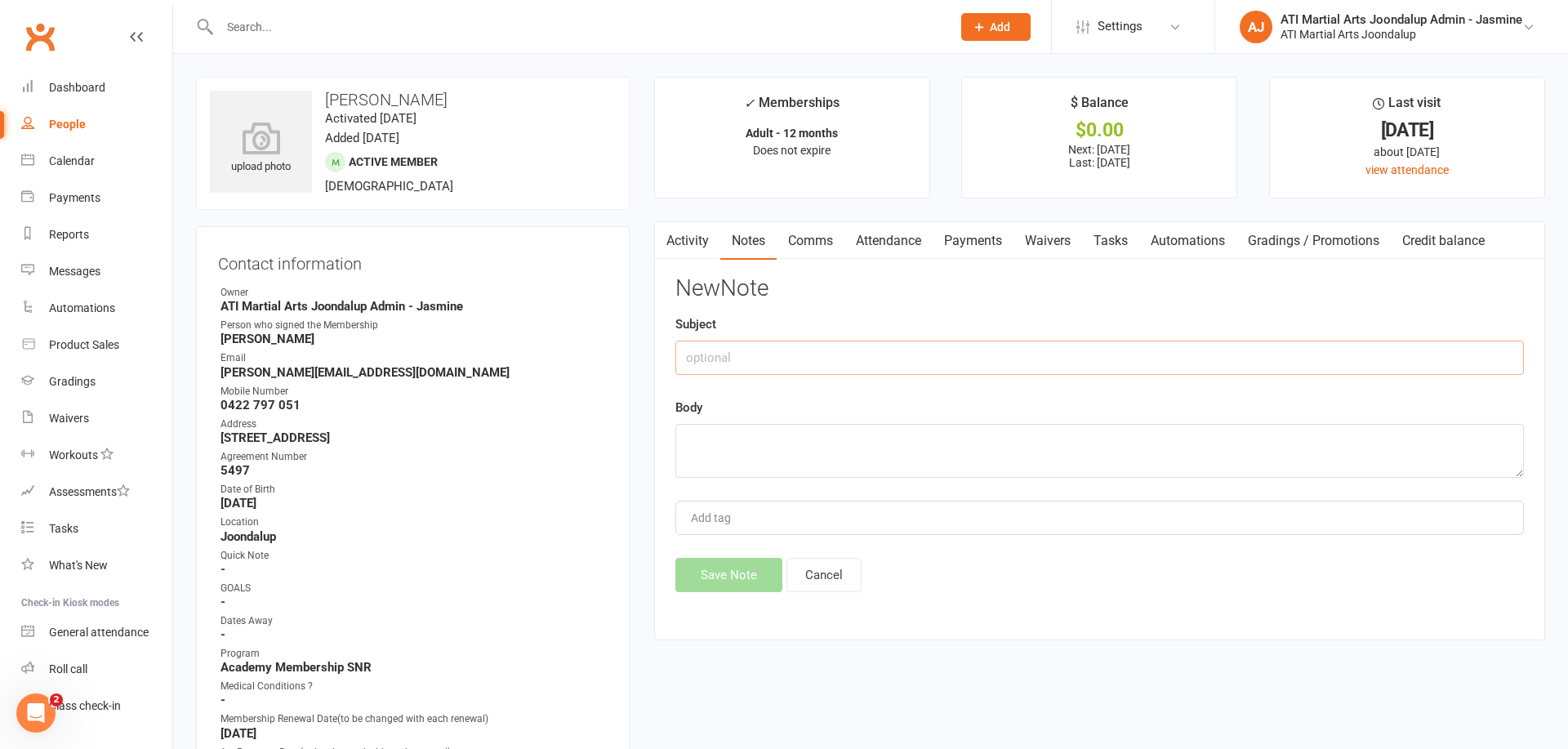
paste input "IHP FAILED [DATE] [PERSON_NAME]"
type input "IHP FAILED [DATE] [PERSON_NAME]"
paste textarea "IHP FAILED [DATE] [PERSON_NAME]"
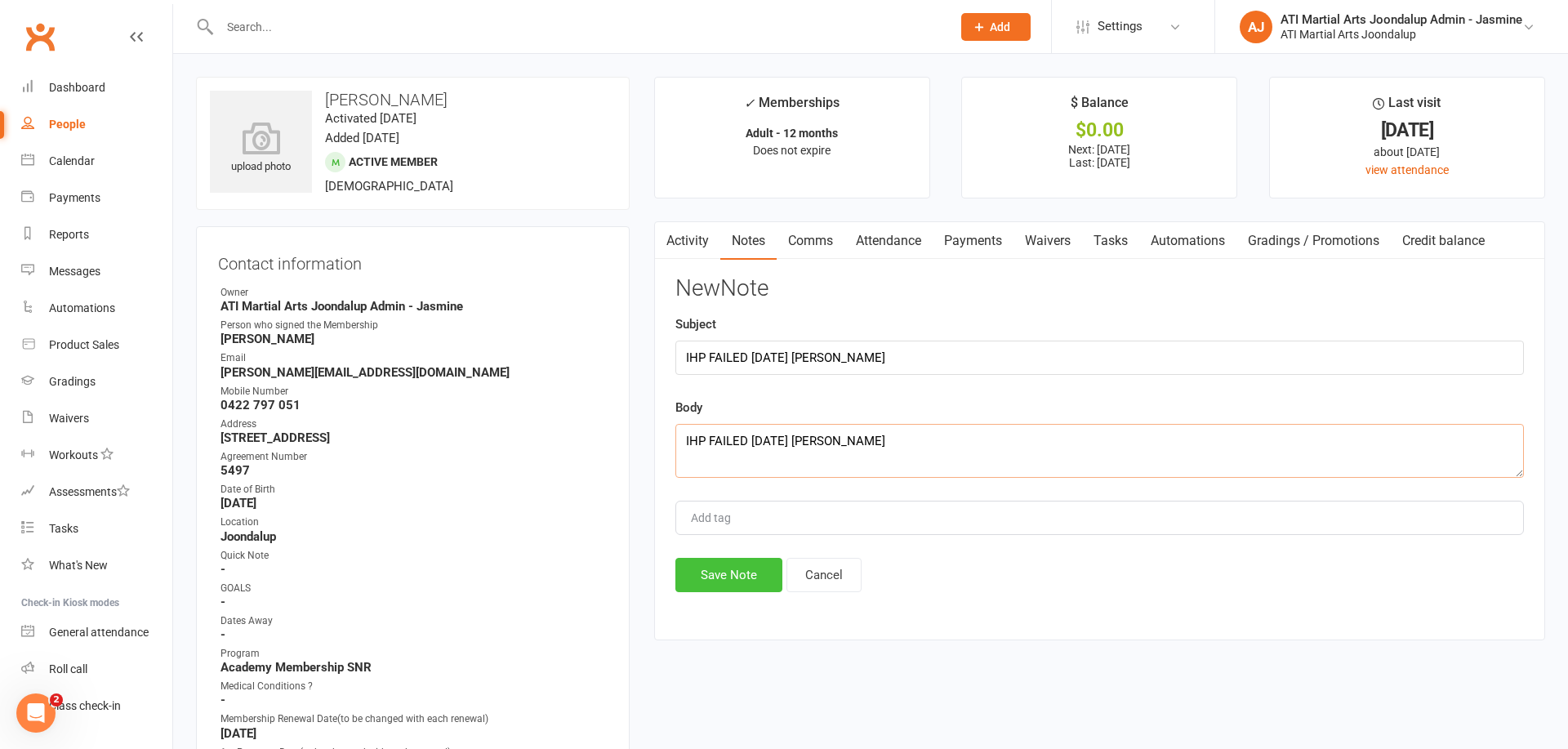
type textarea "IHP FAILED [DATE] [PERSON_NAME]"
click at [733, 578] on button "Save Note" at bounding box center [729, 575] width 107 height 34
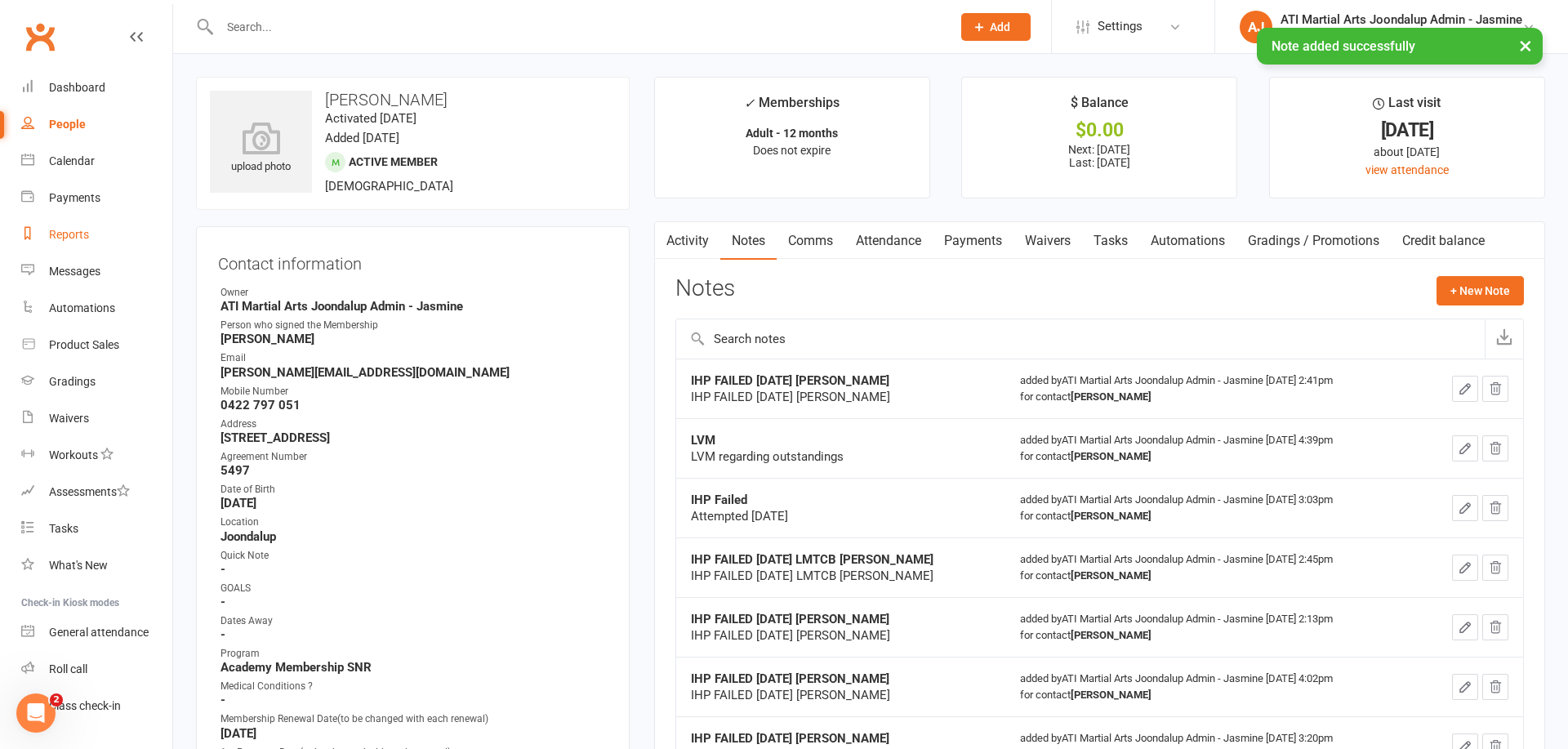
click at [72, 236] on div "Reports" at bounding box center [69, 234] width 40 height 13
select select "100"
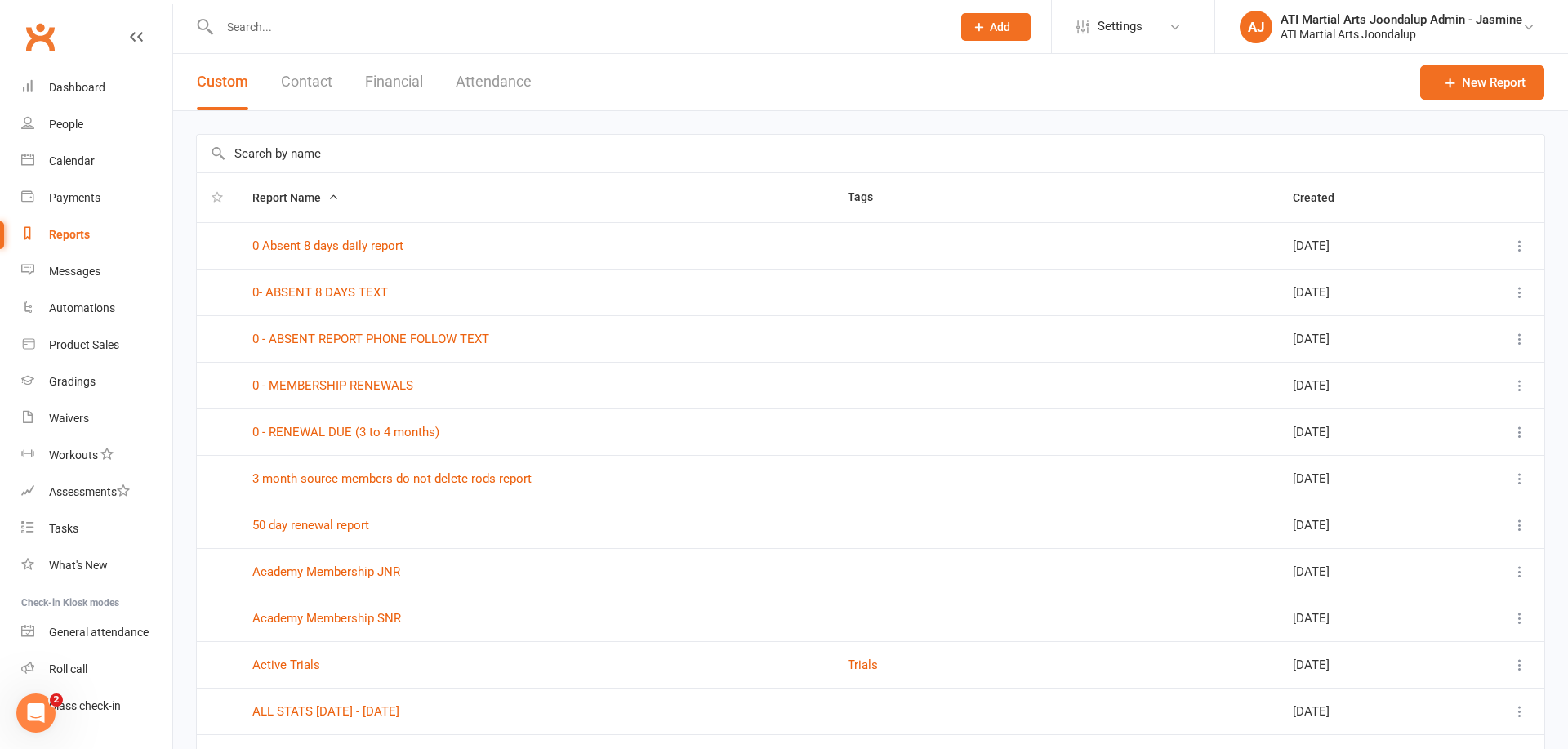
drag, startPoint x: 389, startPoint y: 88, endPoint x: 360, endPoint y: 131, distance: 51.9
click at [389, 88] on button "Financial" at bounding box center [394, 82] width 58 height 57
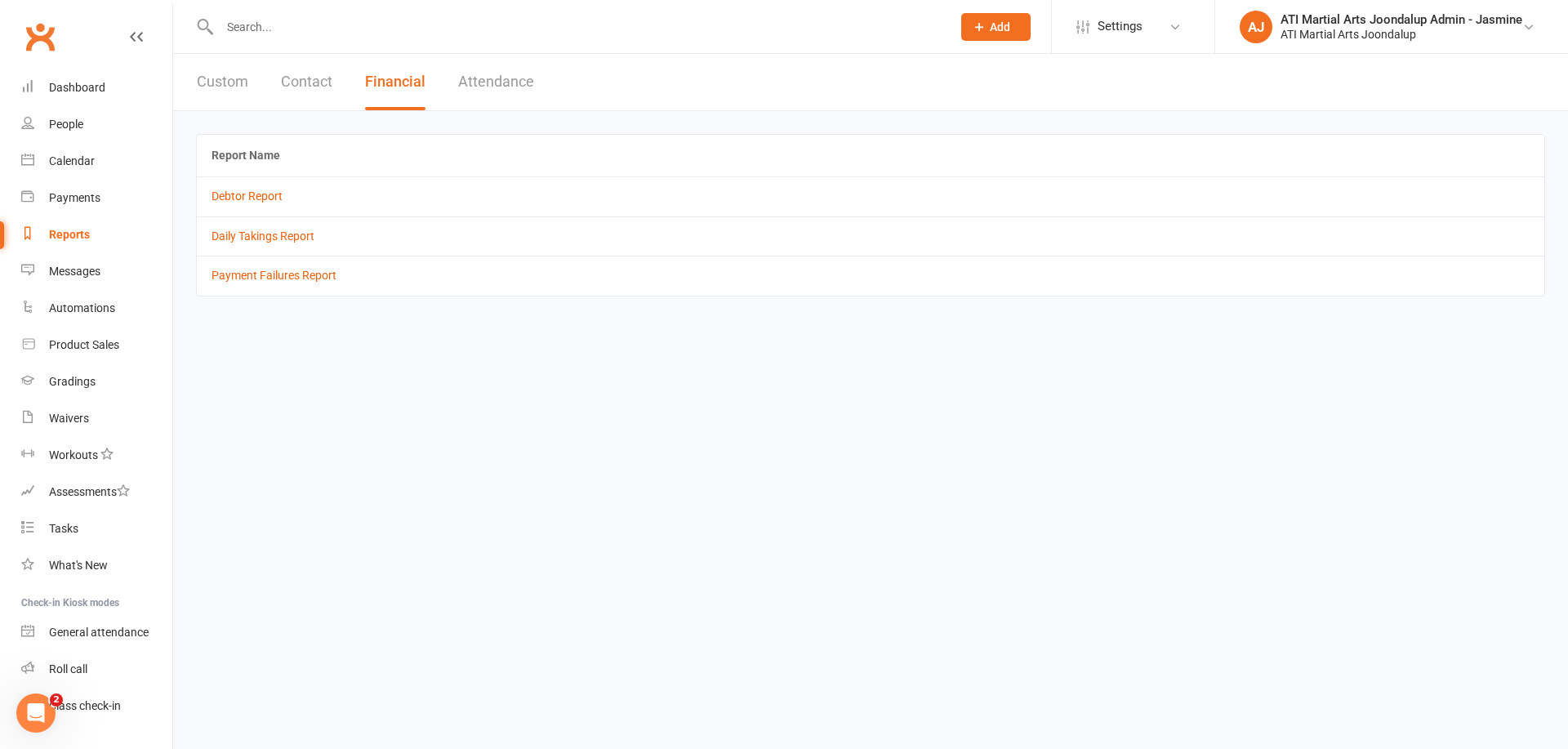
click at [243, 204] on td "Debtor Report" at bounding box center [870, 196] width 1347 height 40
click at [246, 200] on link "Debtor Report" at bounding box center [246, 196] width 71 height 13
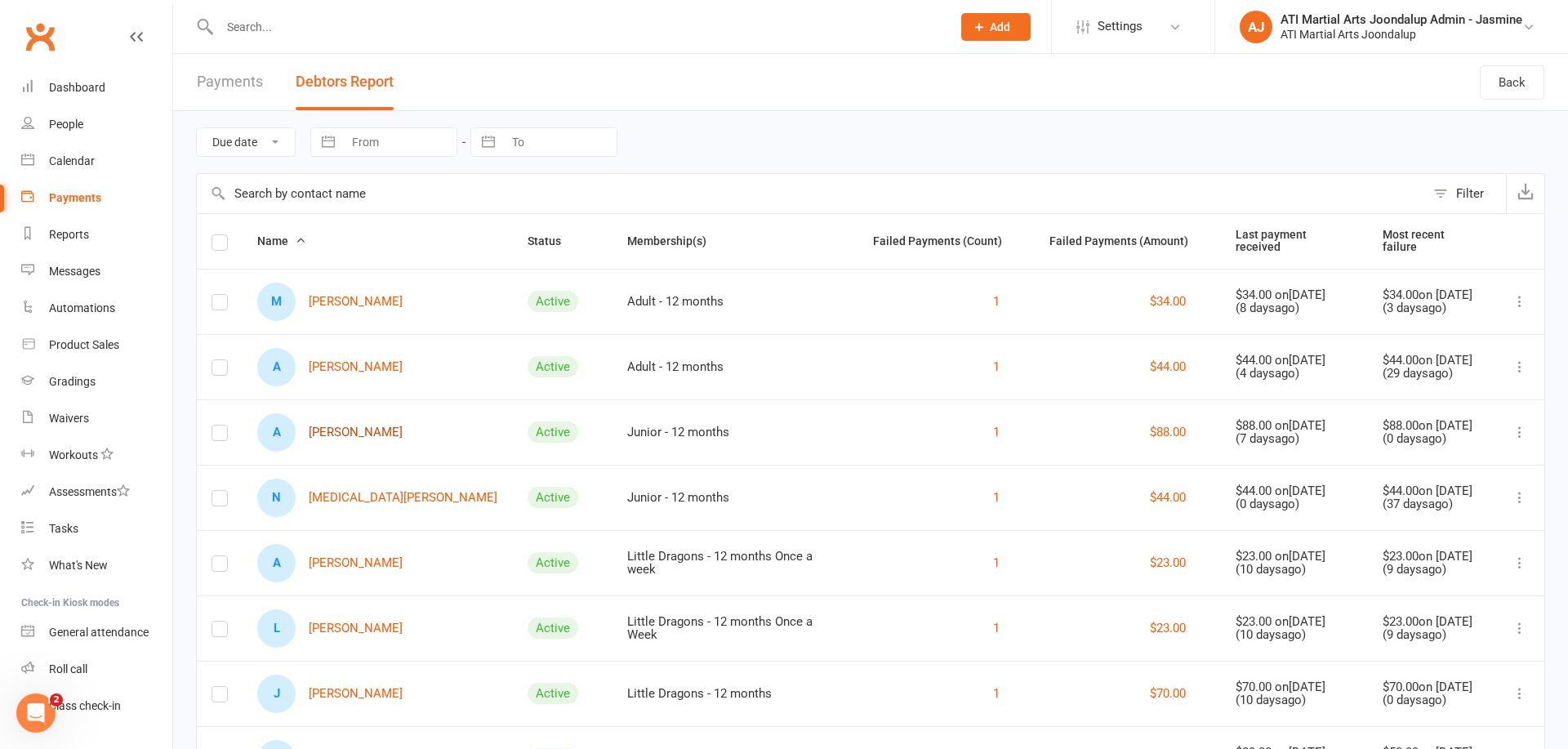
click at [348, 429] on link "A [PERSON_NAME]" at bounding box center [330, 432] width 145 height 39
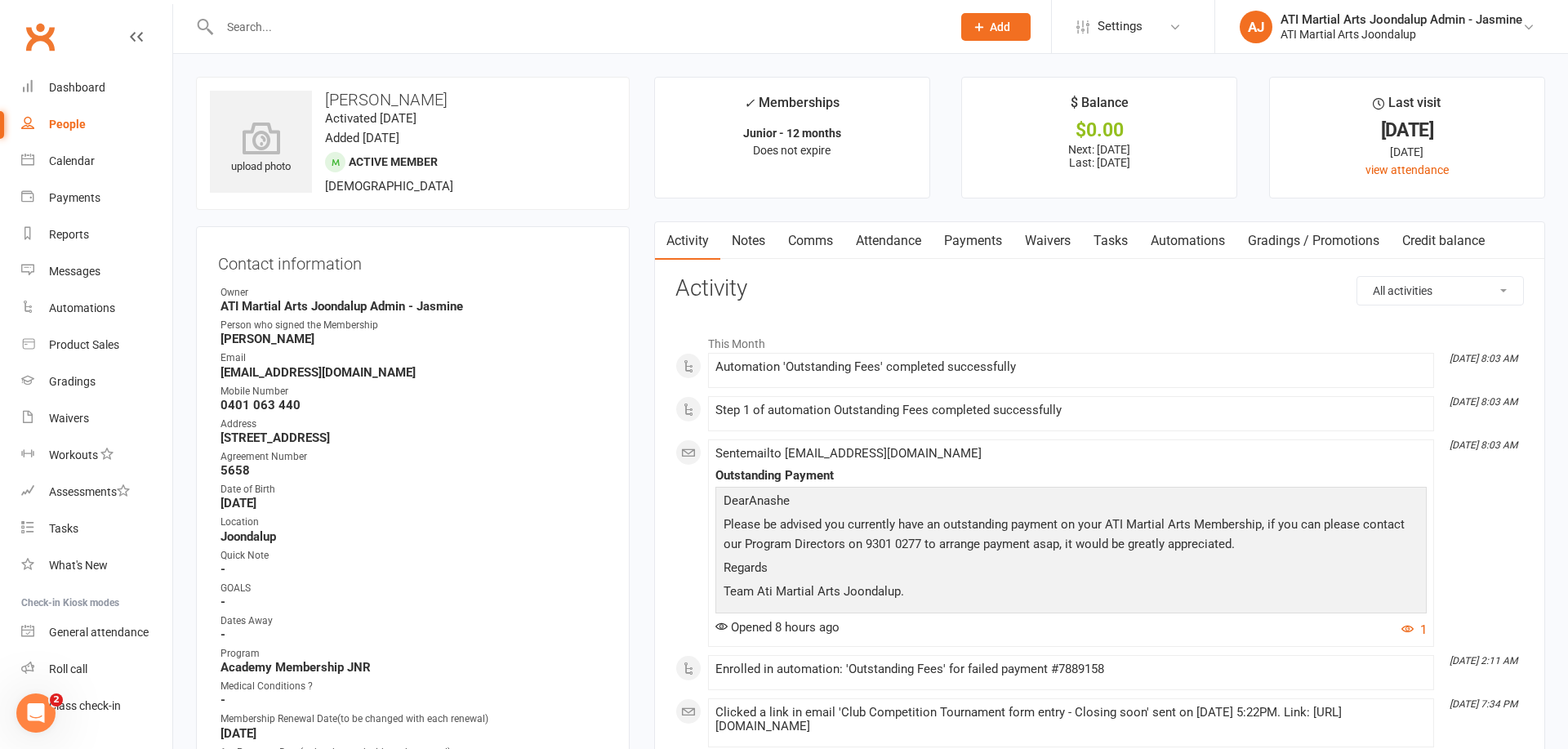
click at [747, 238] on link "Notes" at bounding box center [749, 241] width 57 height 38
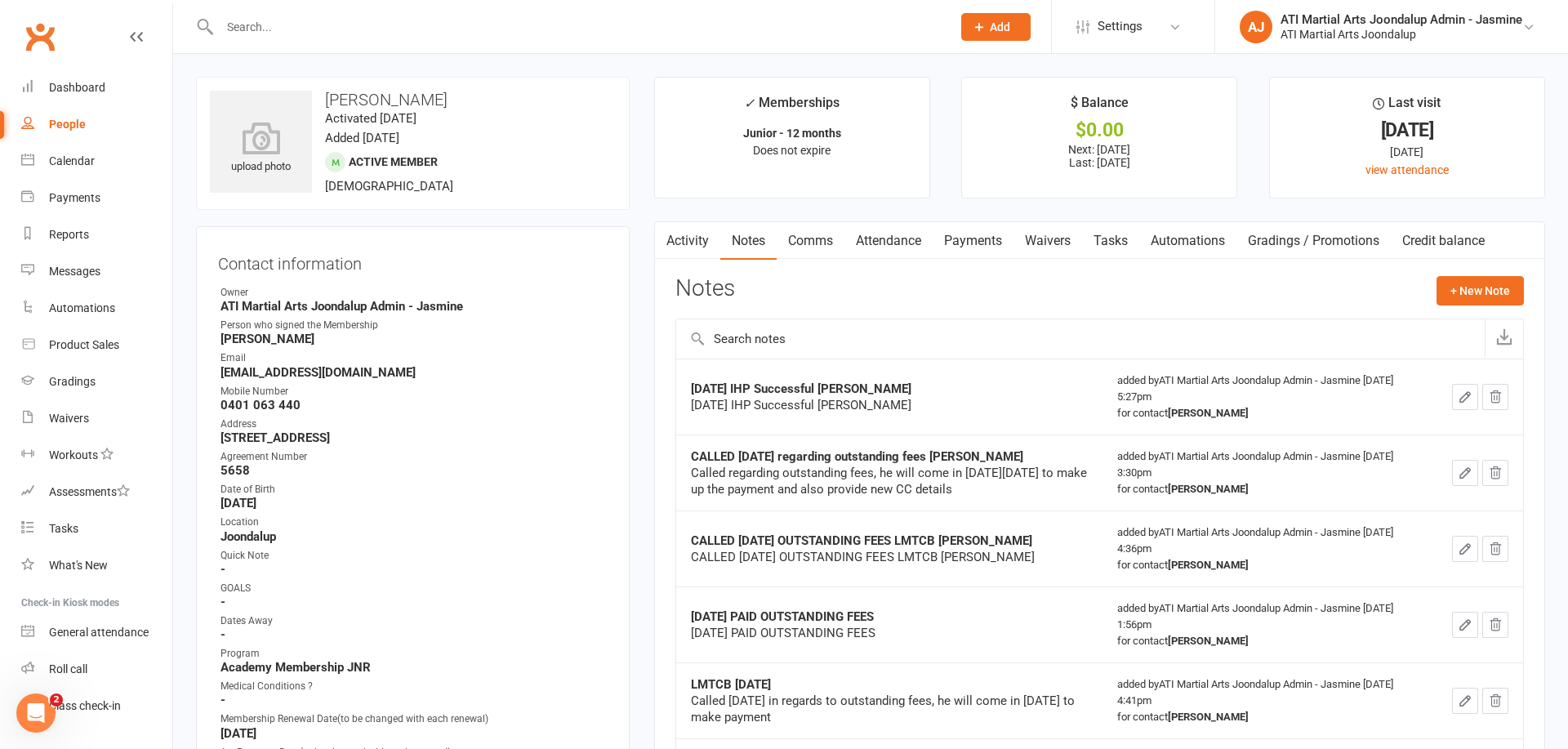
click at [964, 238] on link "Payments" at bounding box center [973, 241] width 81 height 38
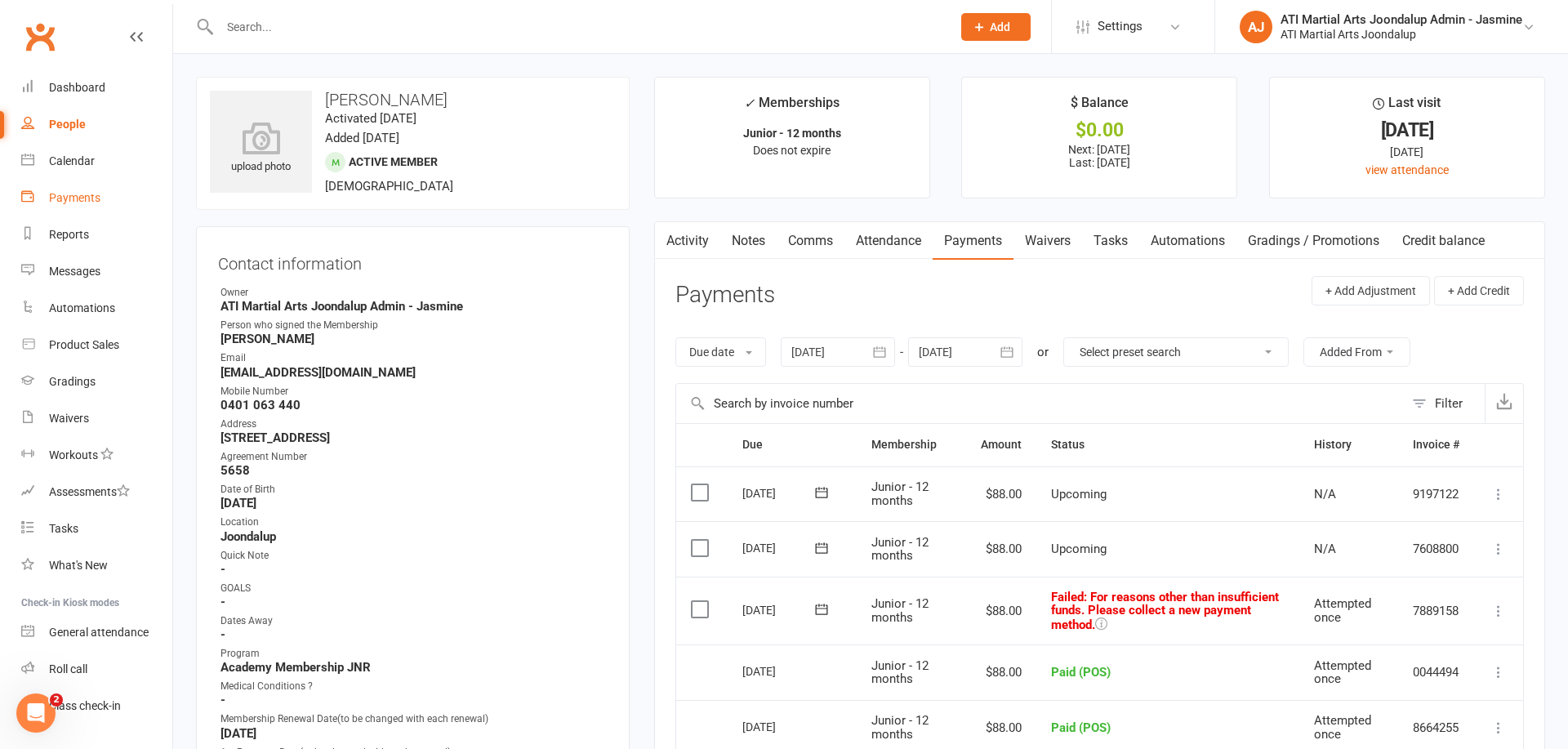
drag, startPoint x: 76, startPoint y: 236, endPoint x: 168, endPoint y: 197, distance: 99.9
click at [78, 234] on div "Reports" at bounding box center [69, 234] width 40 height 13
select select "100"
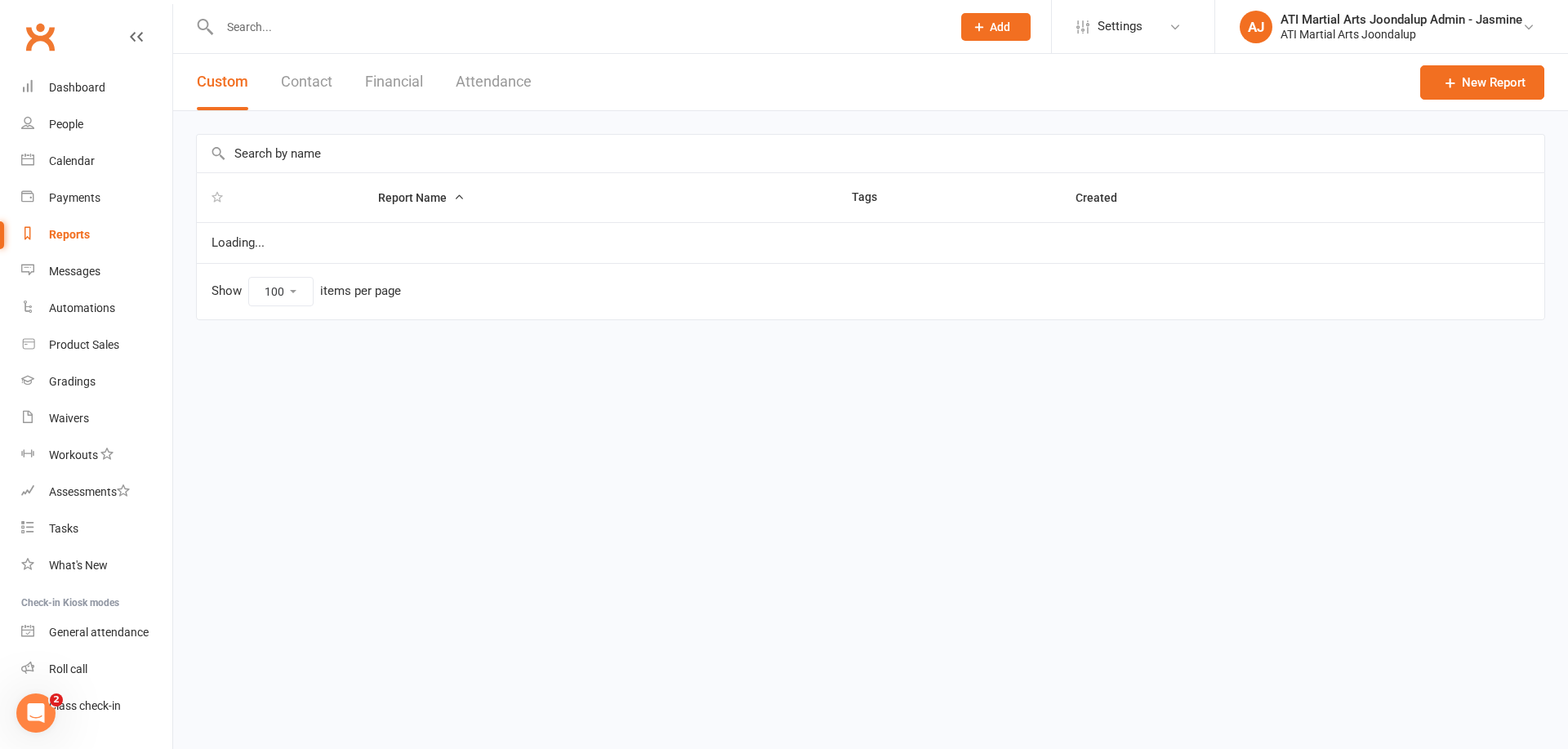
click at [409, 84] on button "Financial" at bounding box center [394, 82] width 58 height 57
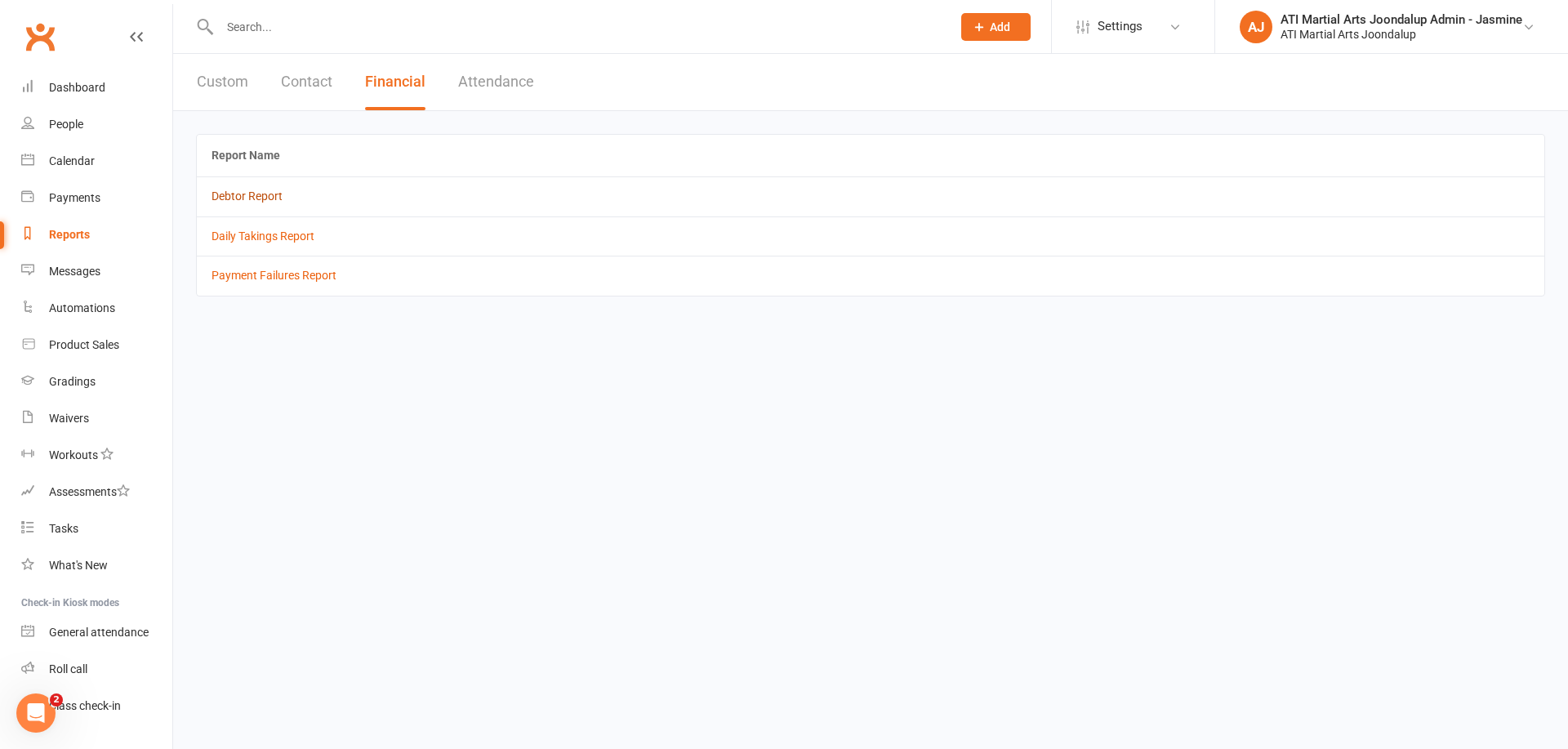
click at [243, 192] on link "Debtor Report" at bounding box center [246, 196] width 71 height 13
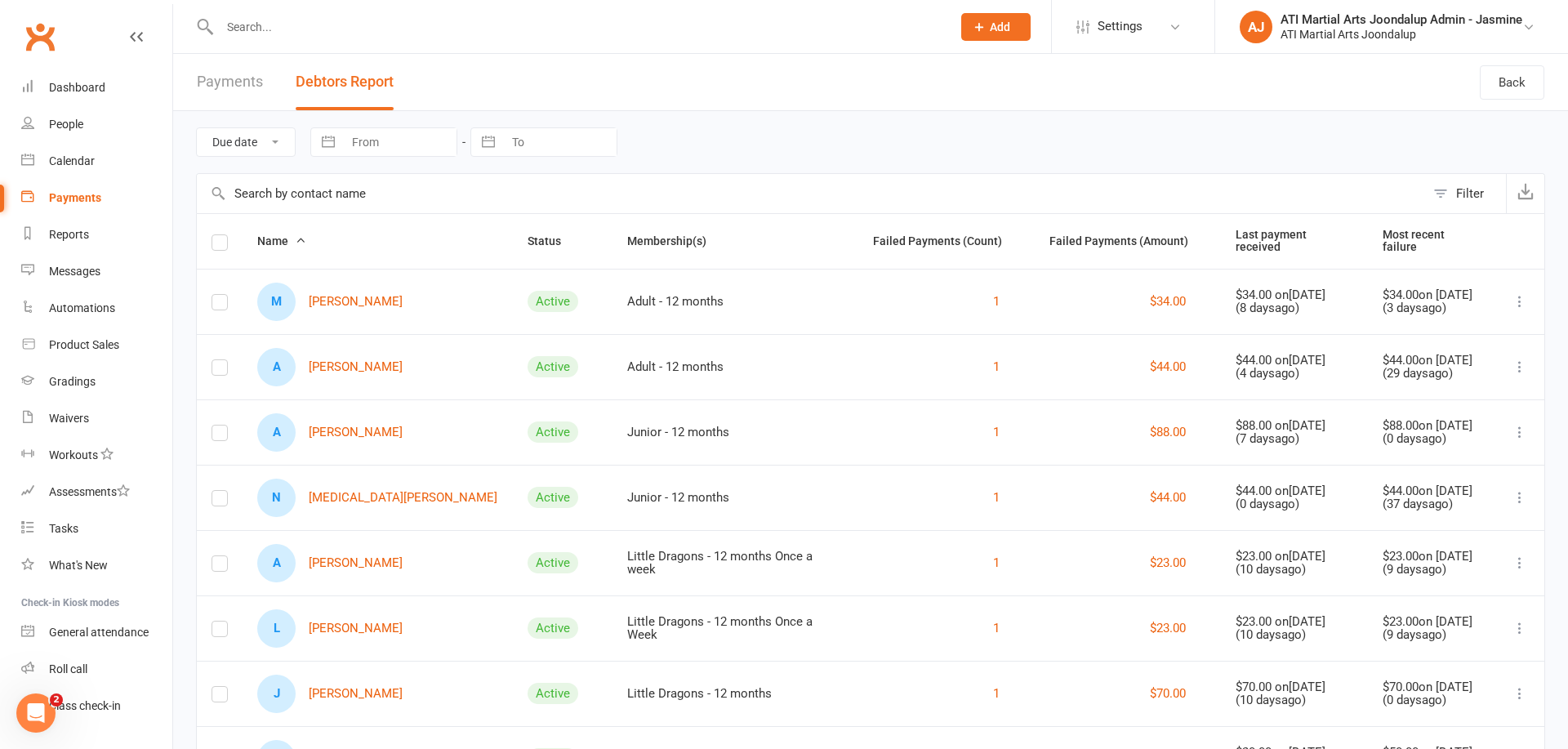
click at [359, 491] on link "N [MEDICAL_DATA][PERSON_NAME]" at bounding box center [378, 497] width 240 height 39
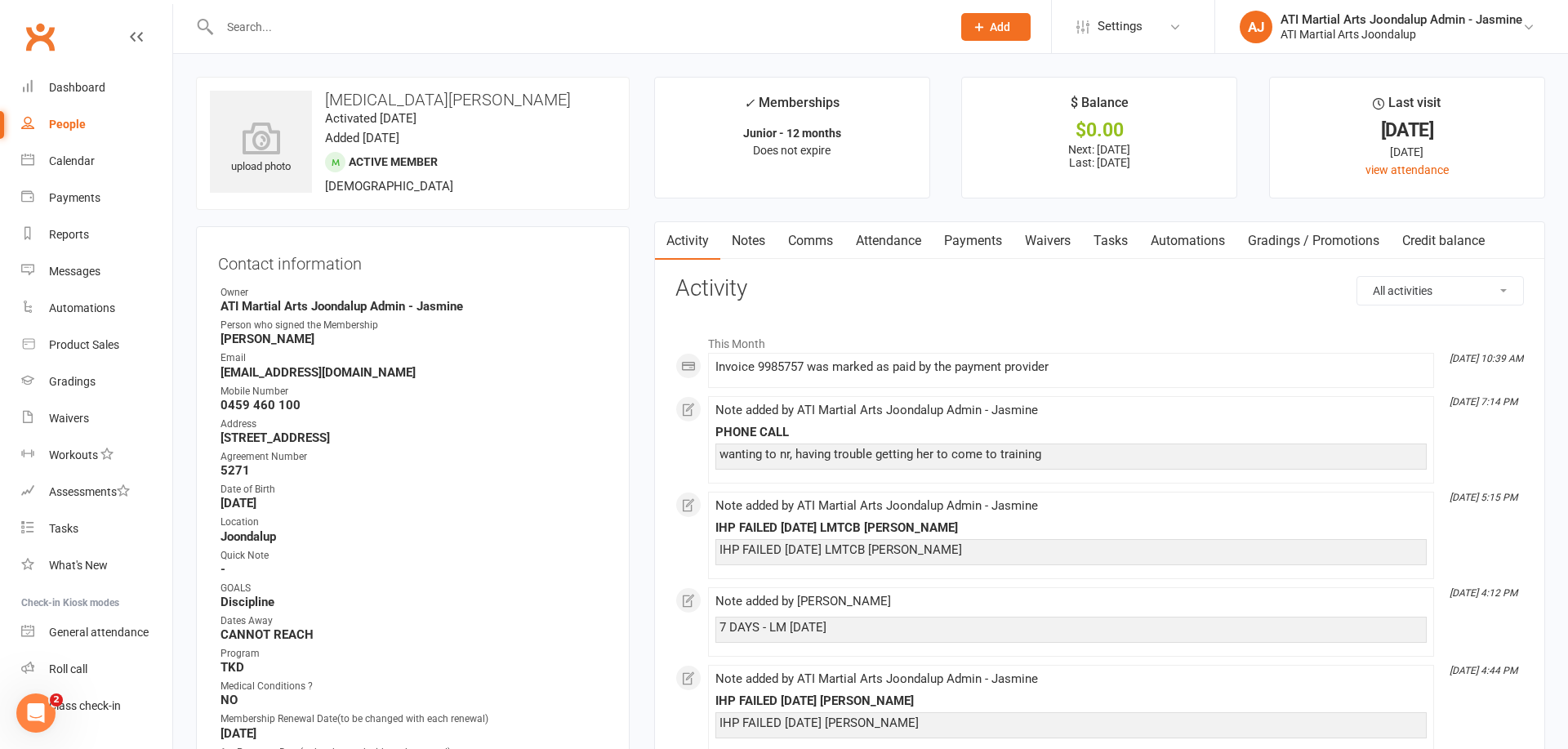
click at [973, 239] on link "Payments" at bounding box center [973, 241] width 81 height 38
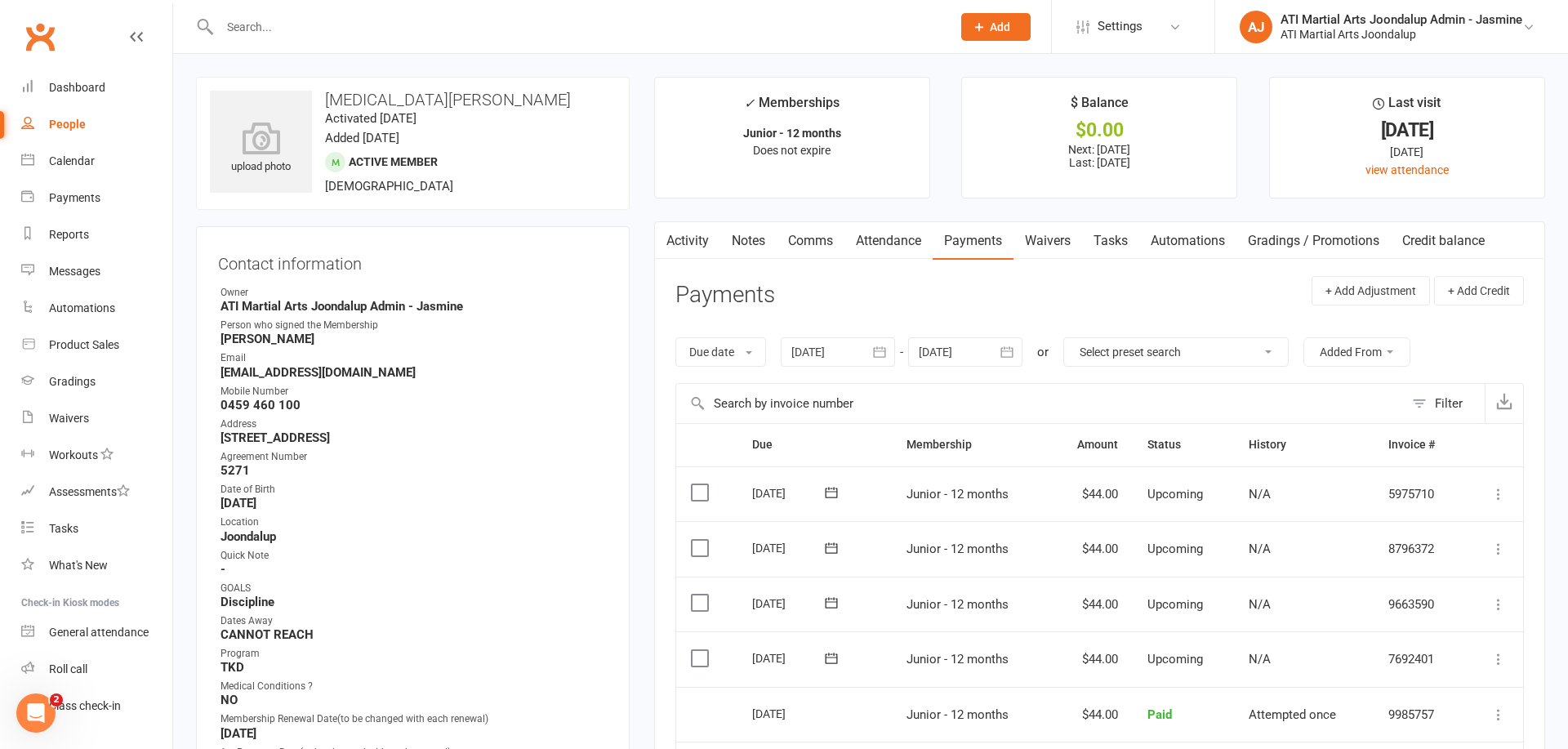
click at [885, 350] on icon "button" at bounding box center [879, 351] width 16 height 16
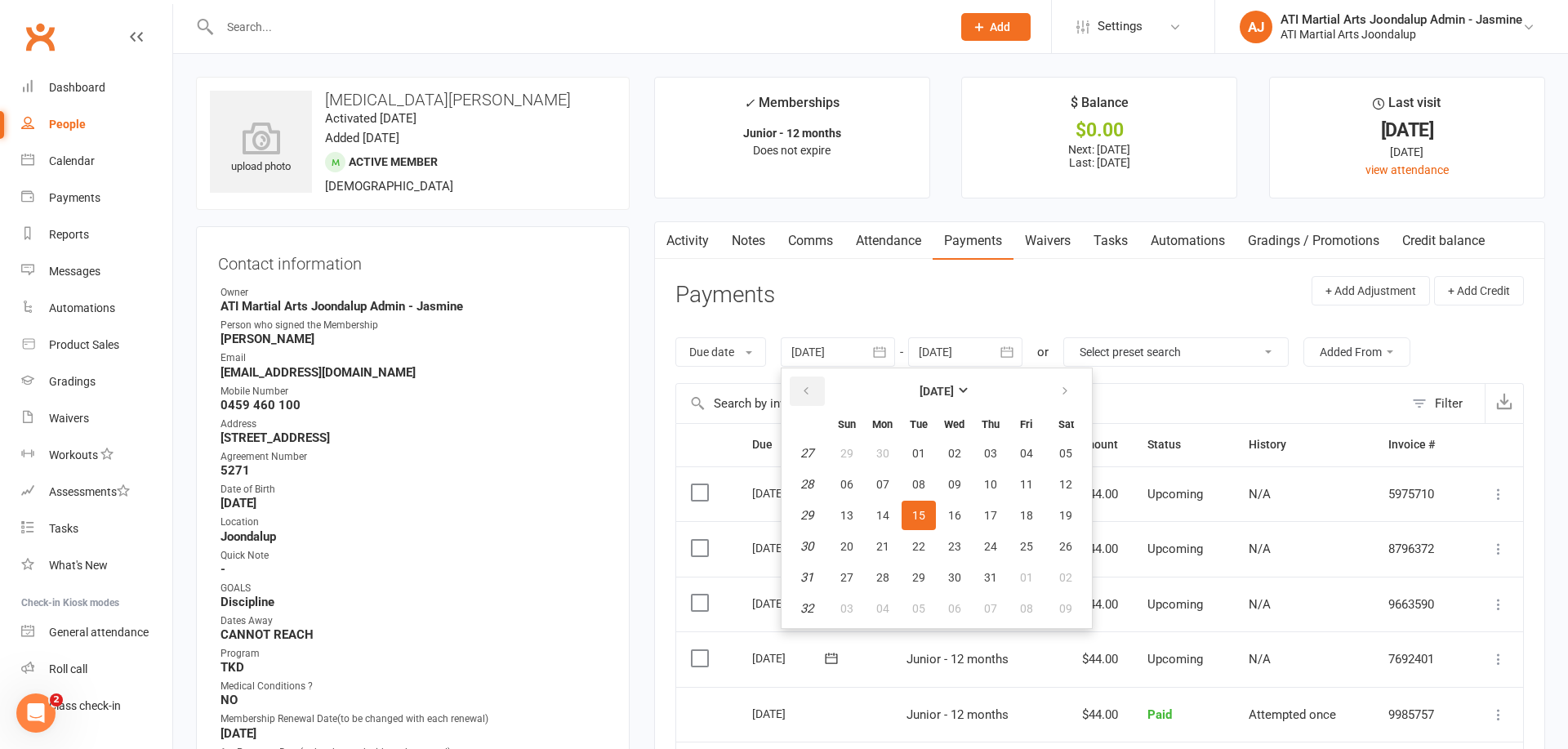
click at [809, 391] on icon "button" at bounding box center [805, 391] width 11 height 13
click at [810, 390] on icon "button" at bounding box center [805, 391] width 11 height 13
click at [811, 392] on icon "button" at bounding box center [805, 391] width 11 height 13
click at [908, 496] on table "[DATE] Sun Mon Tue Wed Thu Fri Sat 9 23 24 25 26 27 28 01 10 02 03 04 05 06 07 …" at bounding box center [937, 498] width 304 height 253
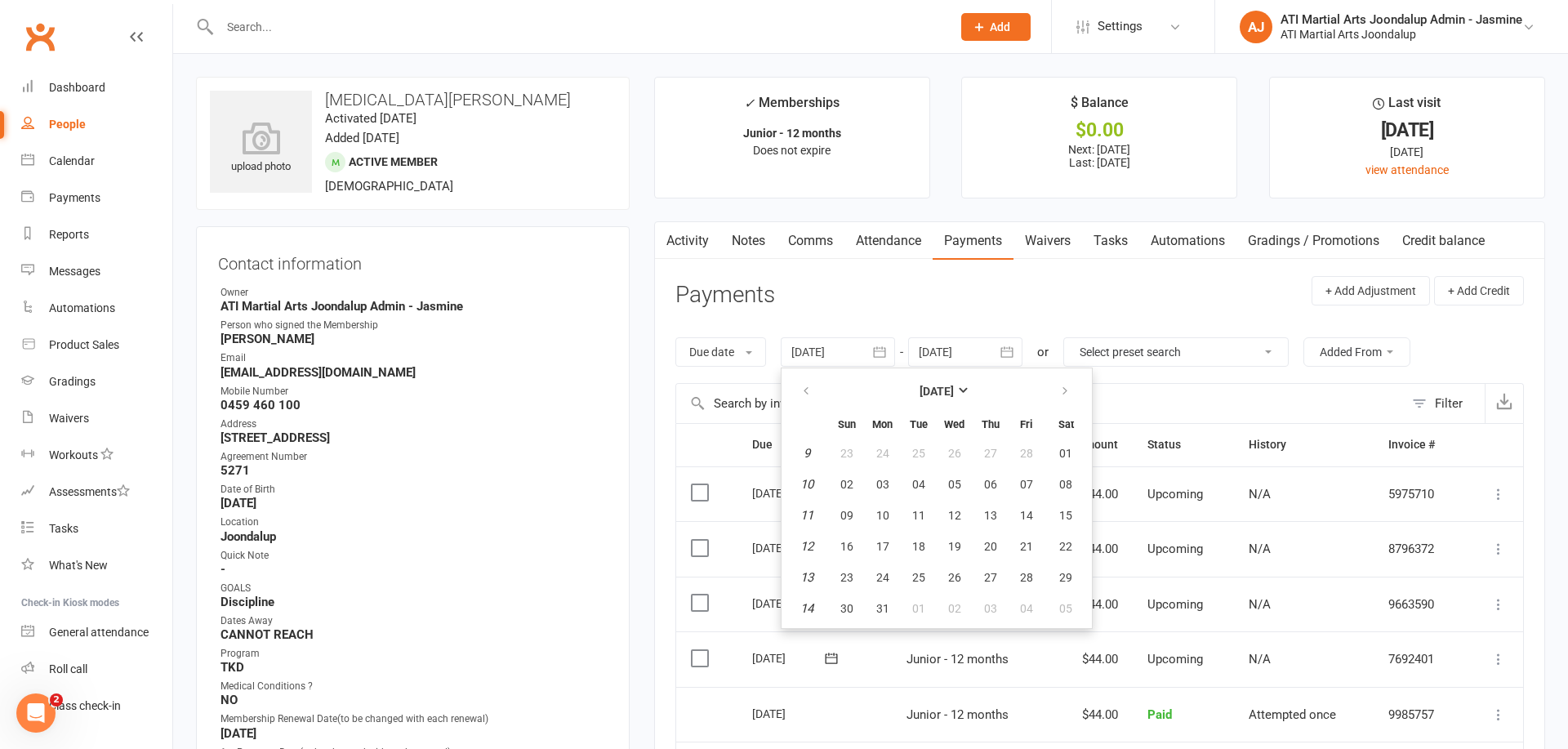
click at [882, 487] on span "03" at bounding box center [883, 484] width 13 height 13
type input "[DATE]"
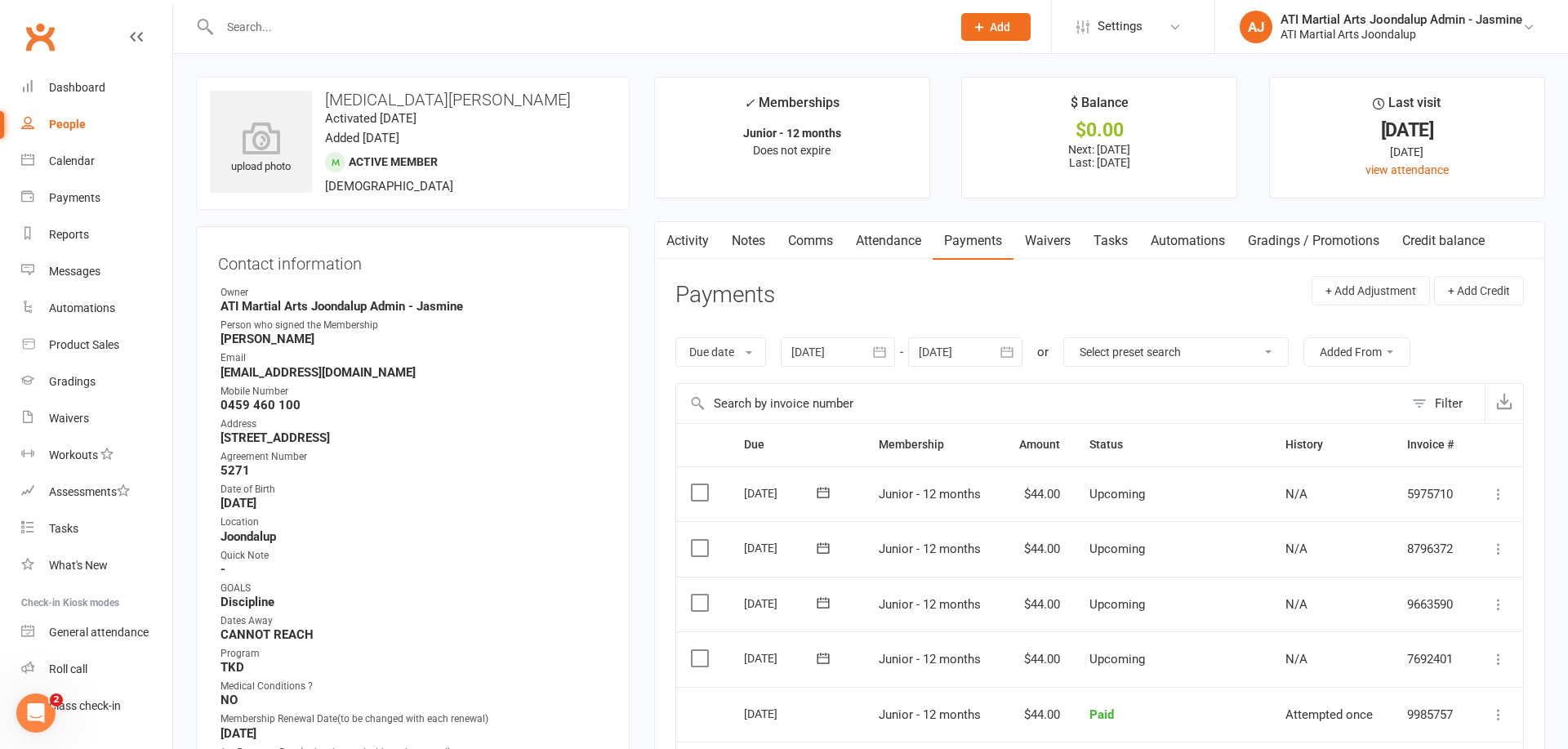
click at [751, 246] on link "Notes" at bounding box center [749, 241] width 57 height 38
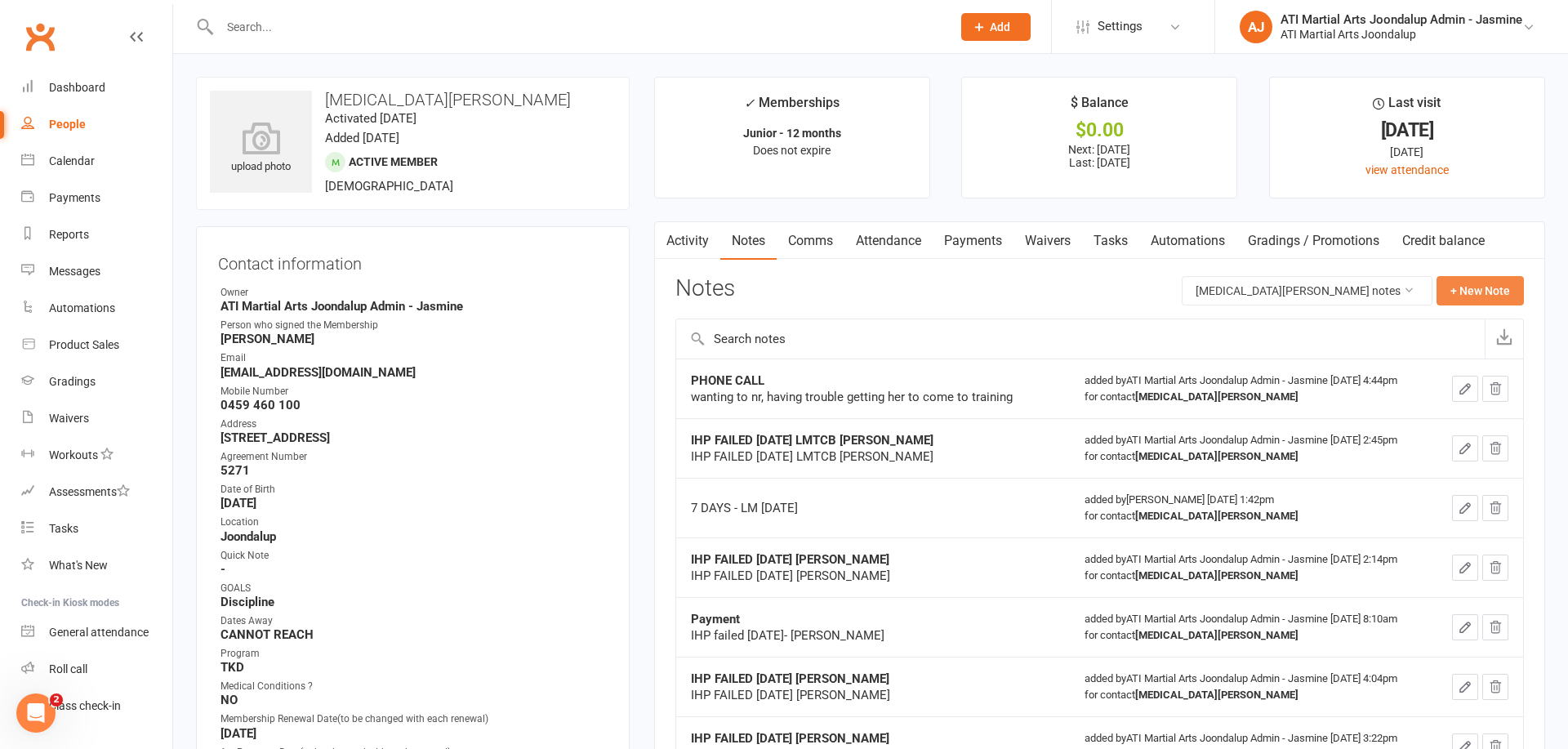
click at [1494, 289] on button "+ New Note" at bounding box center [1480, 290] width 88 height 29
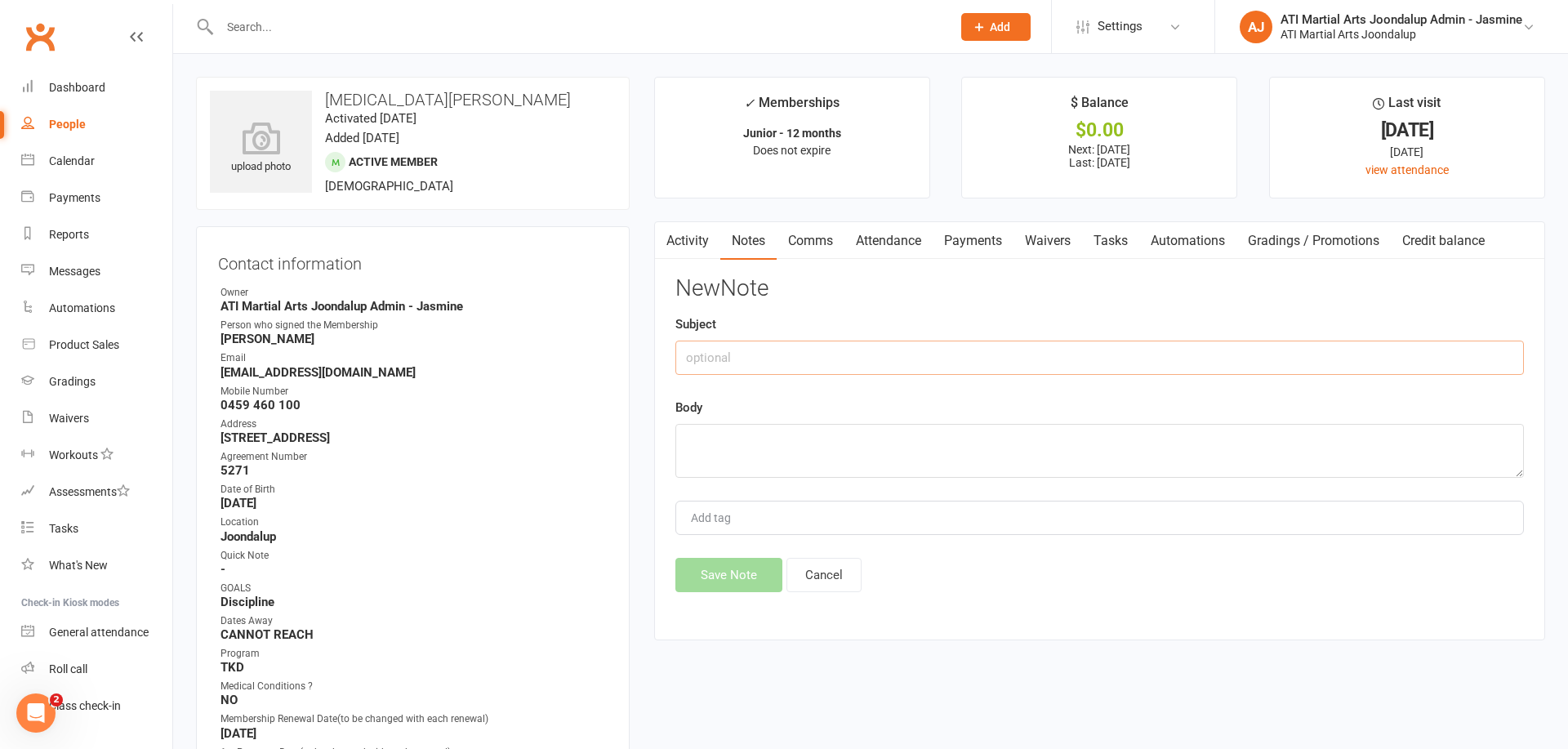
paste input "IHP FAILED [DATE] [PERSON_NAME]"
type input "IHP FAILED [DATE] [PERSON_NAME]"
paste textarea "IHP FAILED [DATE] [PERSON_NAME]"
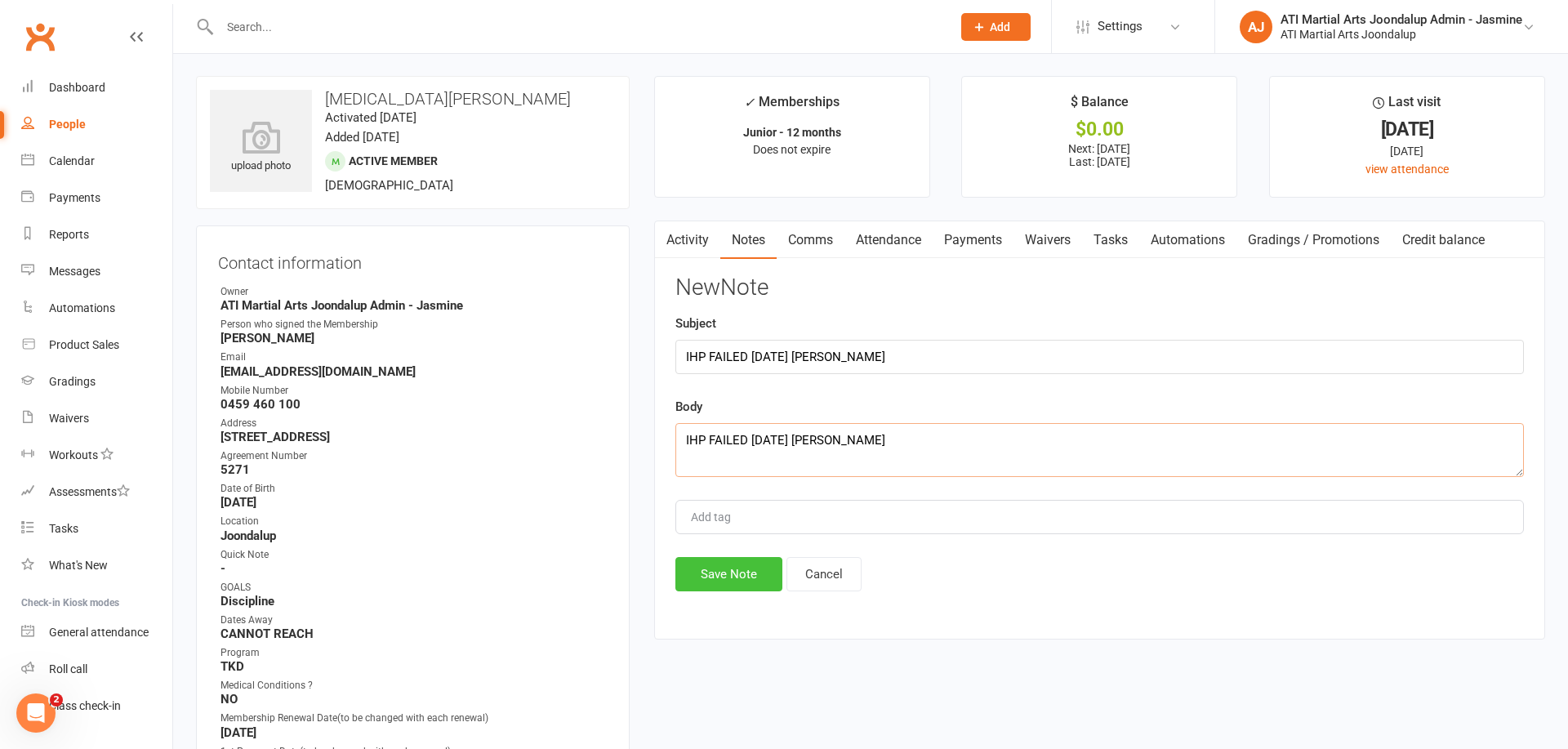
type textarea "IHP FAILED [DATE] [PERSON_NAME]"
click at [732, 571] on button "Save Note" at bounding box center [729, 575] width 107 height 34
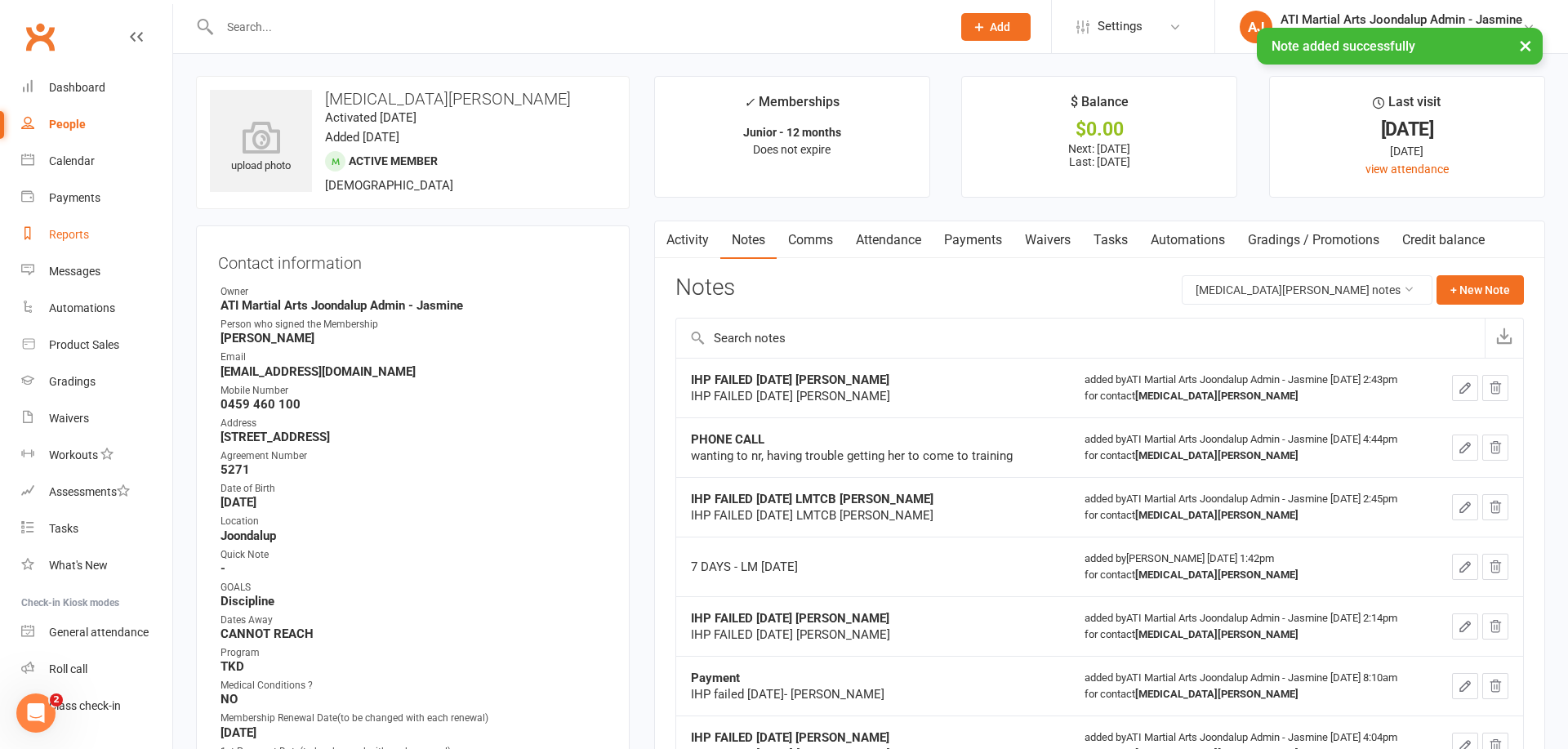
click at [76, 236] on div "Reports" at bounding box center [69, 234] width 40 height 13
select select "100"
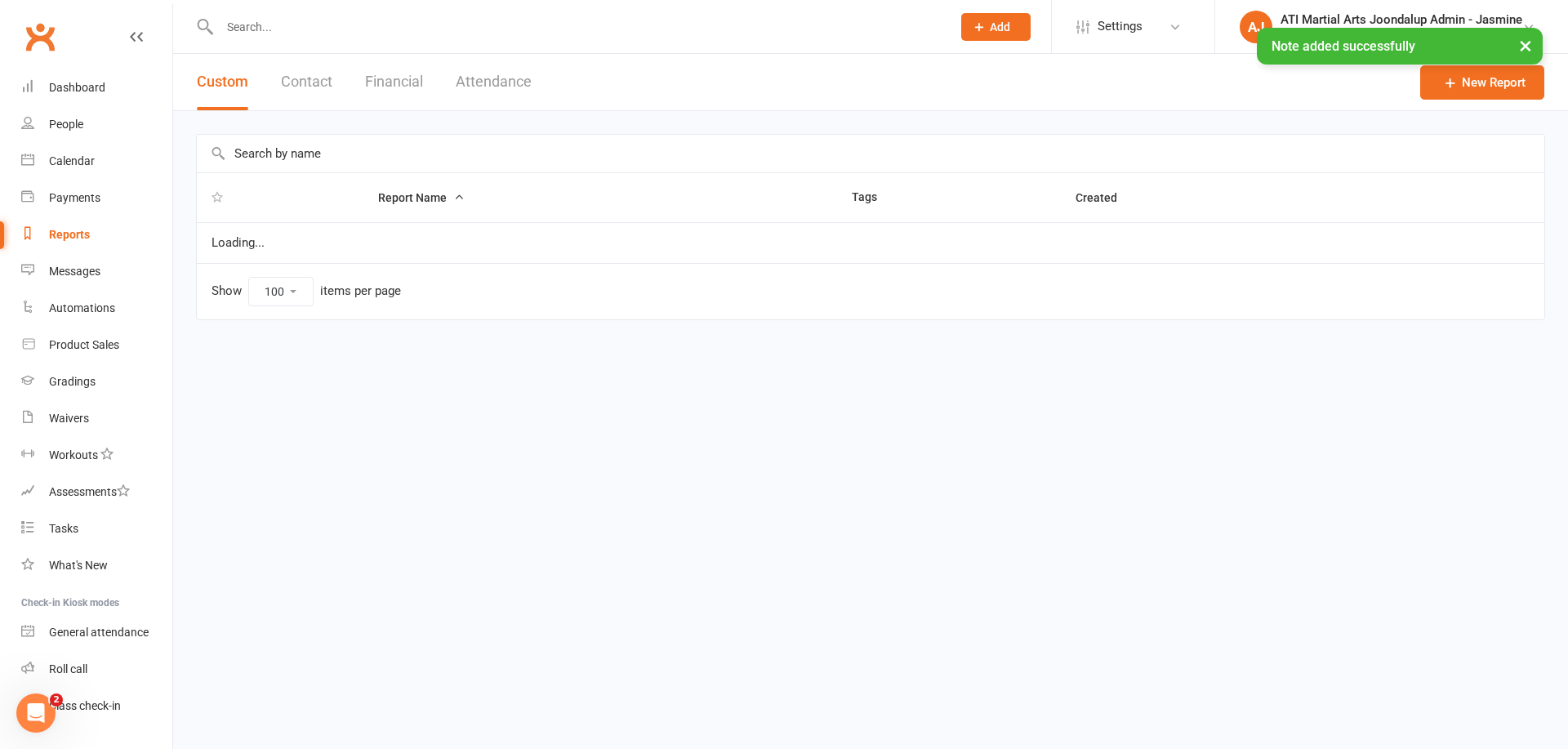
drag, startPoint x: 399, startPoint y: 81, endPoint x: 368, endPoint y: 113, distance: 44.6
click at [399, 81] on button "Financial" at bounding box center [394, 82] width 58 height 57
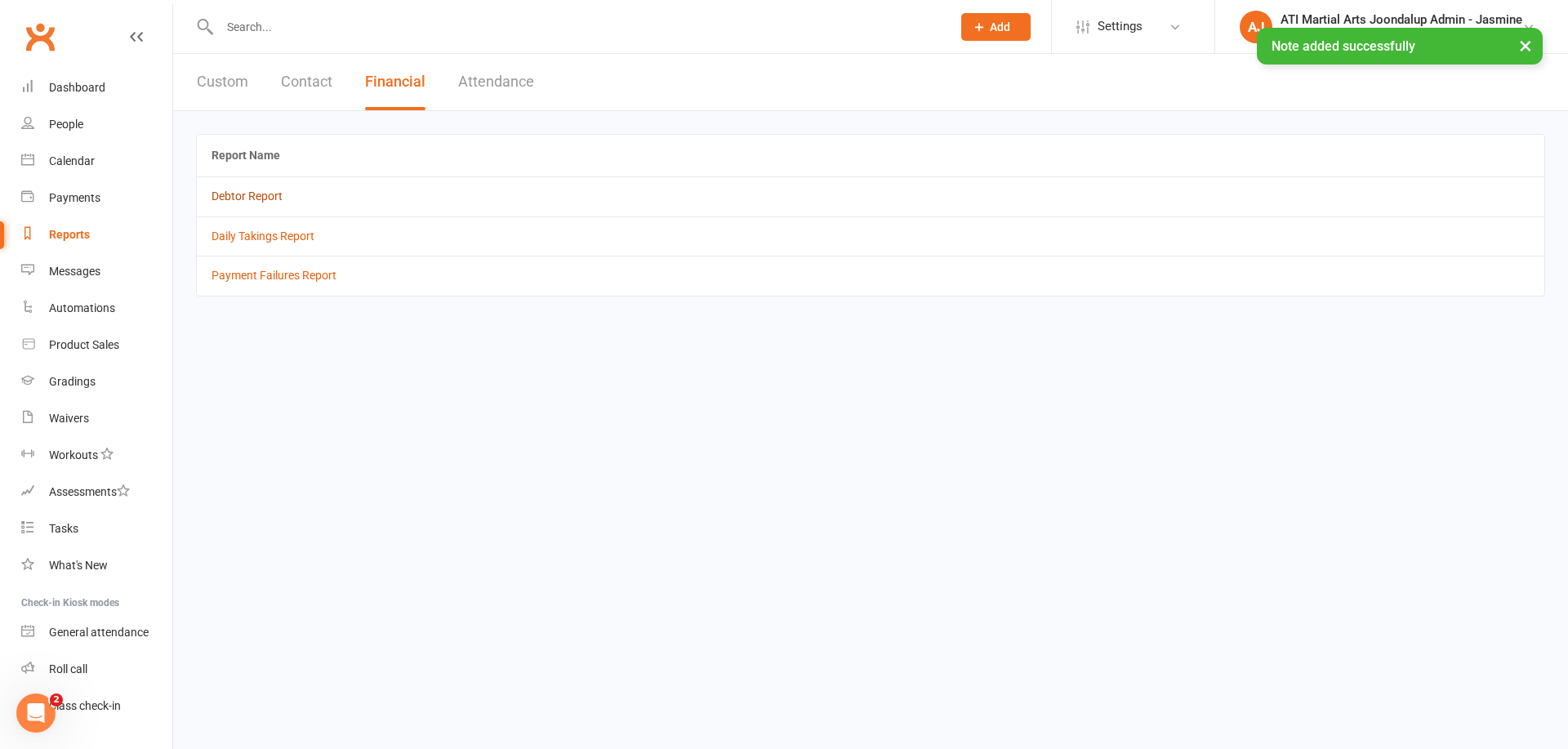
click at [244, 195] on link "Debtor Report" at bounding box center [246, 196] width 71 height 13
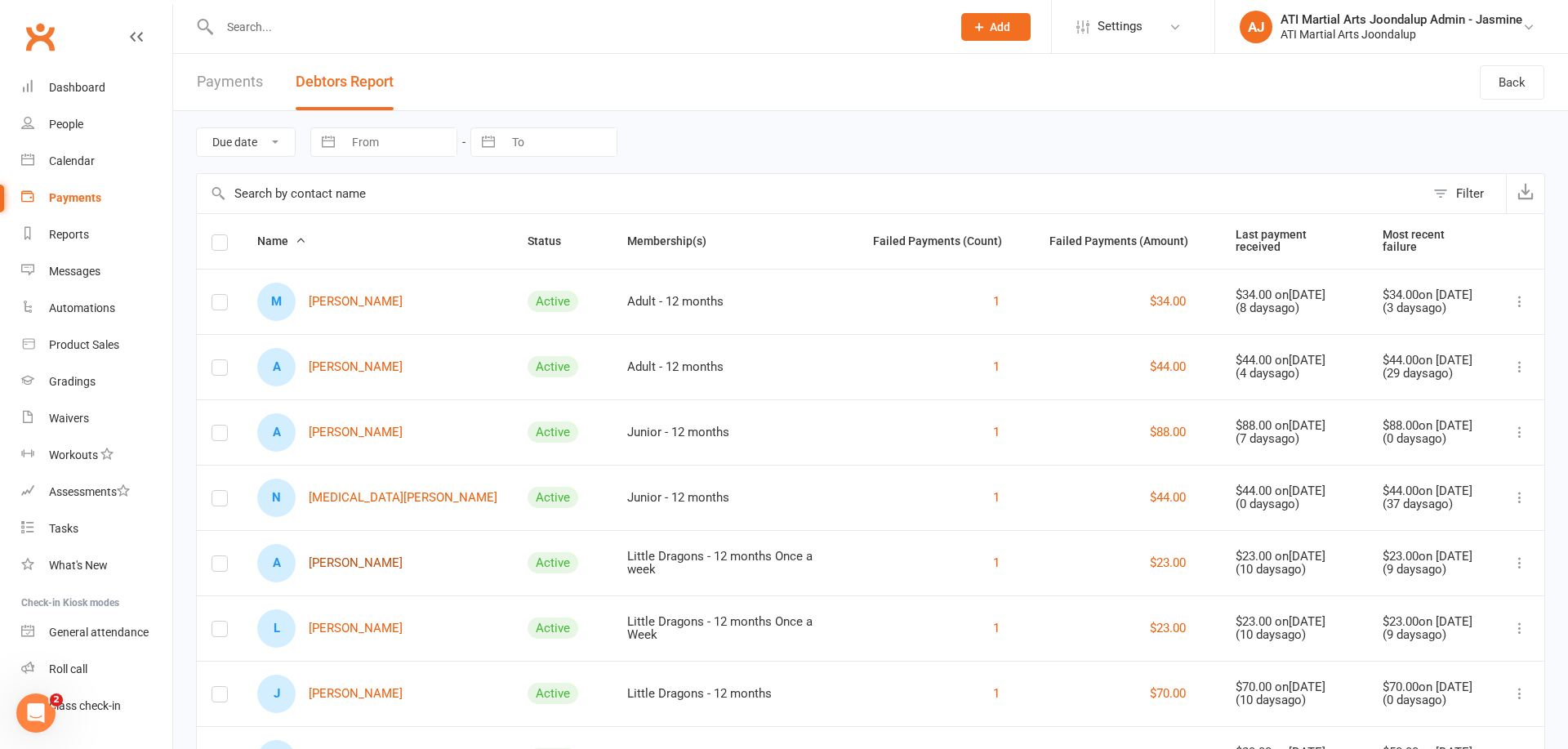
click at [339, 560] on link "A [PERSON_NAME]" at bounding box center [330, 563] width 145 height 39
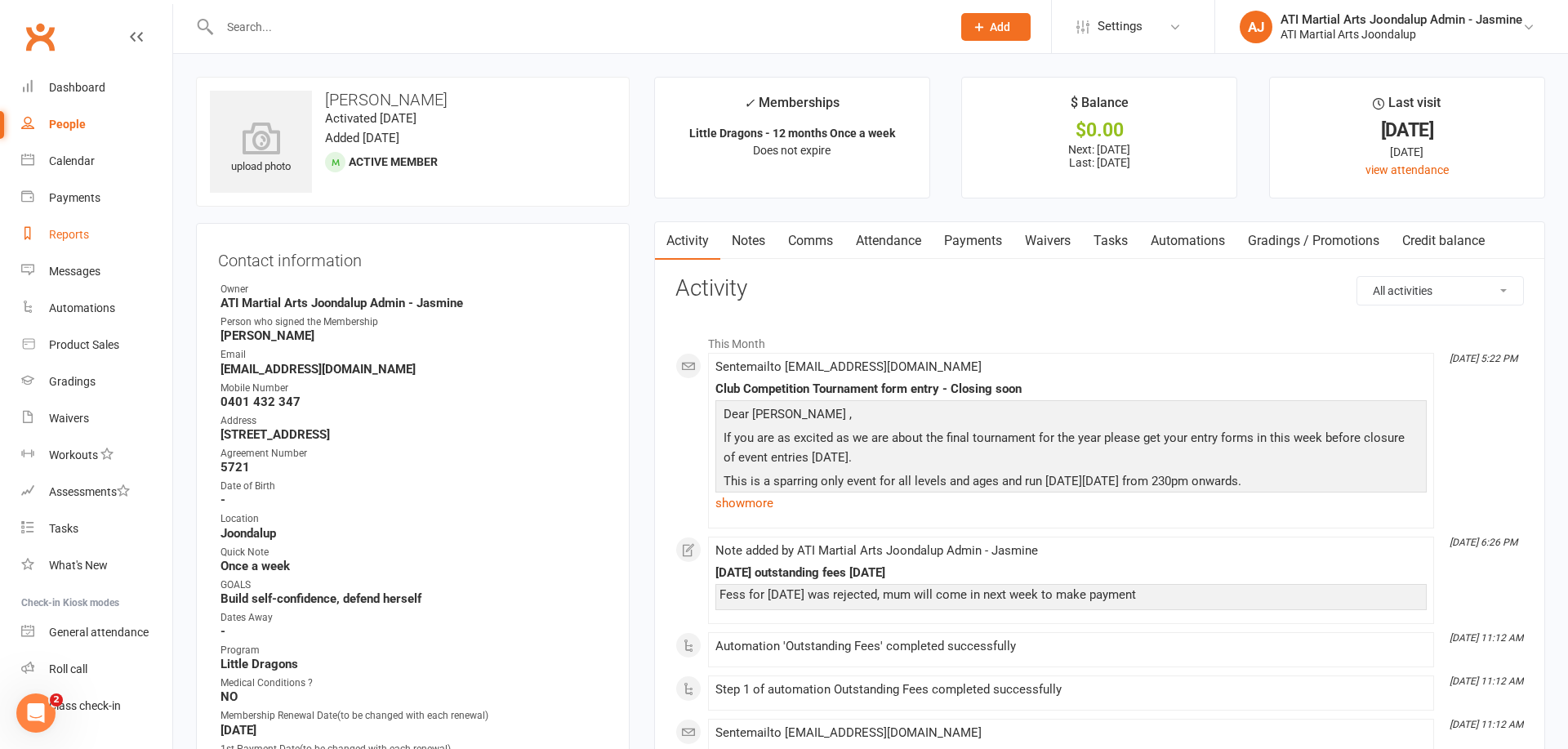
click at [67, 236] on div "Reports" at bounding box center [69, 234] width 40 height 13
select select "100"
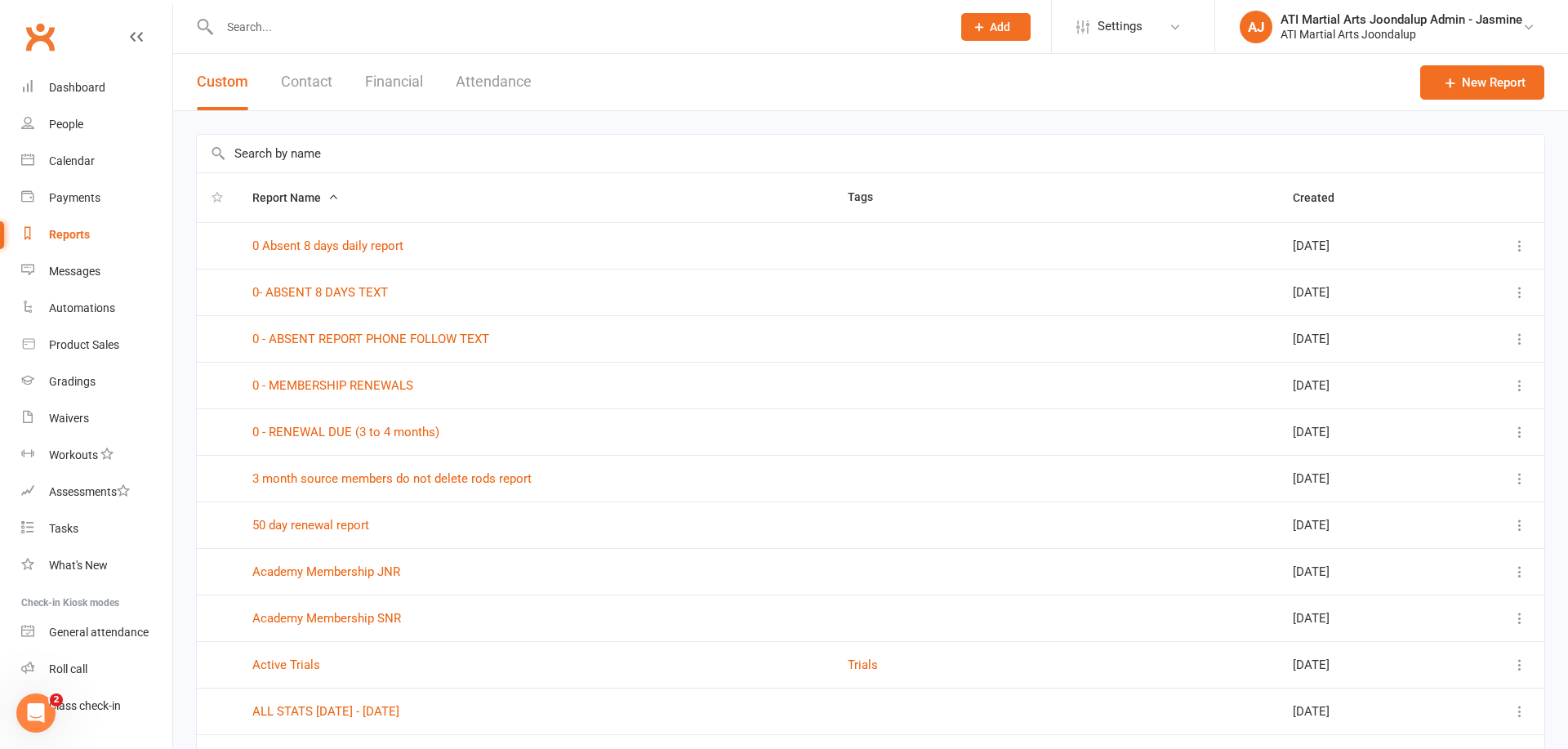
click at [398, 83] on button "Financial" at bounding box center [394, 82] width 58 height 57
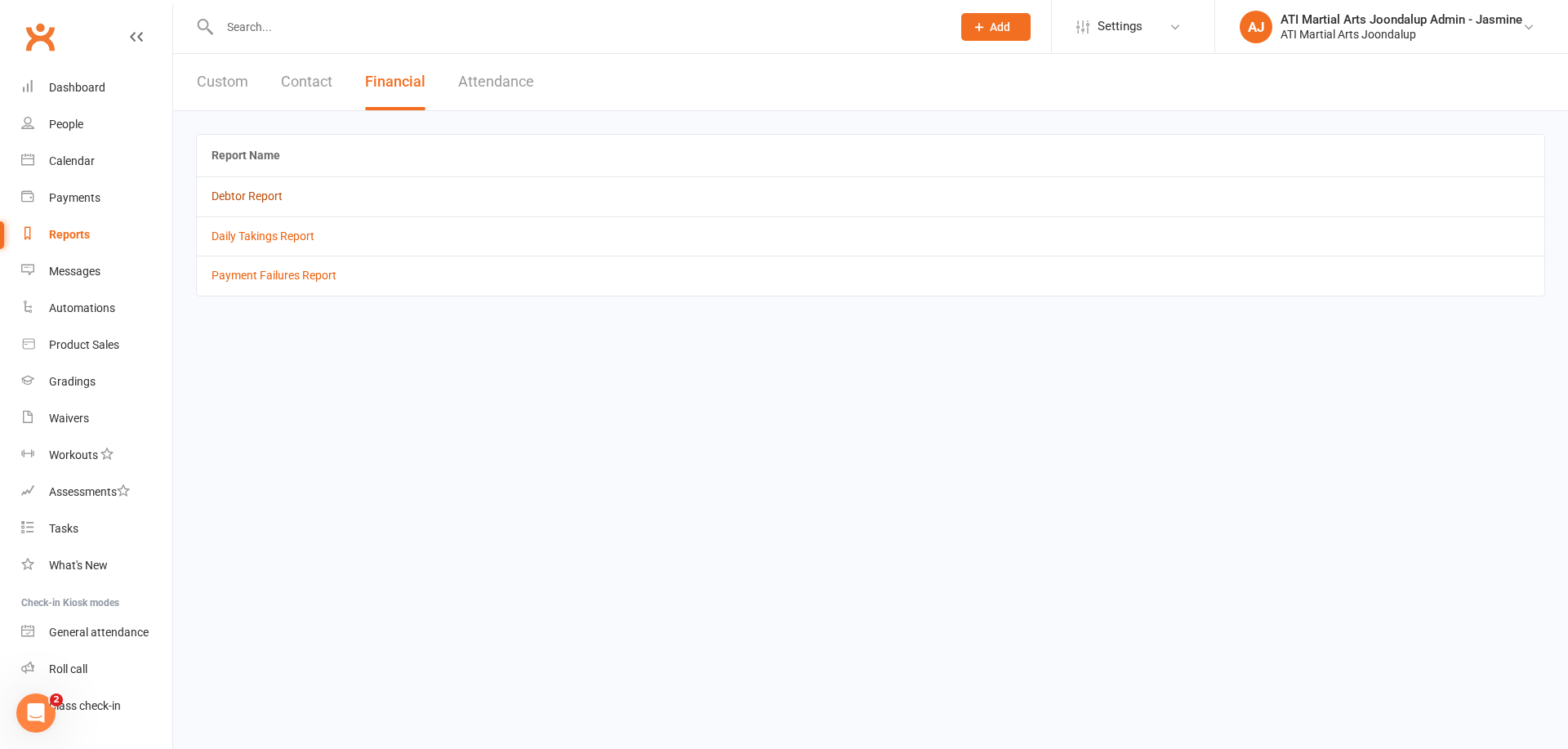
click at [246, 197] on link "Debtor Report" at bounding box center [246, 196] width 71 height 13
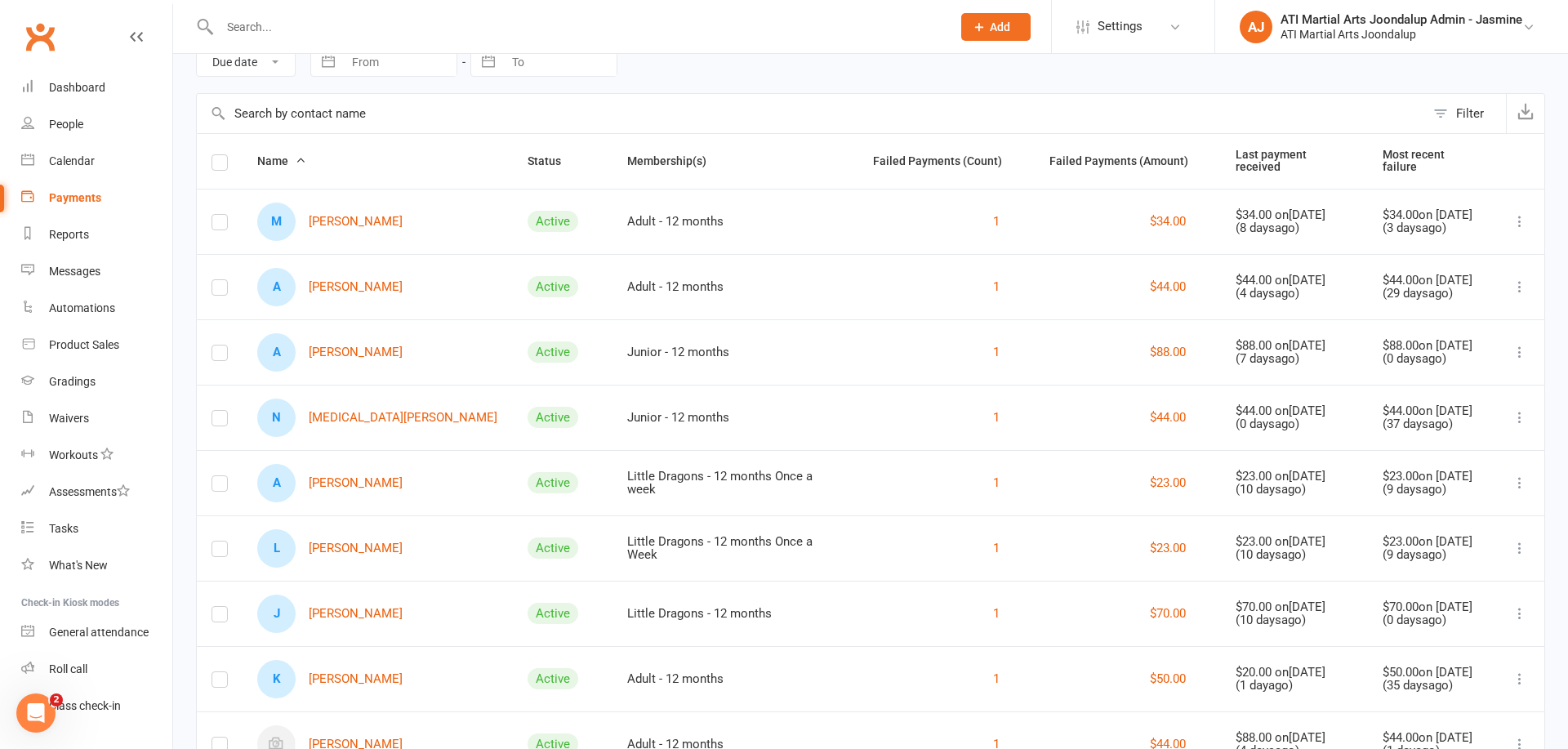
scroll to position [114, 0]
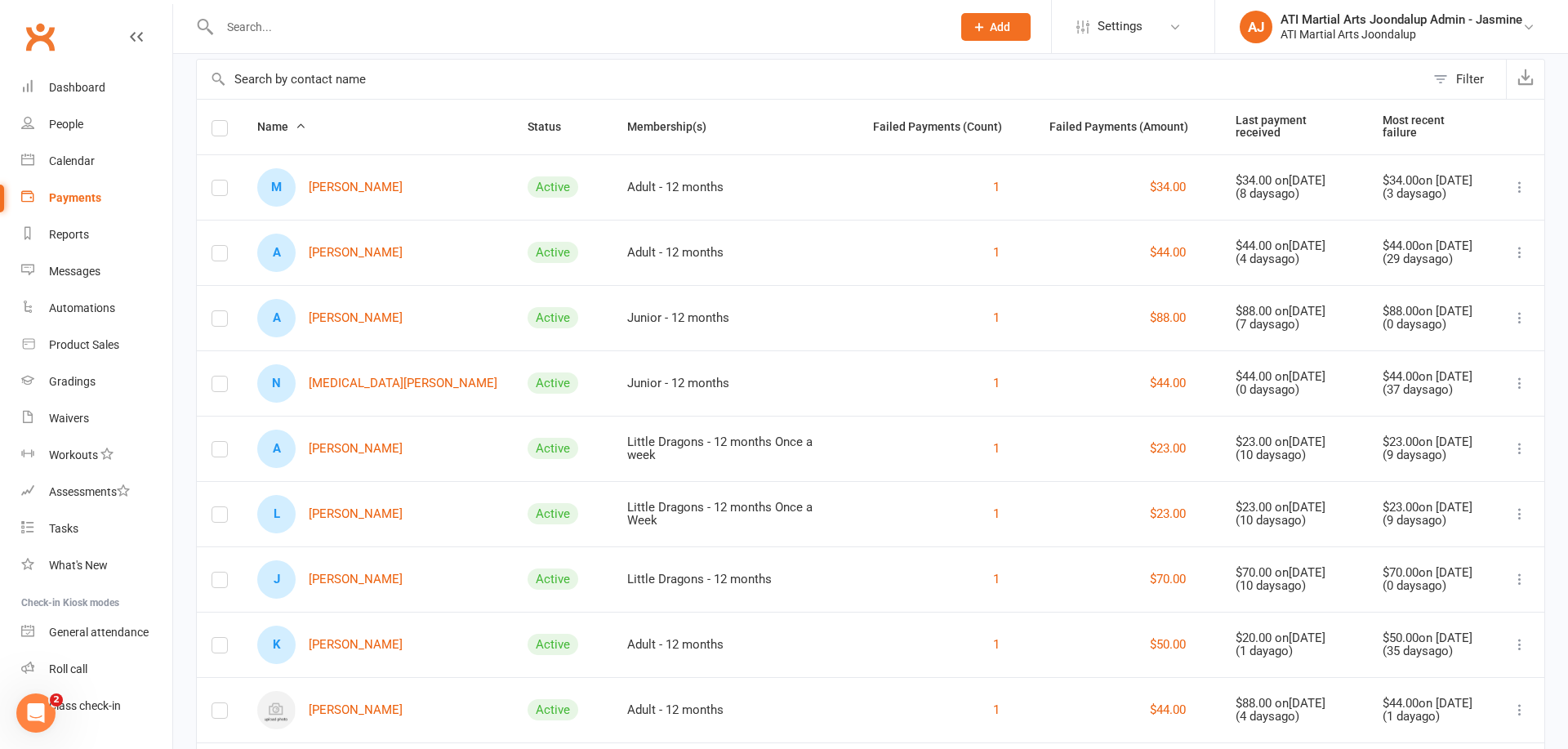
click at [366, 575] on link "J [PERSON_NAME]" at bounding box center [330, 579] width 145 height 39
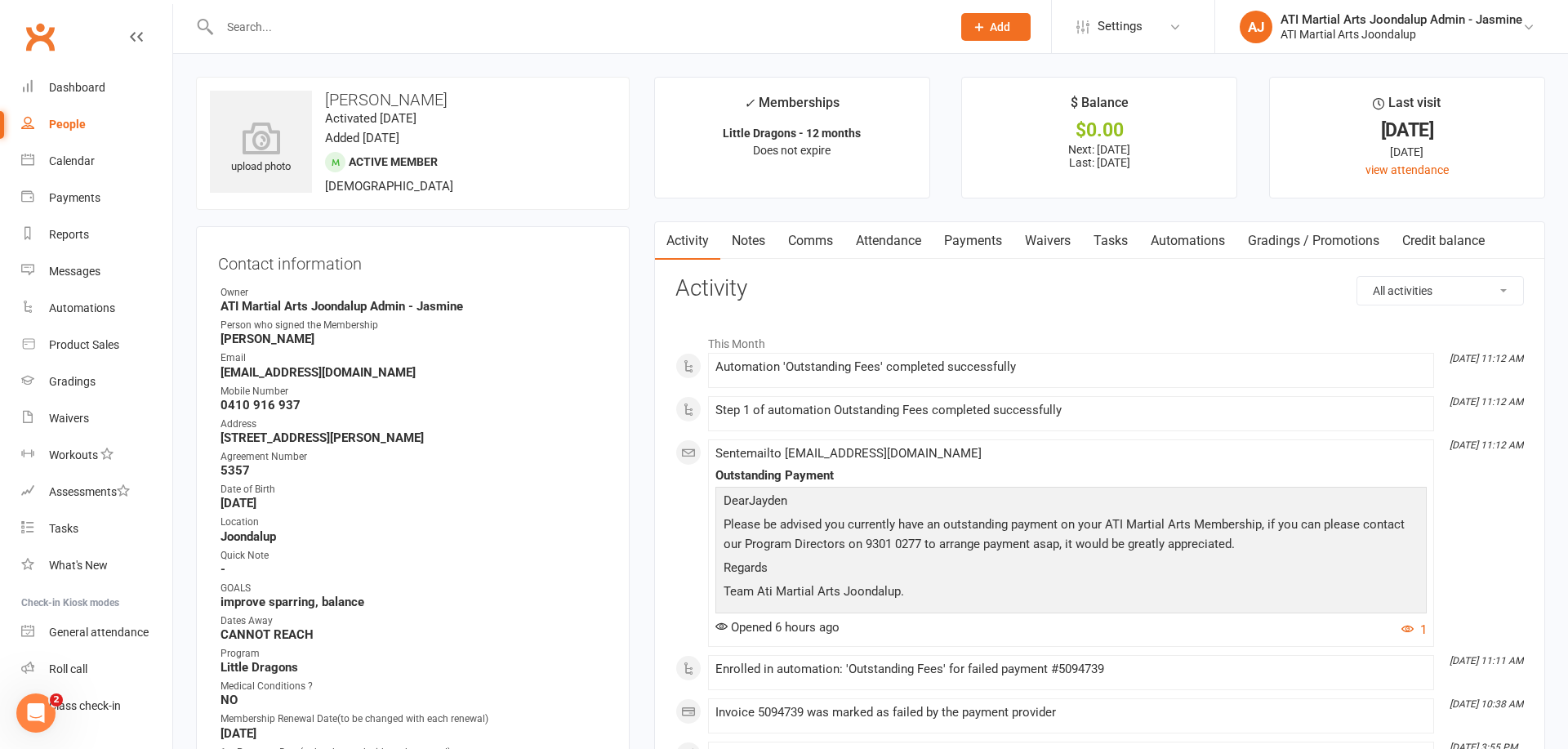
click at [975, 234] on link "Payments" at bounding box center [973, 241] width 81 height 38
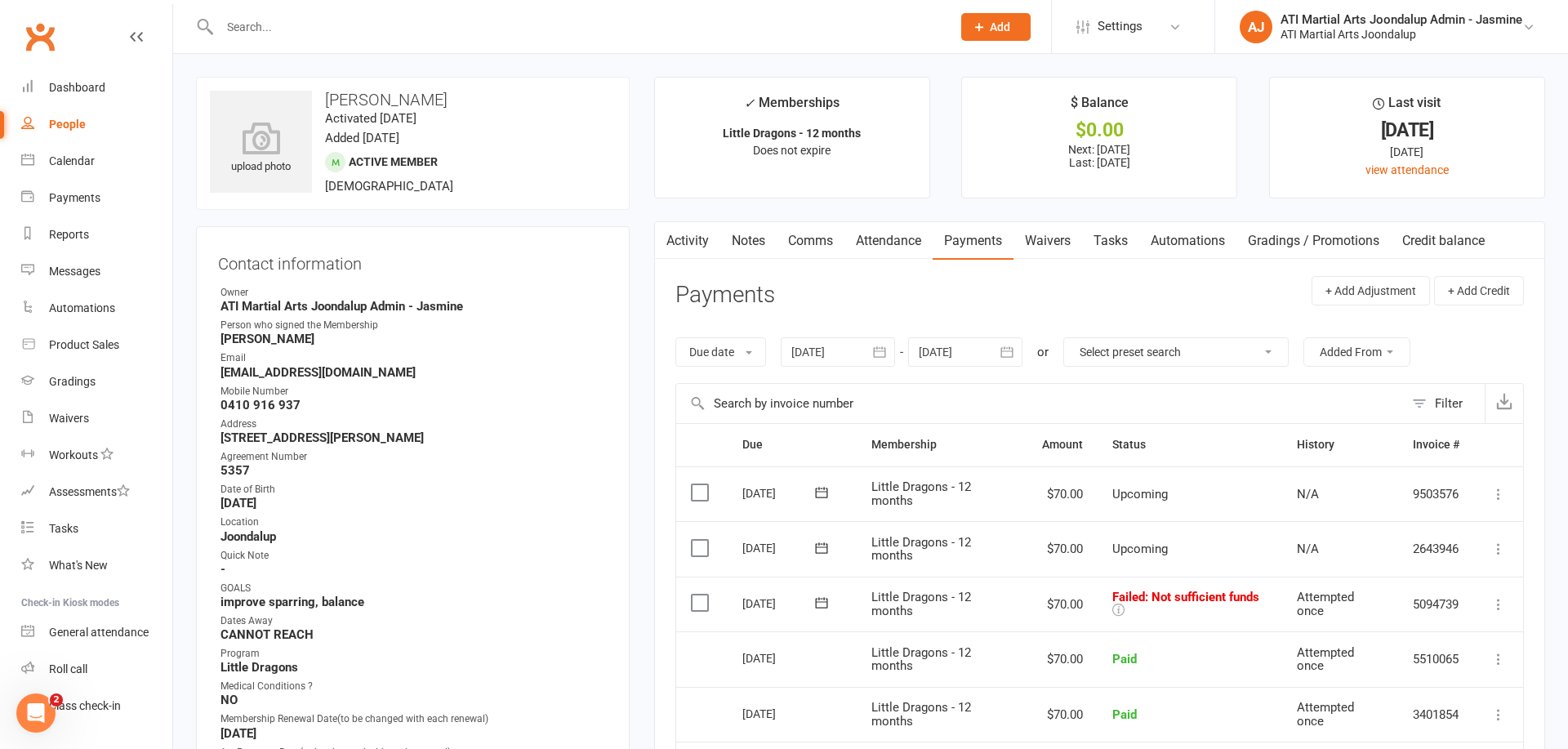
click at [751, 247] on link "Notes" at bounding box center [749, 241] width 57 height 38
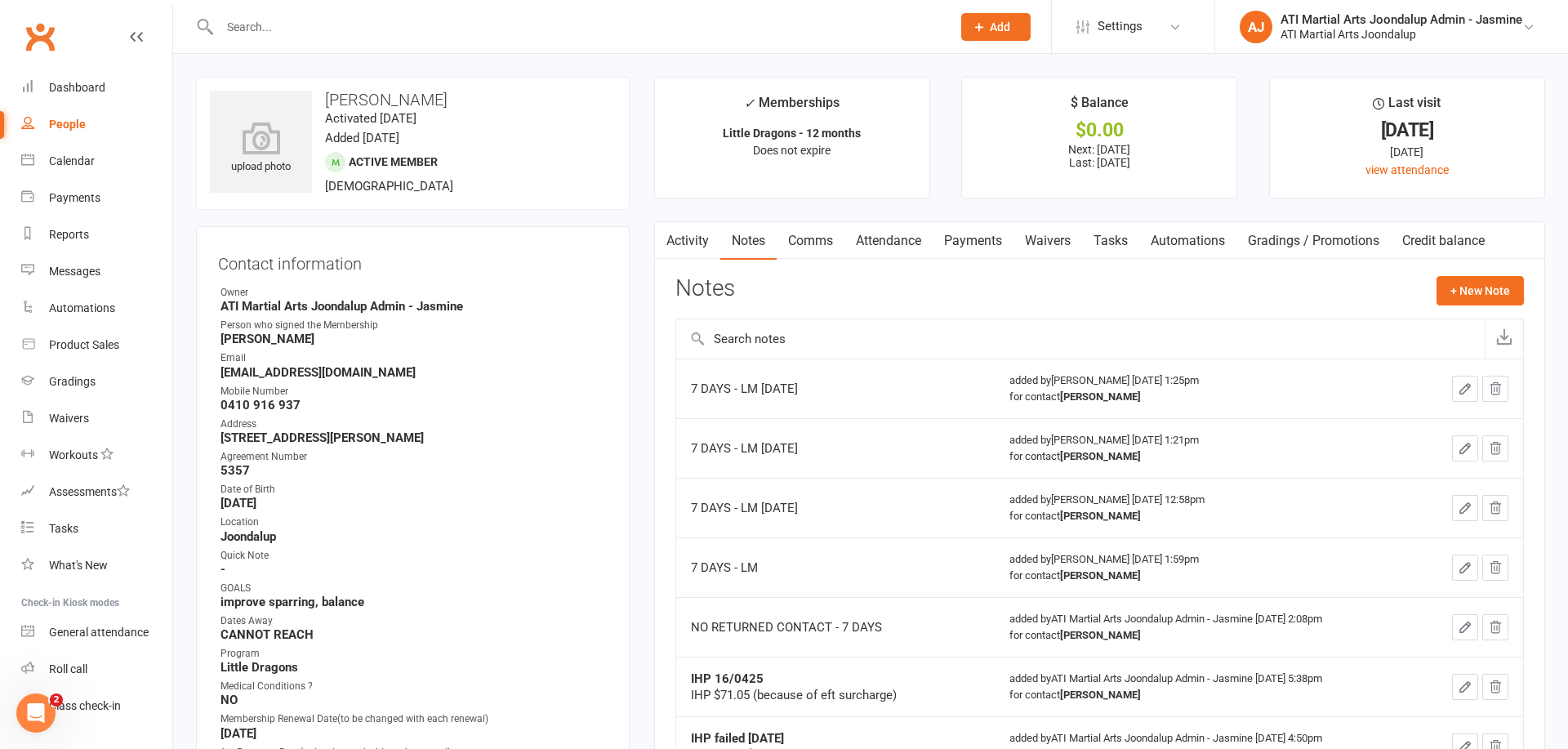
drag, startPoint x: 986, startPoint y: 235, endPoint x: 952, endPoint y: 291, distance: 65.5
click at [987, 235] on link "Payments" at bounding box center [973, 241] width 81 height 38
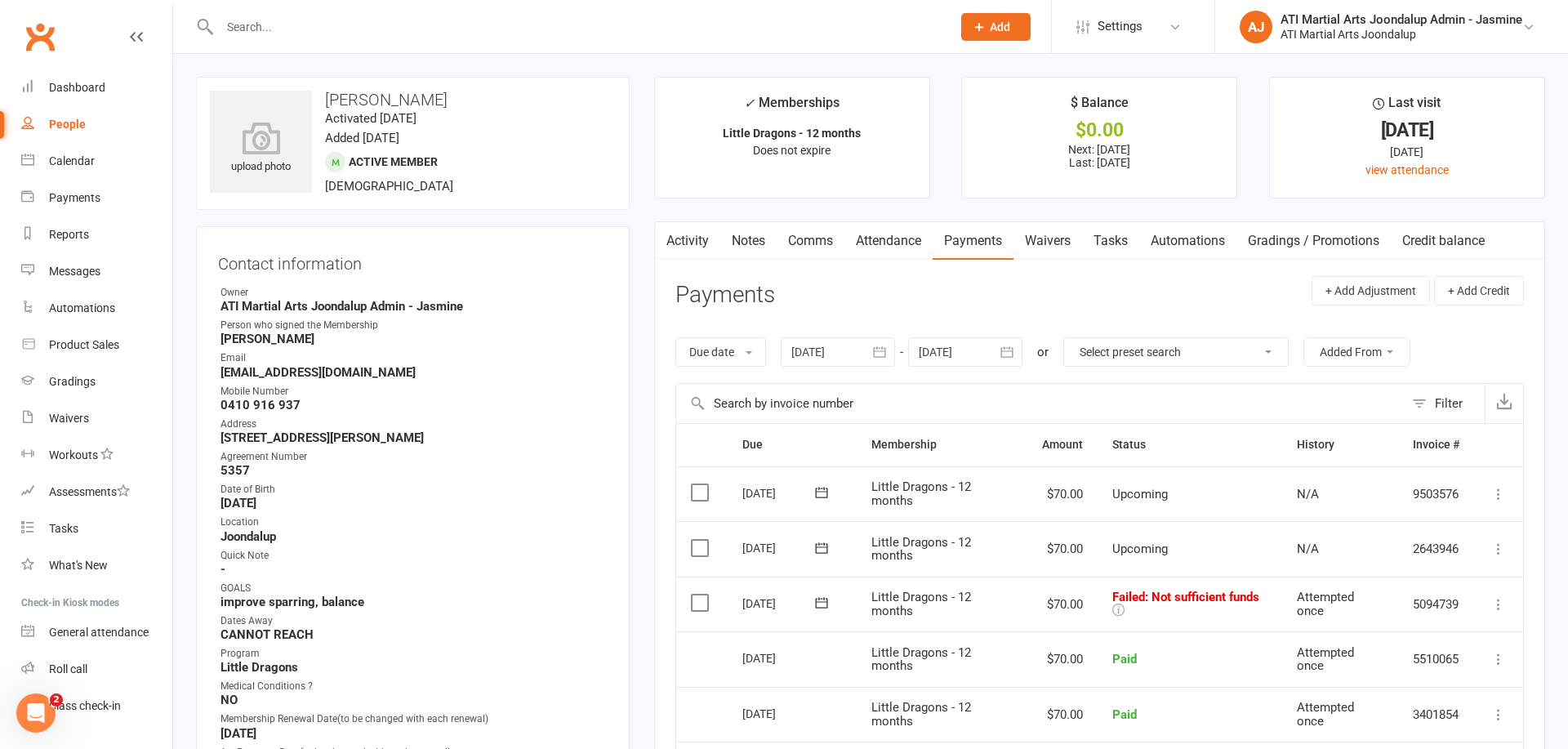
click at [754, 245] on link "Notes" at bounding box center [749, 241] width 57 height 38
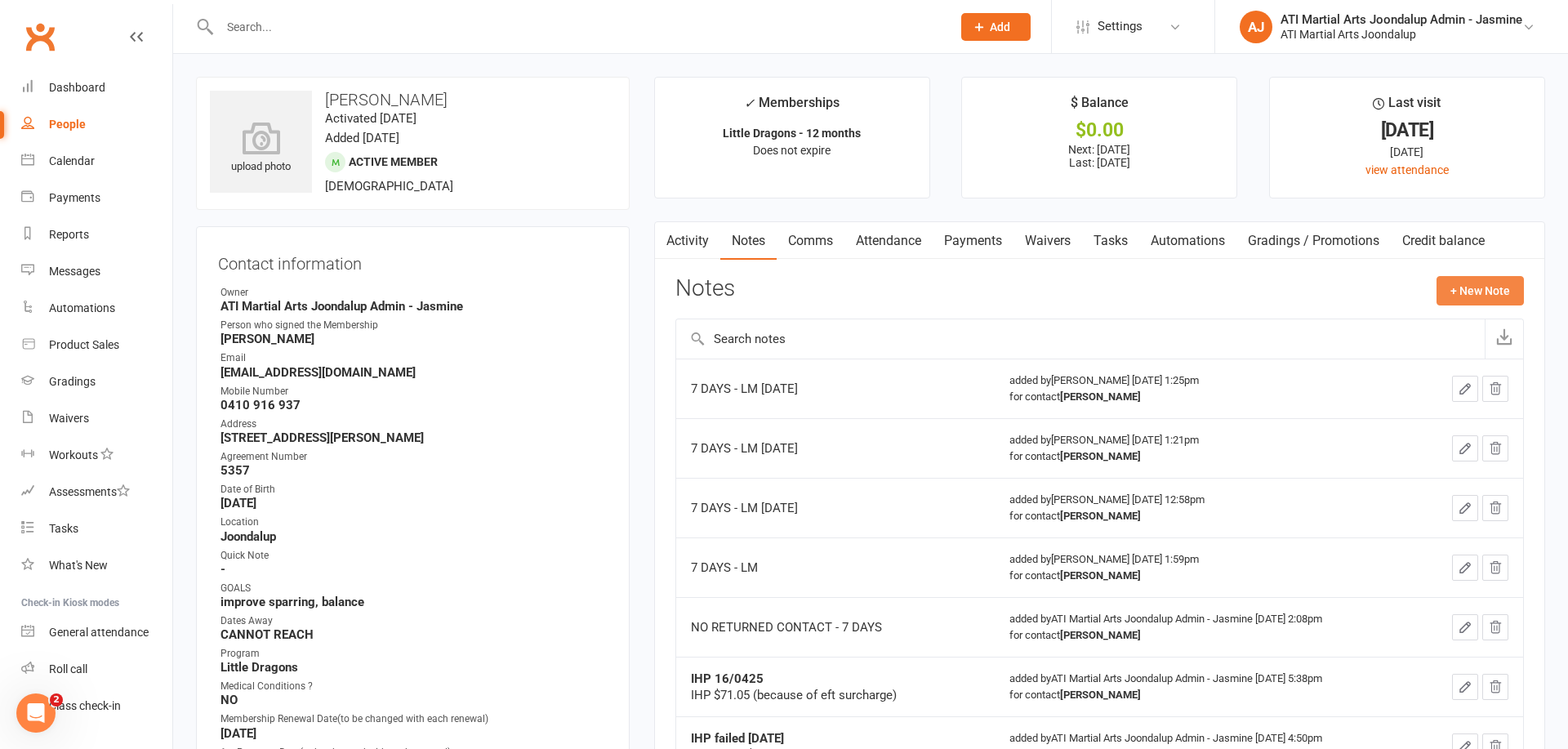
drag, startPoint x: 1483, startPoint y: 289, endPoint x: 1472, endPoint y: 289, distance: 11.0
click at [1472, 289] on button "+ New Note" at bounding box center [1480, 290] width 88 height 29
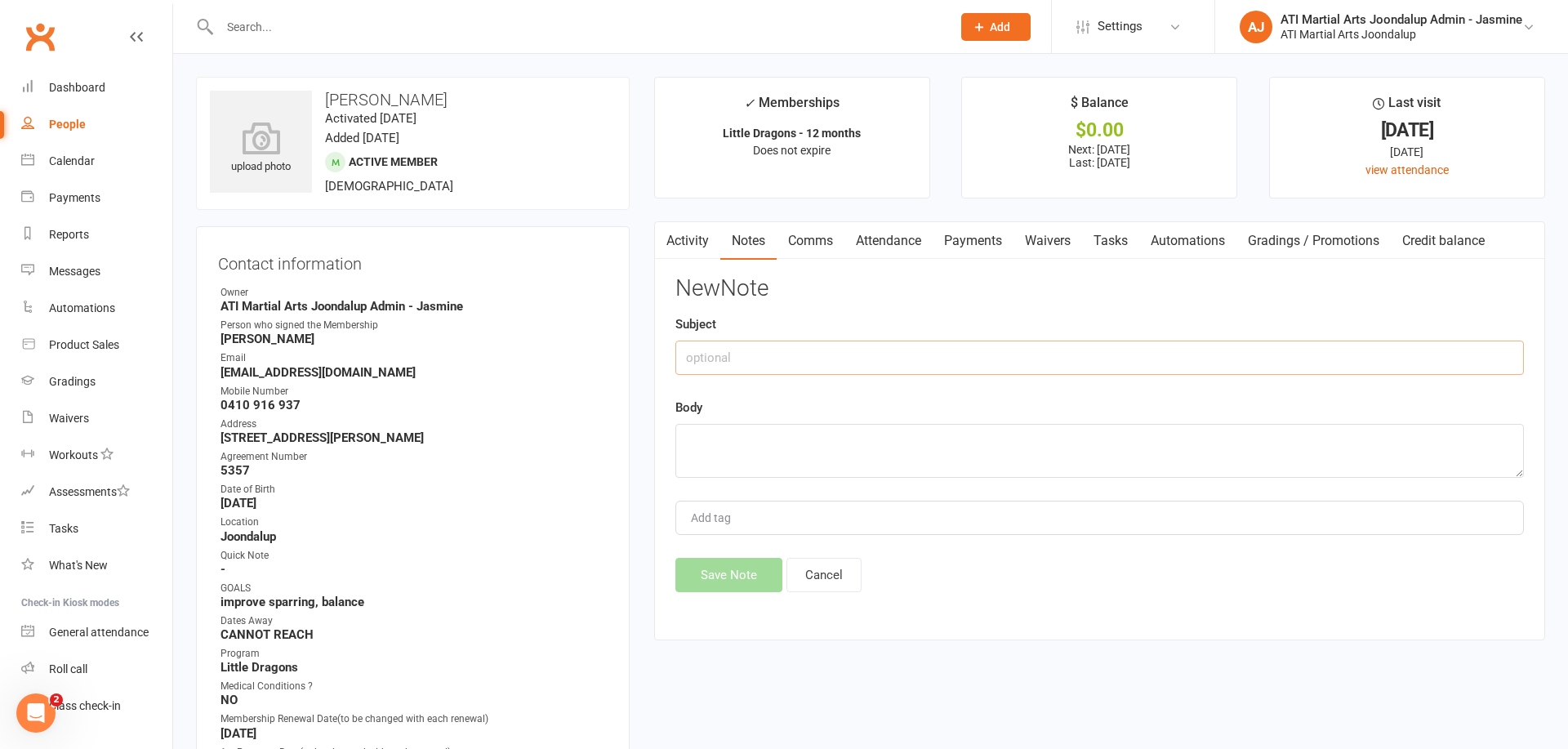
paste input "IHP FAILED [DATE] [PERSON_NAME]"
type input "IHP FAILED [DATE] [PERSON_NAME]"
paste textarea "IHP FAILED [DATE] [PERSON_NAME]"
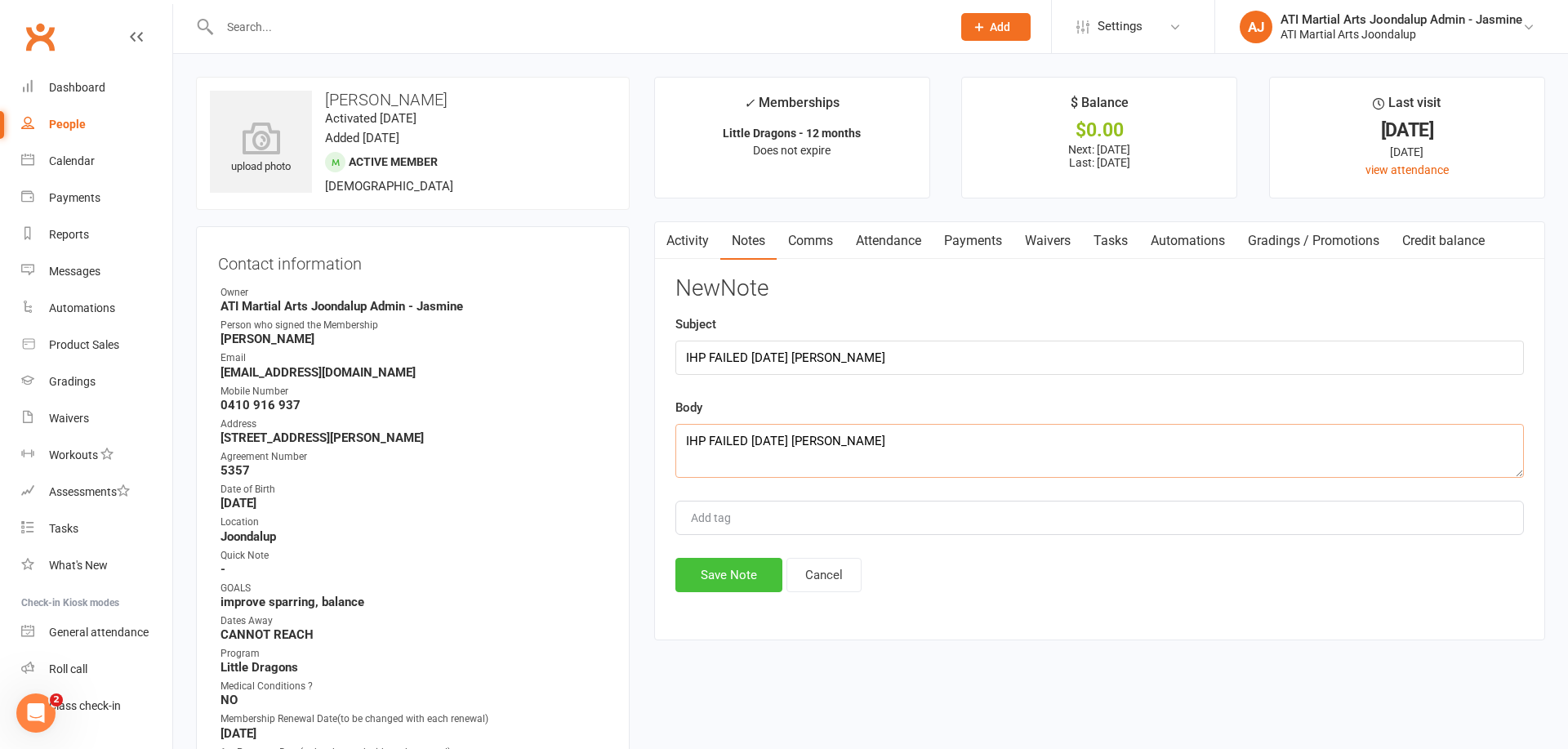
type textarea "IHP FAILED [DATE] [PERSON_NAME]"
click at [734, 563] on button "Save Note" at bounding box center [729, 575] width 107 height 34
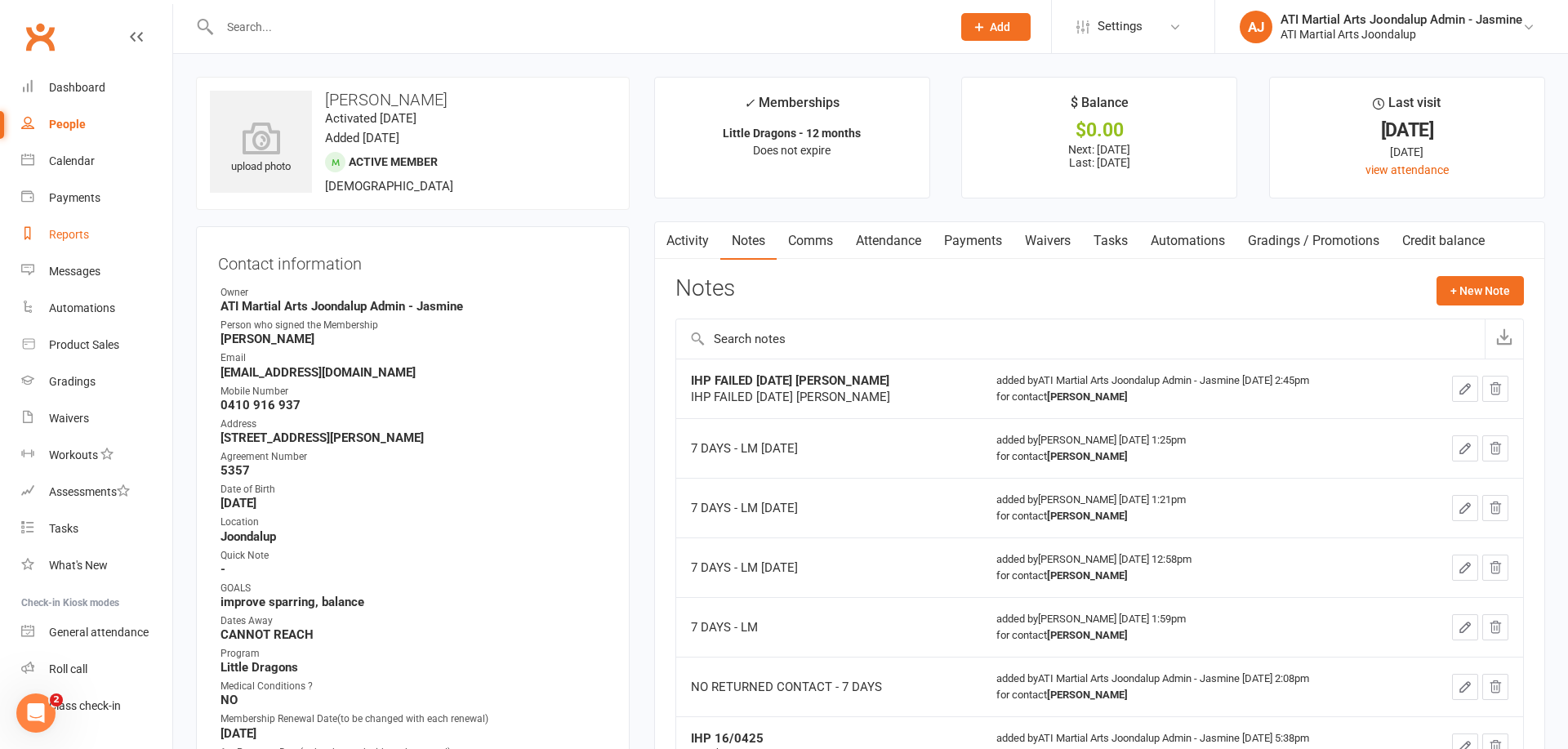
drag, startPoint x: 78, startPoint y: 233, endPoint x: 137, endPoint y: 221, distance: 60.2
click at [79, 233] on div "Reports" at bounding box center [69, 234] width 40 height 13
select select "100"
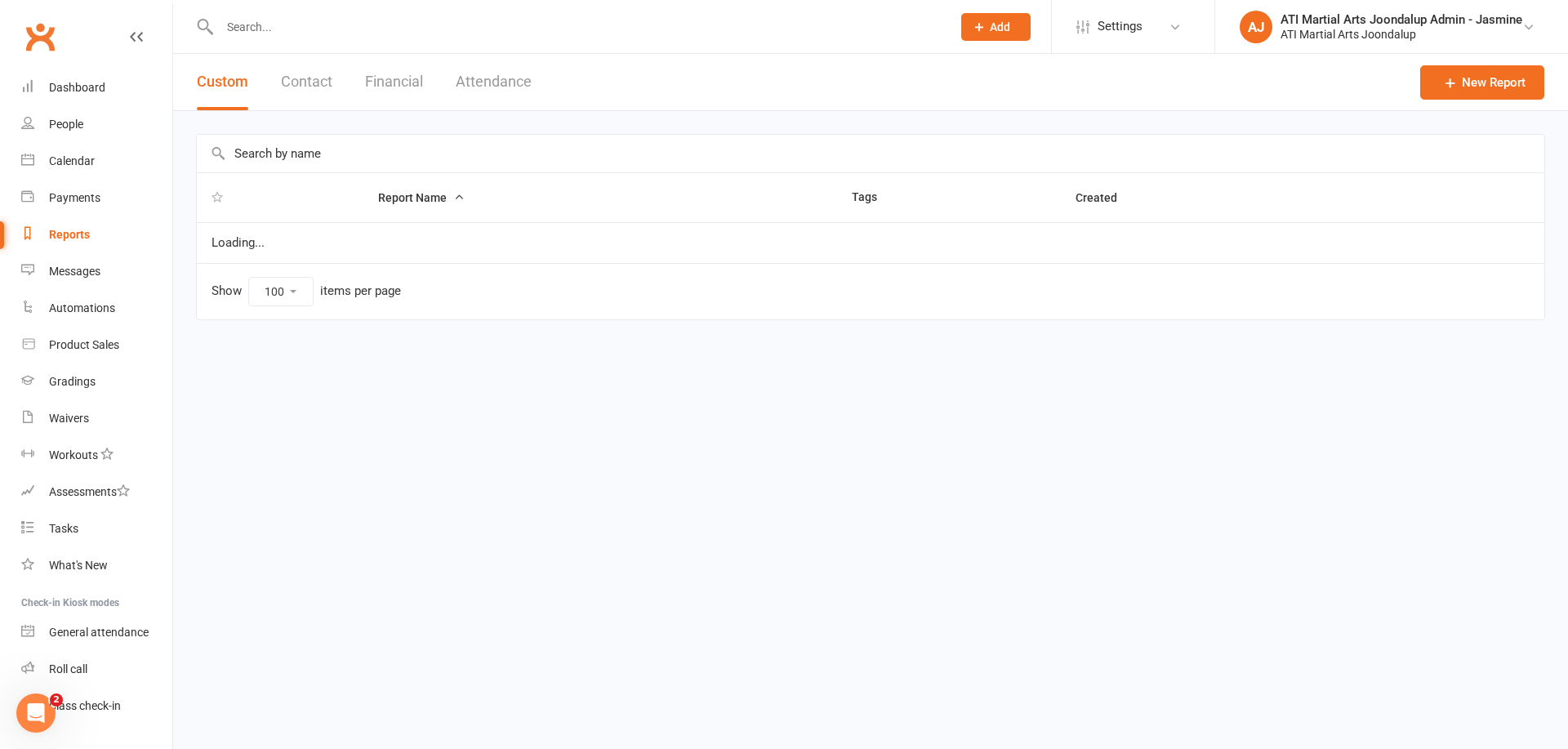
click at [401, 81] on button "Financial" at bounding box center [394, 82] width 58 height 57
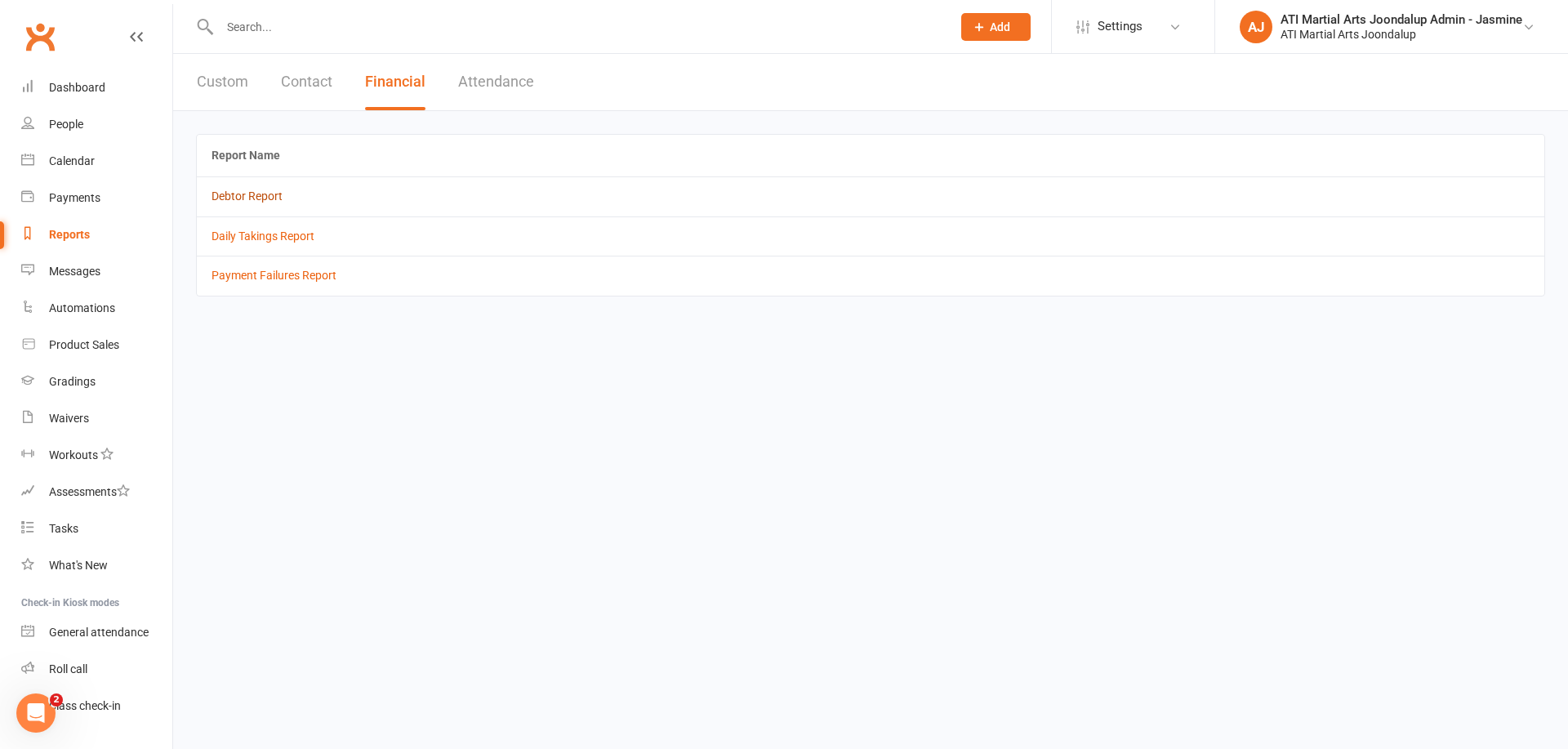
click at [258, 192] on link "Debtor Report" at bounding box center [246, 196] width 71 height 13
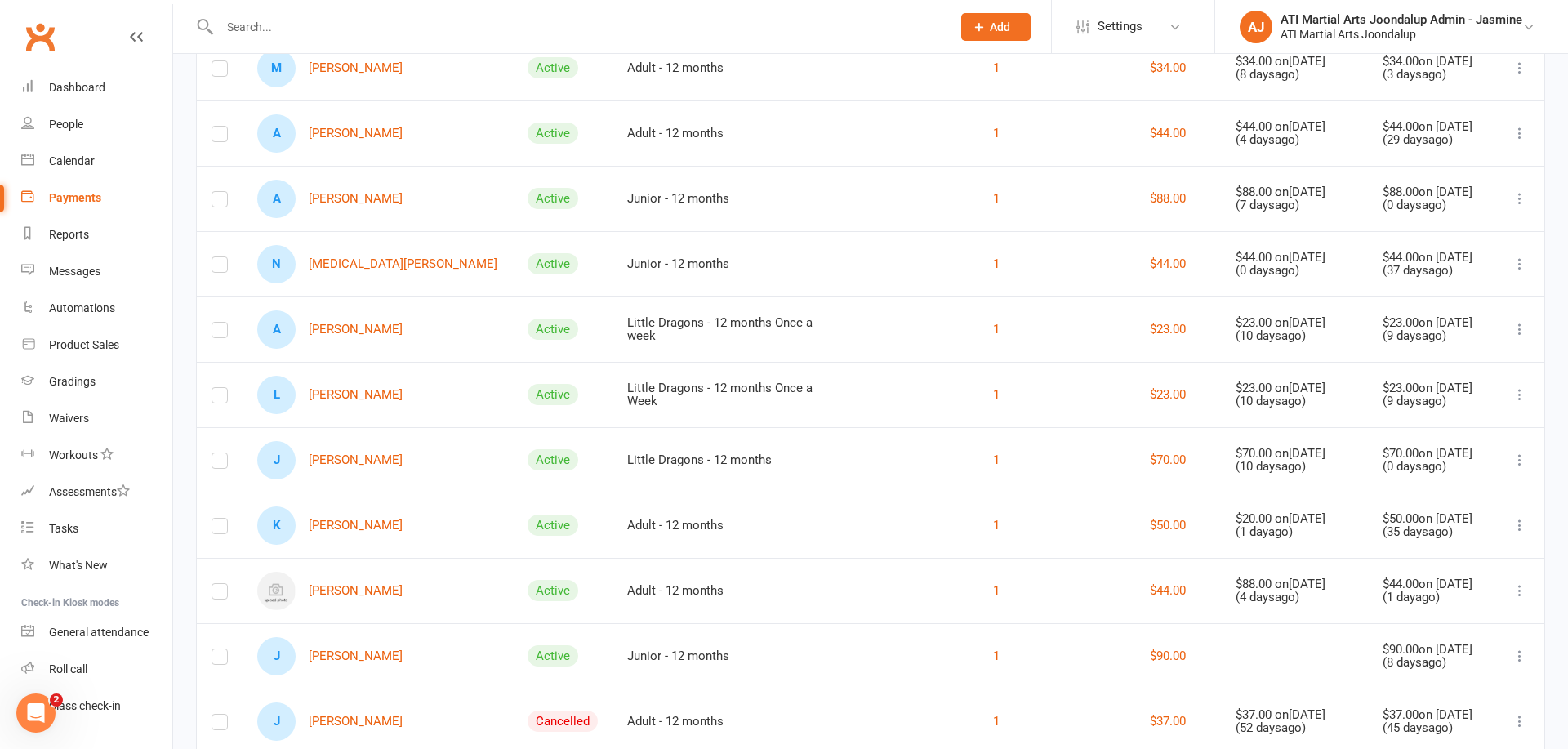
scroll to position [306, 0]
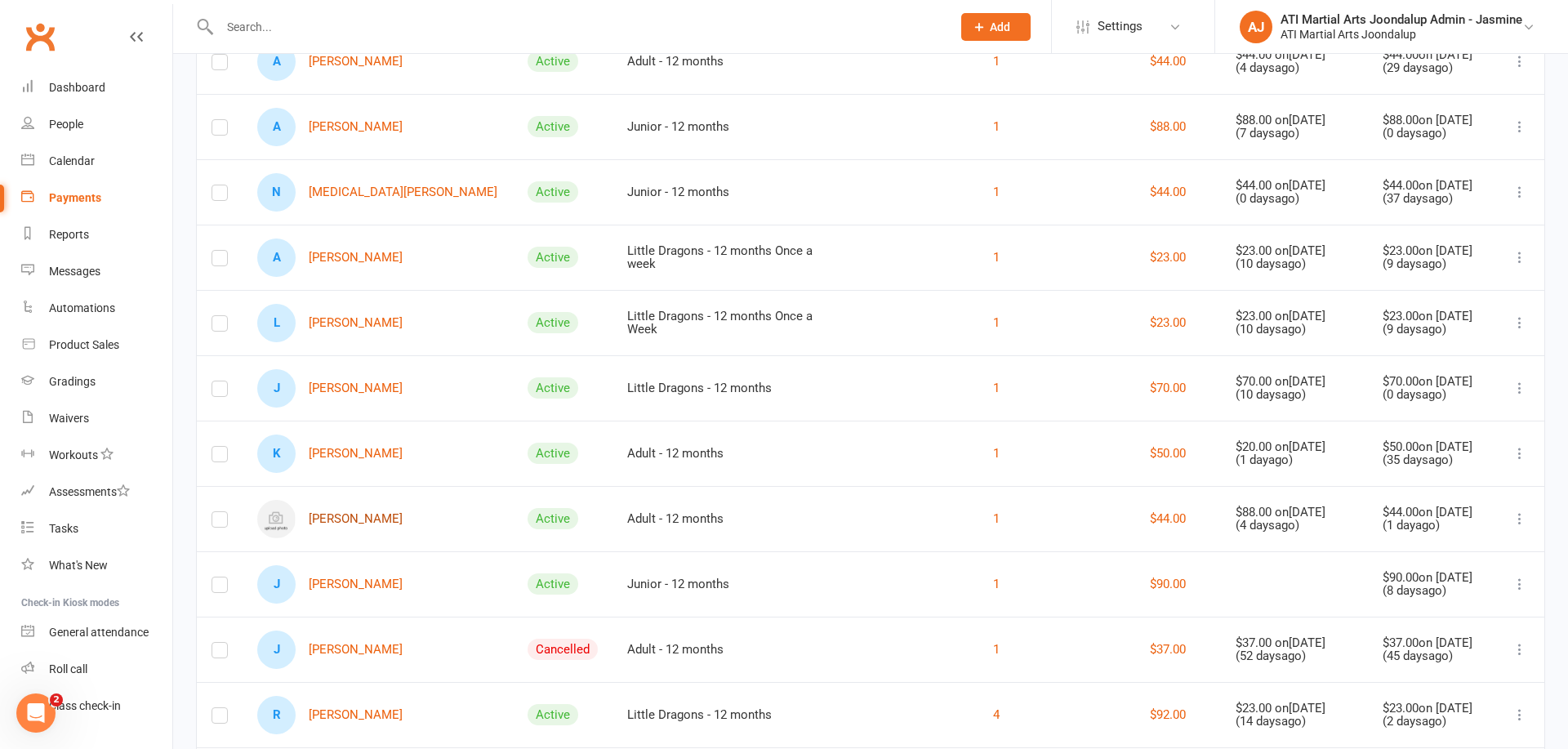
click at [371, 511] on link "[PERSON_NAME]" at bounding box center [330, 519] width 145 height 39
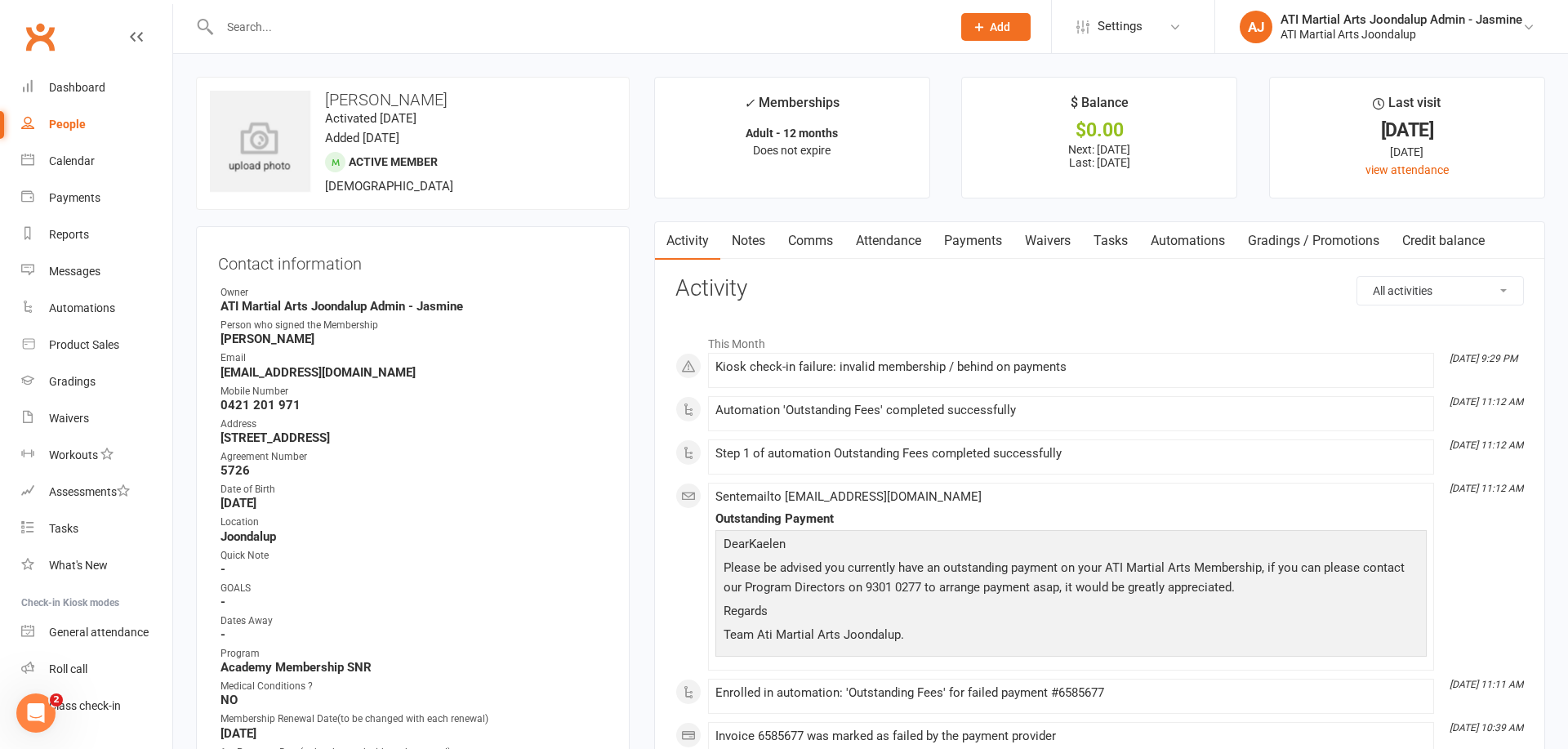
click at [979, 242] on link "Payments" at bounding box center [973, 241] width 81 height 38
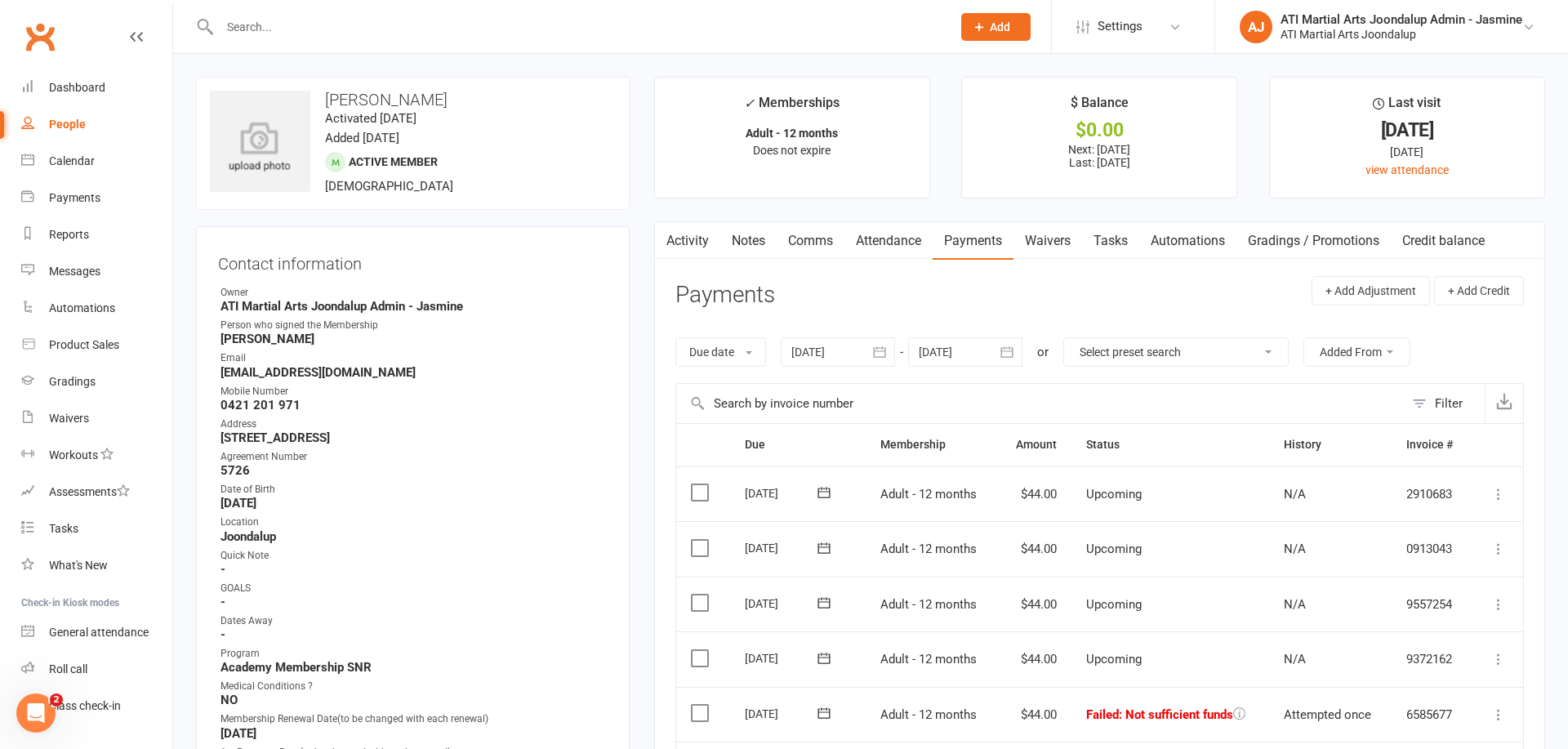
drag, startPoint x: 756, startPoint y: 242, endPoint x: 1236, endPoint y: 245, distance: 480.0
click at [758, 242] on link "Notes" at bounding box center [749, 241] width 57 height 38
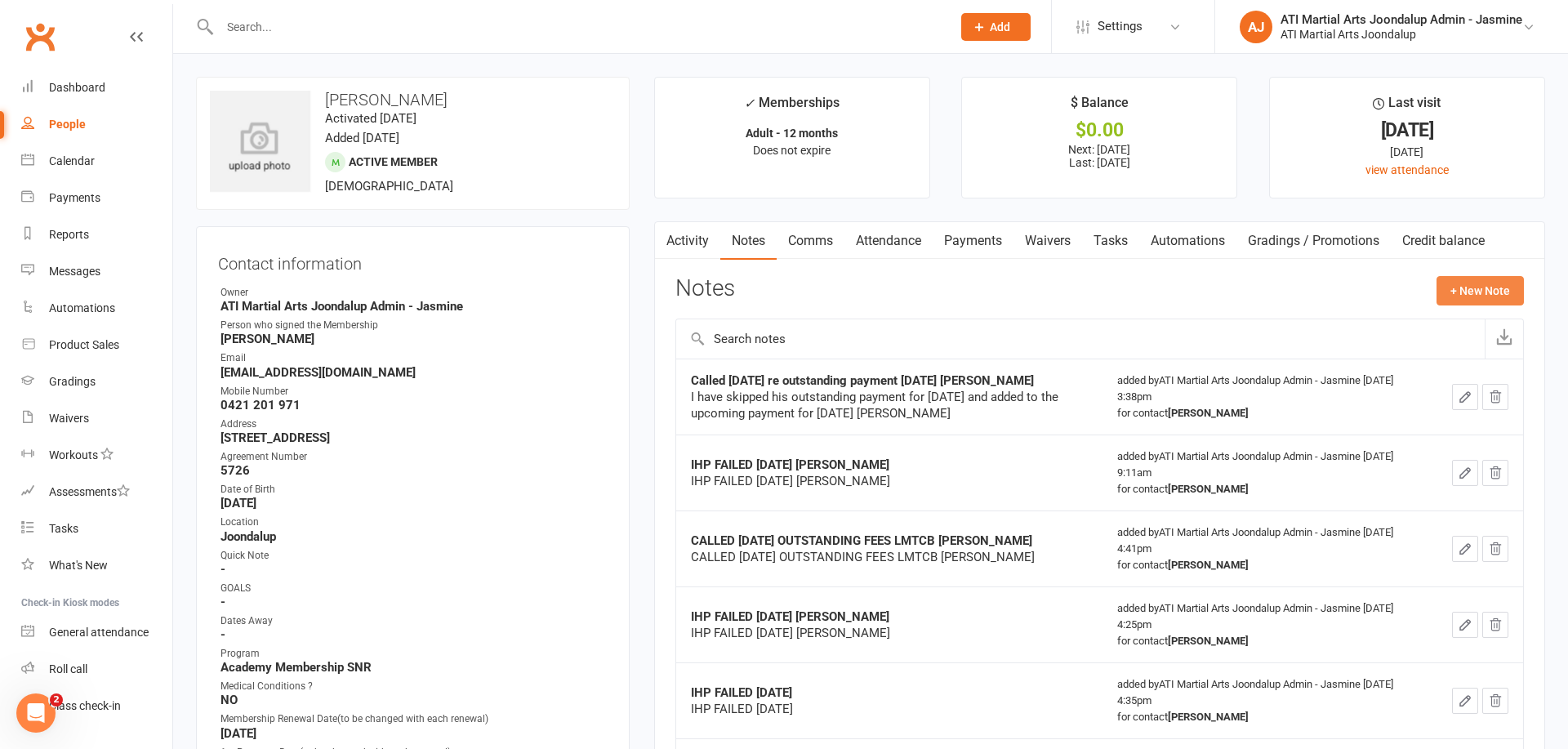
click at [1457, 291] on button "+ New Note" at bounding box center [1480, 290] width 88 height 29
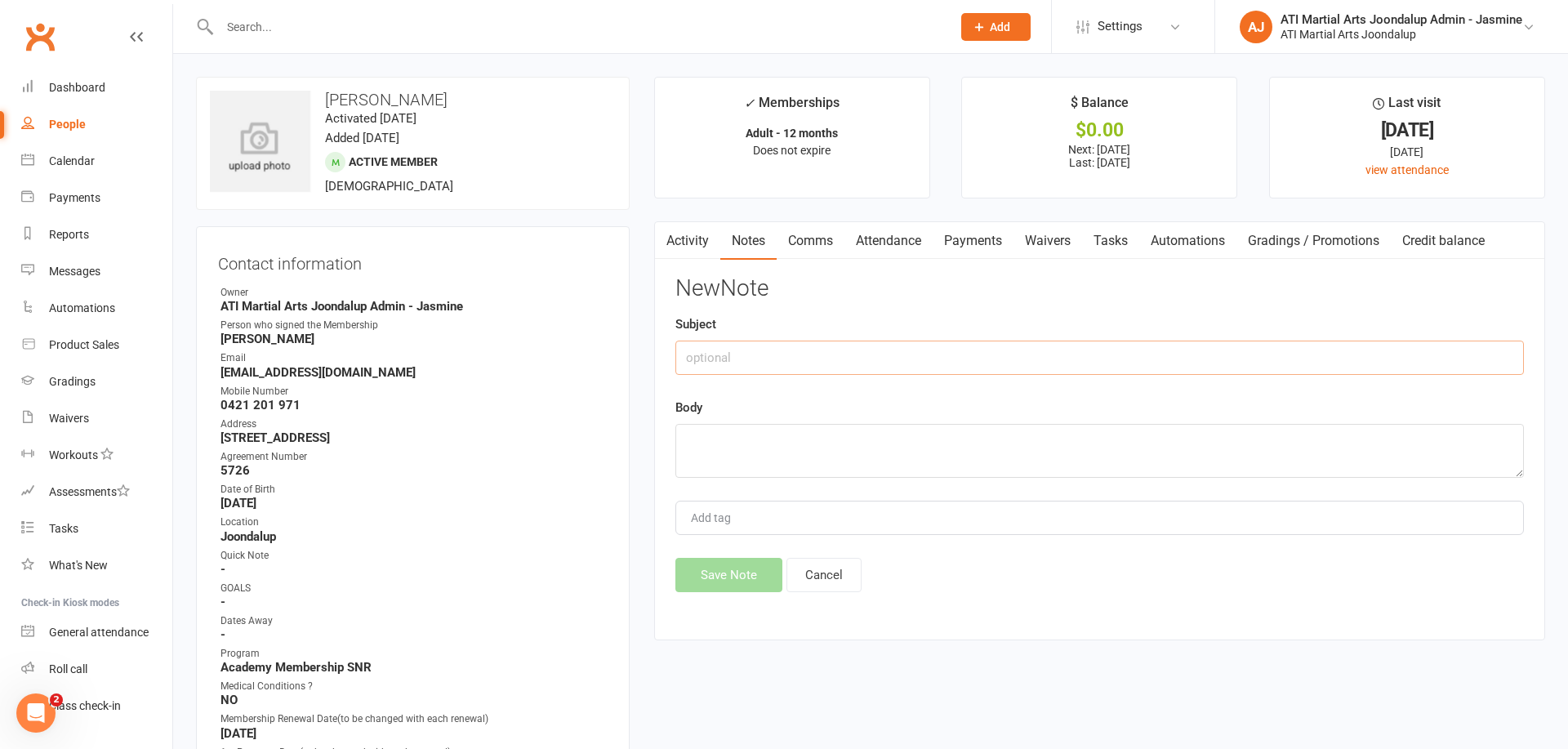
paste input "IHP FAILED [DATE] [PERSON_NAME]"
type input "IHP FAILED [DATE] [PERSON_NAME]"
paste textarea "IHP FAILED [DATE] [PERSON_NAME]"
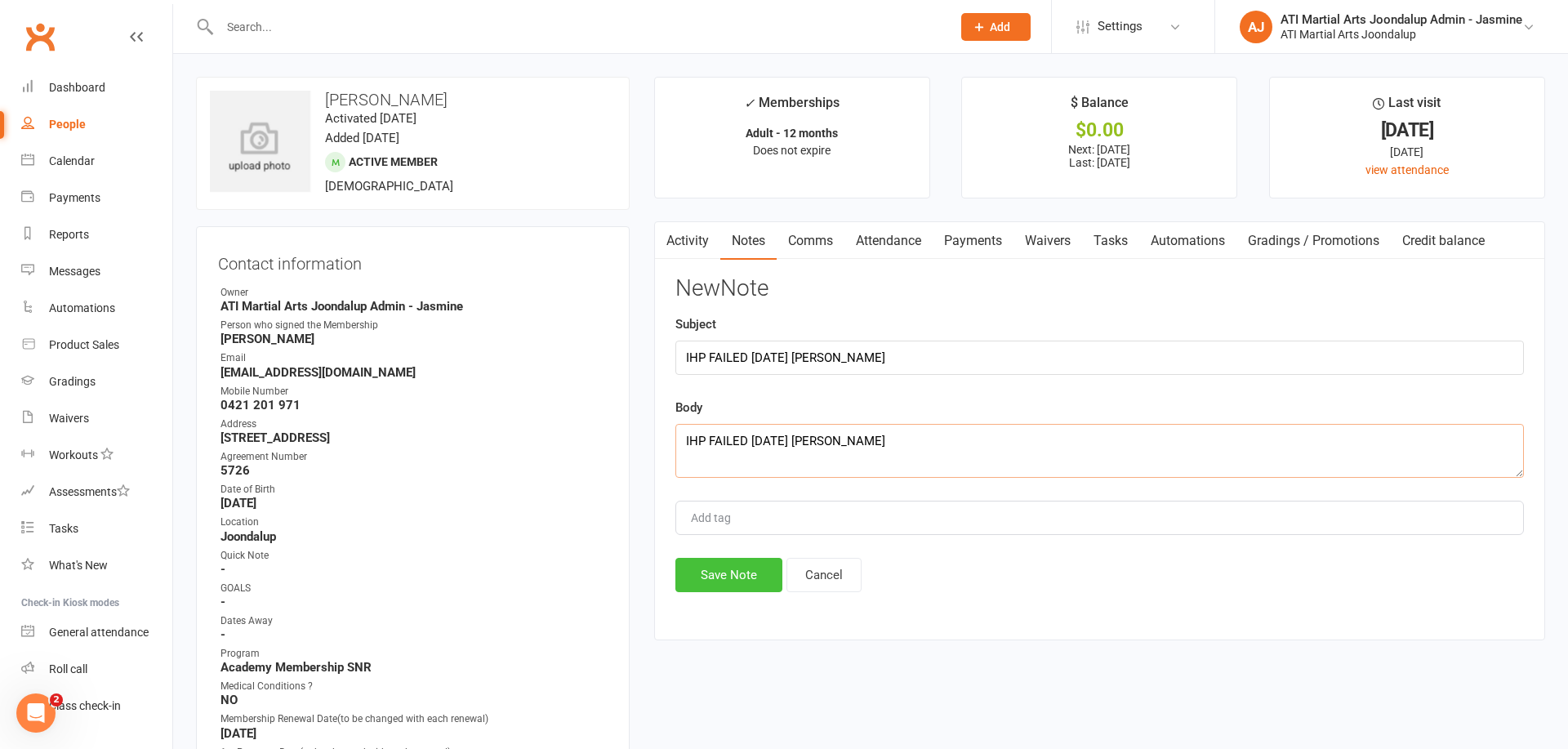
type textarea "IHP FAILED [DATE] [PERSON_NAME]"
click at [744, 561] on button "Save Note" at bounding box center [729, 575] width 107 height 34
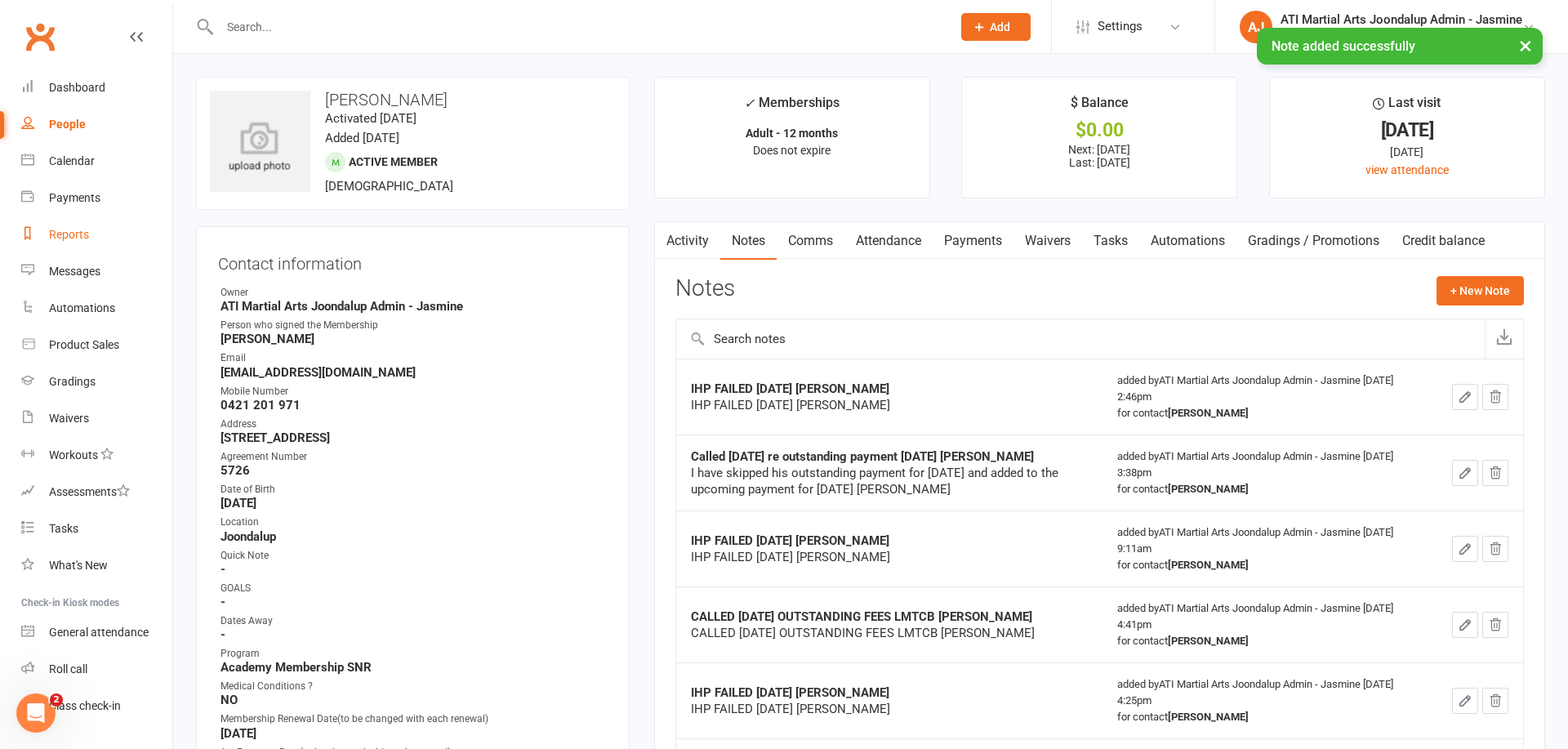
click at [77, 231] on div "Reports" at bounding box center [69, 234] width 40 height 13
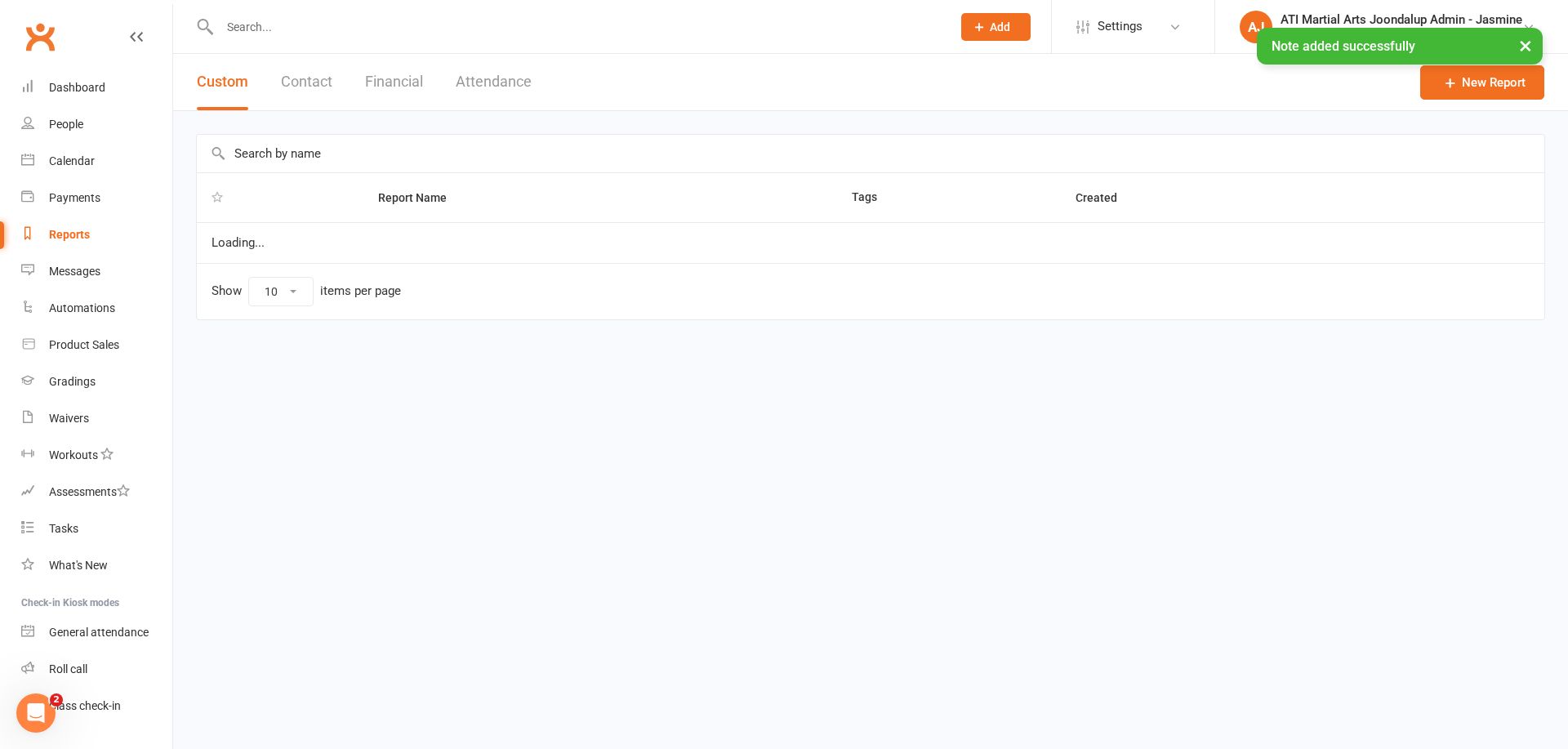
select select "100"
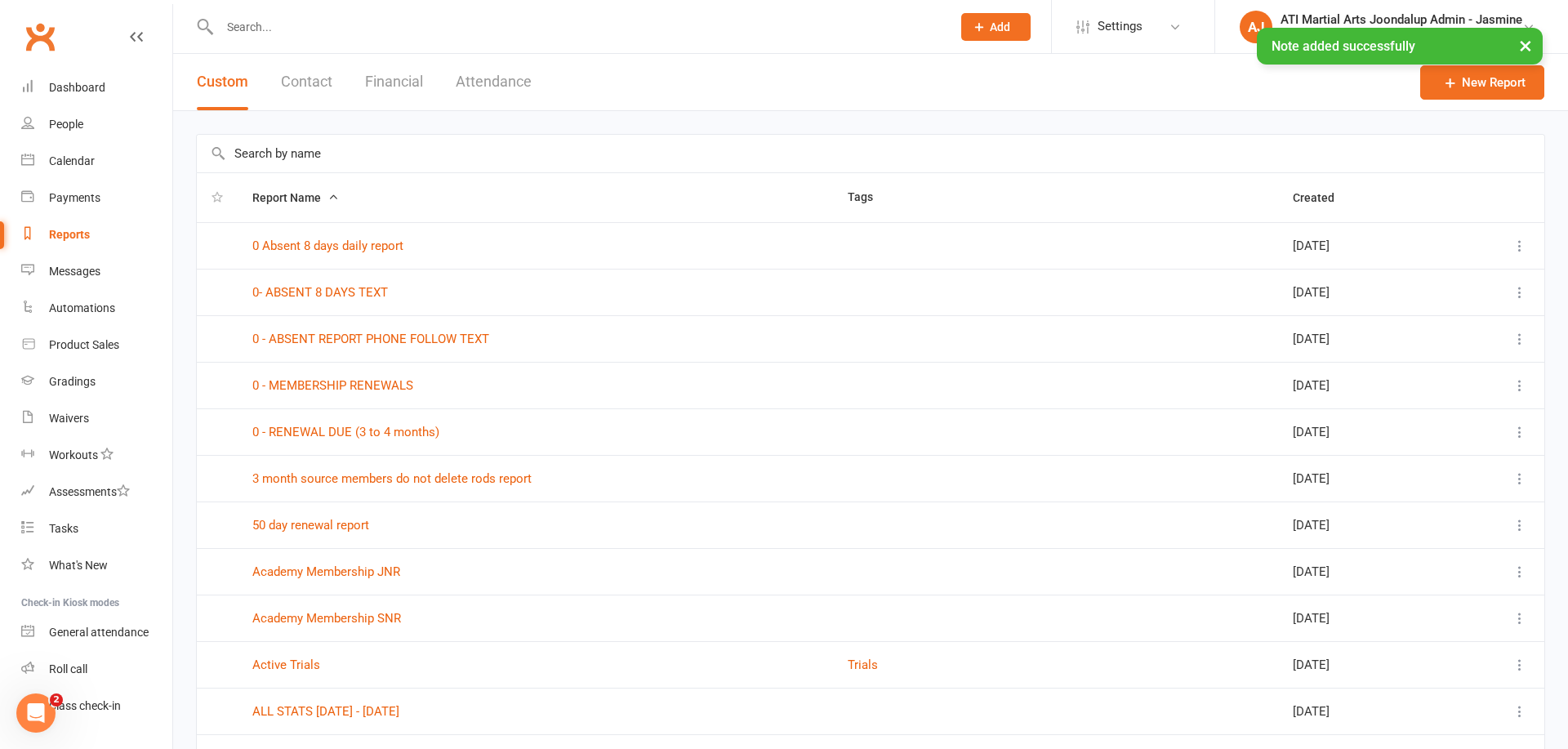
click at [387, 82] on button "Financial" at bounding box center [394, 82] width 58 height 57
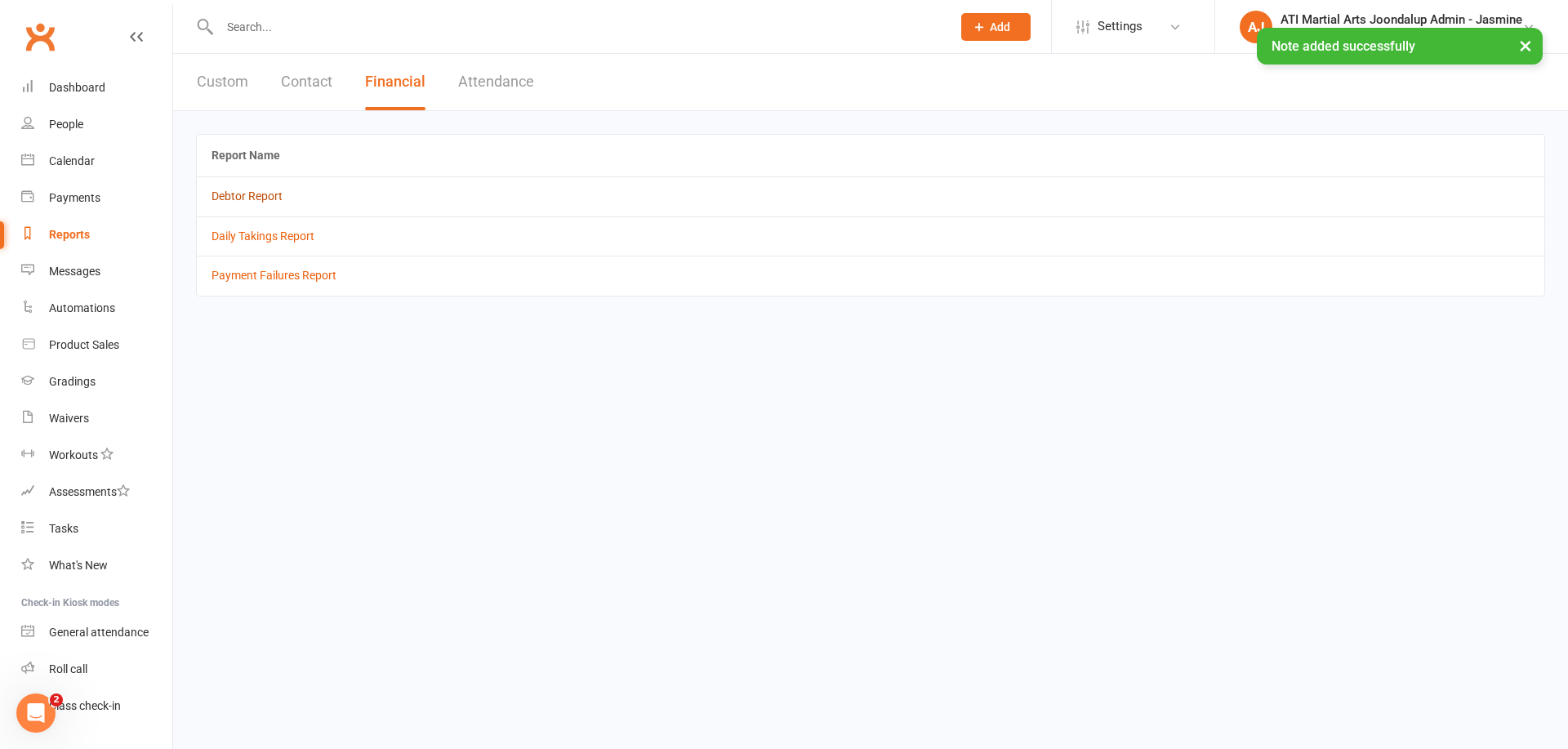
click at [249, 198] on link "Debtor Report" at bounding box center [246, 196] width 71 height 13
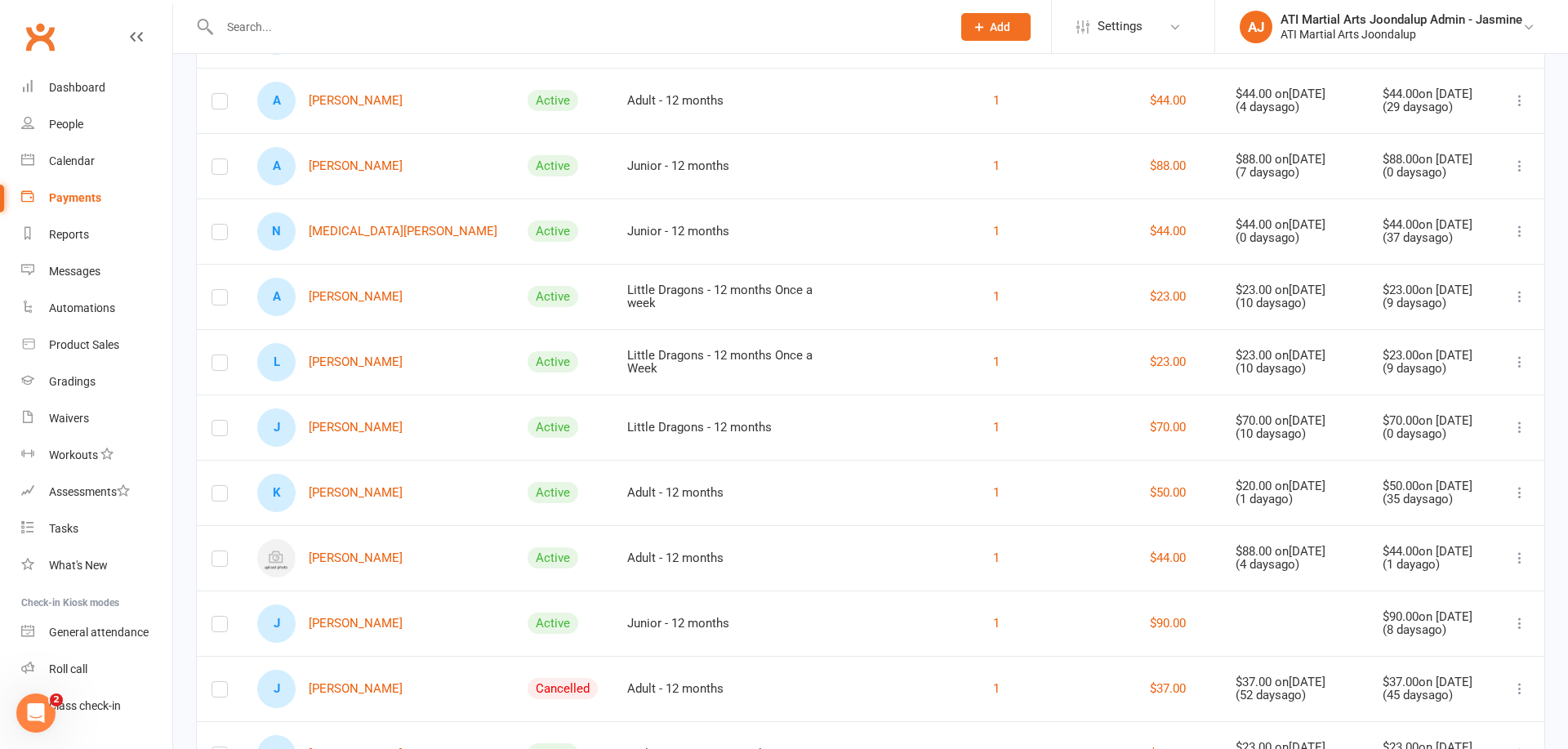
scroll to position [264, 0]
click at [359, 612] on link "J [PERSON_NAME]" at bounding box center [330, 626] width 145 height 39
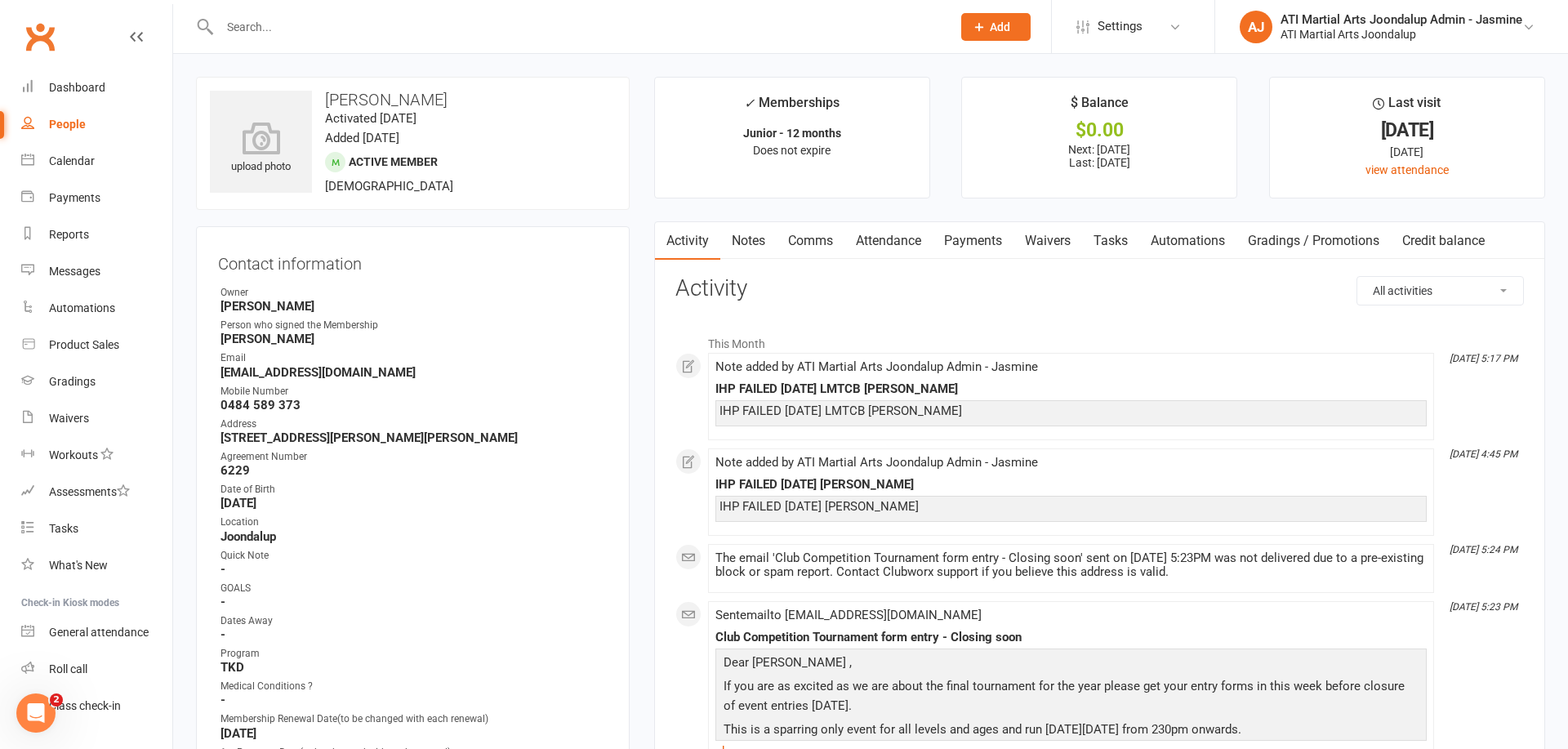
click at [970, 243] on link "Payments" at bounding box center [973, 241] width 81 height 38
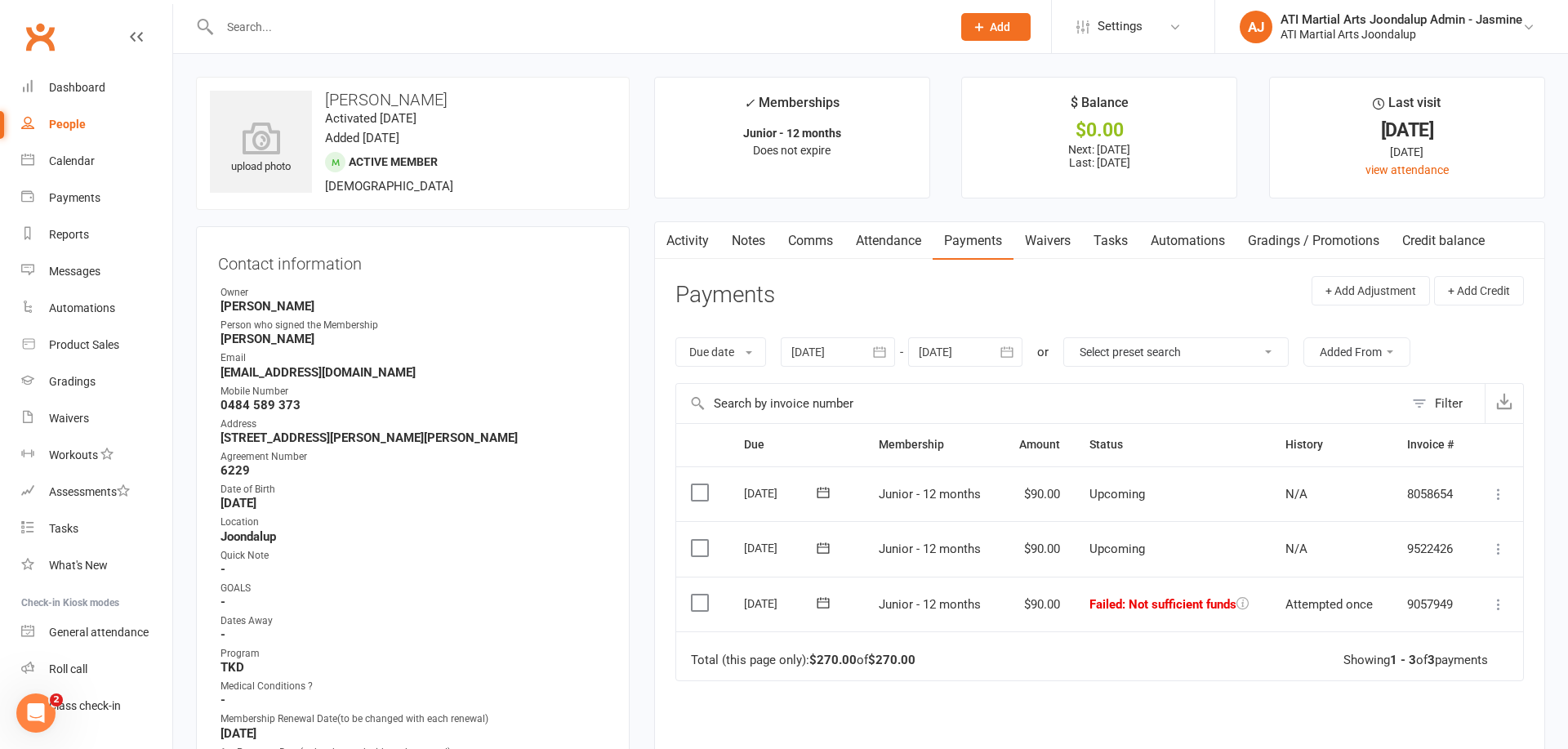
click at [760, 242] on link "Notes" at bounding box center [749, 241] width 57 height 38
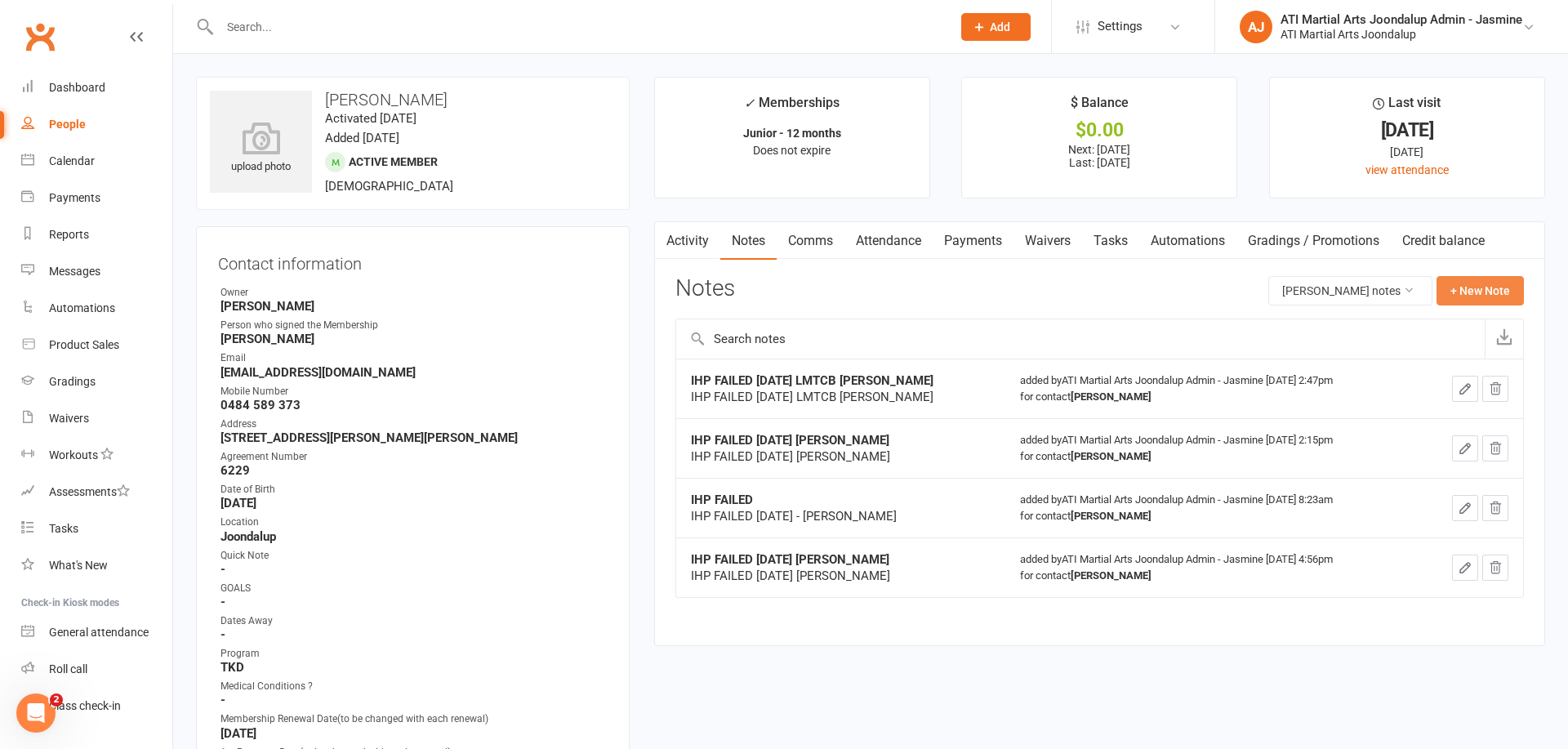
click at [1473, 282] on button "+ New Note" at bounding box center [1480, 290] width 88 height 29
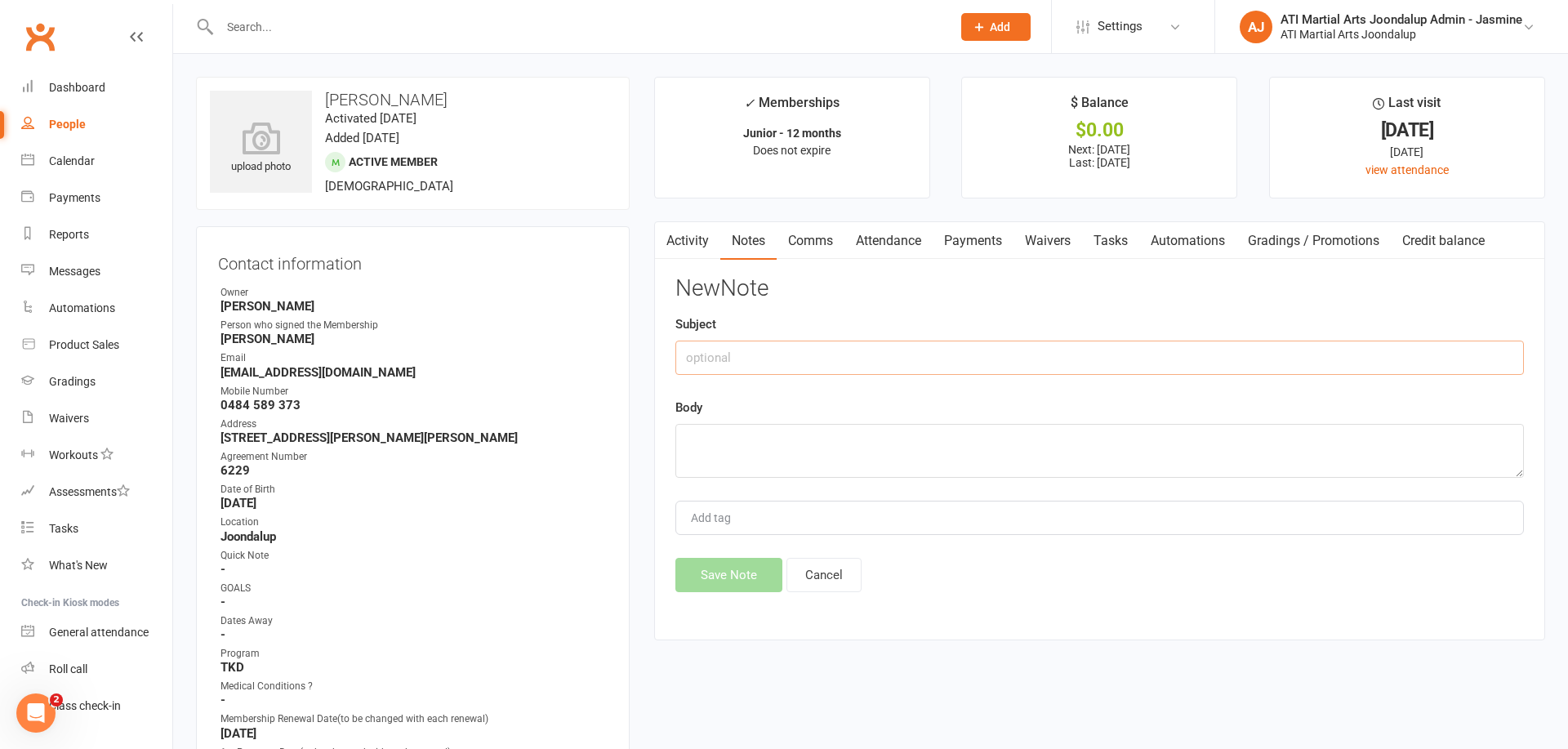
paste input "IHP FAILED [DATE] [PERSON_NAME]"
type input "IHP FAILED [DATE] [PERSON_NAME]"
paste textarea "IHP FAILED [DATE] [PERSON_NAME]"
type textarea "IHP FAILED [DATE] [PERSON_NAME]"
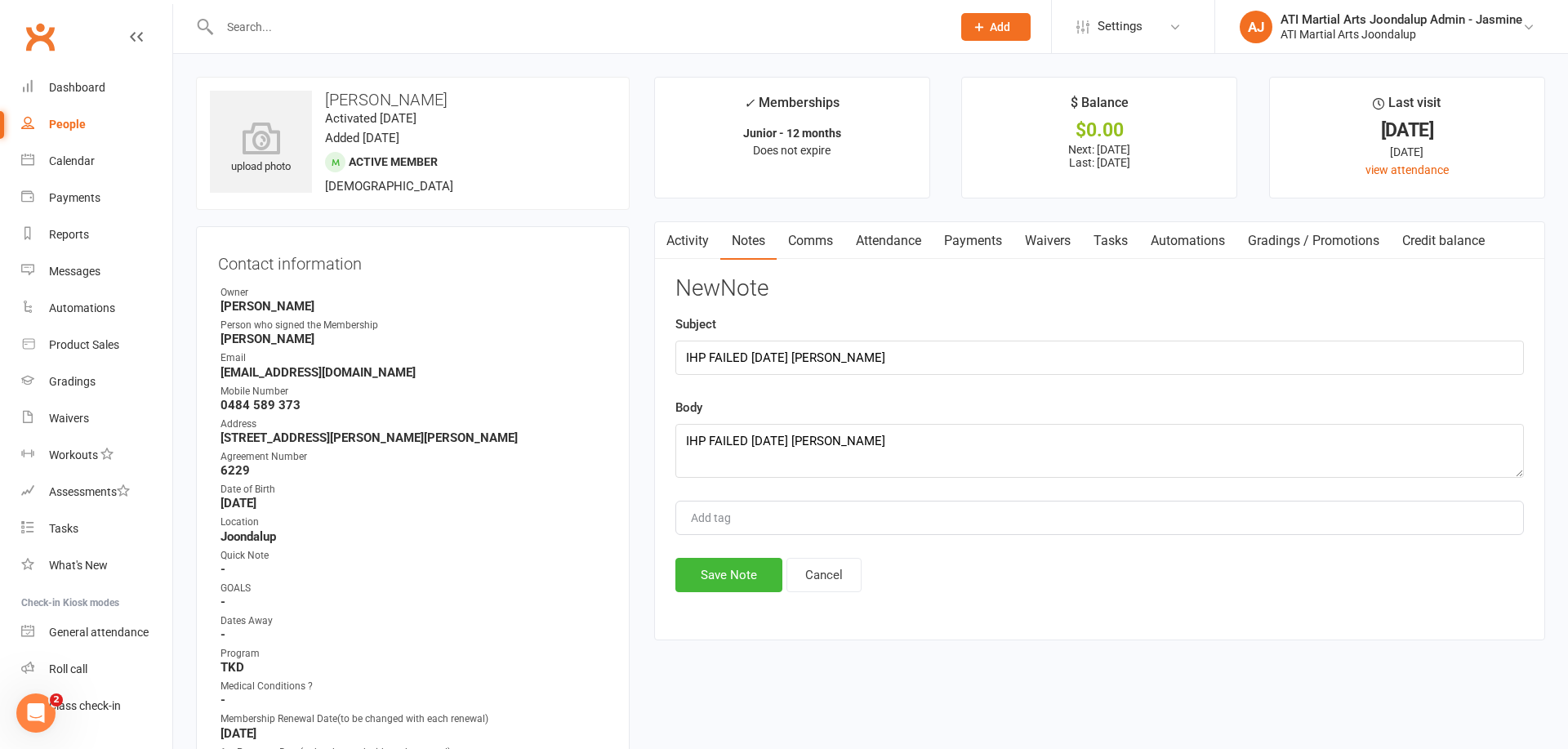
click at [744, 563] on button "Save Note" at bounding box center [729, 575] width 107 height 34
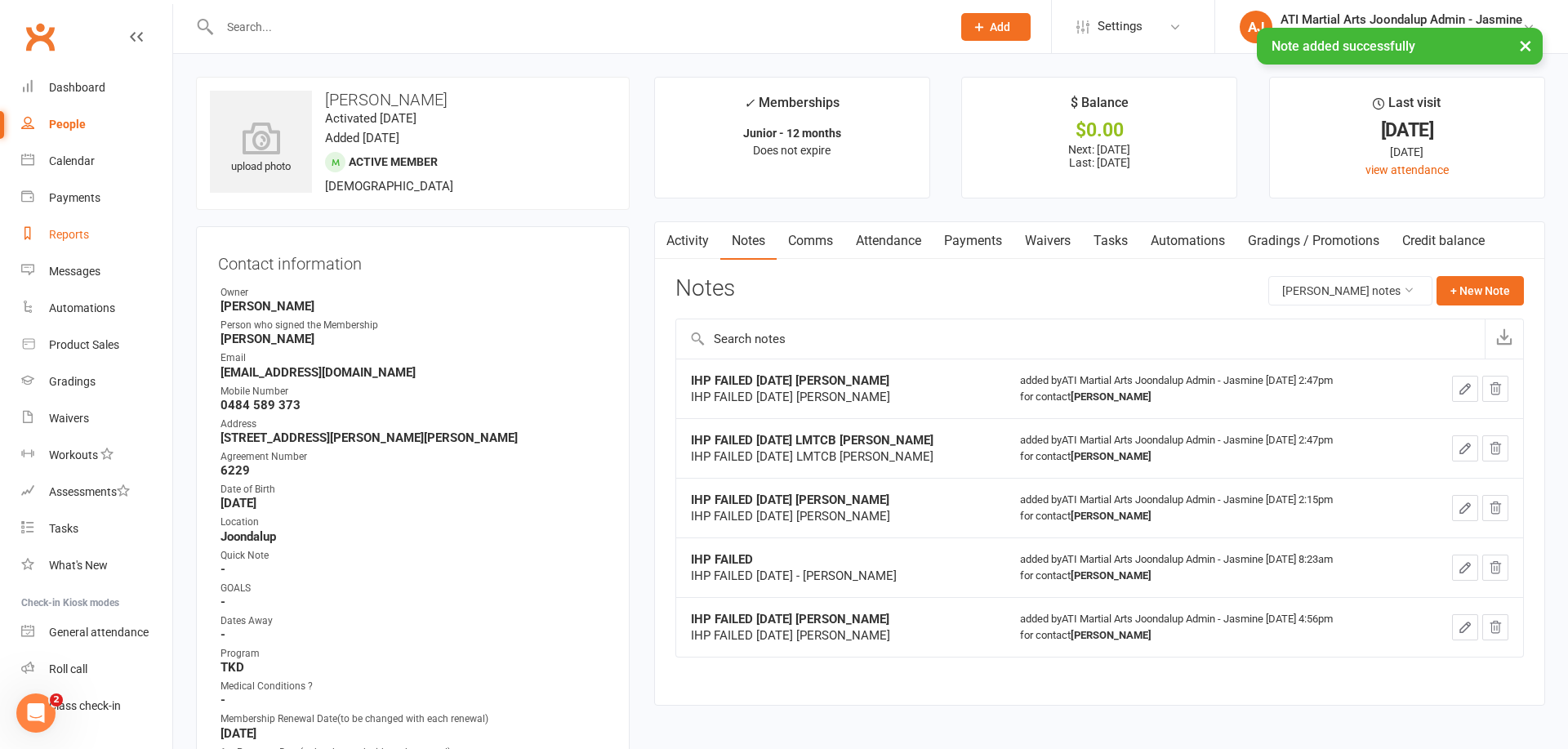
click at [76, 236] on div "Reports" at bounding box center [69, 234] width 40 height 13
select select "100"
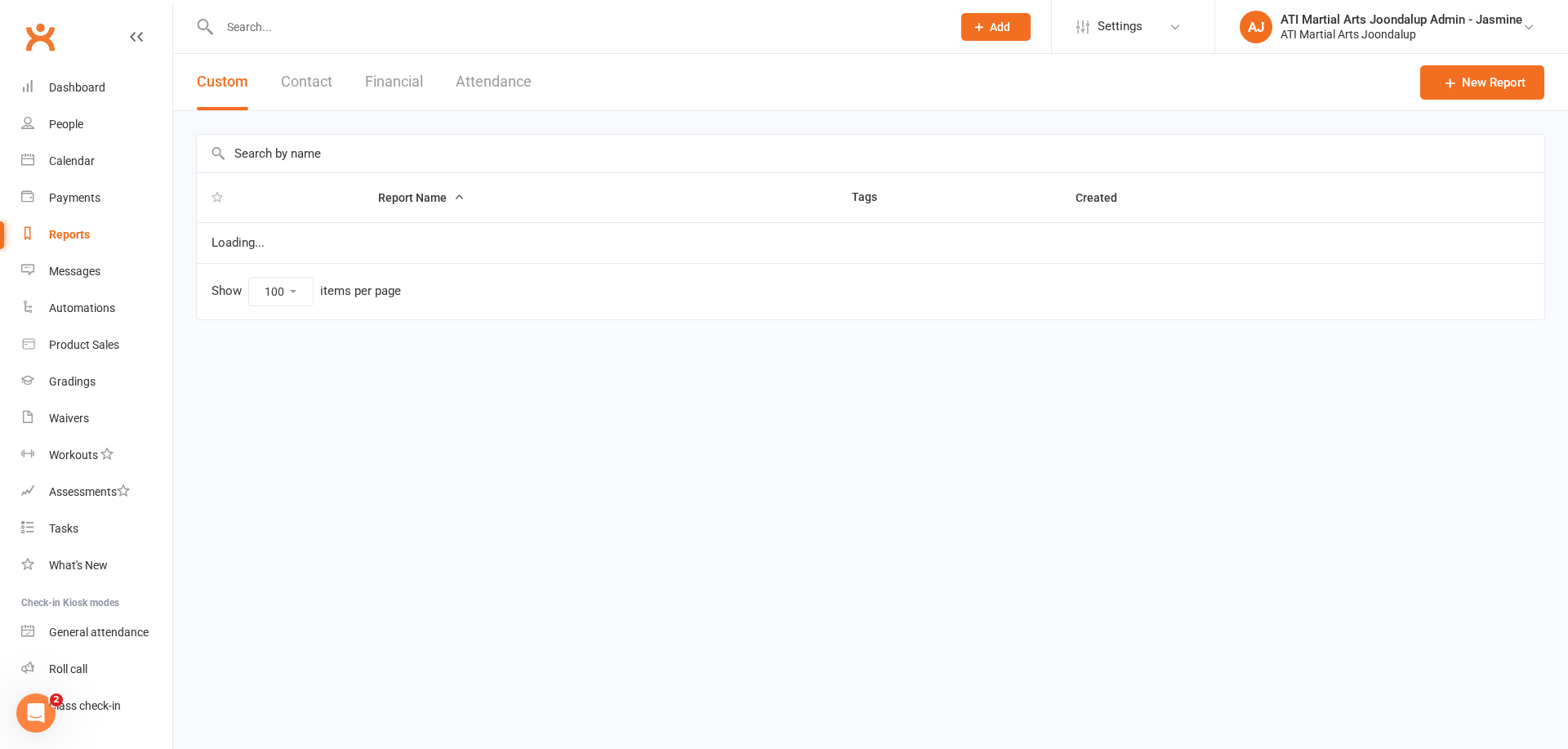
click at [392, 87] on button "Financial" at bounding box center [394, 82] width 58 height 57
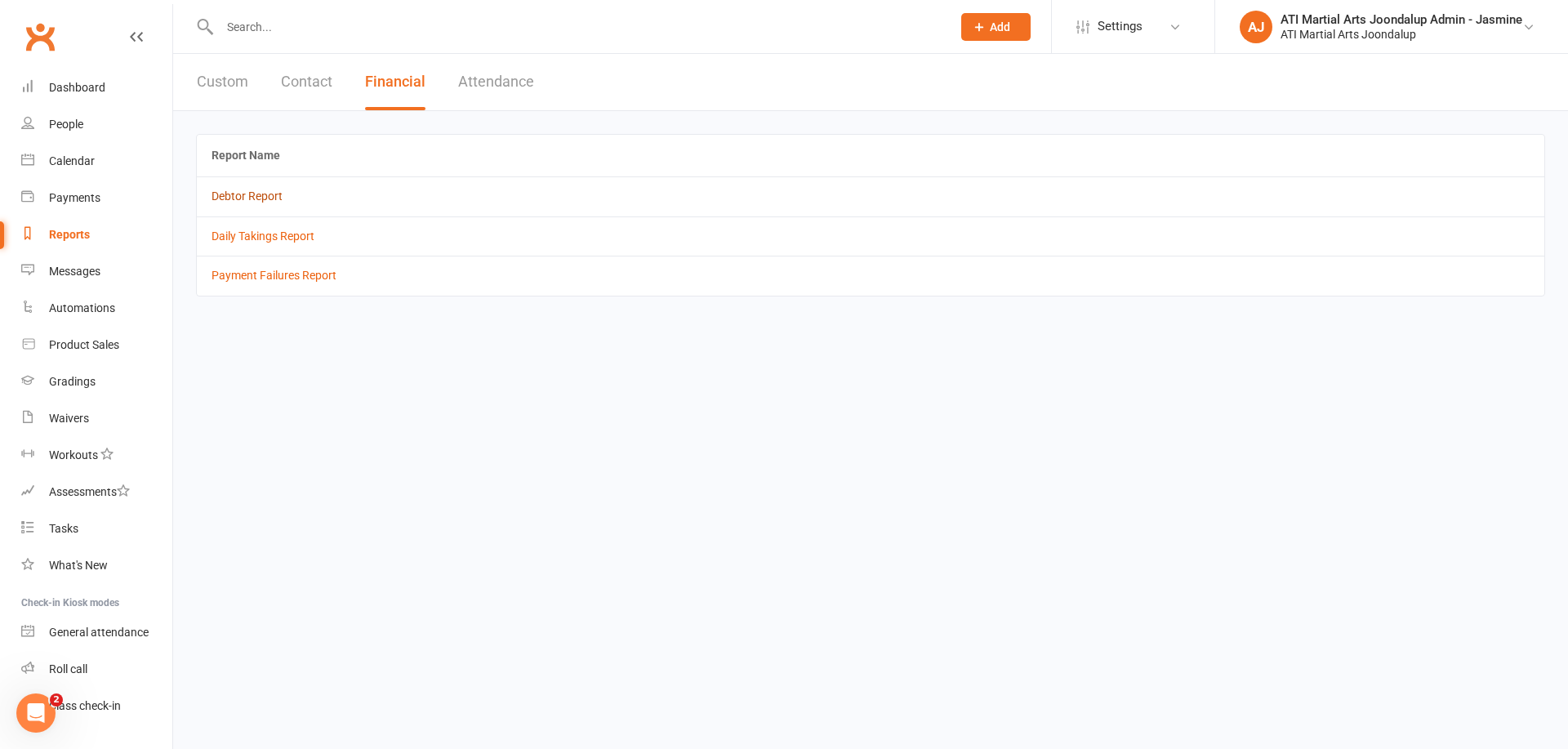
click at [254, 192] on link "Debtor Report" at bounding box center [246, 196] width 71 height 13
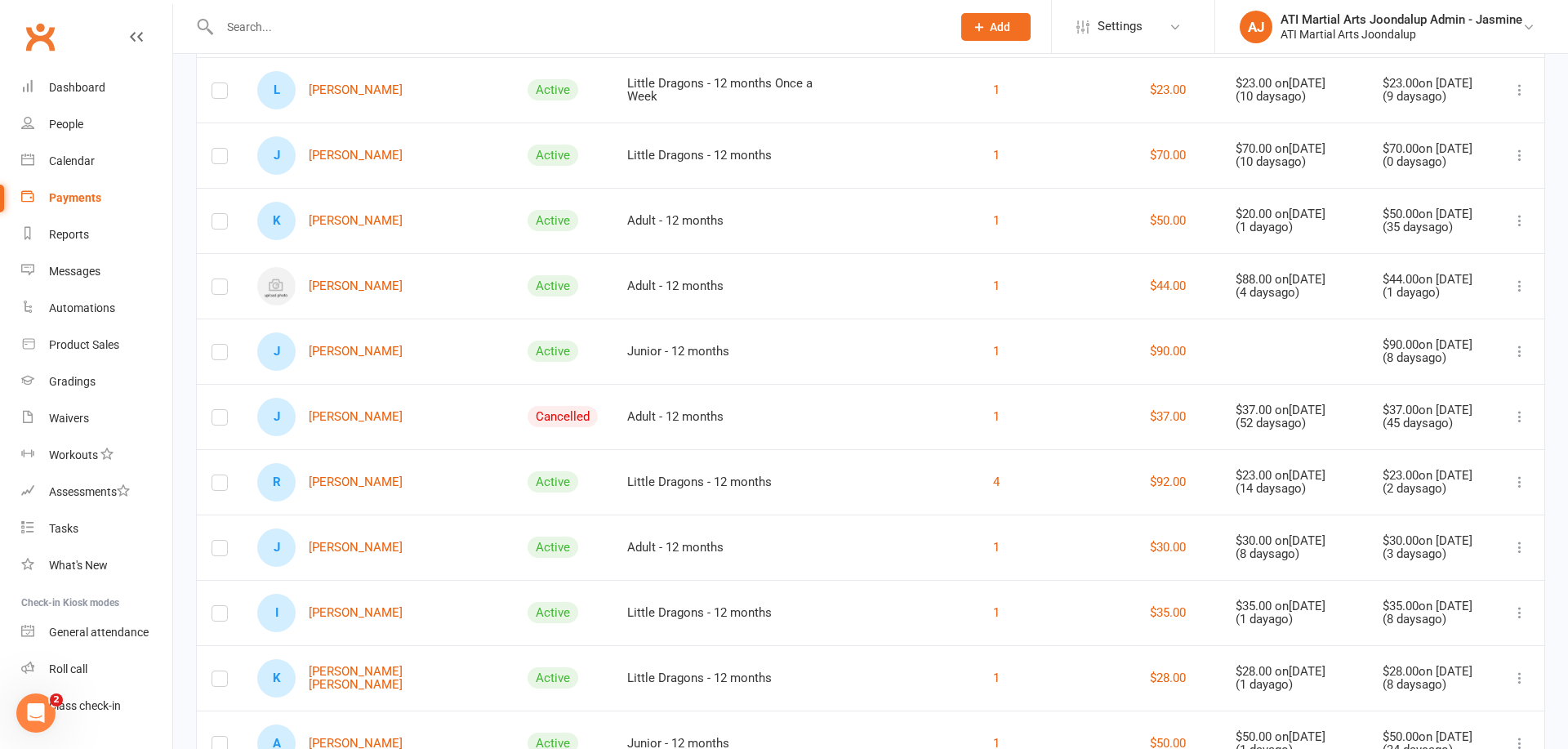
scroll to position [541, 0]
click at [365, 473] on link "R [PERSON_NAME]" at bounding box center [330, 479] width 145 height 39
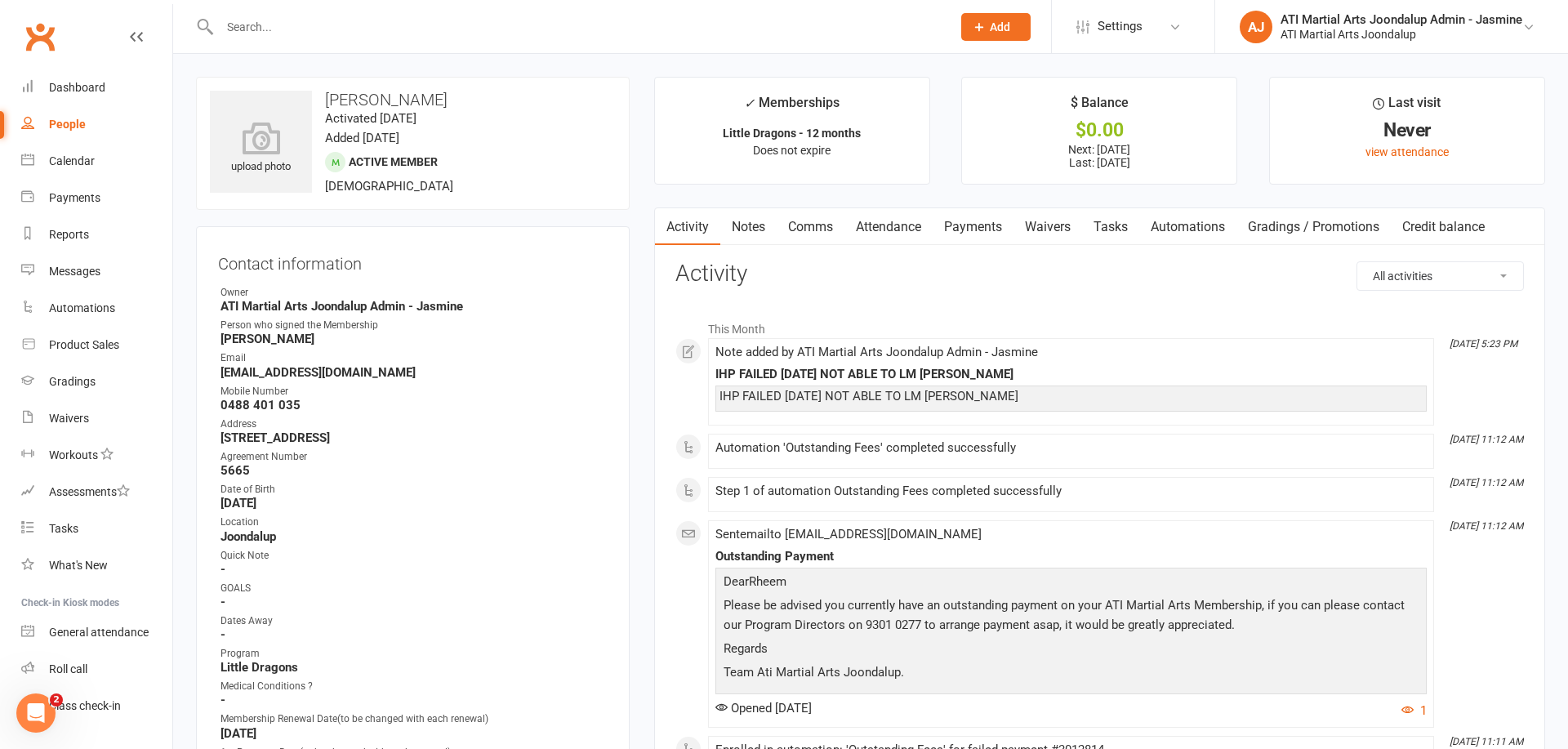
click at [756, 232] on link "Notes" at bounding box center [749, 228] width 57 height 38
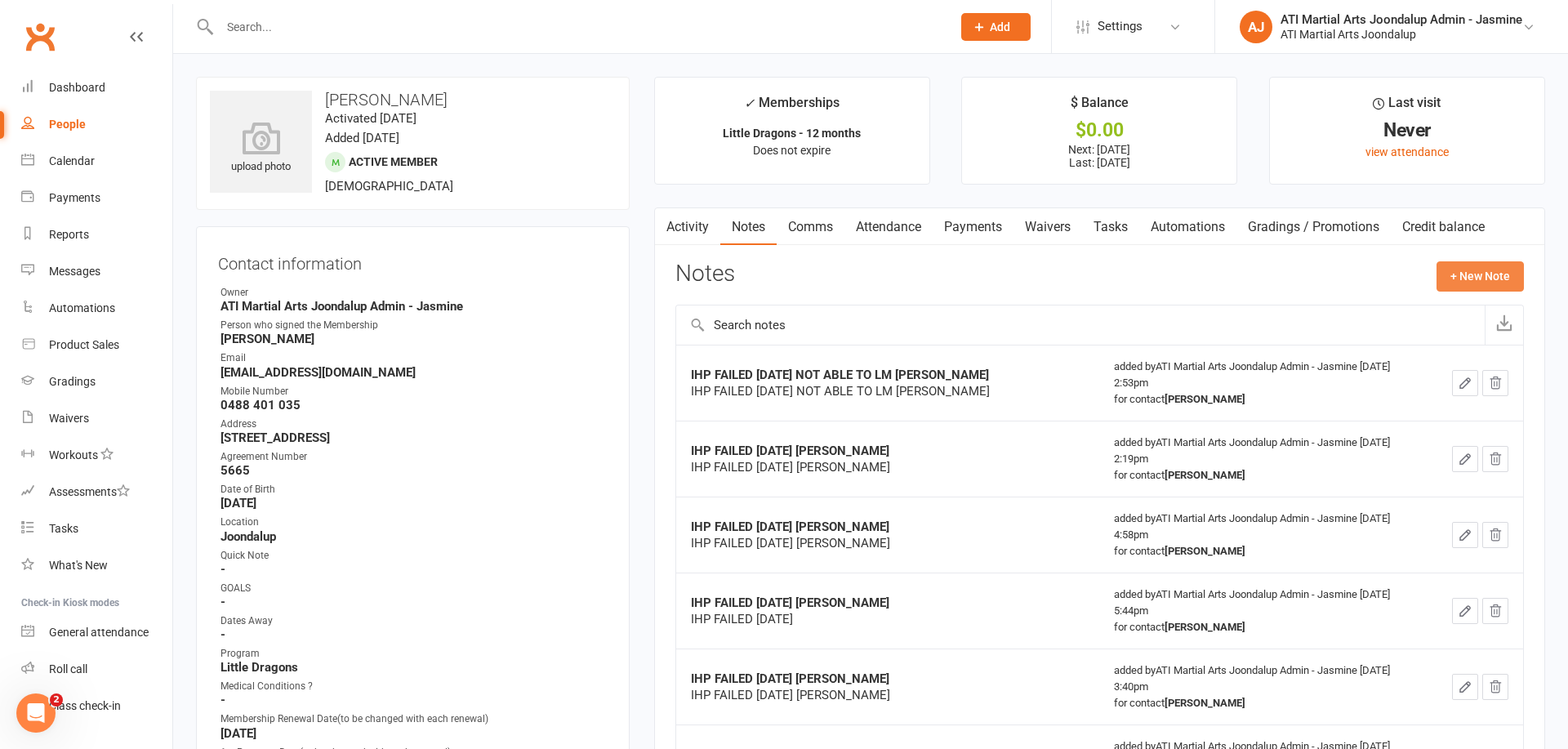
click at [1494, 271] on button "+ New Note" at bounding box center [1480, 276] width 88 height 29
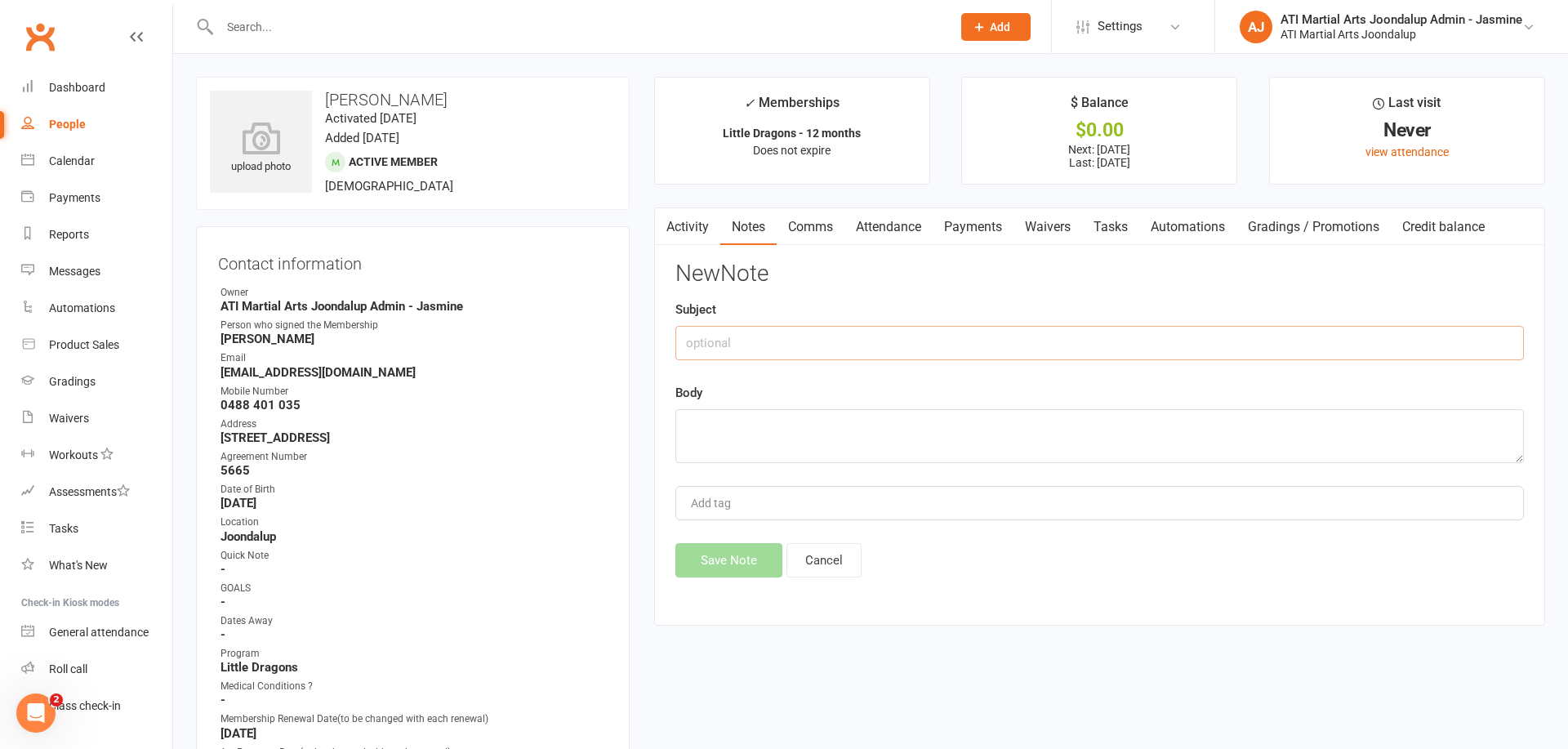
paste input "IHP FAILED [DATE] [PERSON_NAME]"
type input "IHP FAILED [DATE] [PERSON_NAME]"
paste textarea "IHP FAILED [DATE] [PERSON_NAME]"
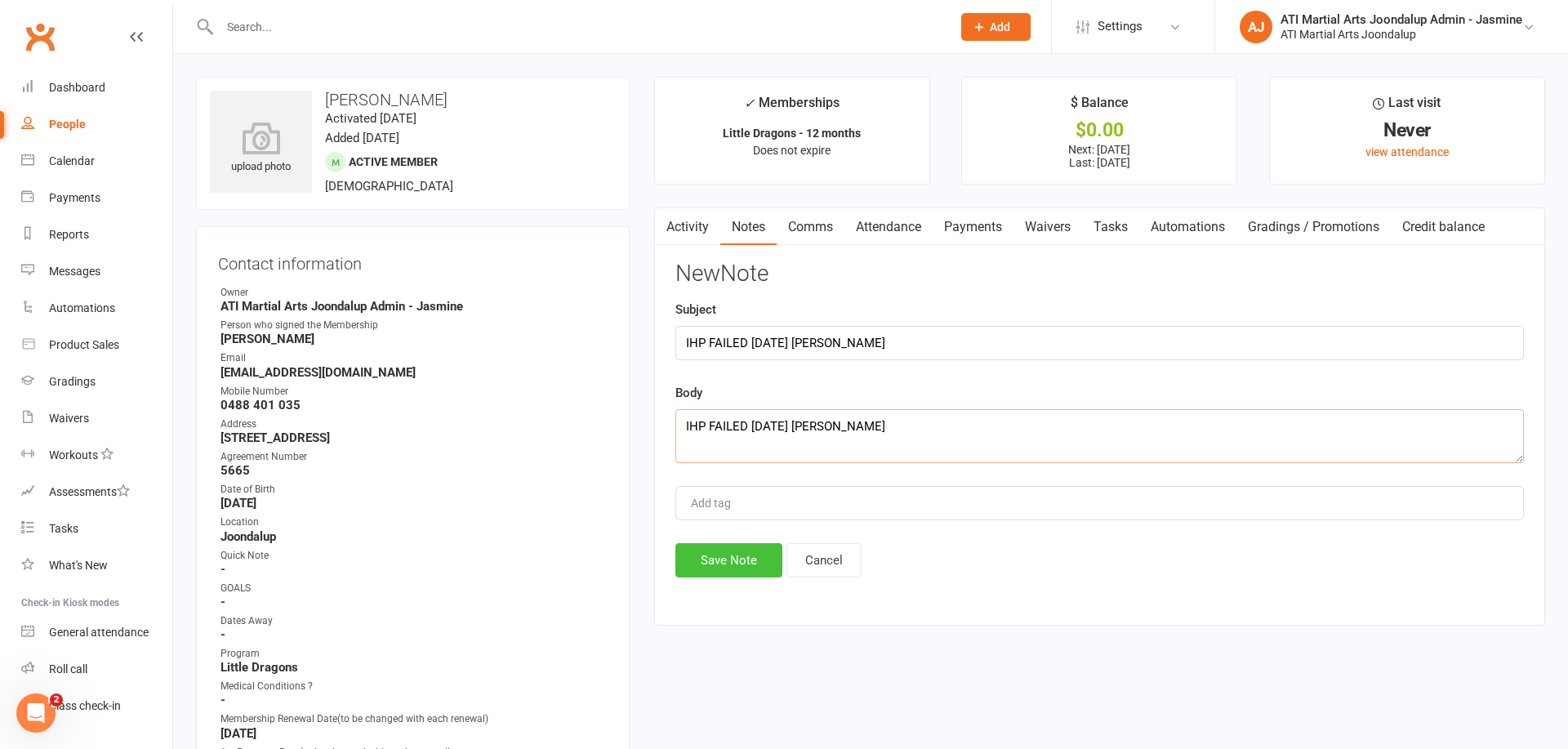
type textarea "IHP FAILED [DATE] [PERSON_NAME]"
click at [743, 563] on button "Save Note" at bounding box center [729, 560] width 107 height 34
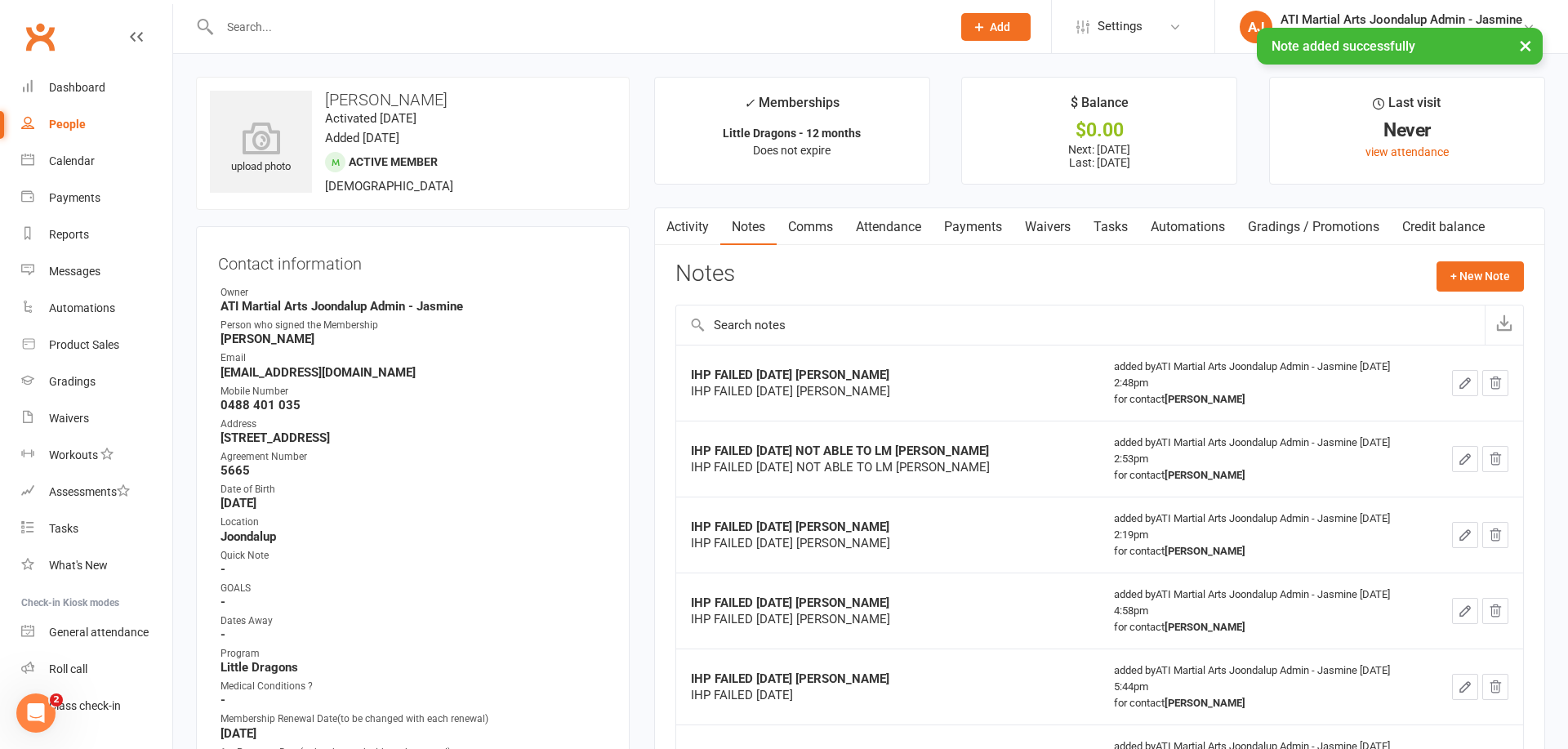
click at [84, 270] on div "Messages" at bounding box center [75, 271] width 52 height 13
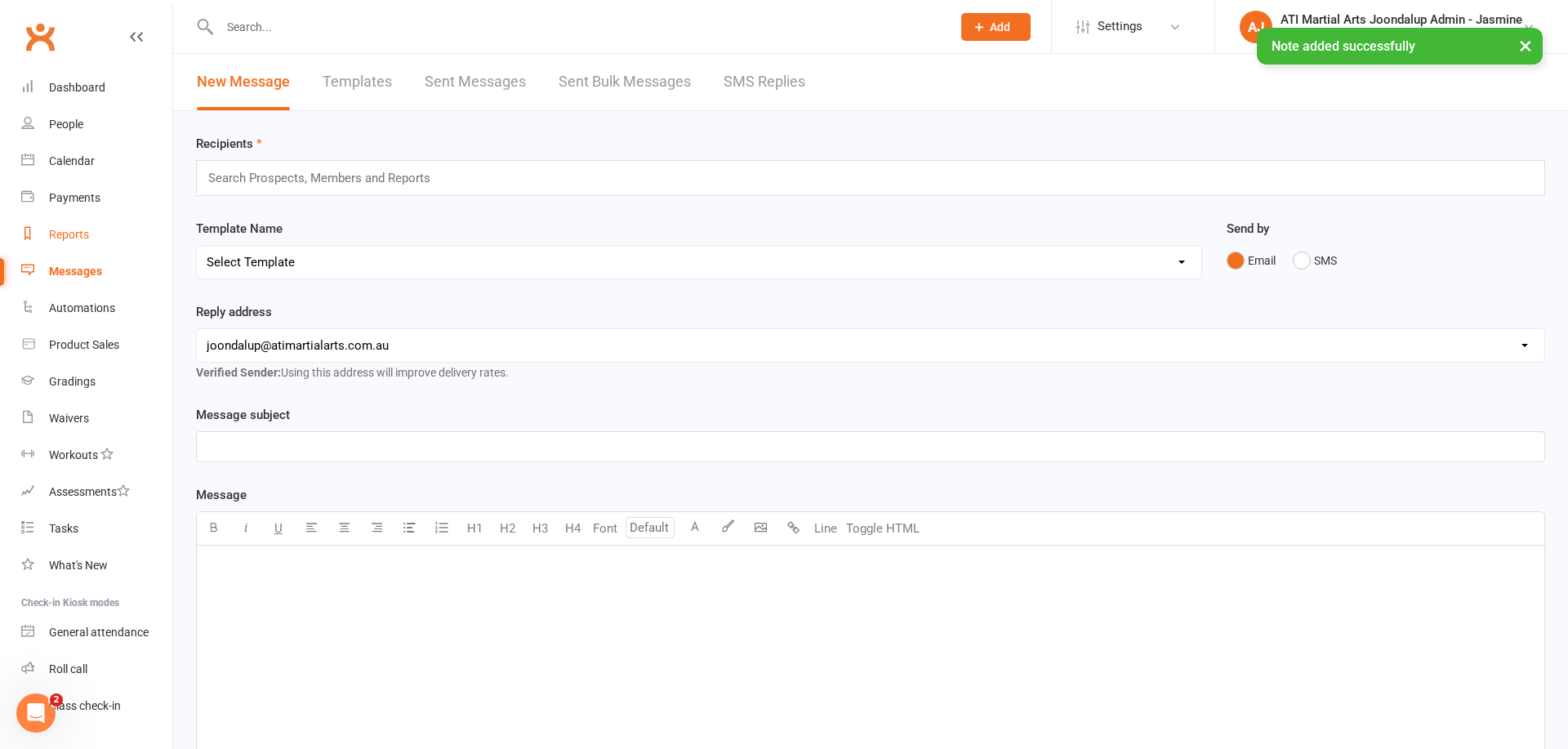
click at [76, 233] on div "Reports" at bounding box center [69, 234] width 40 height 13
select select "100"
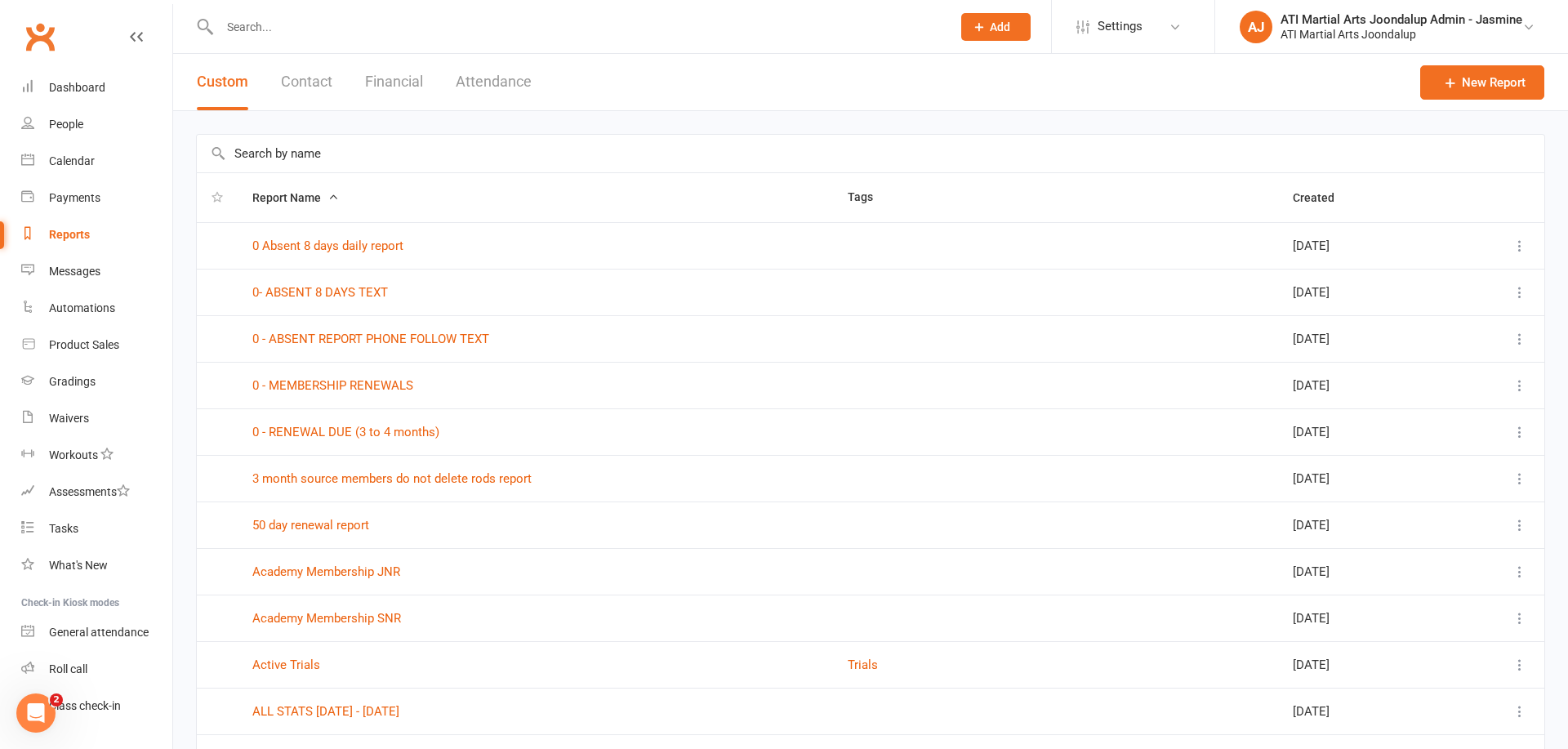
drag, startPoint x: 389, startPoint y: 84, endPoint x: 371, endPoint y: 126, distance: 45.7
click at [389, 84] on button "Financial" at bounding box center [394, 82] width 58 height 57
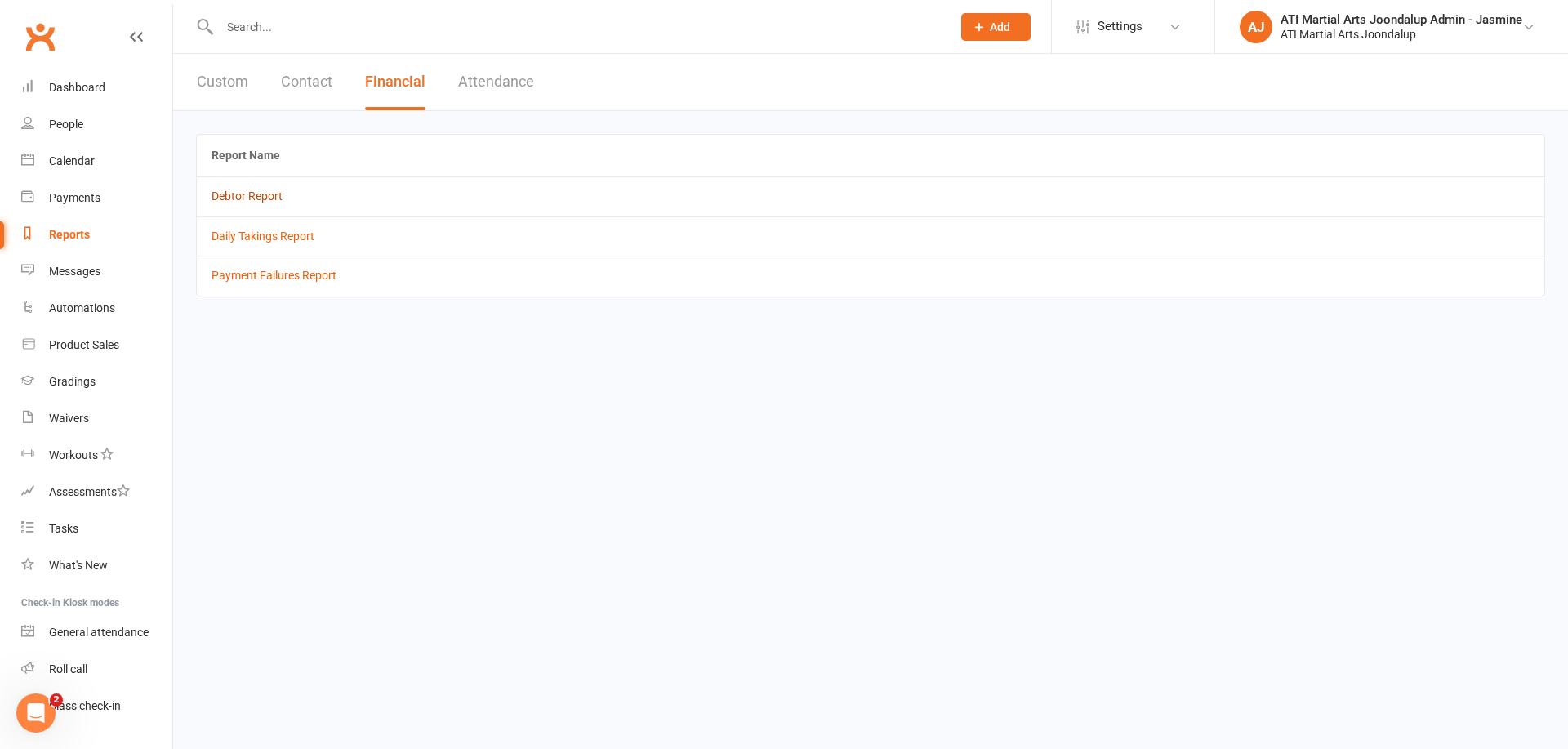
click at [248, 193] on link "Debtor Report" at bounding box center [246, 196] width 71 height 13
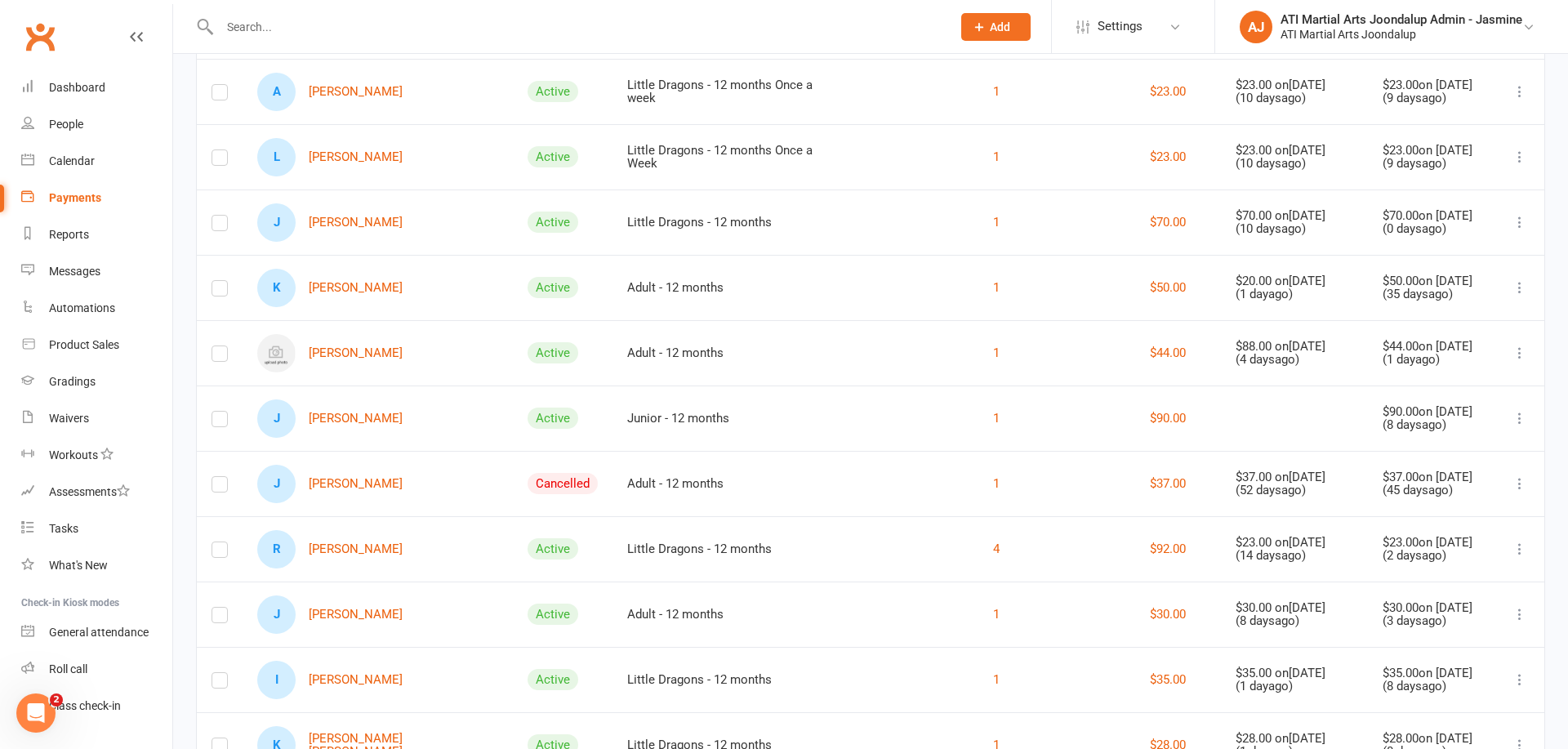
scroll to position [474, 0]
click at [365, 611] on link "J [PERSON_NAME]" at bounding box center [330, 612] width 145 height 39
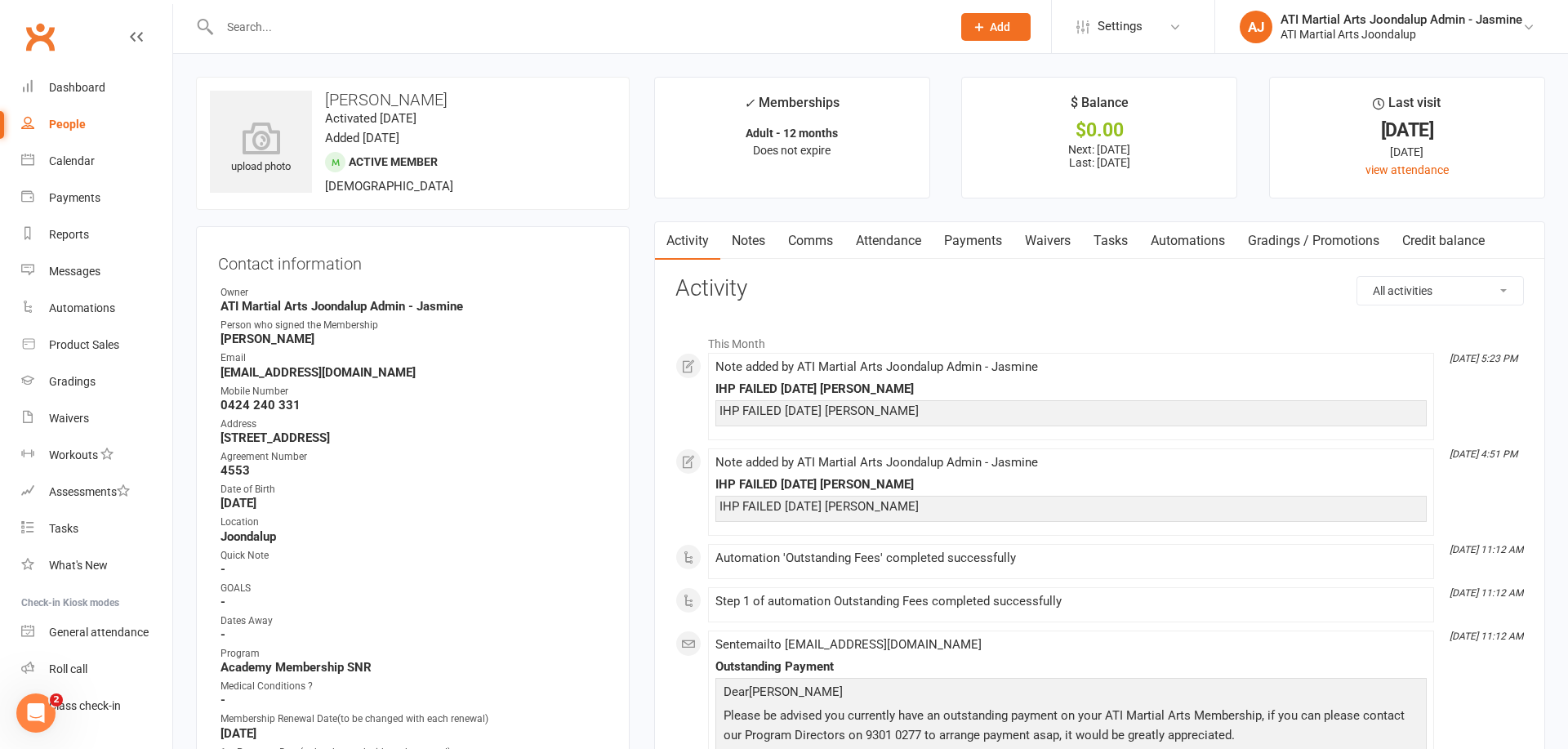
click at [755, 244] on link "Notes" at bounding box center [749, 241] width 57 height 38
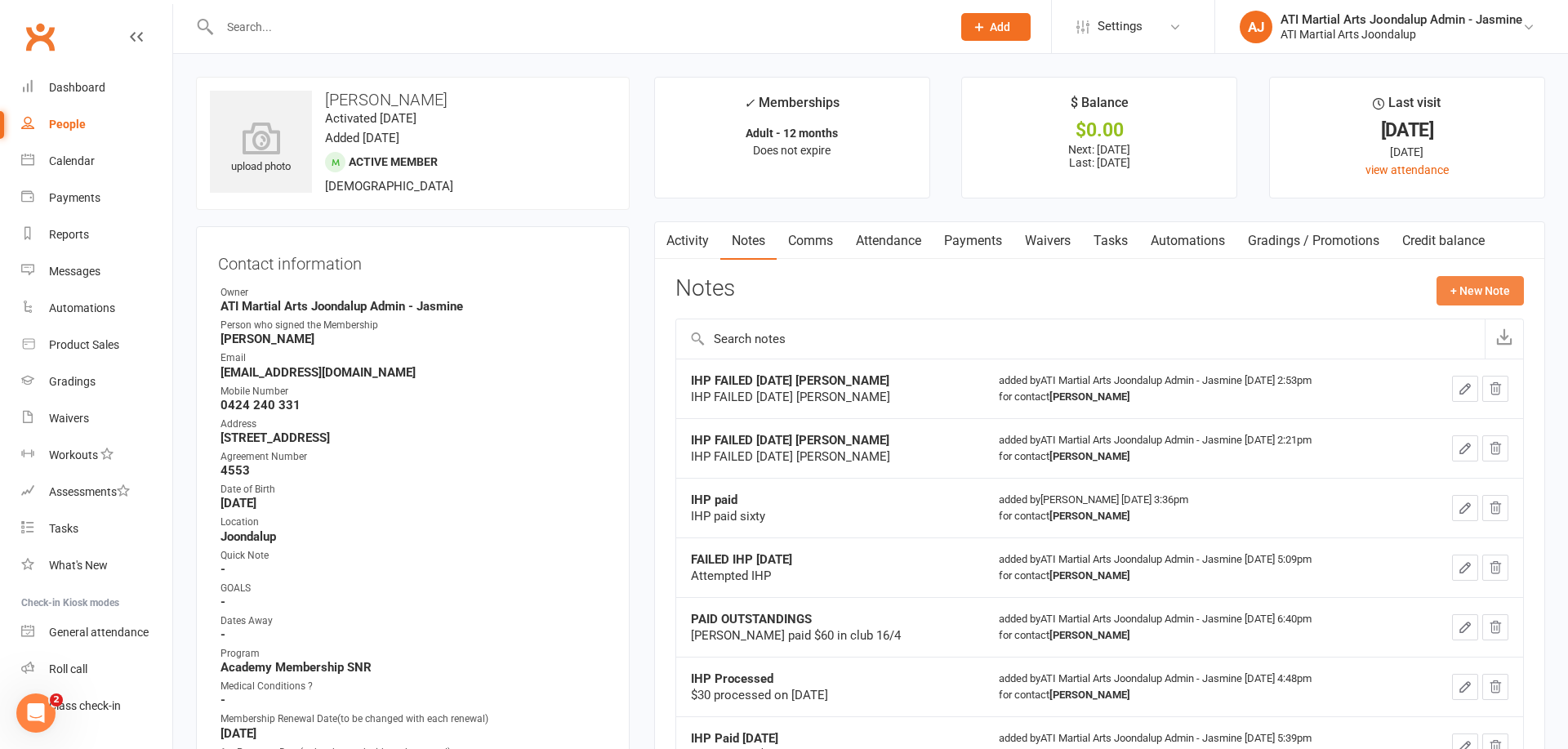
click at [1493, 287] on button "+ New Note" at bounding box center [1480, 290] width 88 height 29
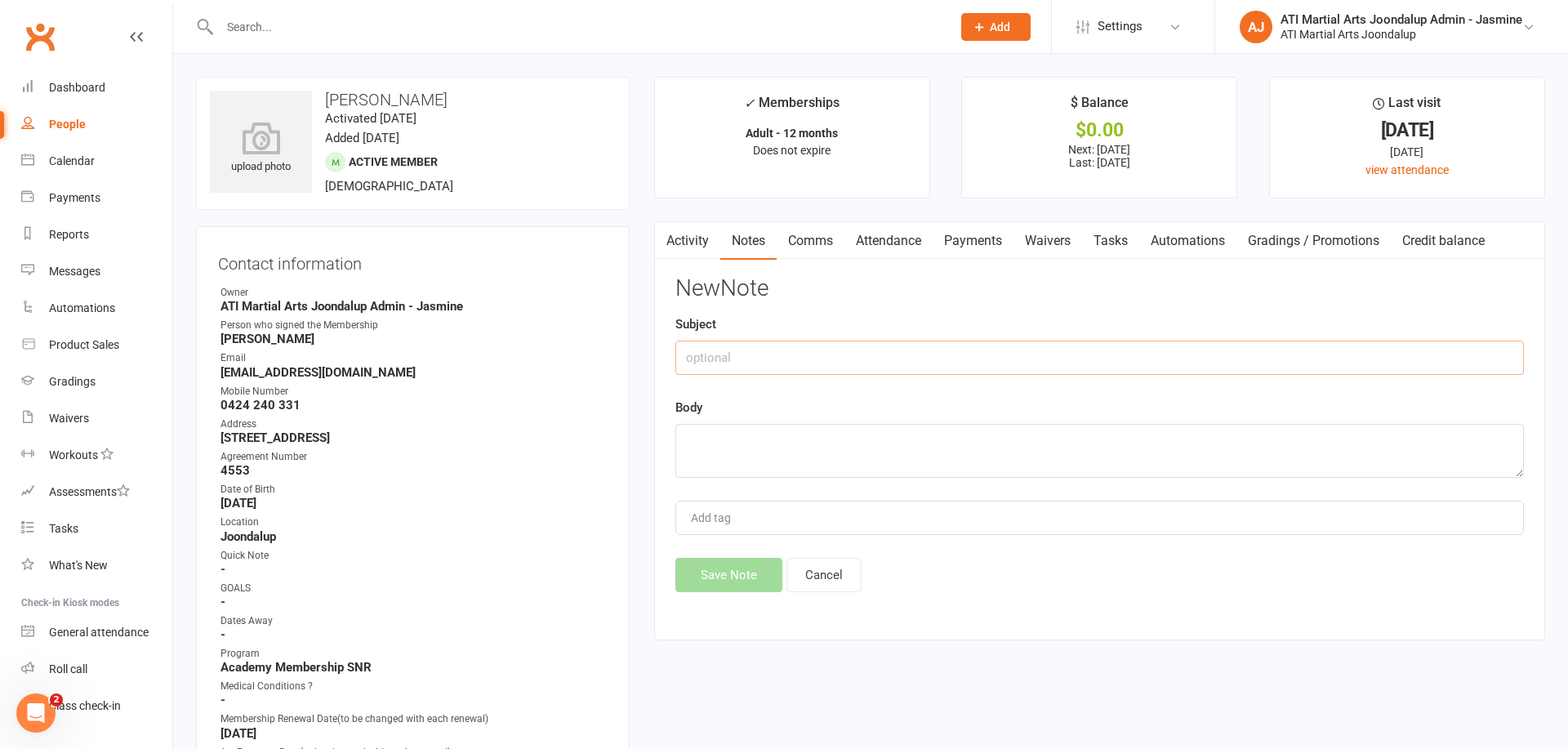
paste input "IHP FAILED [DATE] [PERSON_NAME]"
type input "IHP FAILED [DATE] [PERSON_NAME]"
paste textarea "IHP FAILED [DATE] [PERSON_NAME]"
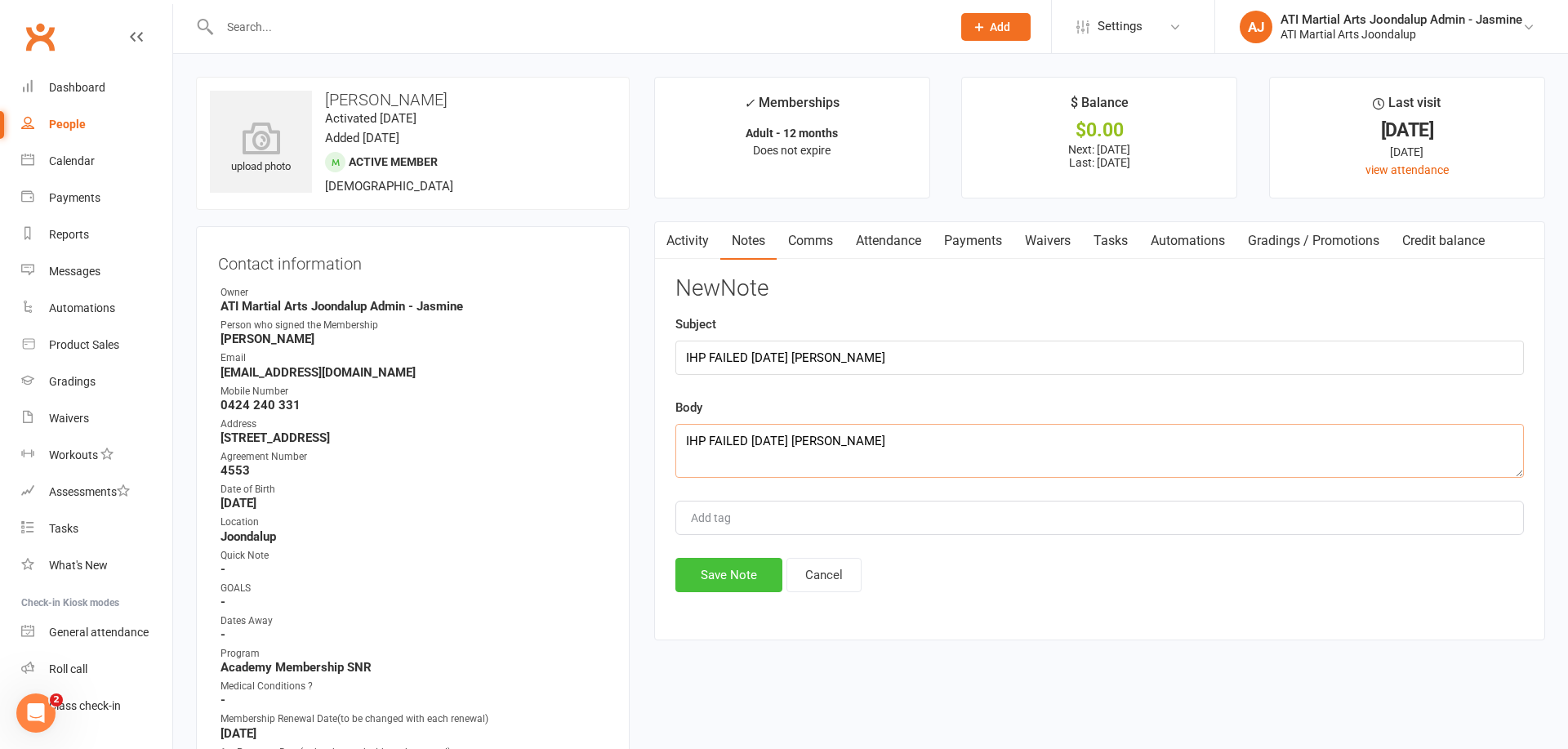
type textarea "IHP FAILED [DATE] [PERSON_NAME]"
click at [747, 565] on button "Save Note" at bounding box center [729, 575] width 107 height 34
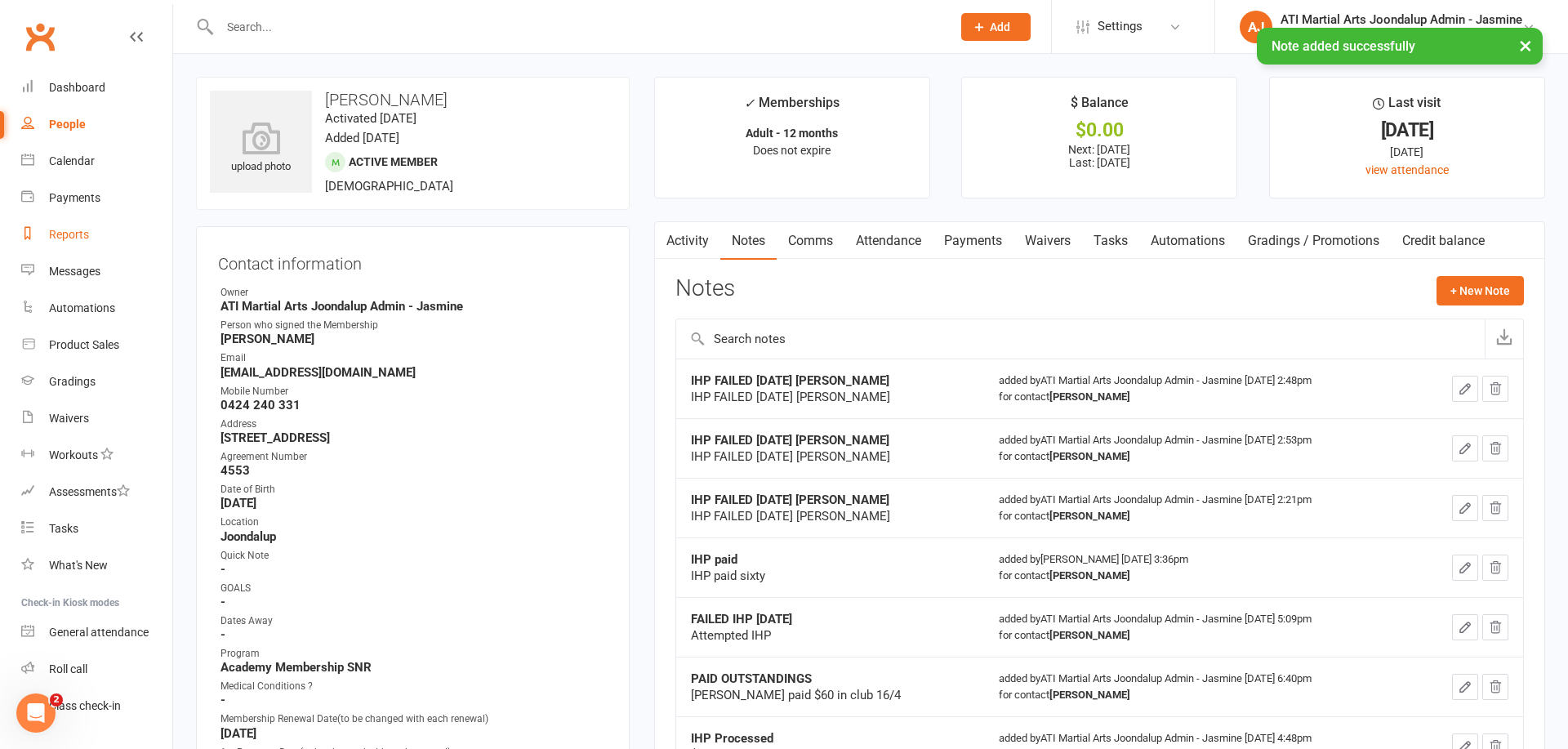
click at [95, 240] on link "Reports" at bounding box center [97, 234] width 151 height 37
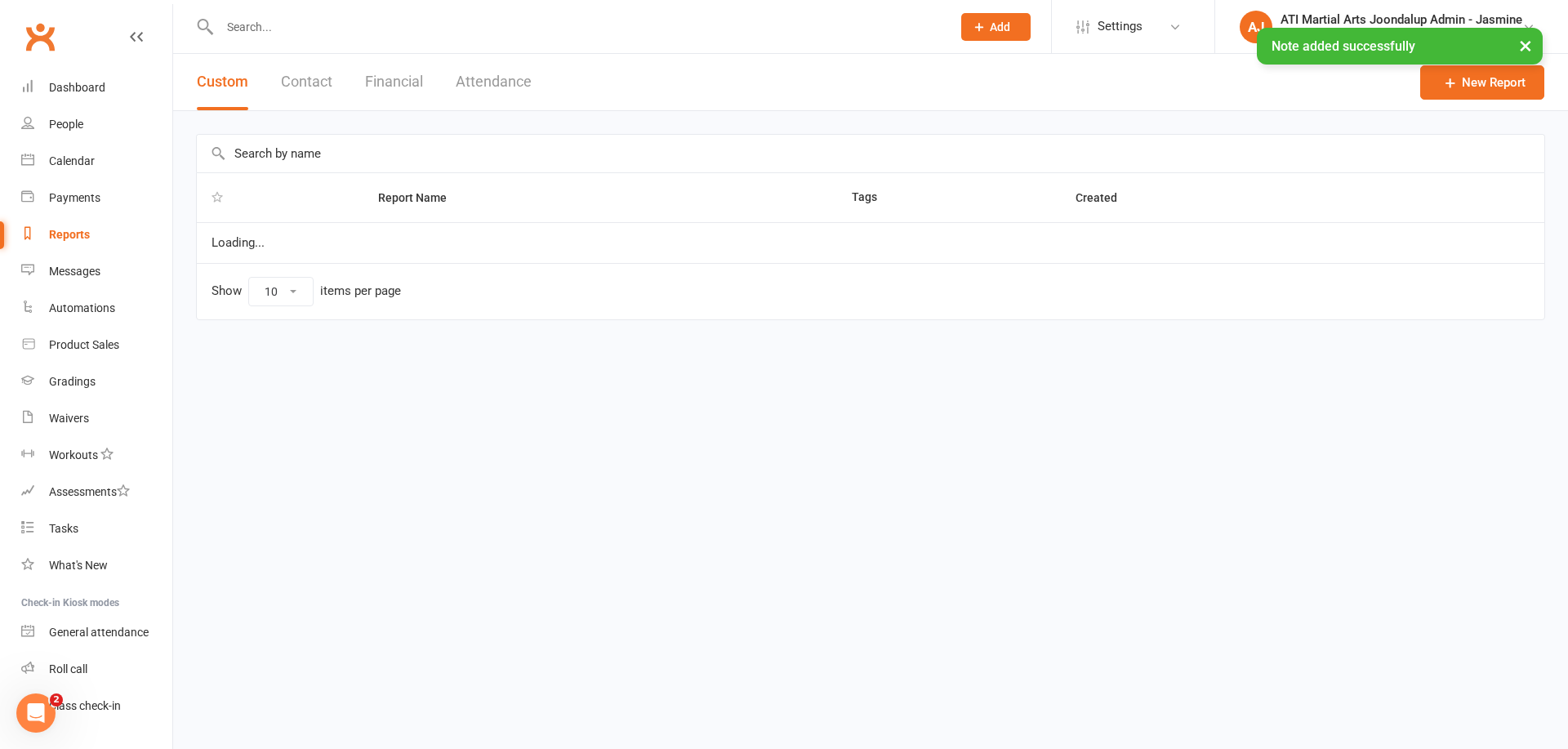
select select "100"
drag, startPoint x: 402, startPoint y: 85, endPoint x: 380, endPoint y: 125, distance: 45.7
click at [402, 85] on button "Financial" at bounding box center [394, 82] width 58 height 57
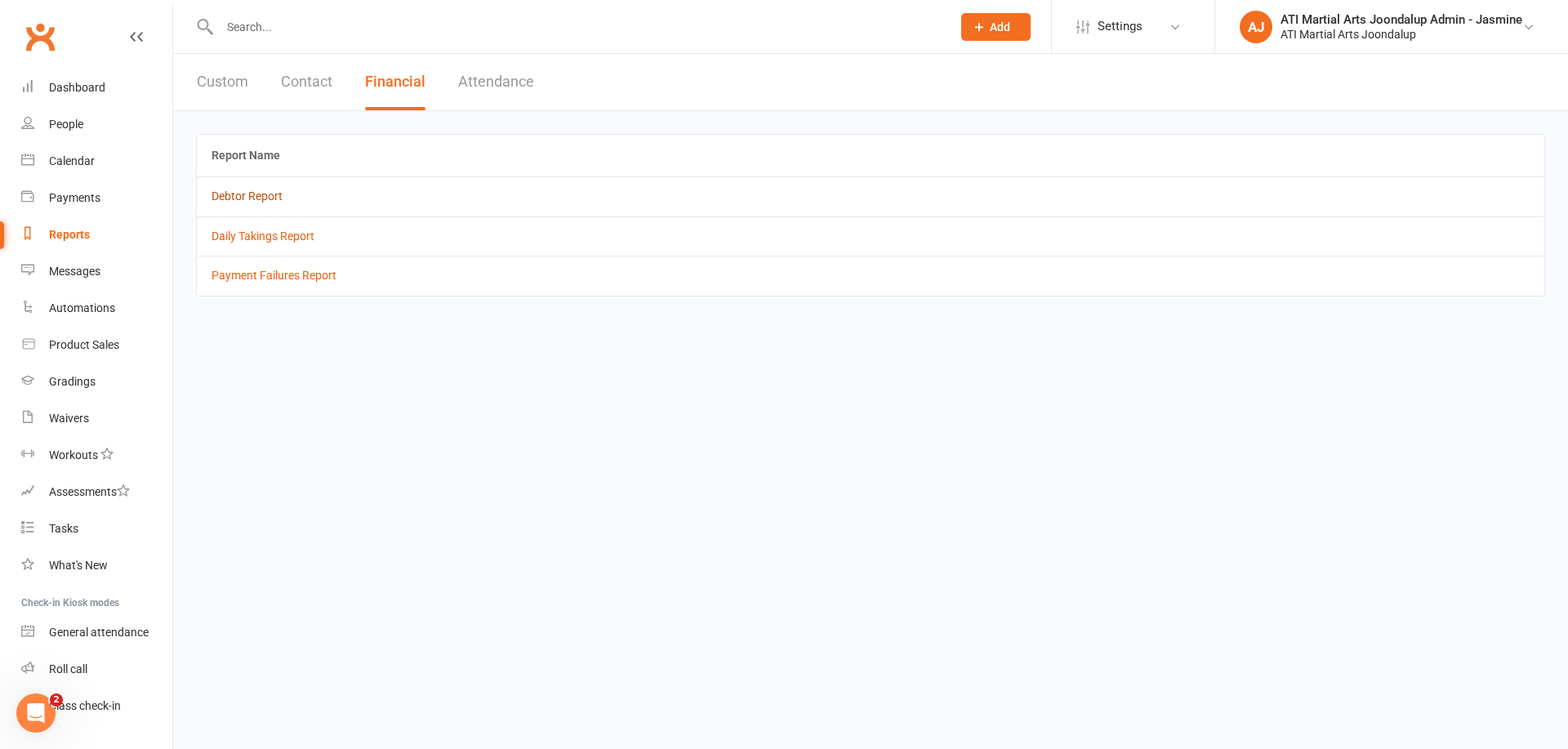
click at [244, 198] on link "Debtor Report" at bounding box center [246, 196] width 71 height 13
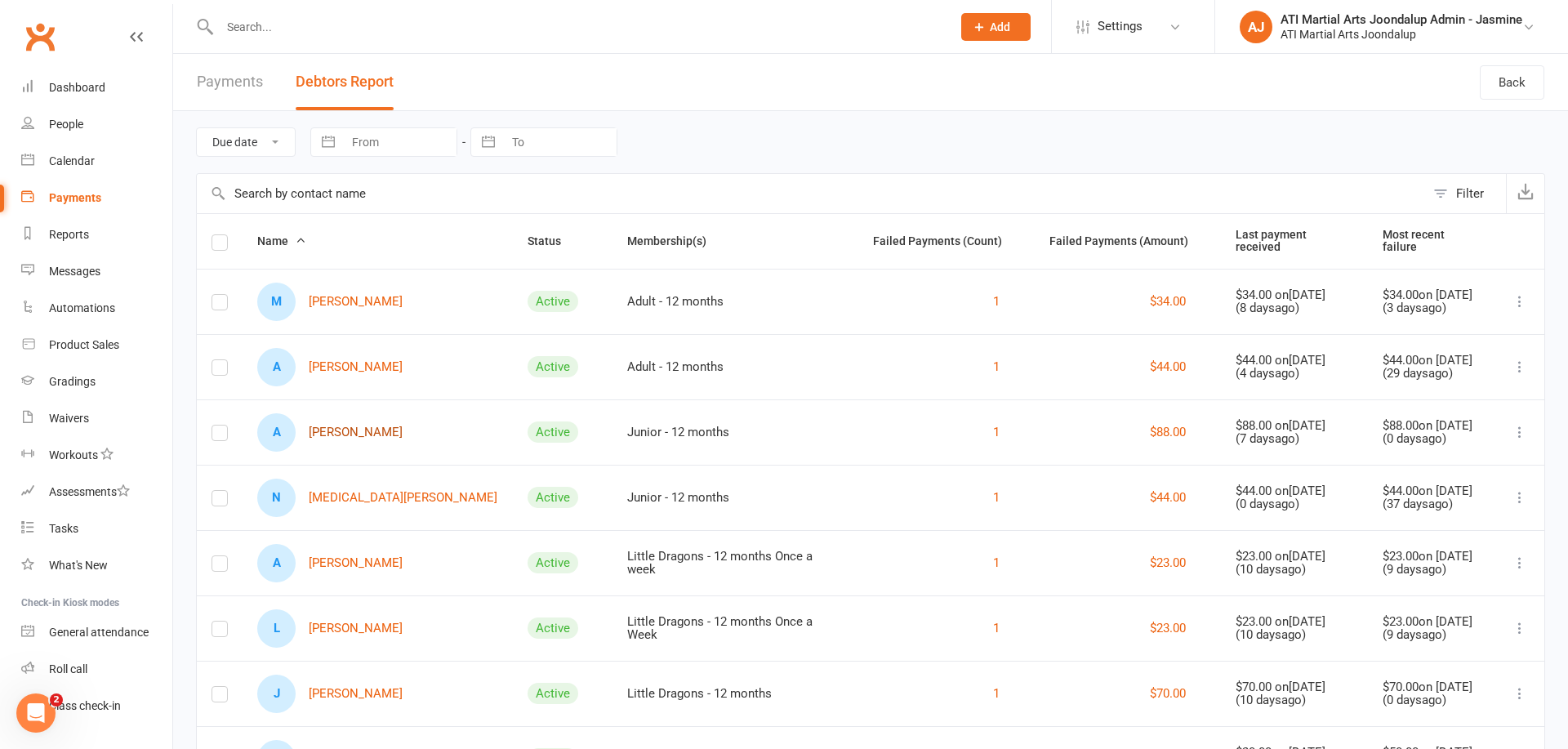
click at [374, 429] on link "A [PERSON_NAME]" at bounding box center [330, 432] width 145 height 39
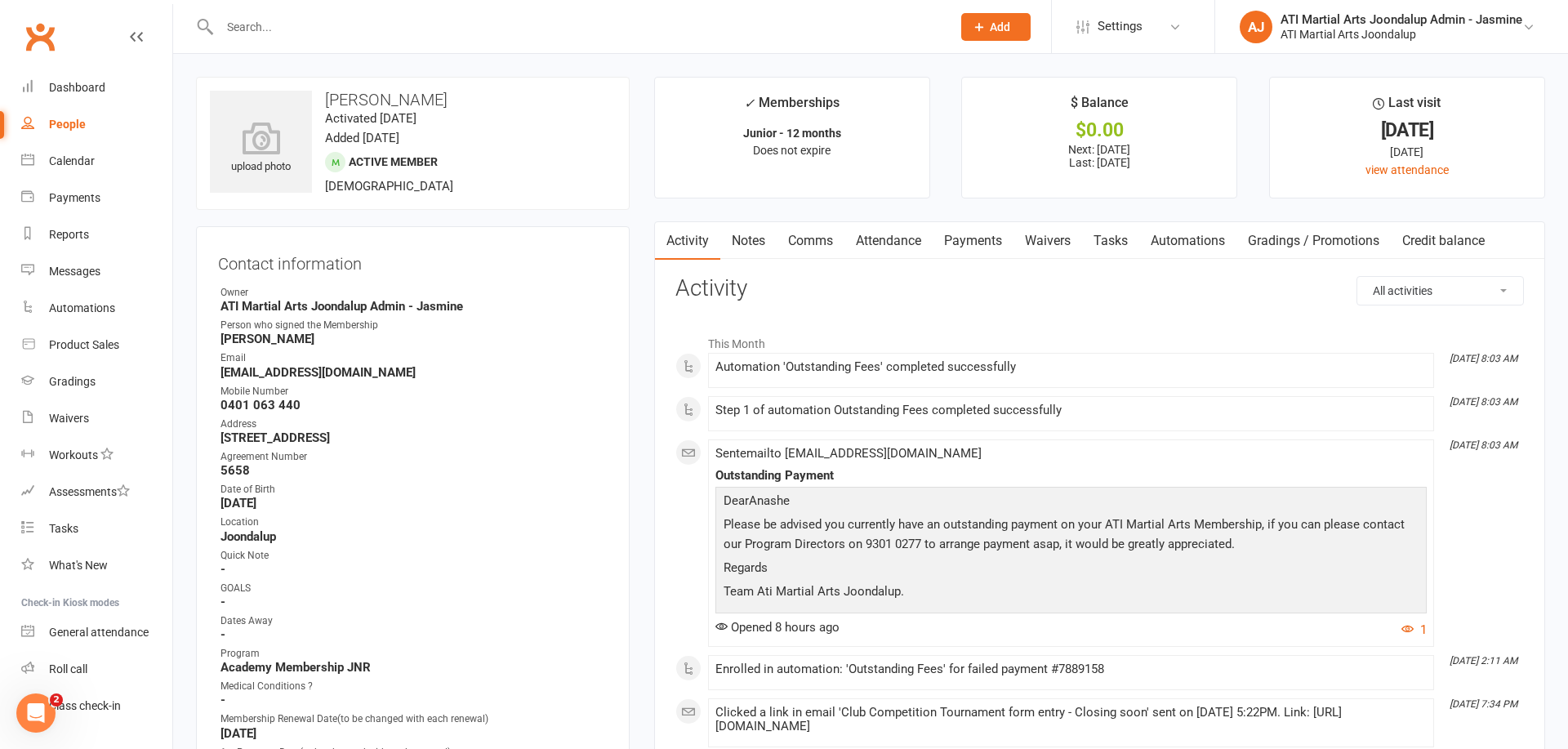
click at [993, 240] on link "Payments" at bounding box center [973, 241] width 81 height 38
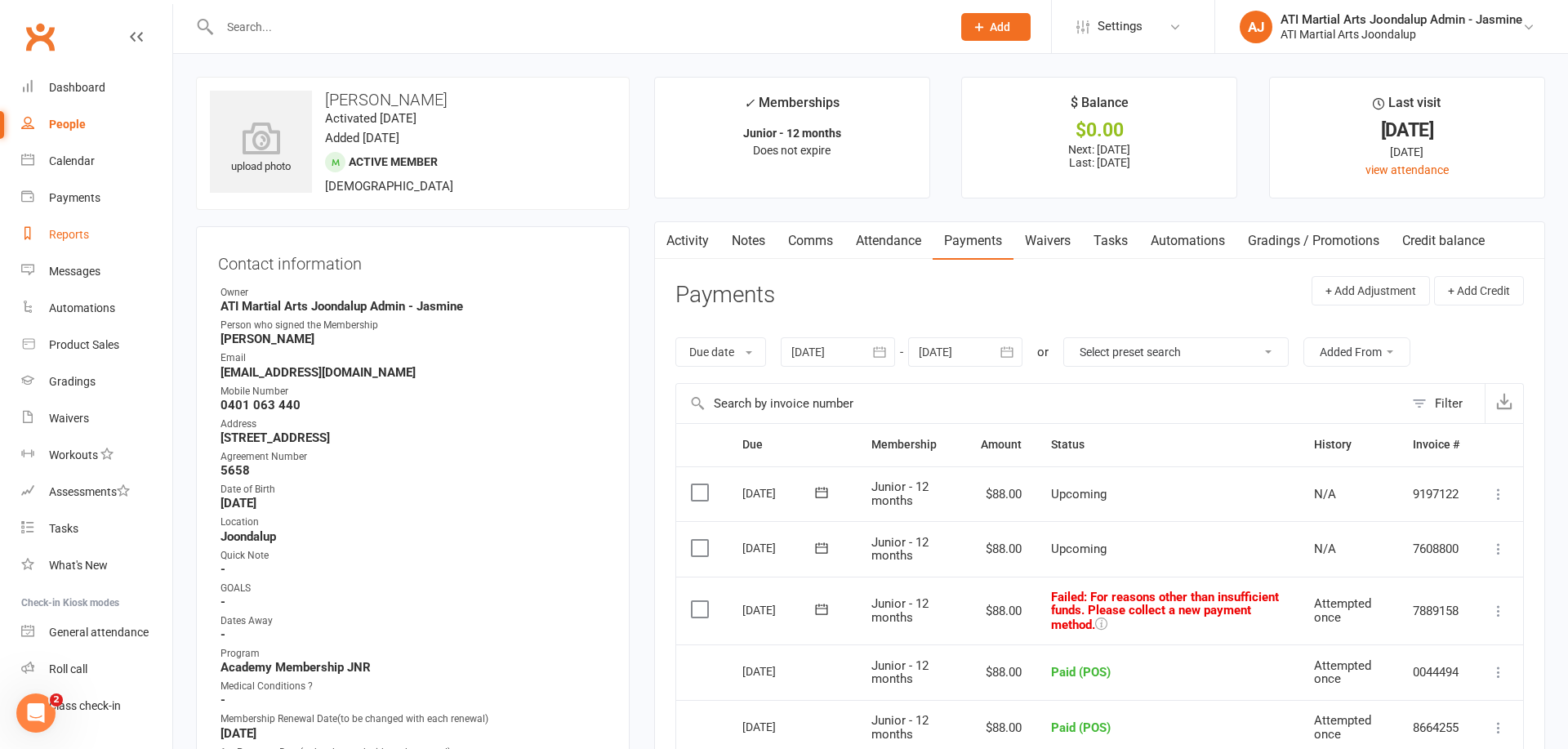
drag, startPoint x: 70, startPoint y: 233, endPoint x: 94, endPoint y: 222, distance: 26.4
click at [71, 232] on div "Reports" at bounding box center [69, 234] width 40 height 13
select select "100"
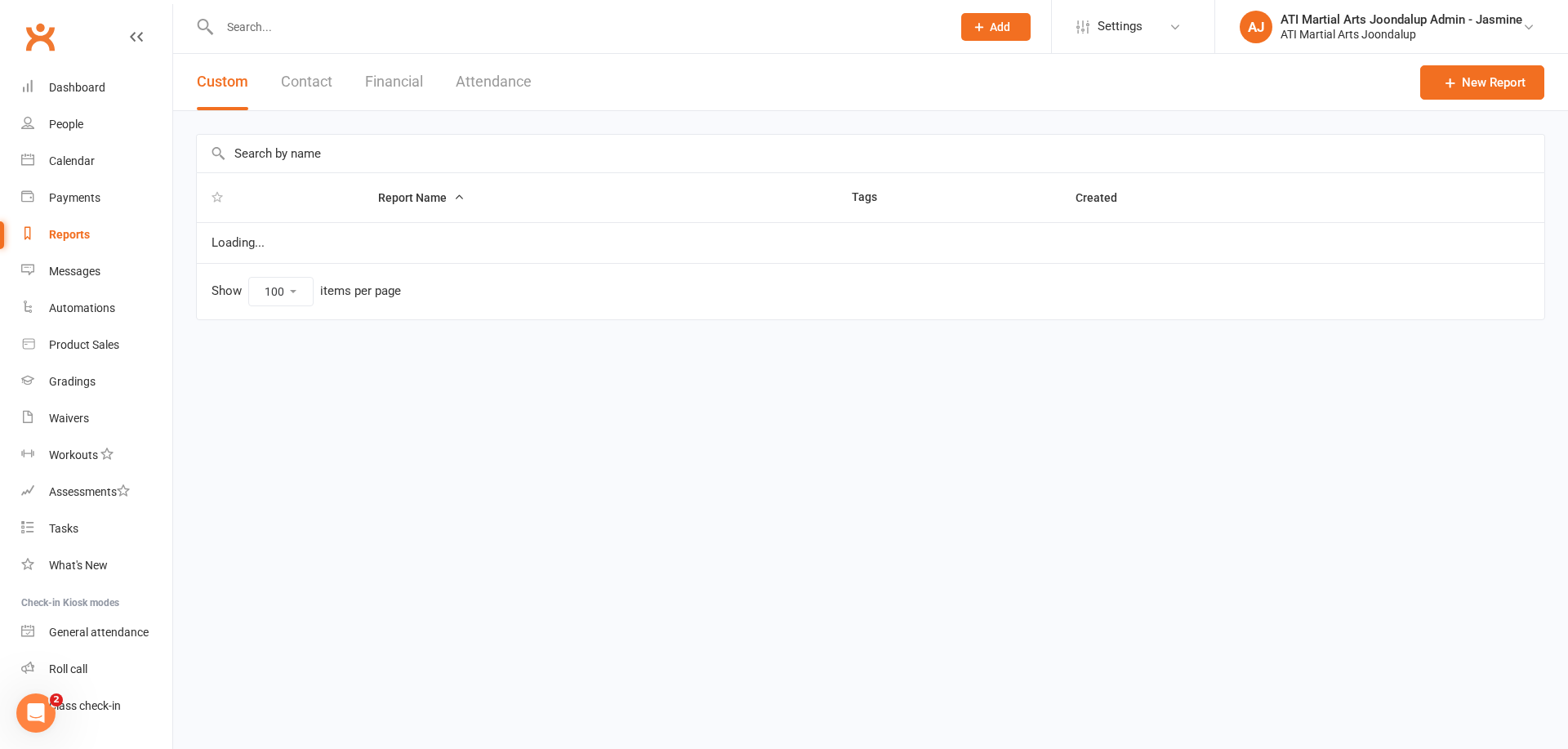
click at [422, 77] on button "Financial" at bounding box center [394, 82] width 58 height 57
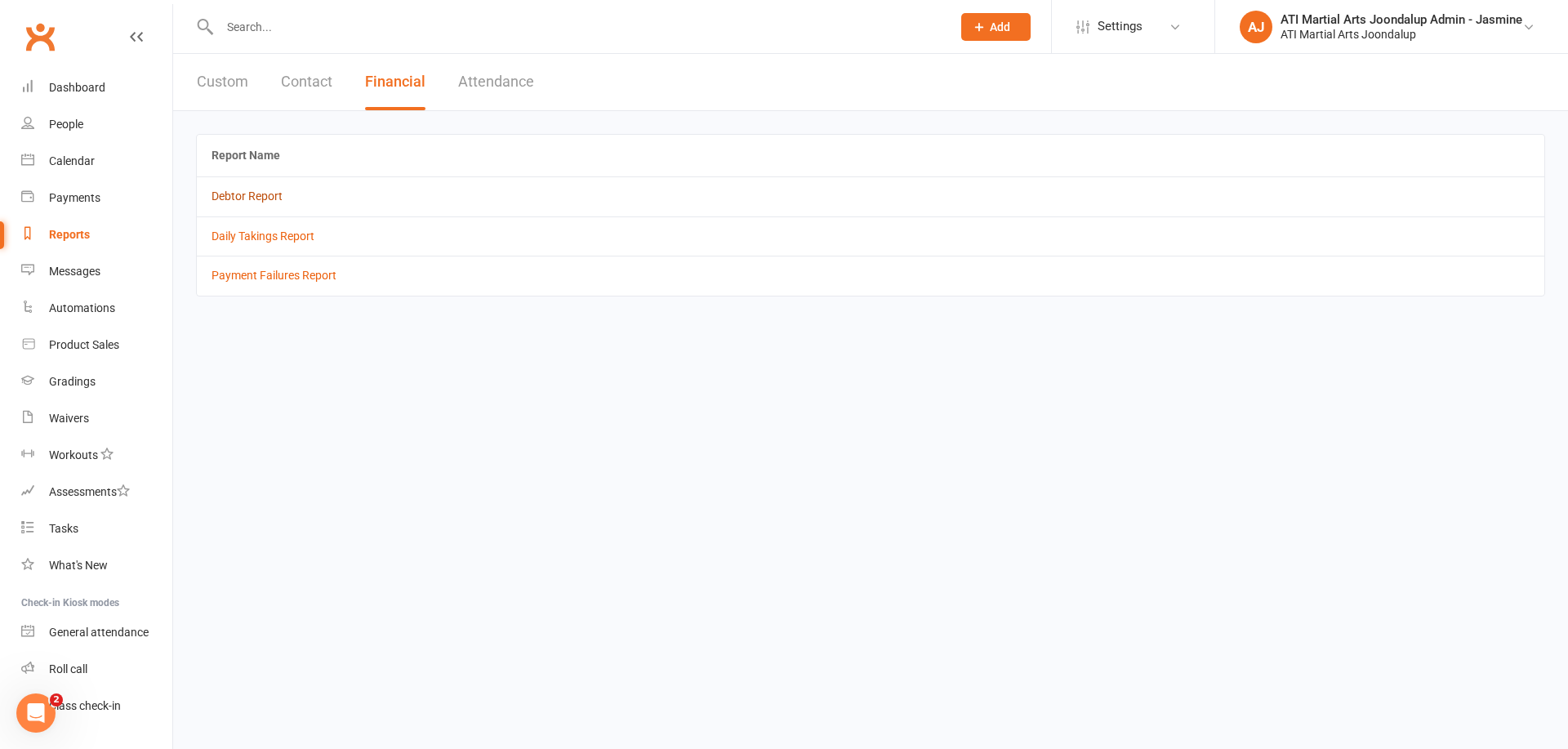
click at [262, 192] on link "Debtor Report" at bounding box center [246, 196] width 71 height 13
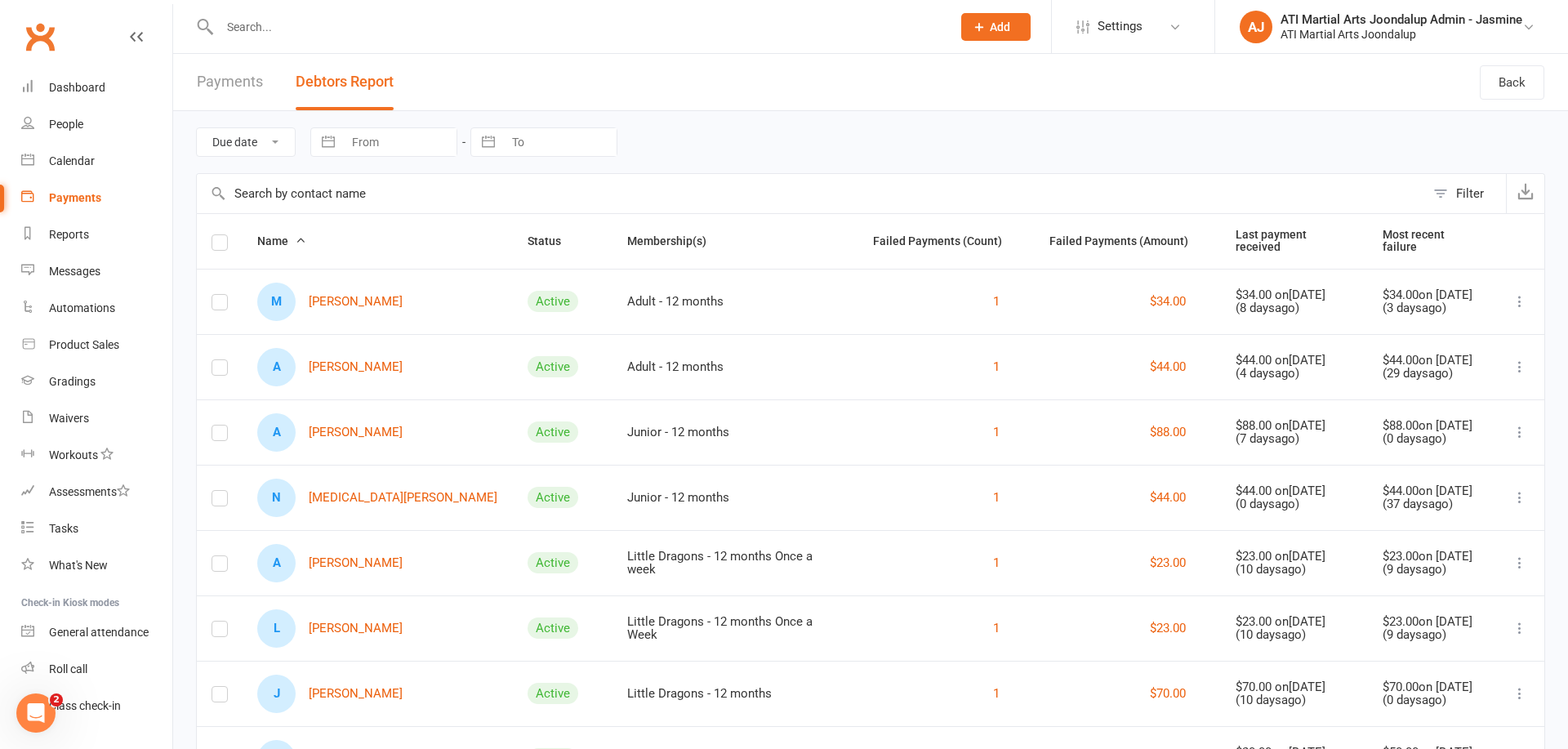
click at [374, 301] on link "M [PERSON_NAME]" at bounding box center [330, 301] width 145 height 39
